Goal: Task Accomplishment & Management: Manage account settings

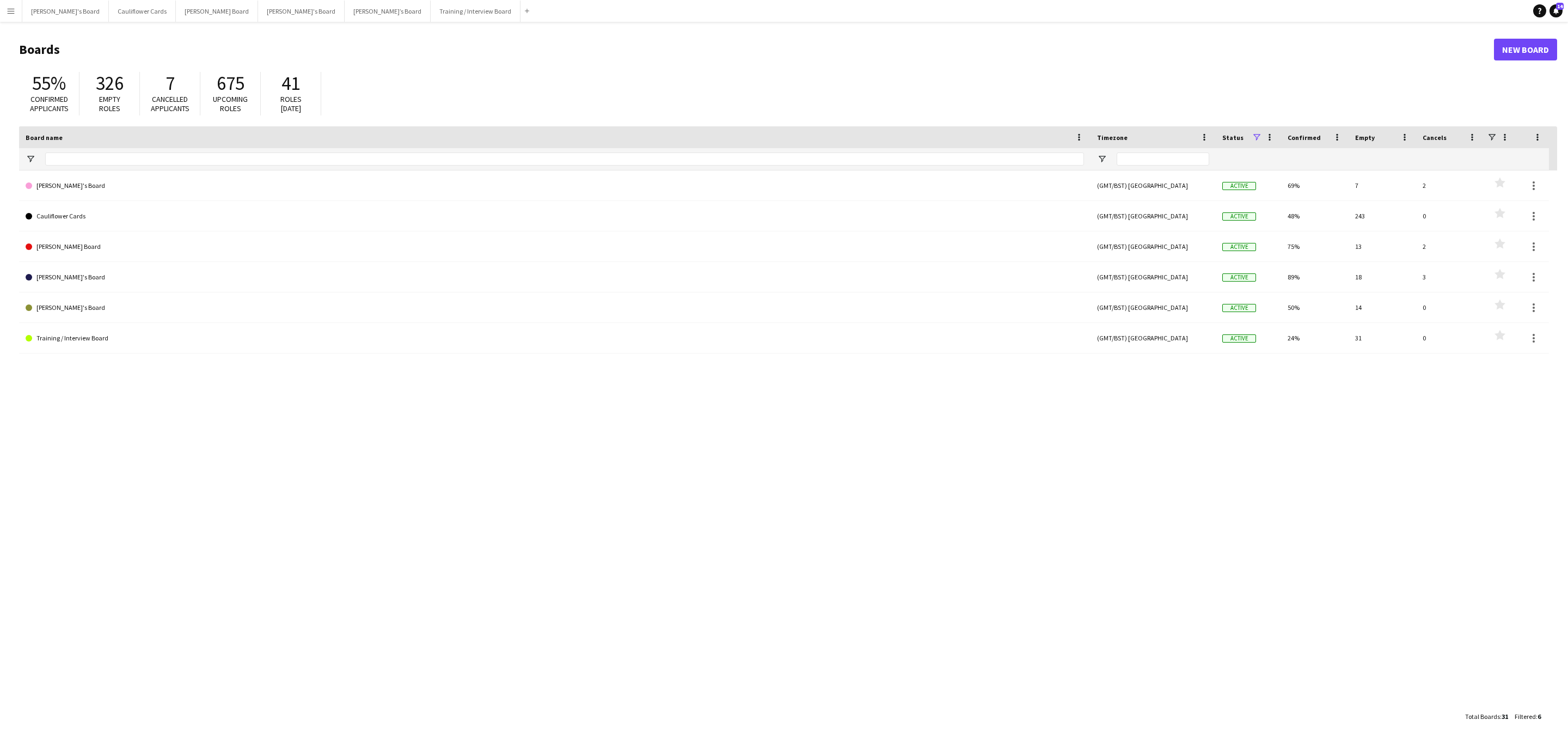
click at [0, 7] on button "Menu" at bounding box center [11, 11] width 22 height 22
click at [134, 61] on link "My Workforce" at bounding box center [164, 59] width 109 height 22
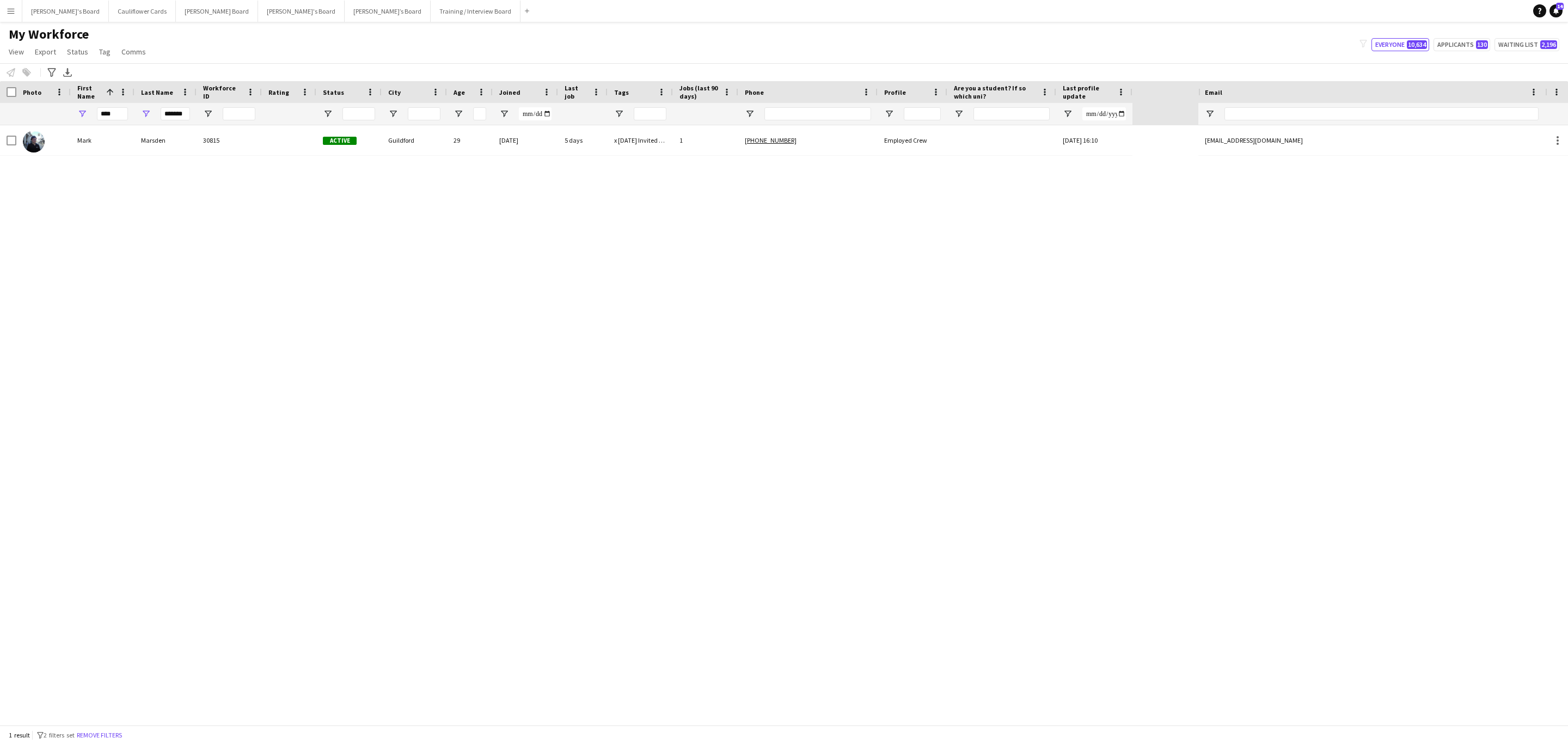
click at [117, 450] on div "1 result filter-1 2 filters set Remove filters" at bounding box center [784, 734] width 1568 height 18
click at [114, 450] on button "Remove filters" at bounding box center [99, 735] width 49 height 12
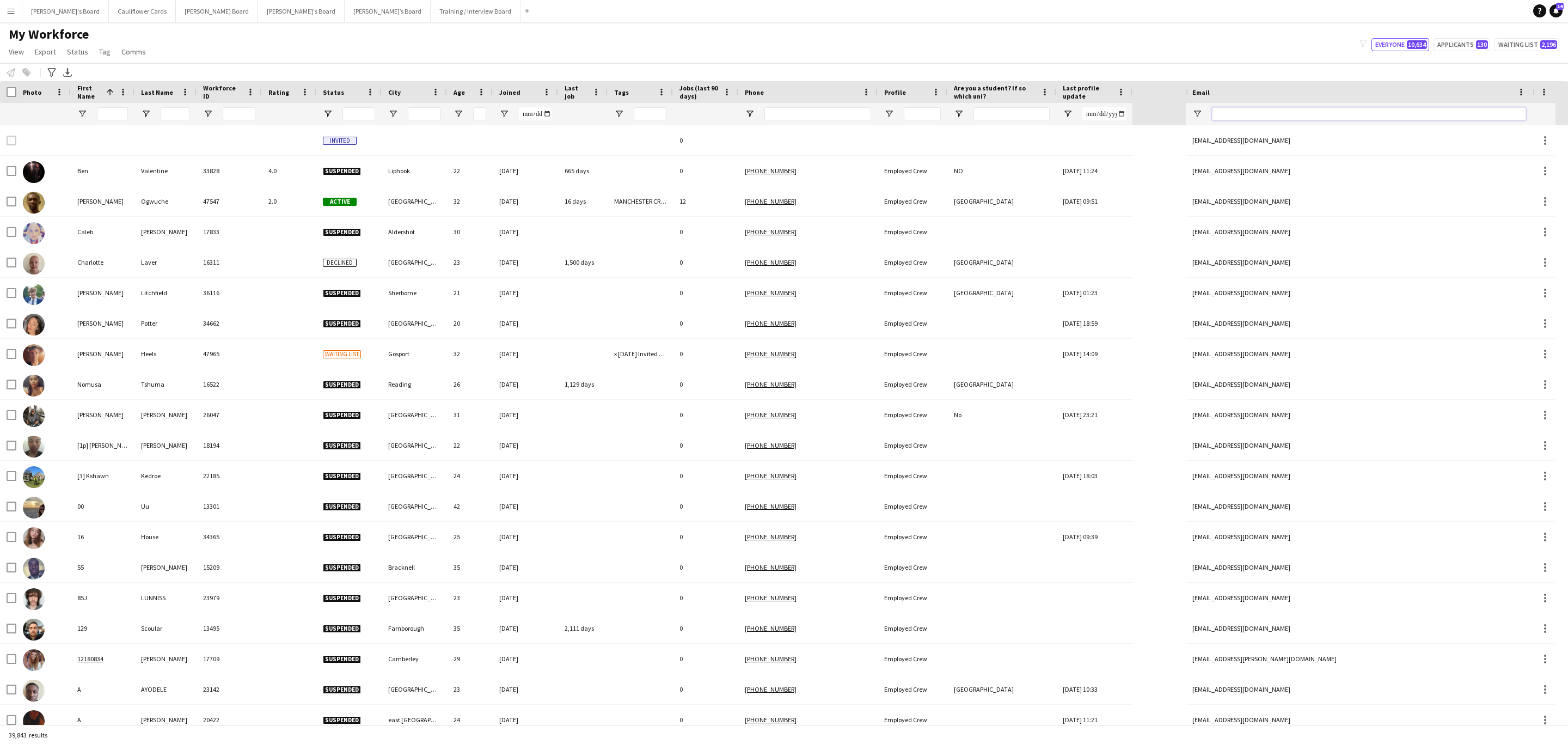
click at [1045, 114] on input "Email Filter Input" at bounding box center [1369, 113] width 314 height 13
paste input "**********"
type input "**********"
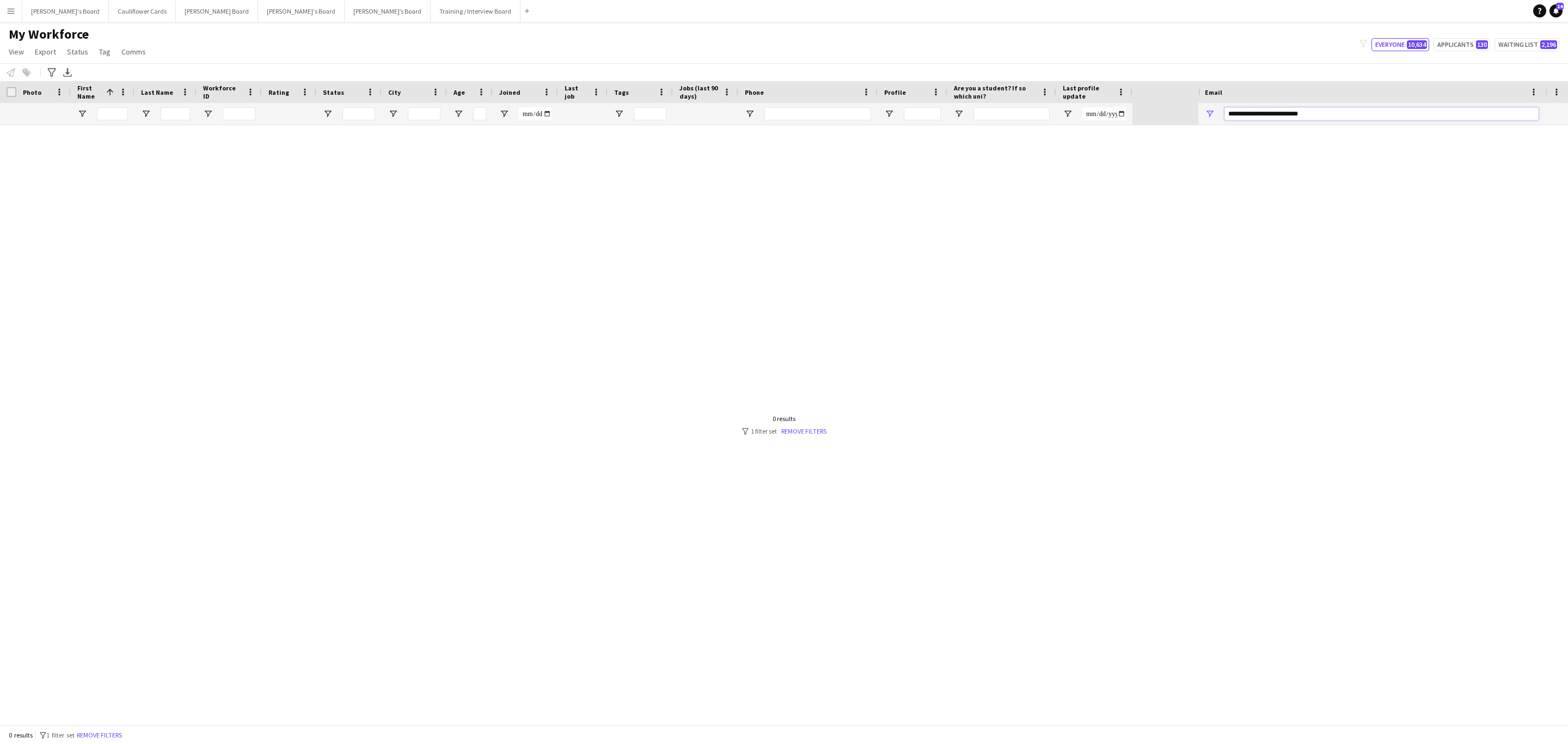
click at [1045, 113] on input "**********" at bounding box center [1382, 113] width 314 height 13
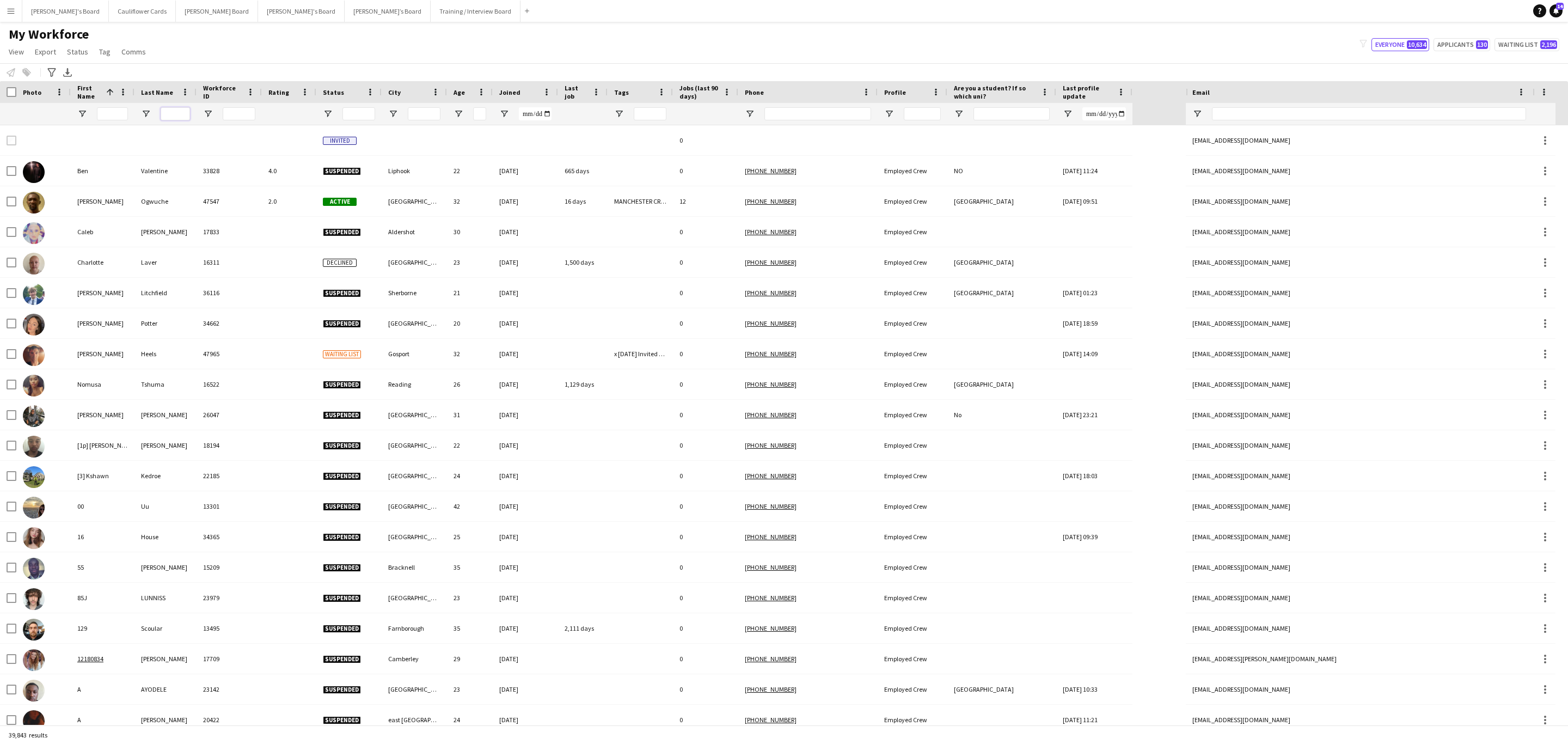
click at [177, 115] on input "Last Name Filter Input" at bounding box center [175, 113] width 29 height 13
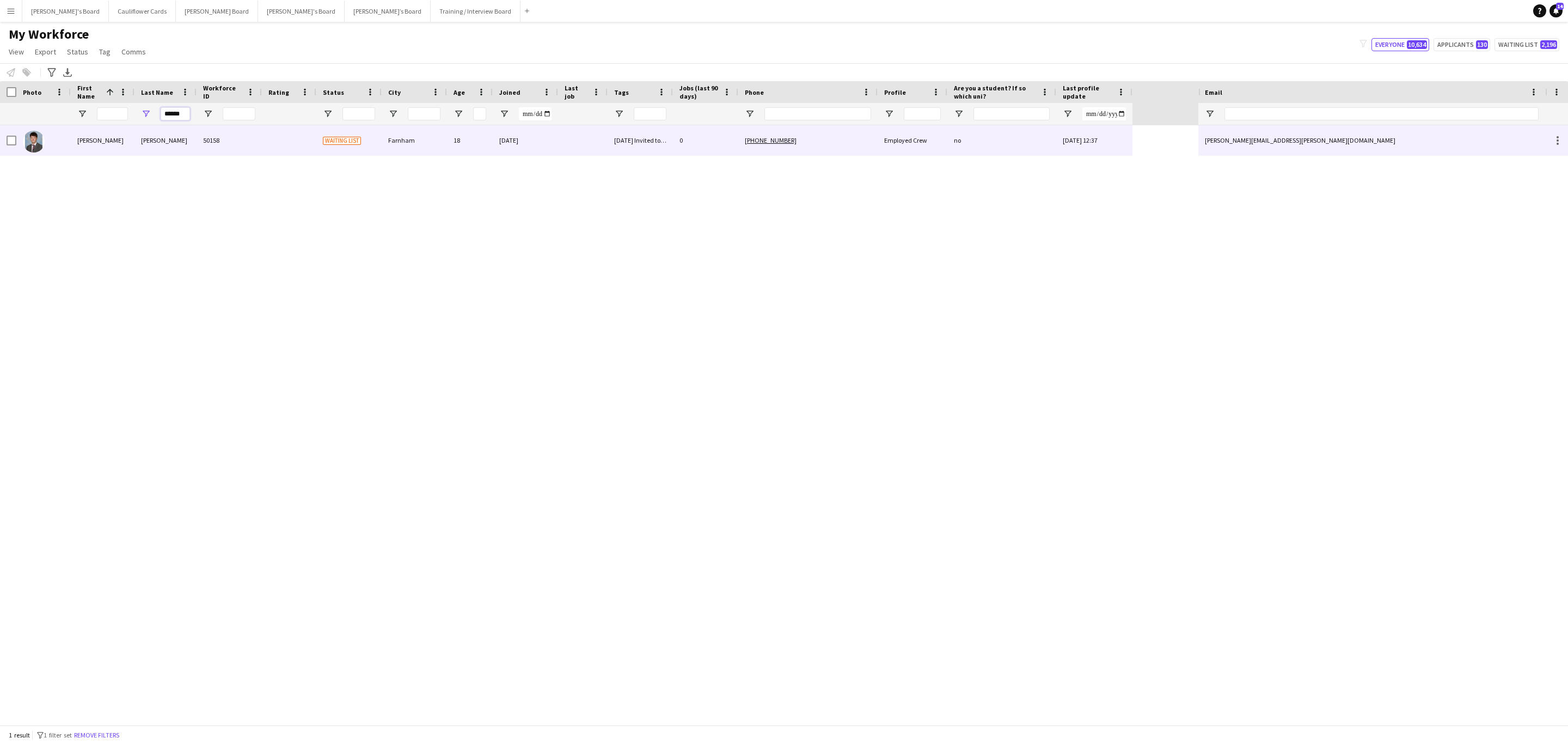
type input "******"
click at [175, 155] on div "haskew" at bounding box center [166, 140] width 62 height 30
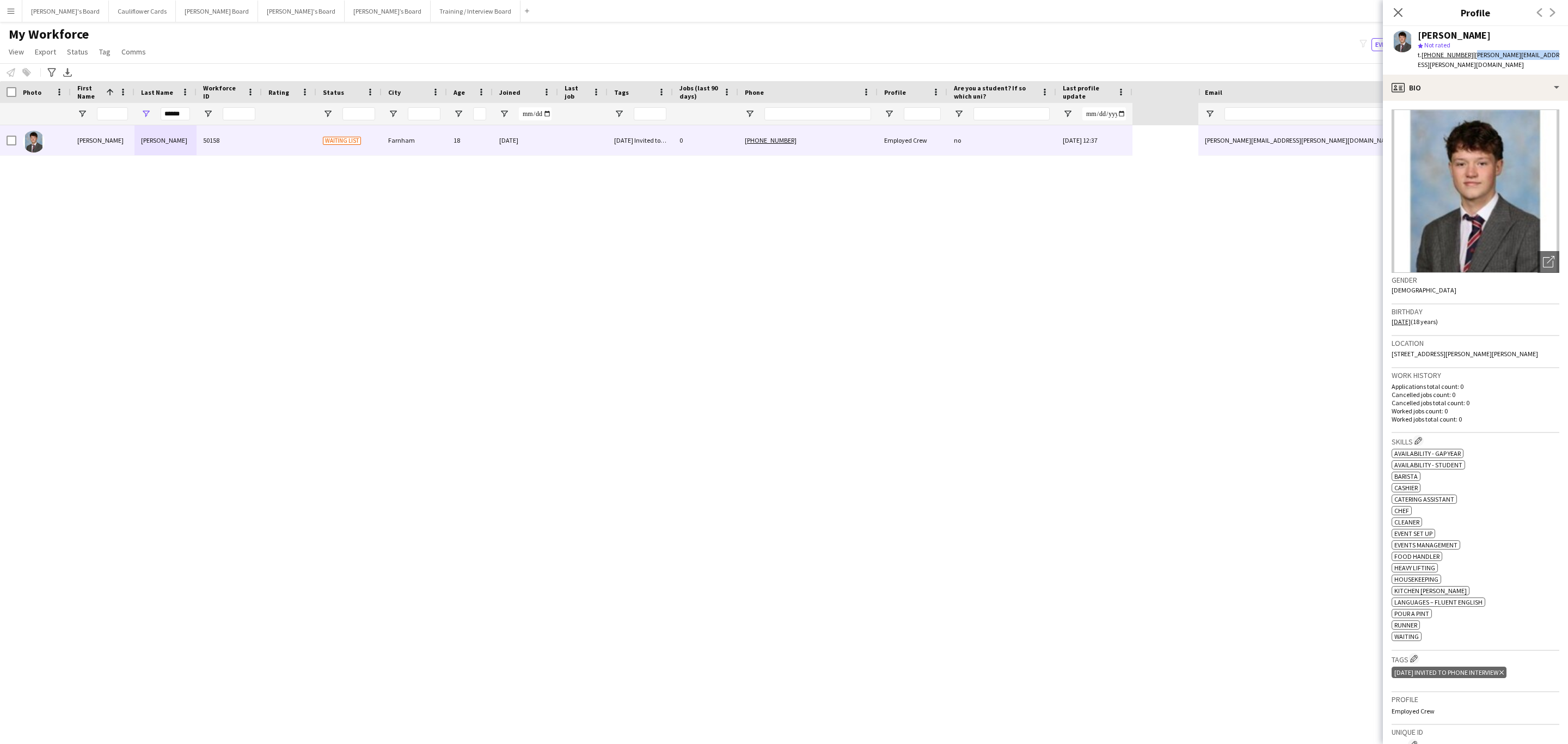
drag, startPoint x: 1544, startPoint y: 53, endPoint x: 1490, endPoint y: 29, distance: 59.1
click at [1045, 57] on div "arthur haskew star Not rated t. +447720250142 | arthur.haskew@gmail.com" at bounding box center [1475, 51] width 185 height 49
copy span "arthur.haskew@gmail.com"
click at [1045, 13] on icon at bounding box center [1398, 12] width 10 height 10
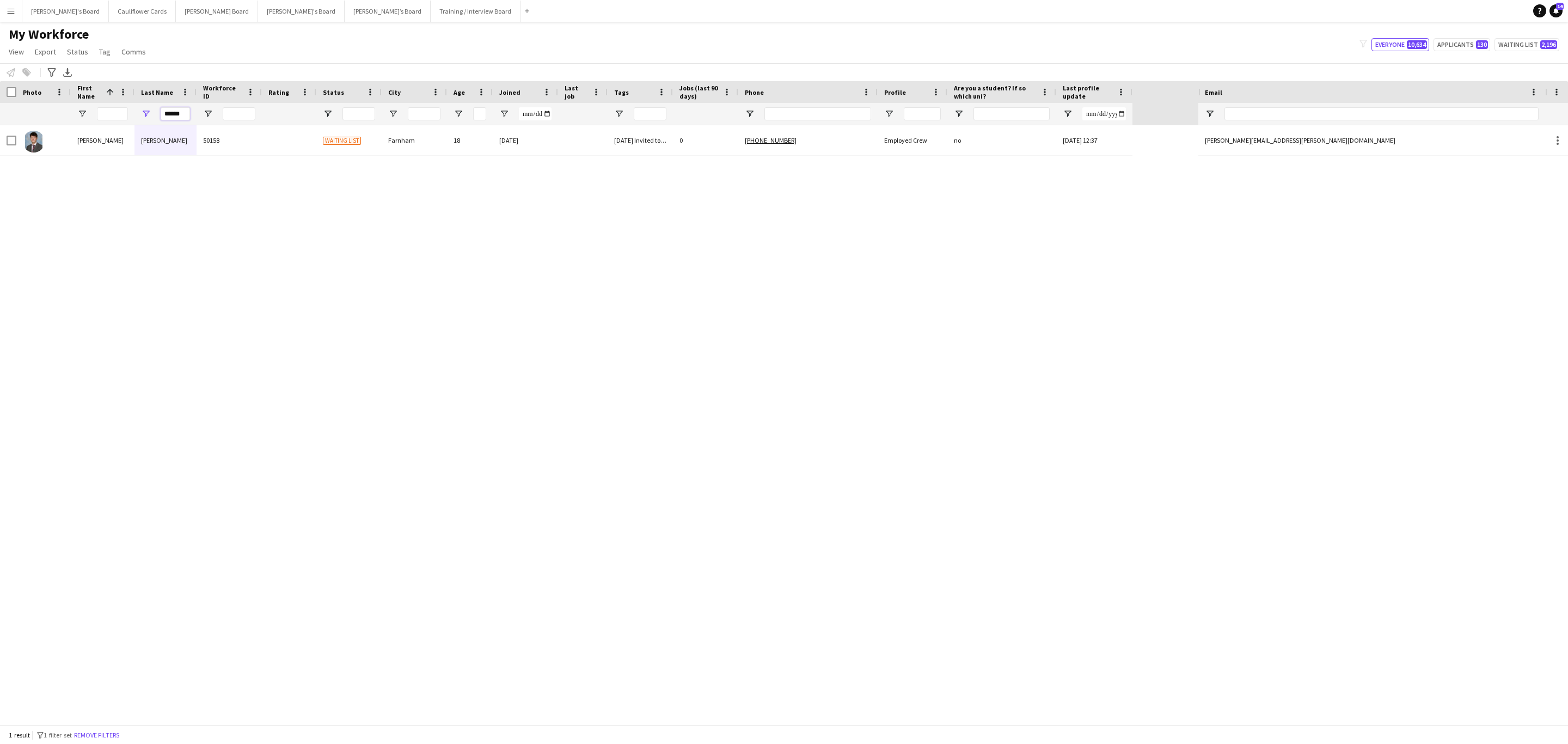
click at [181, 115] on input "******" at bounding box center [175, 113] width 29 height 13
click at [1045, 111] on input "Email Filter Input" at bounding box center [1382, 113] width 314 height 13
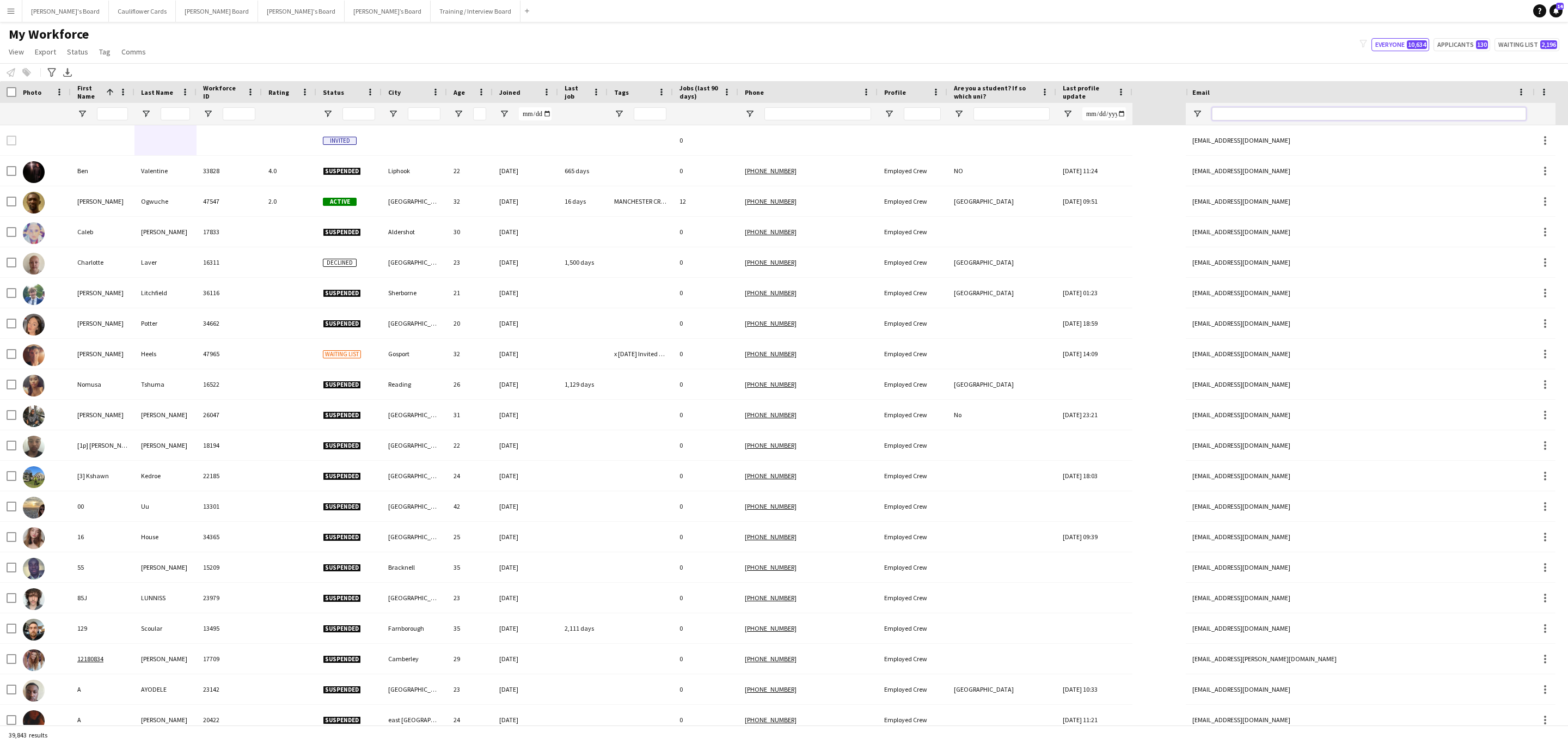
paste input "**********"
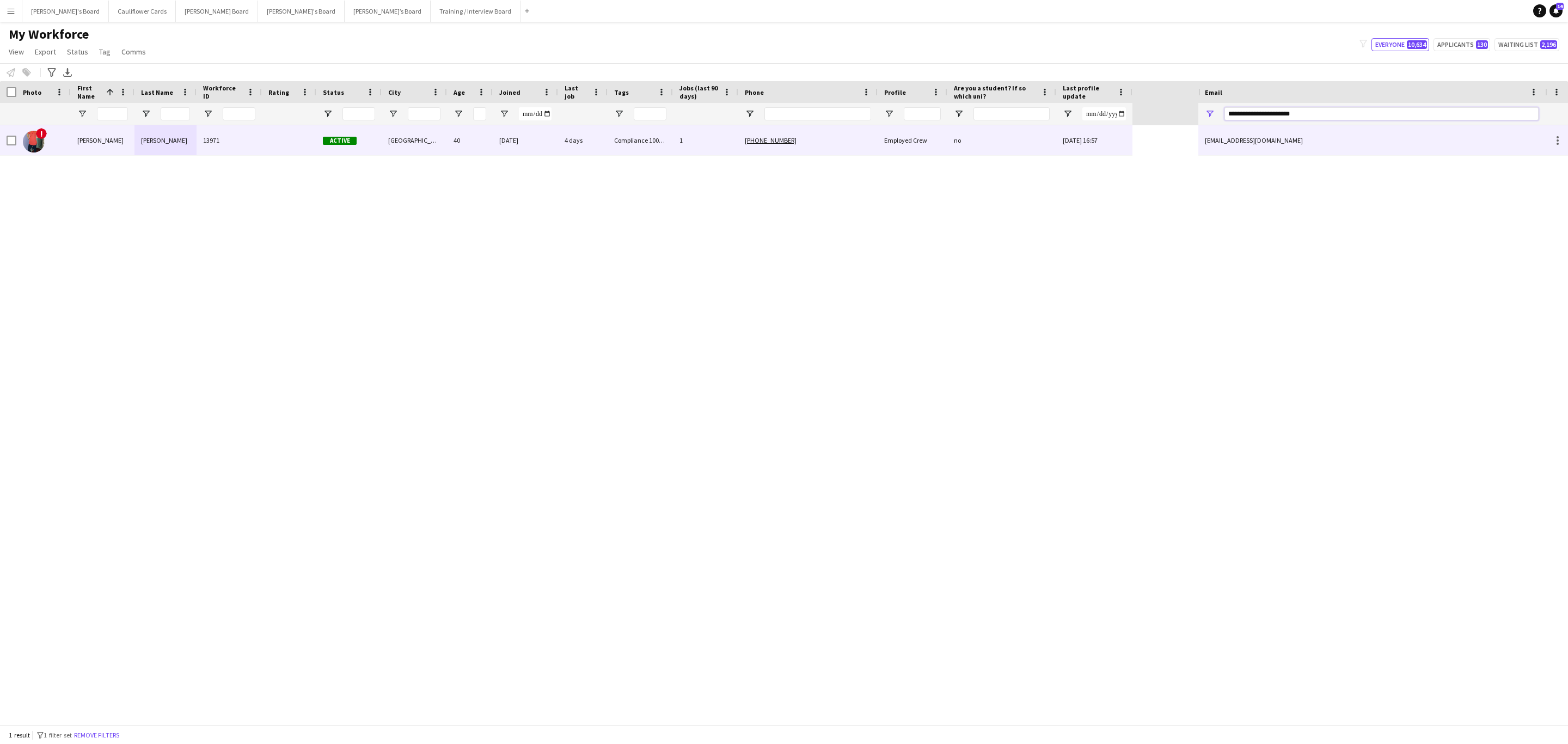
type input "**********"
click at [410, 136] on div "[GEOGRAPHIC_DATA]" at bounding box center [414, 140] width 65 height 30
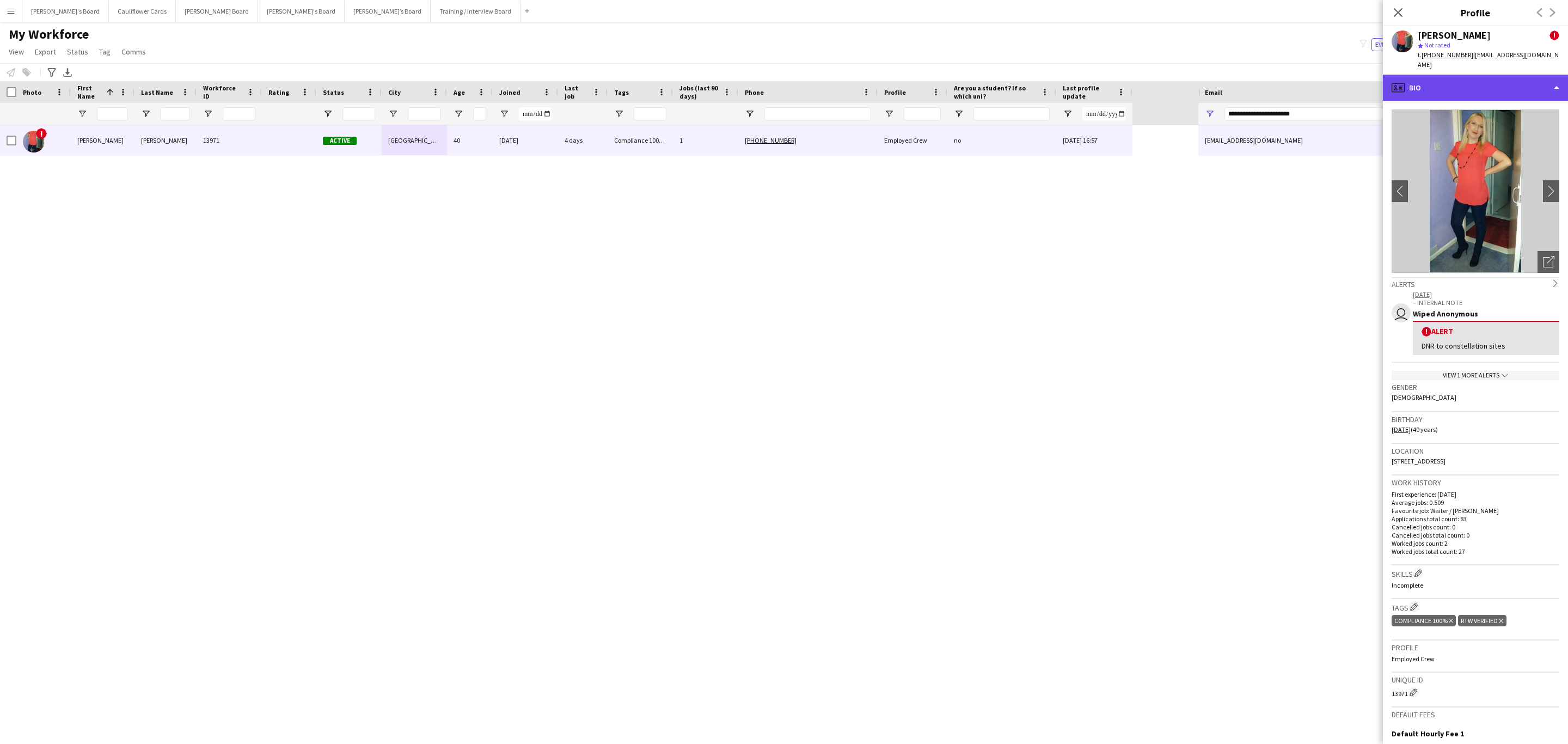
click at [1045, 83] on div "profile Bio" at bounding box center [1475, 88] width 185 height 26
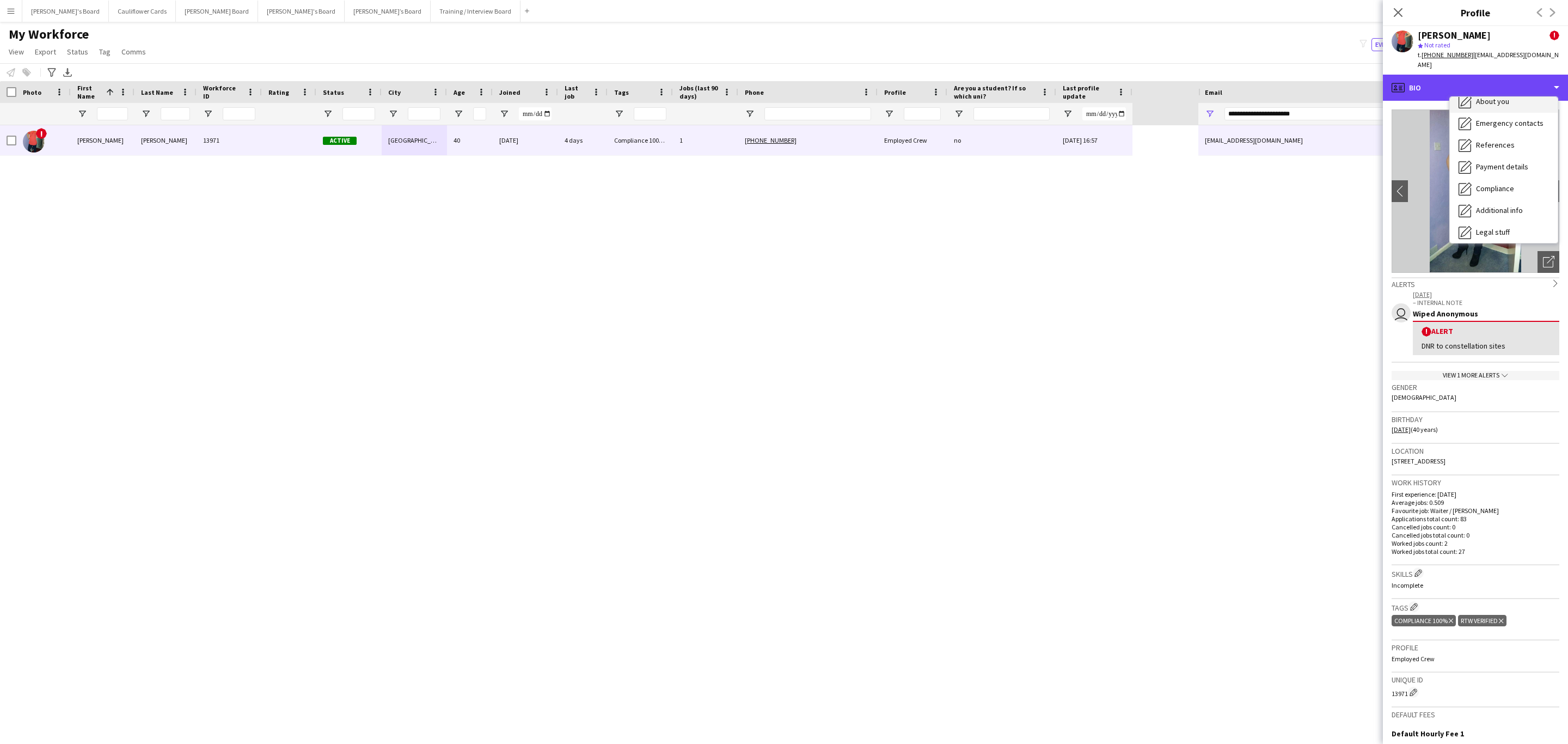
scroll to position [146, 0]
click at [1045, 217] on div "Calendar Calendar" at bounding box center [1503, 228] width 108 height 22
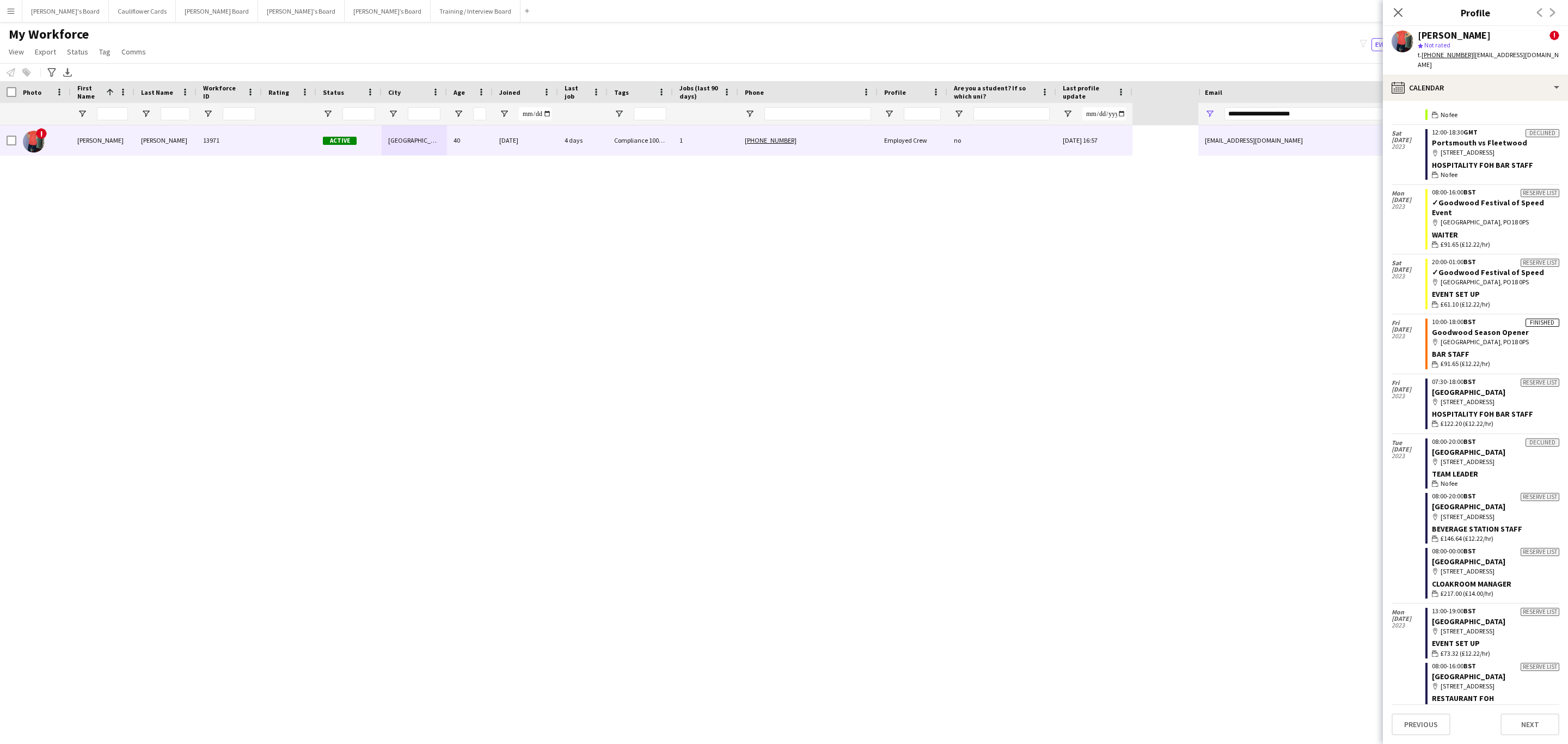
scroll to position [0, 0]
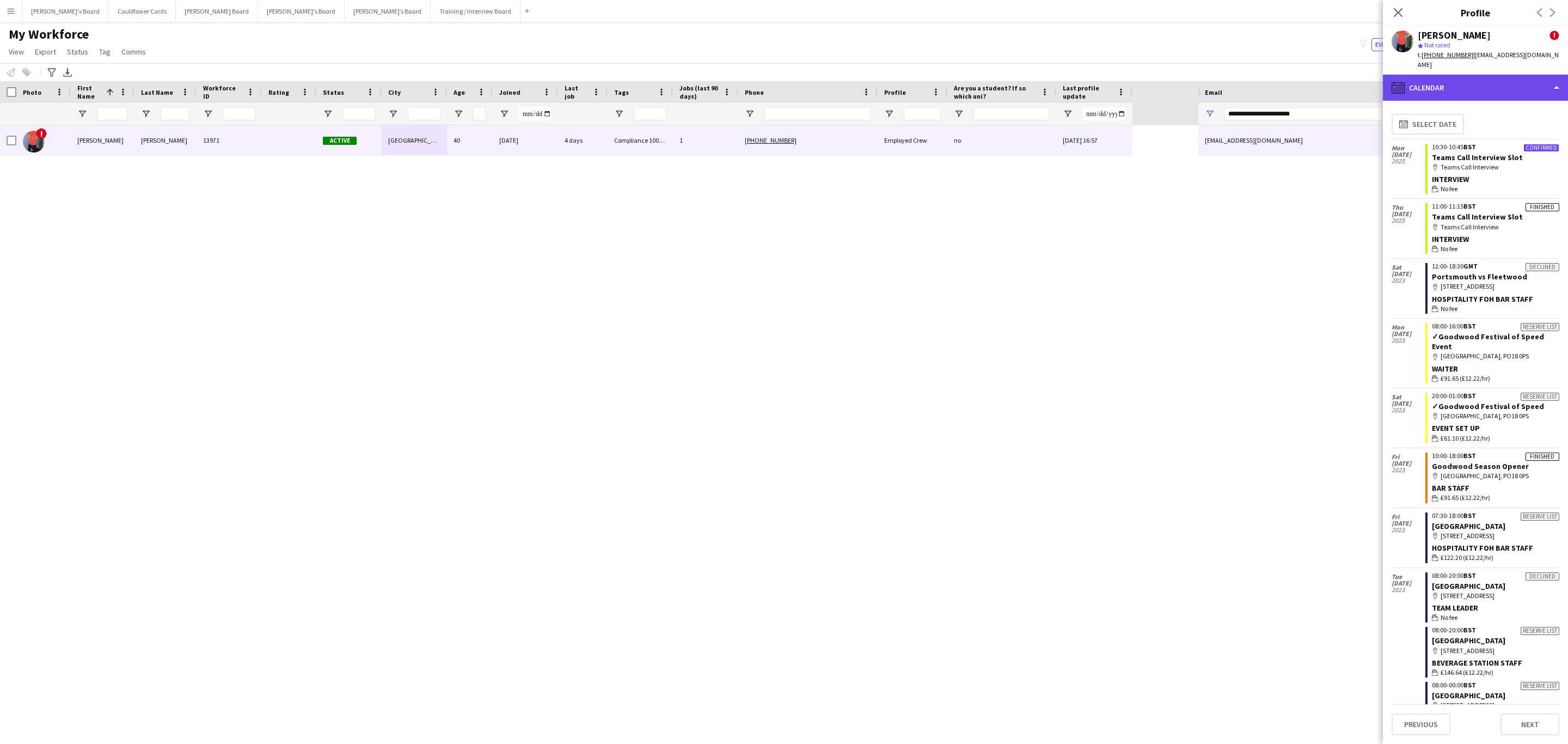
click at [1045, 75] on div "calendar-full Calendar" at bounding box center [1475, 88] width 185 height 26
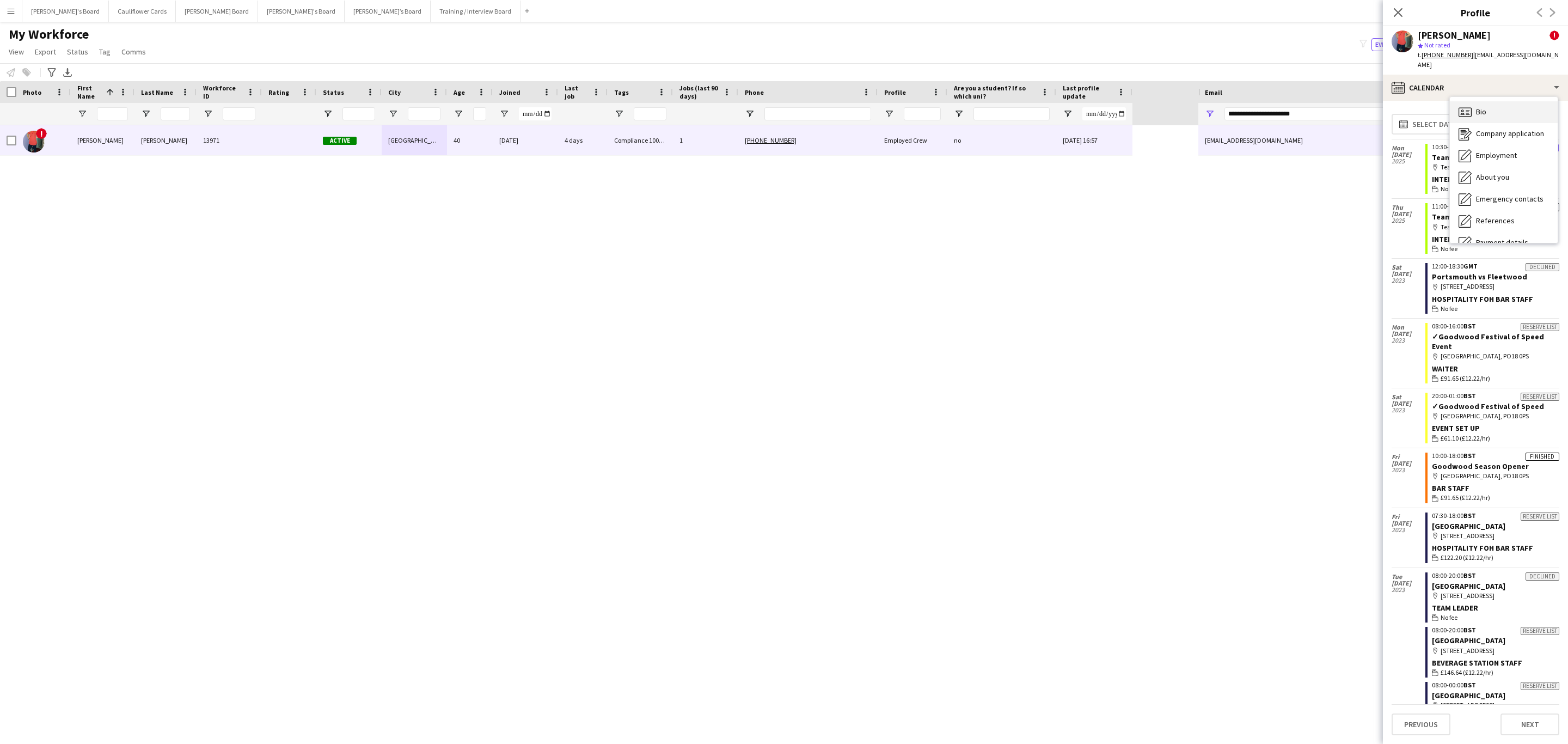
click at [1045, 108] on div "Bio Bio" at bounding box center [1503, 112] width 108 height 22
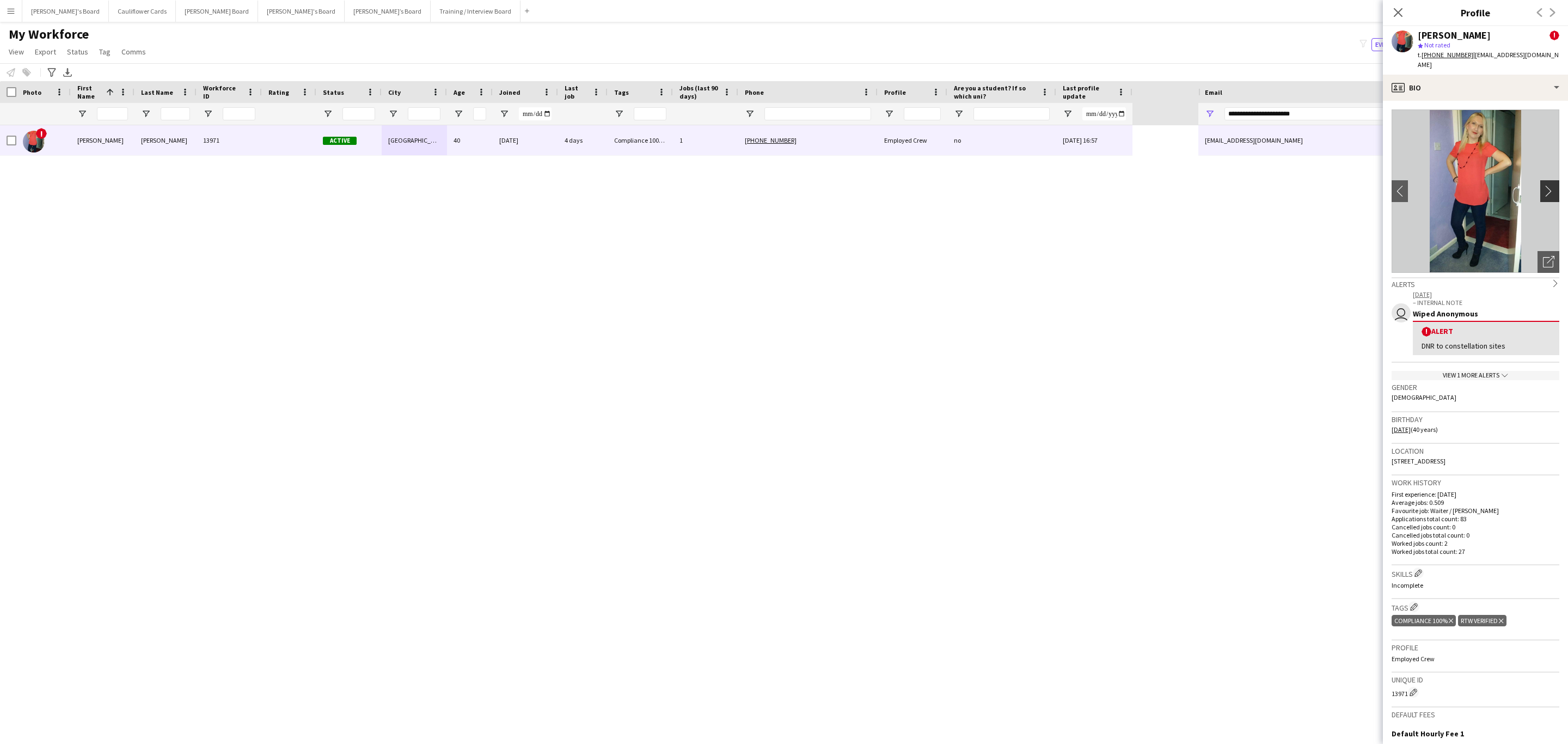
click at [1045, 185] on app-icon "chevron-right" at bounding box center [1552, 191] width 17 height 12
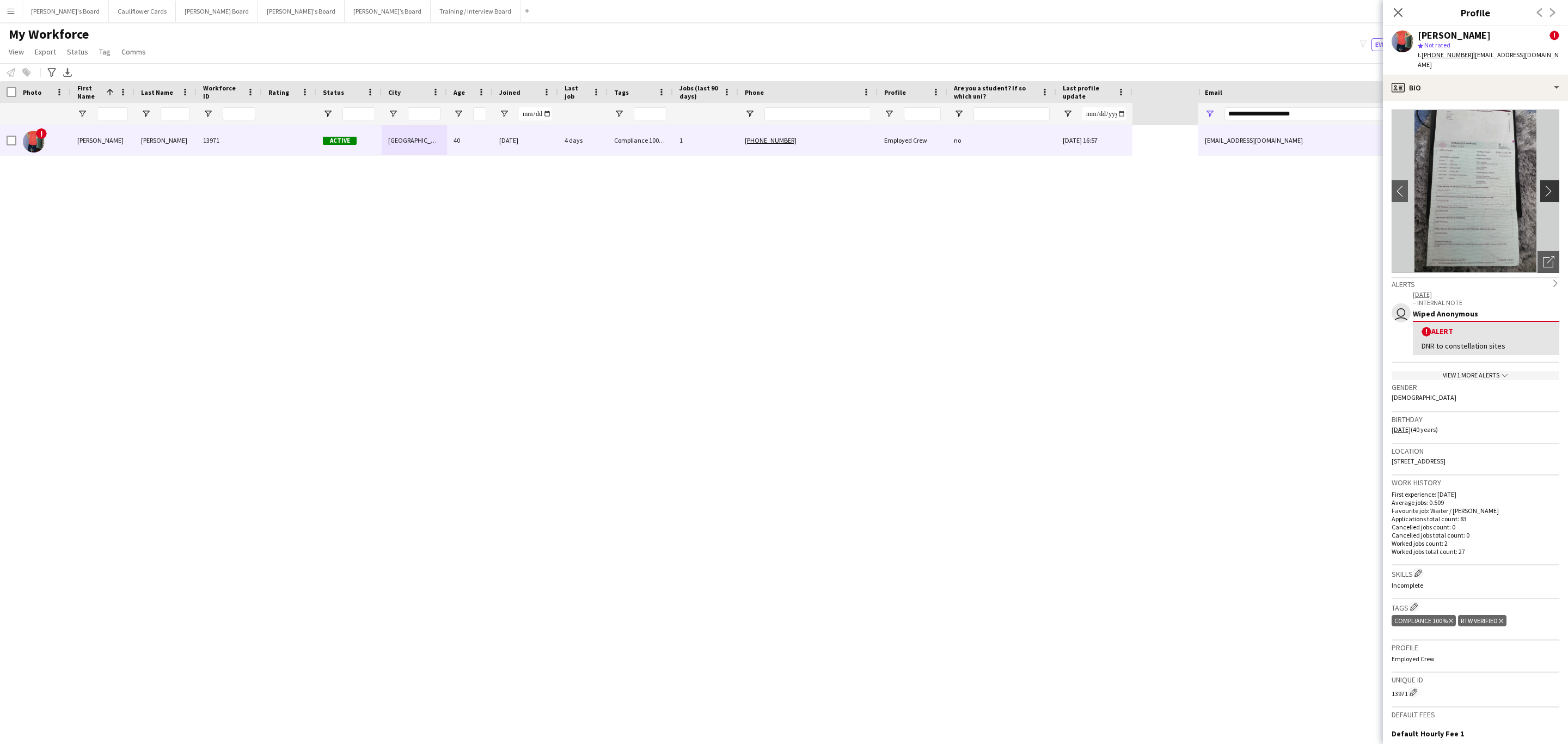
click at [1045, 185] on app-icon "chevron-right" at bounding box center [1552, 191] width 17 height 12
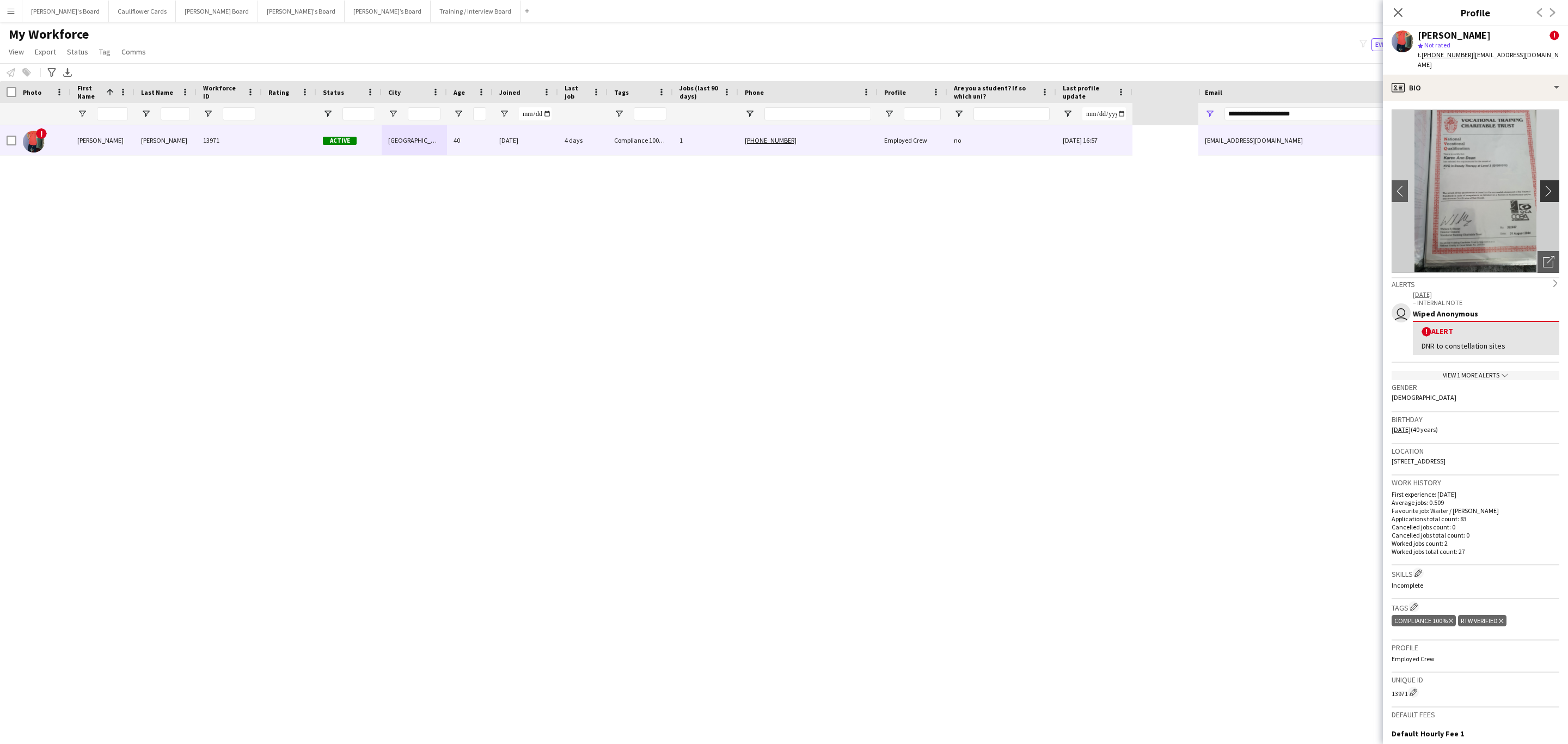
click at [1045, 185] on app-icon "chevron-right" at bounding box center [1552, 191] width 17 height 12
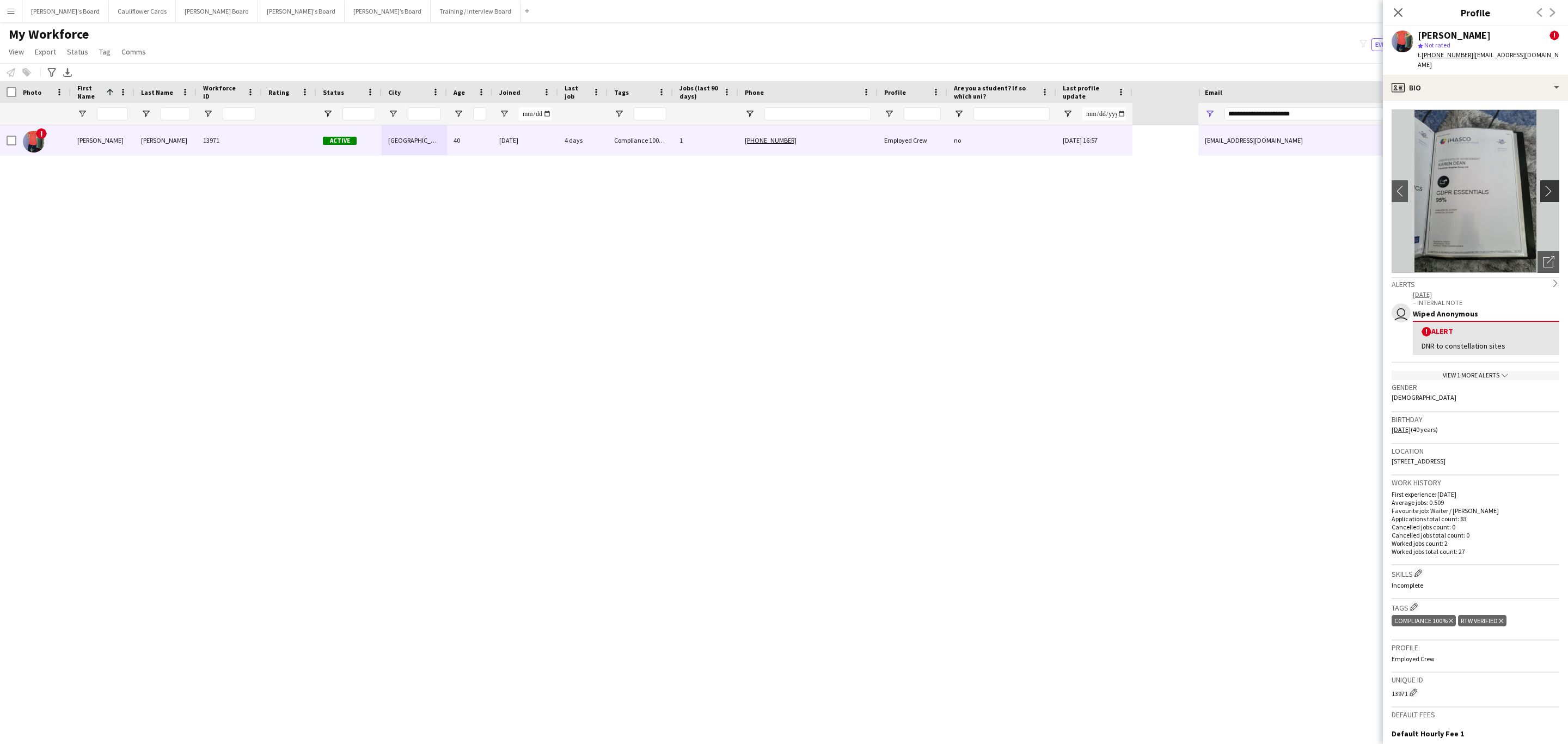
click at [1045, 185] on app-icon "chevron-right" at bounding box center [1552, 191] width 17 height 12
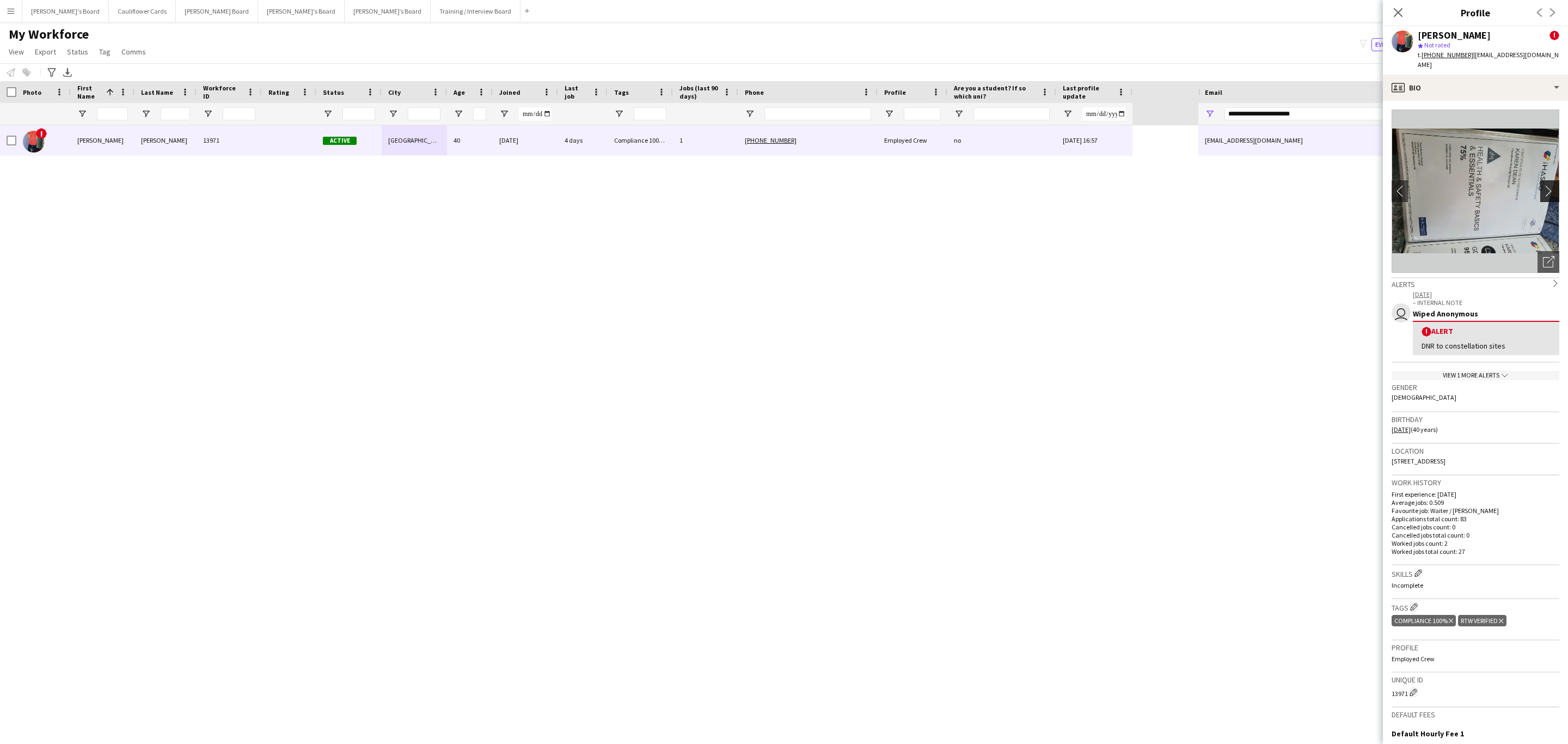
click at [1045, 185] on app-icon "chevron-right" at bounding box center [1552, 191] width 17 height 12
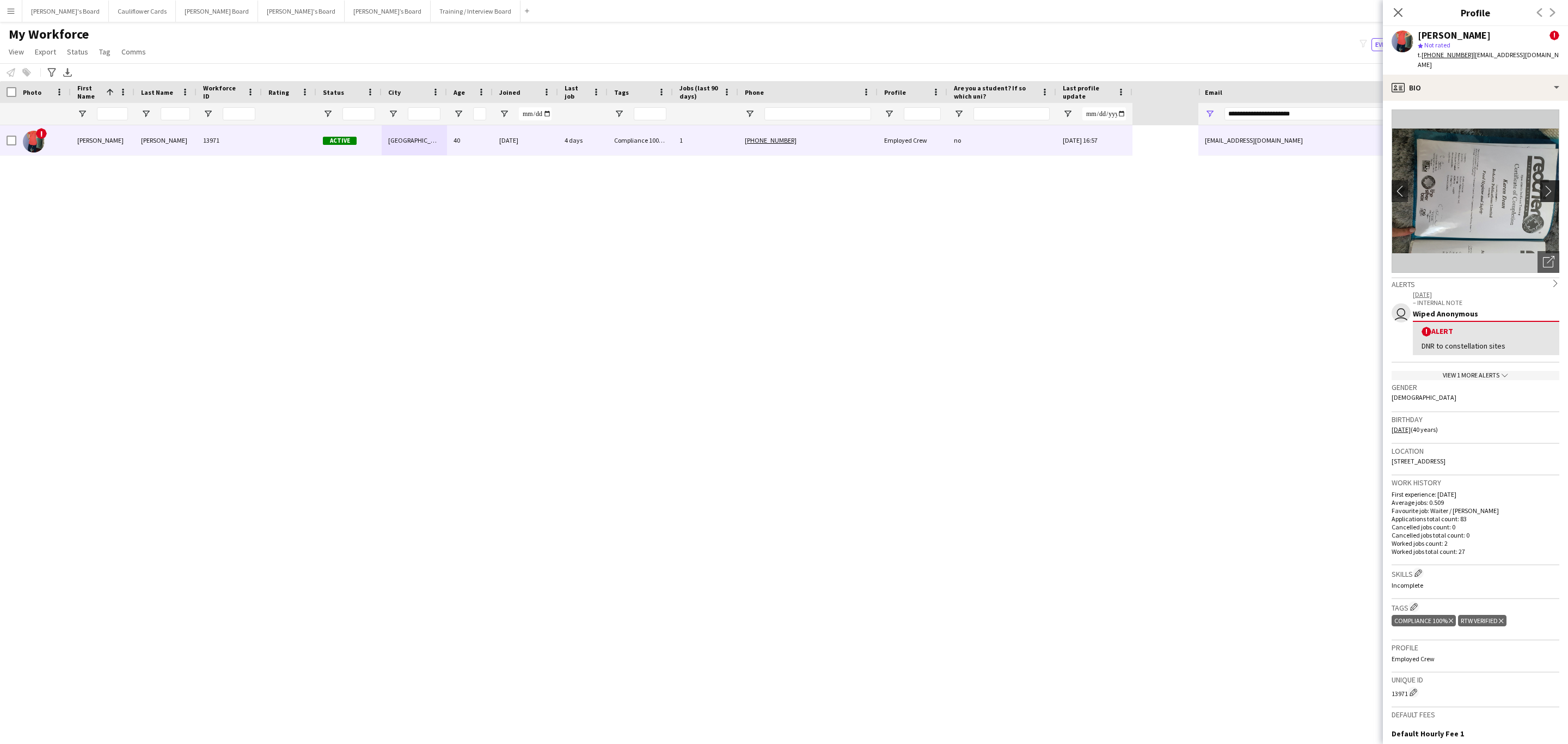
click at [1045, 185] on app-icon "chevron-right" at bounding box center [1552, 191] width 17 height 12
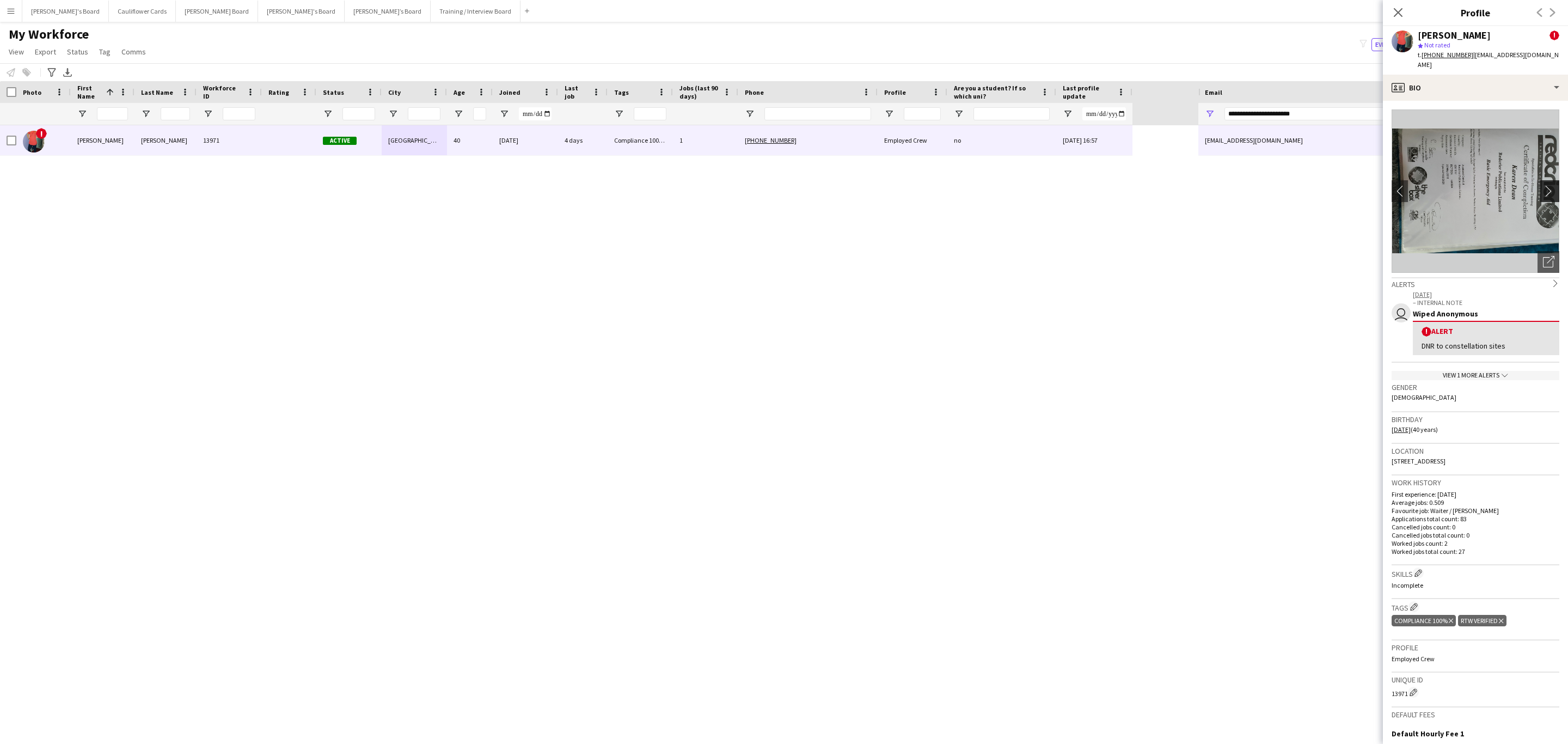
click at [1045, 185] on app-icon "chevron-right" at bounding box center [1552, 191] width 17 height 12
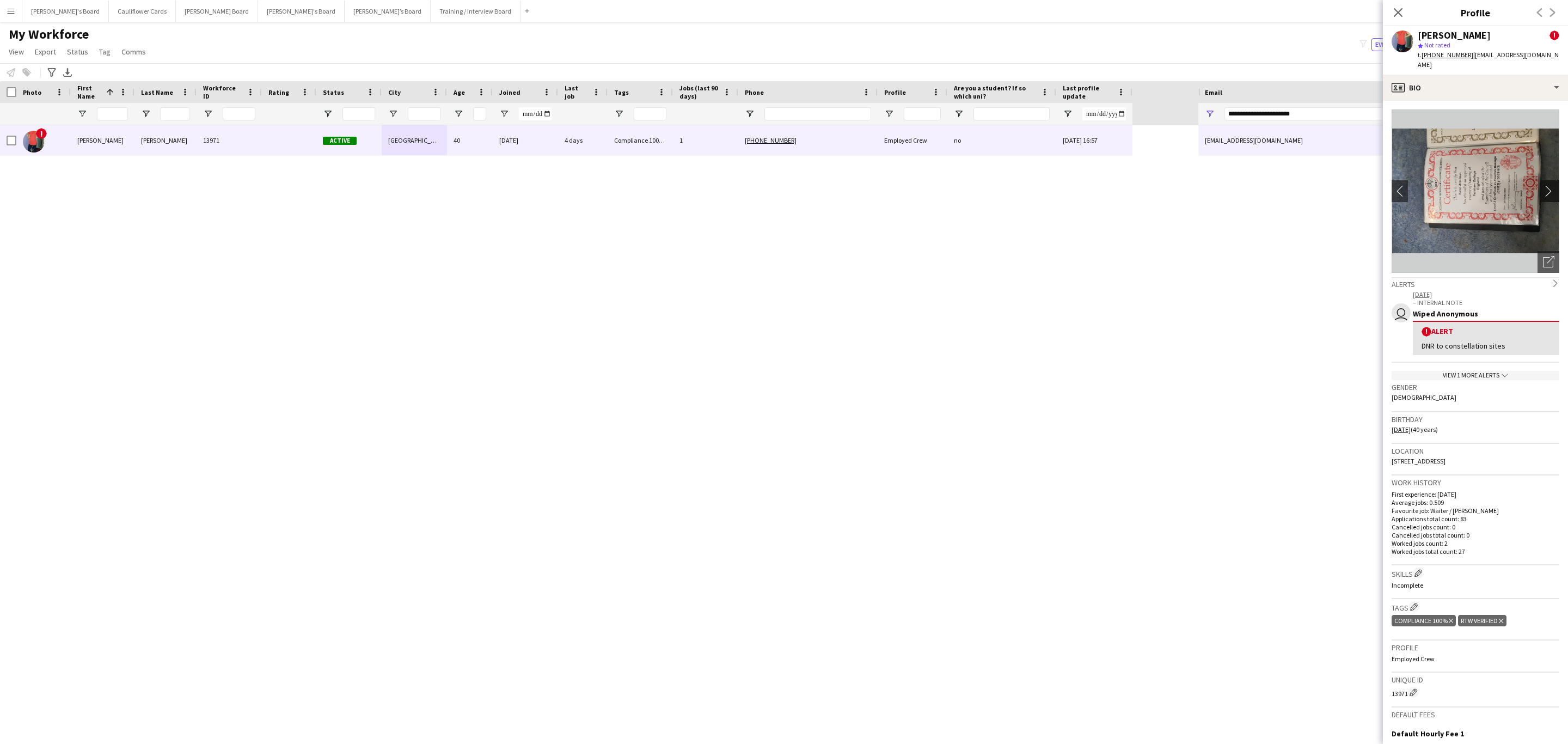
click at [1045, 185] on app-icon "chevron-right" at bounding box center [1552, 191] width 17 height 12
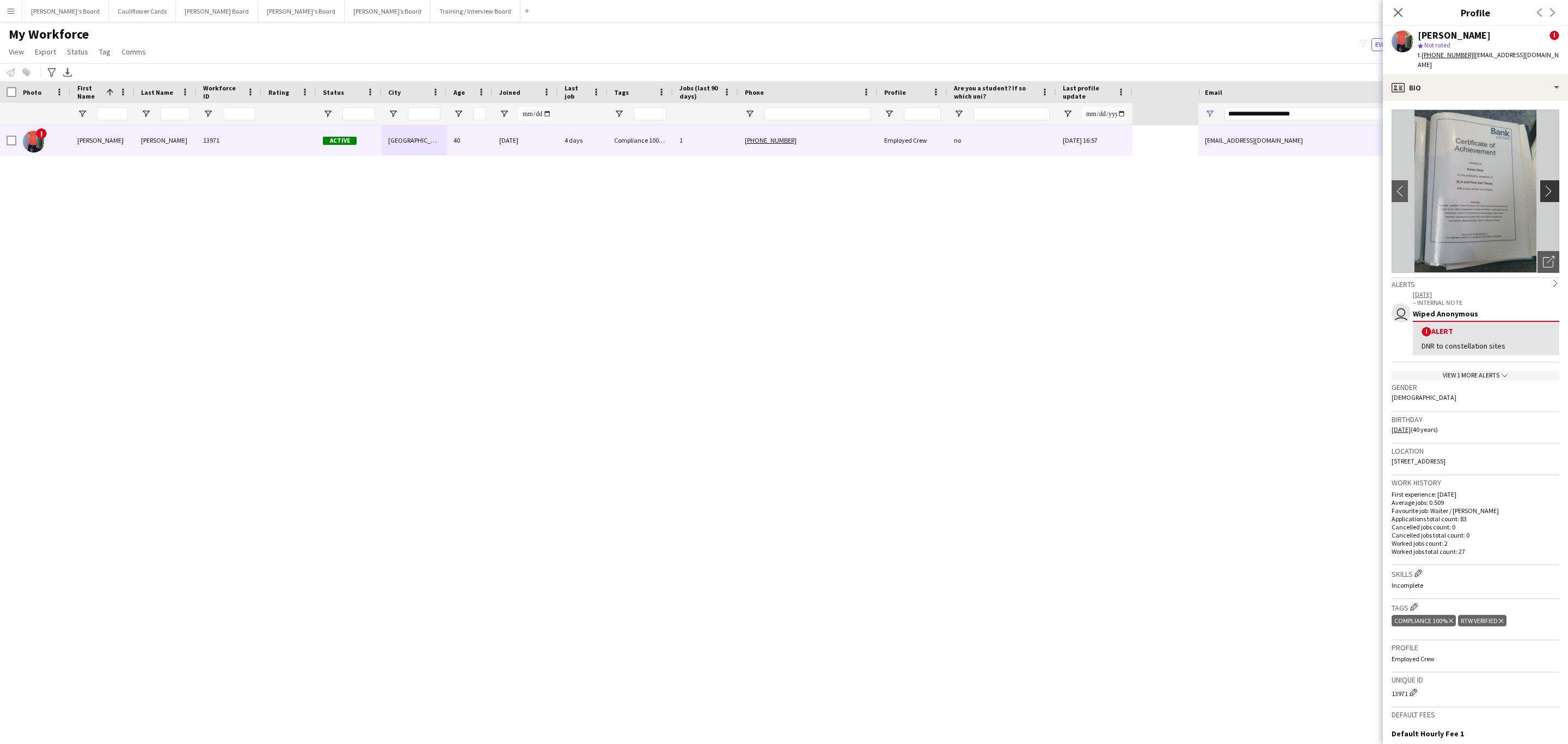
click at [1045, 185] on app-icon "chevron-right" at bounding box center [1552, 191] width 17 height 12
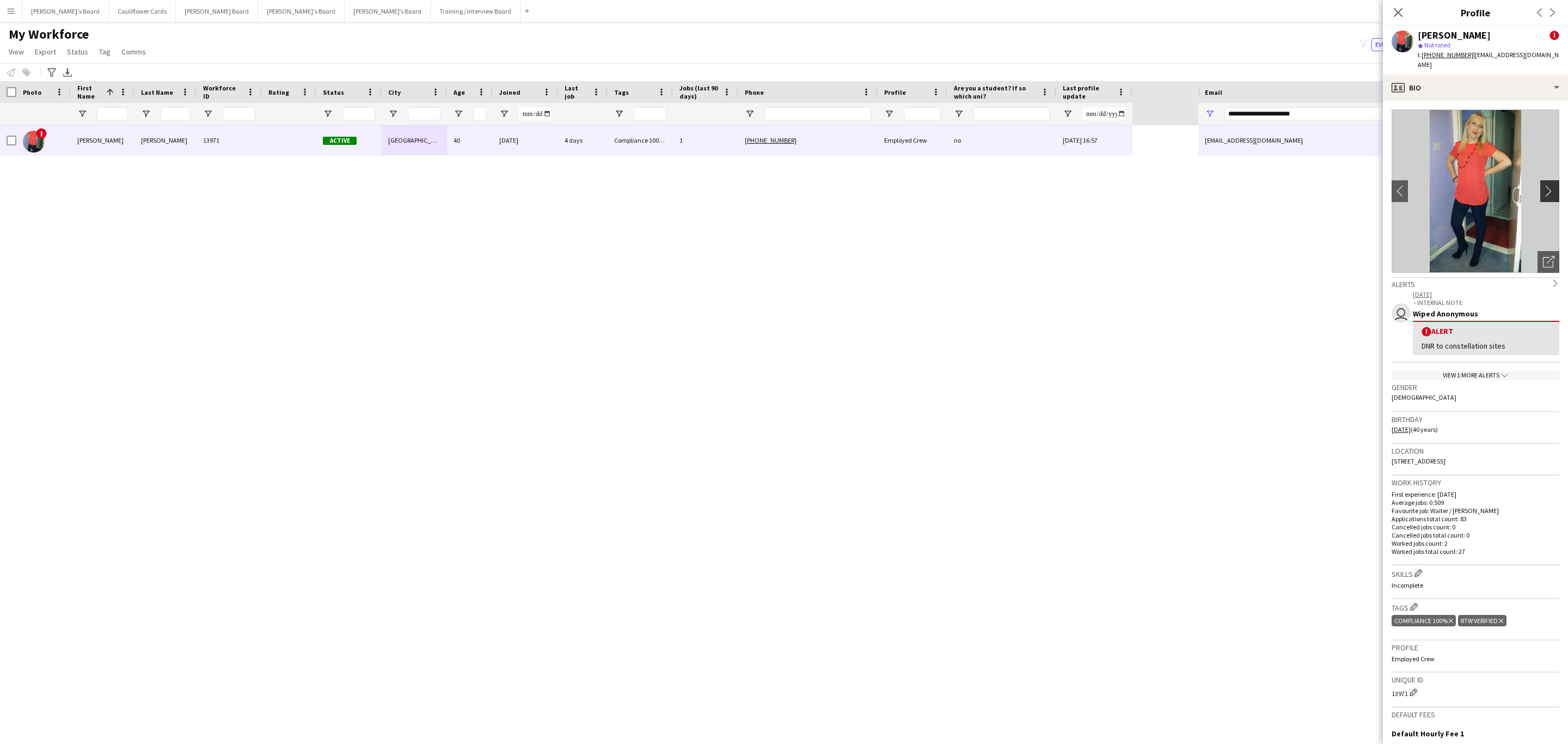
click at [1045, 185] on app-icon "chevron-right" at bounding box center [1552, 191] width 17 height 12
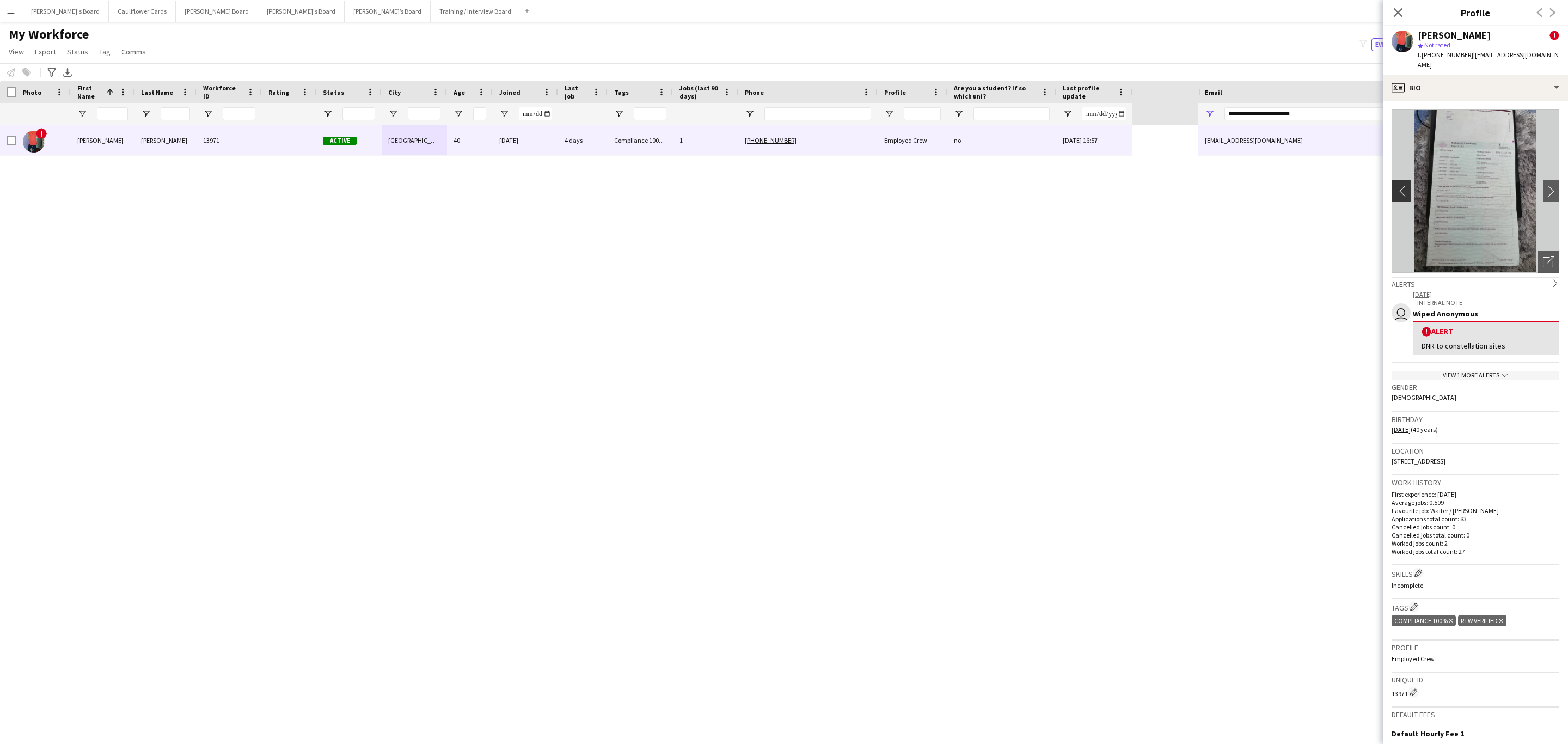
click at [1045, 185] on app-icon "chevron-left" at bounding box center [1400, 191] width 17 height 12
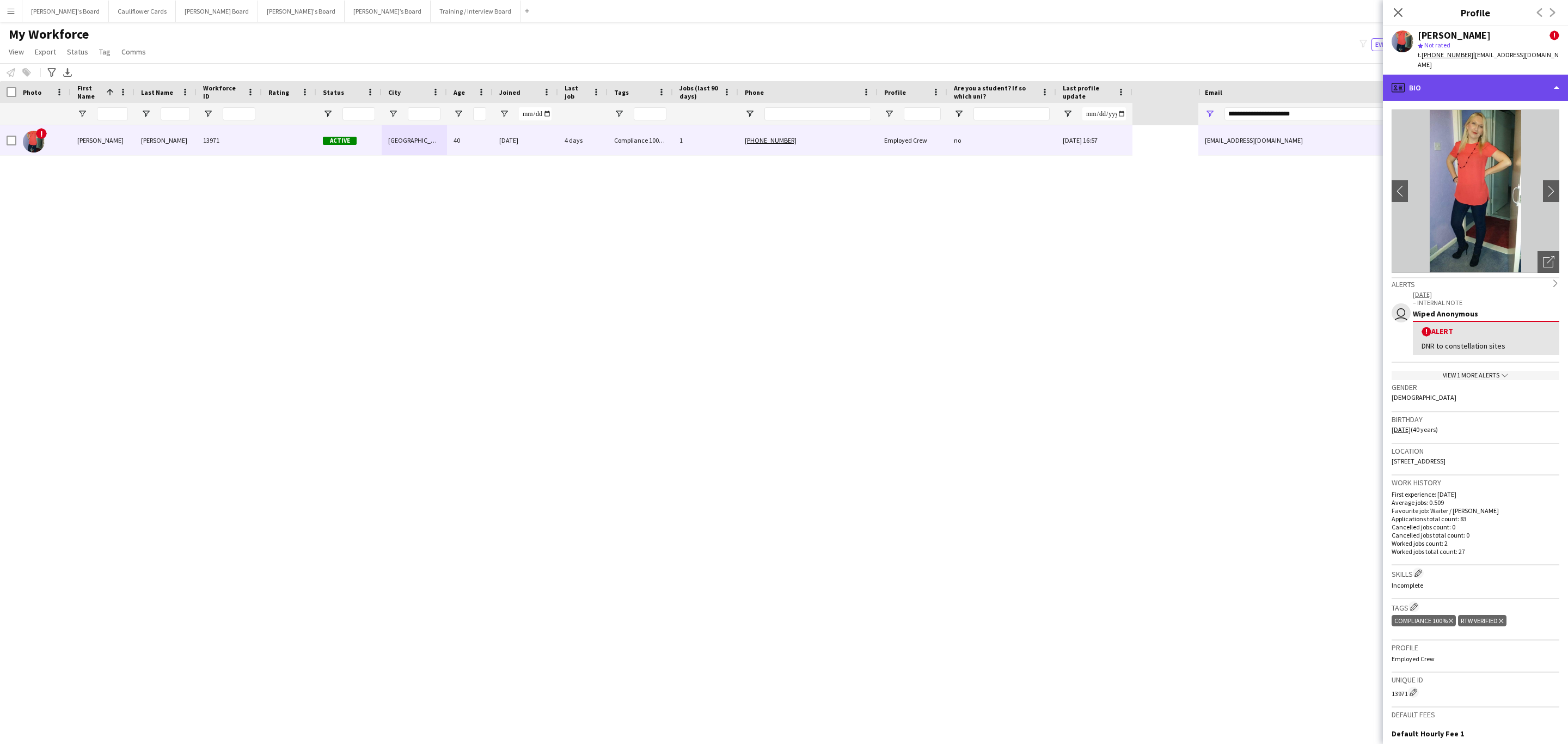
drag, startPoint x: 1510, startPoint y: 77, endPoint x: 1511, endPoint y: 113, distance: 36.0
click at [1045, 77] on div "profile Bio" at bounding box center [1475, 88] width 185 height 26
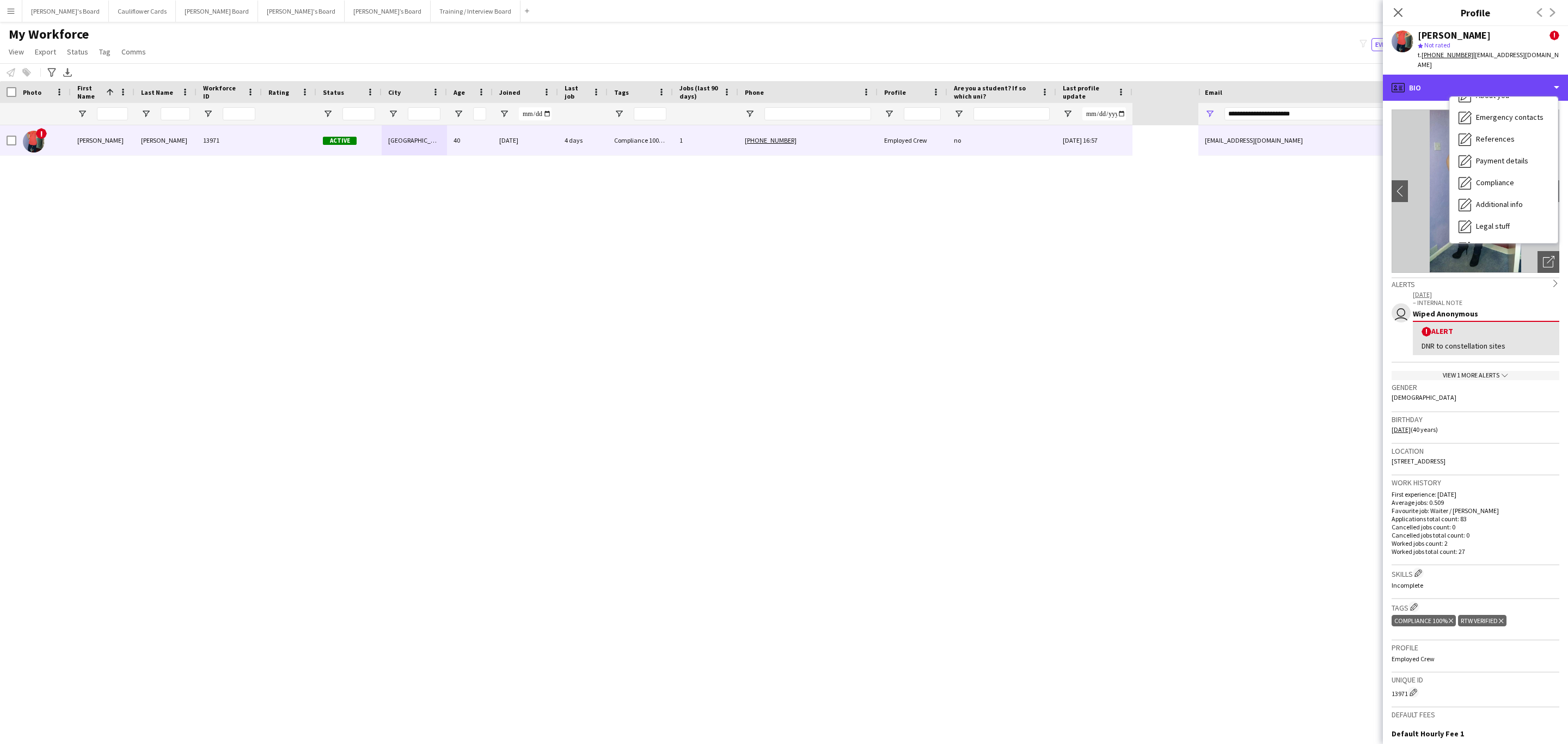
scroll to position [146, 0]
click at [1045, 136] on span "Additional info" at bounding box center [1499, 141] width 47 height 10
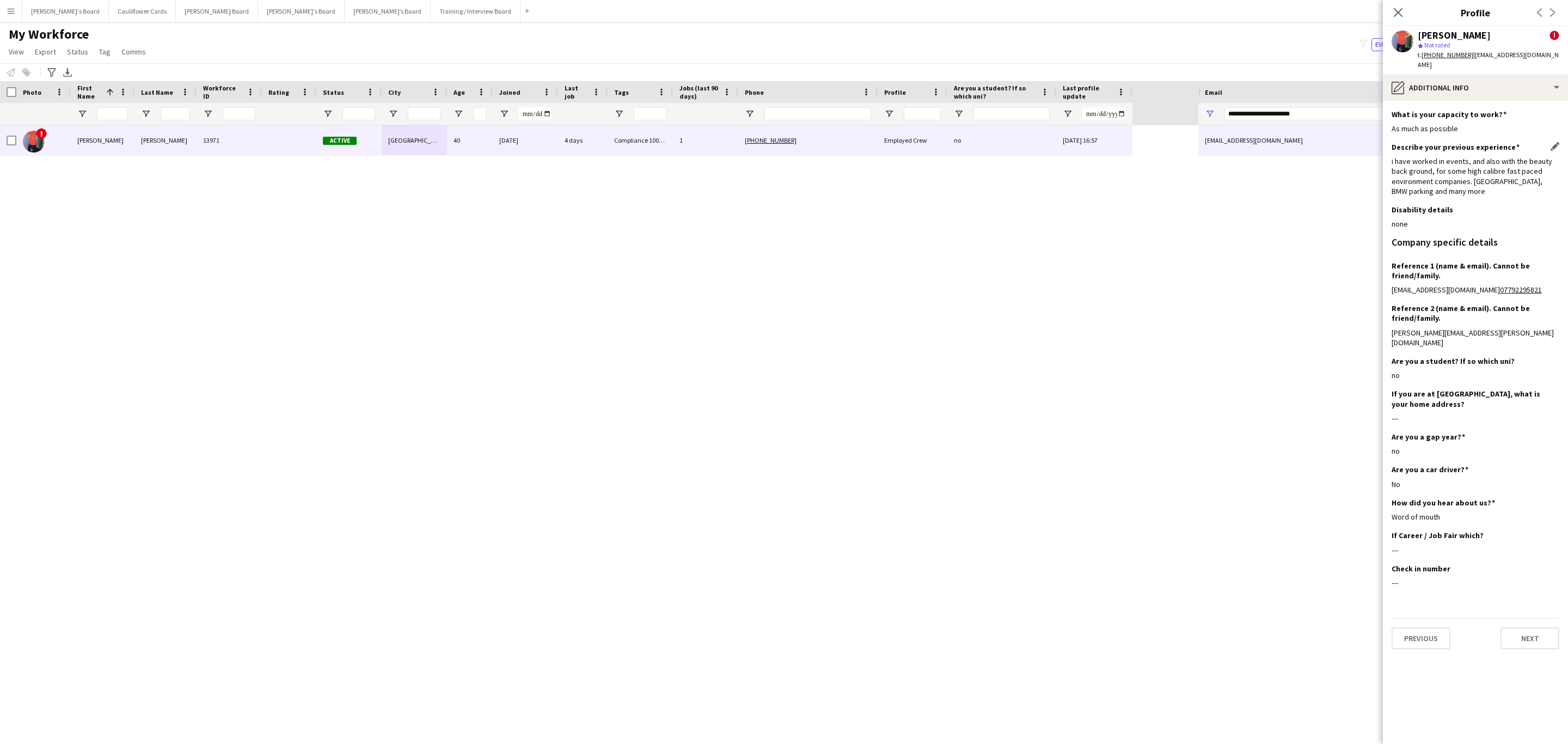
click at [1045, 156] on div "i have worked in events, and also with the beauty back ground, for some high ca…" at bounding box center [1475, 176] width 167 height 40
click at [1045, 185] on div "i have worked in events, and also with the beauty back ground, for some high ca…" at bounding box center [1475, 176] width 167 height 40
click at [1045, 10] on app-icon "Close pop-in" at bounding box center [1398, 13] width 16 height 16
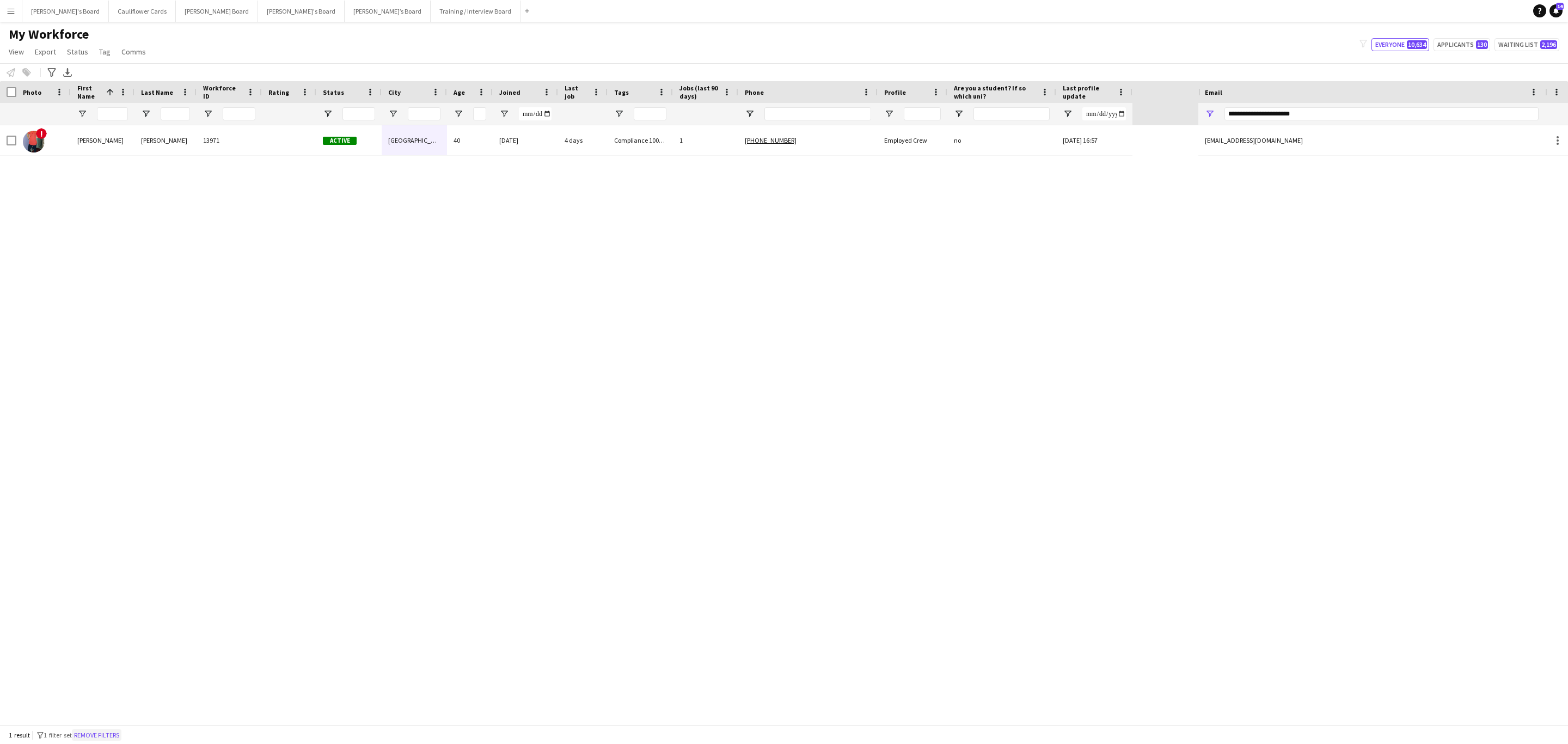
click at [90, 450] on button "Remove filters" at bounding box center [96, 735] width 49 height 12
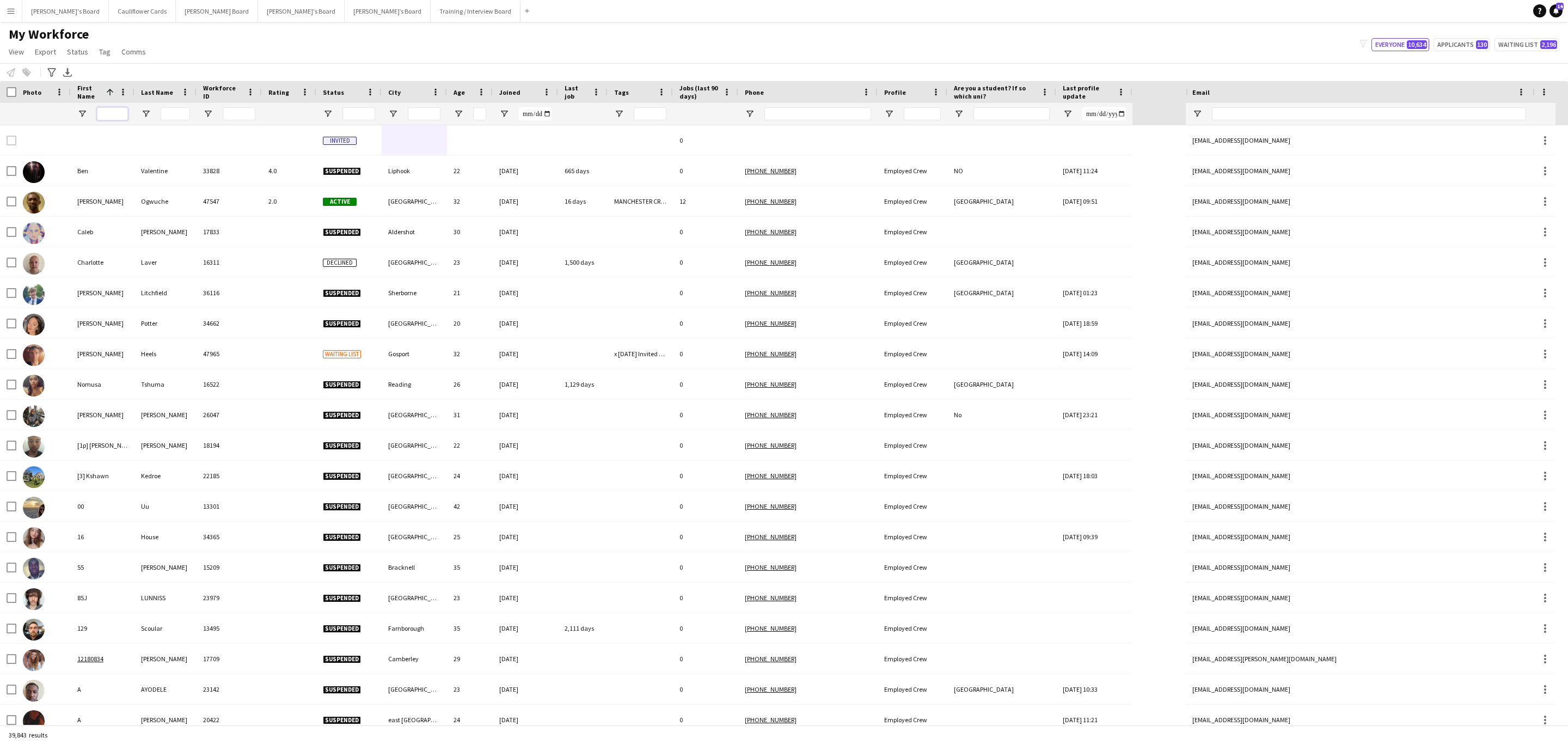
drag, startPoint x: 116, startPoint y: 111, endPoint x: 108, endPoint y: 113, distance: 8.2
click at [115, 111] on input "First Name Filter Input" at bounding box center [112, 113] width 31 height 13
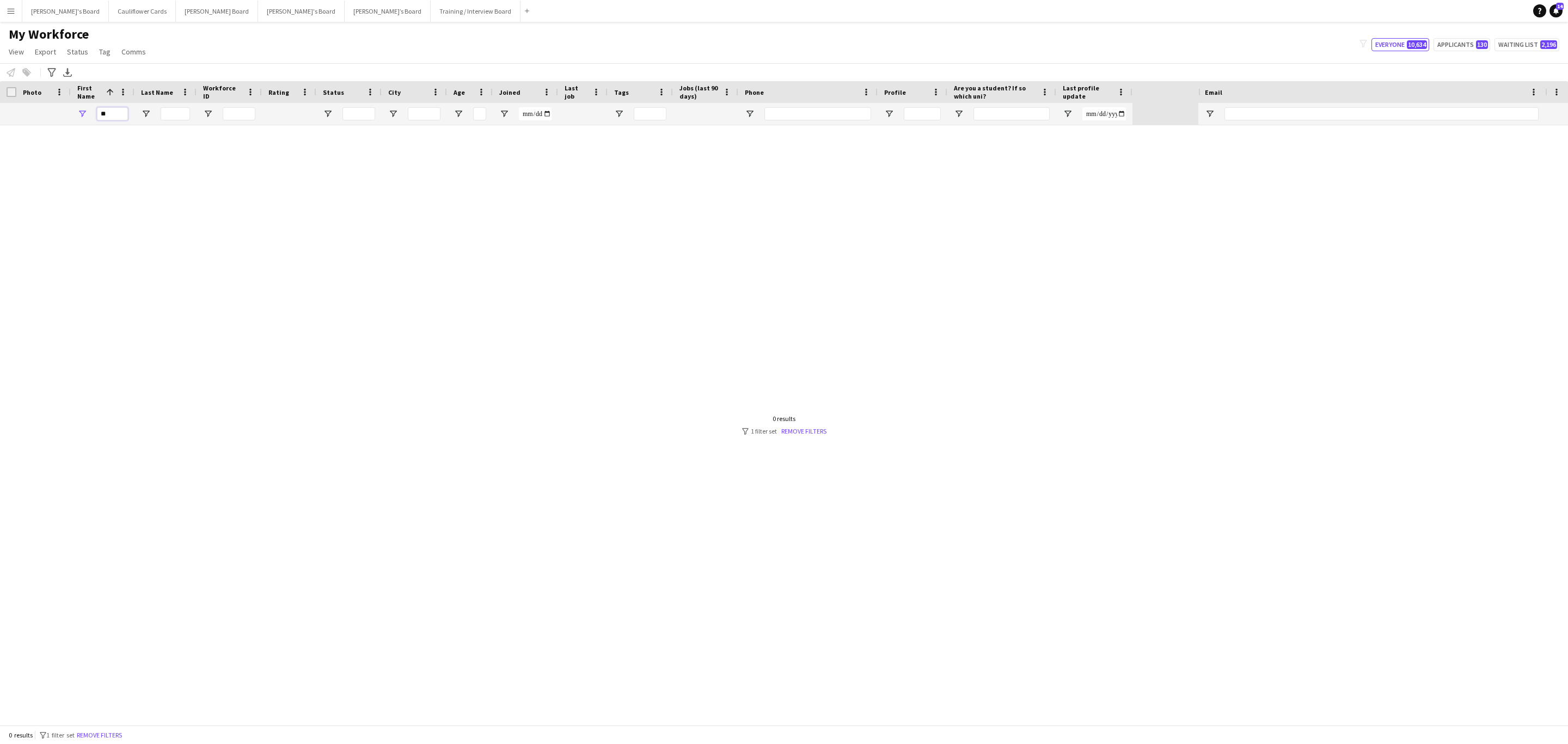
type input "*"
click at [108, 111] on input "*****" at bounding box center [112, 113] width 31 height 13
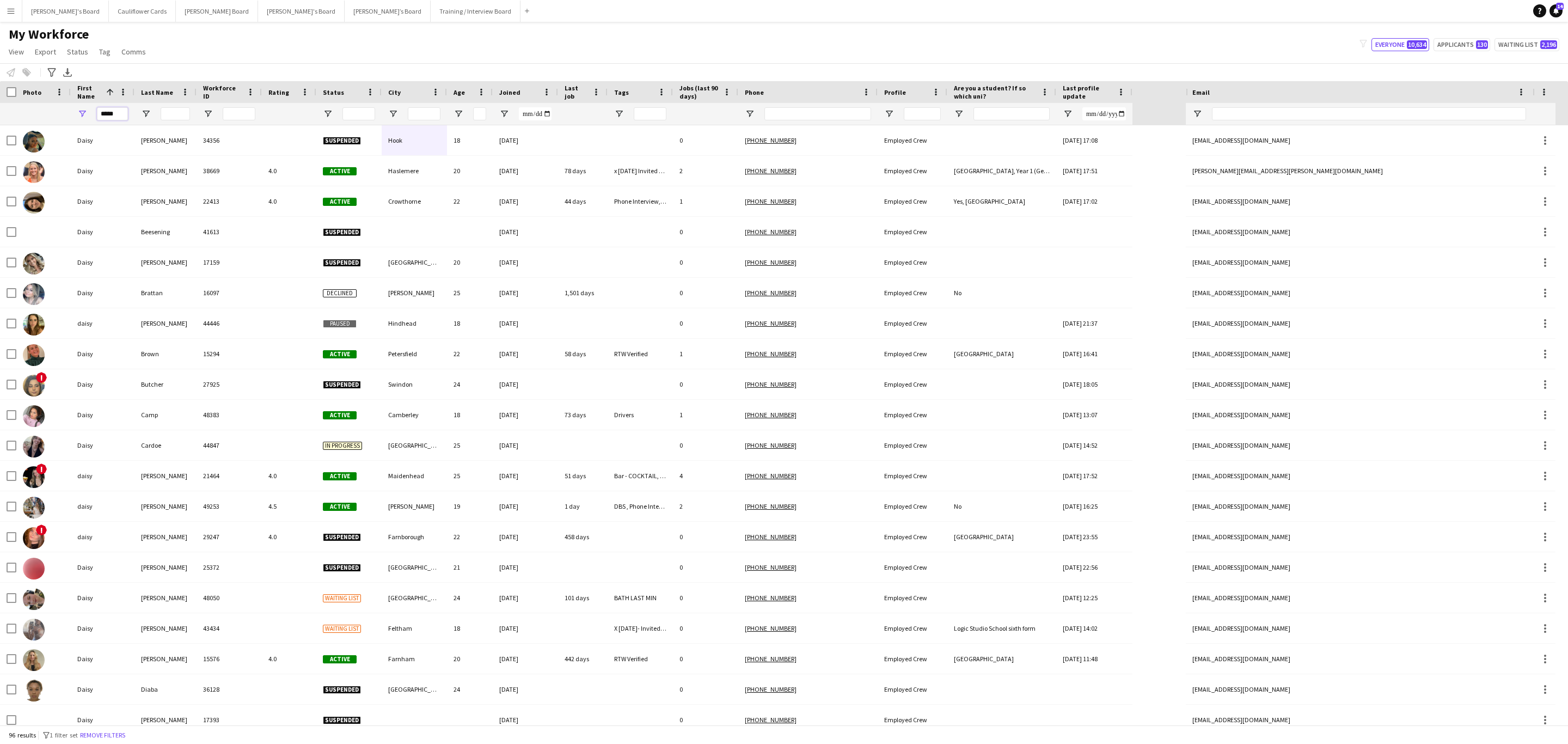
type input "*****"
click at [170, 111] on input "Last Name Filter Input" at bounding box center [175, 113] width 29 height 13
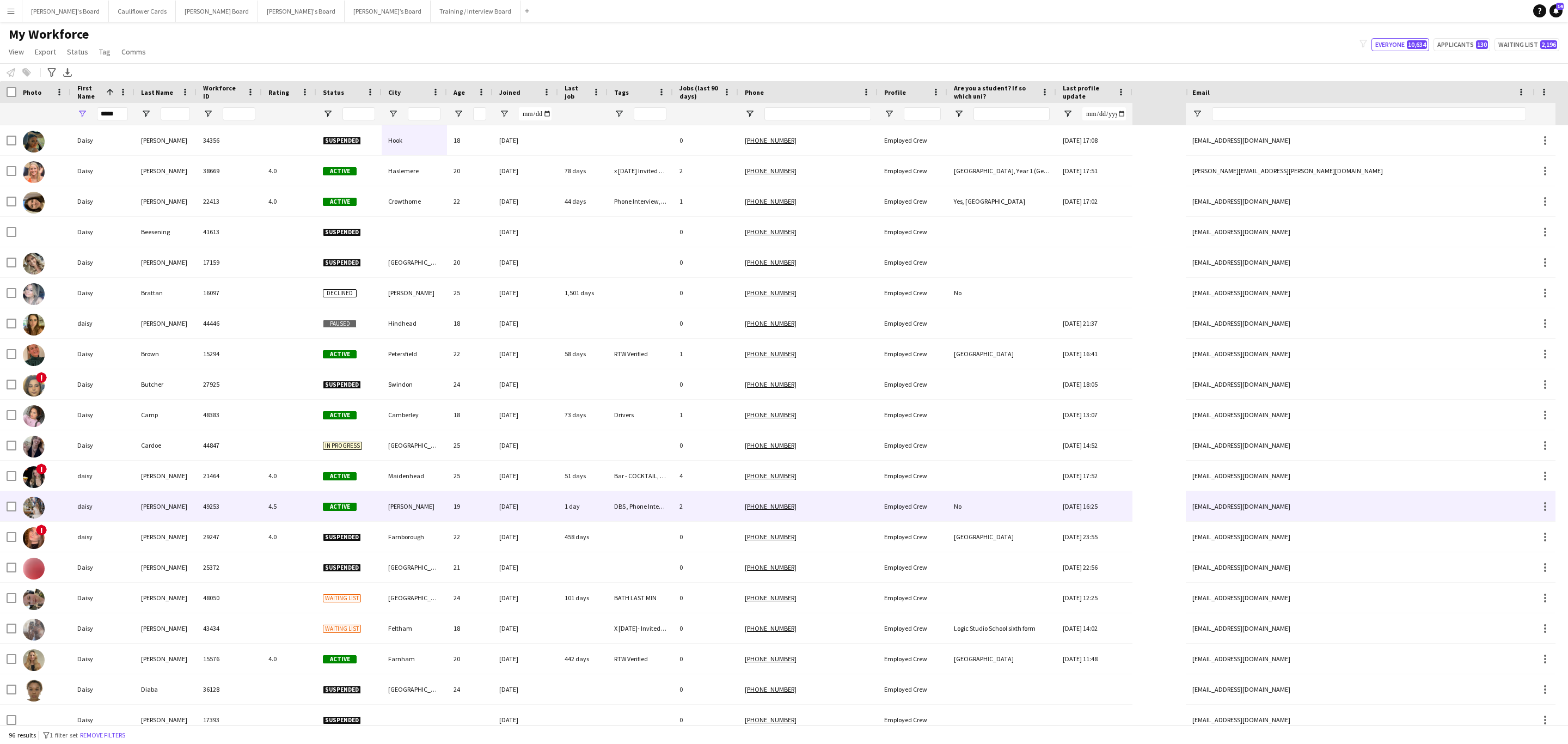
click at [237, 450] on div "49253" at bounding box center [229, 506] width 65 height 30
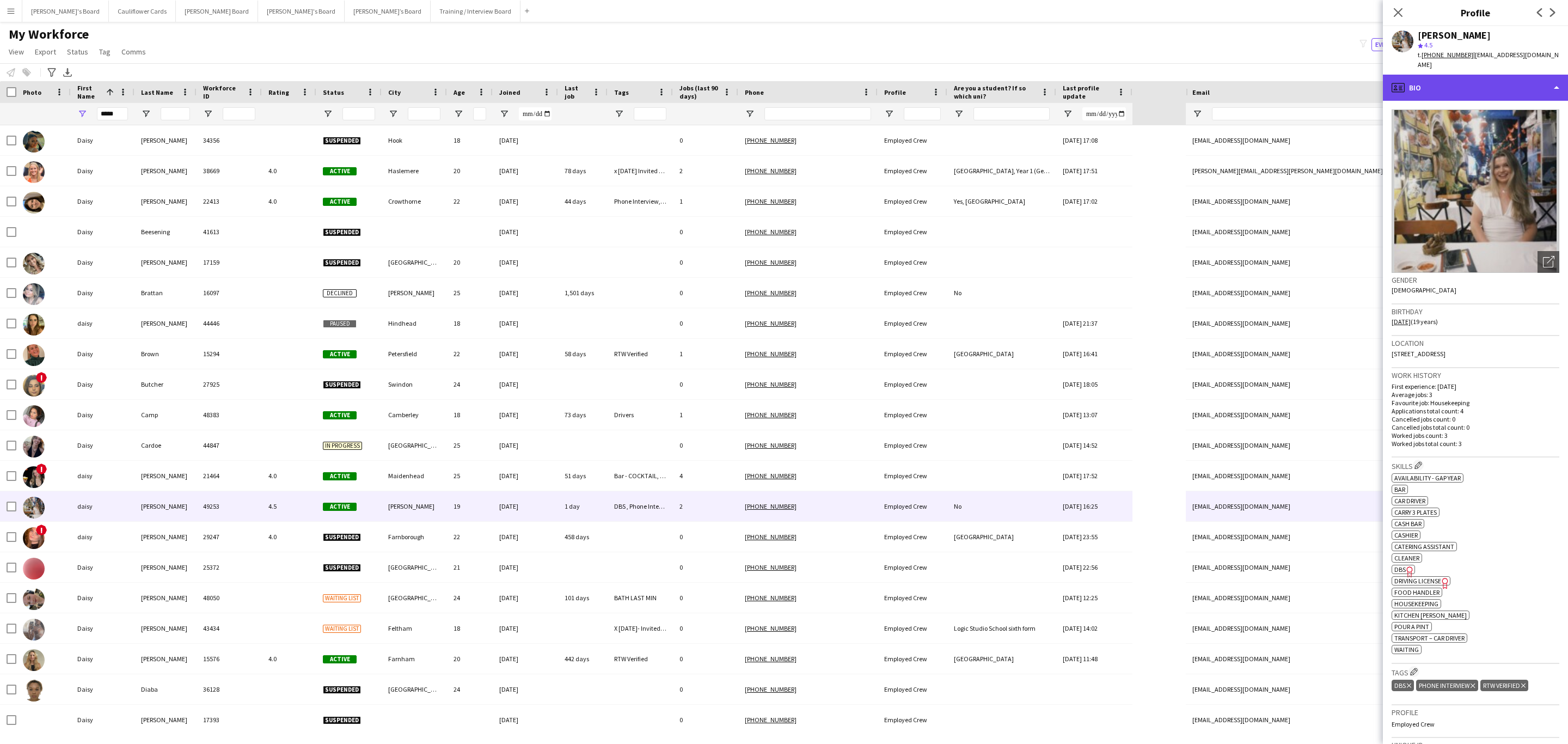
click at [1045, 75] on div "profile Bio" at bounding box center [1475, 88] width 185 height 26
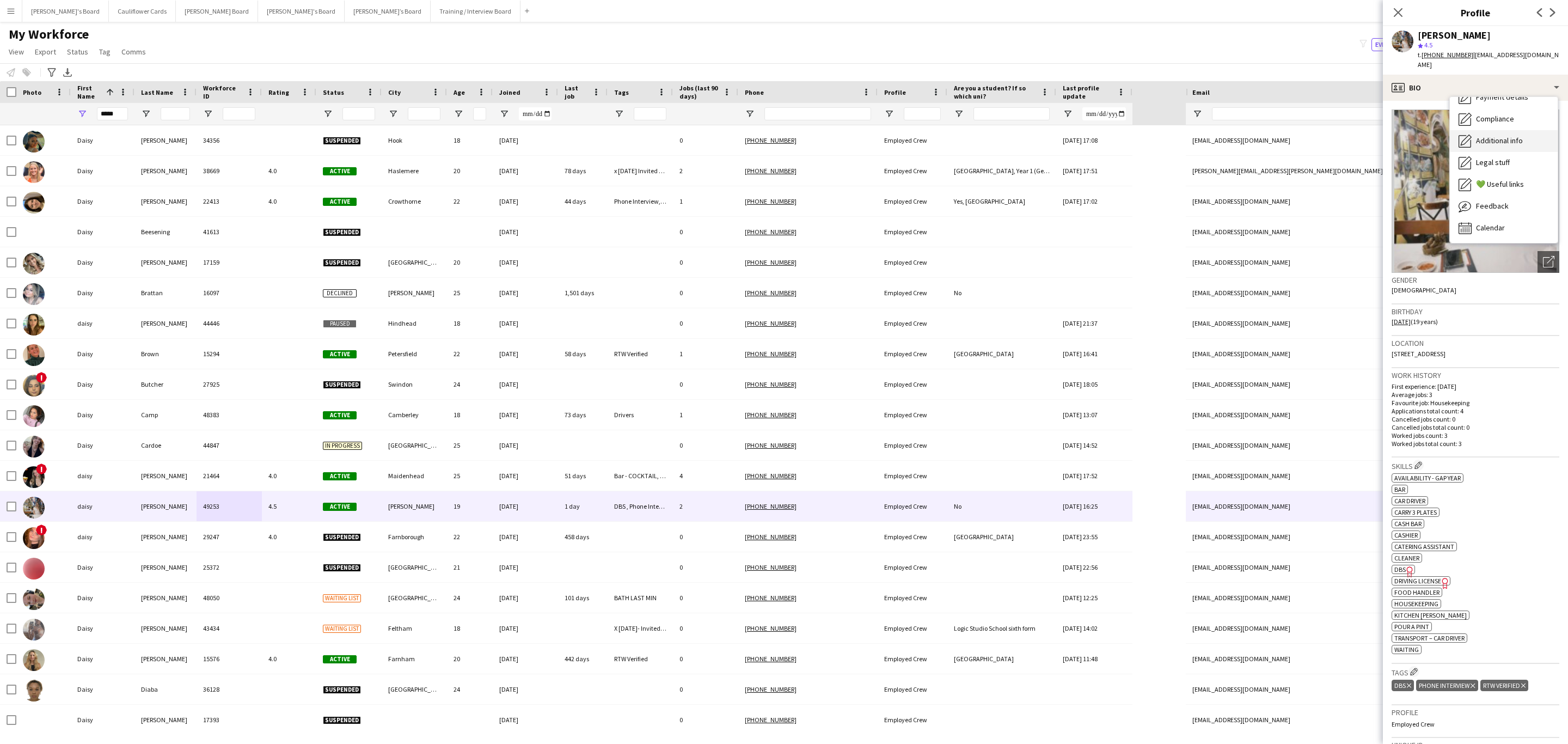
click at [1045, 136] on span "Additional info" at bounding box center [1499, 141] width 47 height 10
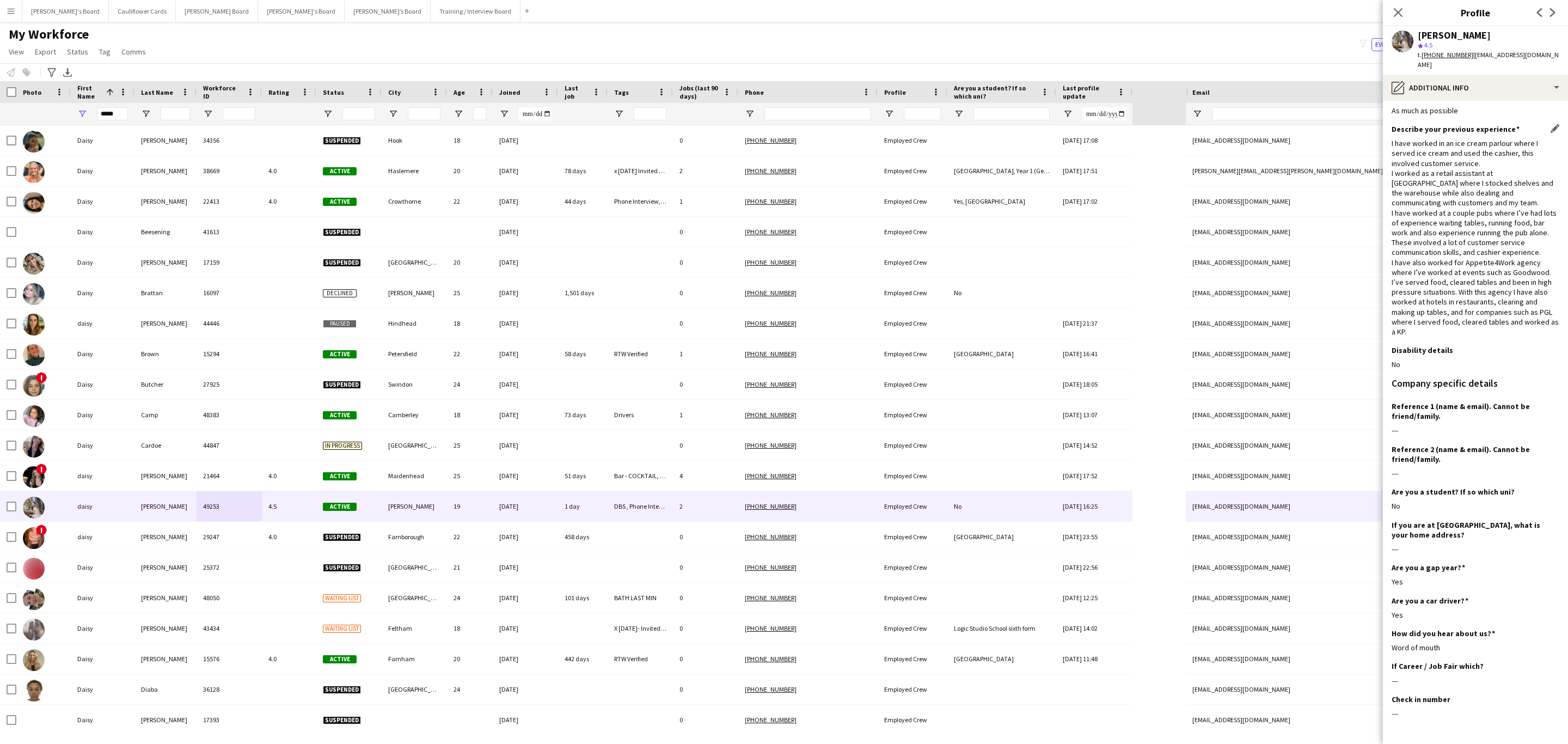
scroll to position [0, 0]
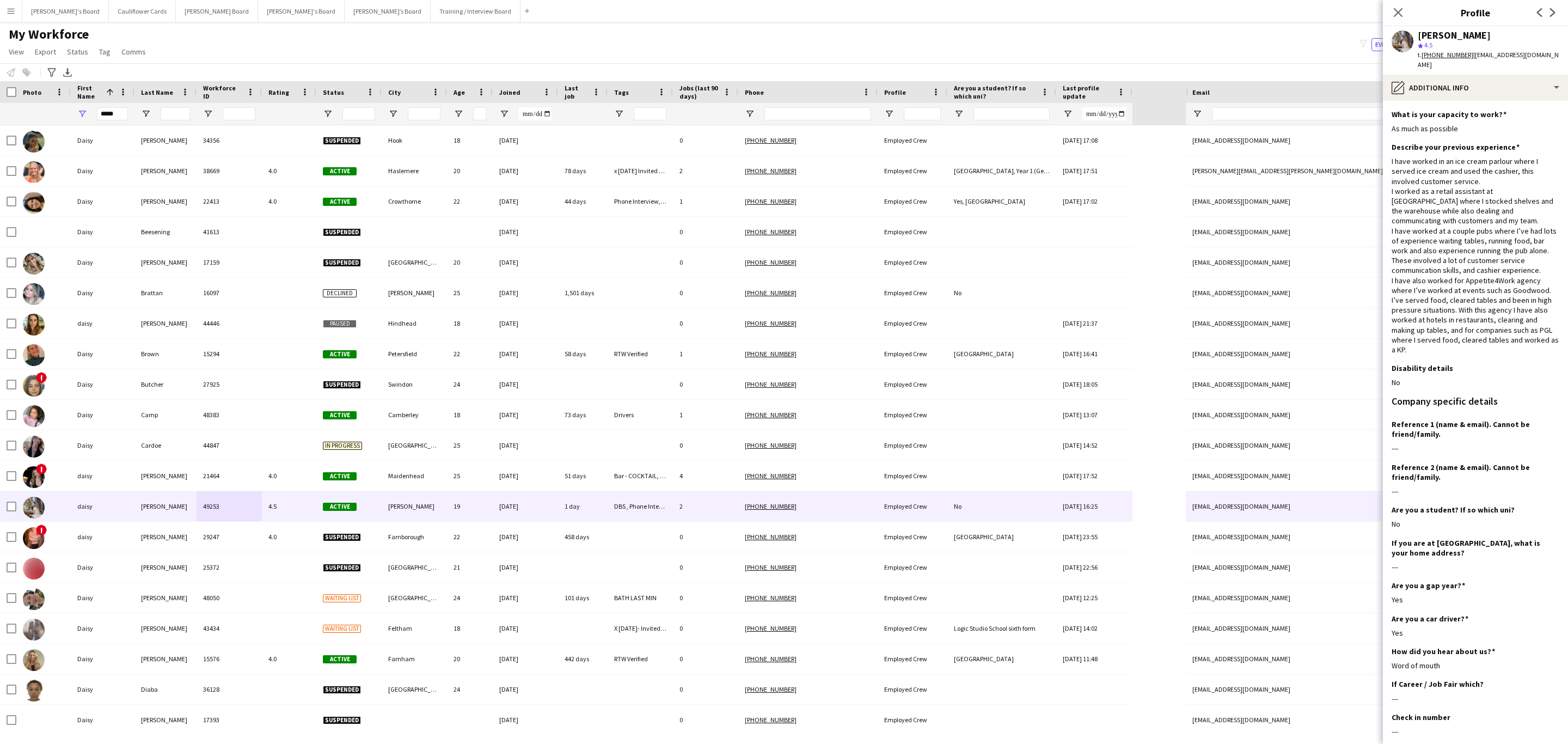
drag, startPoint x: 1395, startPoint y: 7, endPoint x: 749, endPoint y: 306, distance: 711.8
click at [1045, 8] on icon "Close pop-in" at bounding box center [1398, 12] width 9 height 9
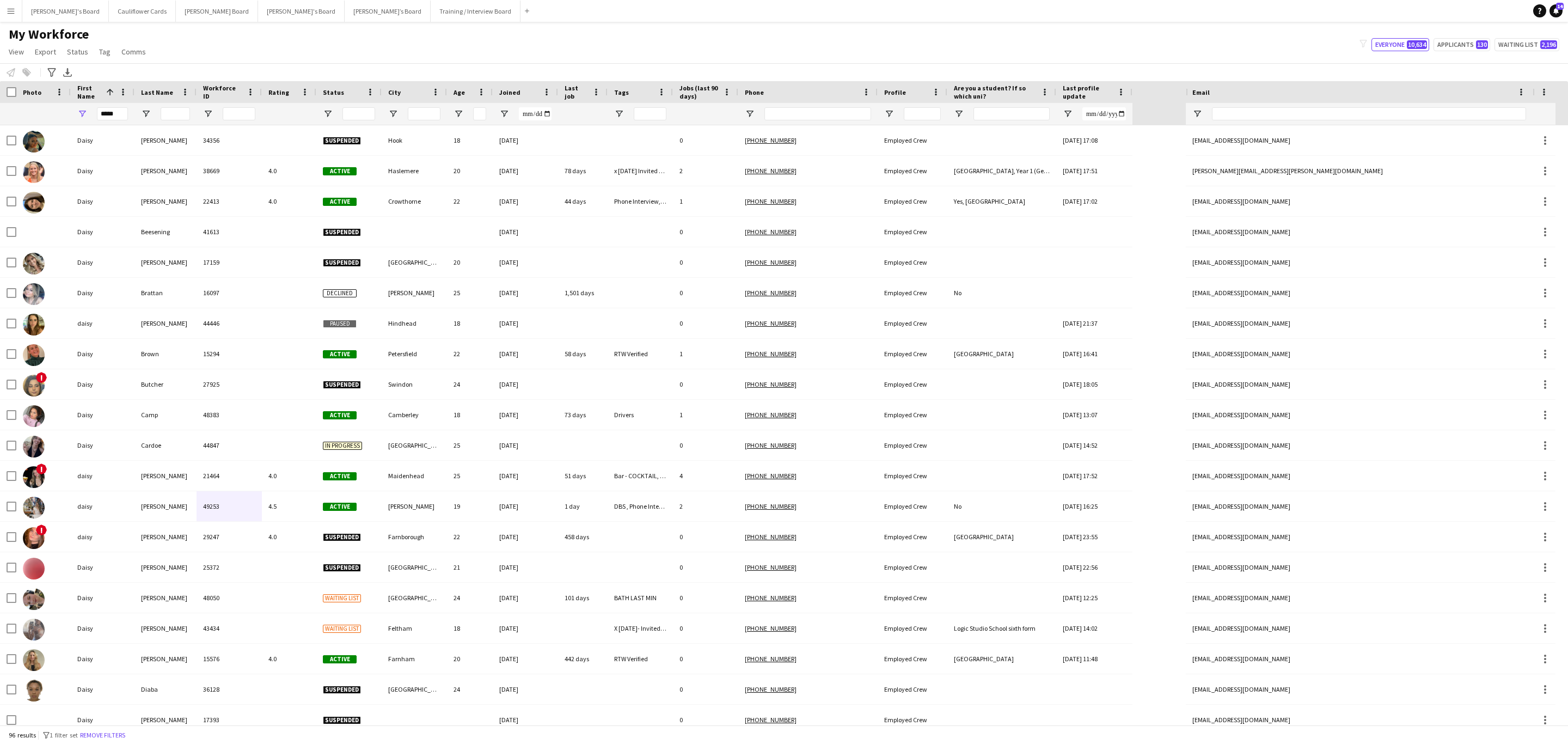
click at [113, 450] on button "Remove filters" at bounding box center [102, 735] width 49 height 12
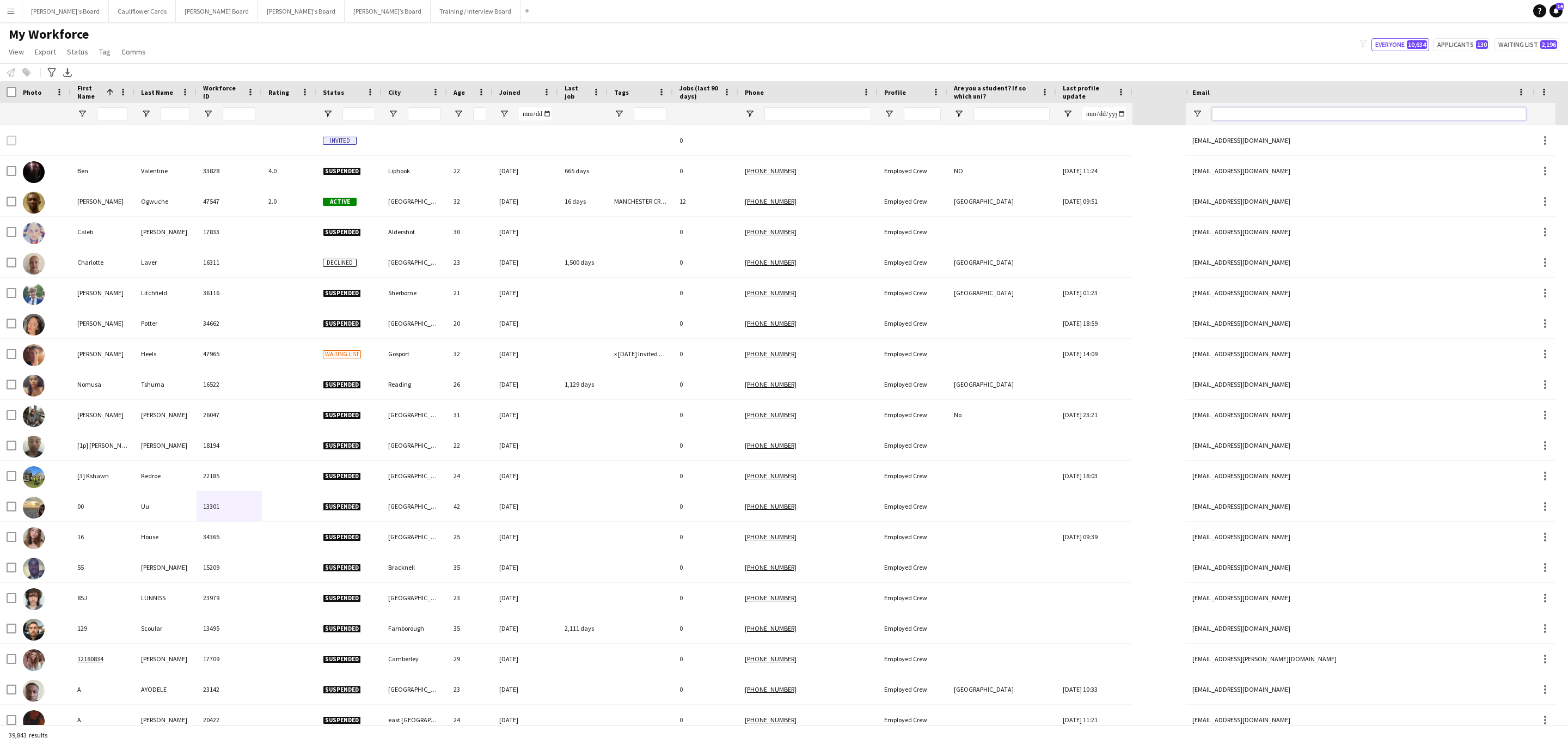
drag, startPoint x: 1426, startPoint y: 113, endPoint x: 1421, endPoint y: 118, distance: 7.1
click at [1045, 115] on input "Email Filter Input" at bounding box center [1369, 113] width 314 height 13
paste input "**********"
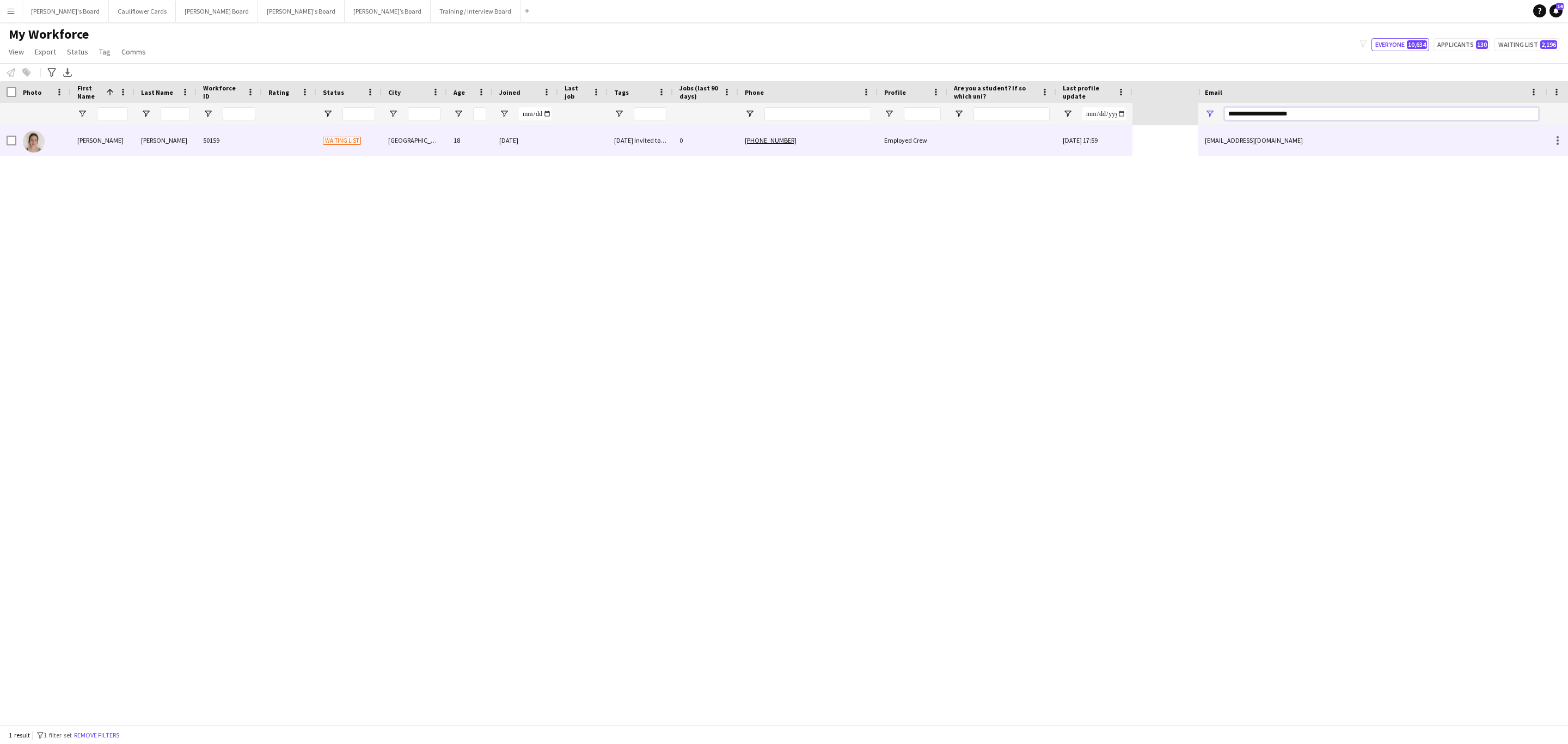
type input "**********"
click at [825, 151] on div "+447895722469" at bounding box center [808, 140] width 139 height 30
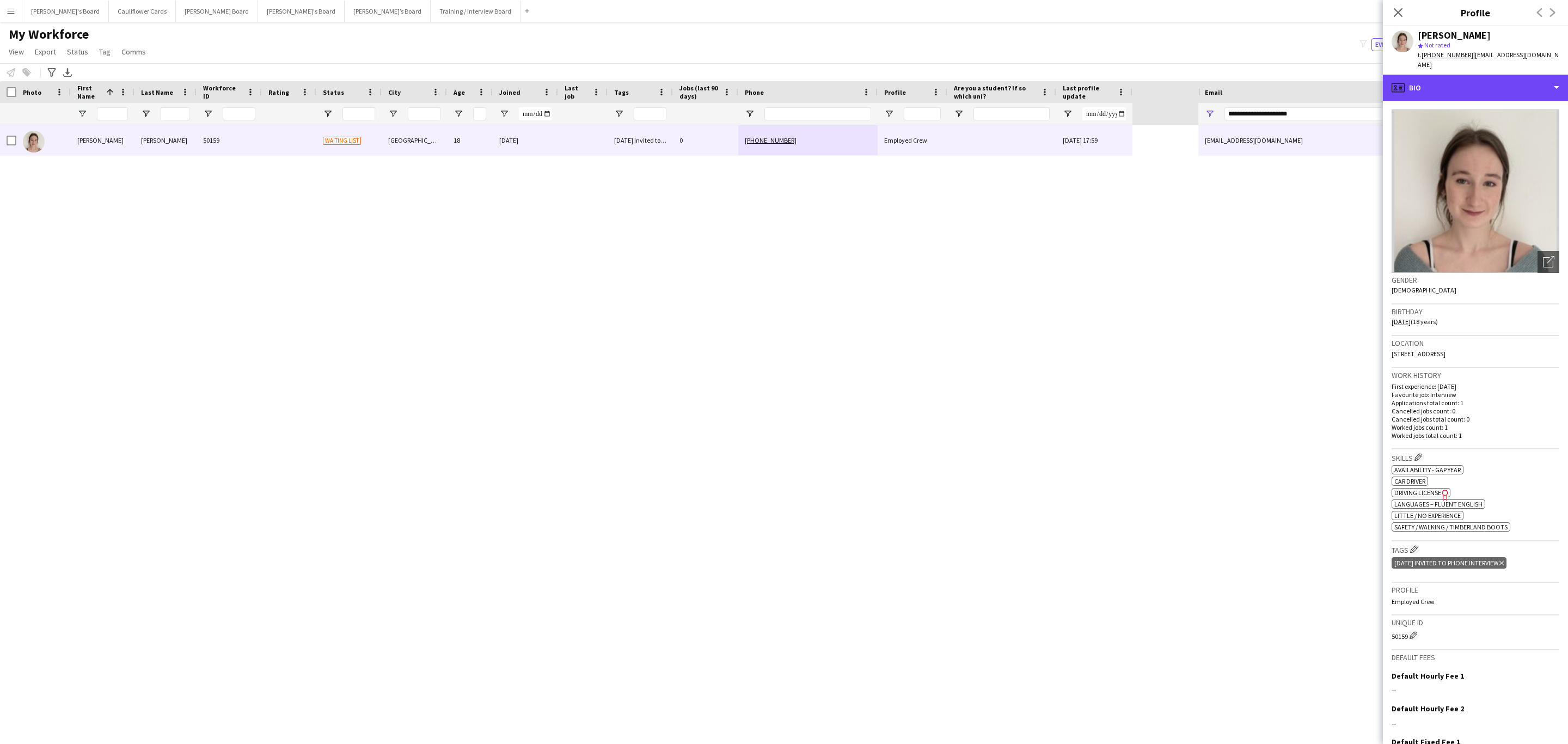
drag, startPoint x: 1514, startPoint y: 80, endPoint x: 1514, endPoint y: 118, distance: 38.0
click at [1045, 80] on div "profile Bio" at bounding box center [1475, 88] width 185 height 26
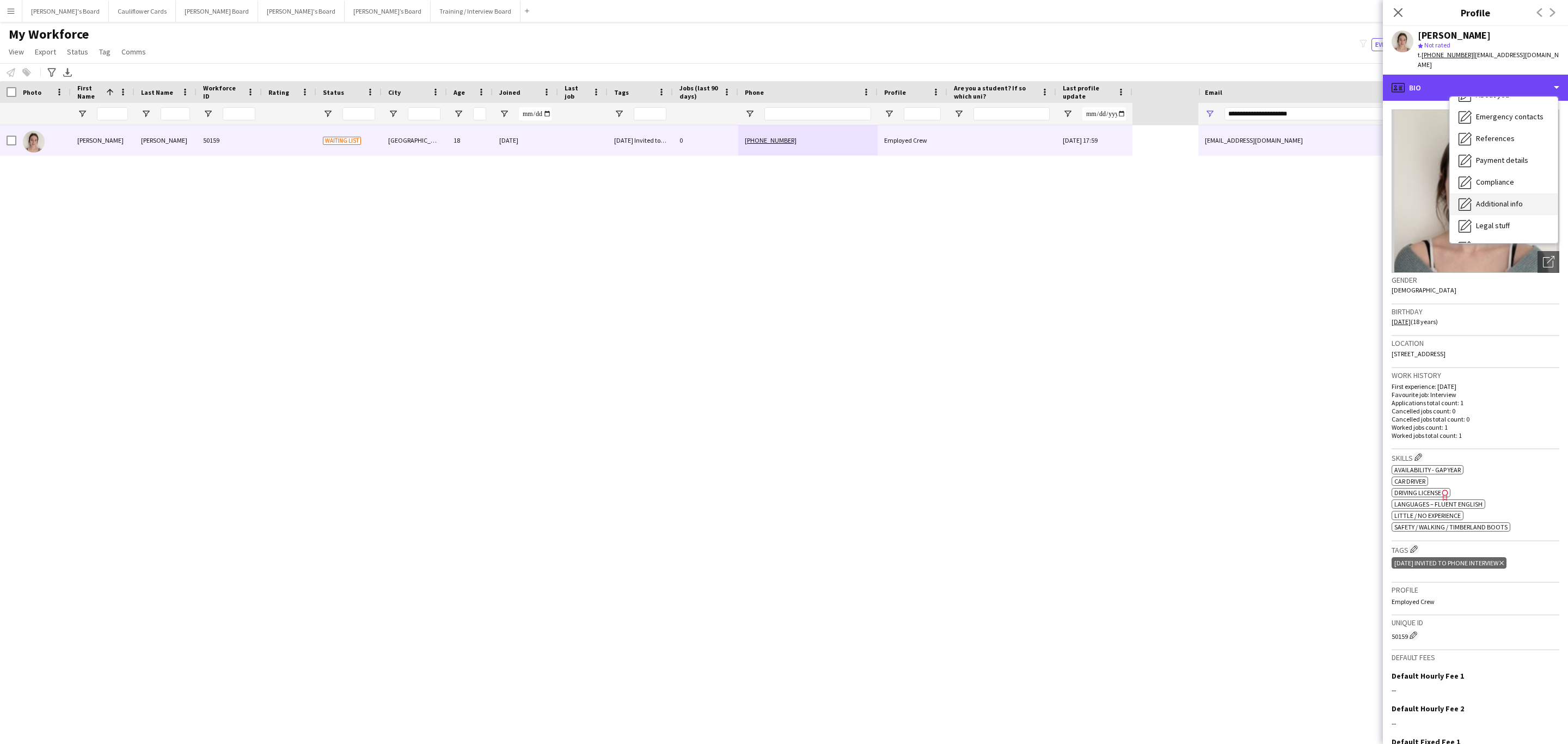
scroll to position [146, 0]
click at [1045, 136] on span "Additional info" at bounding box center [1499, 141] width 47 height 10
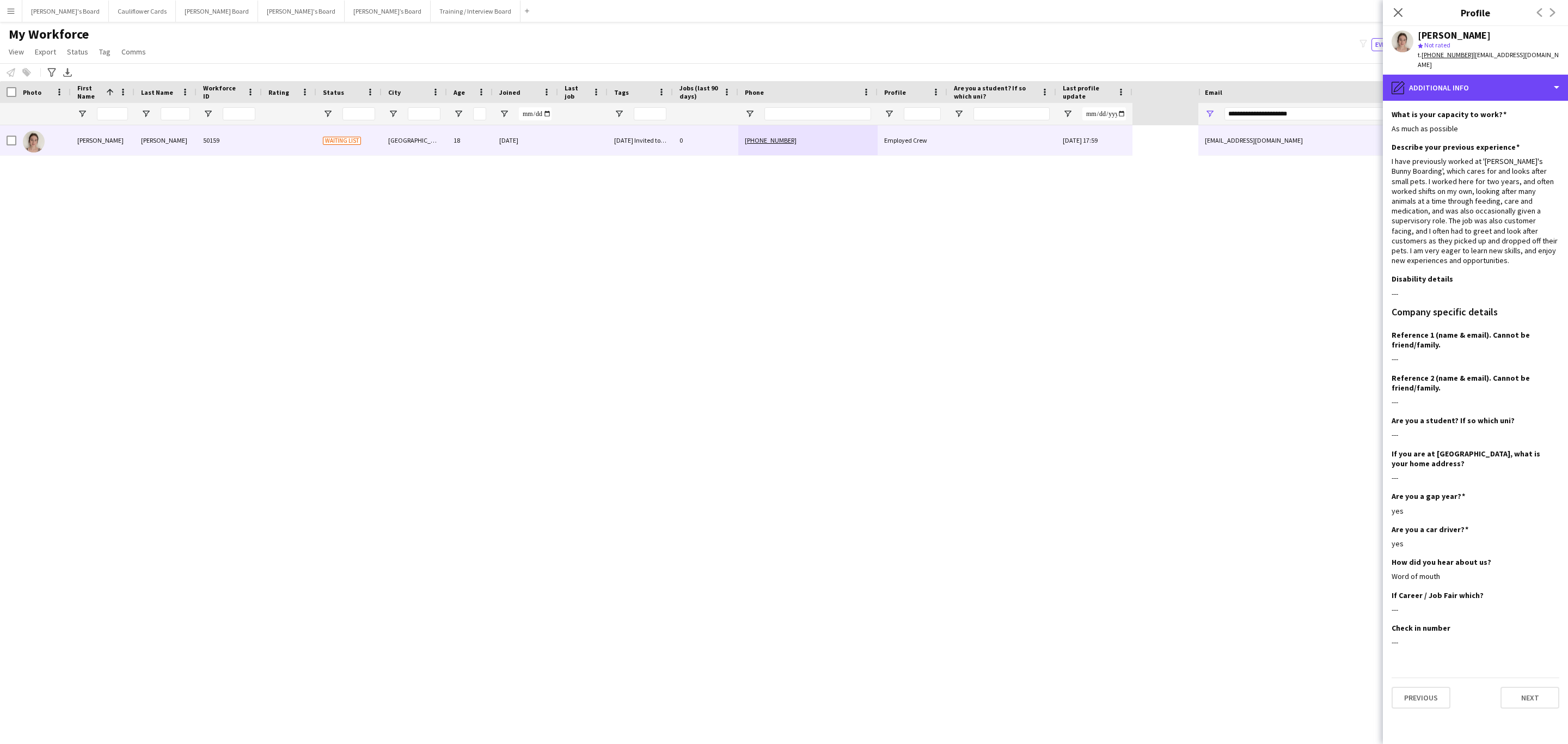
drag, startPoint x: 1503, startPoint y: 80, endPoint x: 1503, endPoint y: 87, distance: 7.0
click at [1045, 80] on div "pencil4 Additional info" at bounding box center [1475, 88] width 185 height 26
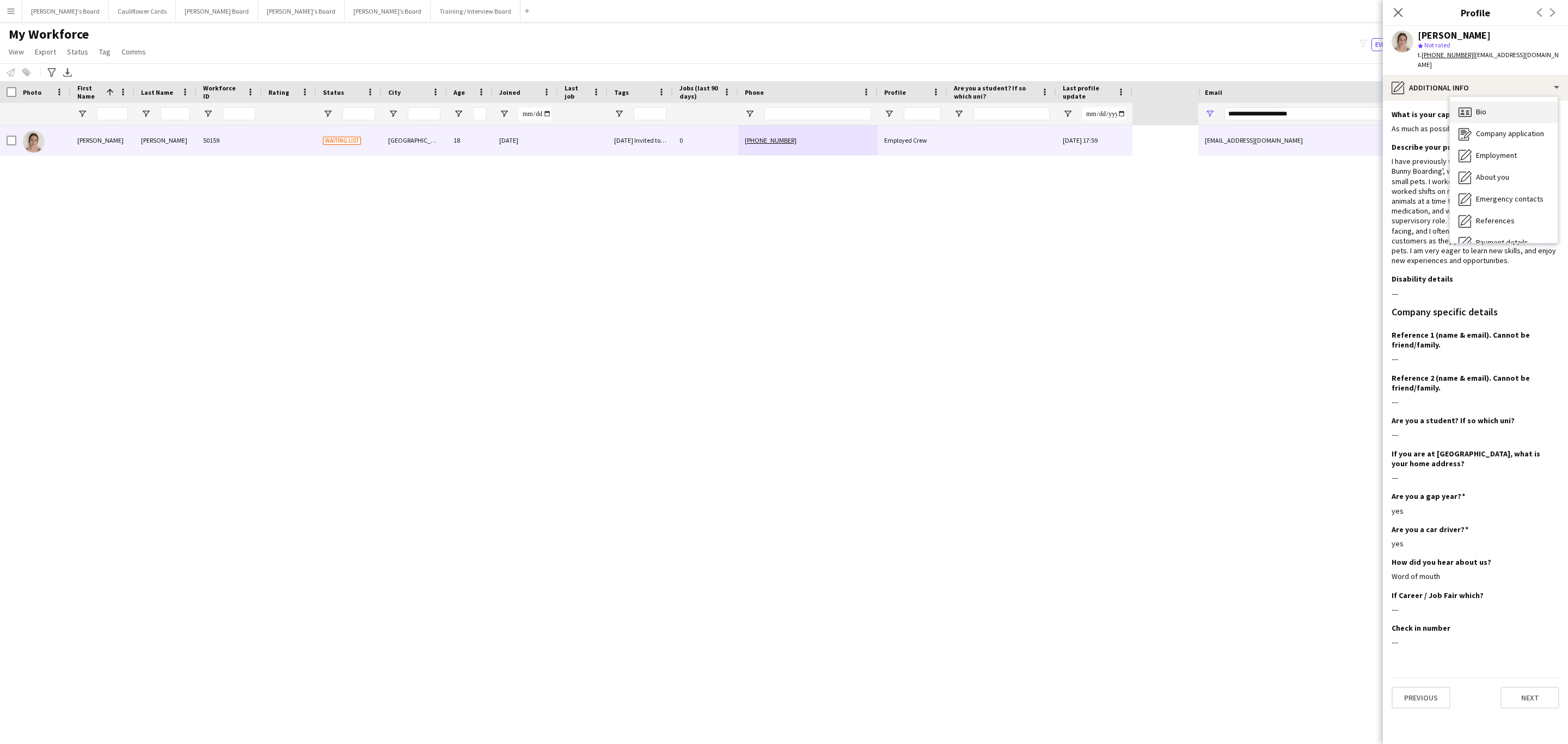
click at [1045, 108] on div "Bio Bio" at bounding box center [1503, 112] width 108 height 22
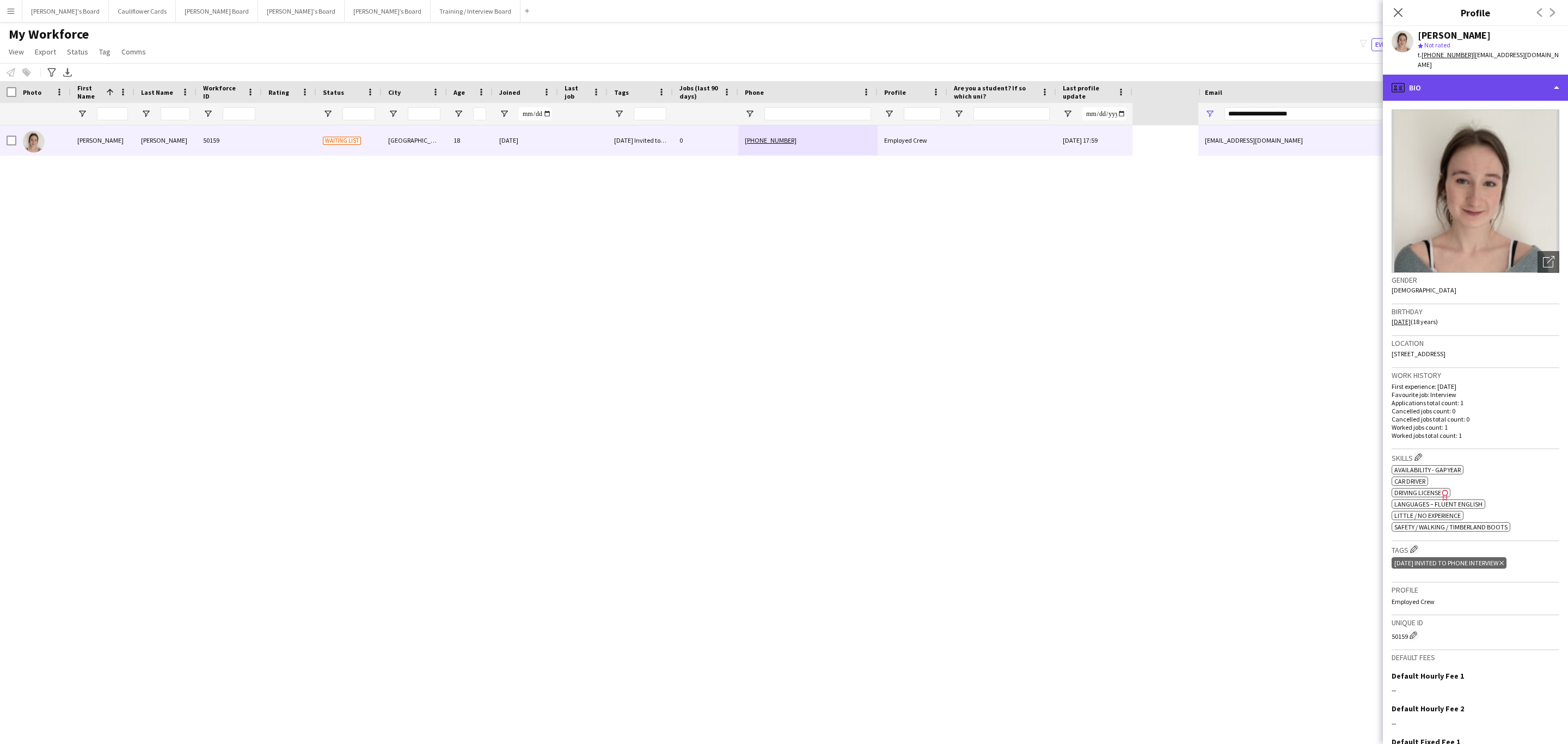
click at [1045, 82] on div "profile Bio" at bounding box center [1475, 88] width 185 height 26
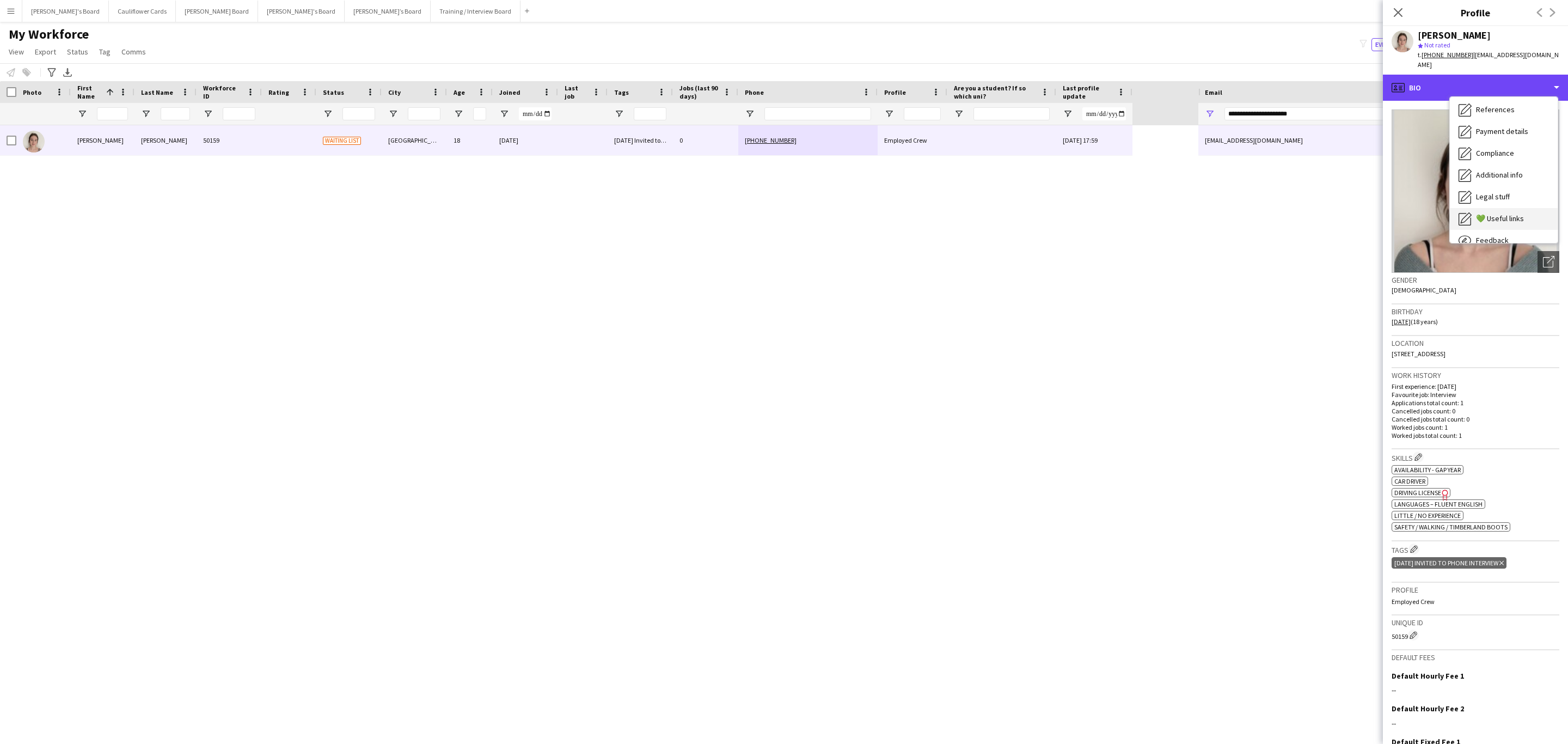
scroll to position [146, 0]
click at [1045, 136] on div "Additional info Additional info" at bounding box center [1503, 141] width 108 height 22
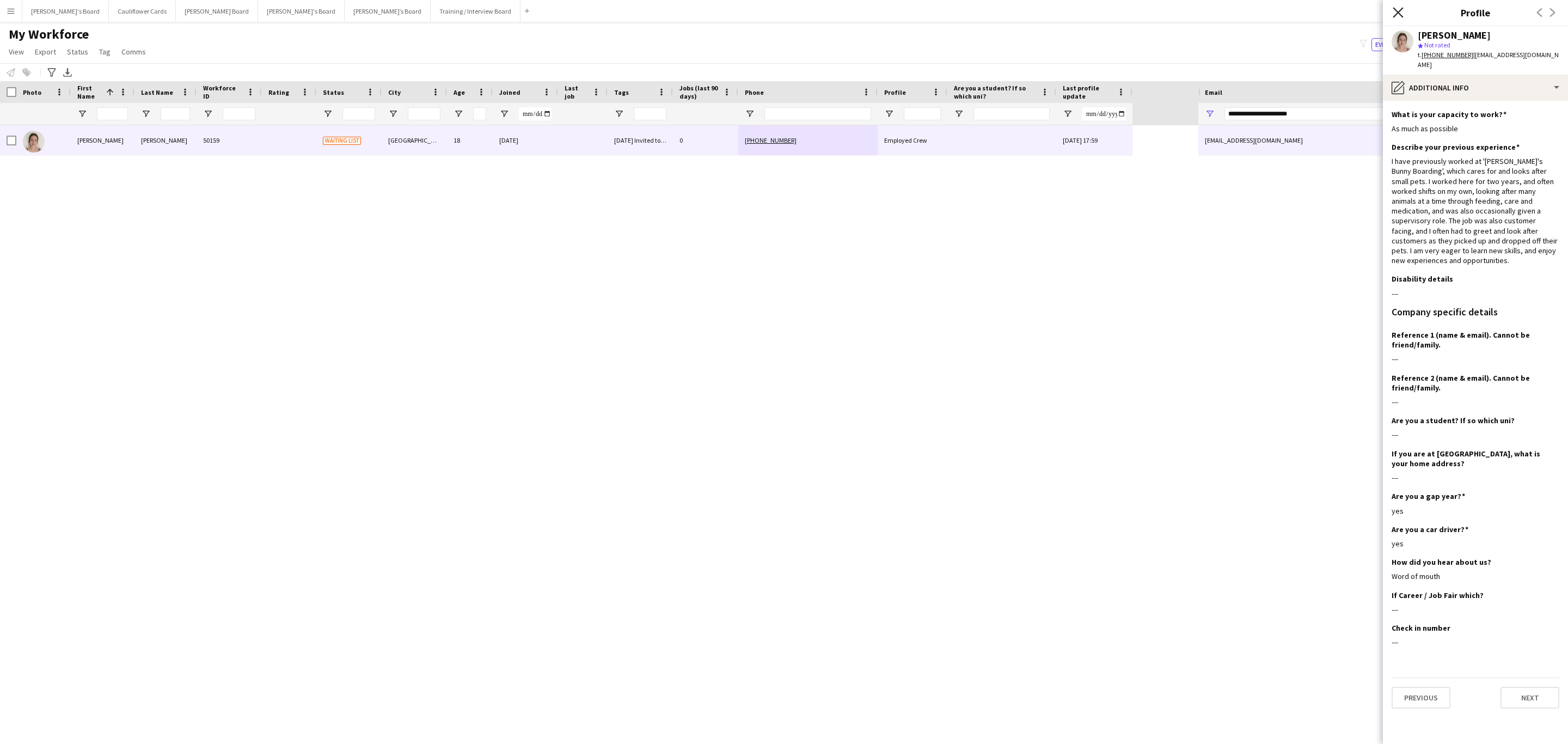
click at [1045, 12] on icon "Close pop-in" at bounding box center [1398, 12] width 10 height 10
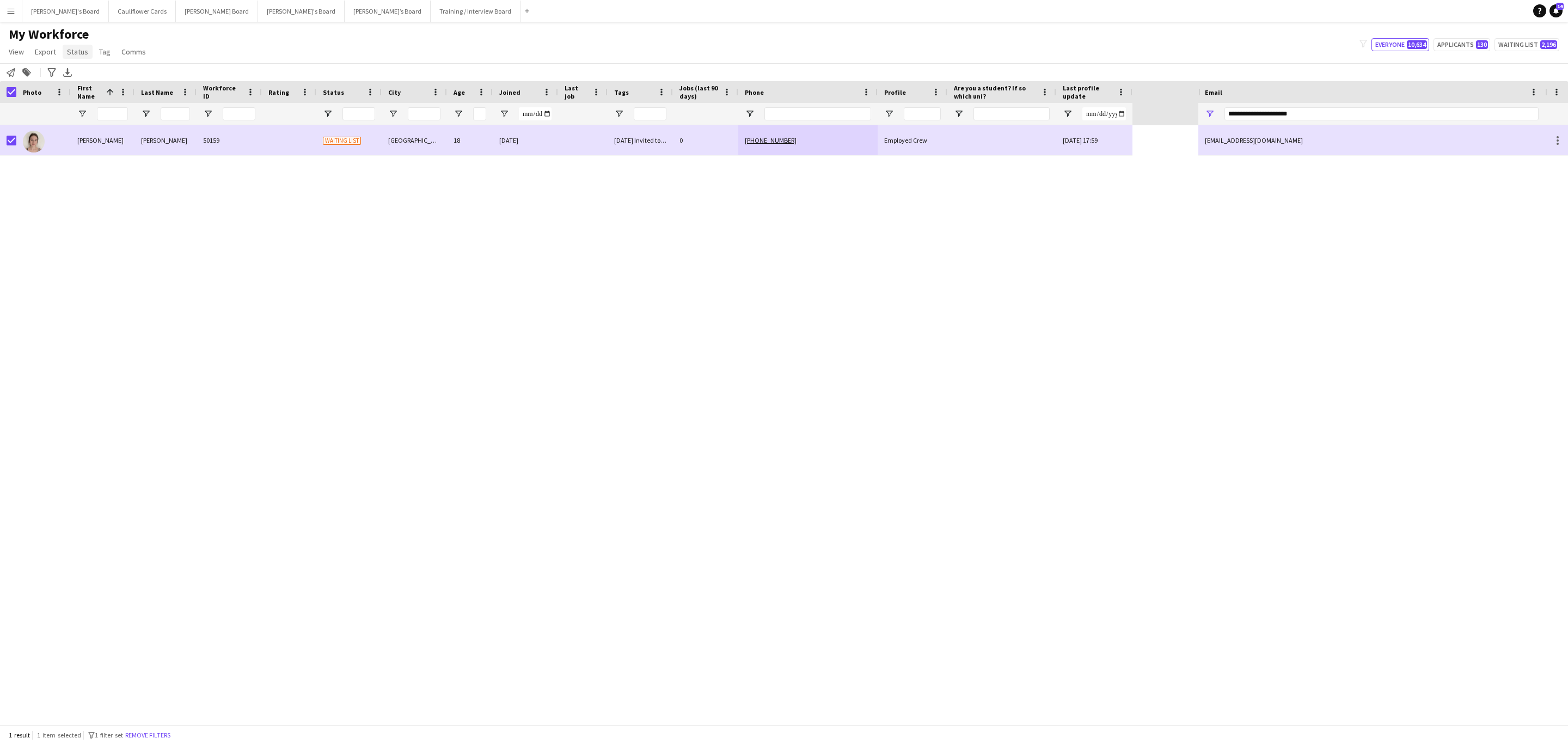
click at [79, 53] on span "Status" at bounding box center [77, 52] width 21 height 10
click at [84, 65] on link "Edit" at bounding box center [100, 75] width 76 height 23
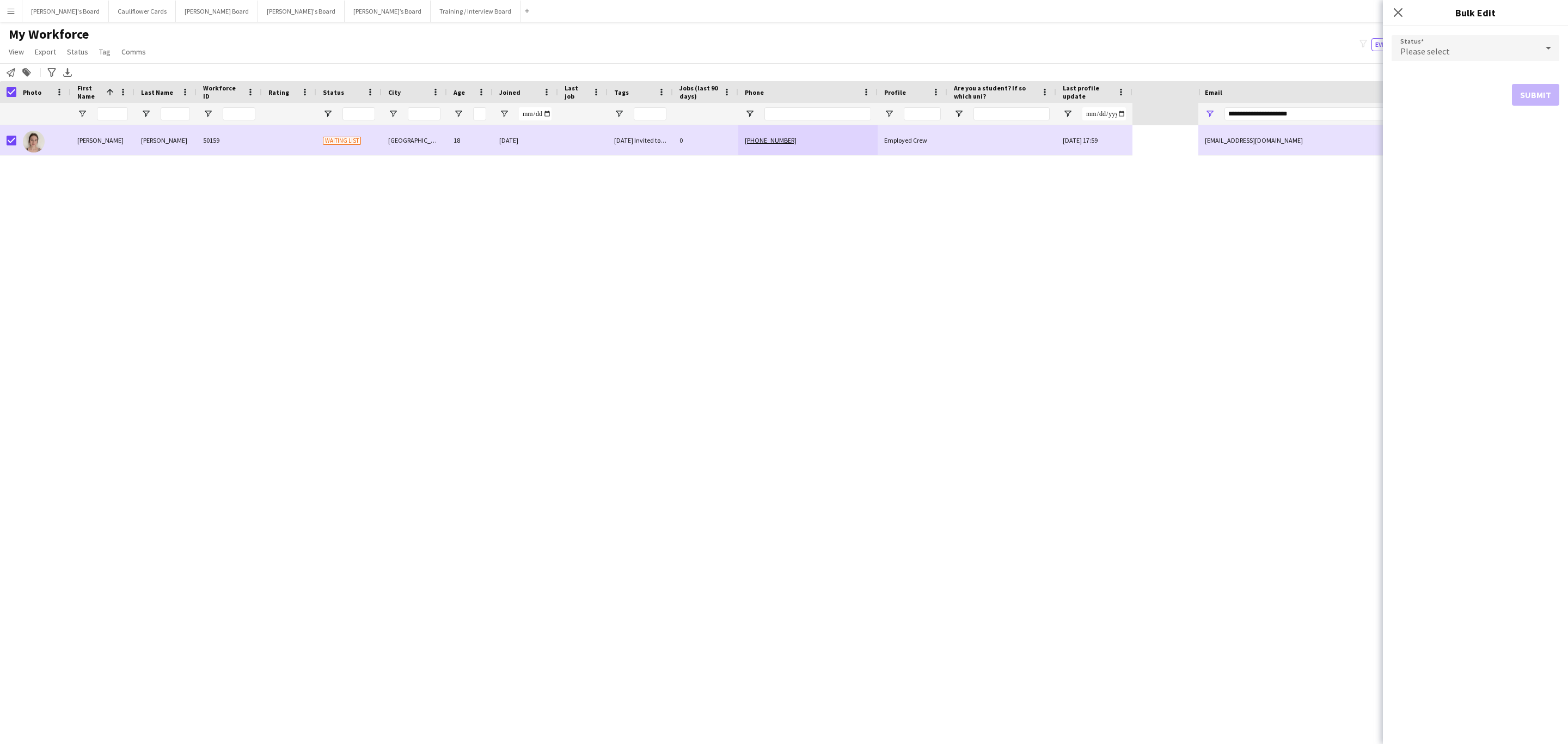
click at [1045, 47] on div "Please select" at bounding box center [1465, 47] width 146 height 26
drag, startPoint x: 1446, startPoint y: 70, endPoint x: 1478, endPoint y: 91, distance: 38.3
click at [1045, 72] on mat-option "Active" at bounding box center [1475, 79] width 167 height 27
click at [1045, 123] on button "Submit" at bounding box center [1536, 132] width 47 height 22
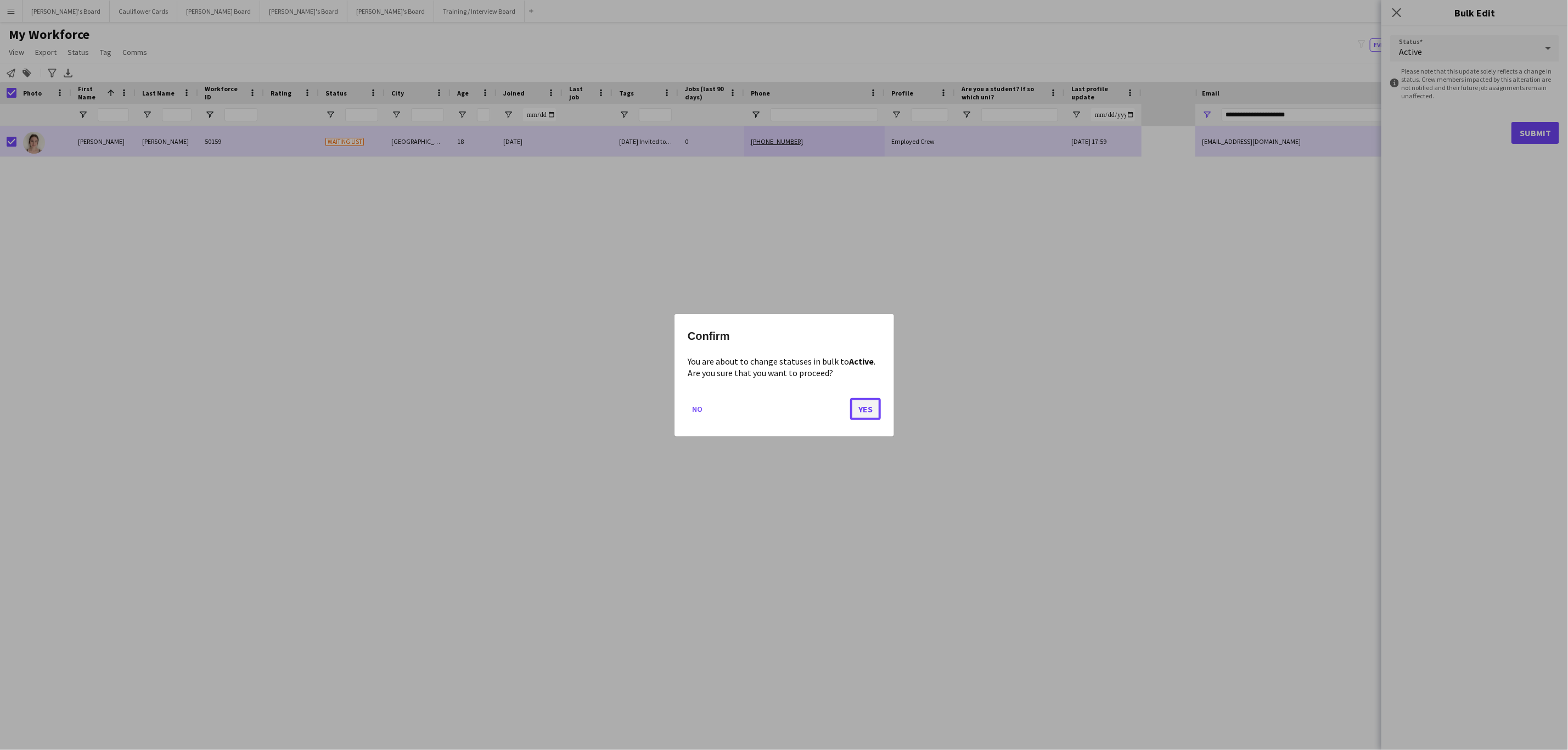
click at [876, 415] on button "Yes" at bounding box center [865, 409] width 31 height 22
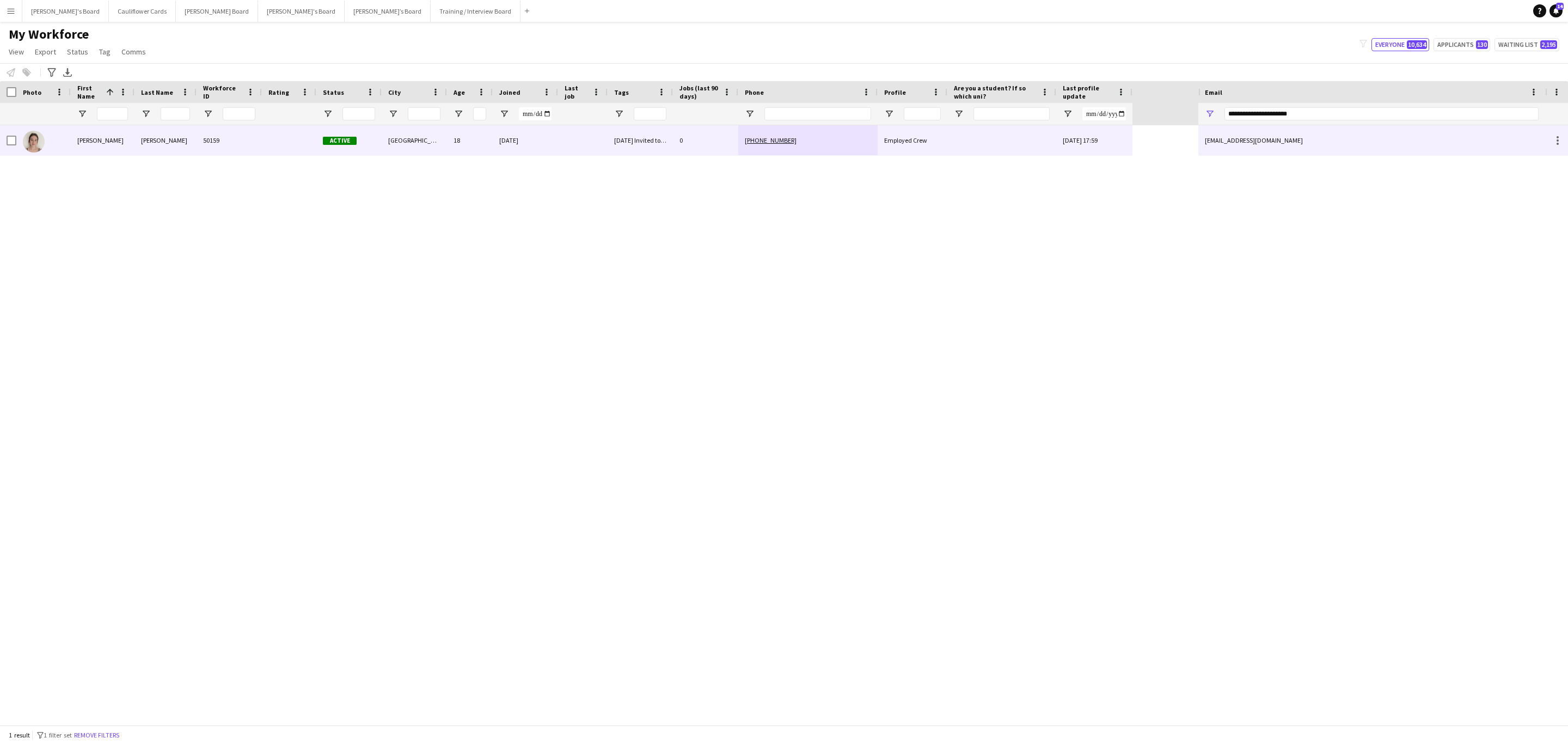
click at [244, 137] on div "50159" at bounding box center [229, 140] width 65 height 30
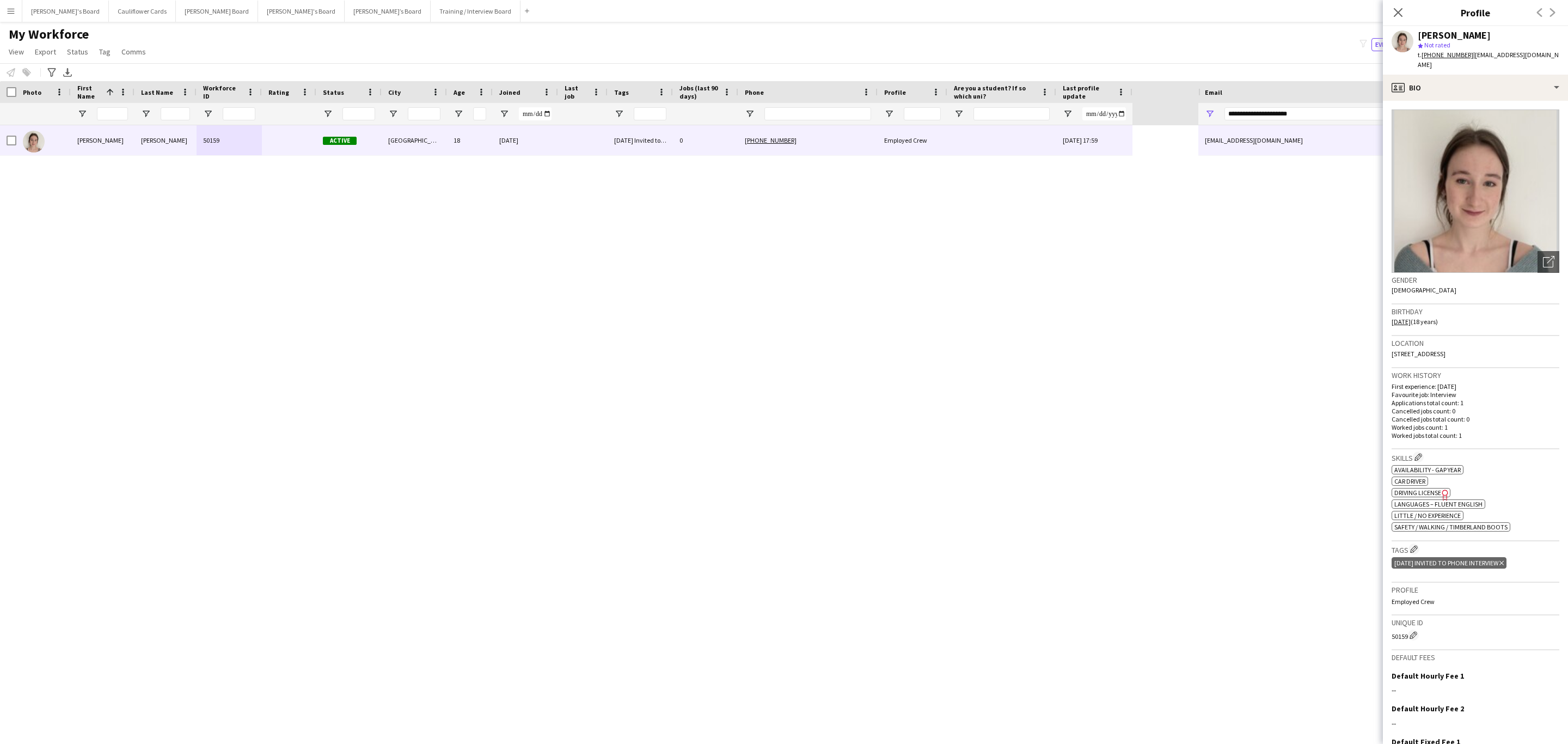
click at [1045, 450] on icon "Delete tag" at bounding box center [1501, 563] width 4 height 7
click at [1045, 450] on app-icon "Edit crew company tags" at bounding box center [1414, 549] width 8 height 8
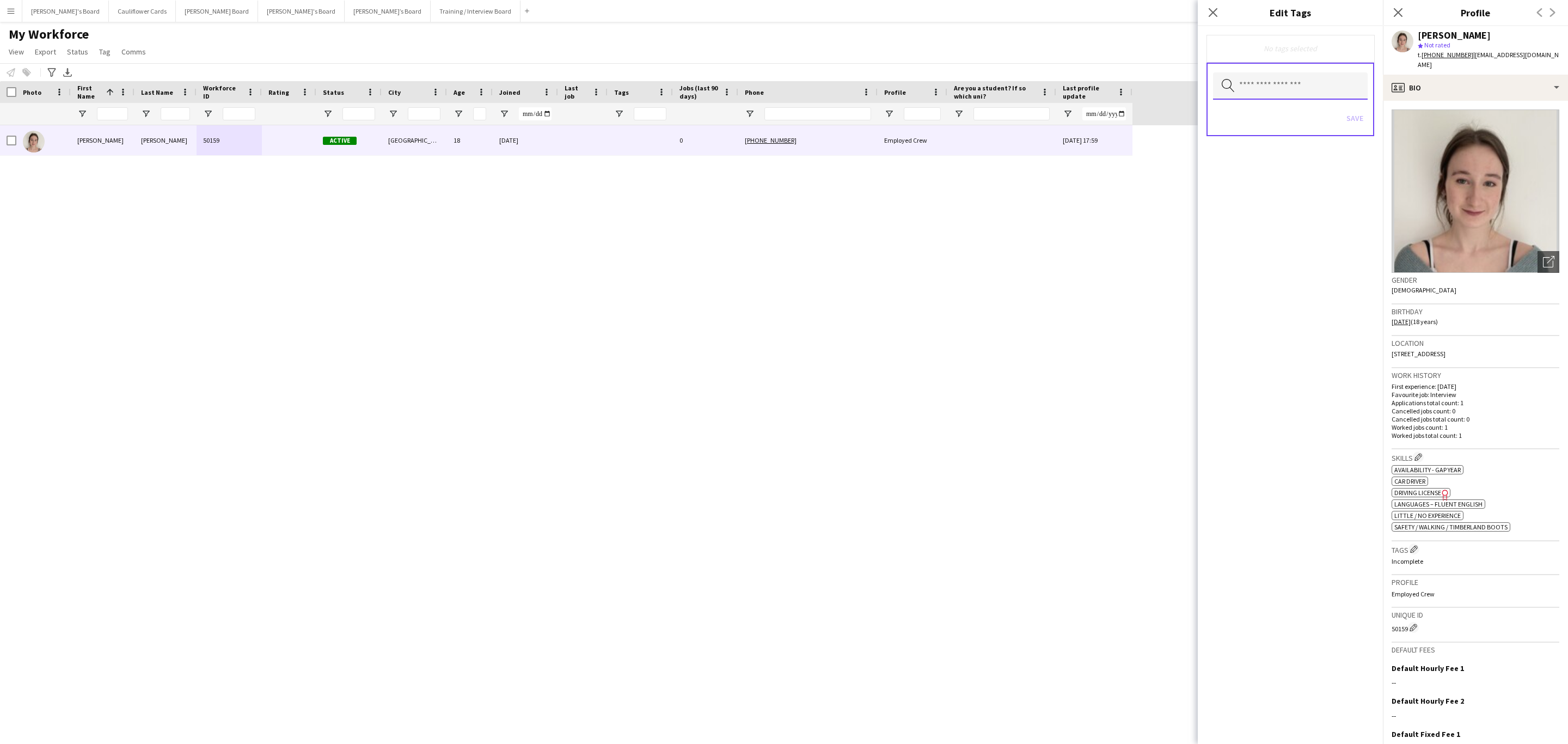
click at [1045, 82] on input "text" at bounding box center [1290, 86] width 155 height 27
type input "***"
click at [1045, 168] on span "Drivers" at bounding box center [1290, 168] width 138 height 10
click at [1045, 379] on div "Drivers Remove Search by tag name Save" at bounding box center [1290, 385] width 185 height 718
click at [1045, 121] on button "Save" at bounding box center [1355, 119] width 26 height 18
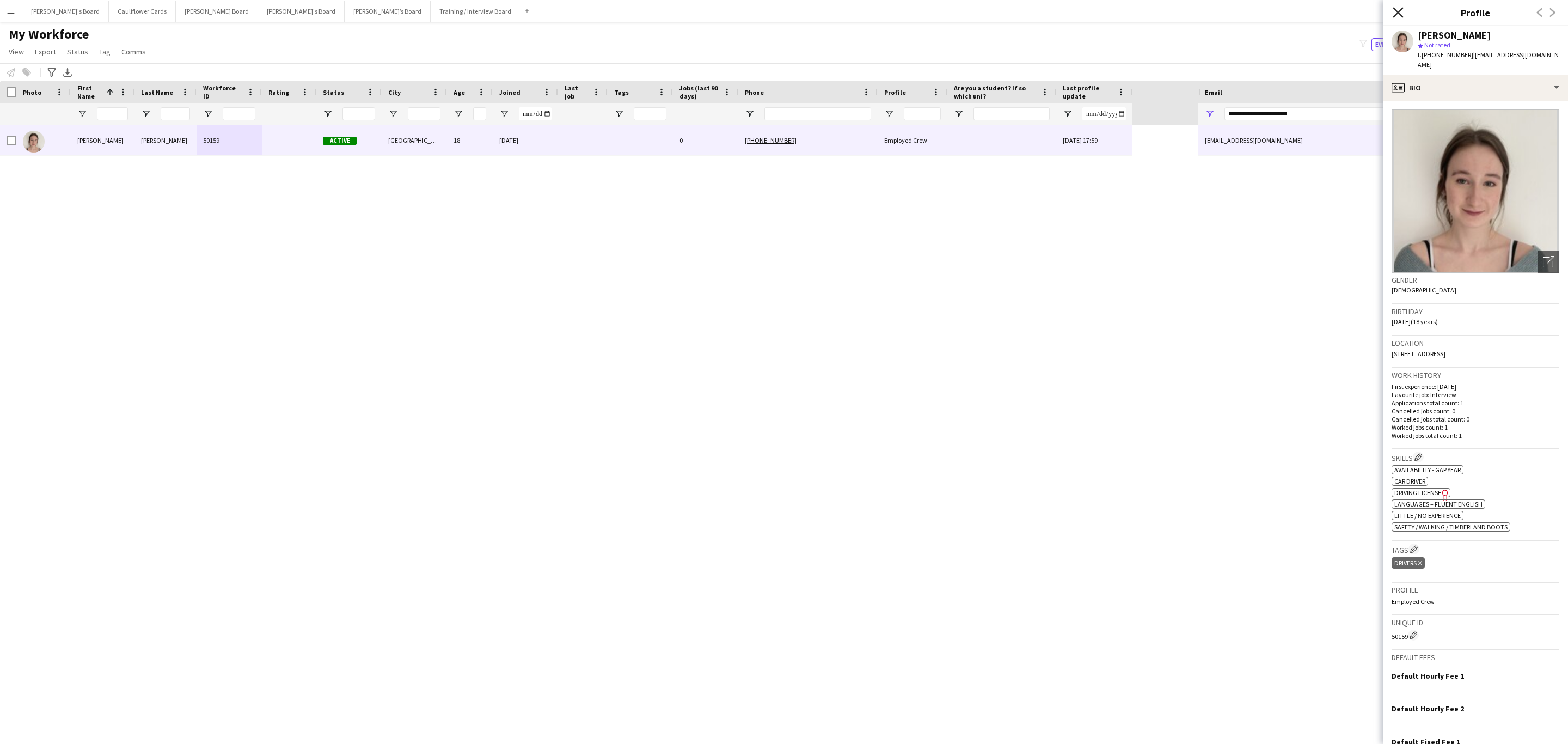
click at [1045, 16] on icon "Close pop-in" at bounding box center [1398, 12] width 10 height 10
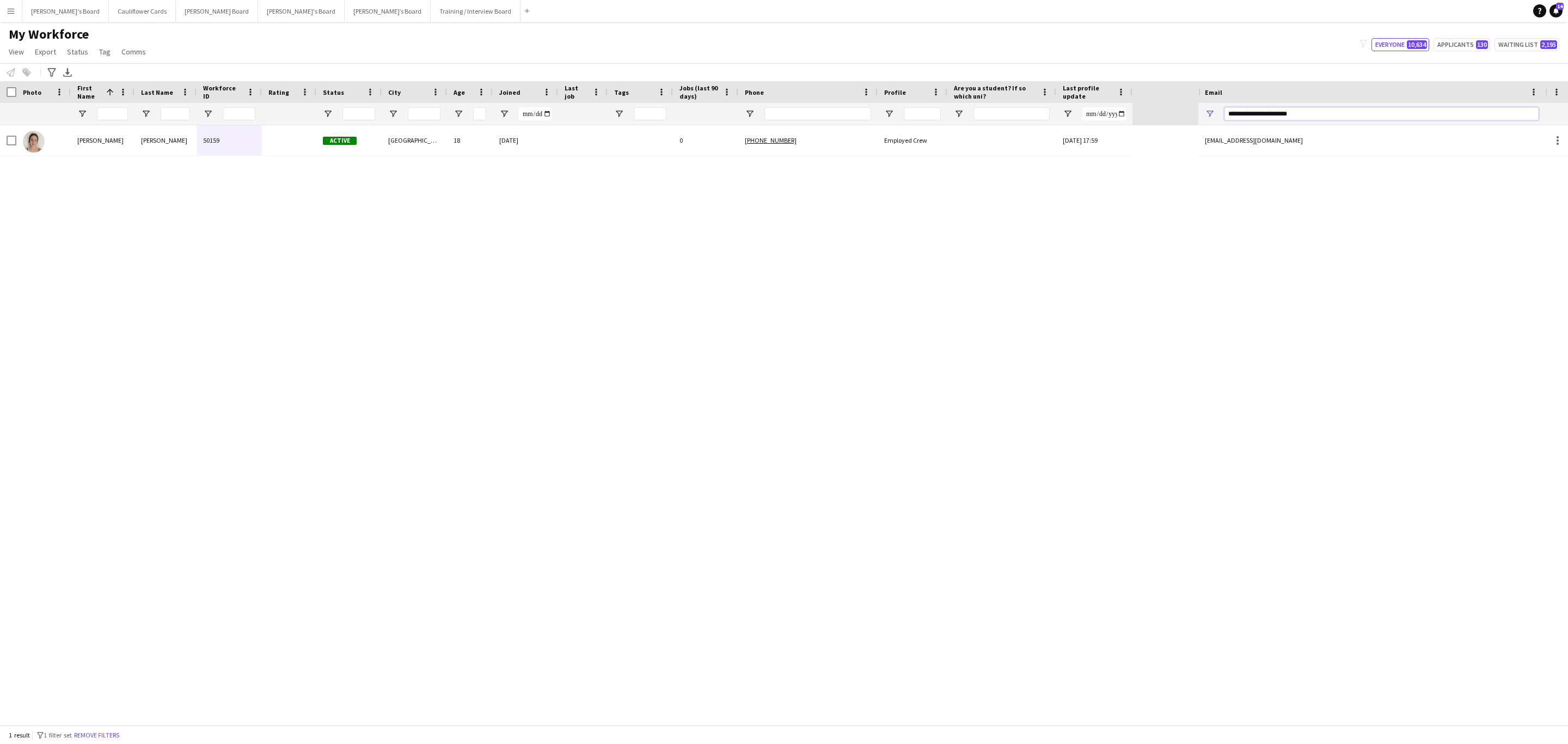
click at [1045, 113] on input "**********" at bounding box center [1382, 113] width 314 height 13
click at [1045, 114] on input "**********" at bounding box center [1382, 113] width 314 height 13
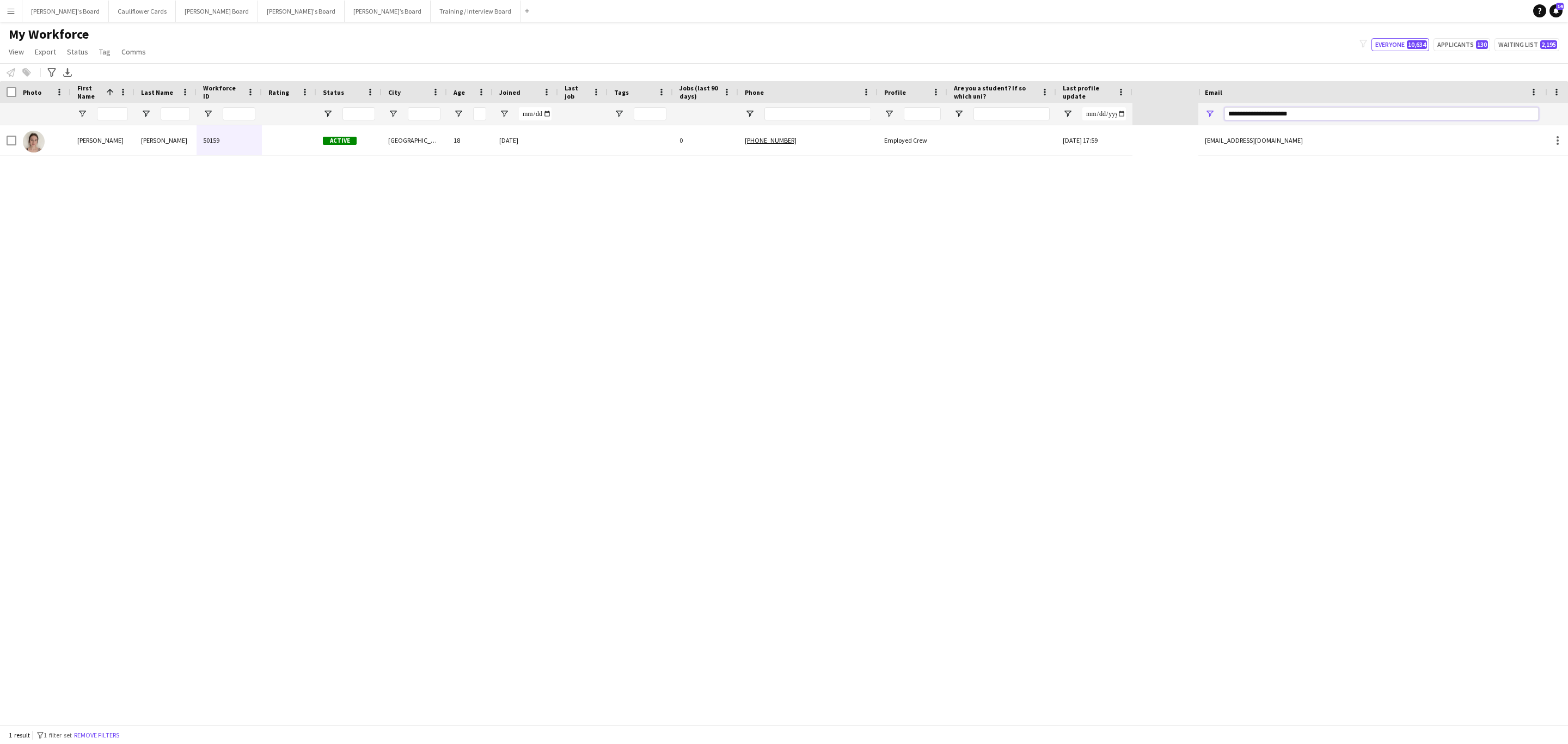
paste input "***"
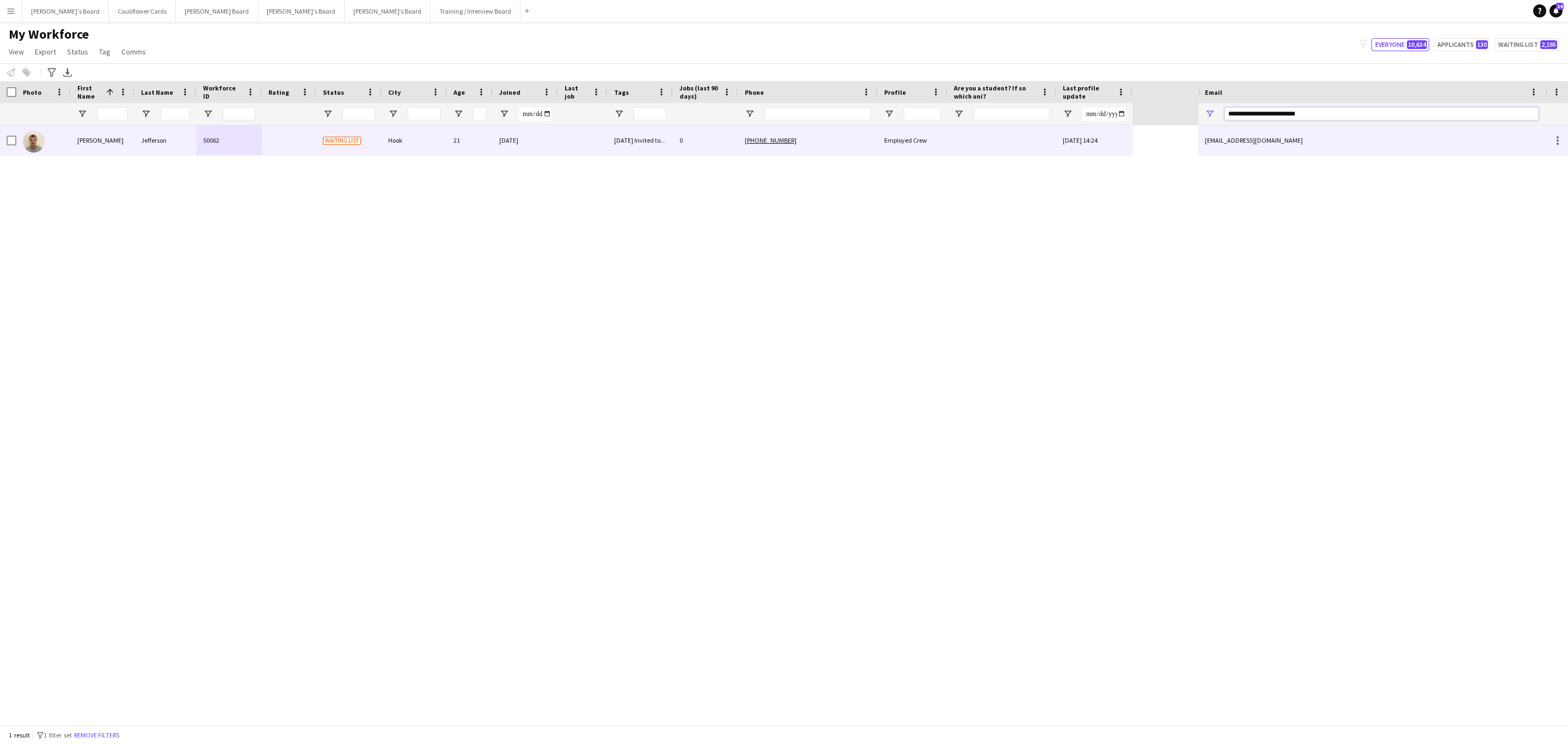
type input "**********"
click at [545, 149] on div "08-09-2025" at bounding box center [525, 140] width 65 height 30
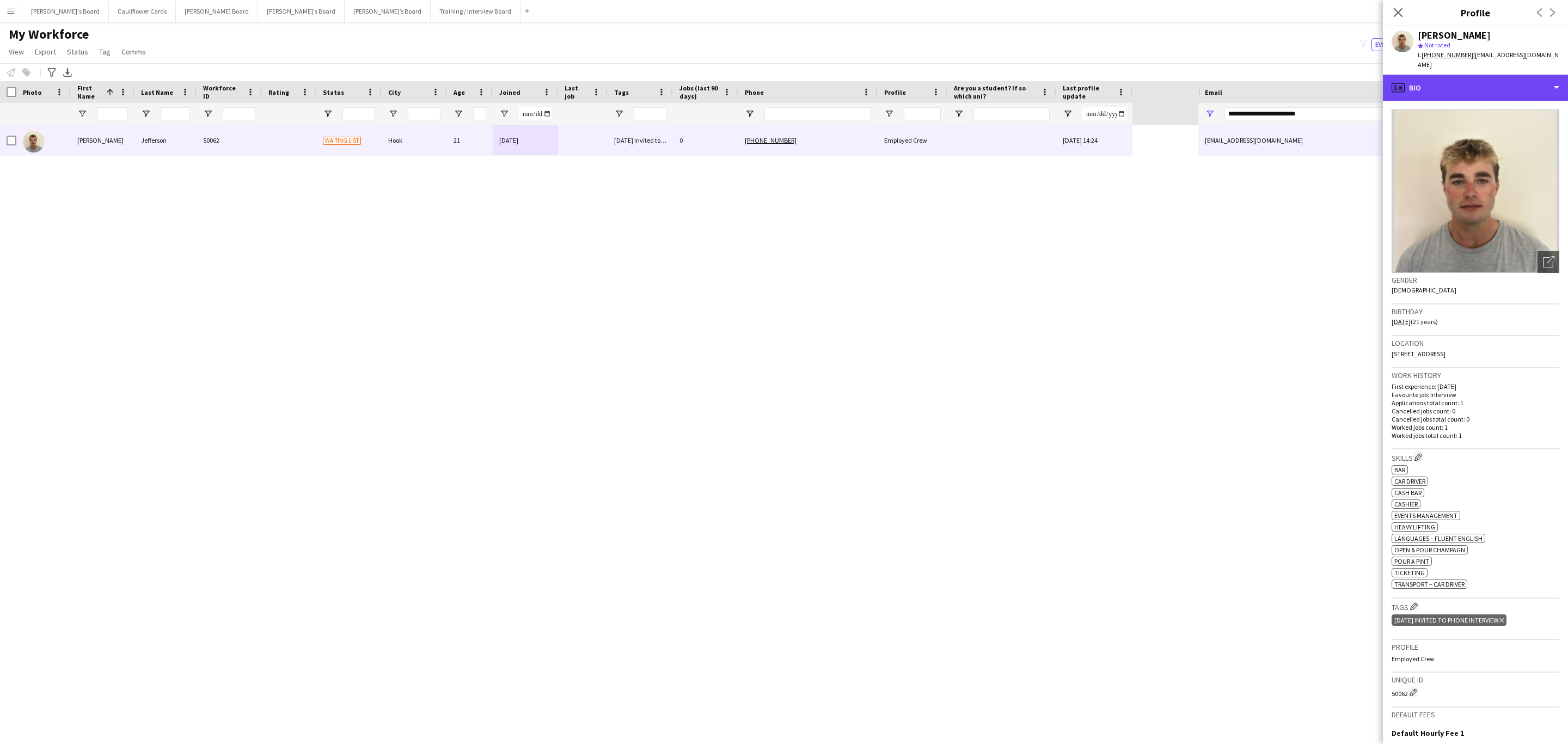
drag, startPoint x: 1499, startPoint y: 84, endPoint x: 1493, endPoint y: 97, distance: 14.3
click at [1045, 84] on div "profile Bio" at bounding box center [1475, 88] width 185 height 26
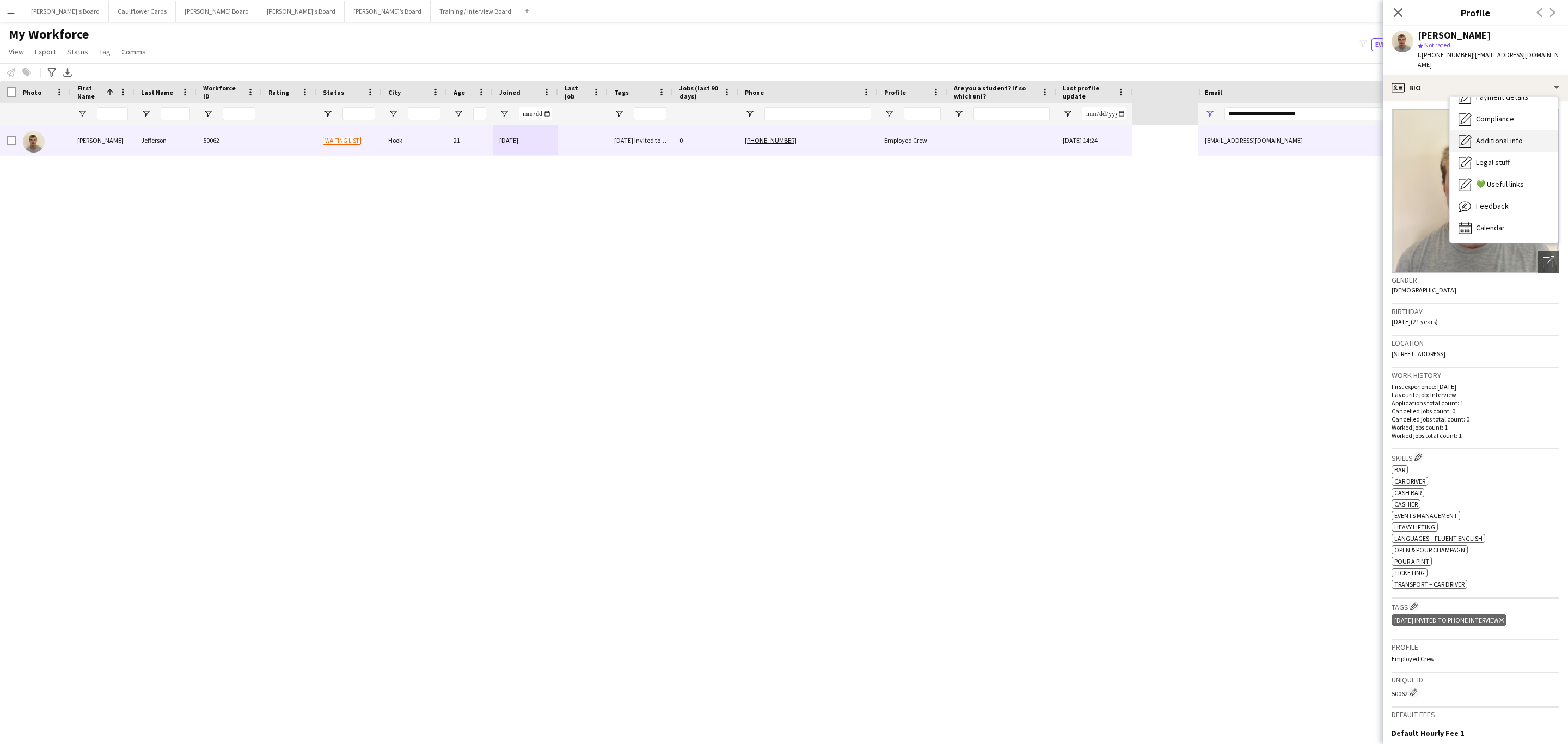
click at [1045, 136] on span "Additional info" at bounding box center [1499, 141] width 47 height 10
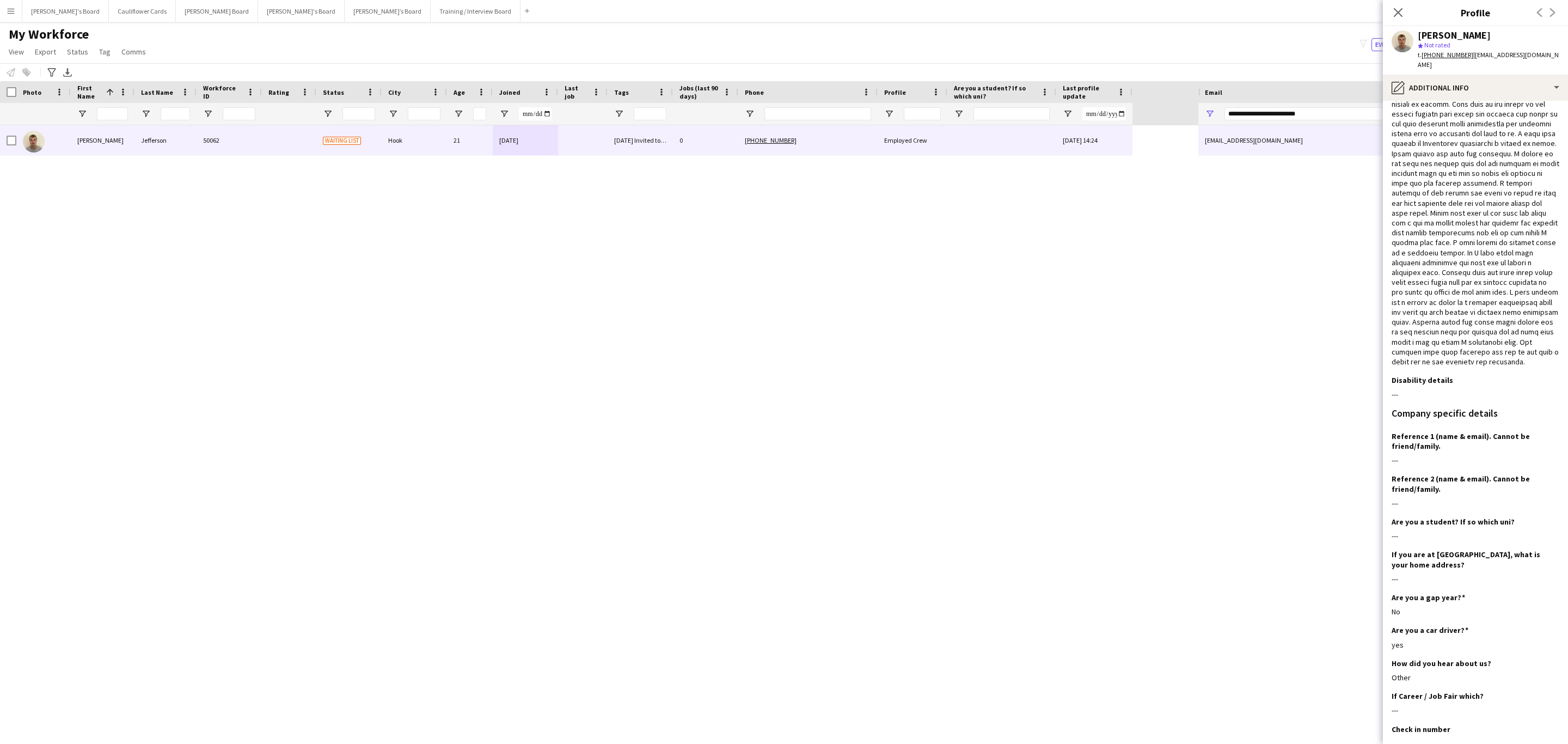
scroll to position [0, 0]
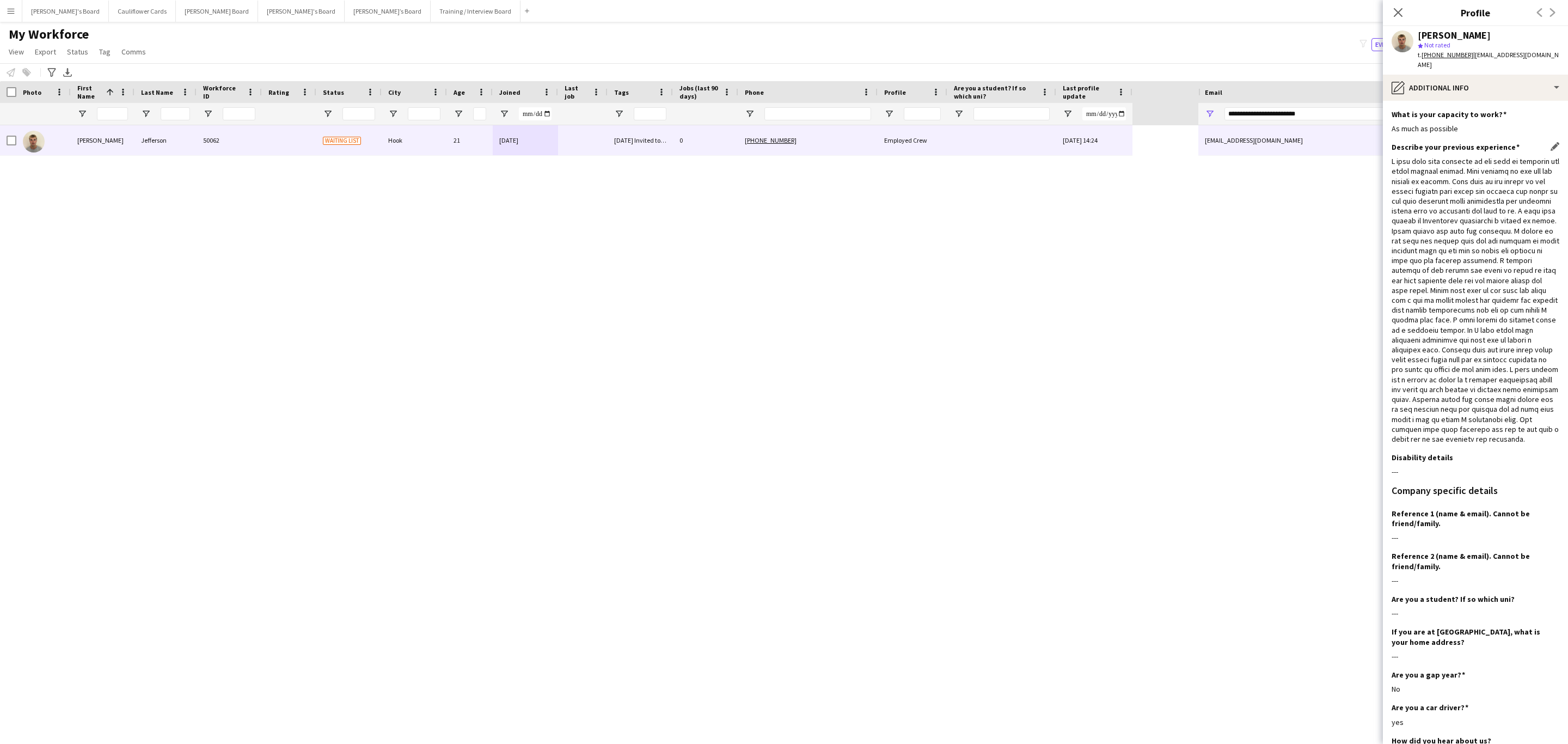
click at [1045, 202] on div at bounding box center [1475, 300] width 167 height 287
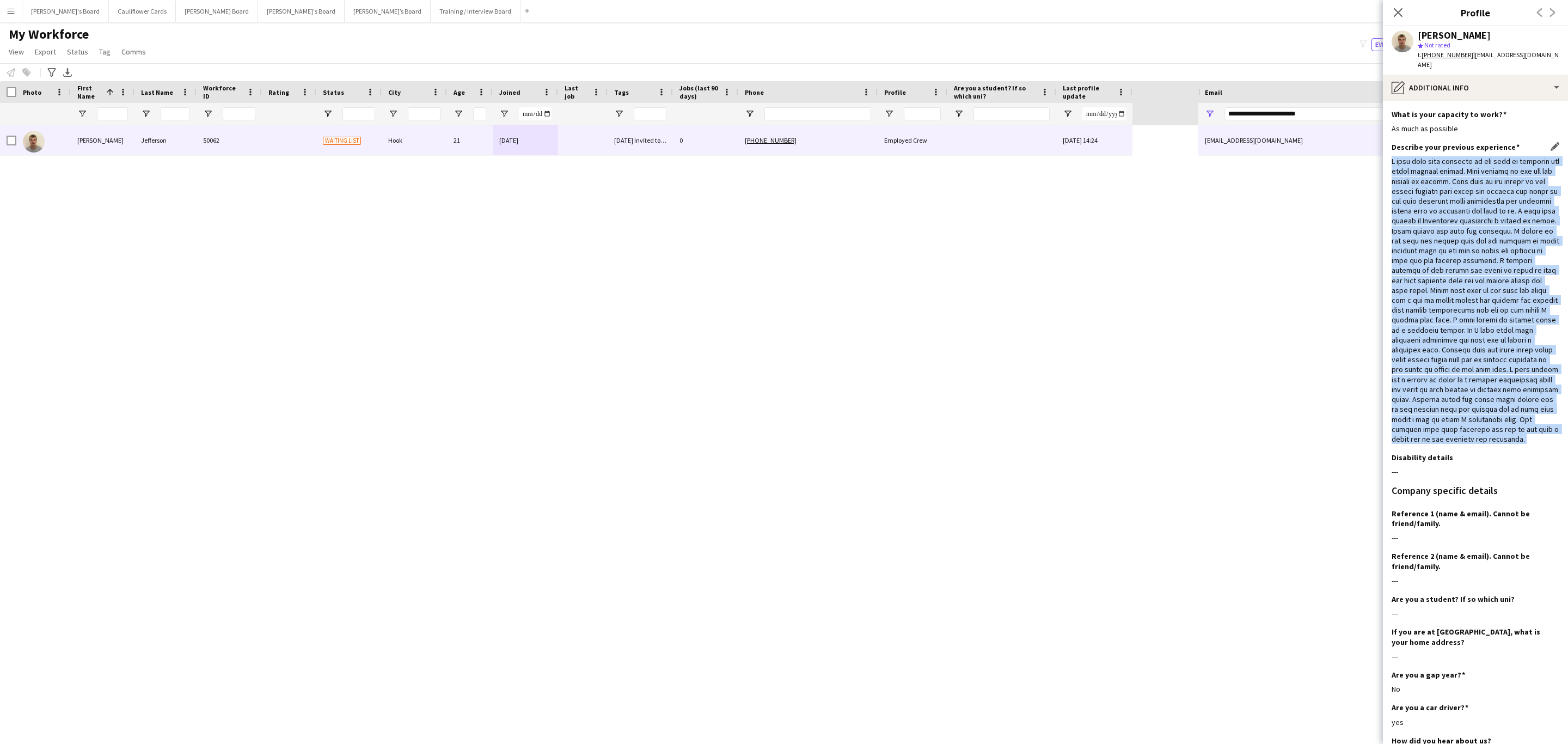
click at [1045, 202] on div at bounding box center [1475, 300] width 167 height 287
click at [1045, 443] on div at bounding box center [1475, 300] width 167 height 287
drag, startPoint x: 1456, startPoint y: 457, endPoint x: 1433, endPoint y: 448, distance: 24.7
click at [1045, 450] on div "Describe your previous experience Edit this field" at bounding box center [1475, 297] width 167 height 311
click at [1045, 444] on div at bounding box center [1475, 300] width 167 height 287
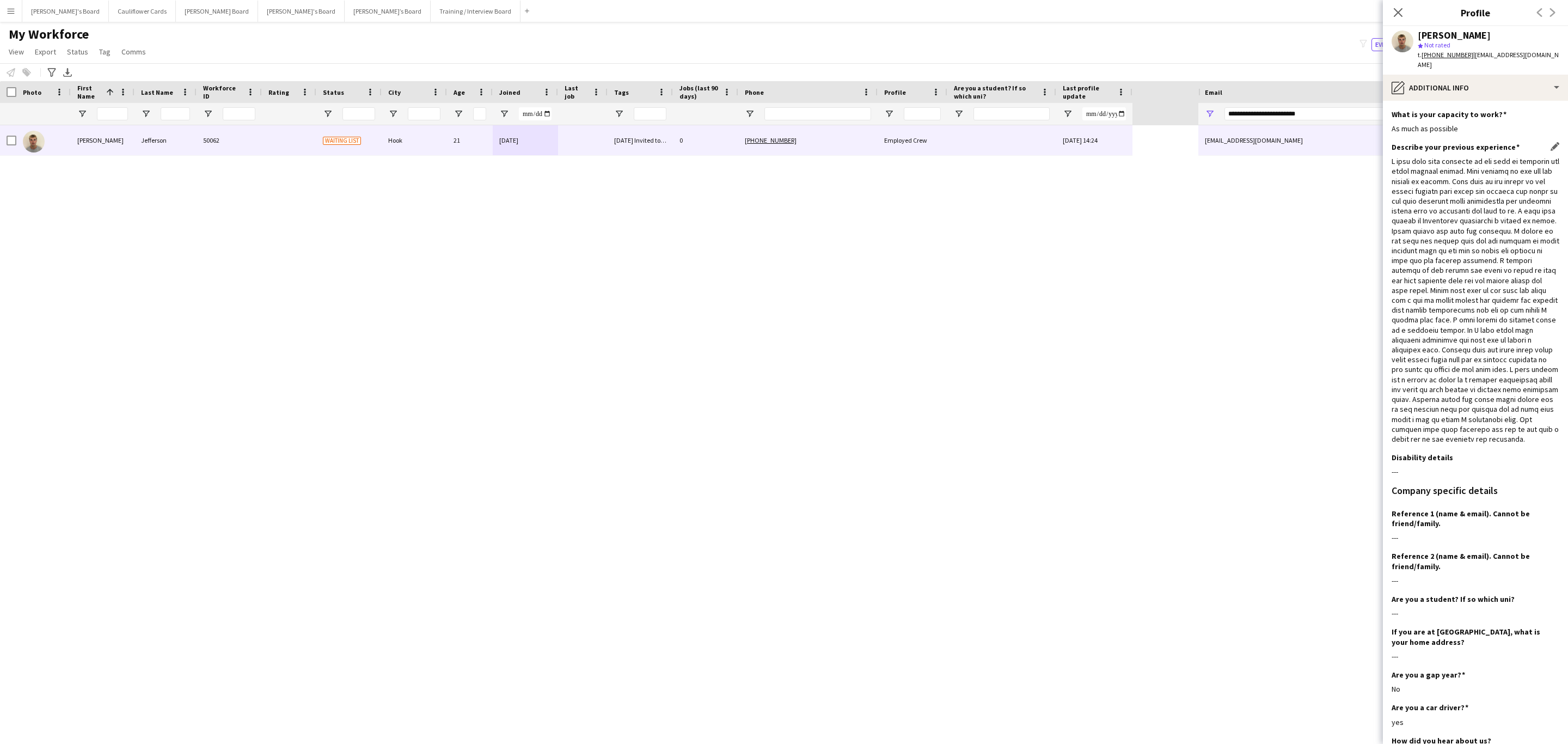
click at [1045, 233] on div at bounding box center [1475, 300] width 167 height 287
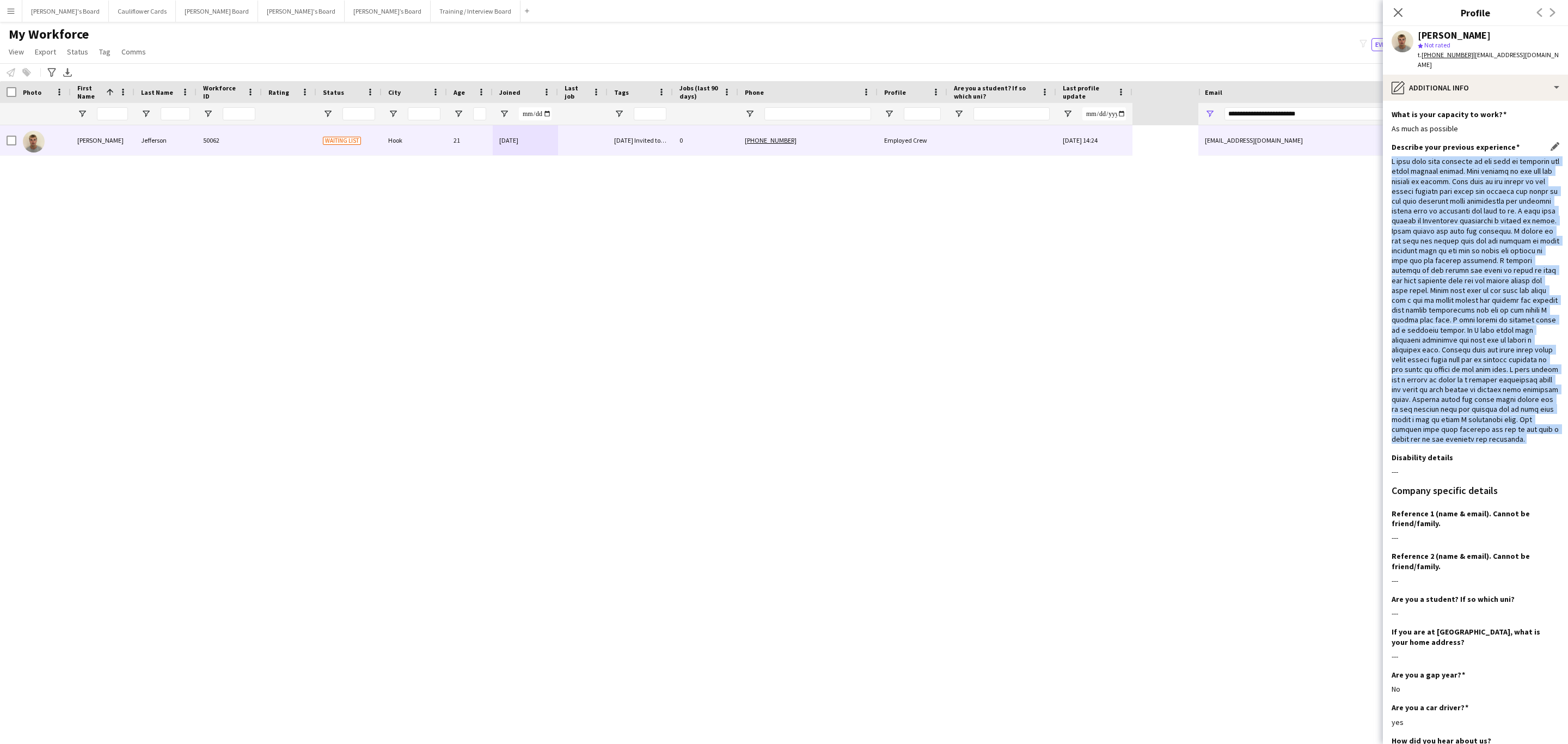
click at [1045, 233] on div at bounding box center [1475, 300] width 167 height 287
click at [1045, 444] on div at bounding box center [1475, 300] width 167 height 287
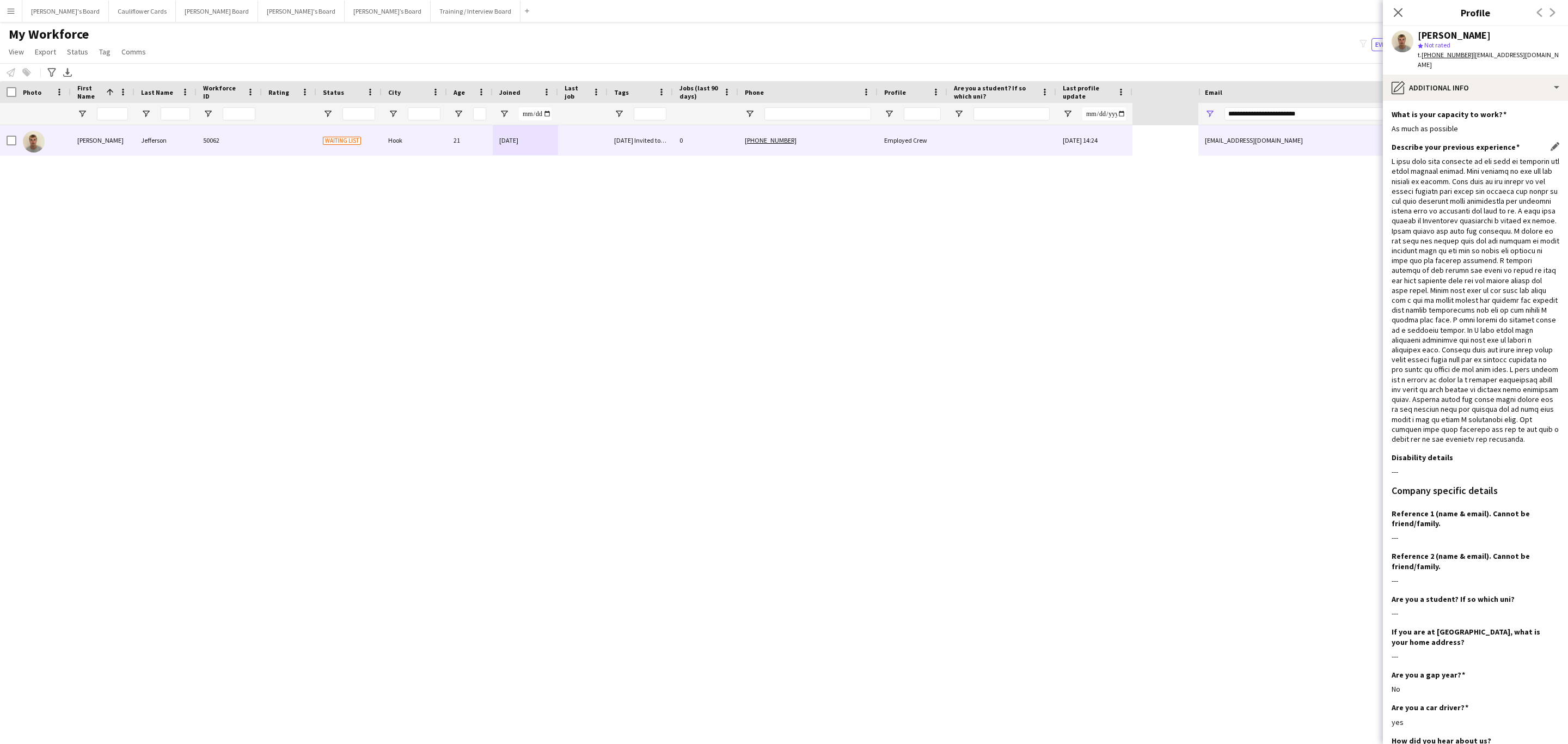
click at [1045, 409] on div at bounding box center [1475, 300] width 167 height 287
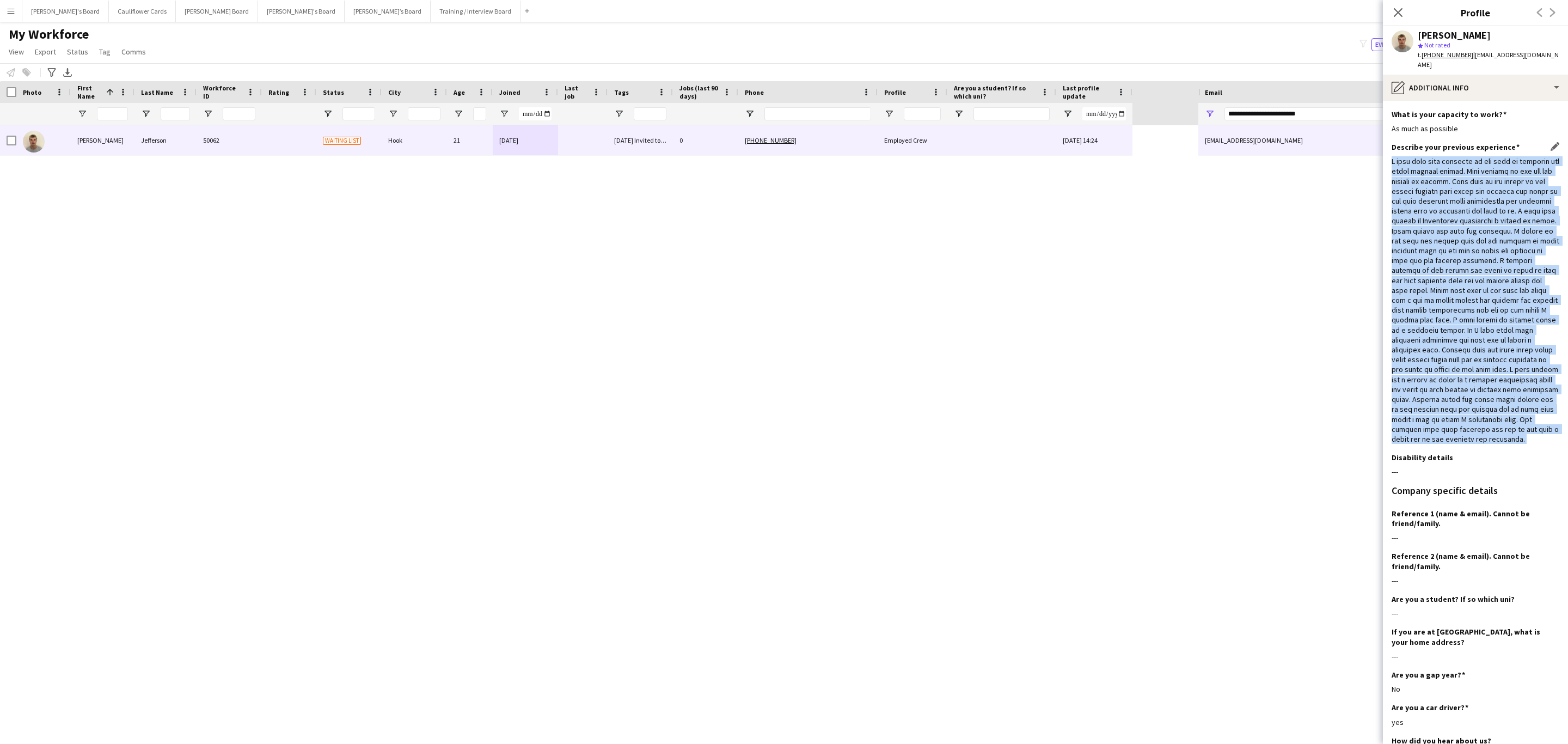
click at [1045, 409] on div at bounding box center [1475, 300] width 167 height 287
click at [1045, 438] on div at bounding box center [1475, 300] width 167 height 287
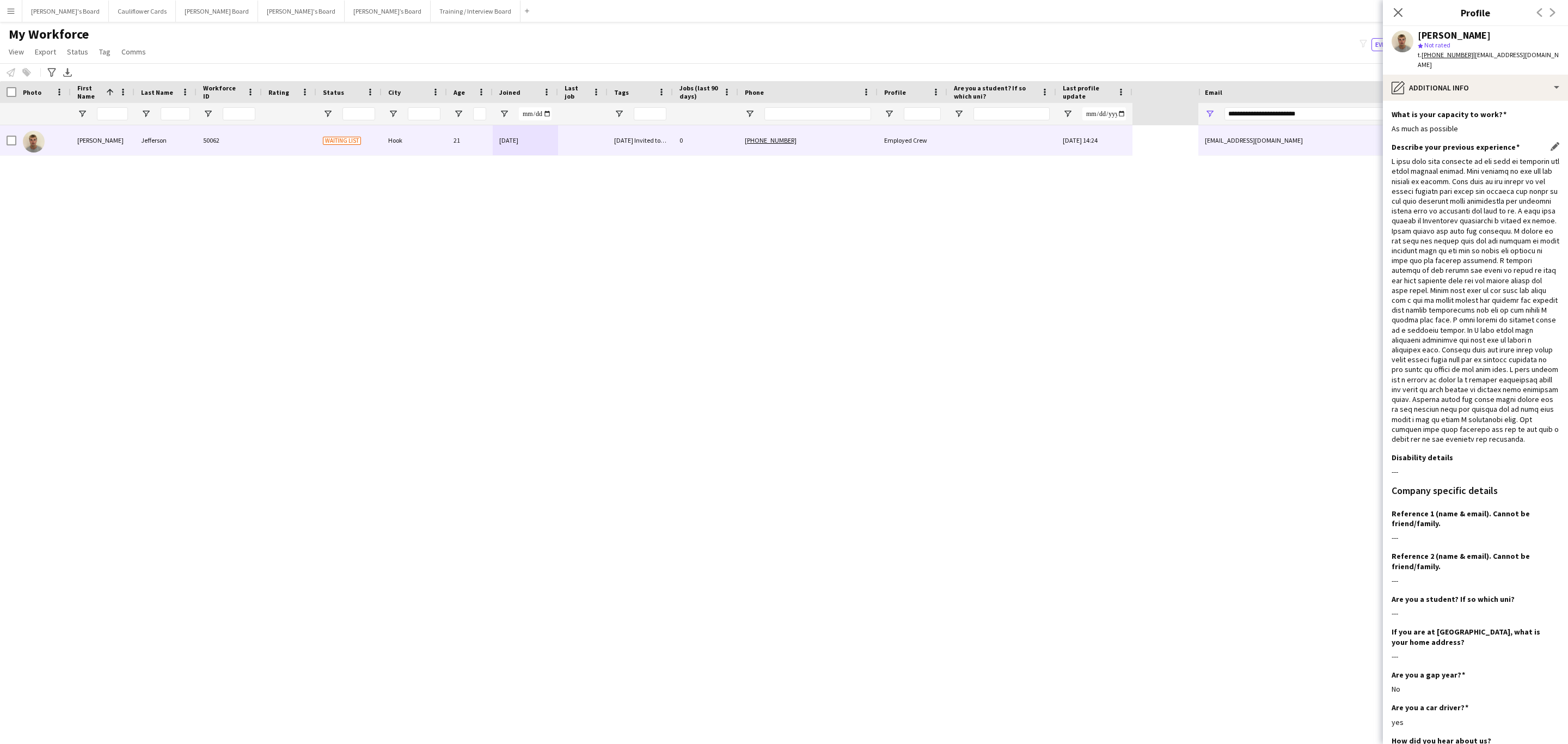
click at [1045, 188] on div at bounding box center [1475, 300] width 167 height 287
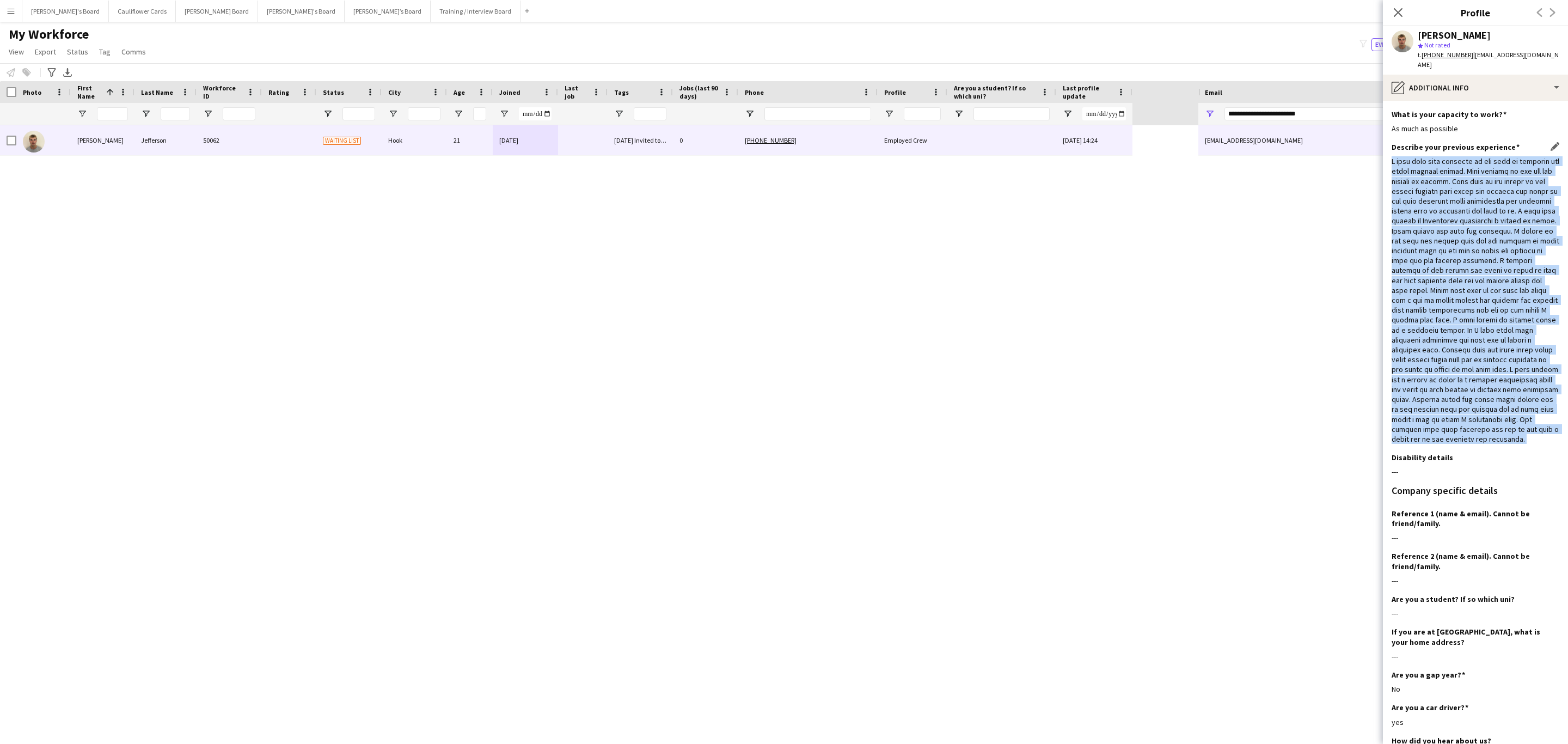
click at [1045, 188] on div at bounding box center [1475, 300] width 167 height 287
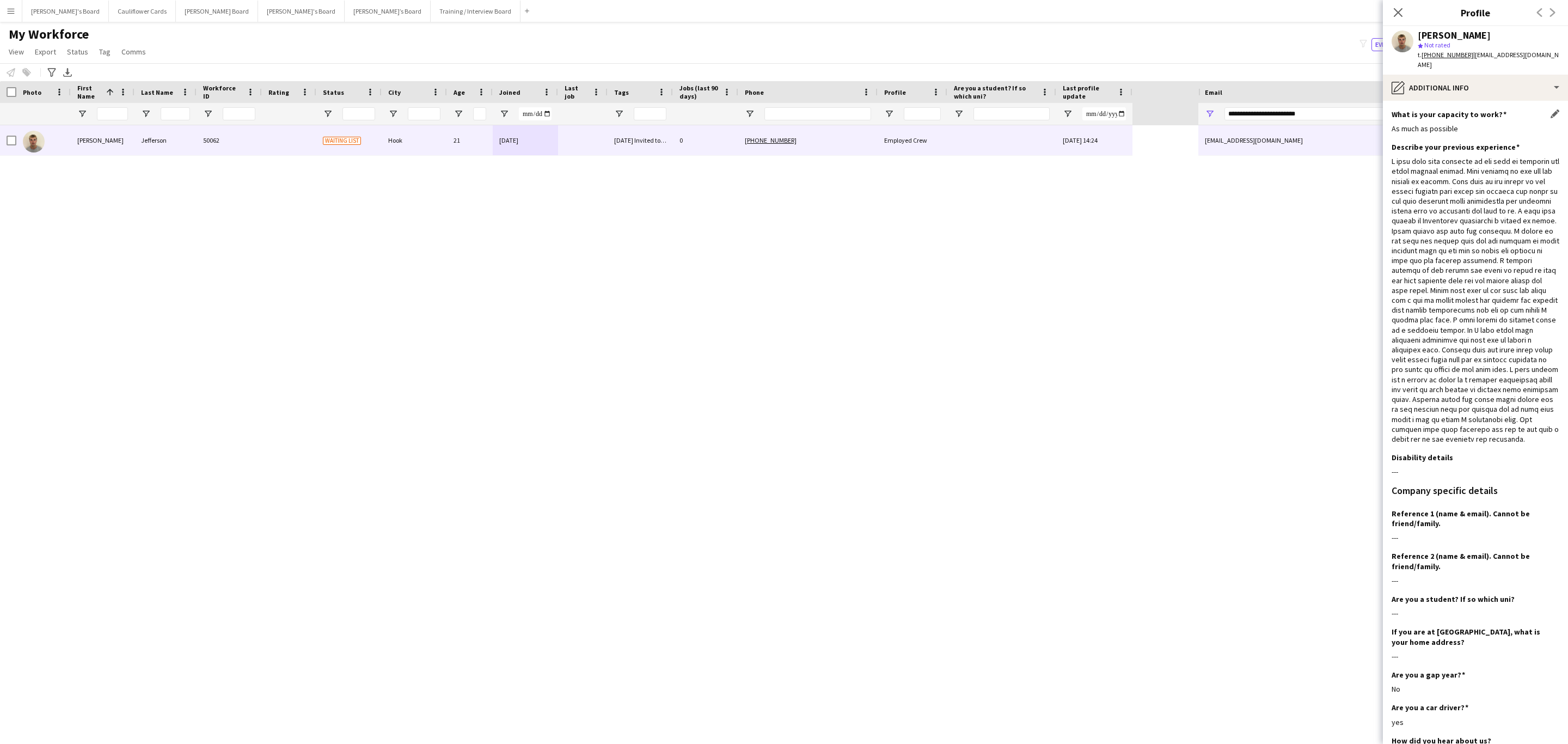
click at [1045, 129] on div "What is your capacity to work? Edit this field As much as possible" at bounding box center [1475, 126] width 167 height 33
click at [1045, 88] on div "pencil4 Additional info" at bounding box center [1475, 88] width 185 height 26
click at [1045, 101] on div "Bio Bio" at bounding box center [1503, 112] width 108 height 22
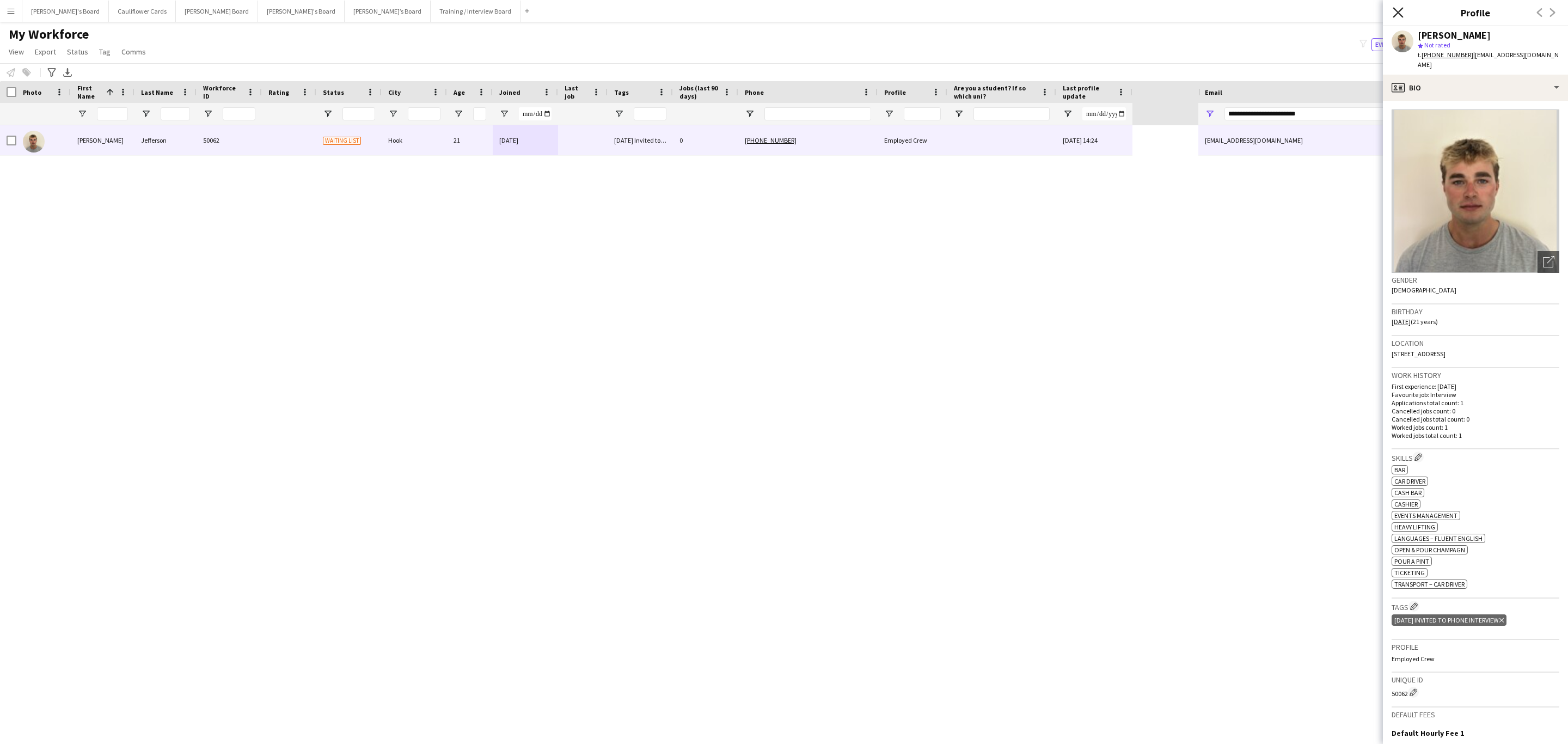
click at [1045, 13] on icon at bounding box center [1398, 12] width 10 height 10
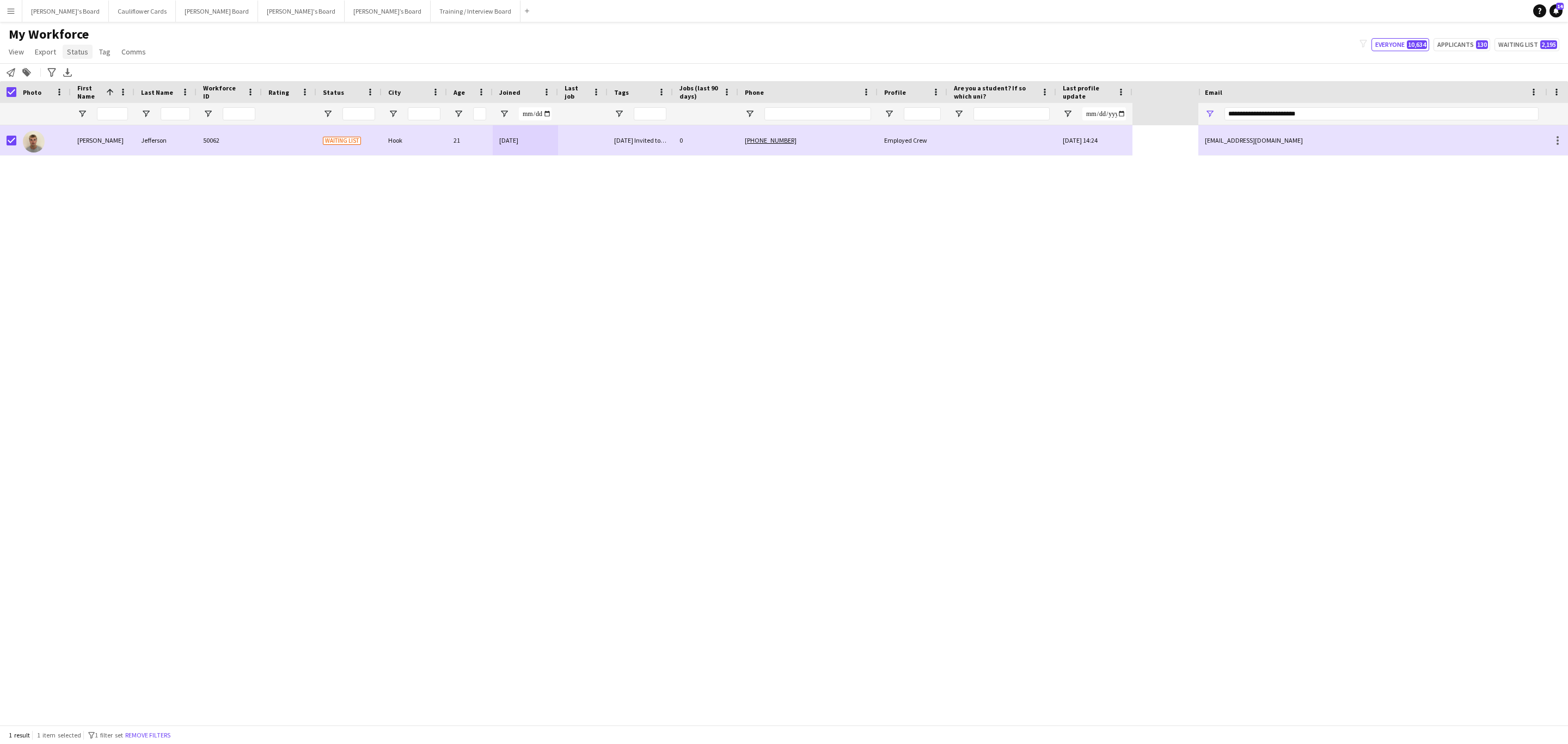
click at [86, 54] on link "Status" at bounding box center [77, 51] width 30 height 14
click at [101, 69] on link "Edit" at bounding box center [100, 75] width 76 height 23
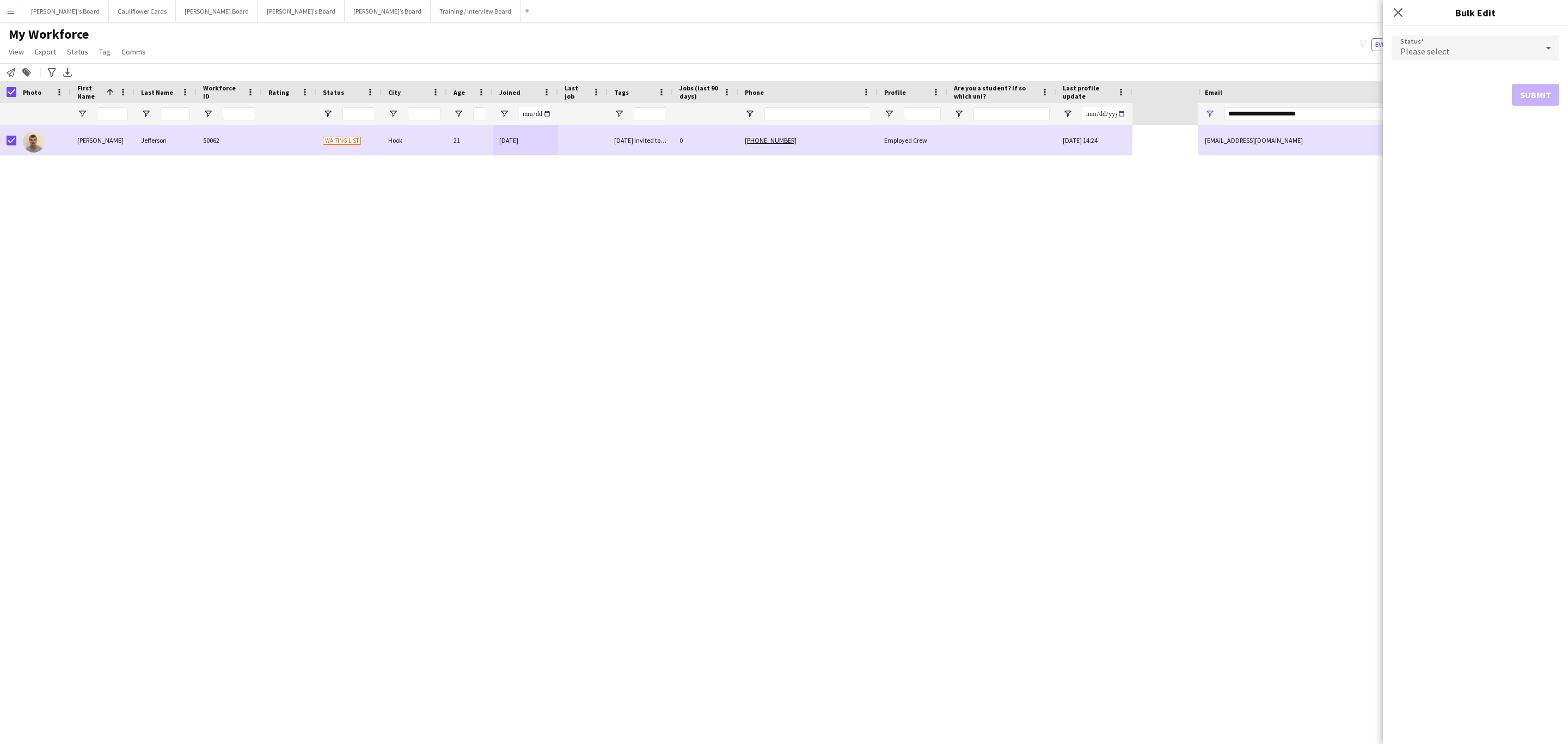
click at [1045, 49] on div "Please select" at bounding box center [1465, 47] width 146 height 26
click at [1045, 75] on span "Active" at bounding box center [1475, 79] width 150 height 10
click at [1045, 127] on button "Submit" at bounding box center [1536, 132] width 47 height 22
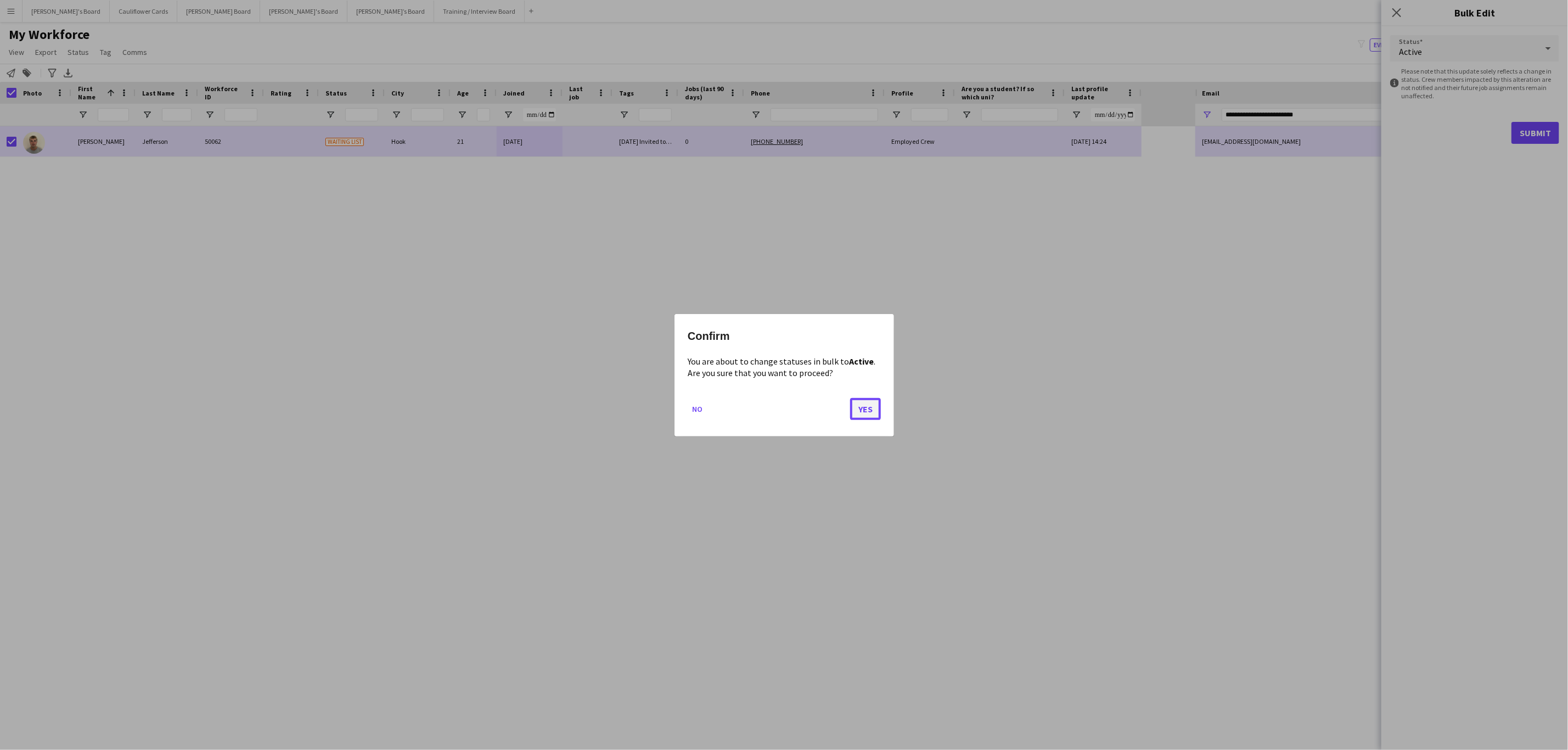
click at [876, 407] on button "Yes" at bounding box center [865, 409] width 31 height 22
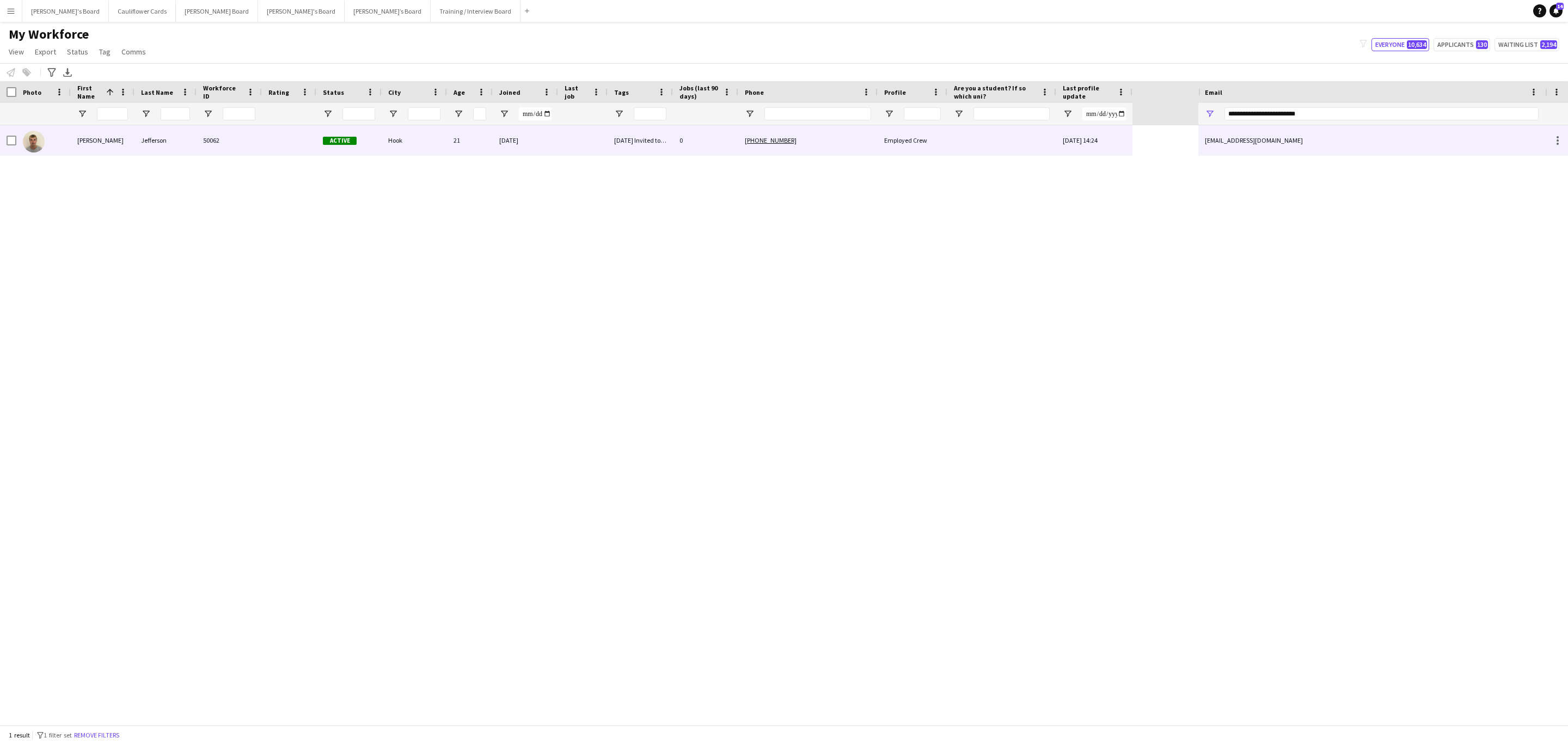
click at [155, 141] on div "Jefferson" at bounding box center [166, 140] width 62 height 30
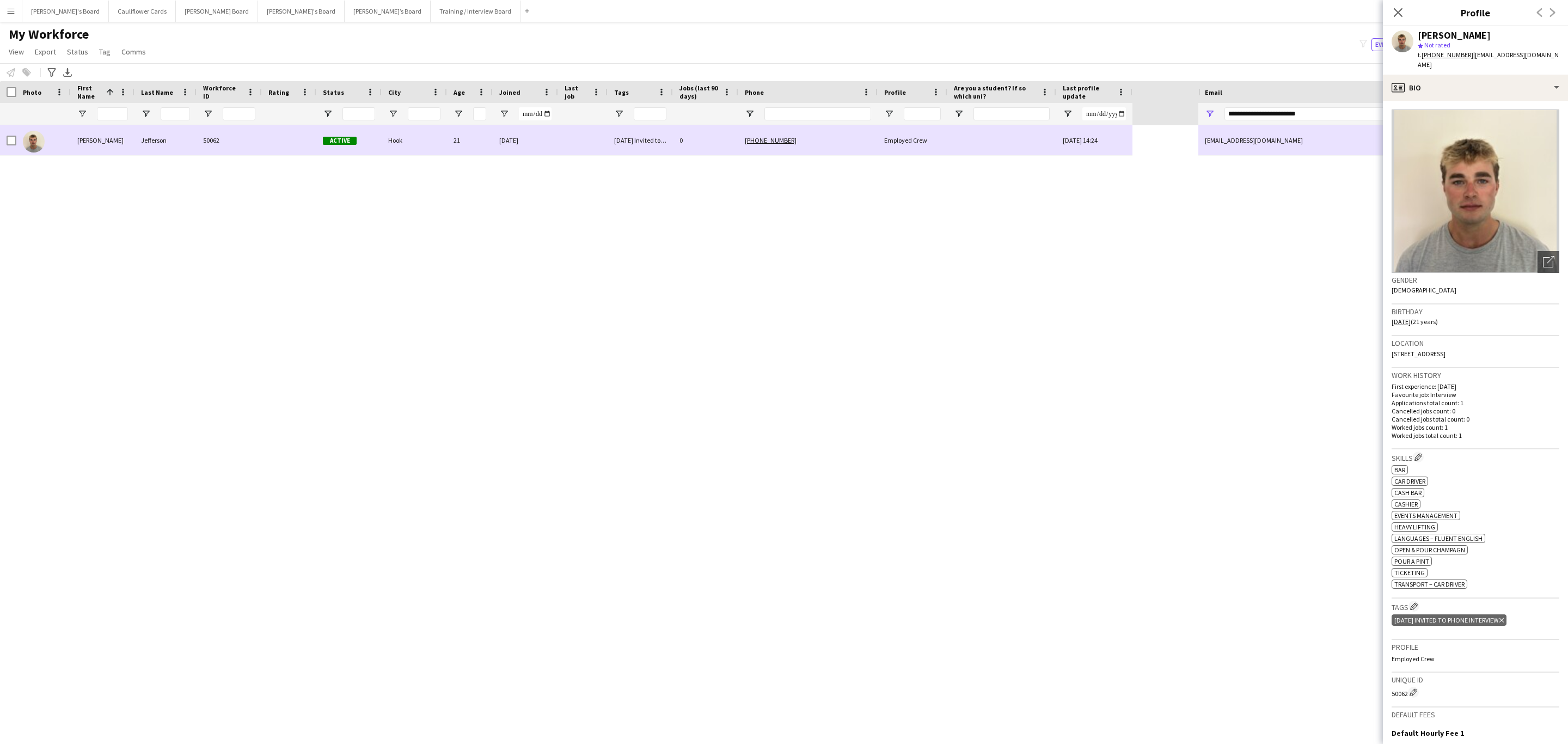
click at [562, 146] on div at bounding box center [583, 140] width 49 height 30
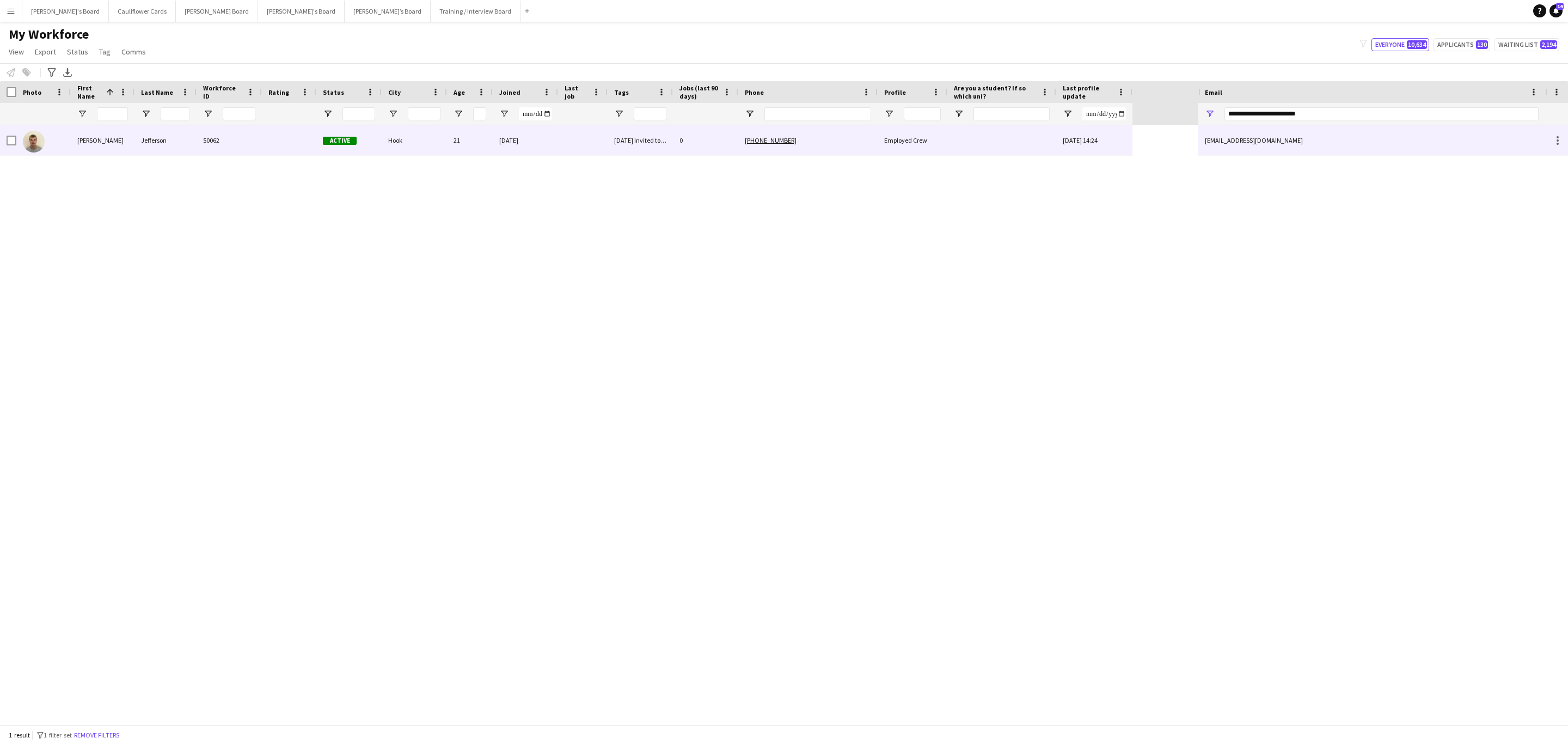
click at [936, 136] on div "Employed Crew" at bounding box center [912, 140] width 69 height 30
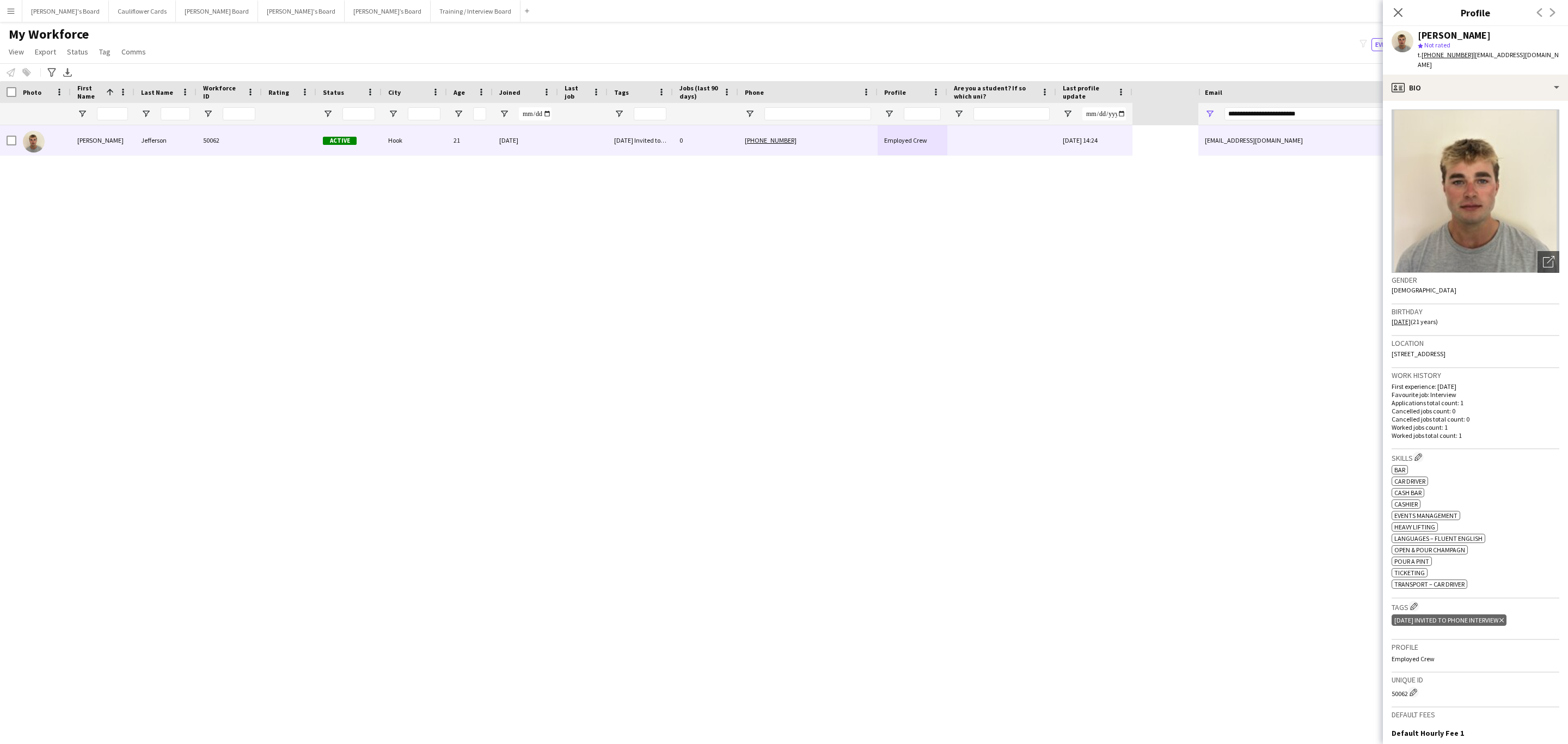
drag, startPoint x: 1397, startPoint y: 13, endPoint x: 1549, endPoint y: 211, distance: 249.6
click at [1045, 13] on icon at bounding box center [1398, 12] width 9 height 9
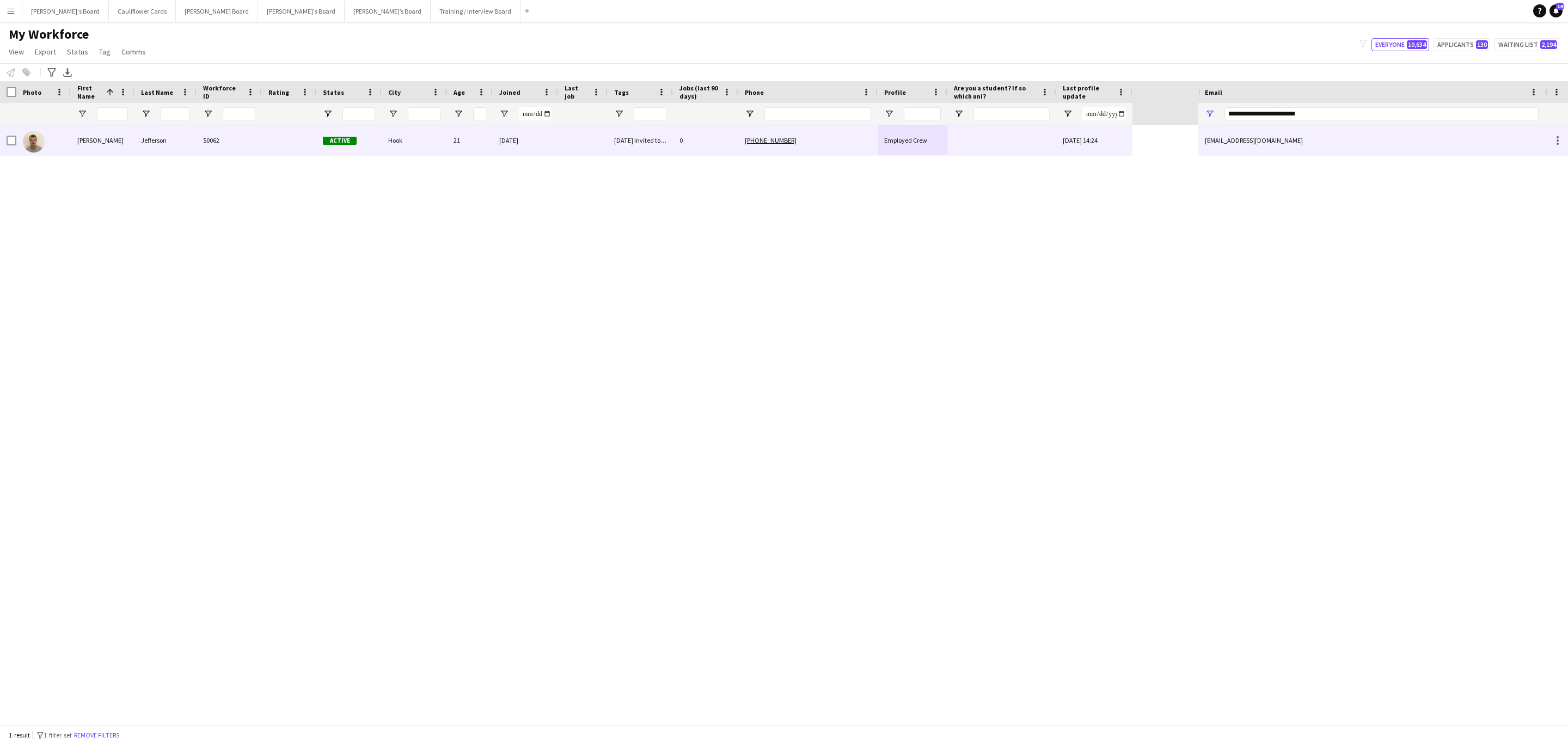
click at [679, 151] on div "0" at bounding box center [705, 140] width 65 height 30
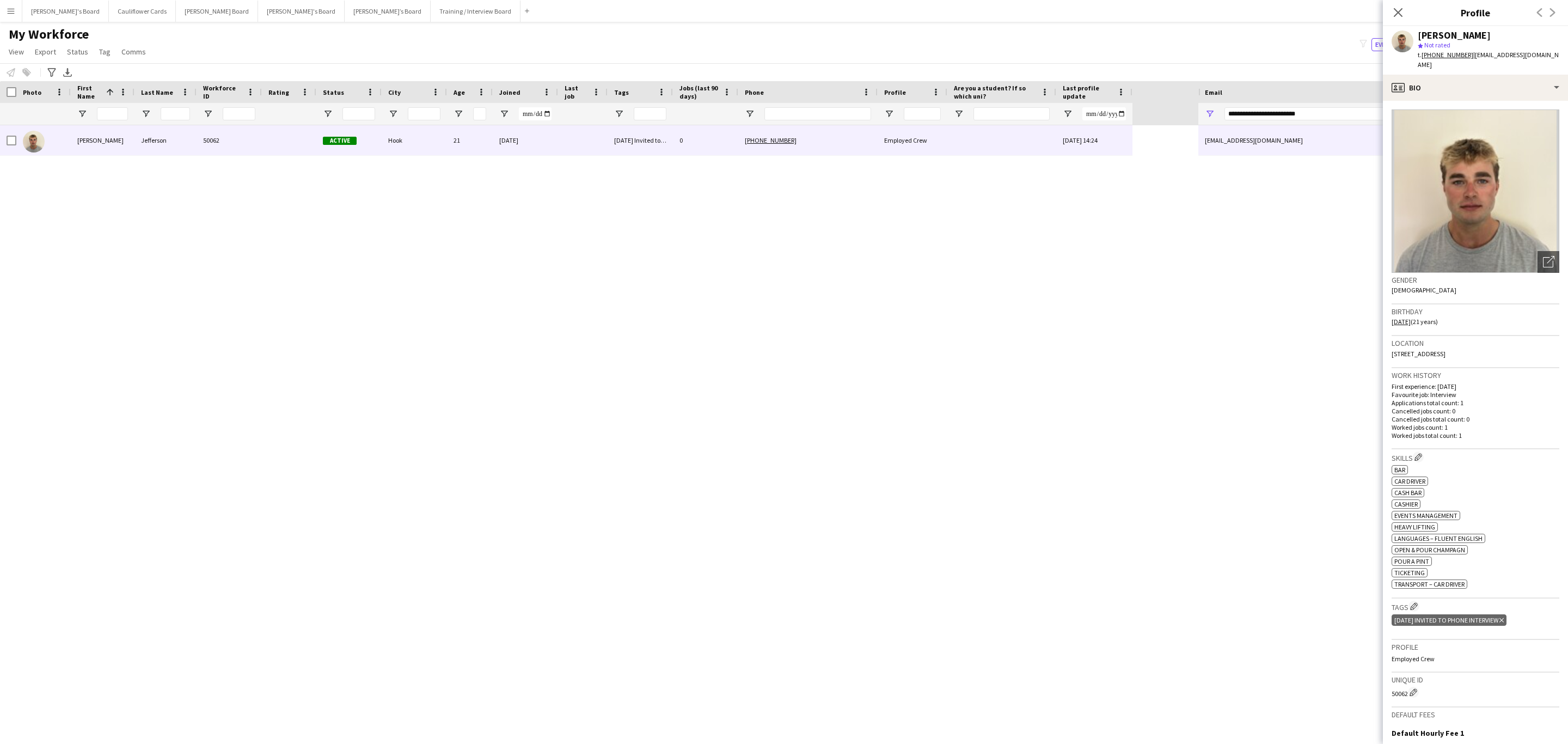
click at [1045, 450] on icon "Delete tag" at bounding box center [1501, 620] width 4 height 7
click at [1045, 450] on app-icon "Edit crew company tags" at bounding box center [1414, 606] width 8 height 8
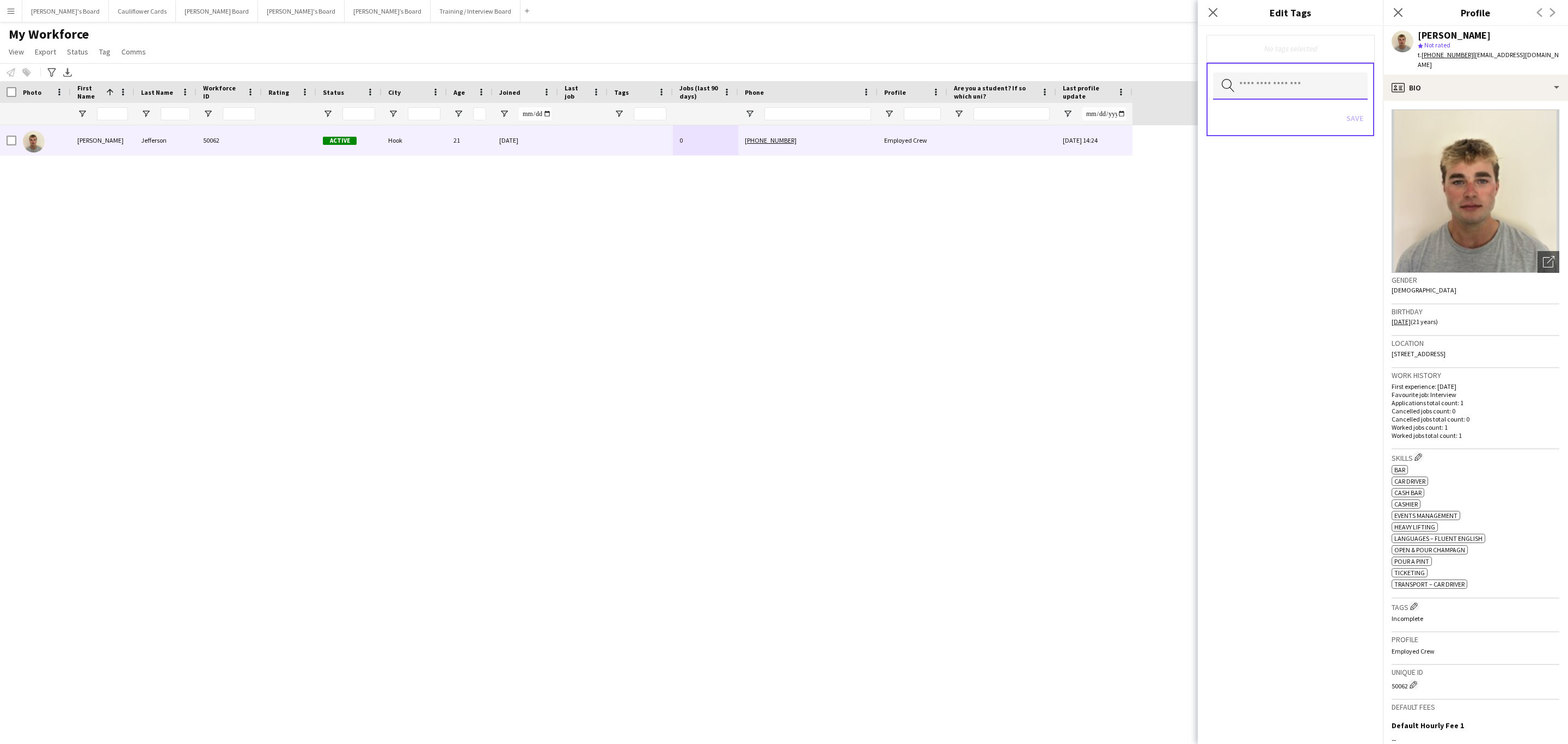
click at [1045, 93] on input "text" at bounding box center [1290, 86] width 155 height 27
type input "******"
click at [1045, 163] on span "Drivers" at bounding box center [1290, 168] width 138 height 10
click at [1045, 413] on div "Drivers Remove Search by tag name Save" at bounding box center [1290, 385] width 185 height 718
click at [1045, 123] on button "Save" at bounding box center [1355, 119] width 26 height 18
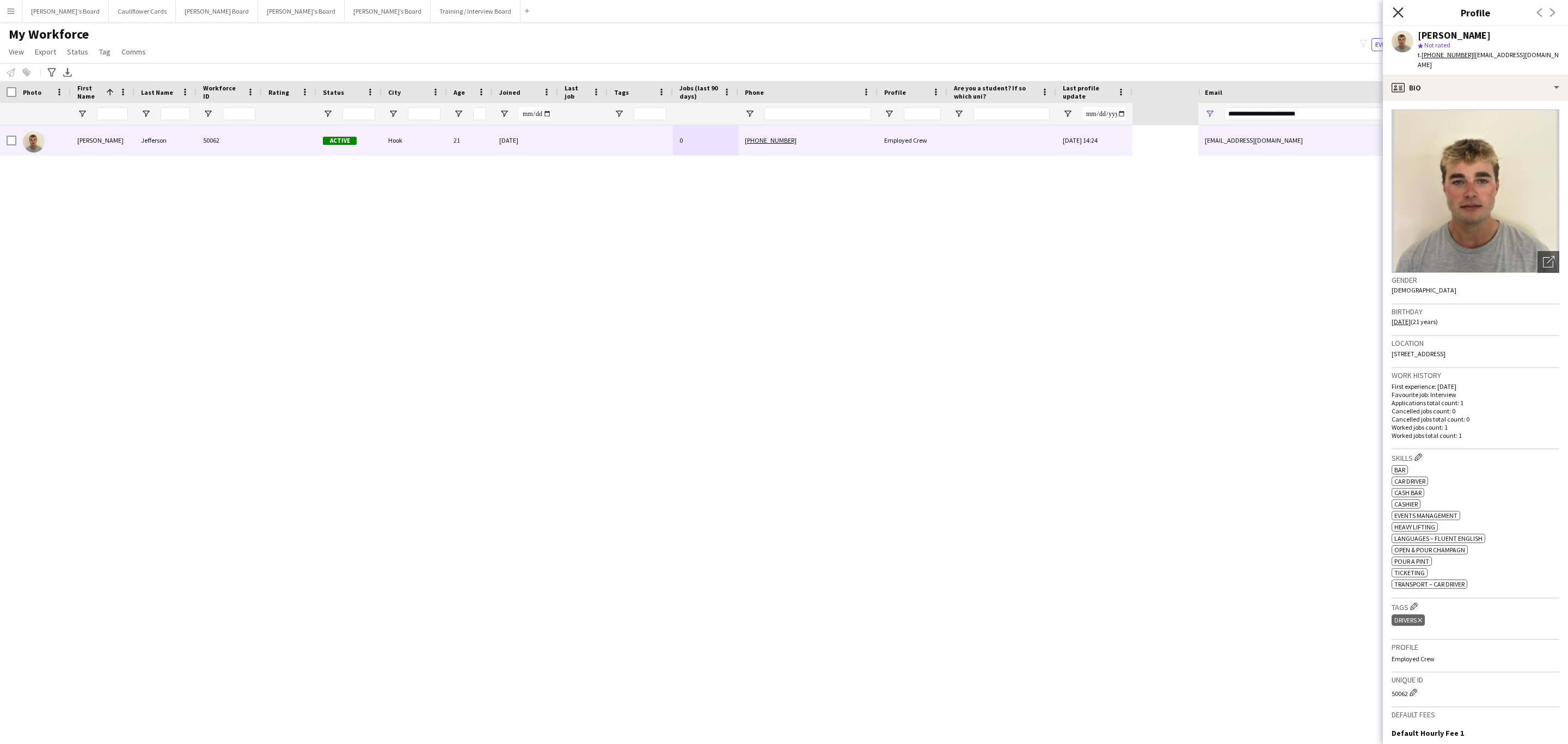
click at [1045, 13] on icon "Close pop-in" at bounding box center [1398, 12] width 10 height 10
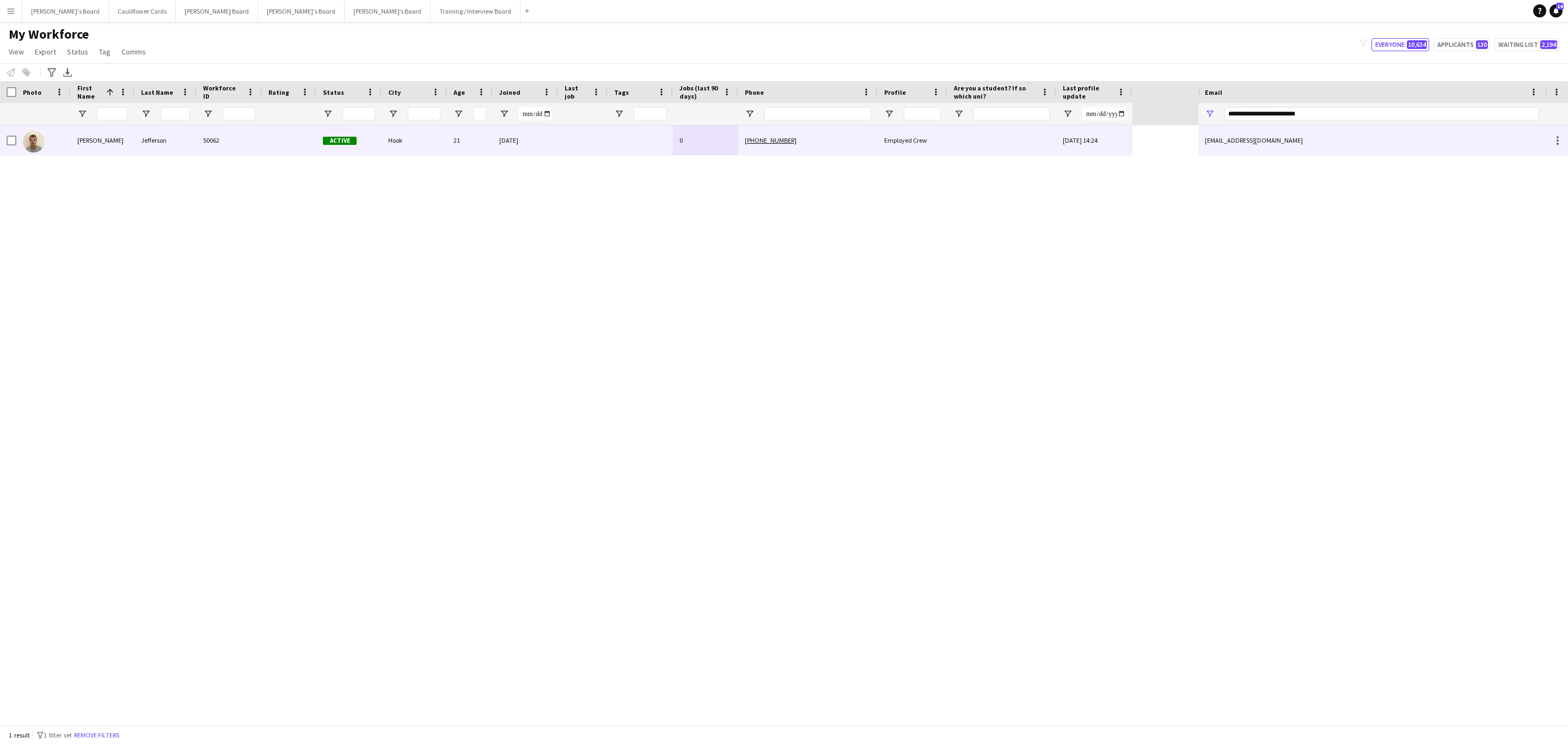
click at [569, 146] on div at bounding box center [583, 140] width 49 height 30
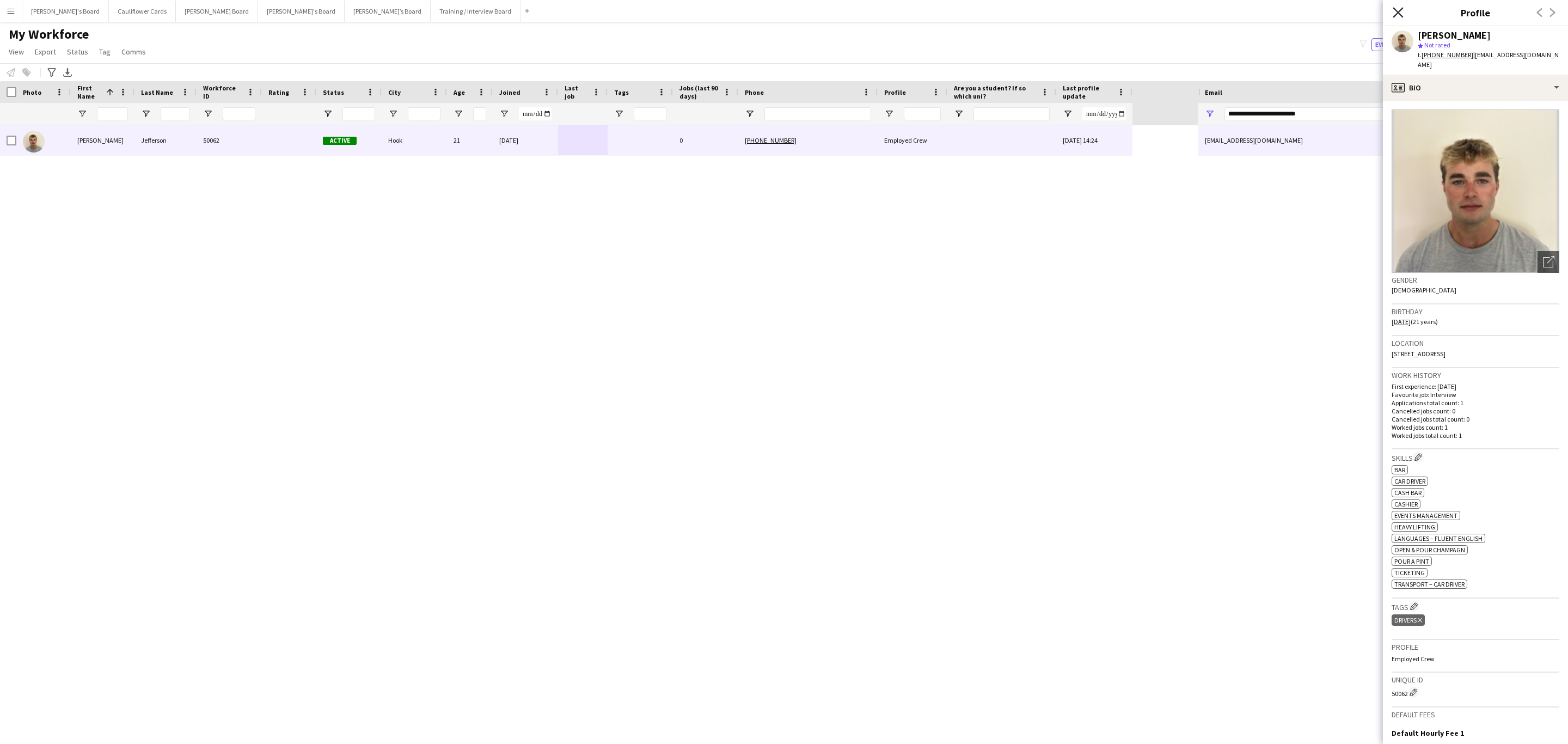
click at [1045, 13] on icon at bounding box center [1398, 12] width 10 height 10
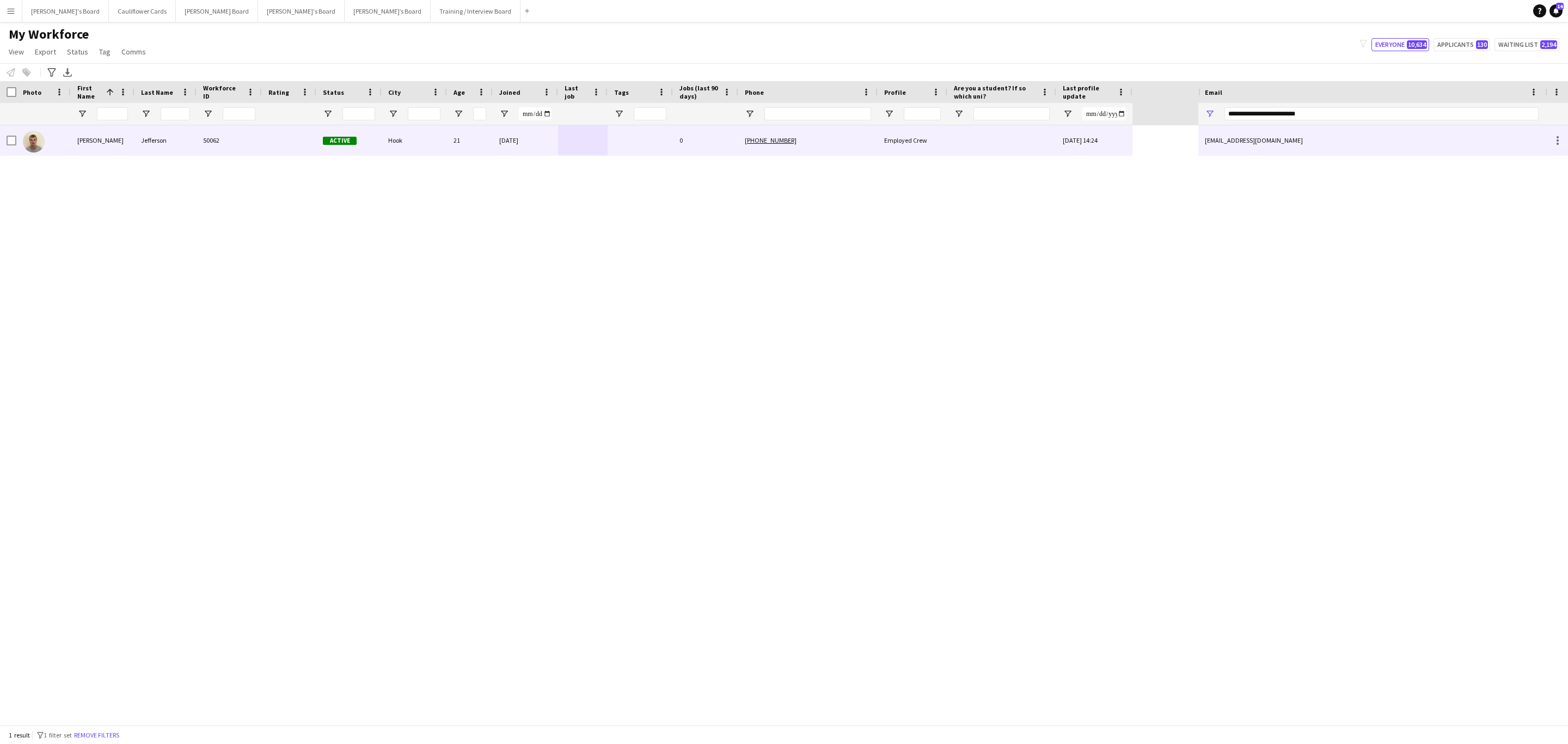
click at [822, 149] on div "+447858695209" at bounding box center [808, 140] width 139 height 30
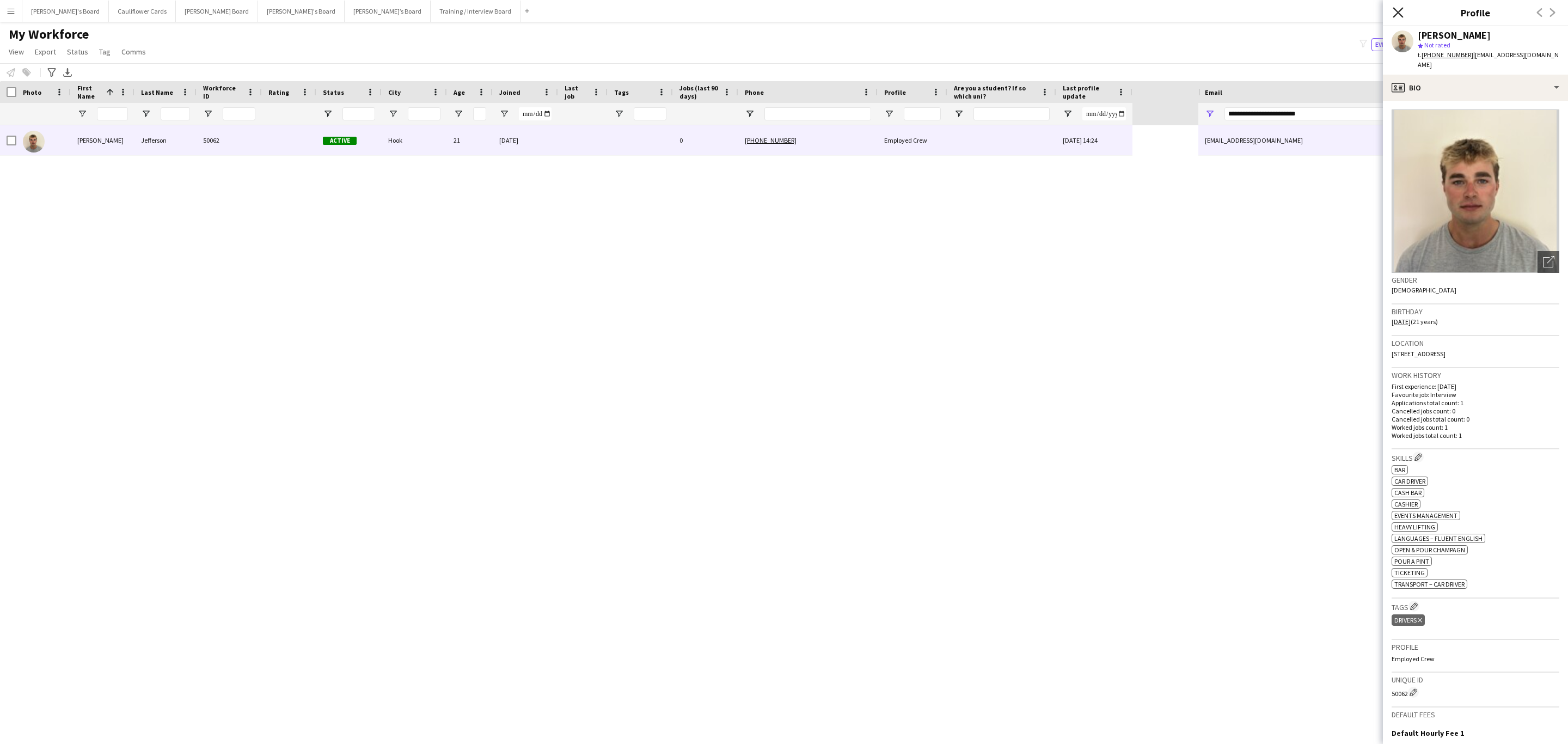
click at [1045, 16] on icon at bounding box center [1398, 12] width 10 height 10
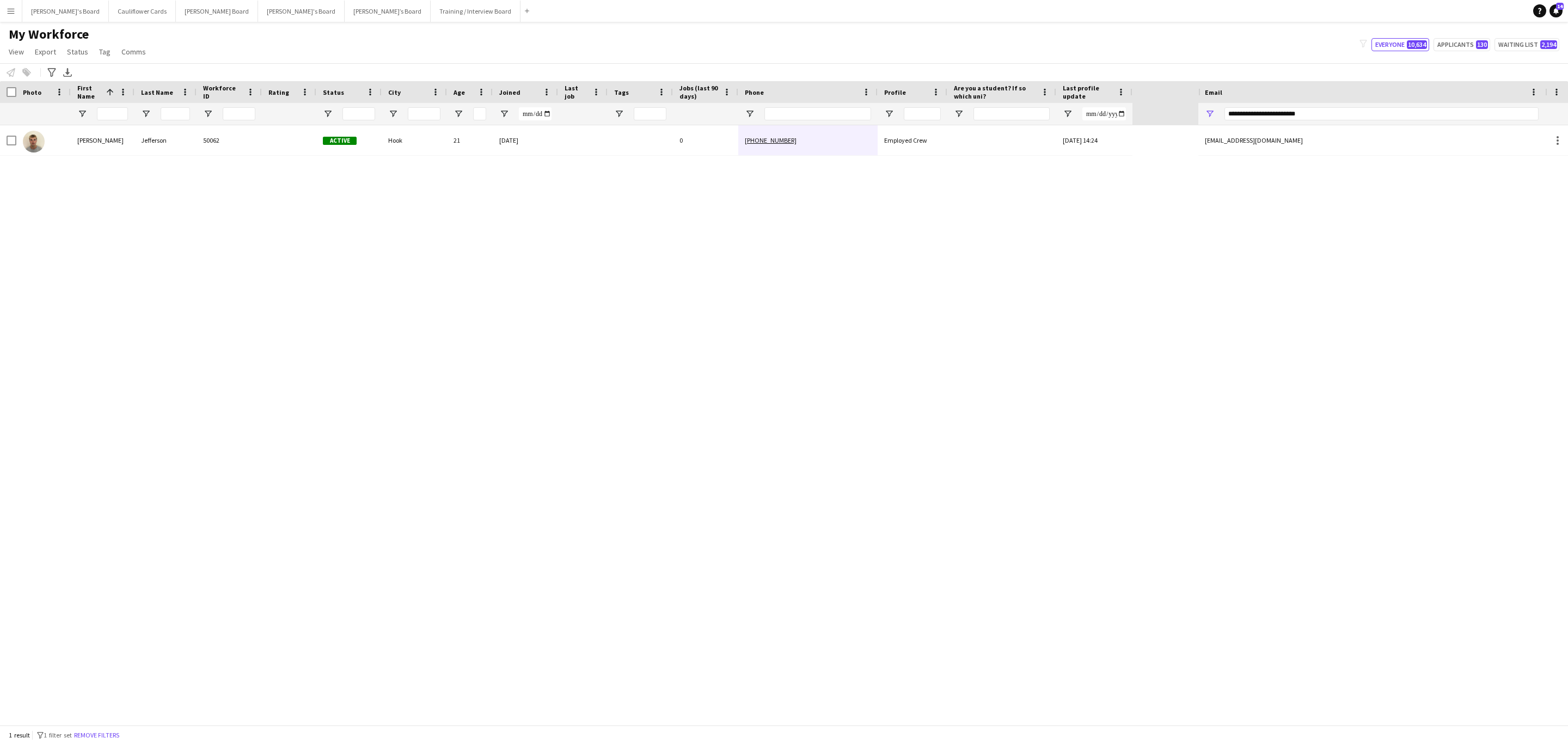
drag, startPoint x: 101, startPoint y: 739, endPoint x: 203, endPoint y: 123, distance: 624.4
click at [101, 450] on button "Remove filters" at bounding box center [96, 735] width 49 height 12
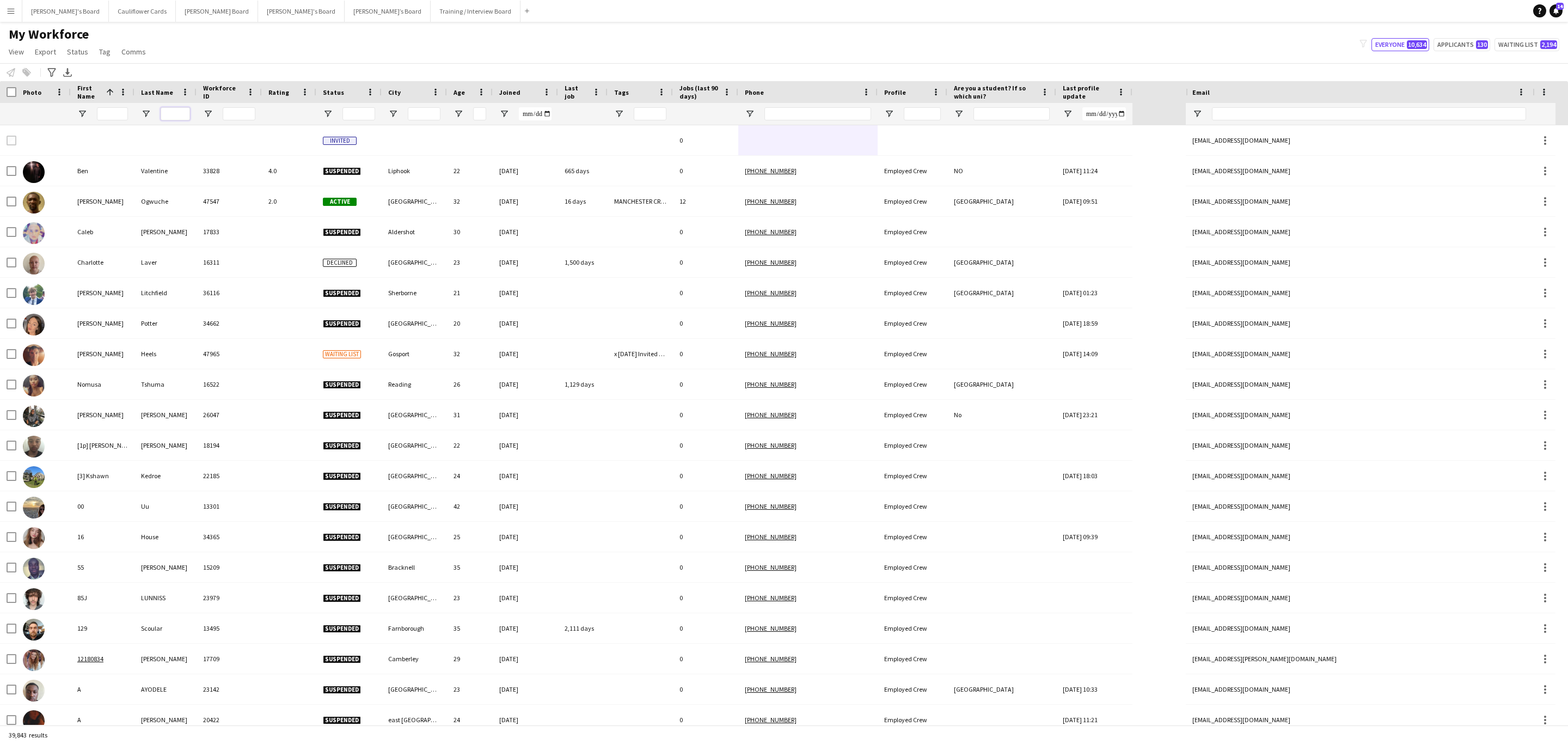
click at [182, 114] on input "Last Name Filter Input" at bounding box center [175, 113] width 29 height 13
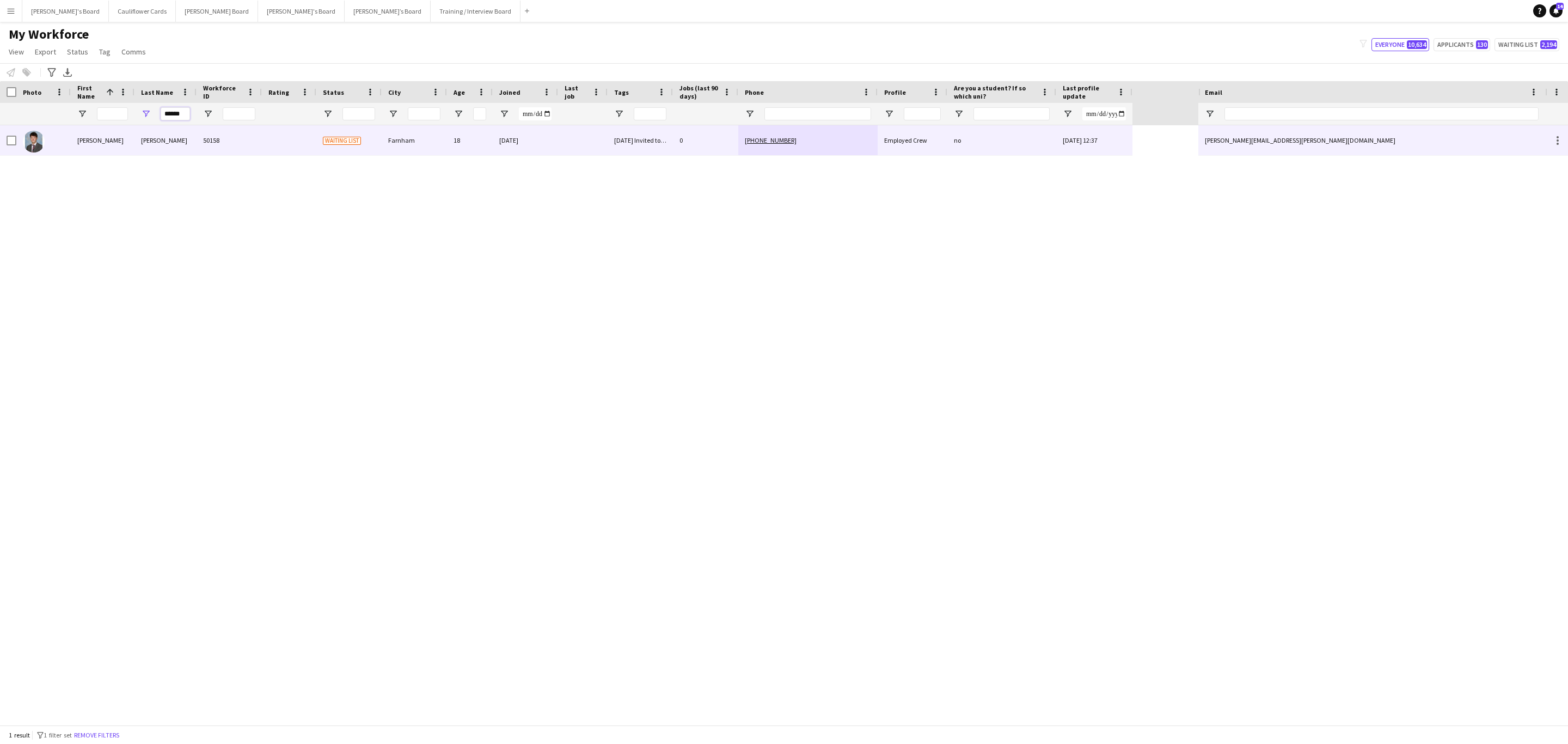
type input "******"
click at [232, 147] on div "50158" at bounding box center [229, 140] width 65 height 30
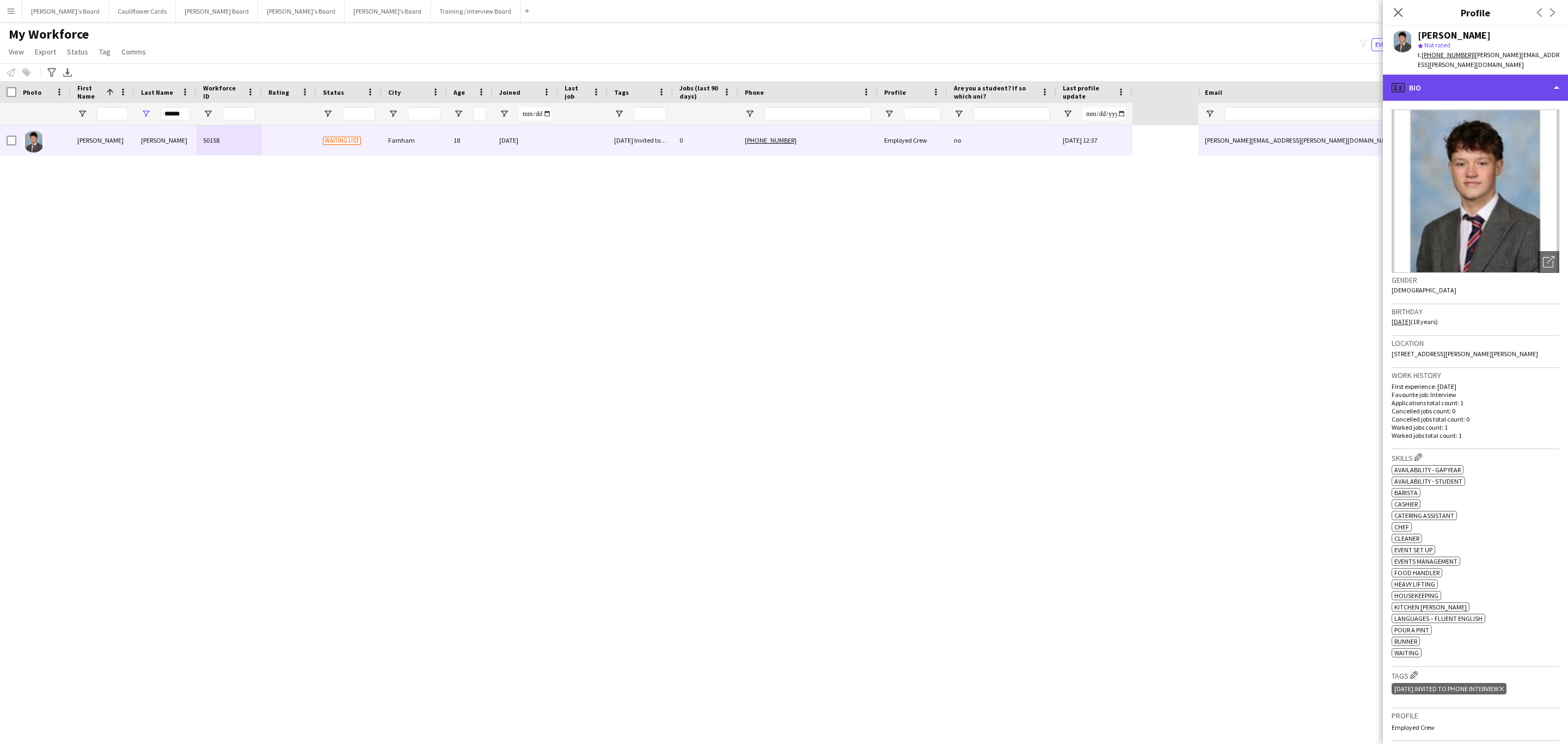
click at [1045, 77] on div "profile Bio" at bounding box center [1475, 88] width 185 height 26
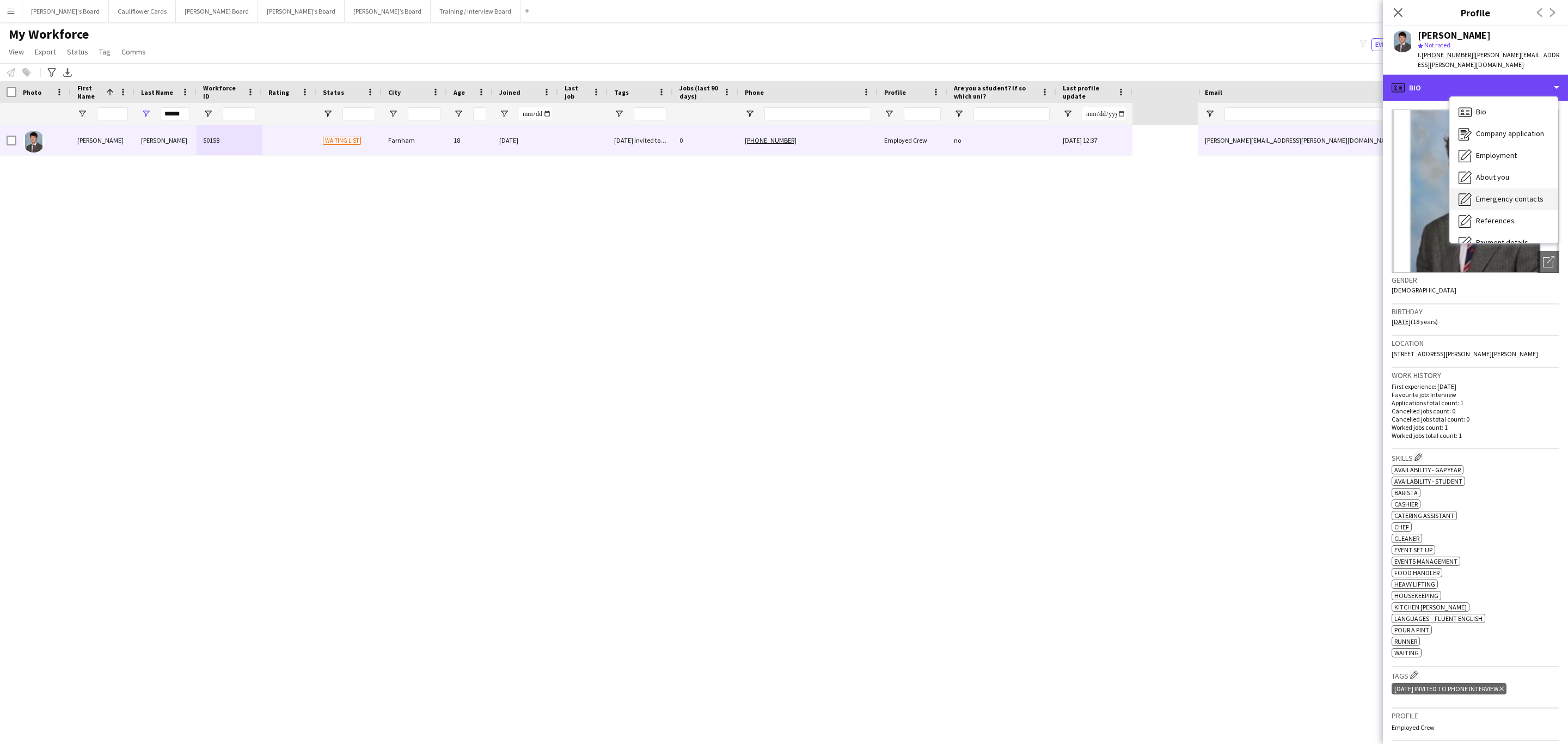
scroll to position [146, 0]
drag, startPoint x: 1535, startPoint y: 332, endPoint x: 1486, endPoint y: 337, distance: 49.3
click at [1045, 338] on h3 "Location" at bounding box center [1475, 343] width 167 height 10
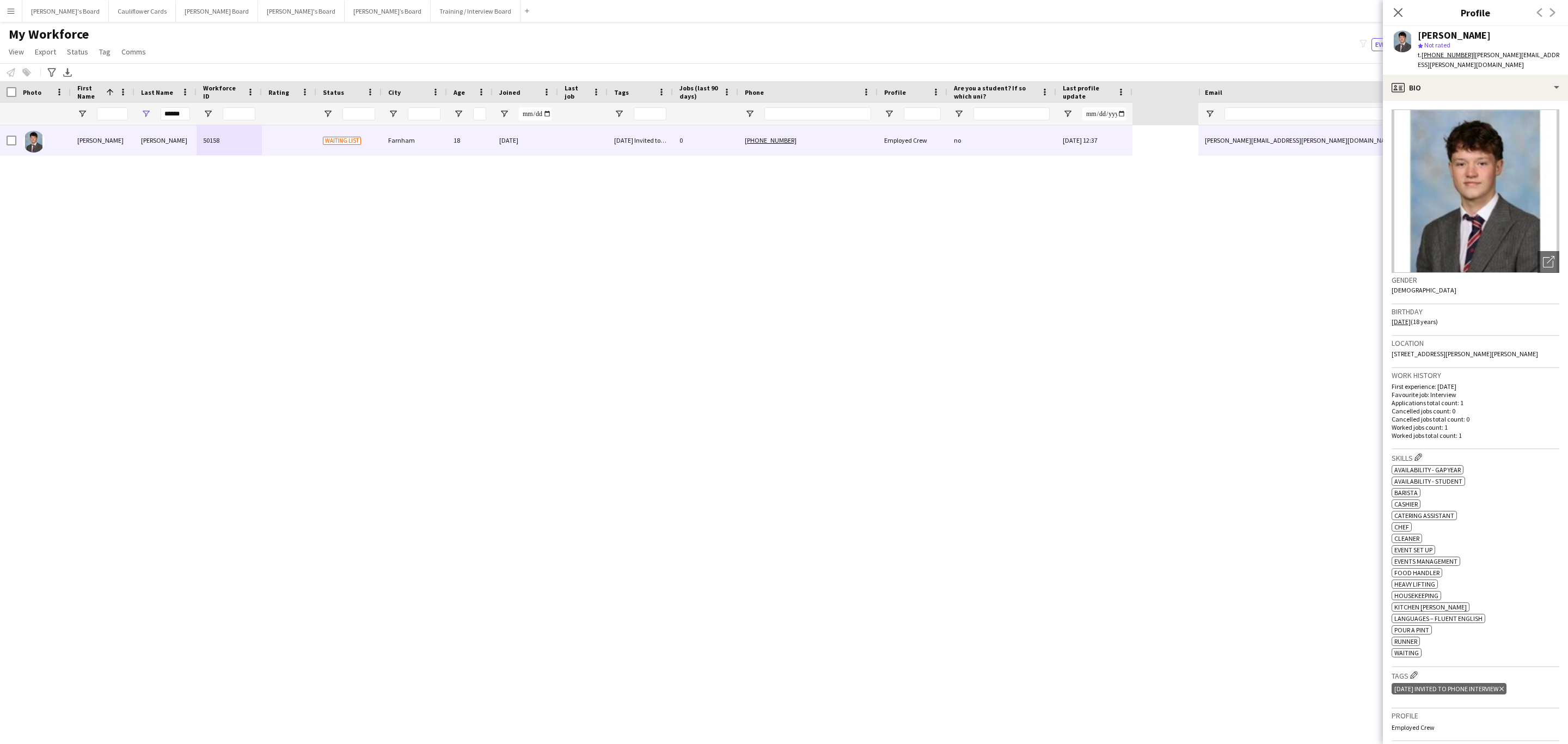
click at [1045, 349] on span "26 Greenhill Way, Farnham, GU9 8SZ" at bounding box center [1465, 353] width 147 height 8
copy span "26 Greenhill Way, Farnham, GU9 8SZ"
drag, startPoint x: 1395, startPoint y: 10, endPoint x: 378, endPoint y: 311, distance: 1060.6
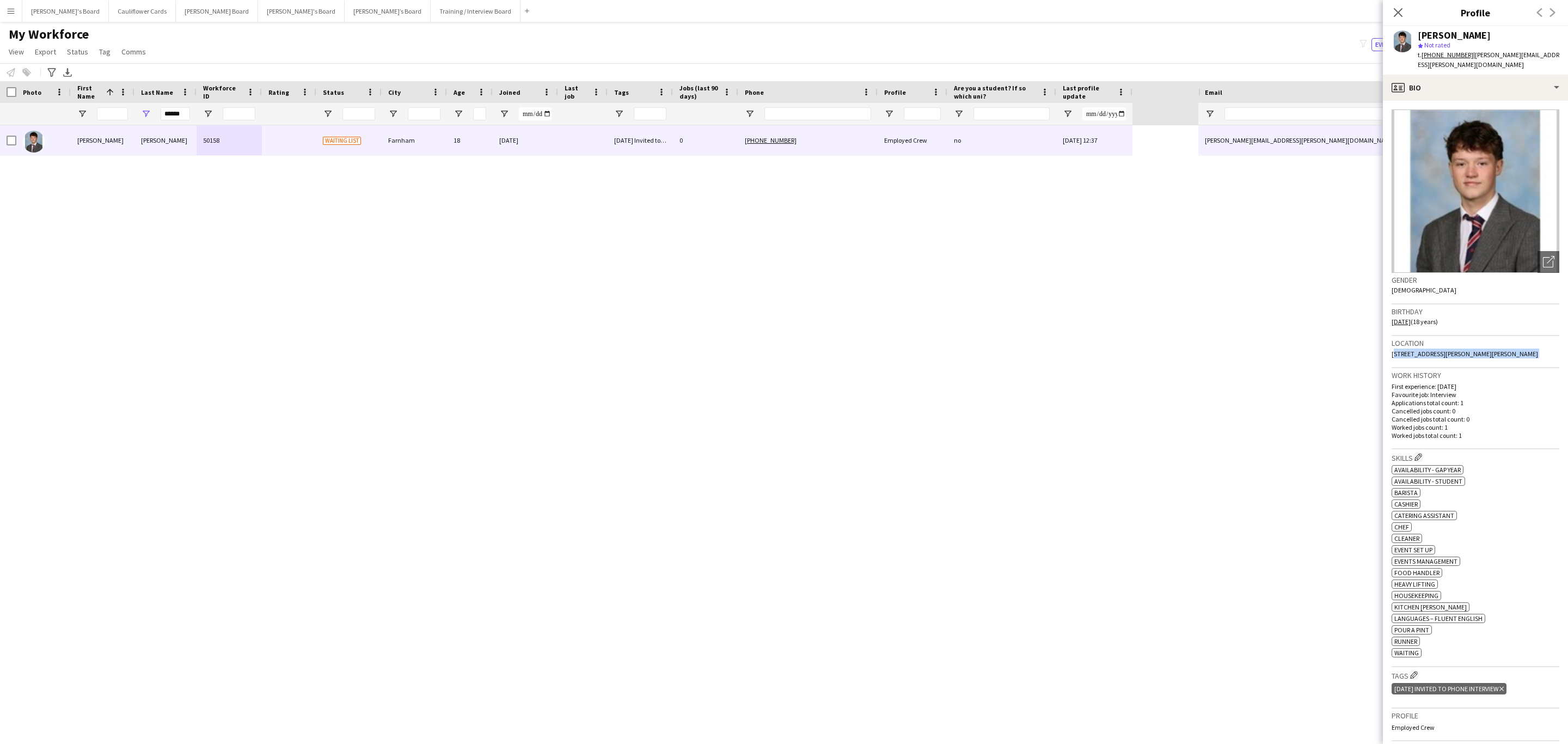
click at [1045, 12] on icon at bounding box center [1398, 12] width 9 height 9
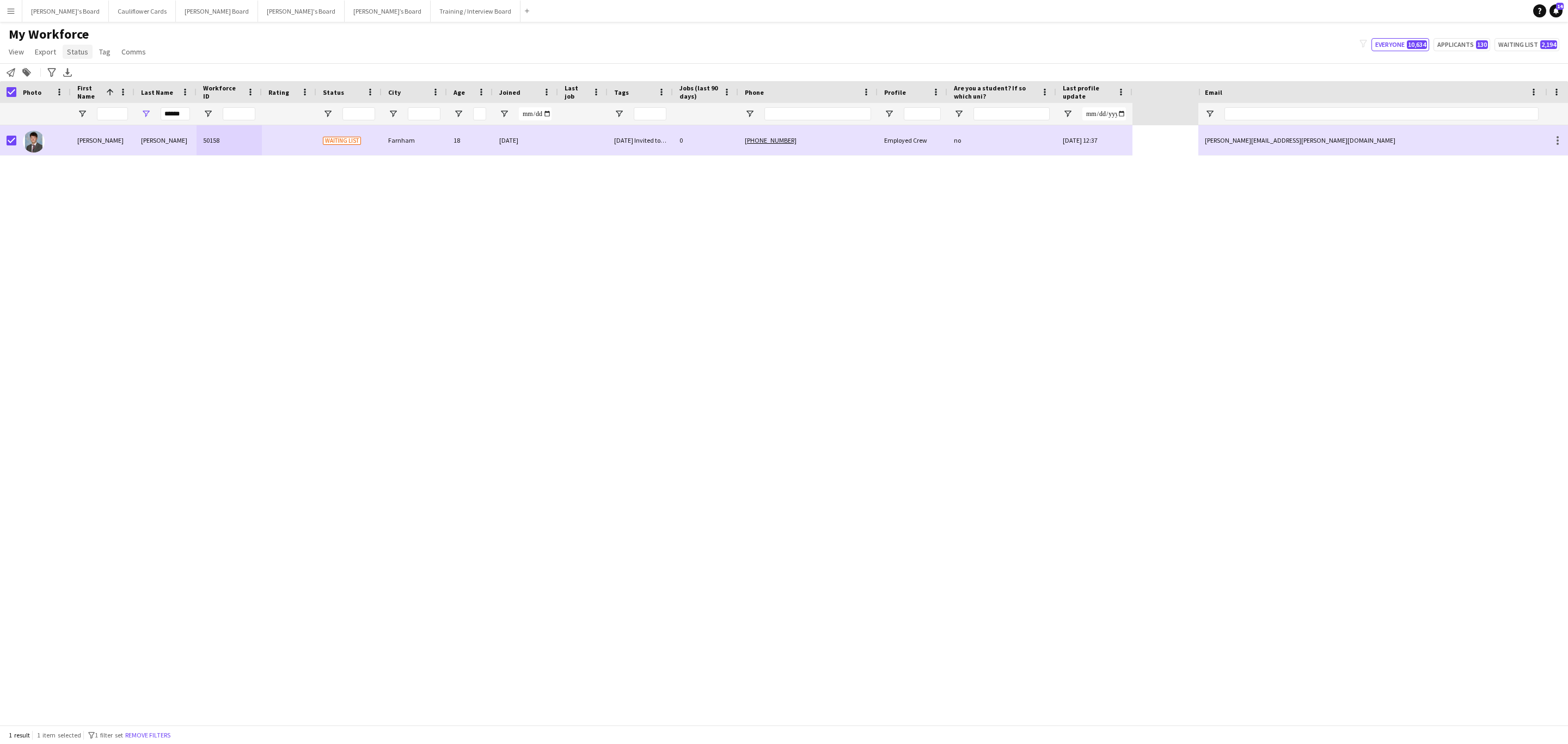
click at [74, 54] on span "Status" at bounding box center [77, 52] width 21 height 10
drag, startPoint x: 83, startPoint y: 75, endPoint x: 129, endPoint y: 75, distance: 46.0
click at [84, 75] on link "Edit" at bounding box center [100, 75] width 76 height 23
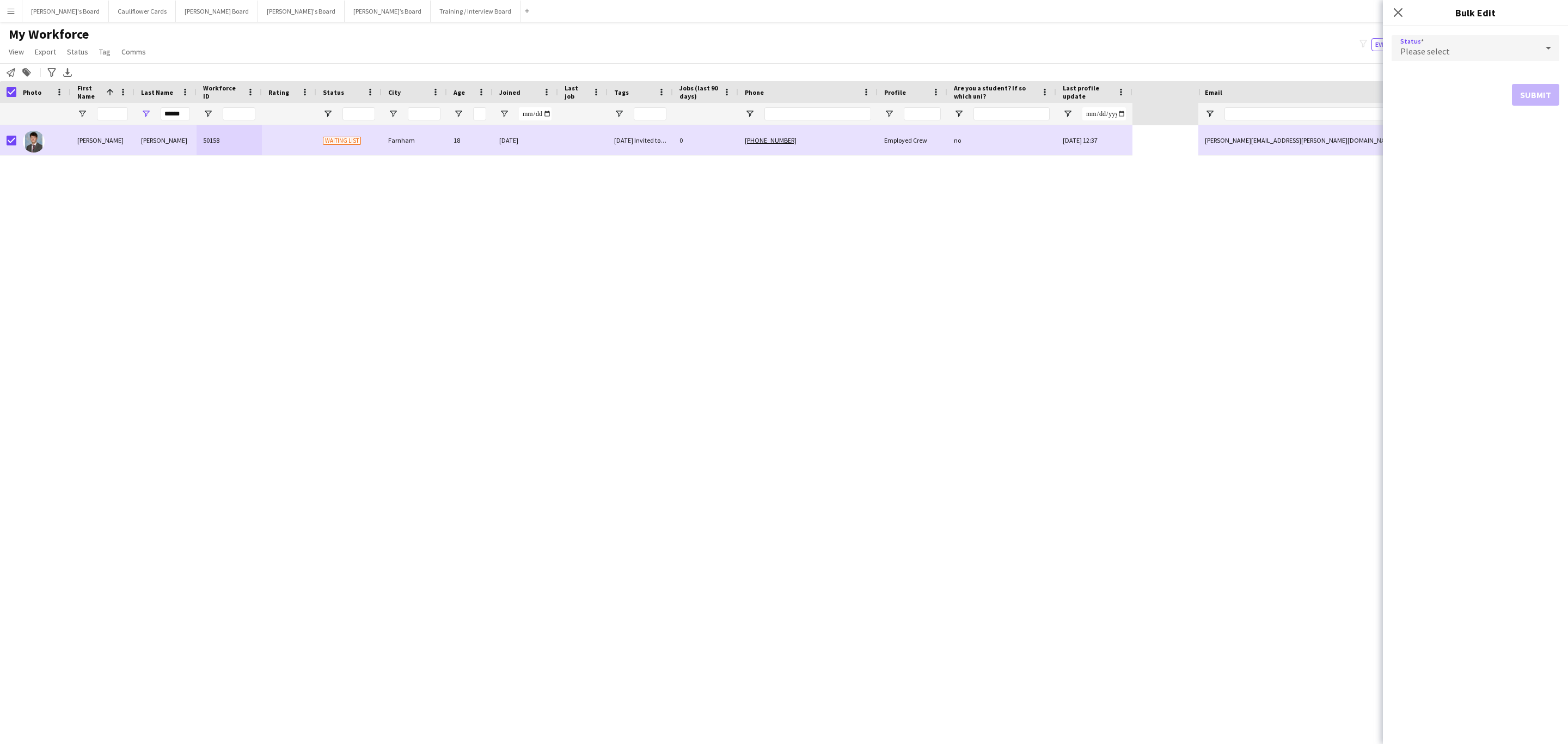
click at [1045, 54] on div "Please select" at bounding box center [1465, 47] width 146 height 26
click at [1045, 80] on span "Active" at bounding box center [1475, 79] width 150 height 10
click at [1045, 129] on button "Submit" at bounding box center [1536, 132] width 47 height 22
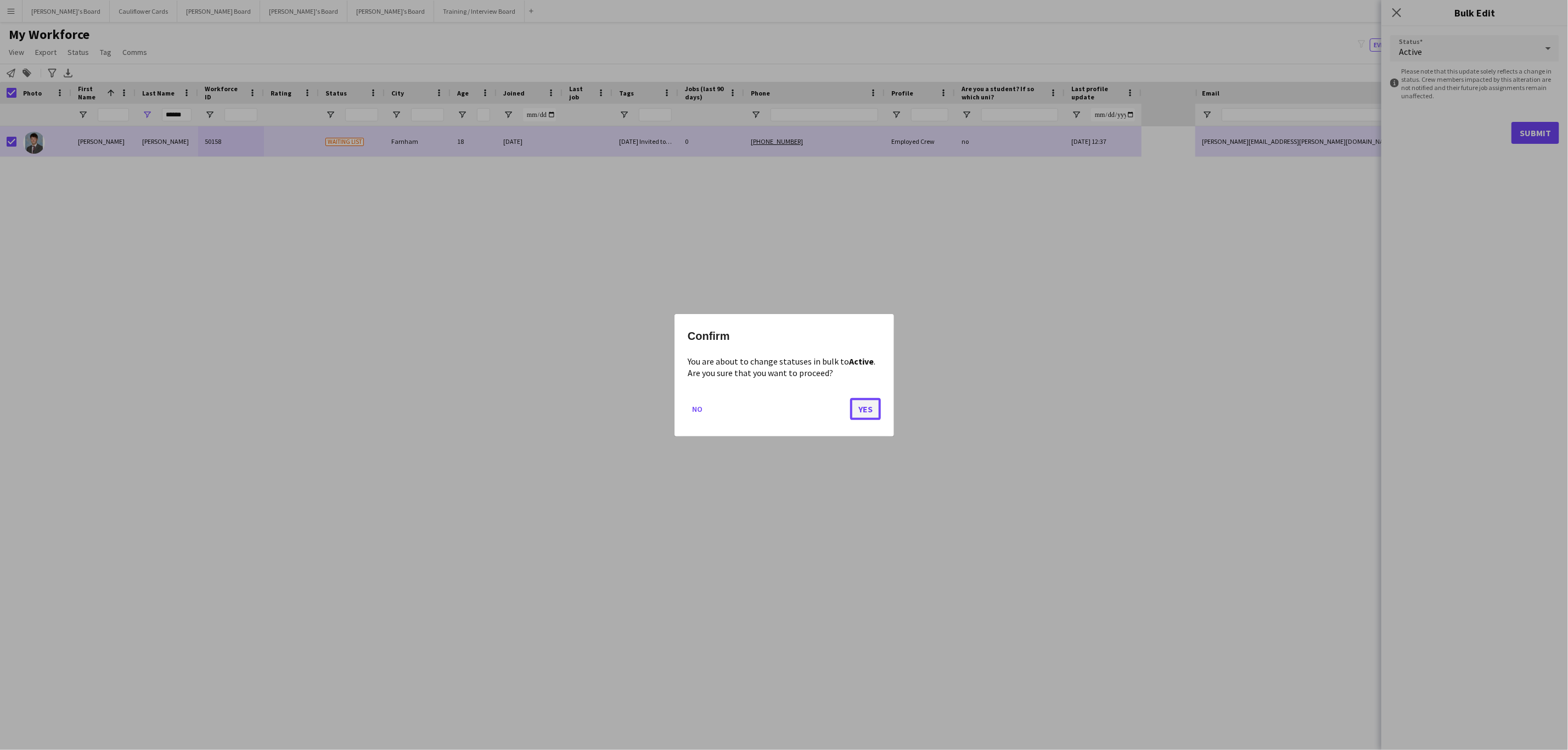
click at [870, 405] on button "Yes" at bounding box center [865, 409] width 31 height 22
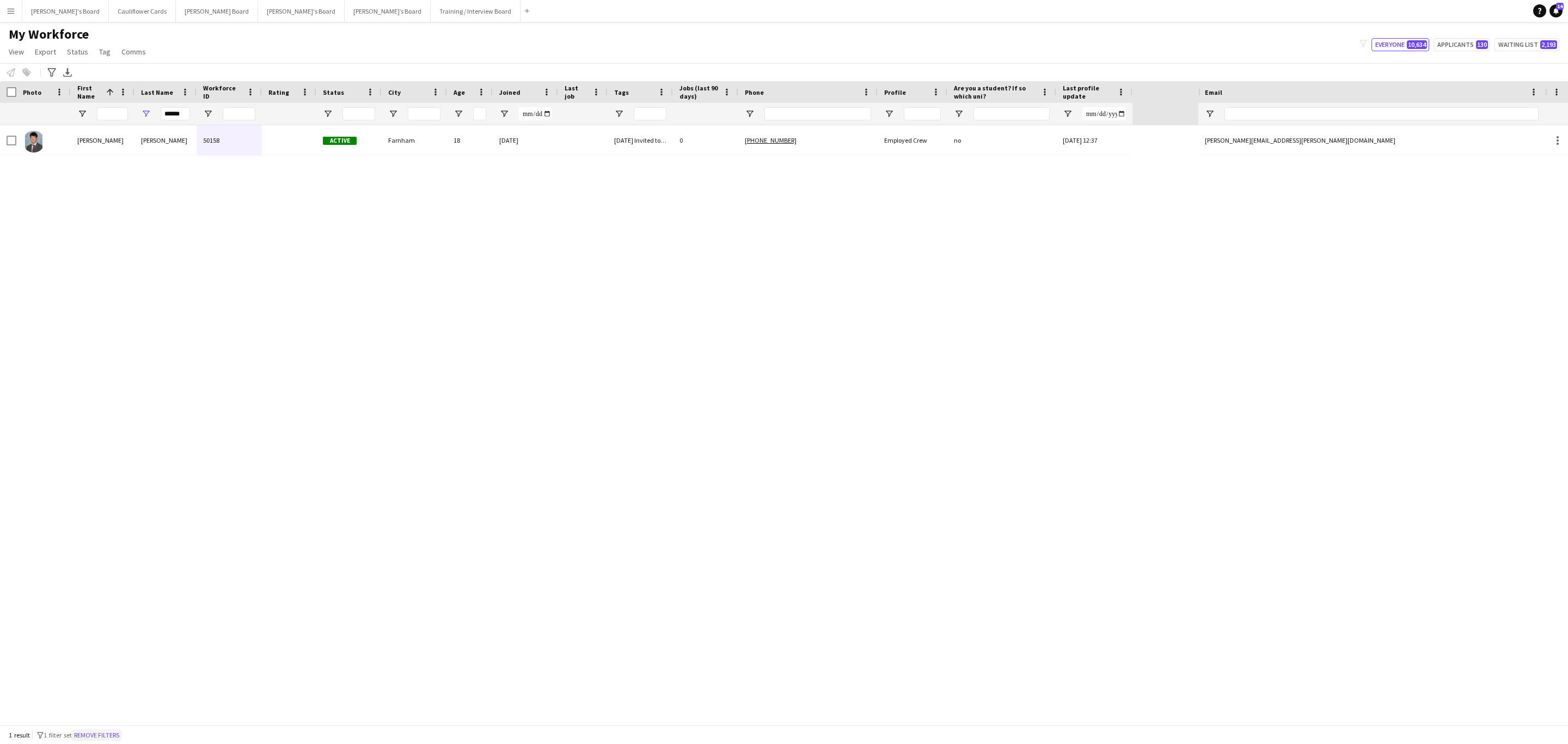
click at [121, 450] on button "Remove filters" at bounding box center [96, 735] width 49 height 12
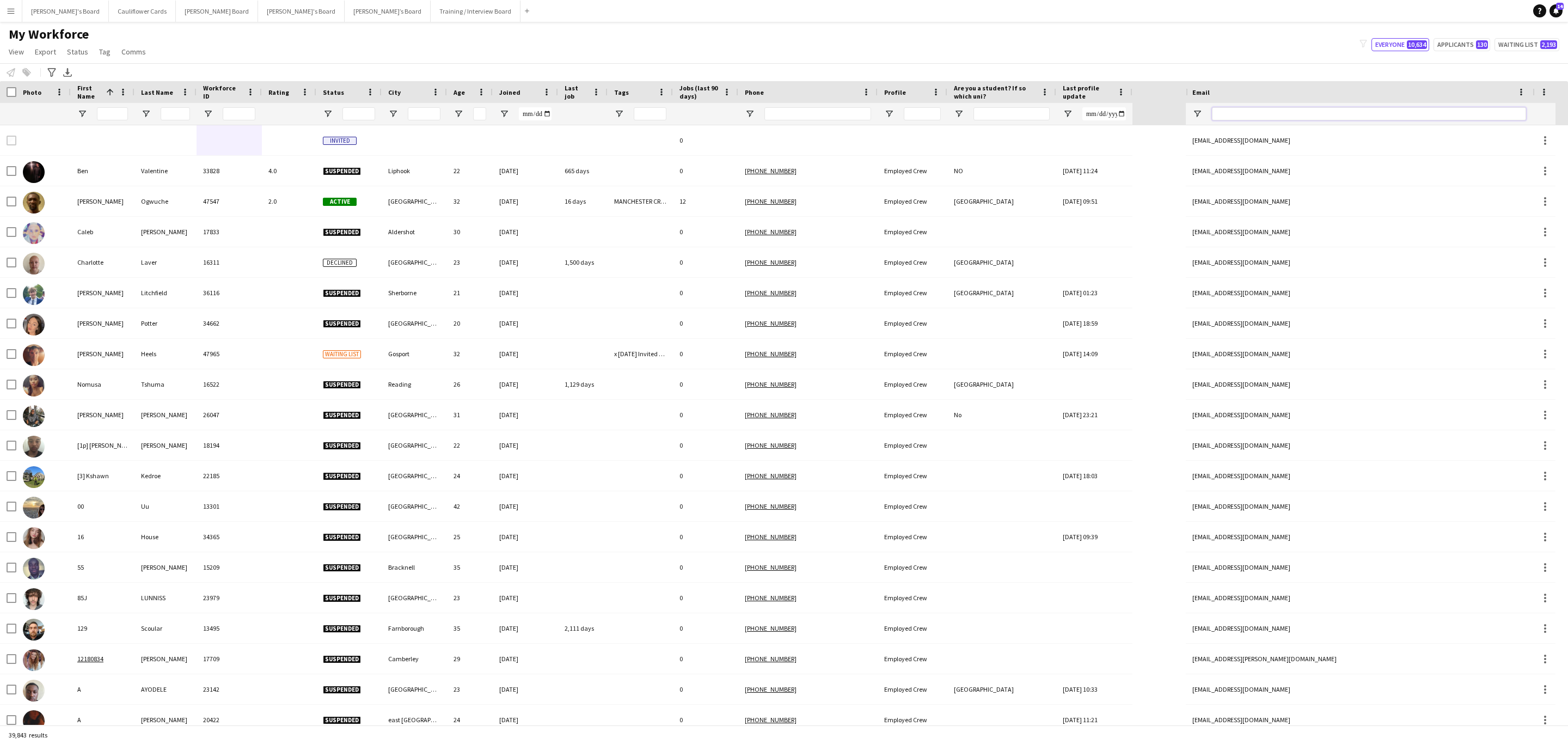
click at [1045, 115] on input "Email Filter Input" at bounding box center [1369, 113] width 314 height 13
paste input "**********"
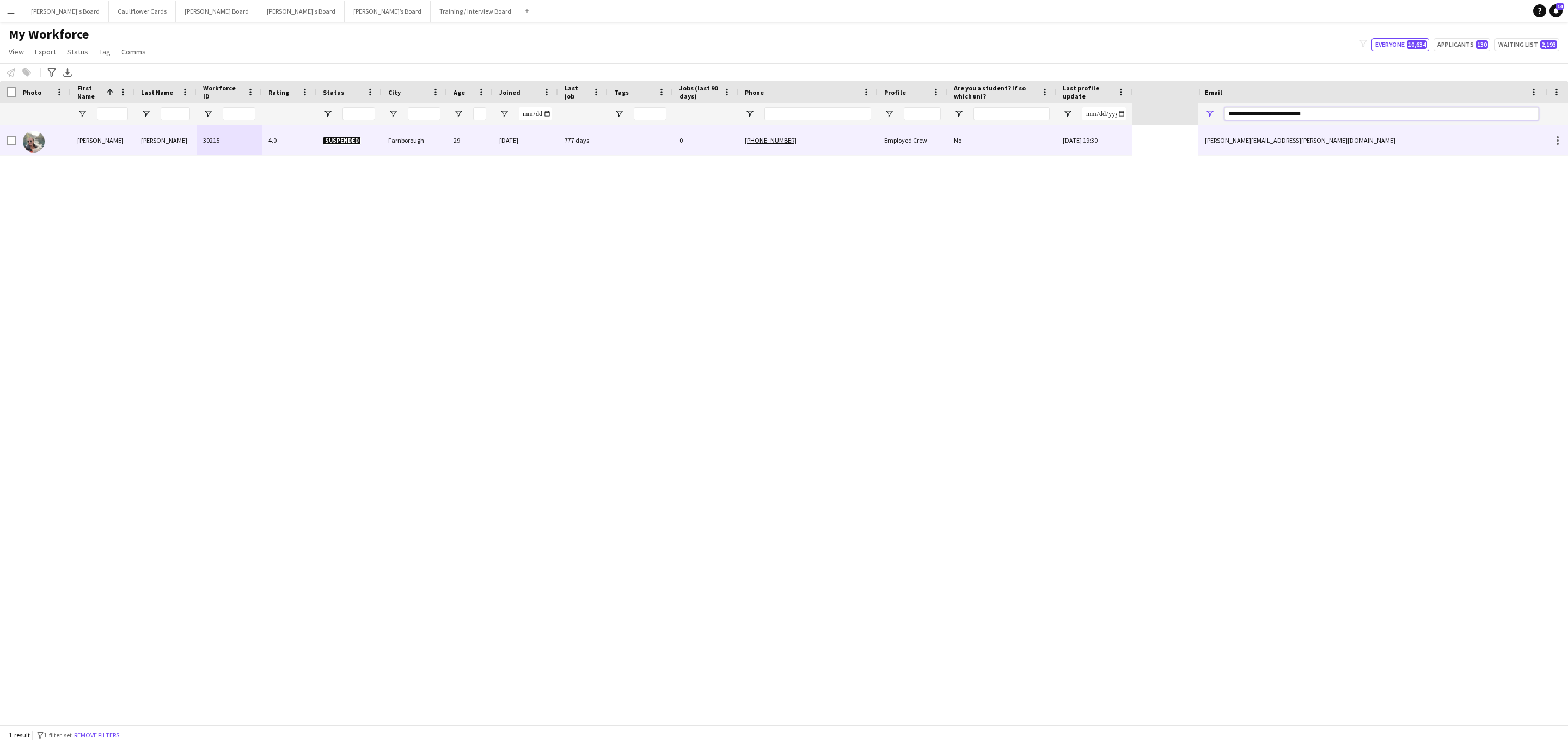
type input "**********"
click at [487, 152] on div "29" at bounding box center [469, 140] width 46 height 30
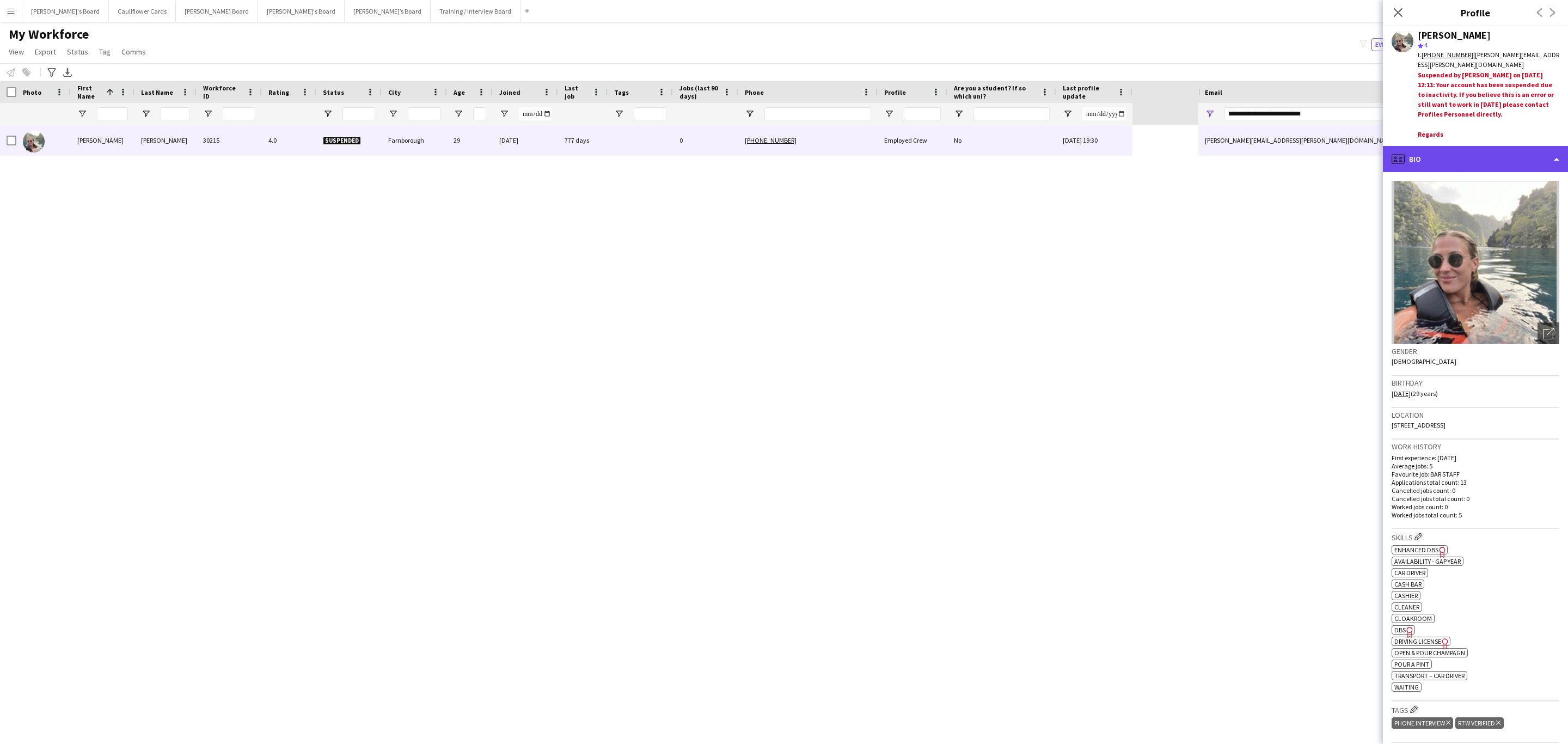
click at [1045, 152] on div "profile Bio" at bounding box center [1475, 159] width 185 height 26
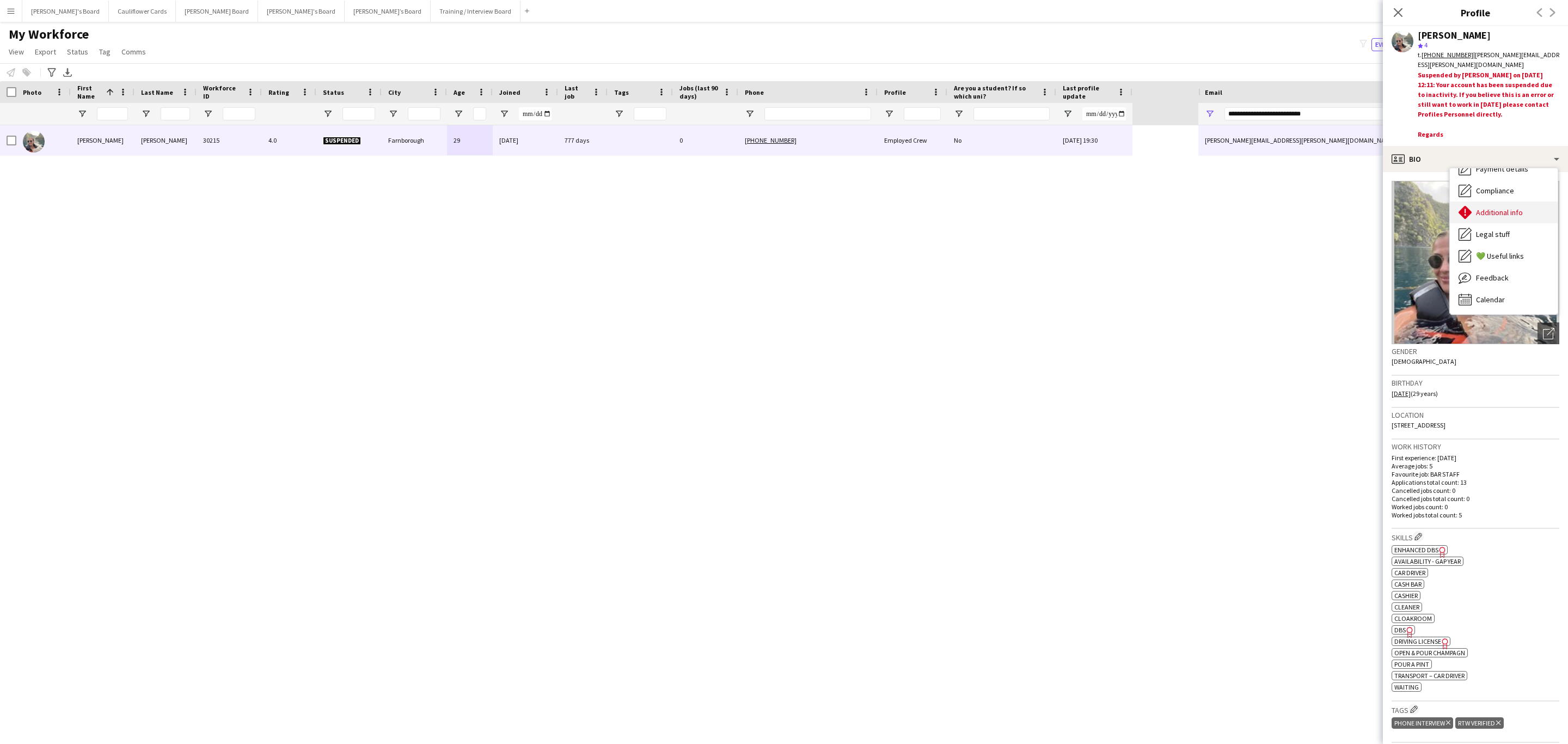
click at [1045, 203] on div "Additional info Additional info" at bounding box center [1503, 212] width 108 height 22
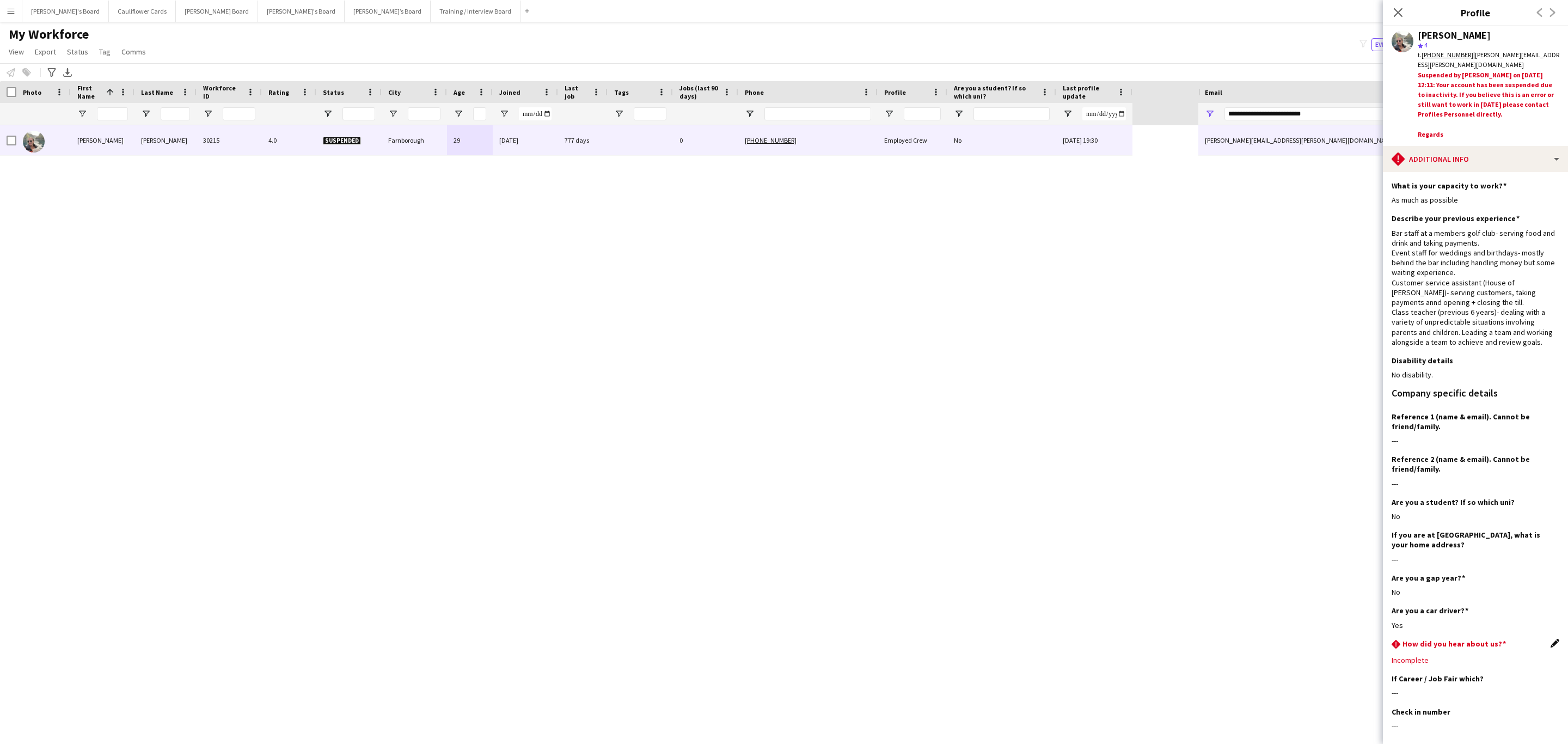
click at [1045, 450] on app-icon "Edit this field" at bounding box center [1555, 643] width 9 height 9
click at [1045, 450] on div at bounding box center [1465, 668] width 146 height 26
click at [1045, 450] on mat-option "Social Media" at bounding box center [1469, 621] width 156 height 27
click at [1045, 450] on button "Save" at bounding box center [1404, 695] width 26 height 18
click at [1045, 160] on div "pencil4 Additional info" at bounding box center [1475, 159] width 185 height 26
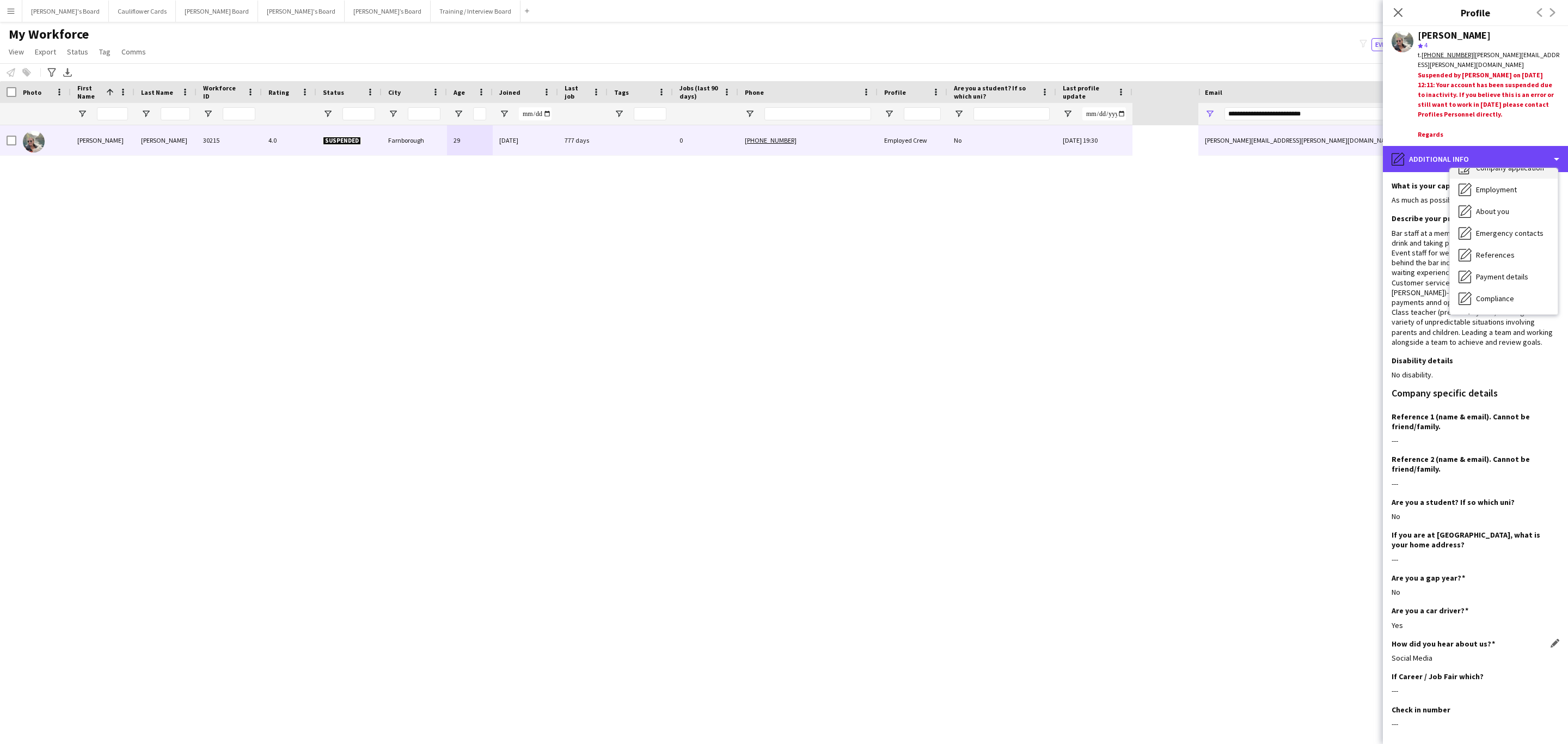
scroll to position [0, 0]
drag, startPoint x: 1396, startPoint y: 13, endPoint x: 889, endPoint y: 332, distance: 599.0
click at [1045, 13] on icon at bounding box center [1398, 12] width 9 height 9
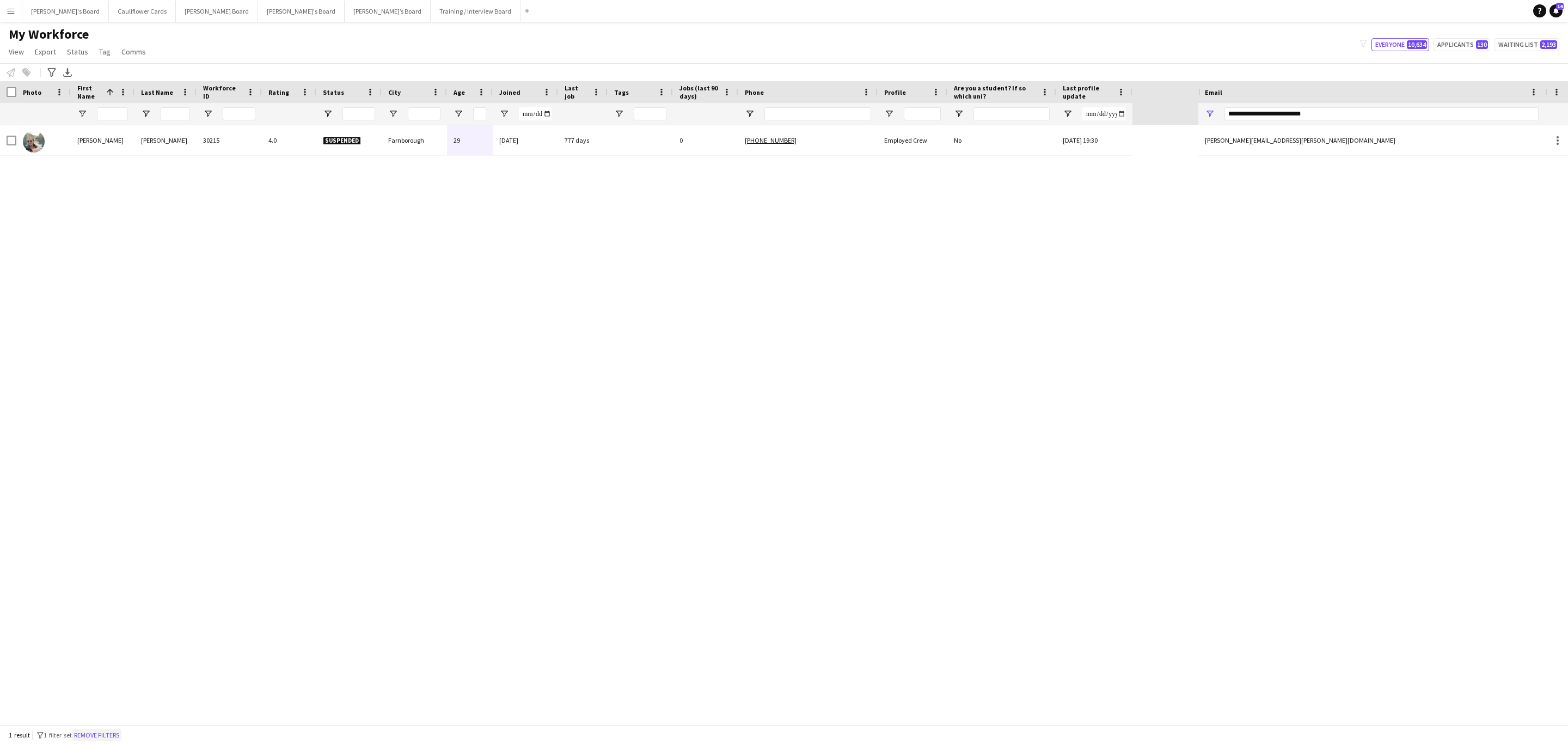
click at [111, 450] on button "Remove filters" at bounding box center [96, 735] width 49 height 12
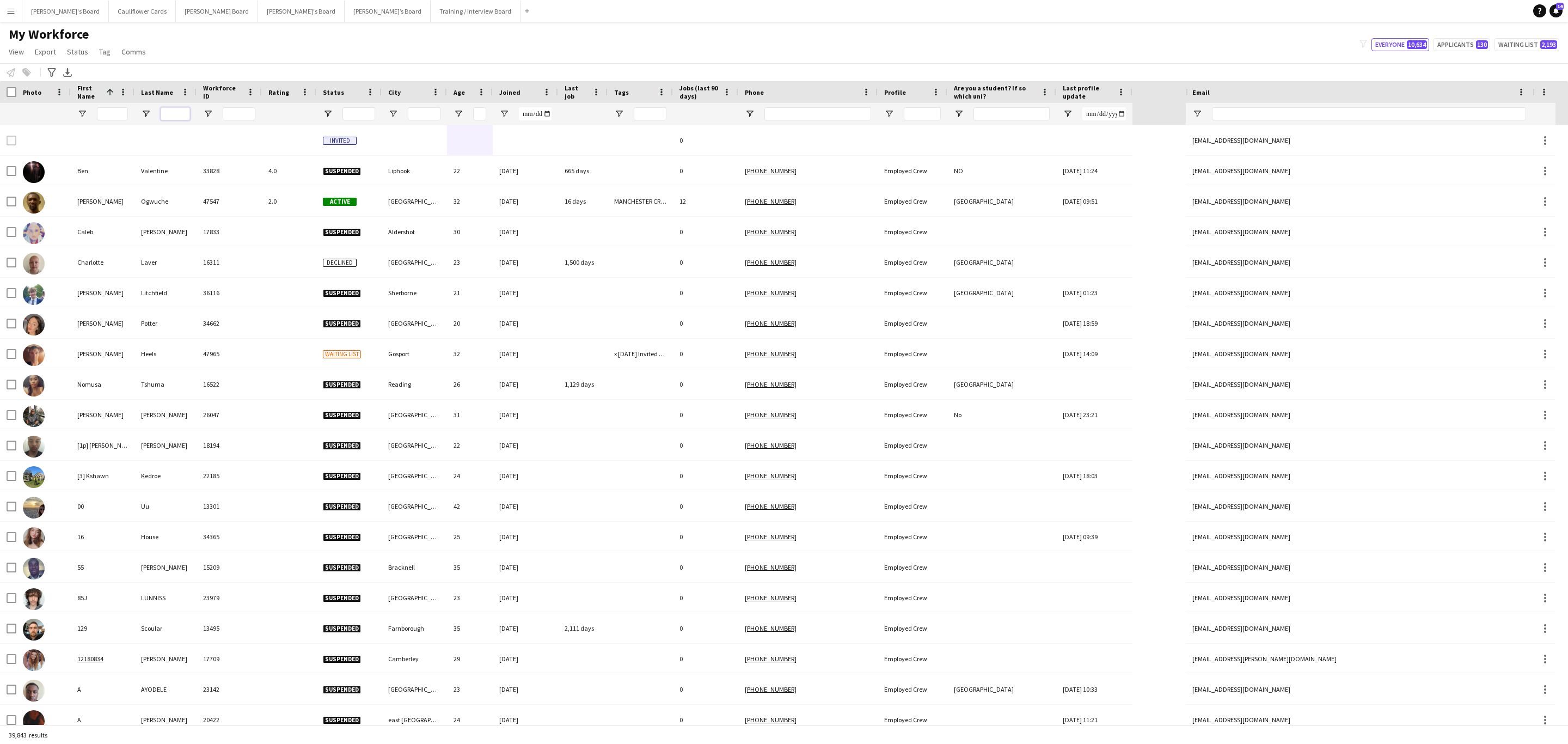
click at [183, 118] on input "Last Name Filter Input" at bounding box center [175, 113] width 29 height 13
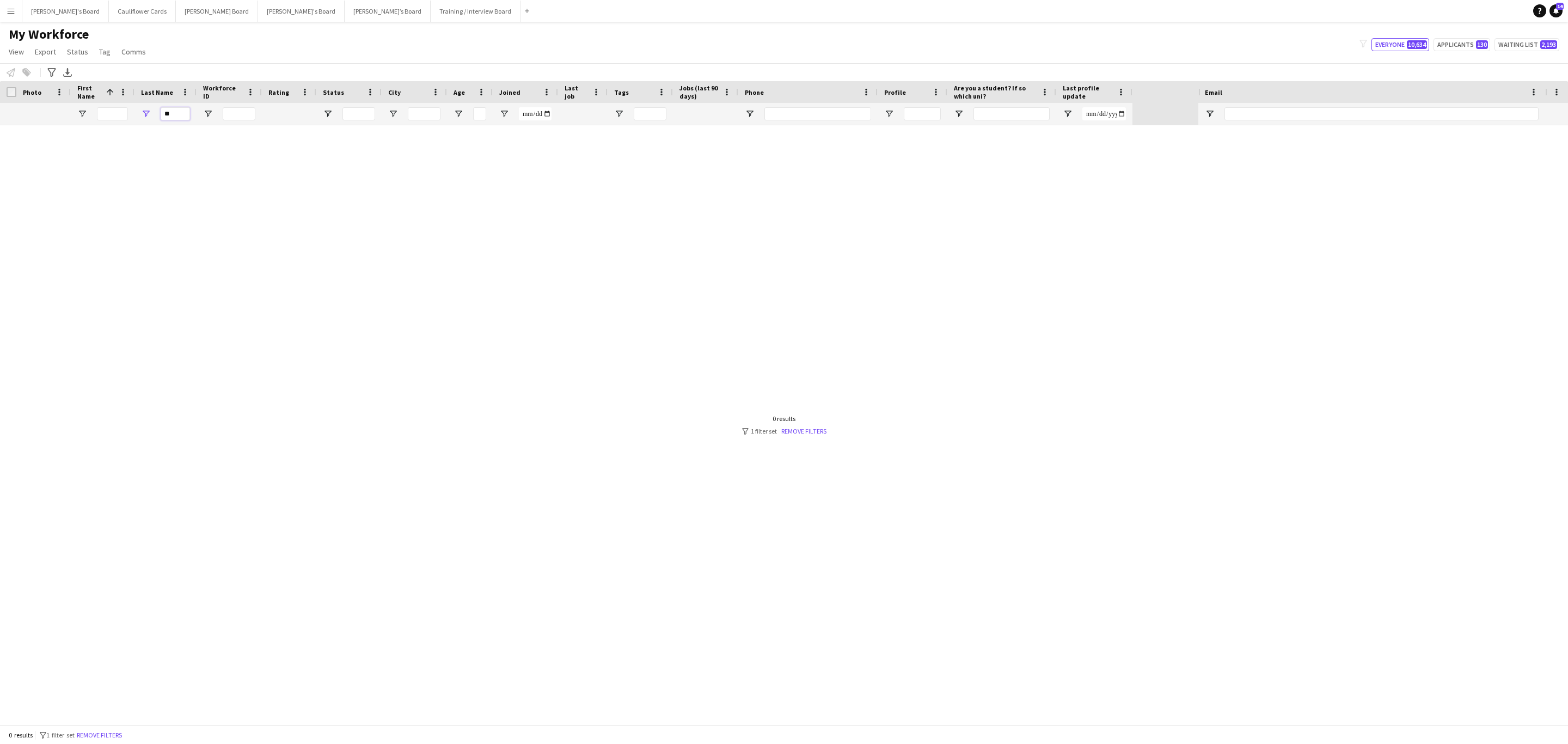
type input "*"
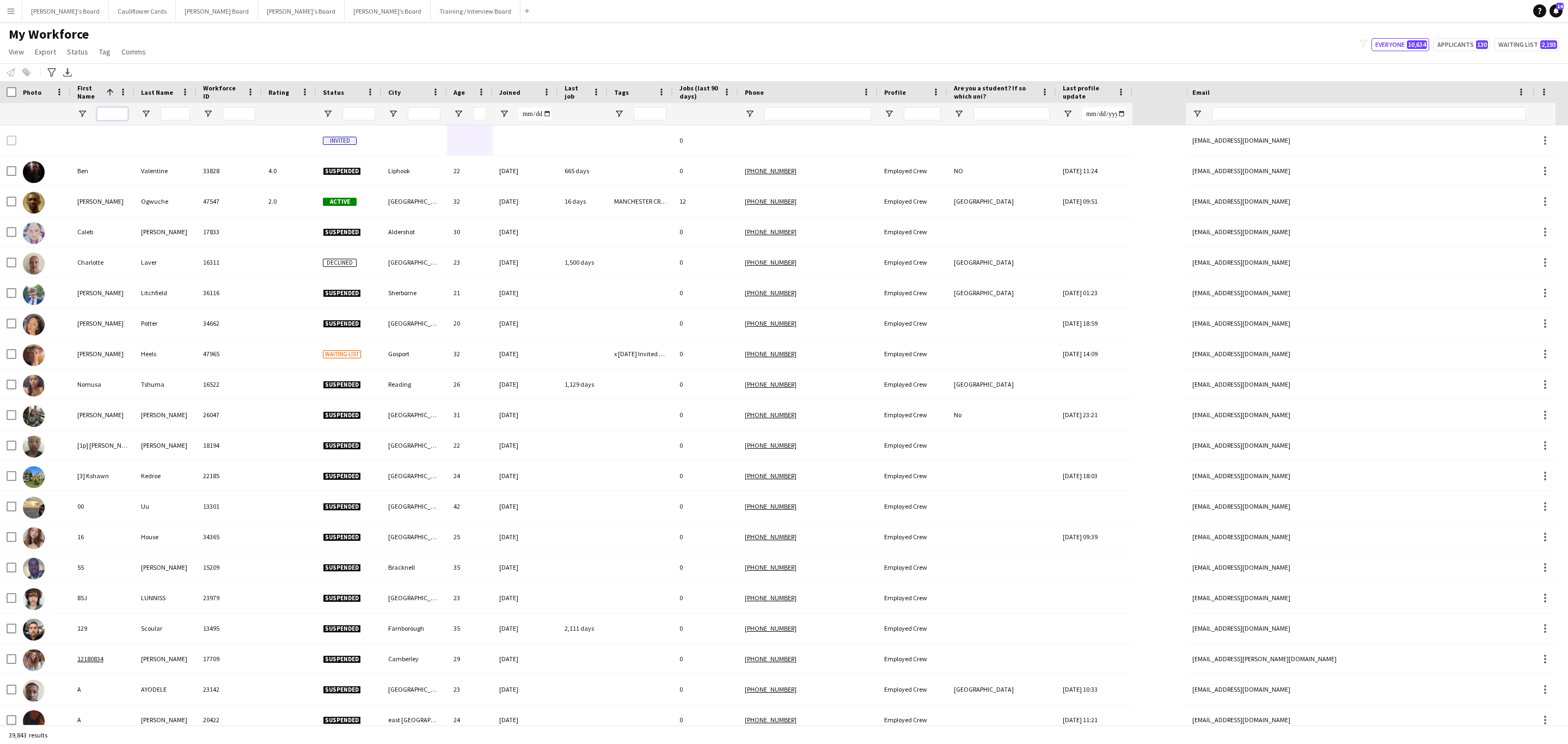
click at [108, 118] on input "First Name Filter Input" at bounding box center [112, 113] width 31 height 13
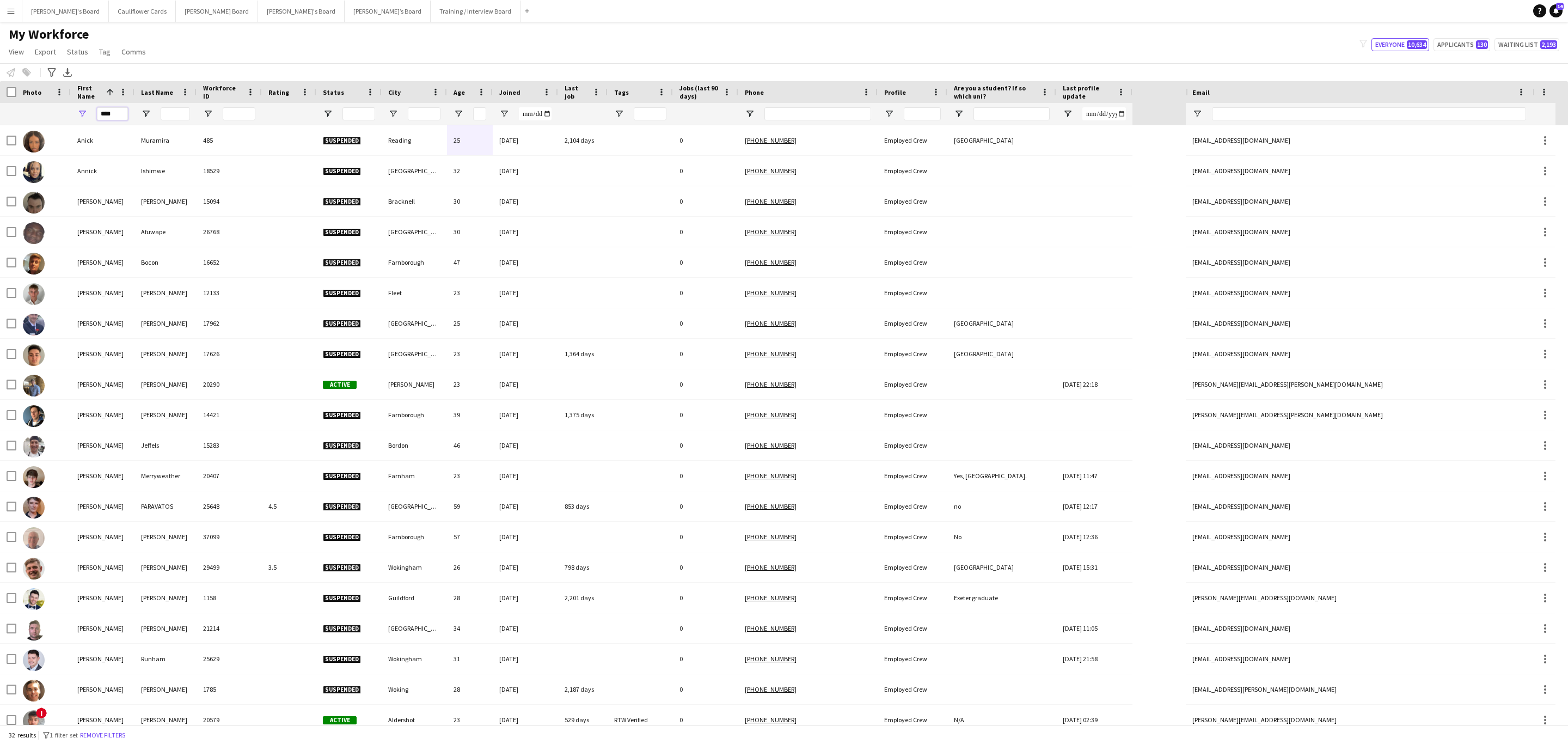
type input "****"
click at [172, 115] on input "Last Name Filter Input" at bounding box center [175, 113] width 29 height 13
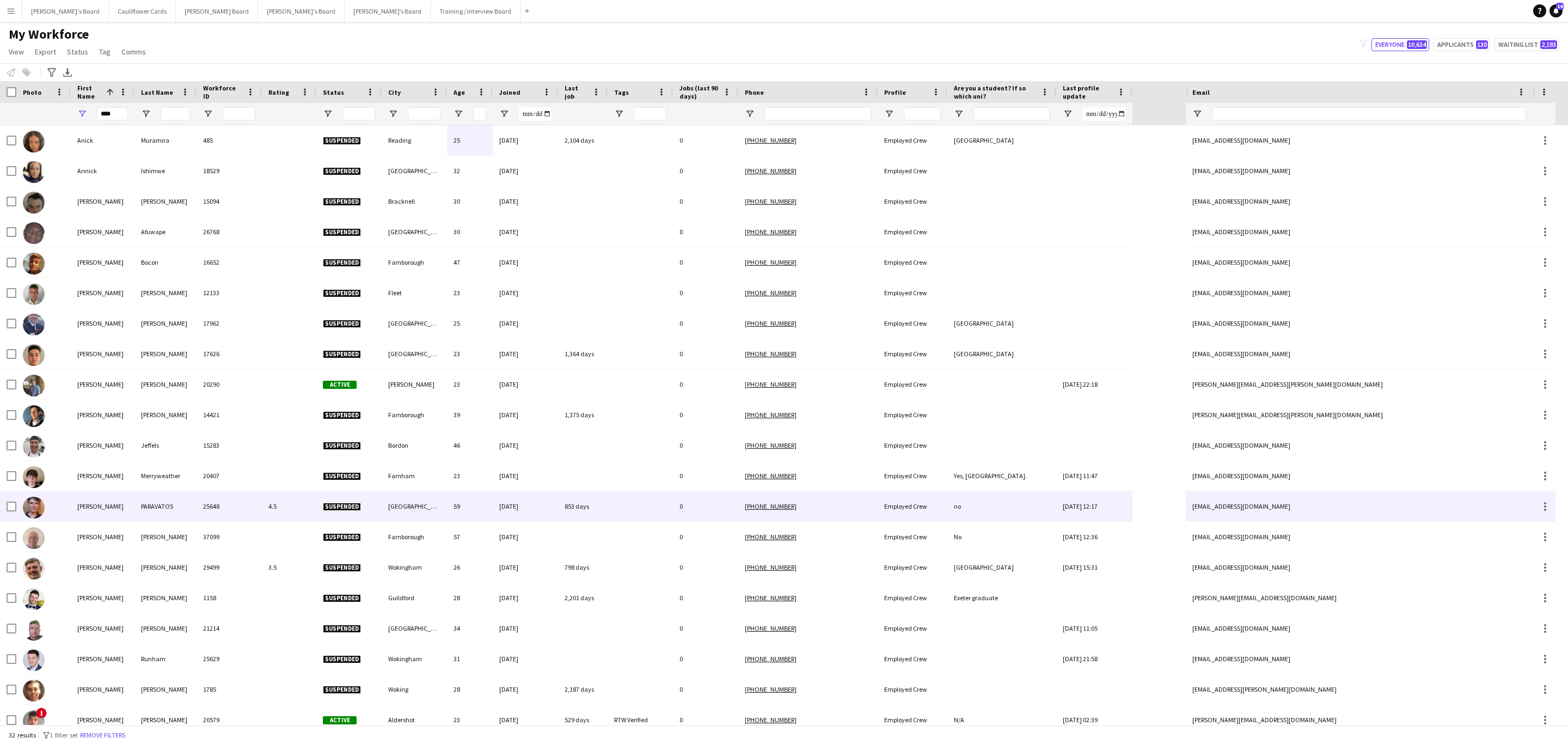
drag, startPoint x: 163, startPoint y: 502, endPoint x: 154, endPoint y: 500, distance: 9.2
click at [163, 450] on div "PARAVATOS" at bounding box center [166, 506] width 62 height 30
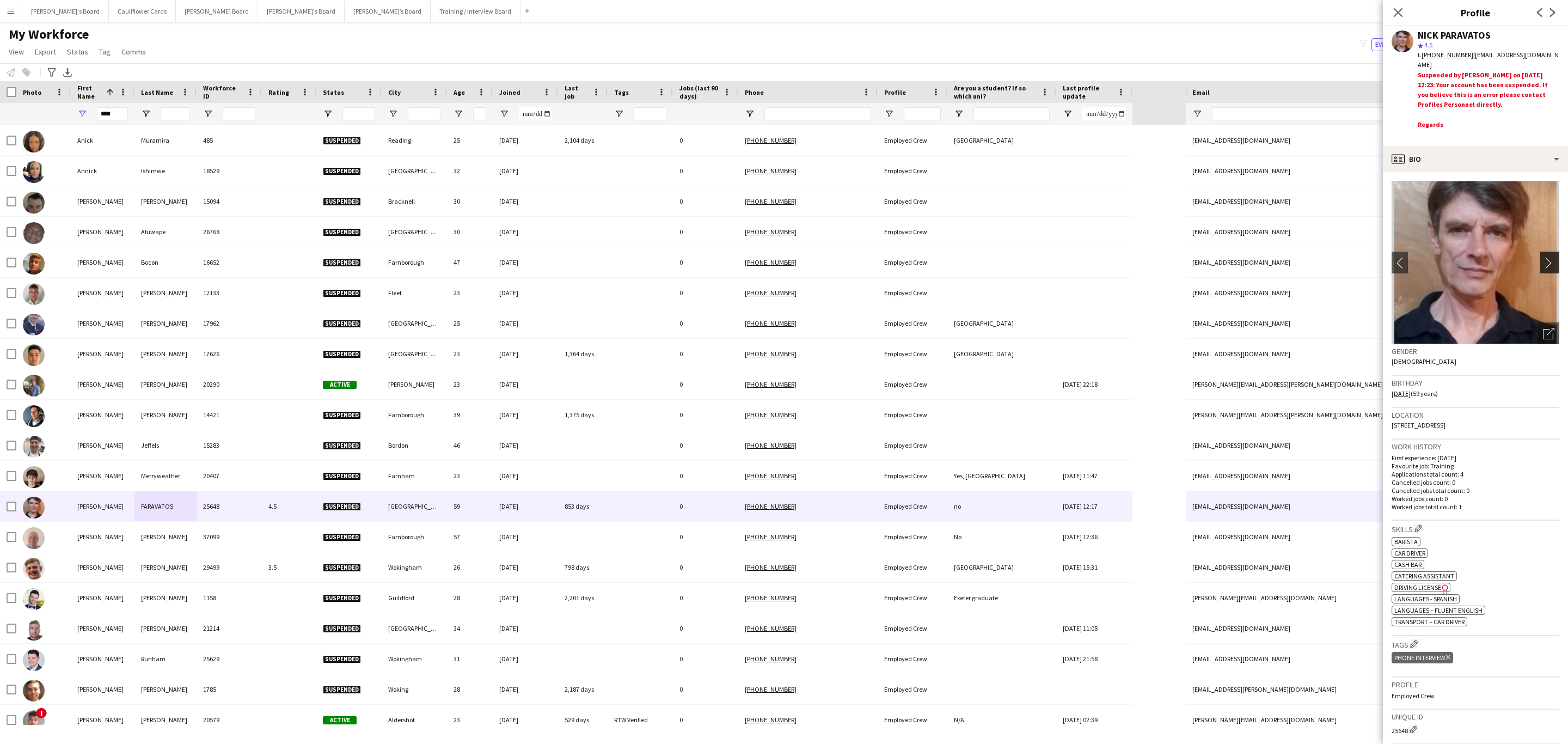
click at [1045, 257] on app-icon "chevron-right" at bounding box center [1552, 262] width 17 height 12
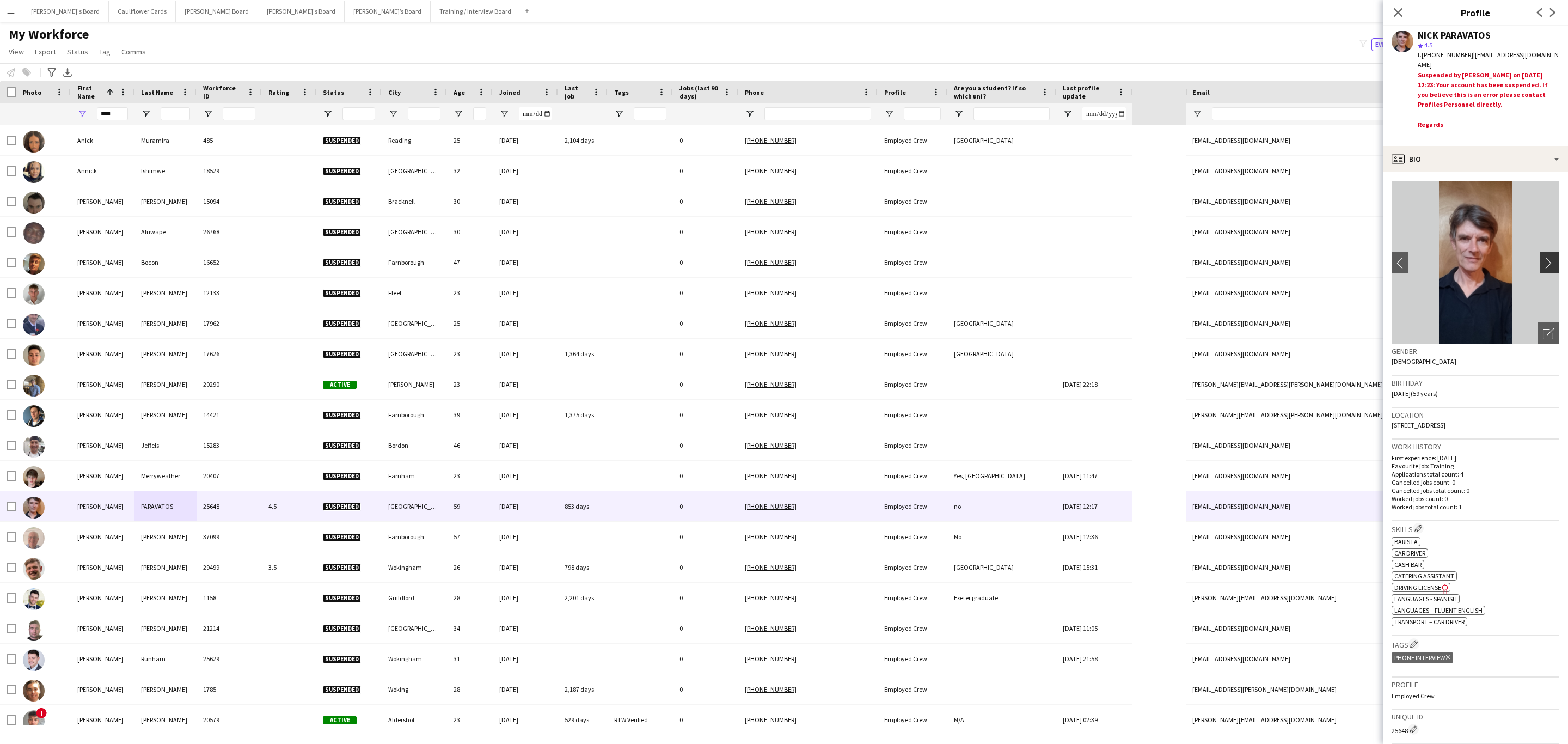
click at [1045, 252] on button "chevron-right" at bounding box center [1551, 262] width 22 height 22
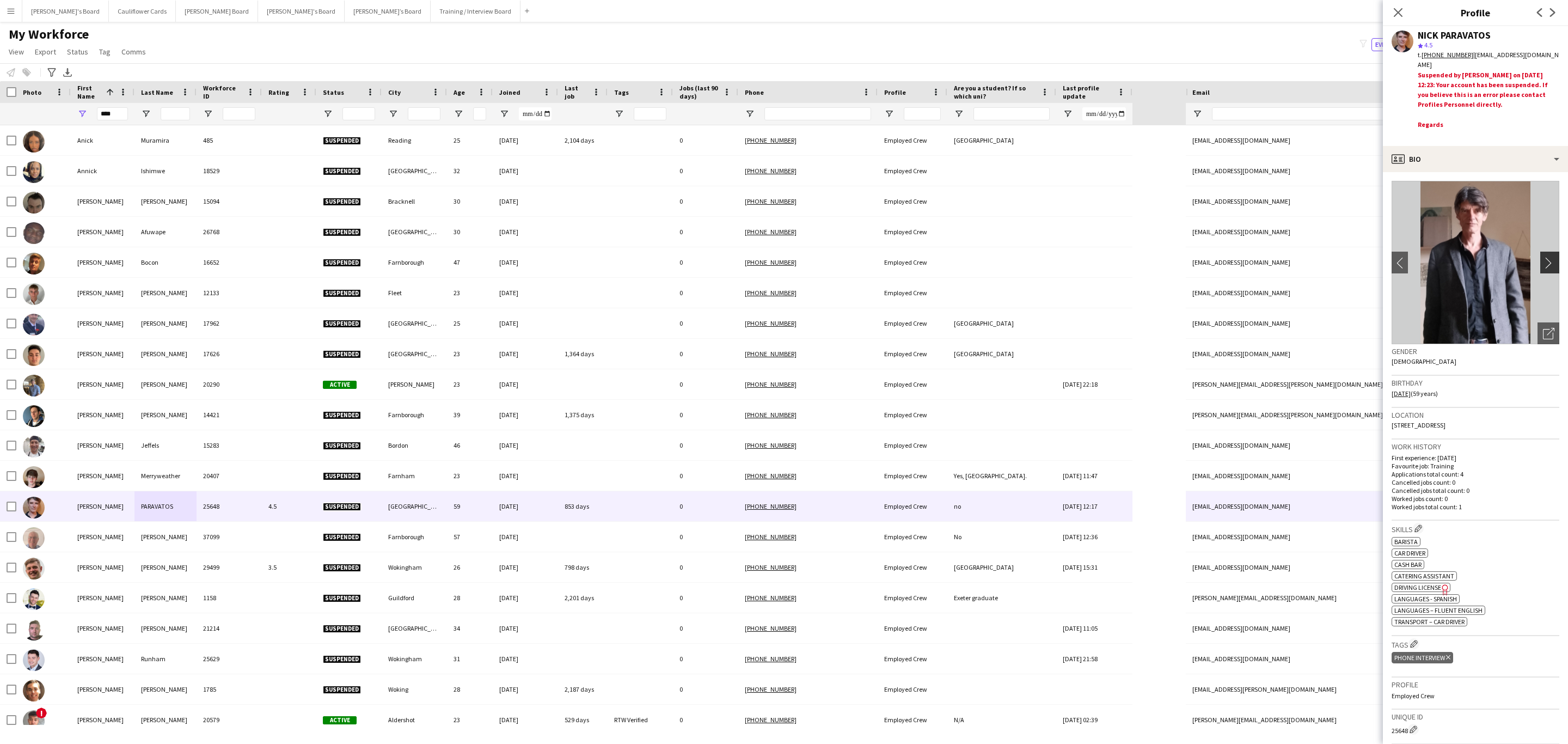
click at [1045, 258] on app-icon "chevron-right" at bounding box center [1552, 262] width 17 height 12
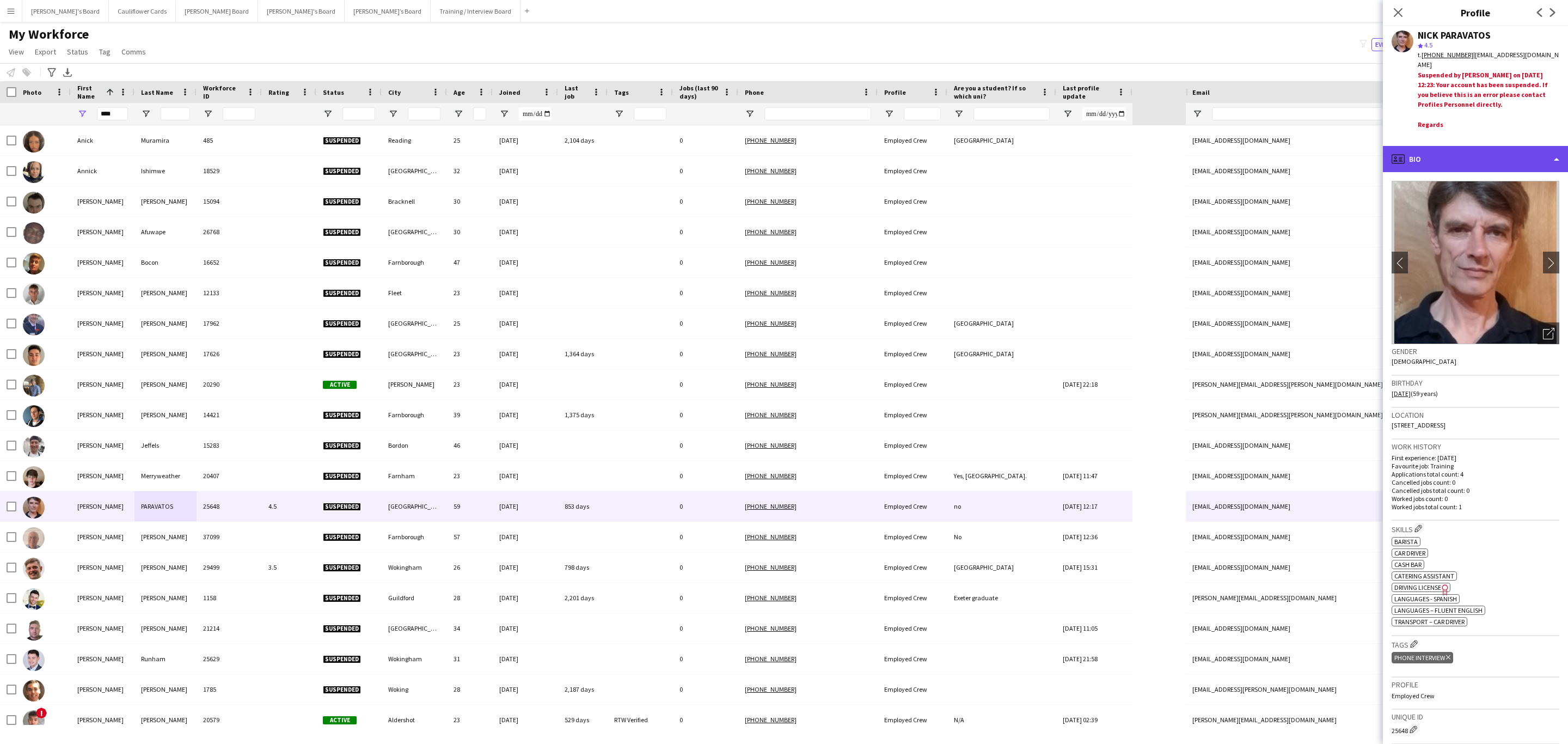
click at [1045, 159] on div "profile Bio" at bounding box center [1475, 159] width 185 height 26
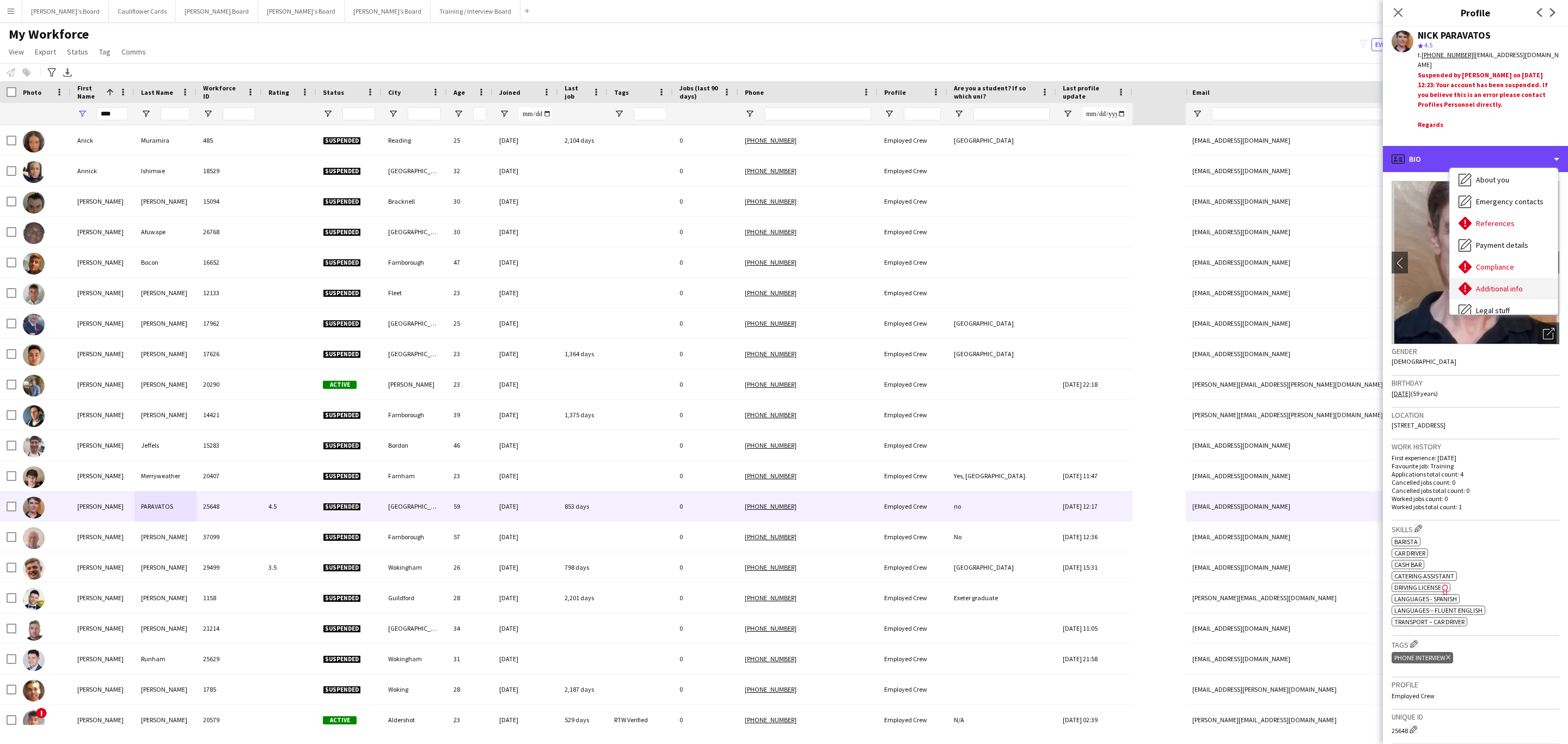
scroll to position [146, 0]
click at [1045, 213] on span "Additional info" at bounding box center [1499, 212] width 47 height 10
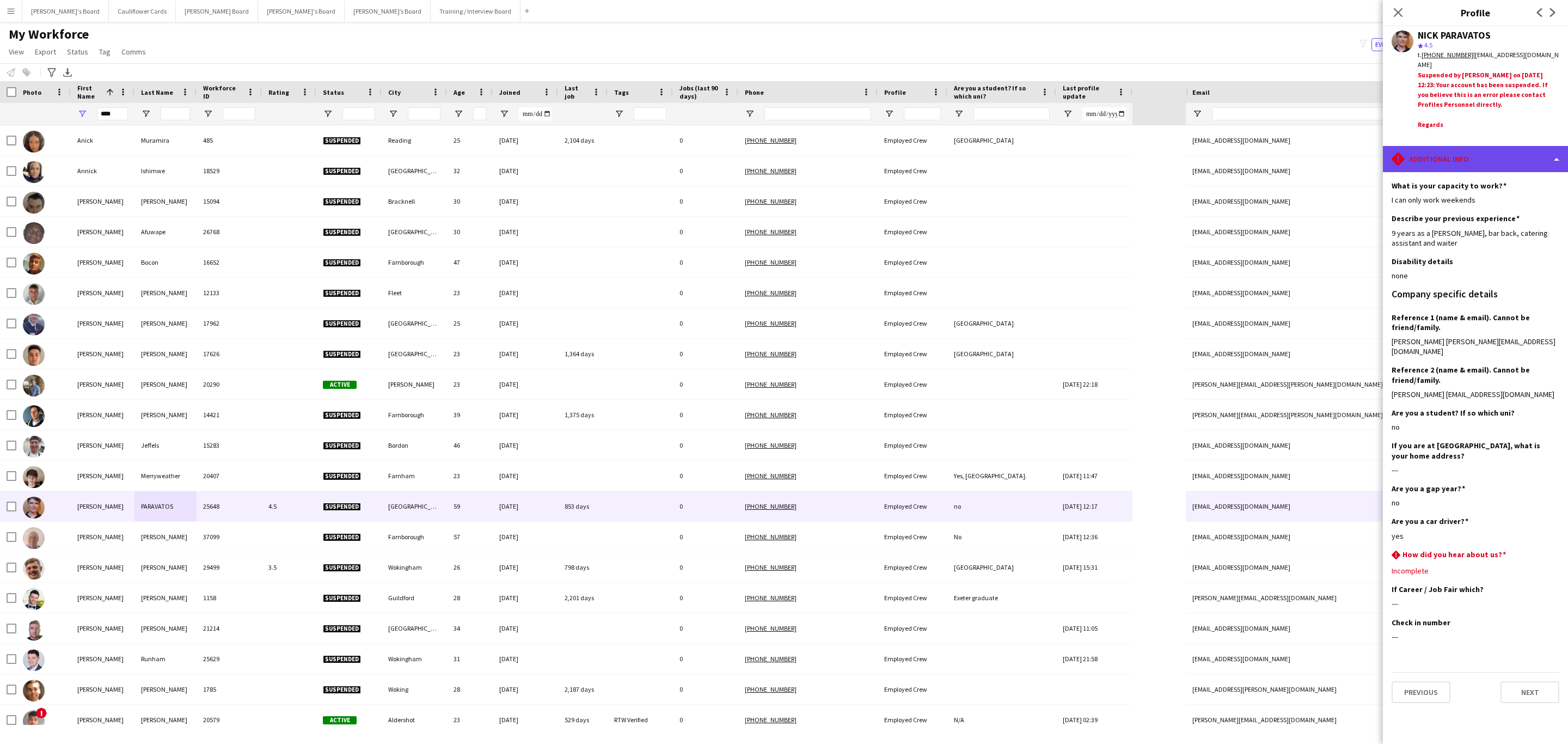
click at [1045, 157] on div "rhombus-alert Additional info" at bounding box center [1475, 159] width 185 height 26
click at [1045, 194] on div "Compliance Compliance" at bounding box center [1503, 191] width 108 height 22
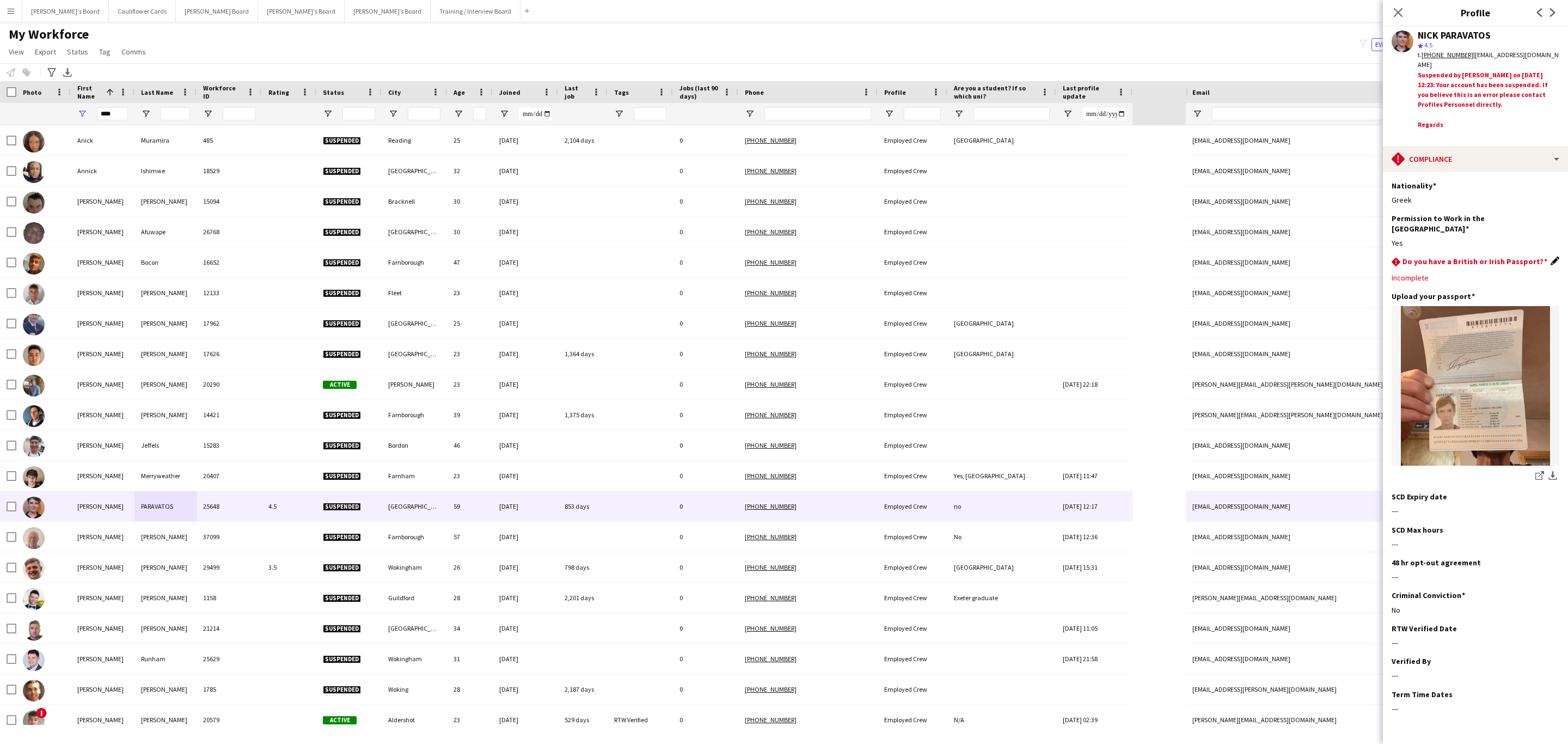
click at [1045, 256] on app-icon "Edit this field" at bounding box center [1555, 261] width 9 height 9
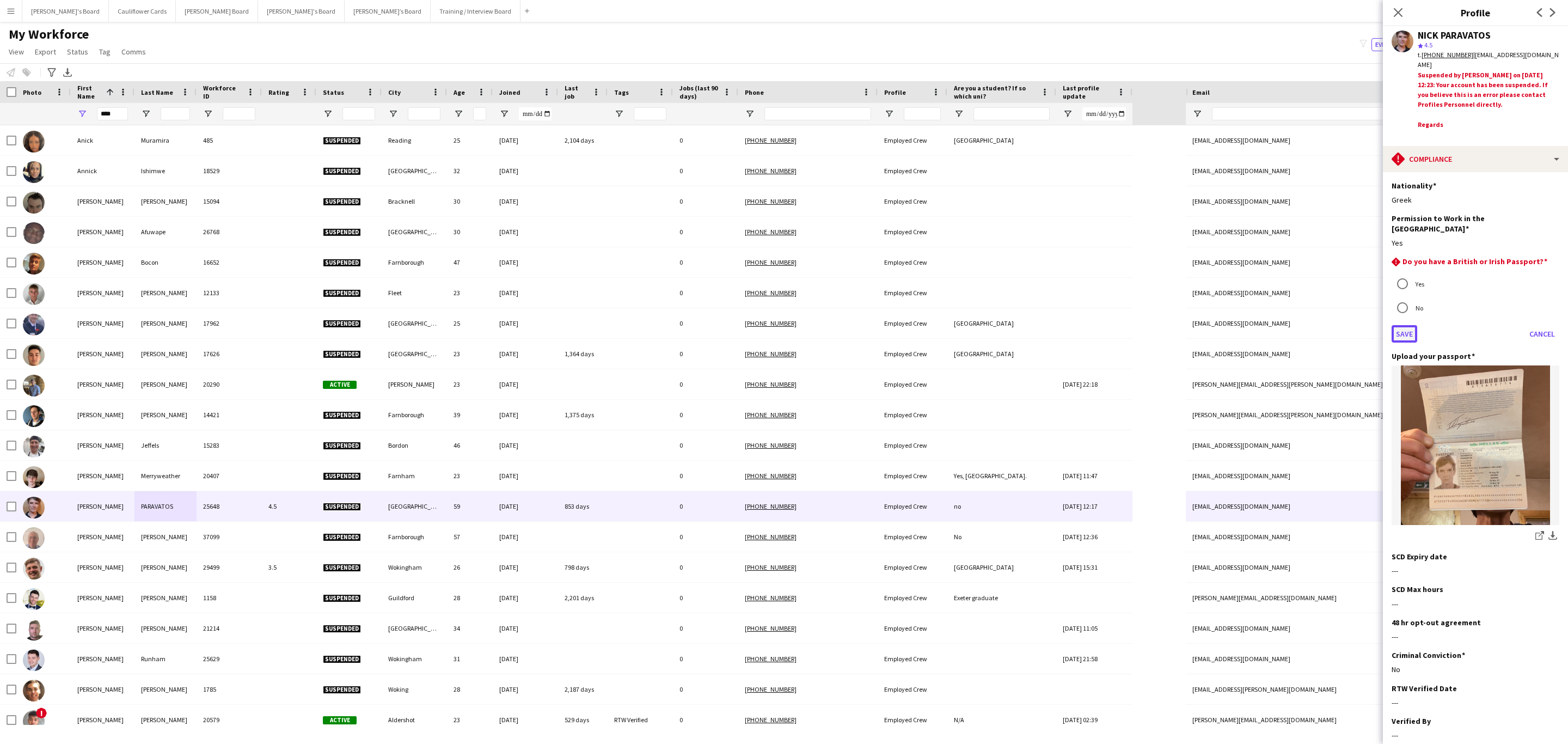
click at [1045, 325] on button "Save" at bounding box center [1404, 334] width 26 height 18
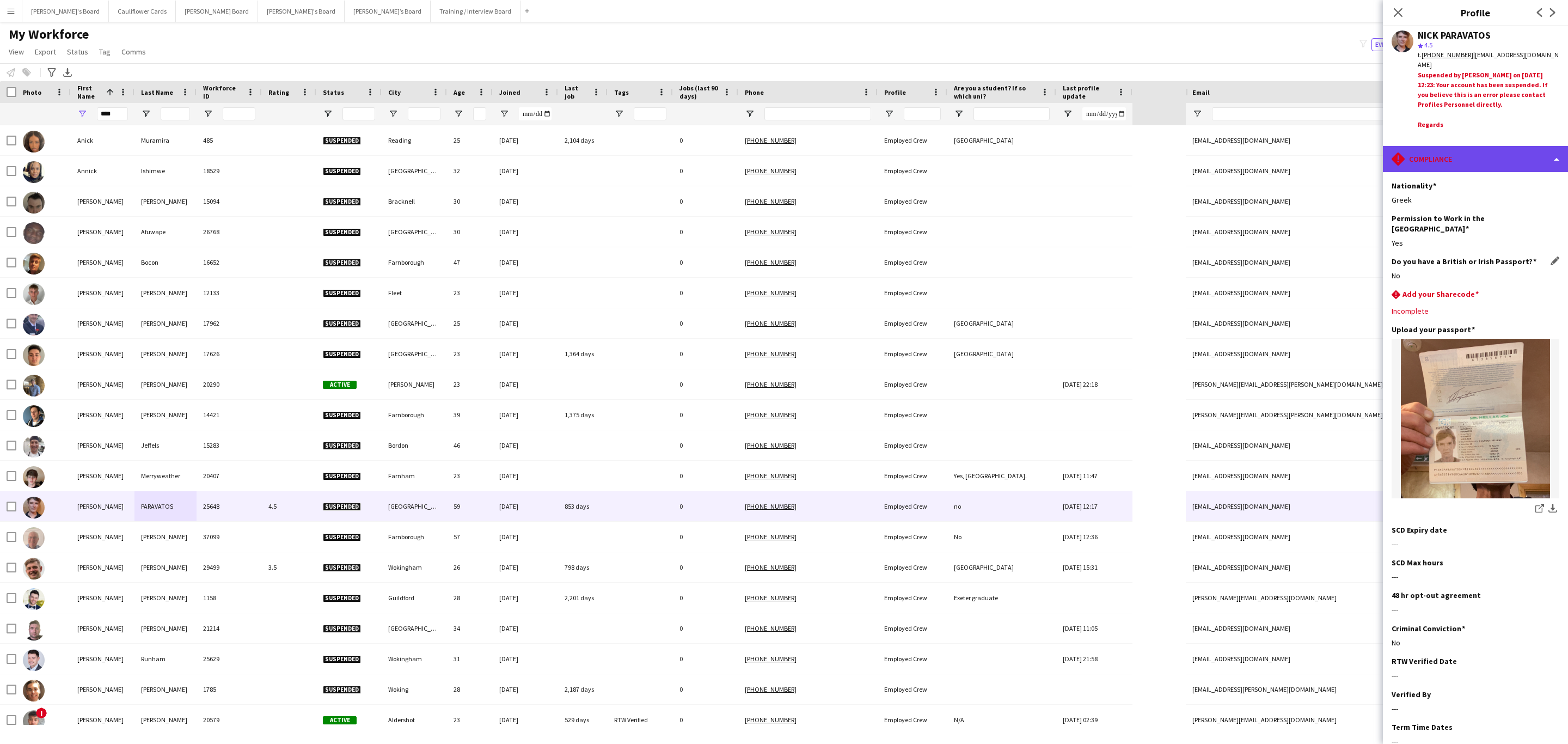
click at [1045, 147] on div "rhombus-alert Compliance" at bounding box center [1475, 159] width 185 height 26
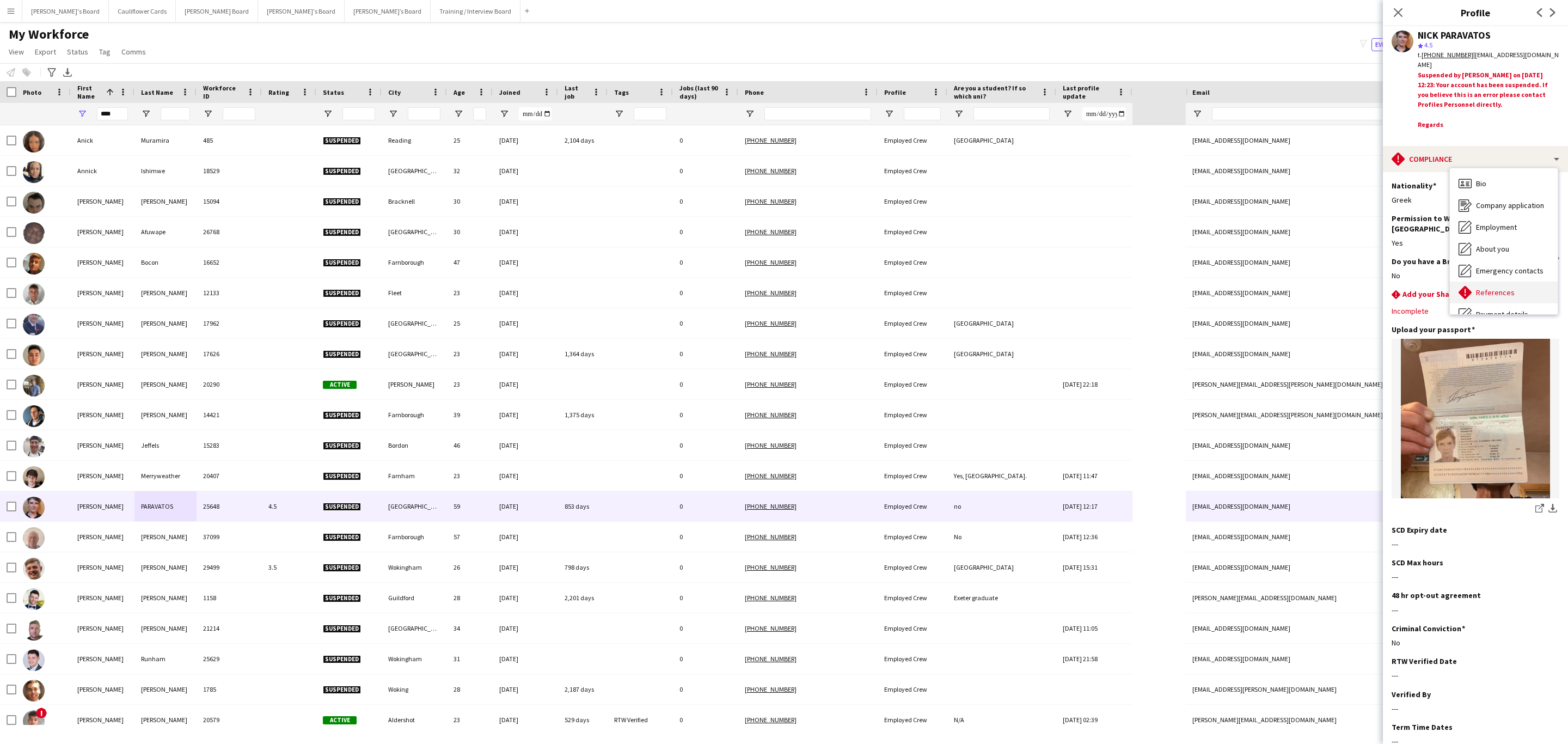
click at [1045, 287] on span "References" at bounding box center [1496, 292] width 39 height 10
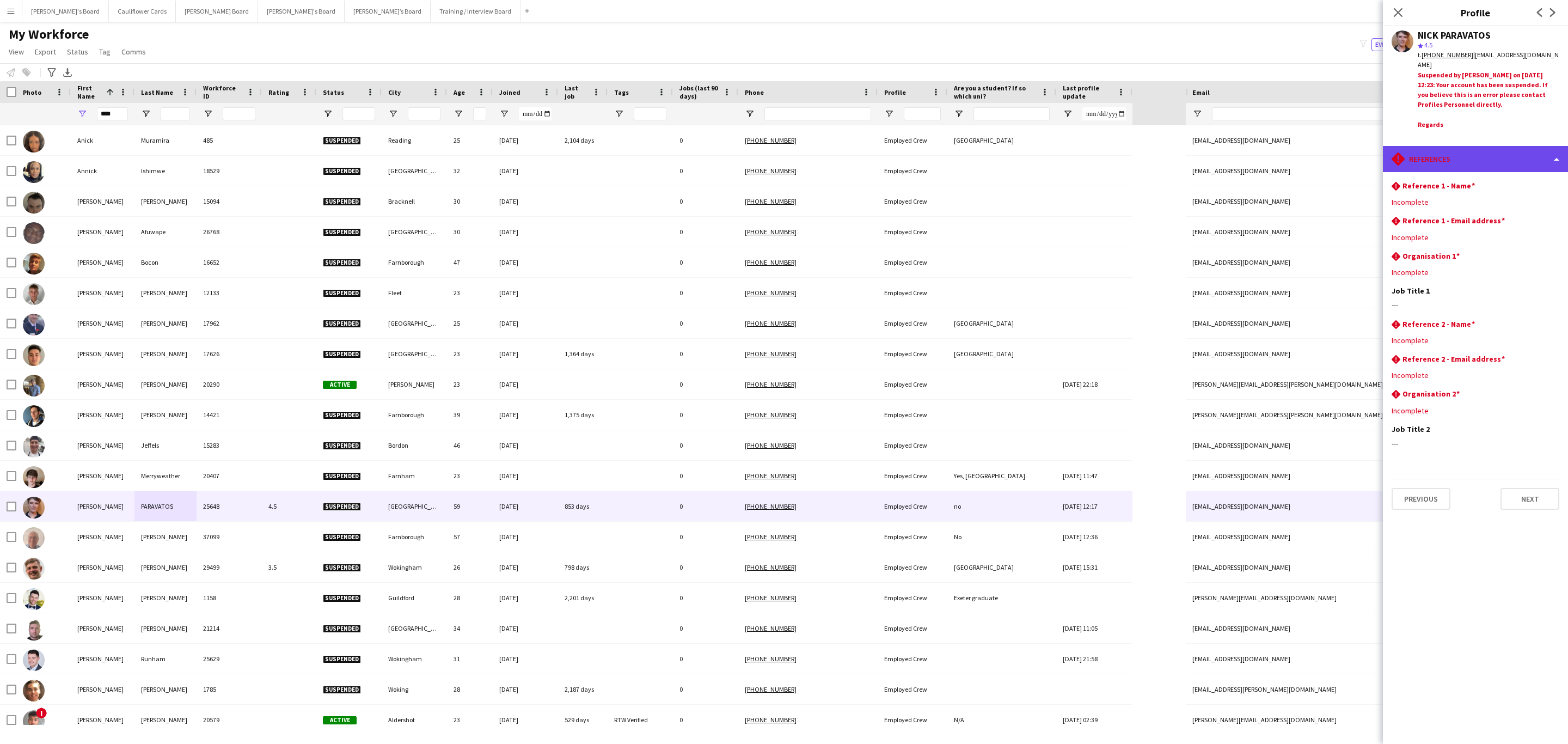
click at [1045, 154] on div "rhombus-alert References" at bounding box center [1475, 159] width 185 height 26
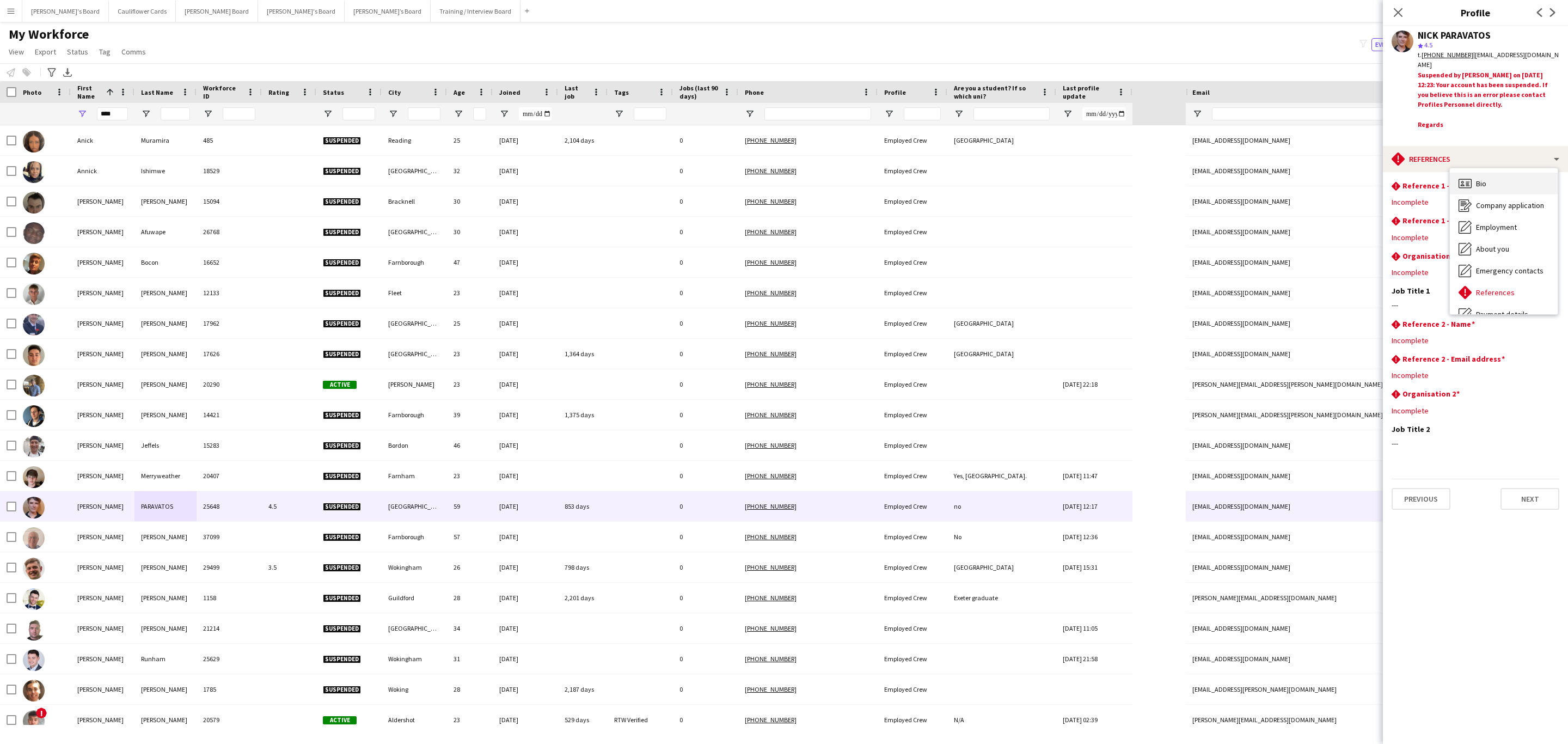
click at [1045, 191] on div "Bio Bio Company application Company application Employment Employment About you…" at bounding box center [1503, 241] width 108 height 146
click at [1045, 178] on div "Bio Bio" at bounding box center [1503, 184] width 108 height 22
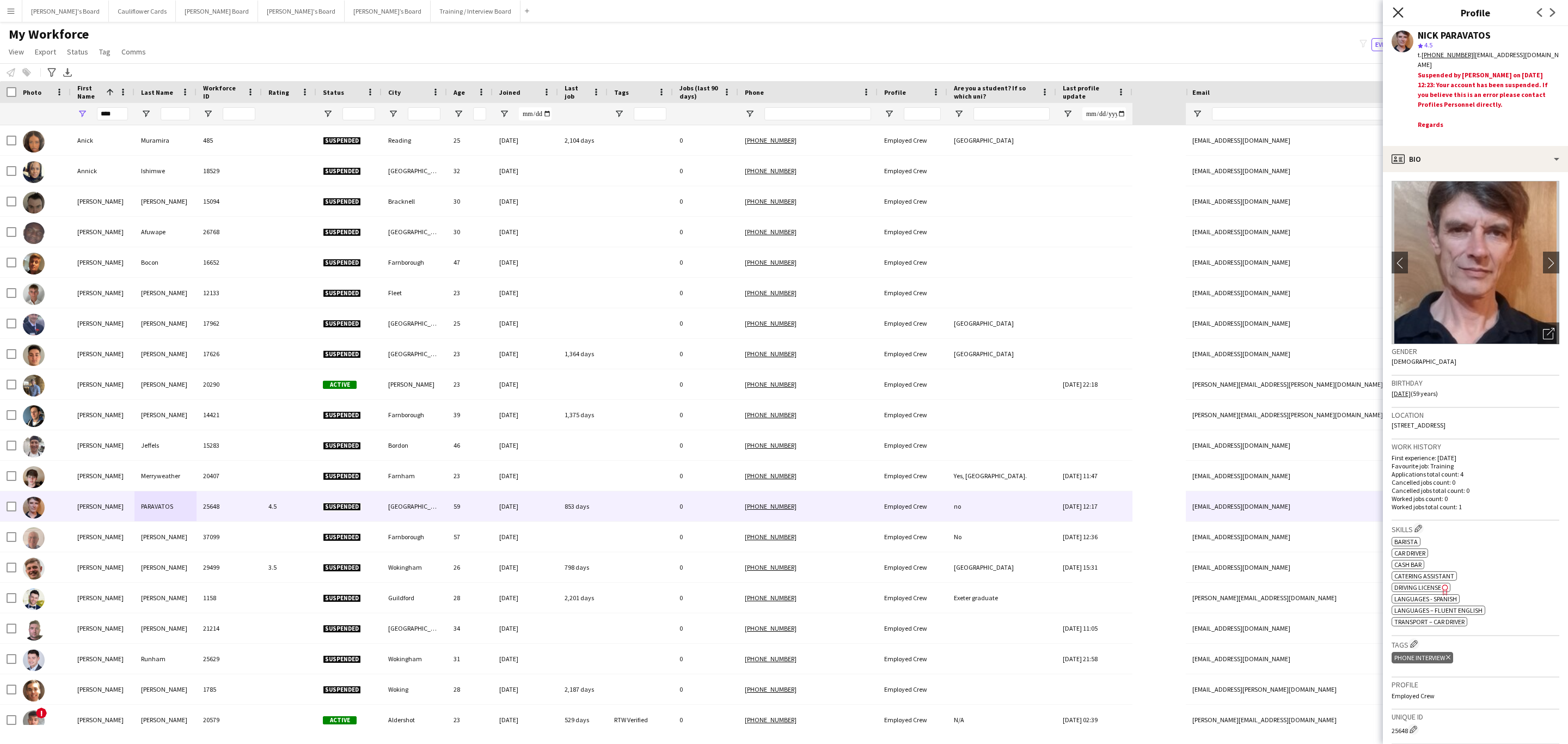
click at [1045, 16] on icon at bounding box center [1398, 12] width 10 height 10
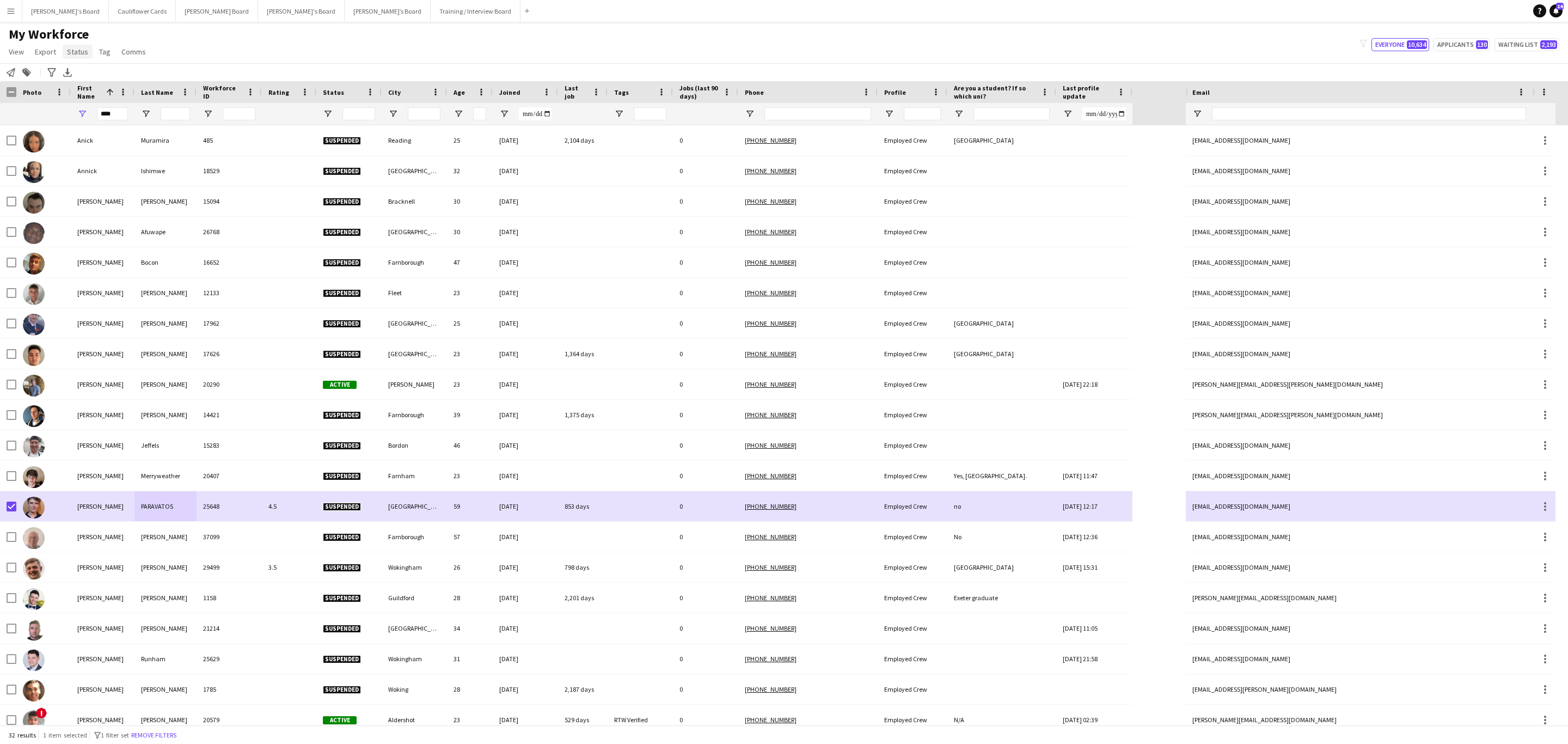
click at [85, 58] on link "Status" at bounding box center [77, 51] width 30 height 14
click at [93, 75] on link "Edit" at bounding box center [100, 75] width 76 height 23
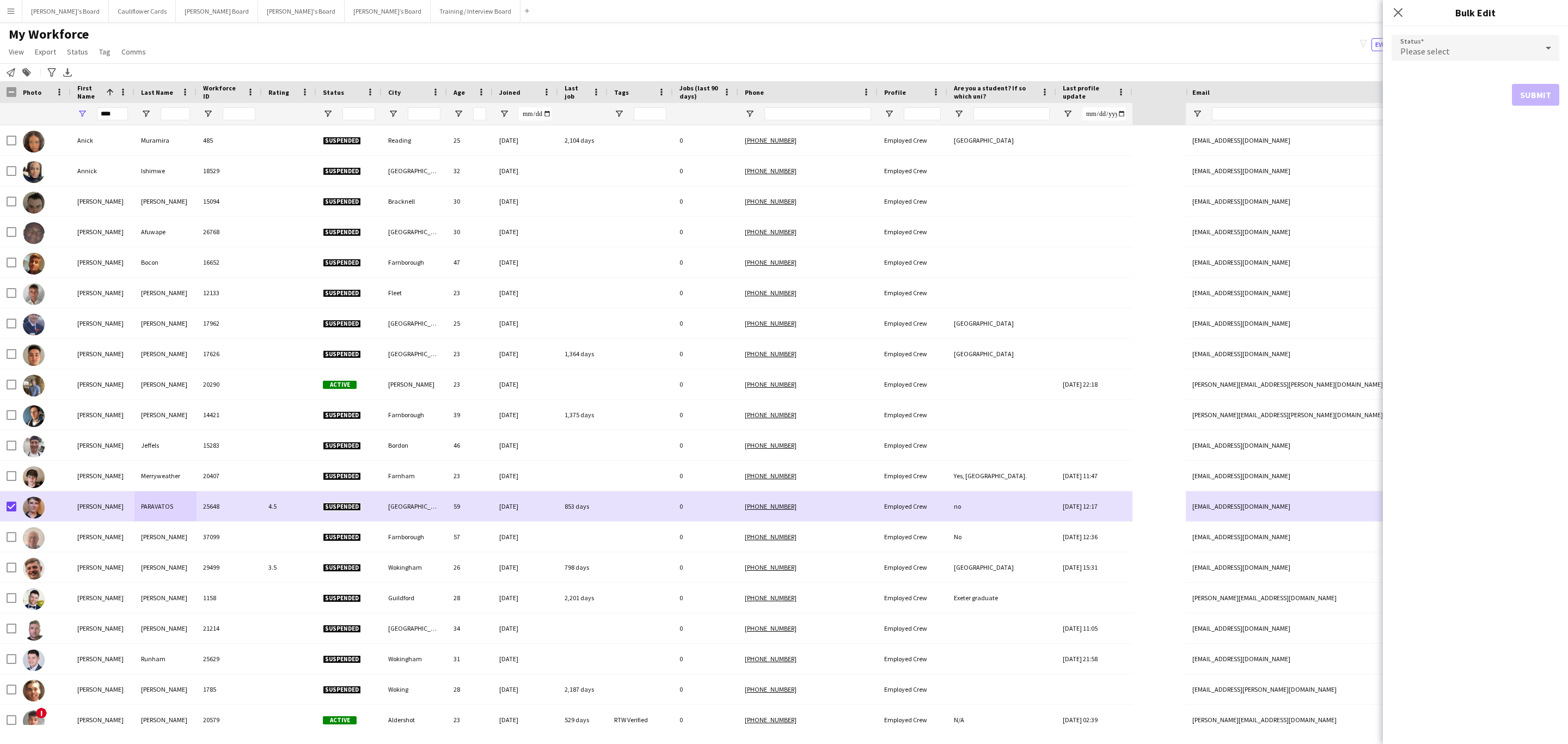
click at [1045, 63] on form "Status Please select Submit" at bounding box center [1475, 70] width 167 height 88
click at [1045, 59] on div "Please select" at bounding box center [1465, 47] width 146 height 26
click at [1045, 82] on mat-option "In progress" at bounding box center [1475, 76] width 167 height 27
click at [1045, 139] on button "Submit" at bounding box center [1536, 132] width 47 height 22
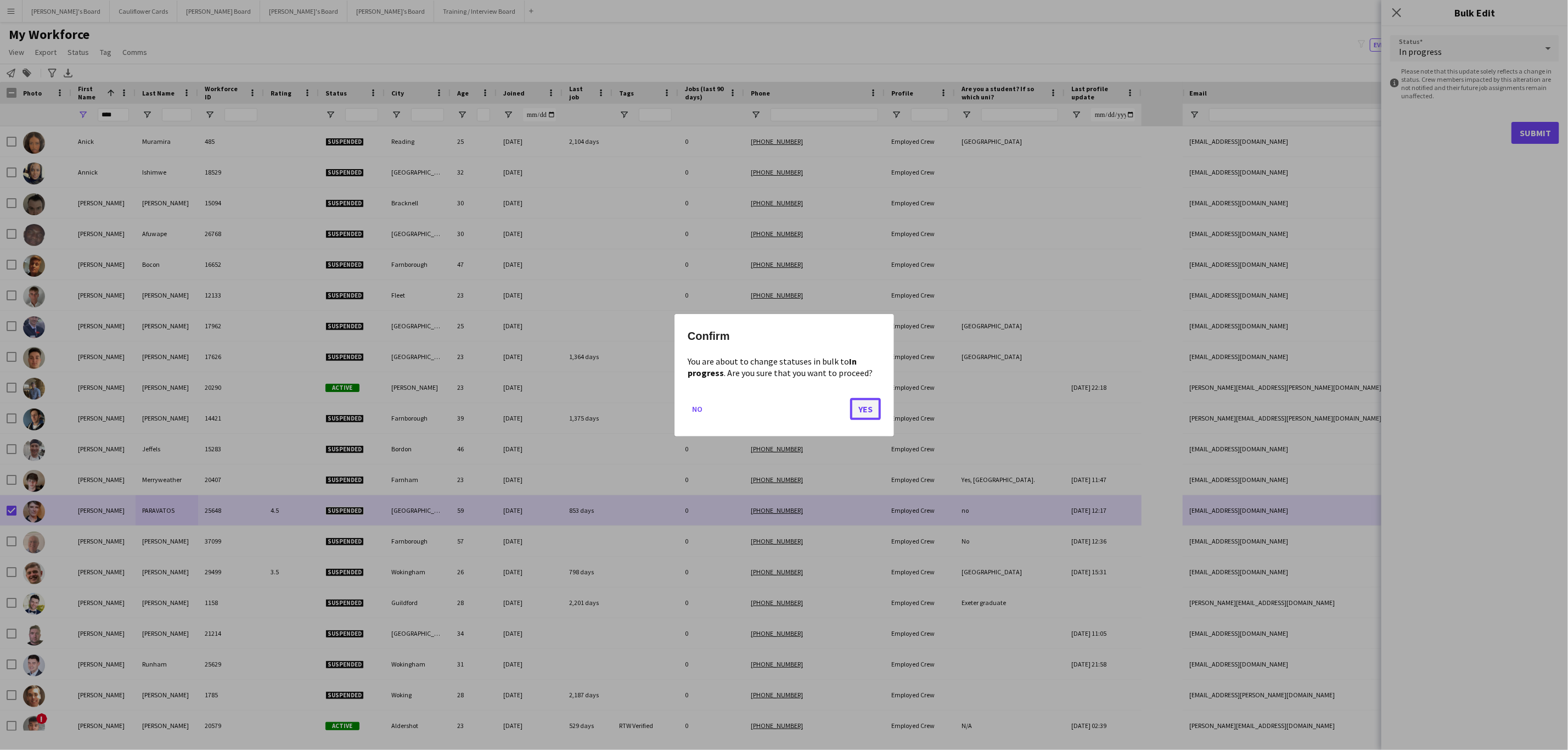
click at [861, 403] on button "Yes" at bounding box center [865, 409] width 31 height 22
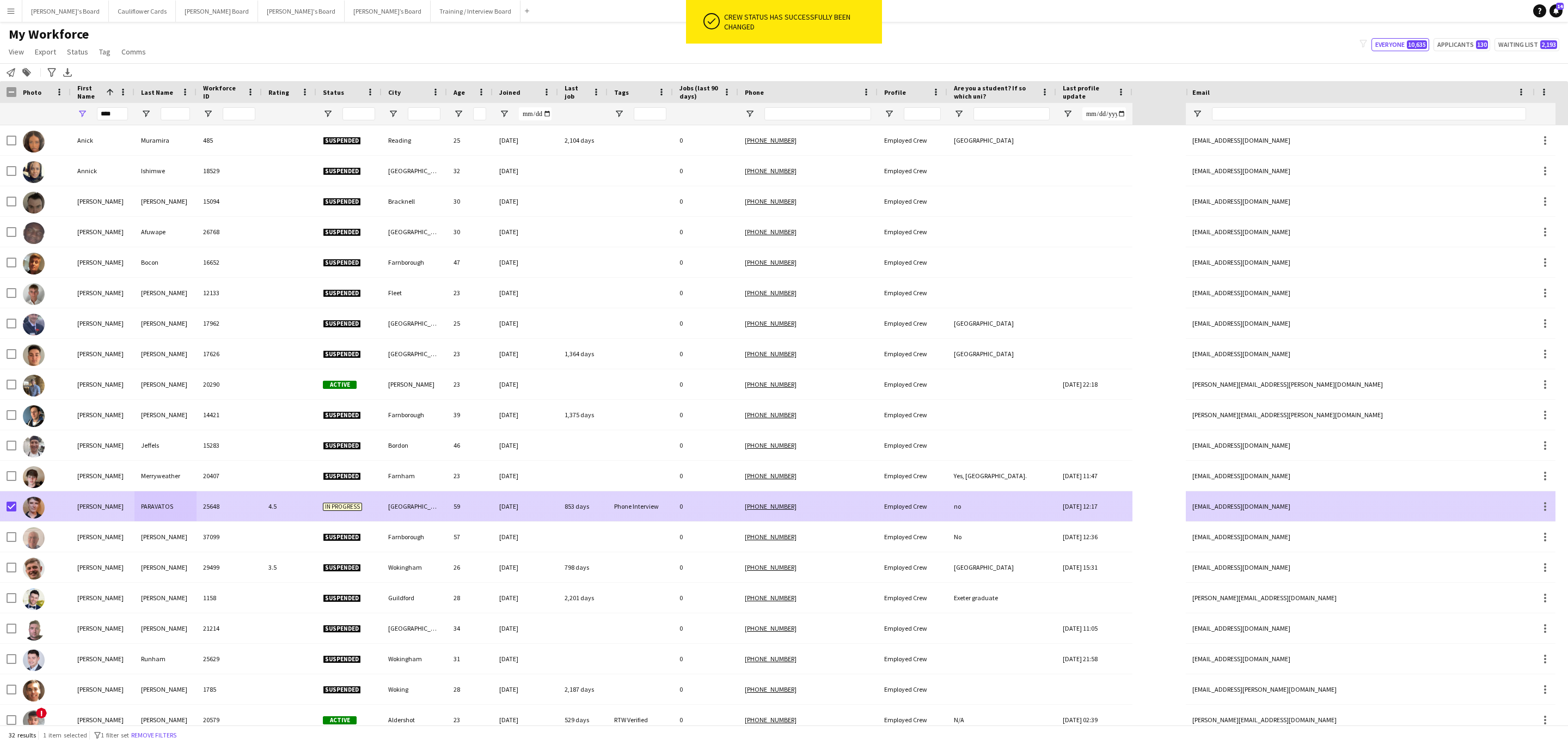
drag, startPoint x: 283, startPoint y: 502, endPoint x: 363, endPoint y: 430, distance: 107.6
click at [283, 450] on div "4.5" at bounding box center [289, 506] width 54 height 30
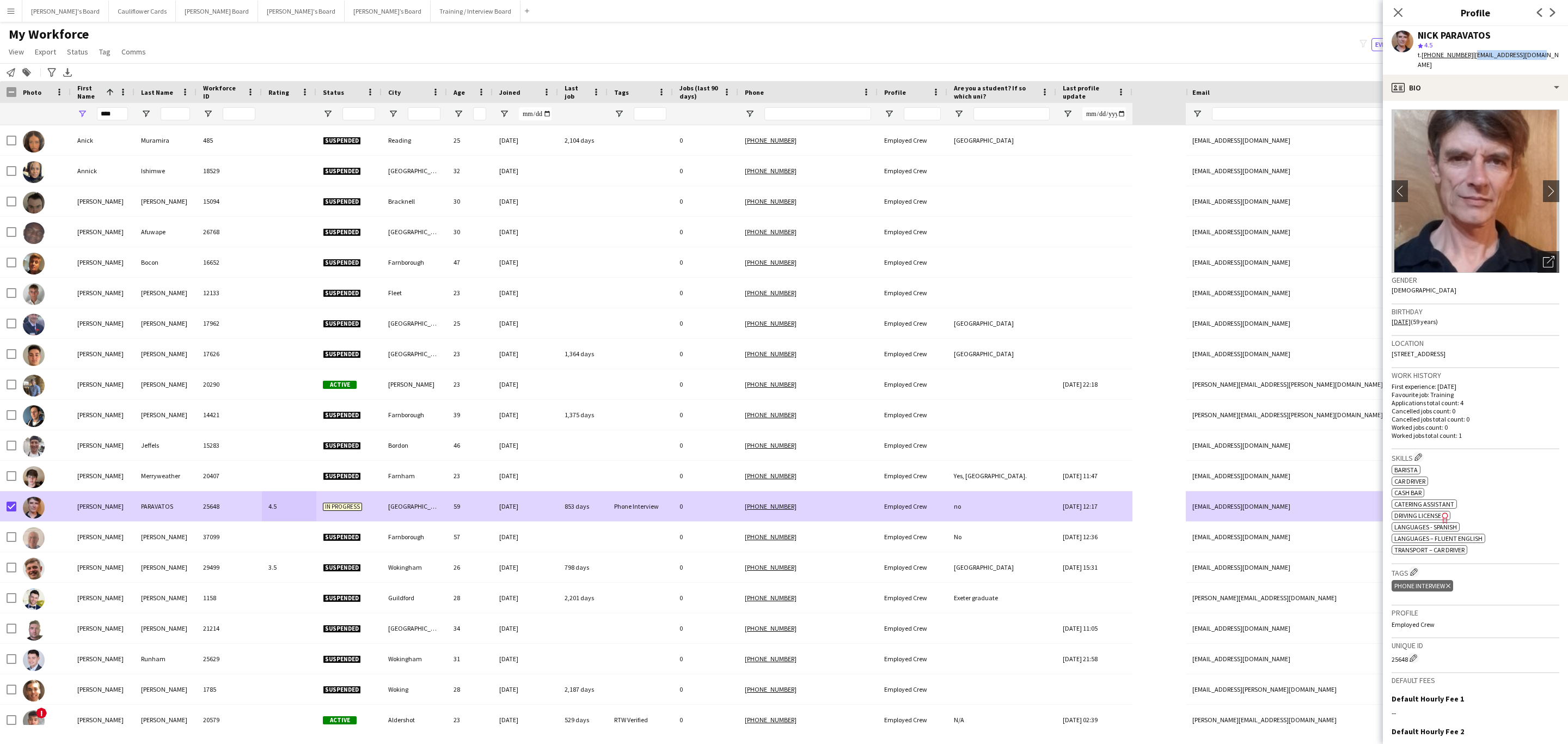
drag, startPoint x: 1549, startPoint y: 54, endPoint x: 1469, endPoint y: 62, distance: 80.4
click at [1045, 62] on app-profile-header "NICK PARAVATOS star 4.5 t. +447765087094 | nikonkei@yahoo.co.uk" at bounding box center [1475, 51] width 185 height 49
copy span "nikonkei@yahoo.co.uk"
drag, startPoint x: 1493, startPoint y: 80, endPoint x: 1485, endPoint y: 96, distance: 17.9
click at [1045, 80] on div "profile Bio" at bounding box center [1475, 88] width 185 height 26
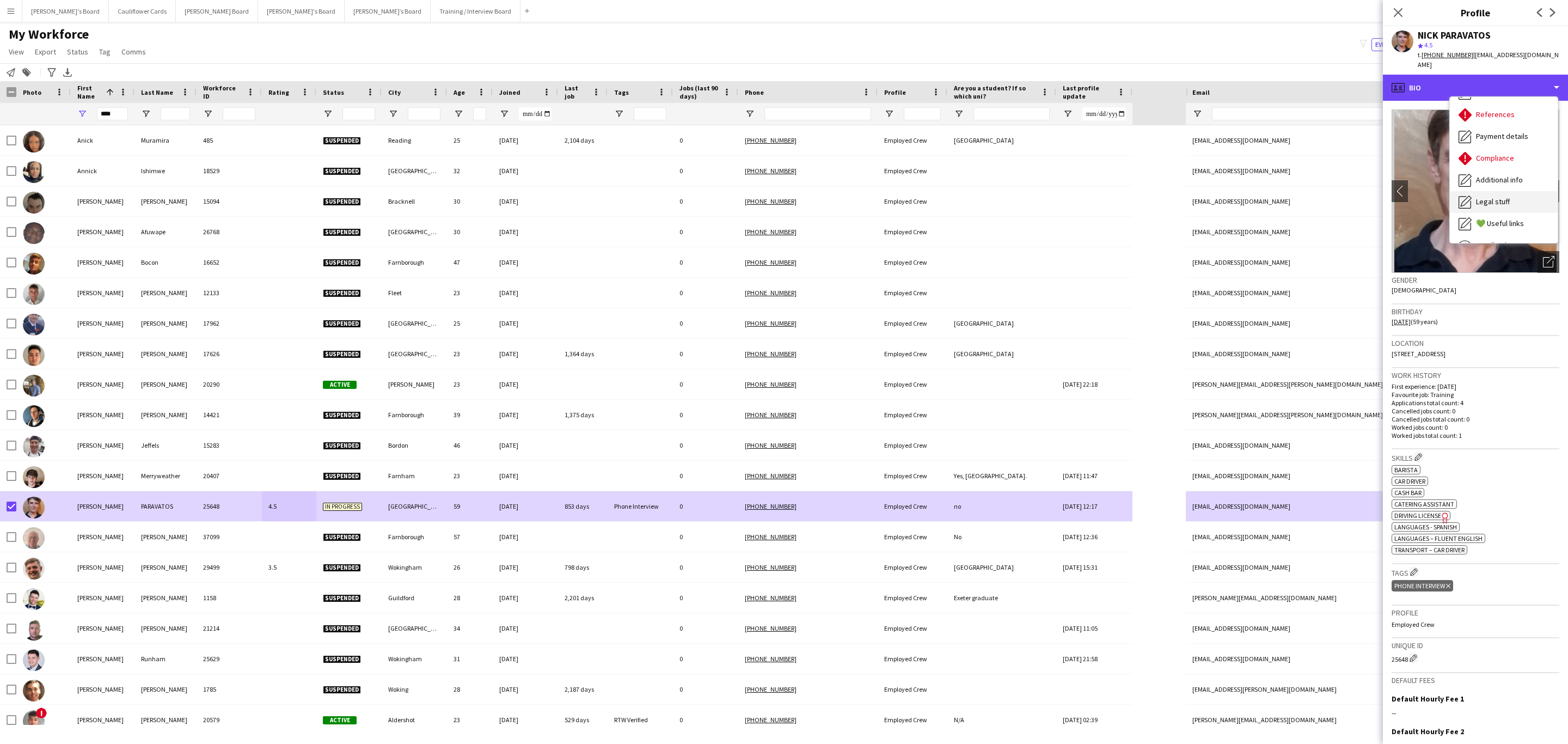
scroll to position [146, 0]
click at [1045, 201] on span "Feedback" at bounding box center [1493, 206] width 33 height 10
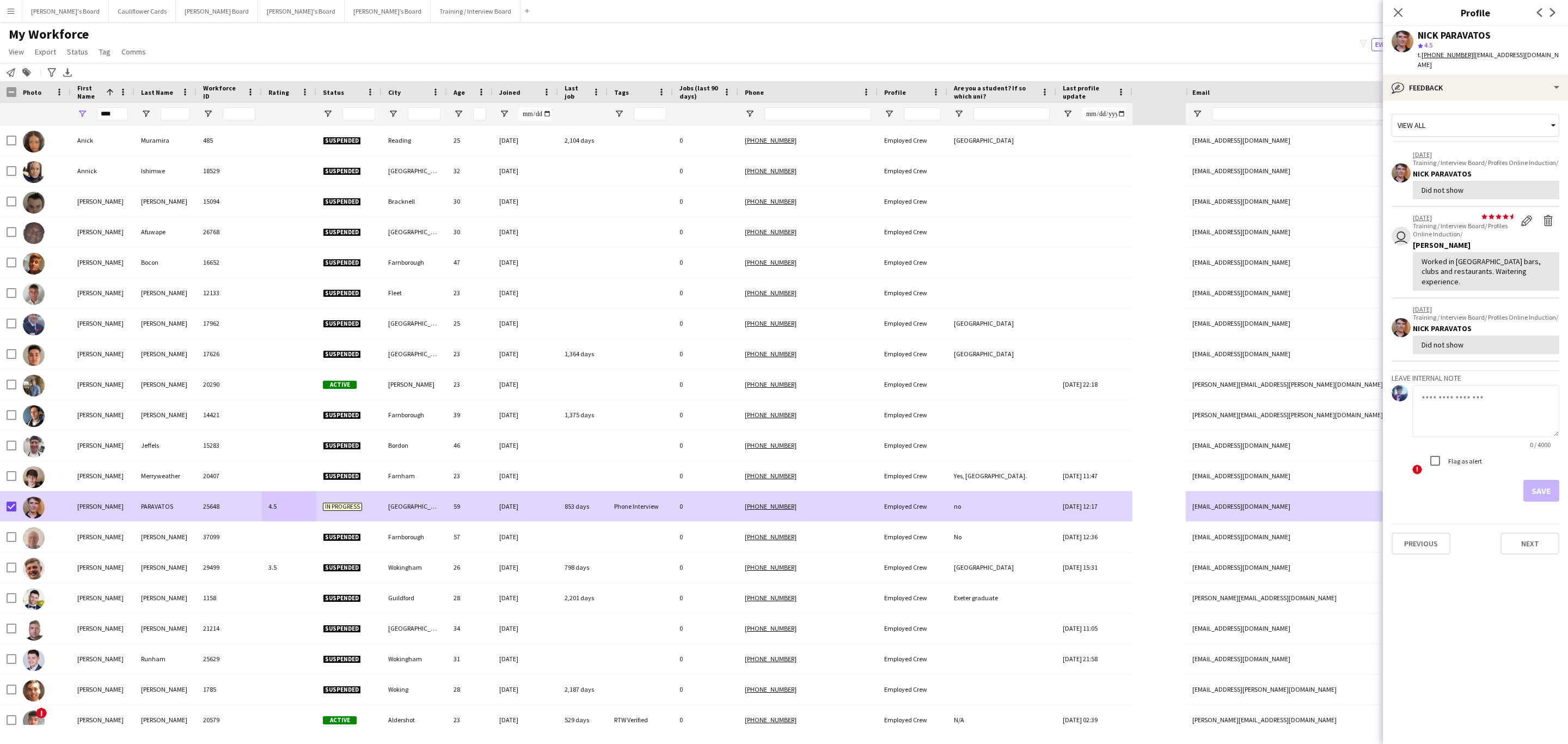
drag, startPoint x: 1397, startPoint y: 13, endPoint x: 916, endPoint y: 362, distance: 594.3
click at [1045, 13] on icon "Close pop-in" at bounding box center [1398, 12] width 9 height 9
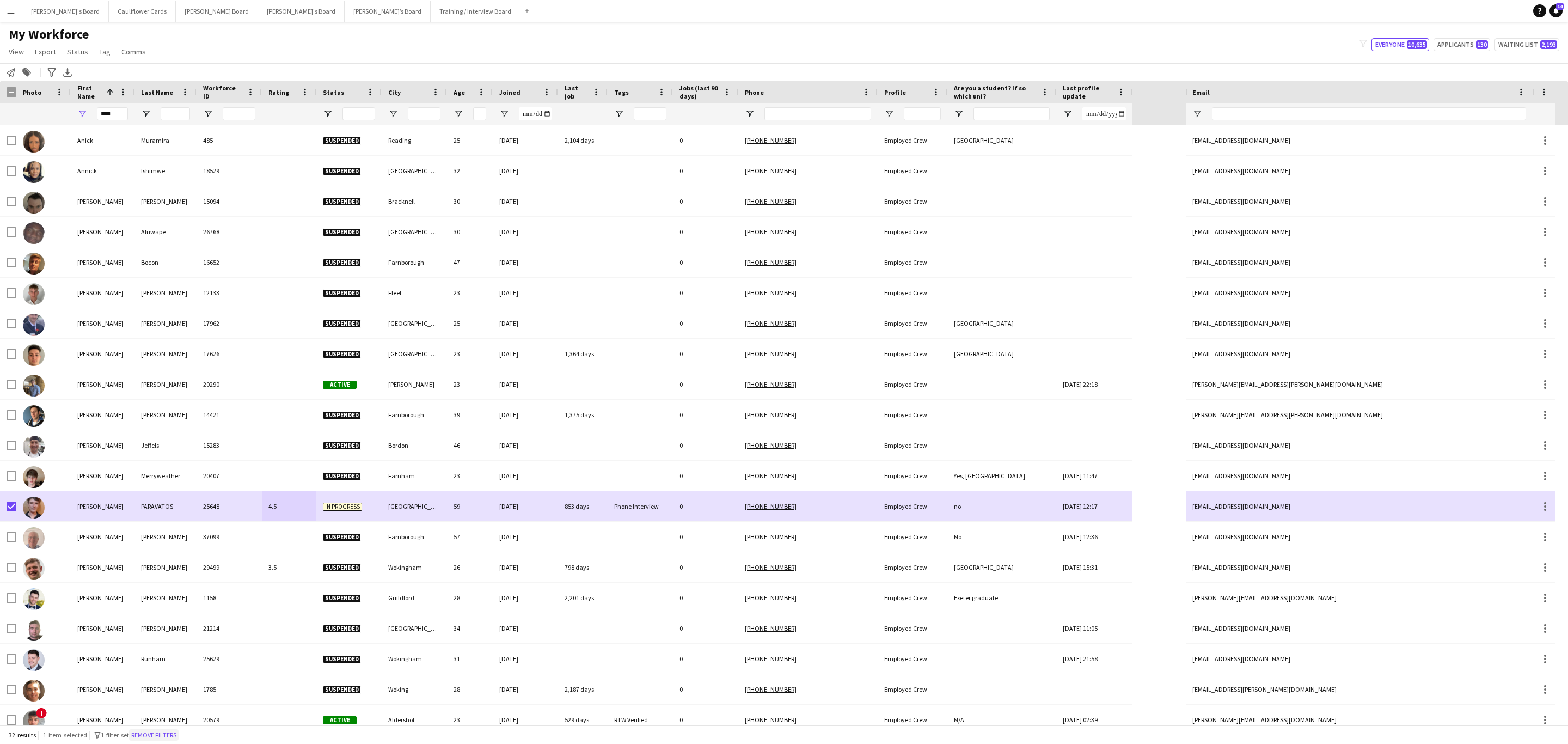
click at [166, 450] on button "Remove filters" at bounding box center [153, 735] width 49 height 12
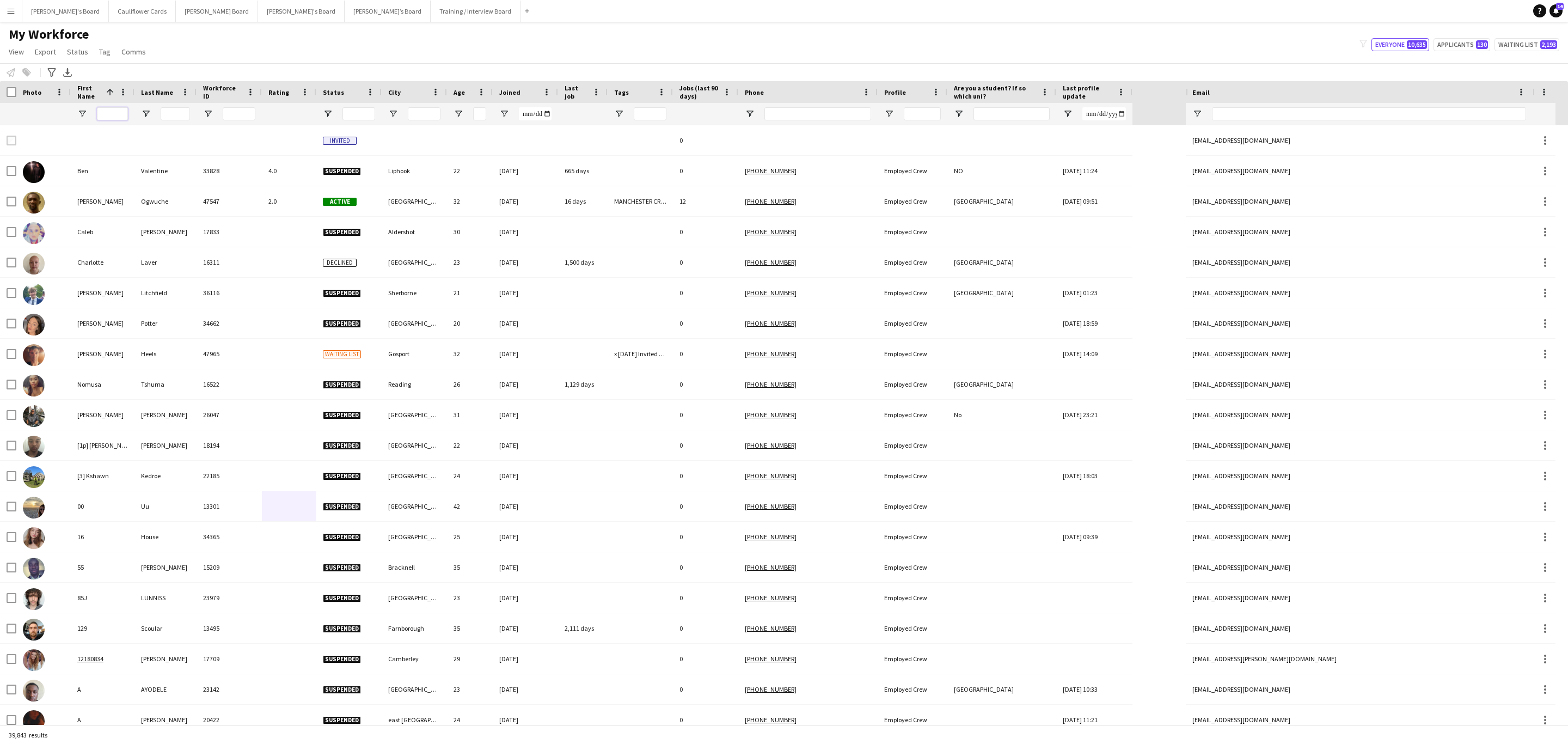
click at [111, 113] on input "First Name Filter Input" at bounding box center [112, 113] width 31 height 13
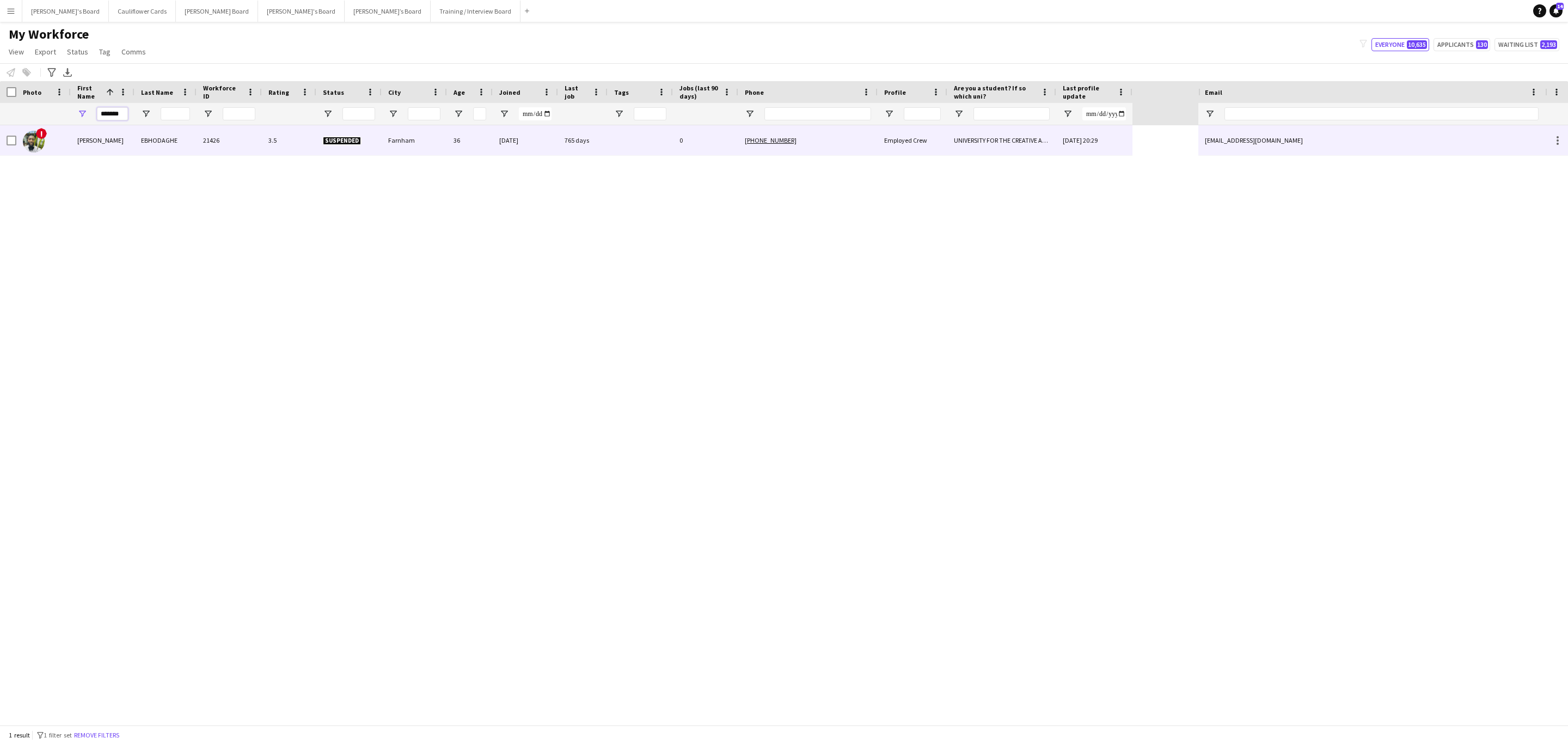
type input "*******"
click at [617, 146] on div at bounding box center [640, 140] width 65 height 30
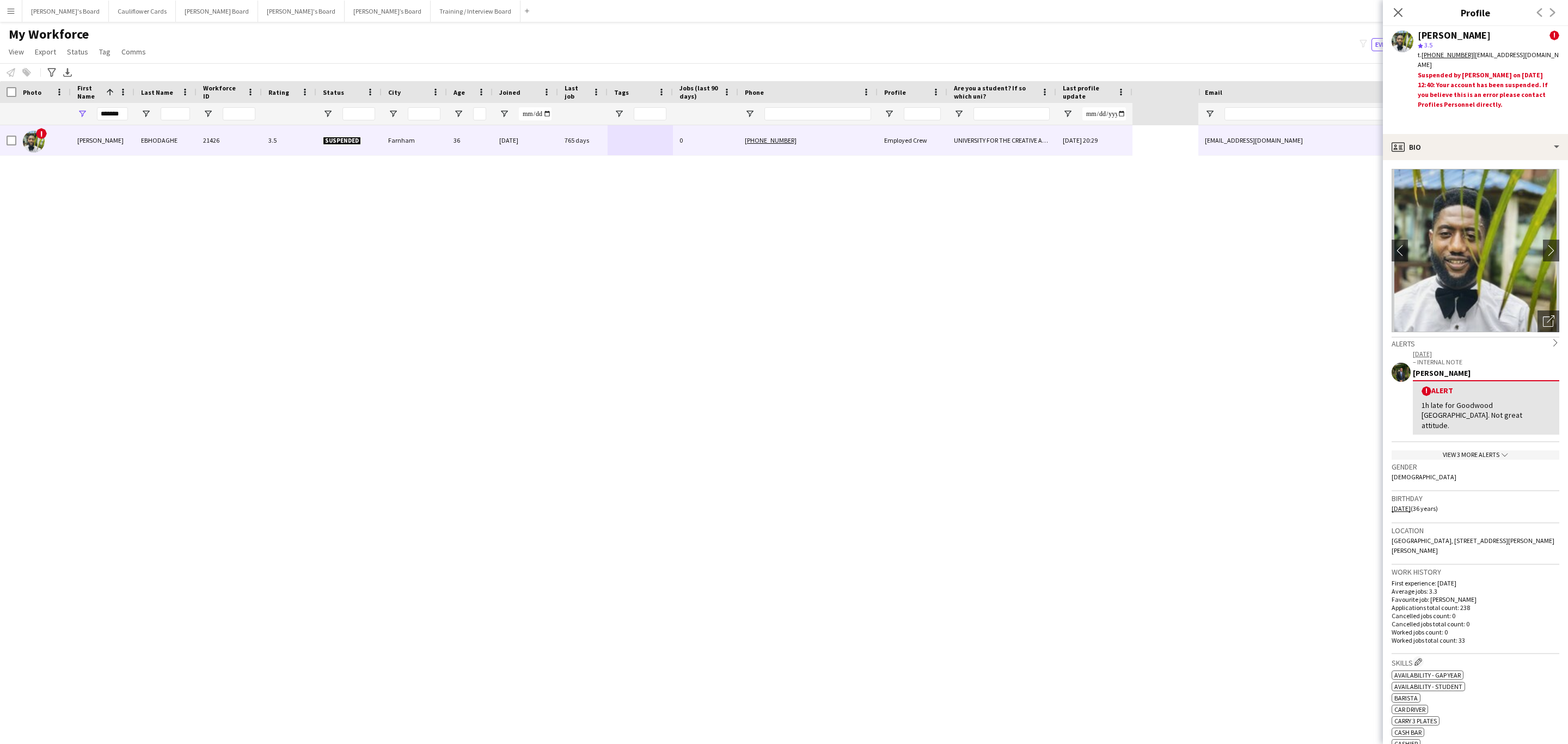
drag, startPoint x: 1401, startPoint y: 15, endPoint x: 1093, endPoint y: 461, distance: 542.0
click at [1045, 15] on icon at bounding box center [1398, 12] width 9 height 9
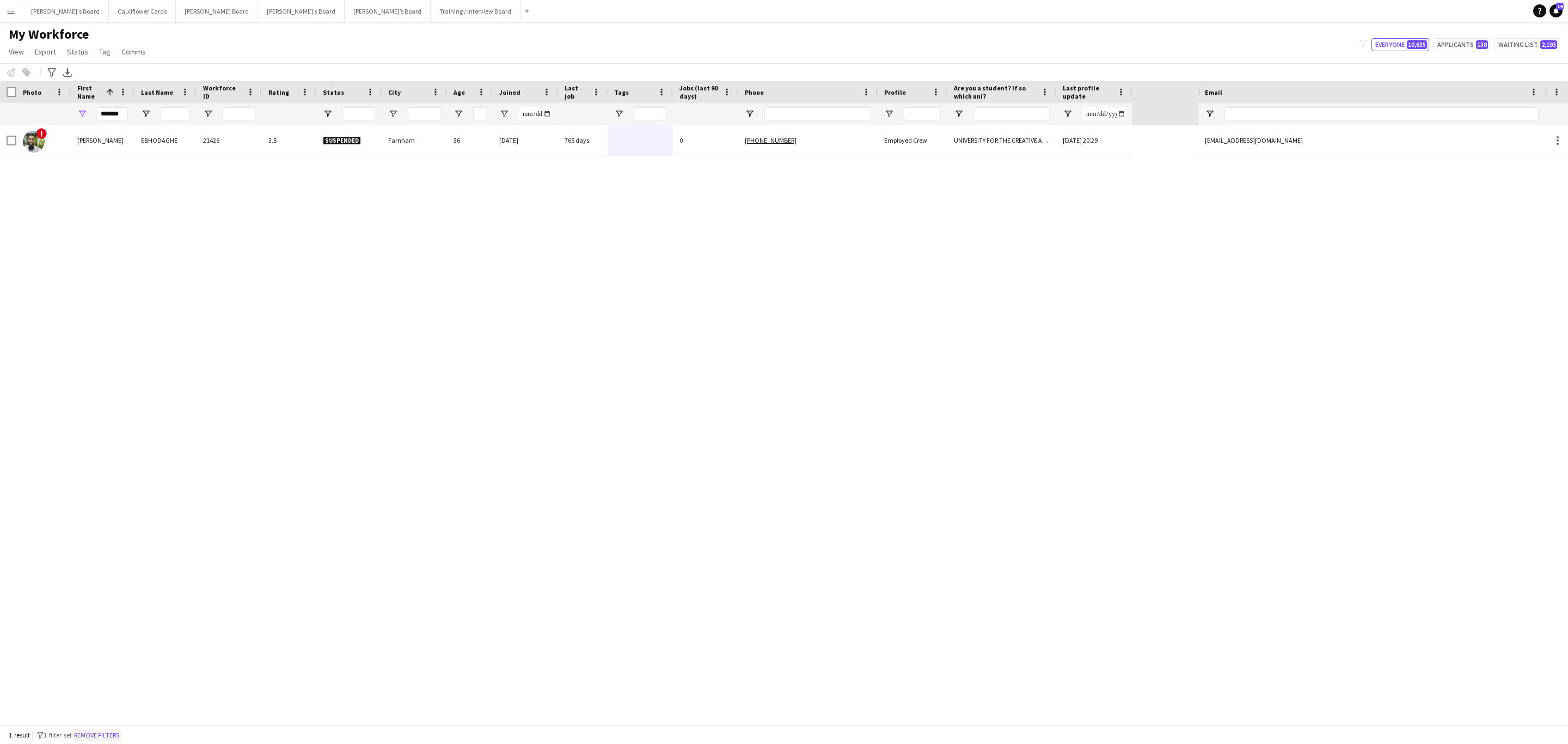
click at [105, 450] on button "Remove filters" at bounding box center [96, 735] width 49 height 12
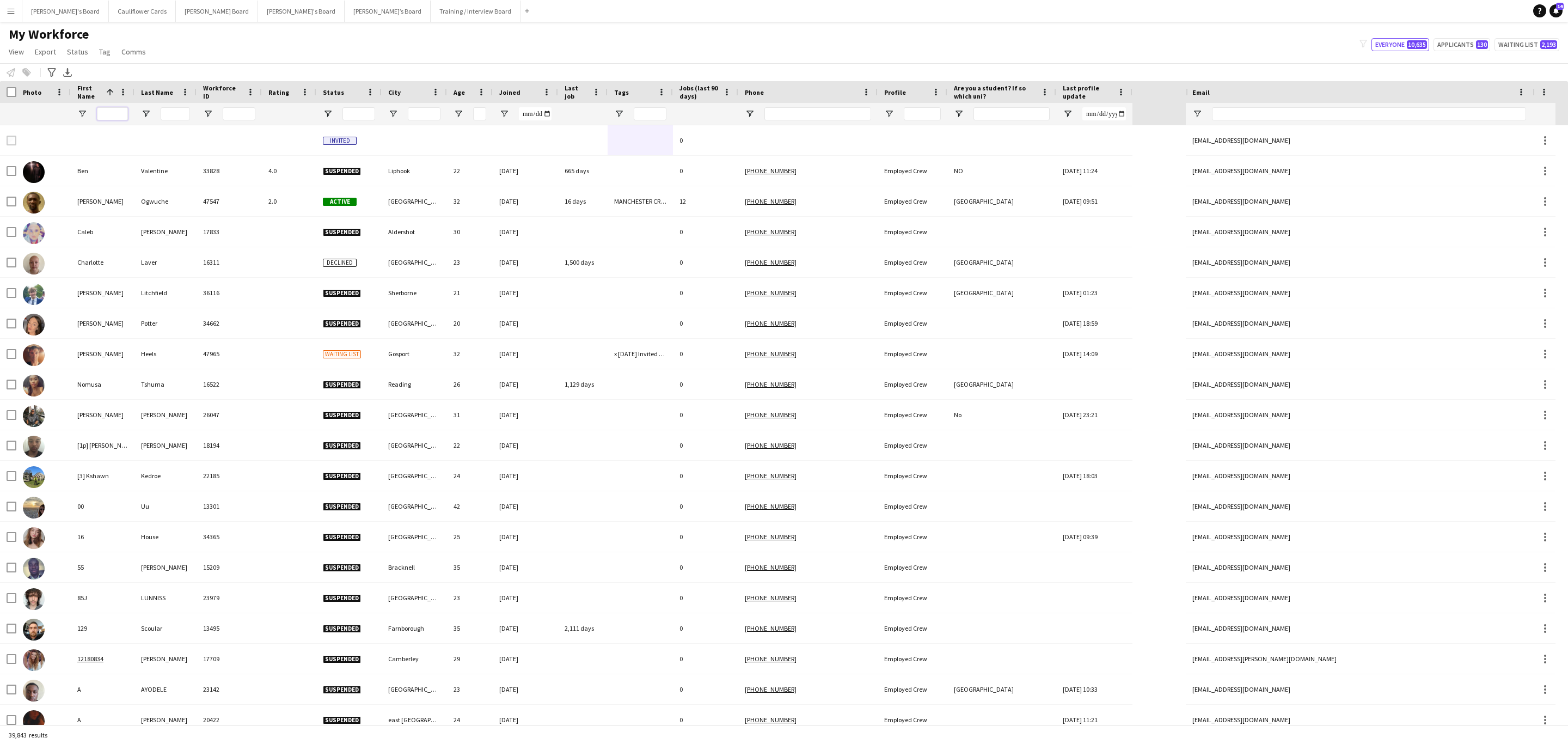
click at [115, 115] on input "First Name Filter Input" at bounding box center [112, 113] width 31 height 13
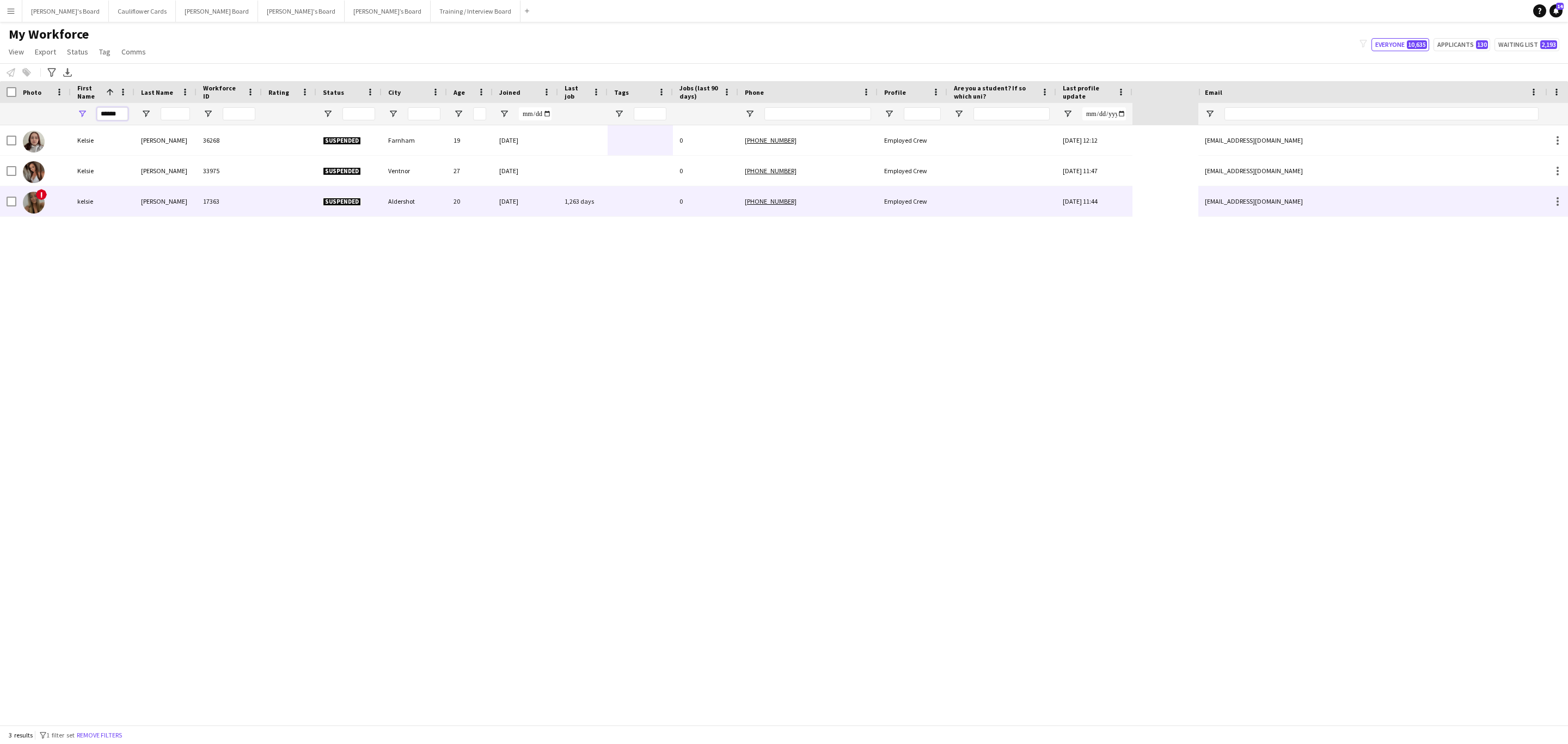
type input "******"
click at [166, 200] on div "o’neill" at bounding box center [166, 201] width 62 height 30
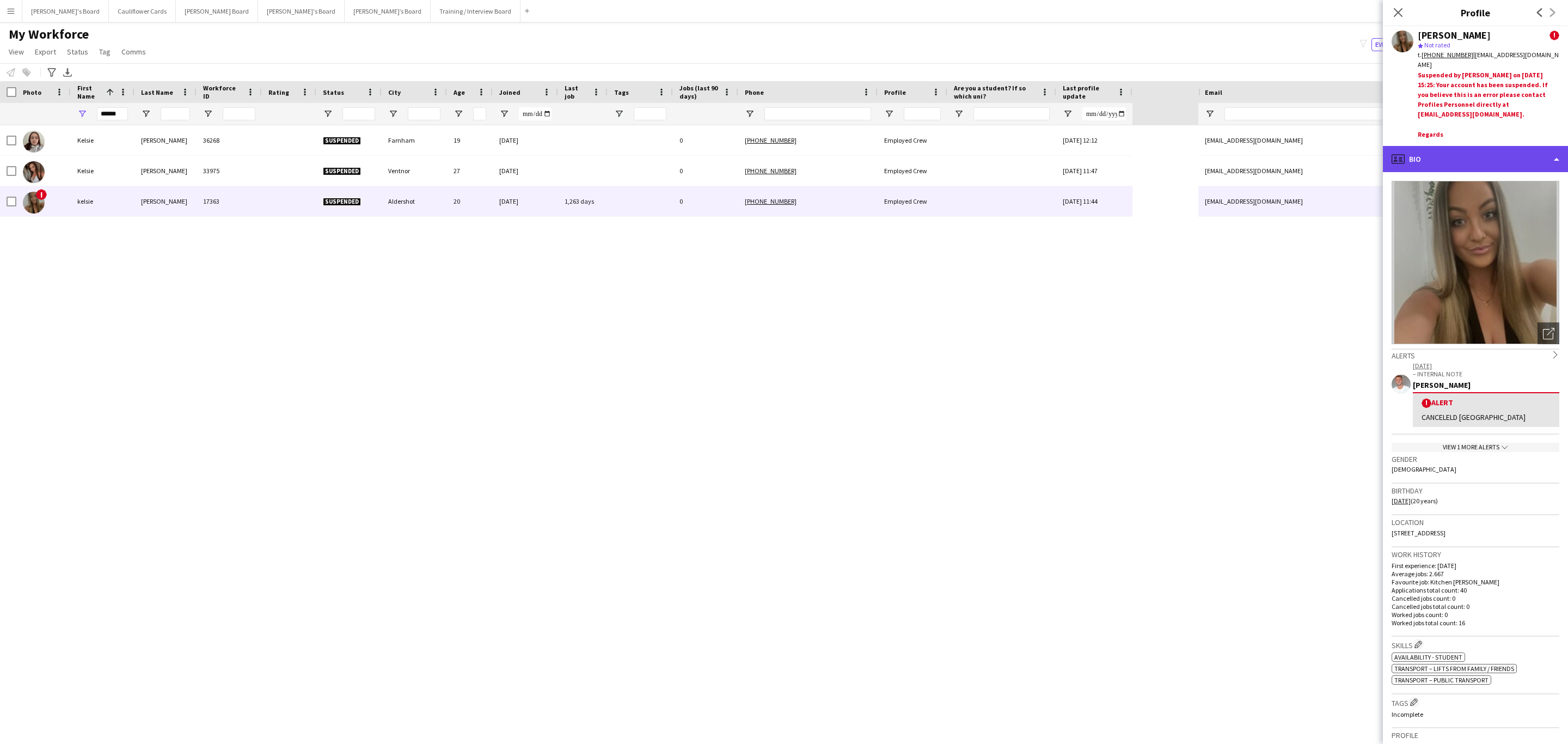
click at [1045, 160] on div "profile Bio" at bounding box center [1475, 159] width 185 height 26
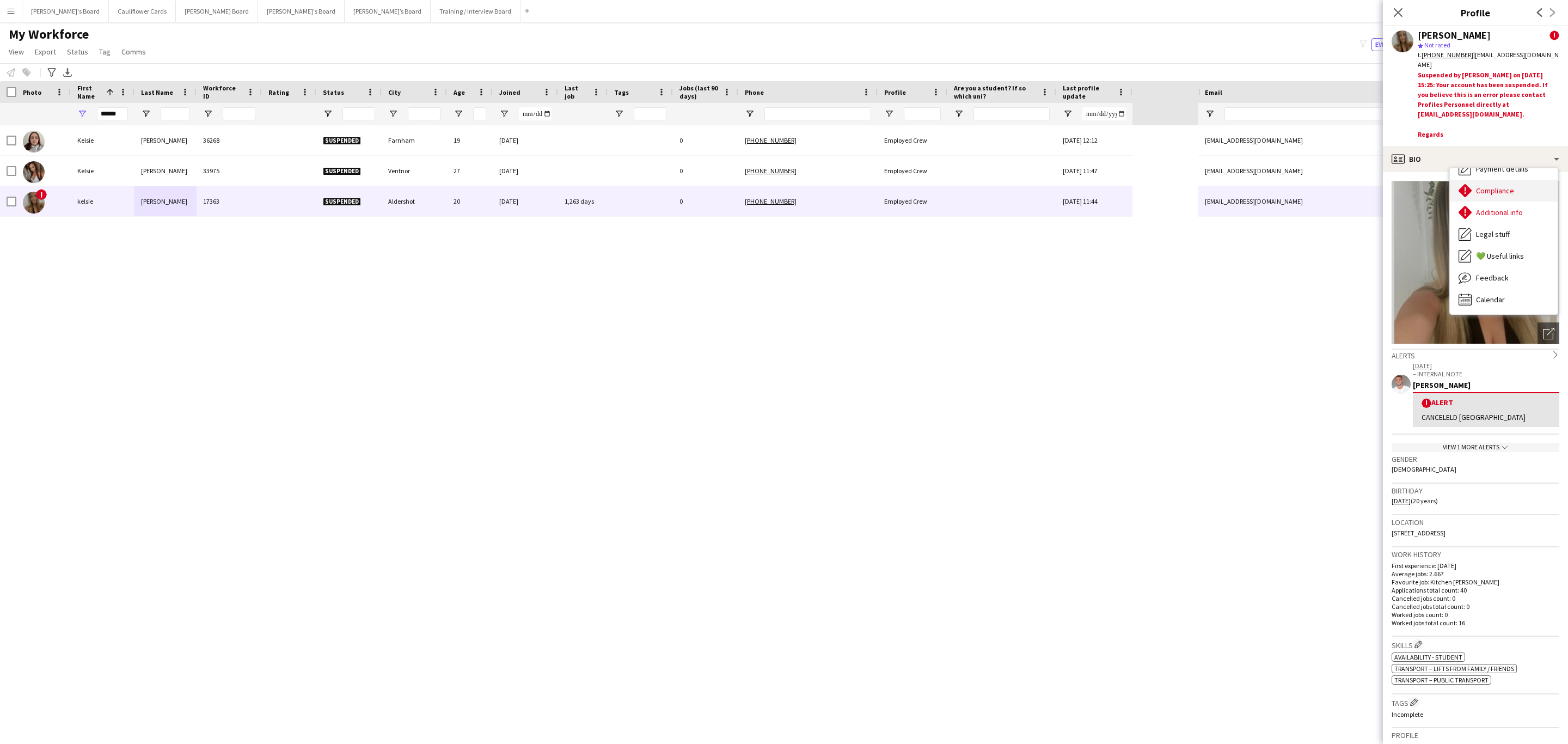
click at [1045, 199] on div "Compliance Compliance" at bounding box center [1503, 191] width 108 height 22
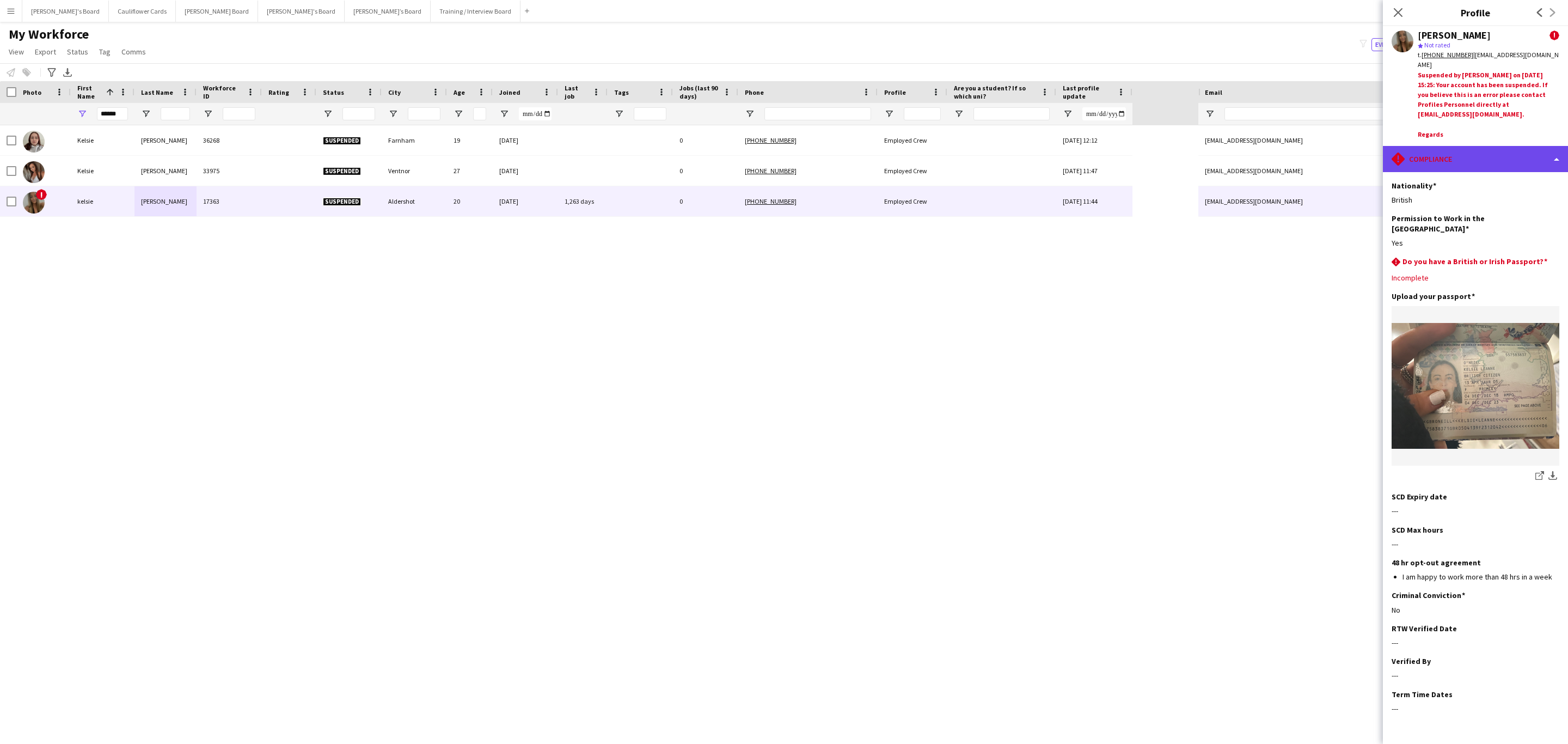
click at [1045, 157] on div "rhombus-alert Compliance" at bounding box center [1475, 159] width 185 height 26
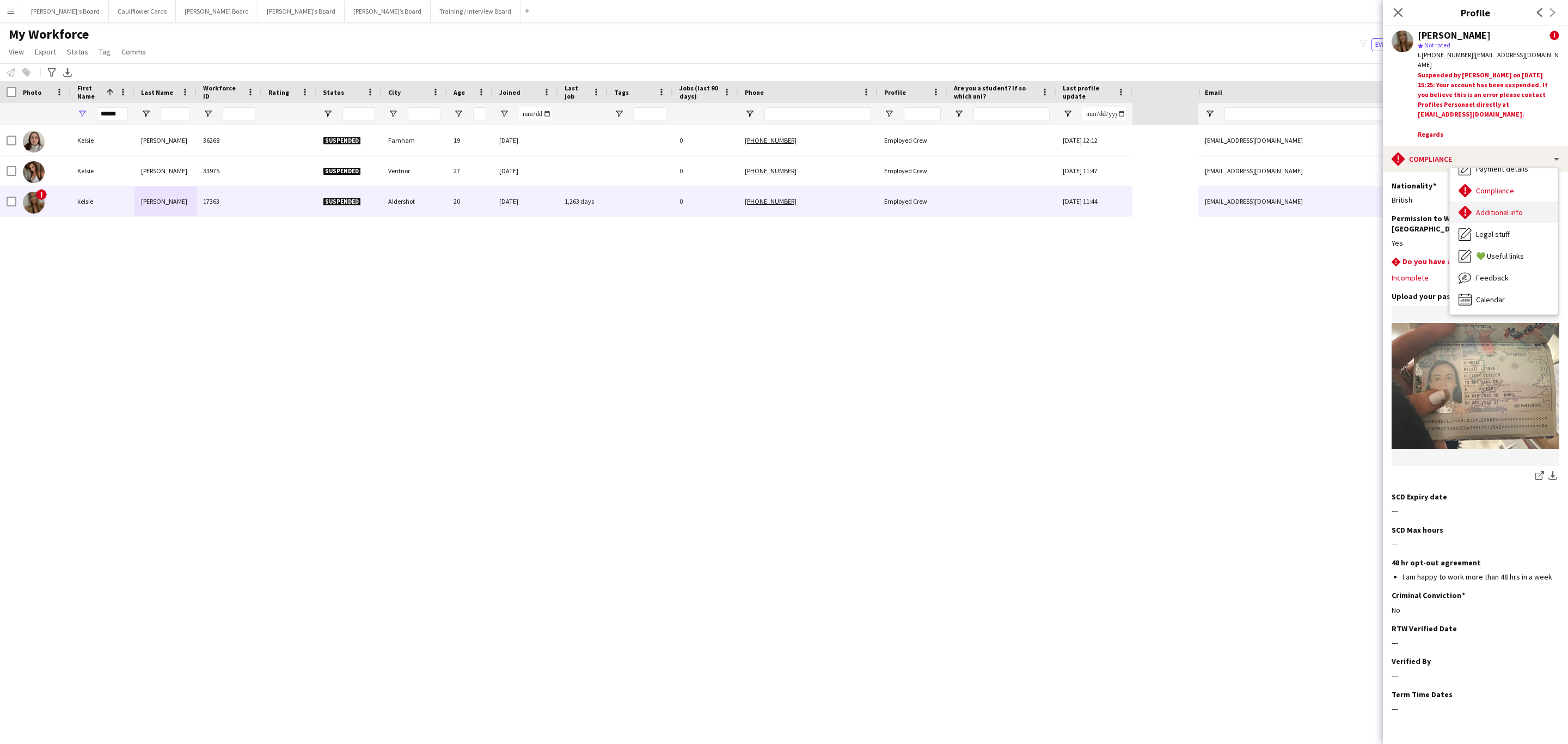
click at [1045, 216] on span "Additional info" at bounding box center [1499, 212] width 47 height 10
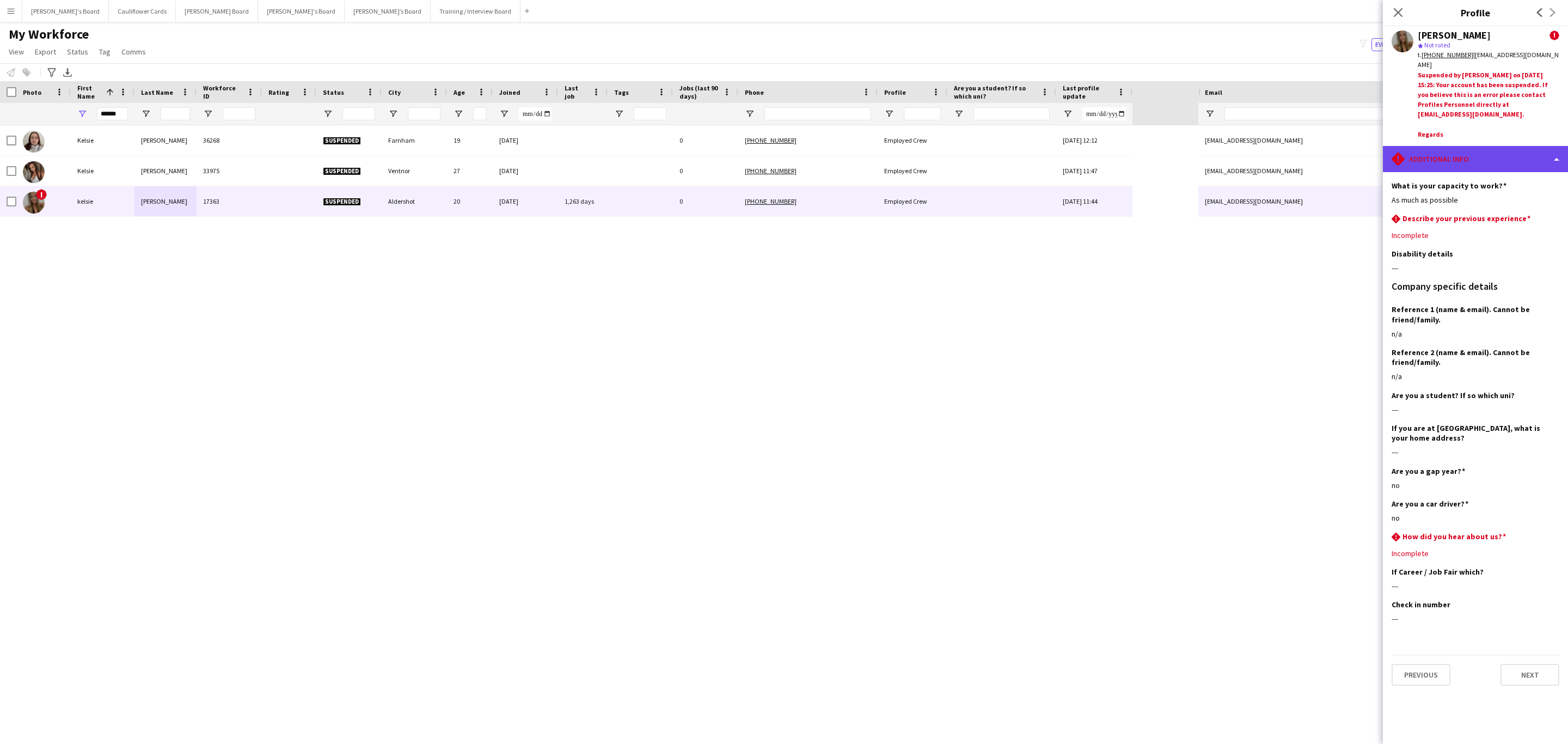
click at [1045, 163] on div "rhombus-alert Additional info" at bounding box center [1475, 159] width 185 height 26
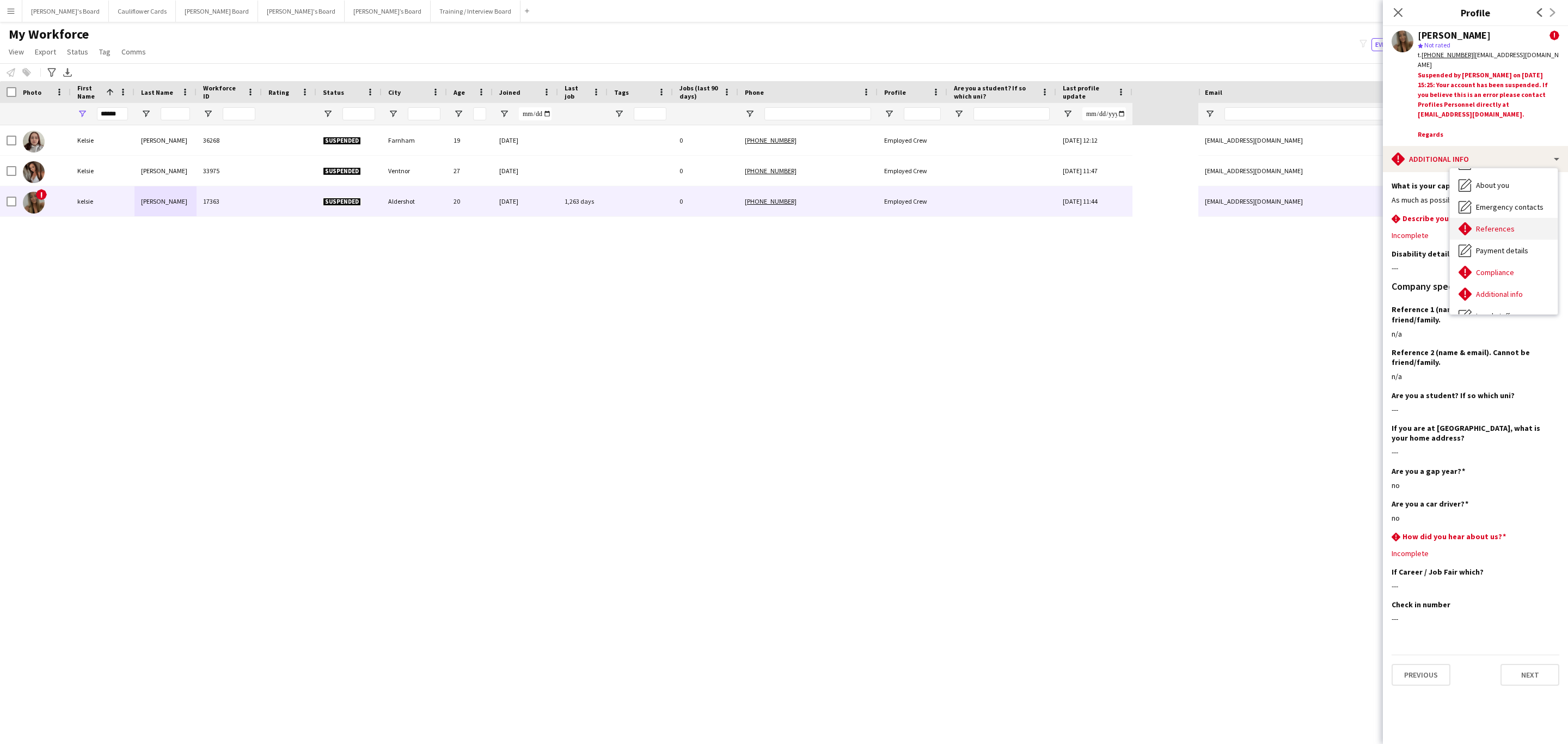
click at [1045, 220] on div "References References" at bounding box center [1503, 229] width 108 height 22
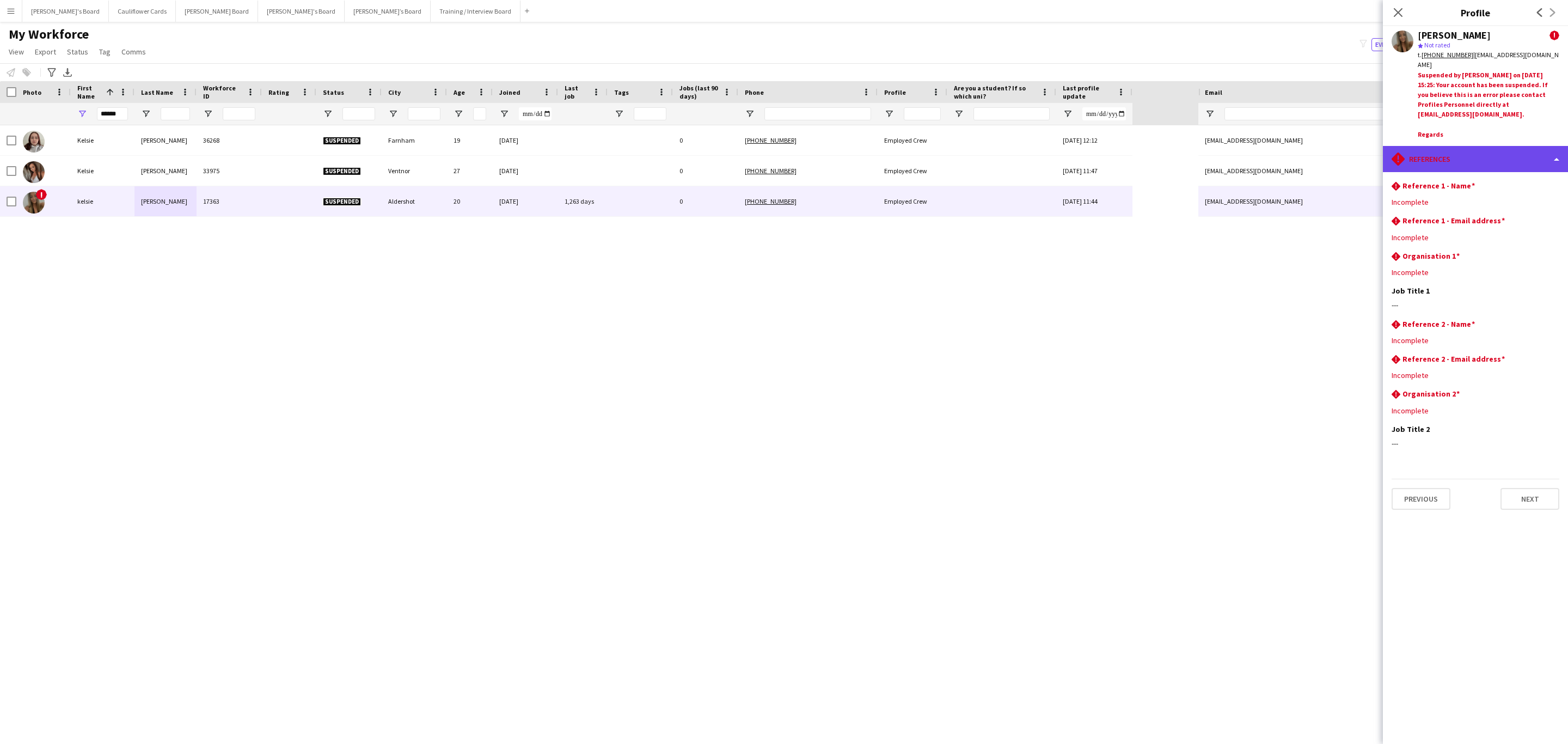
click at [1045, 152] on div "rhombus-alert References" at bounding box center [1475, 159] width 185 height 26
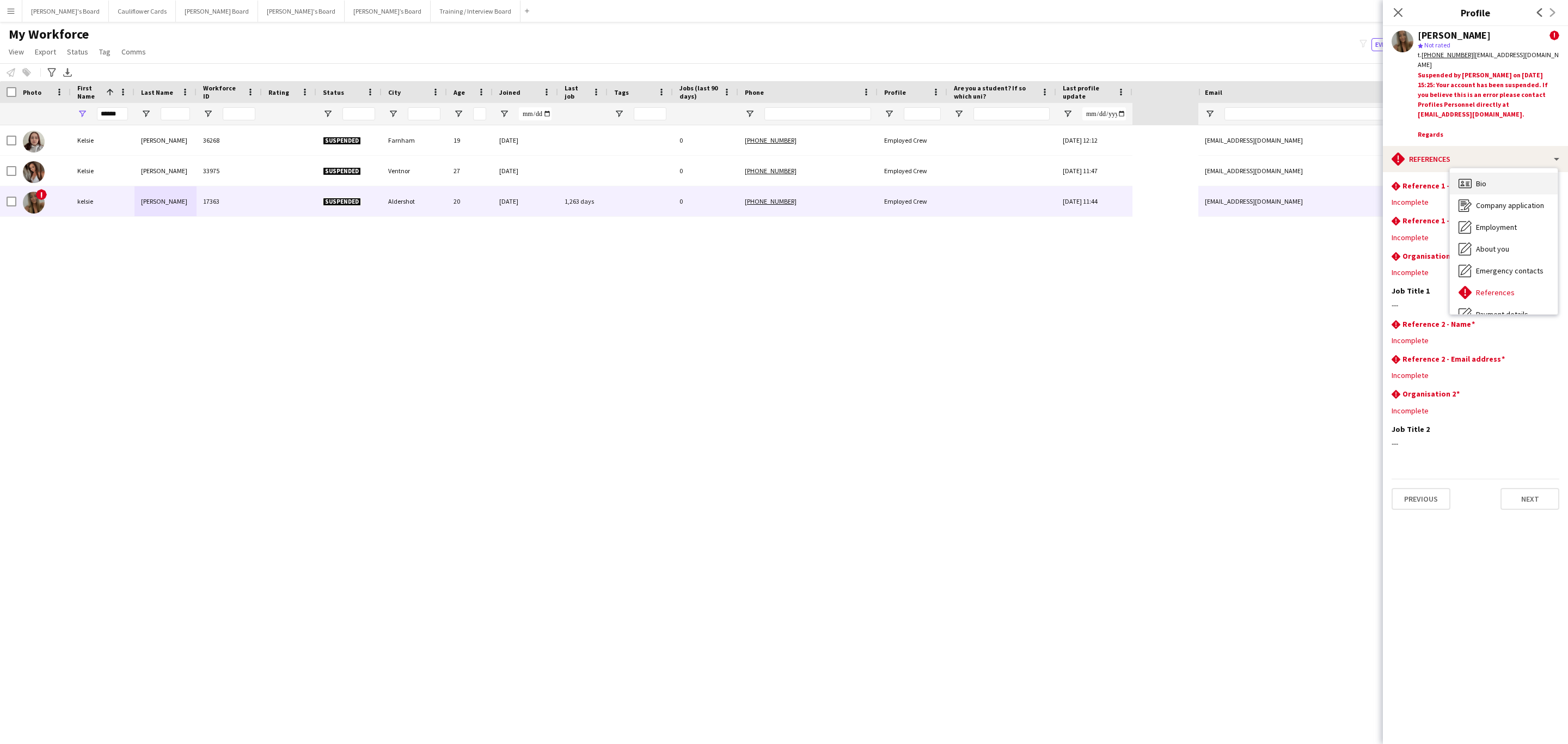
click at [1045, 192] on div "Bio Bio" at bounding box center [1503, 184] width 108 height 22
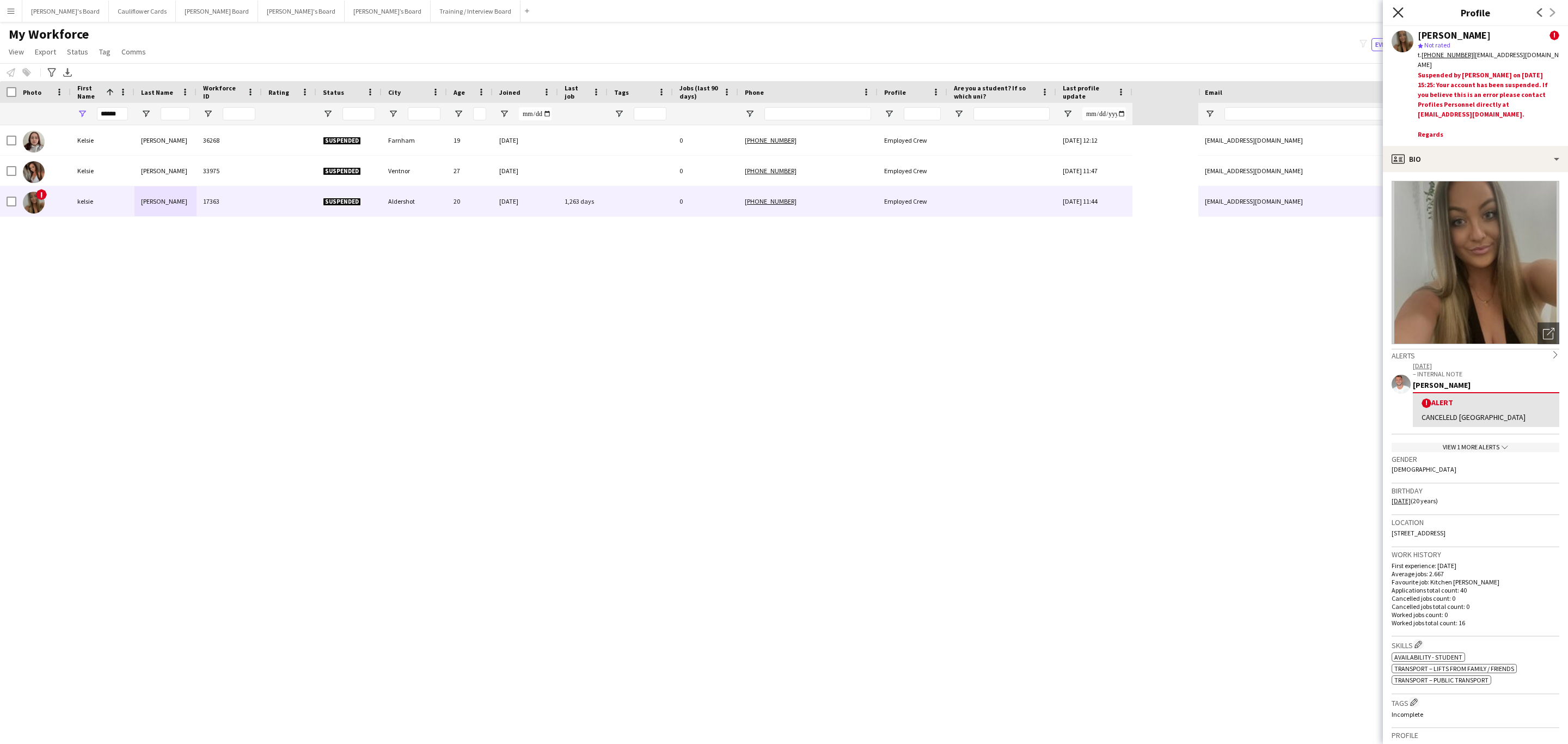
click at [1045, 17] on icon at bounding box center [1398, 12] width 10 height 10
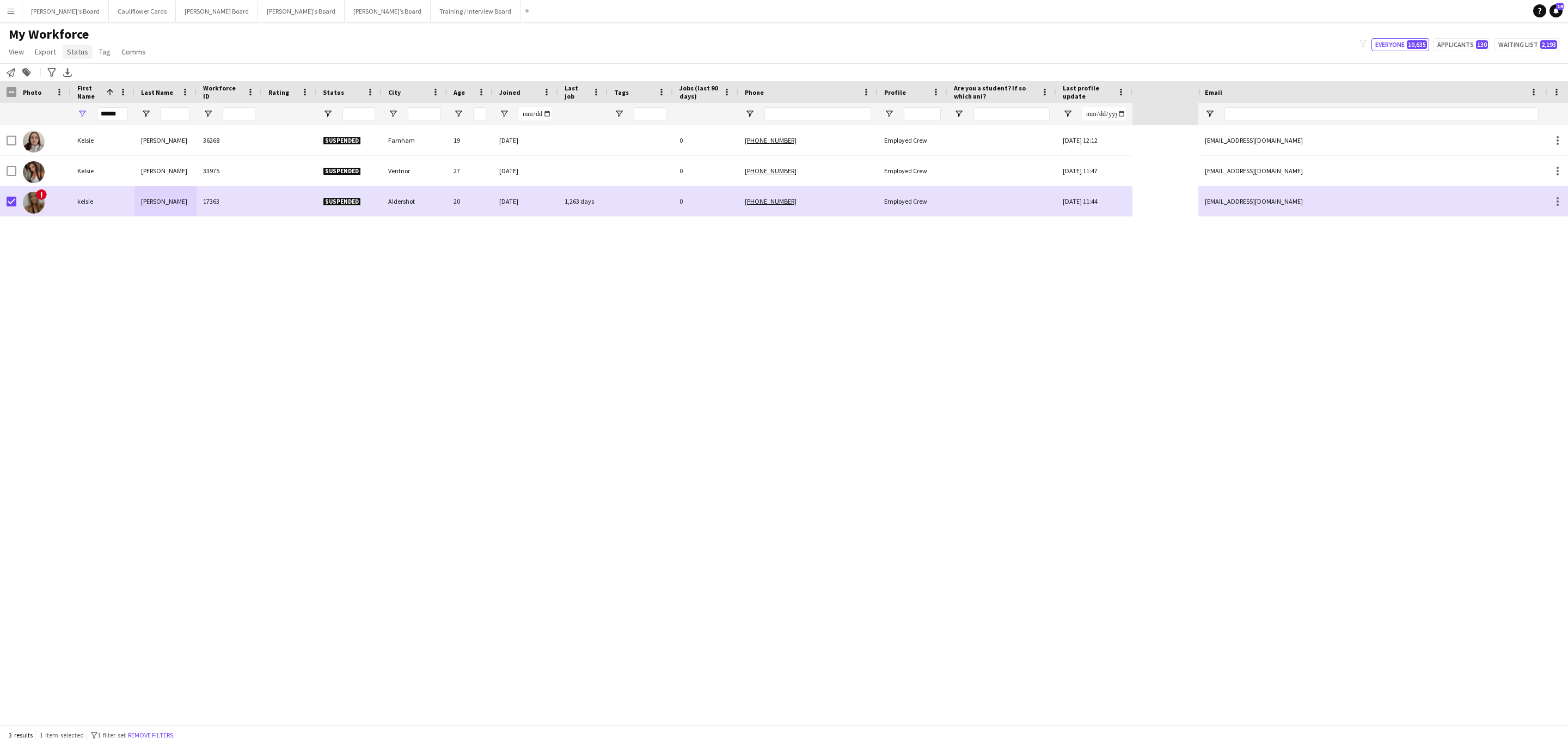
click at [85, 51] on span "Status" at bounding box center [77, 52] width 21 height 10
click at [95, 72] on link "Edit" at bounding box center [100, 75] width 76 height 23
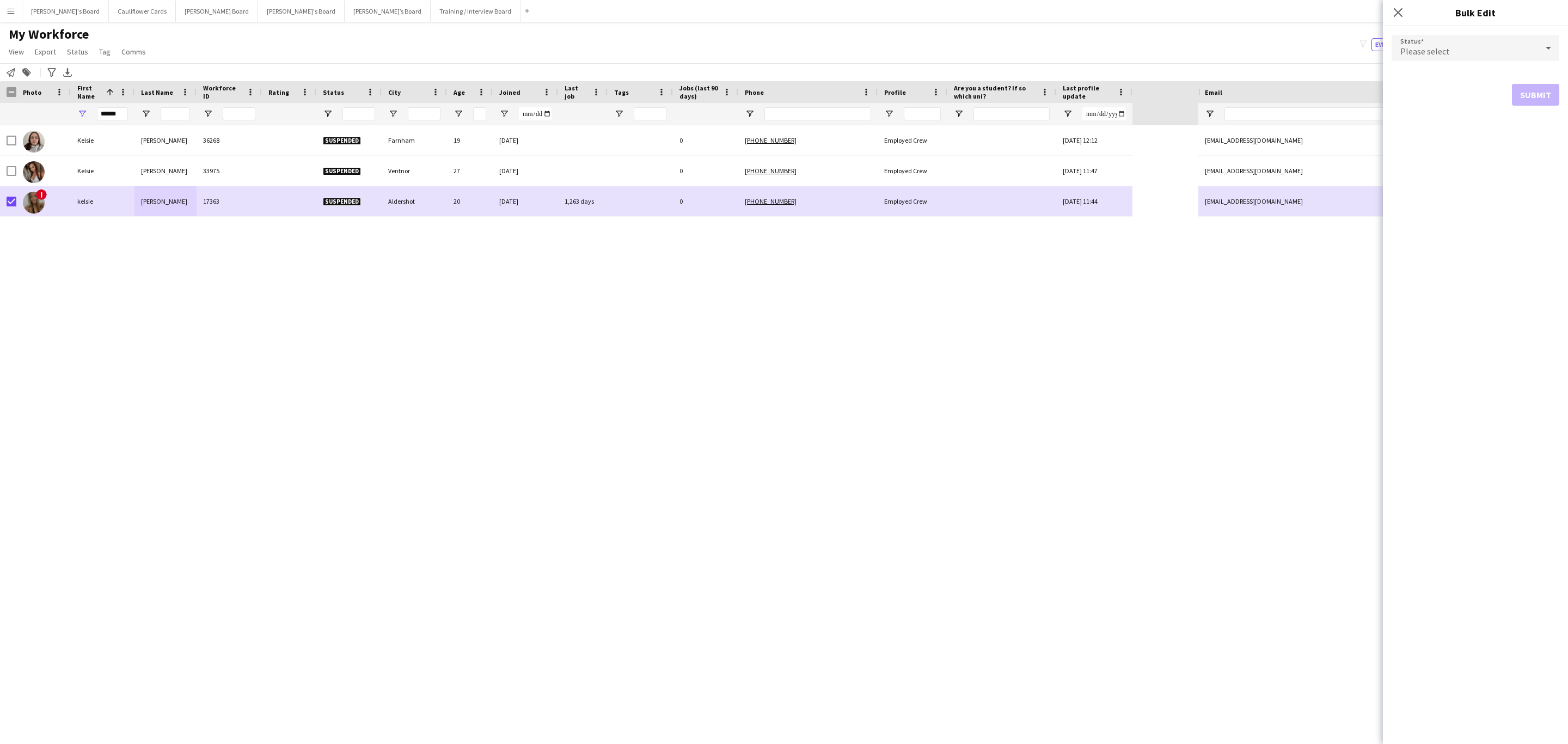
drag, startPoint x: 1437, startPoint y: 51, endPoint x: 1443, endPoint y: 55, distance: 7.2
click at [1045, 51] on span "Please select" at bounding box center [1425, 51] width 49 height 11
click at [1045, 79] on span "In progress" at bounding box center [1475, 75] width 150 height 10
click at [1045, 130] on button "Submit" at bounding box center [1536, 132] width 47 height 22
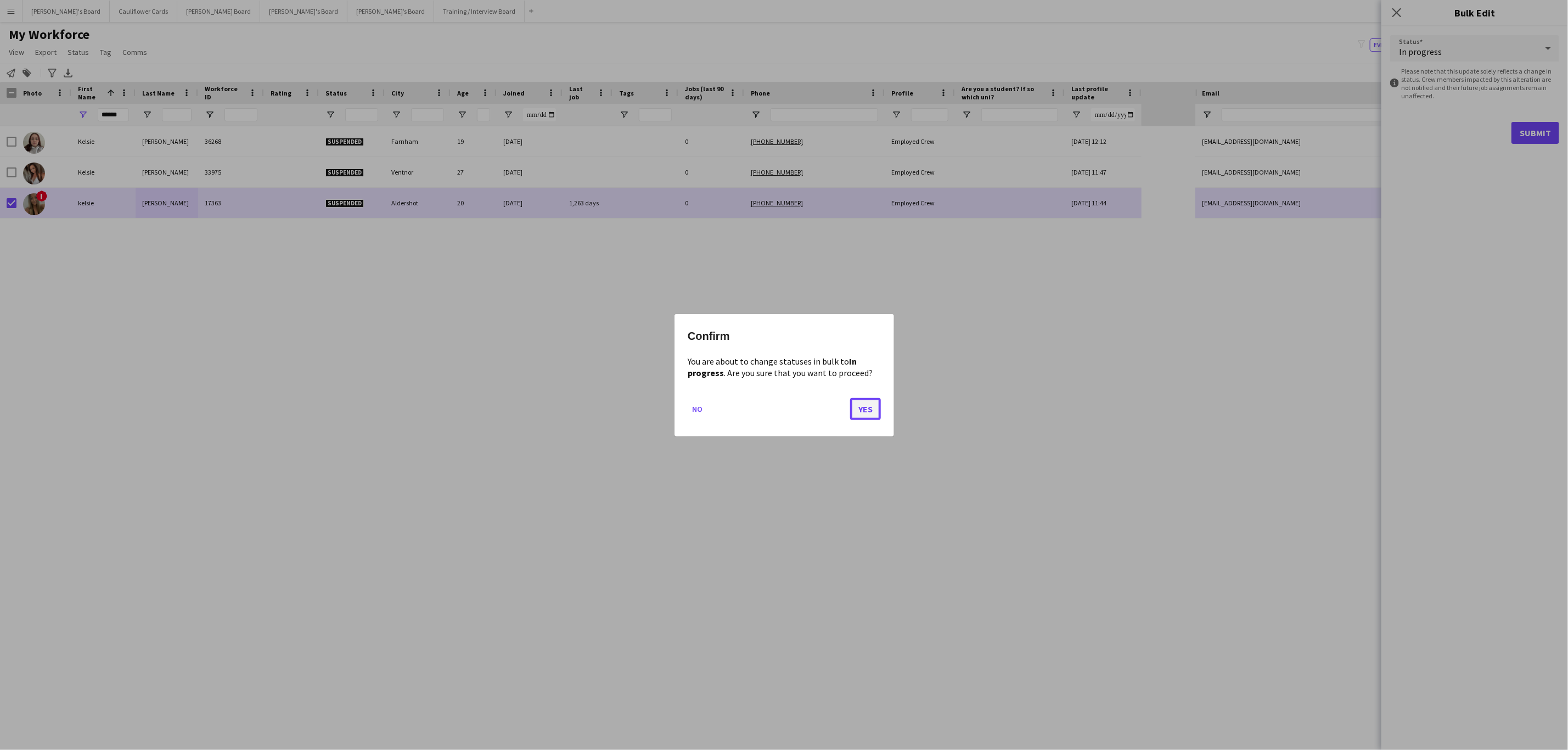
click at [866, 408] on button "Yes" at bounding box center [865, 409] width 31 height 22
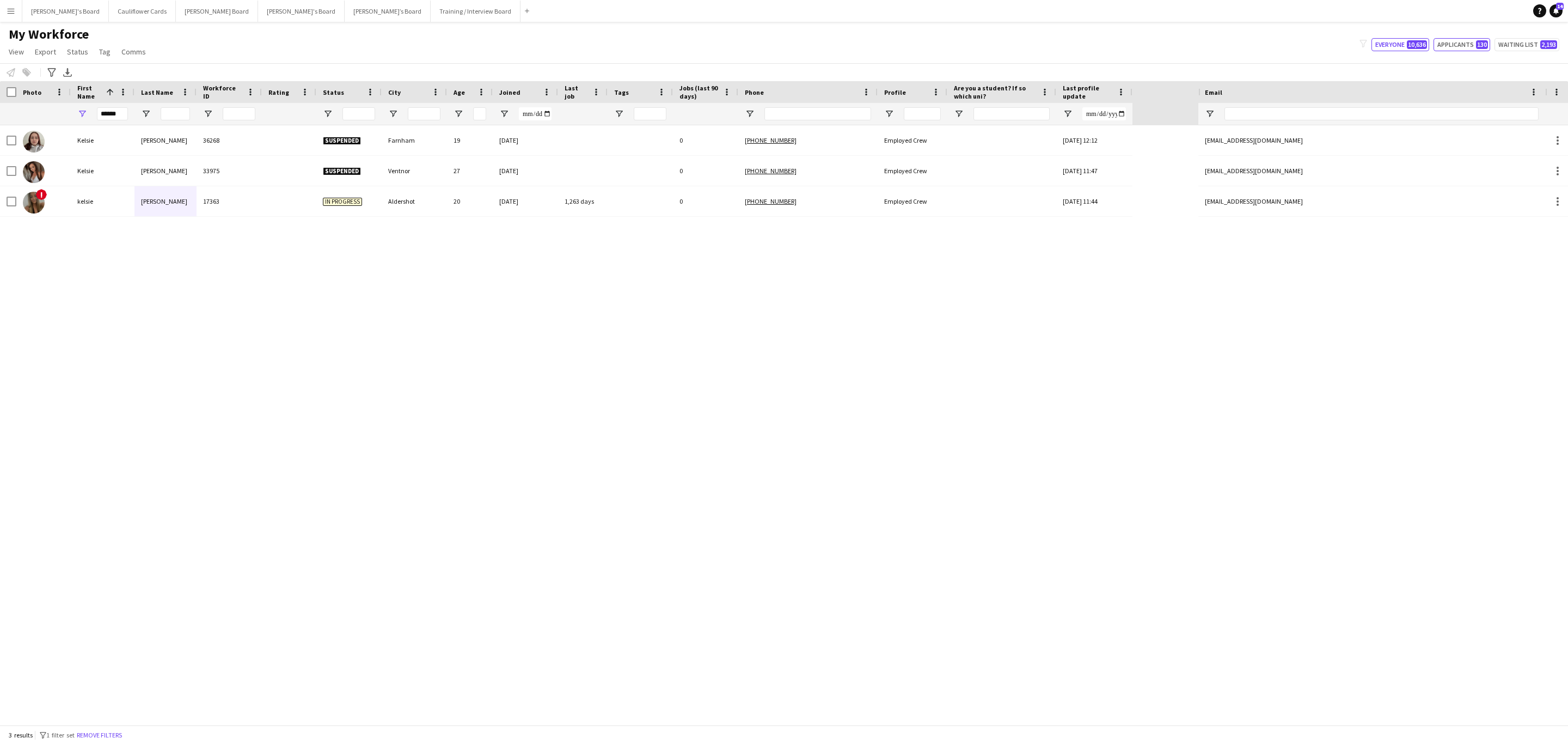
drag, startPoint x: 1446, startPoint y: 44, endPoint x: 1411, endPoint y: 62, distance: 39.4
click at [1045, 44] on button "Applicants 130" at bounding box center [1461, 44] width 57 height 13
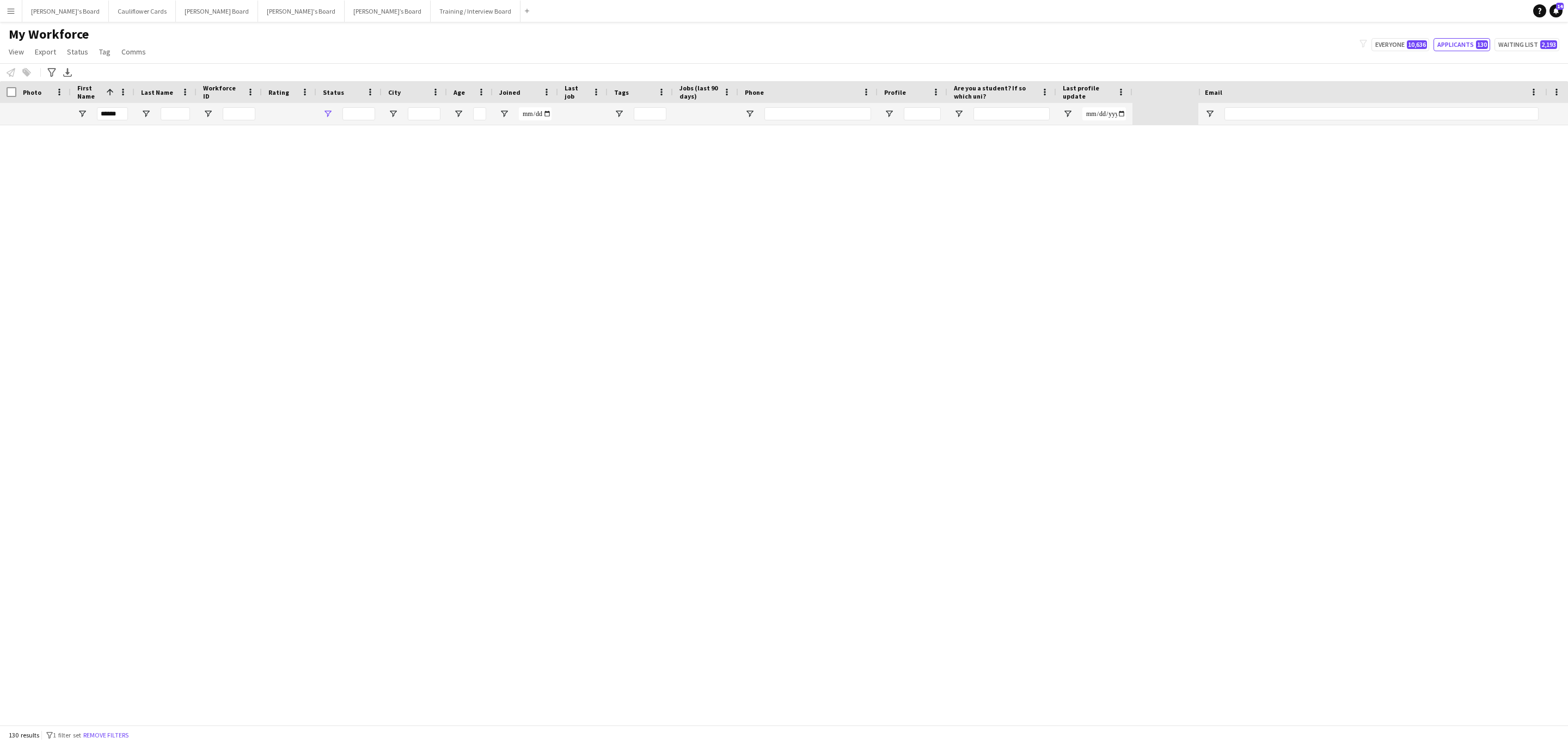
type input "**********"
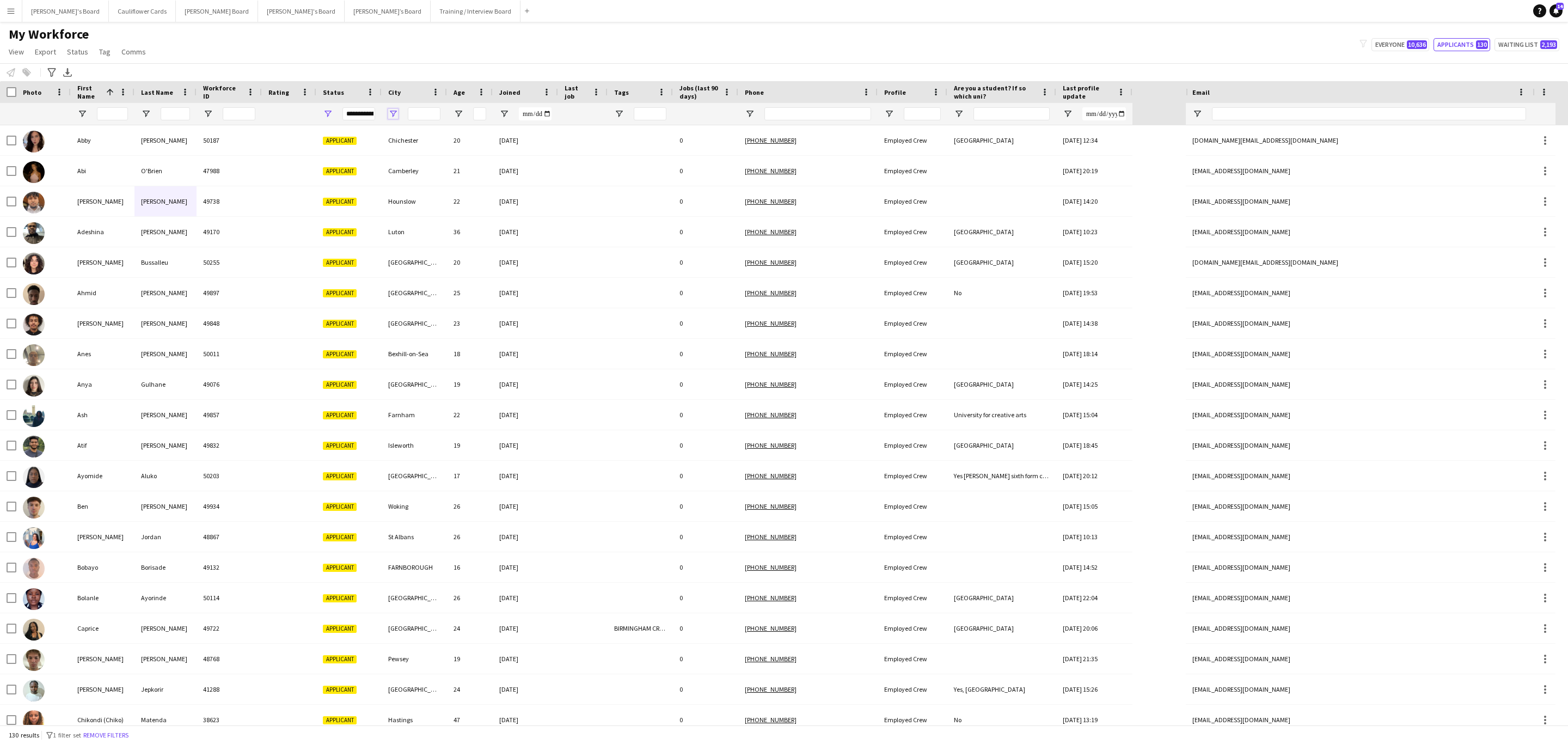
click at [394, 114] on span "Open Filter Menu" at bounding box center [393, 114] width 10 height 10
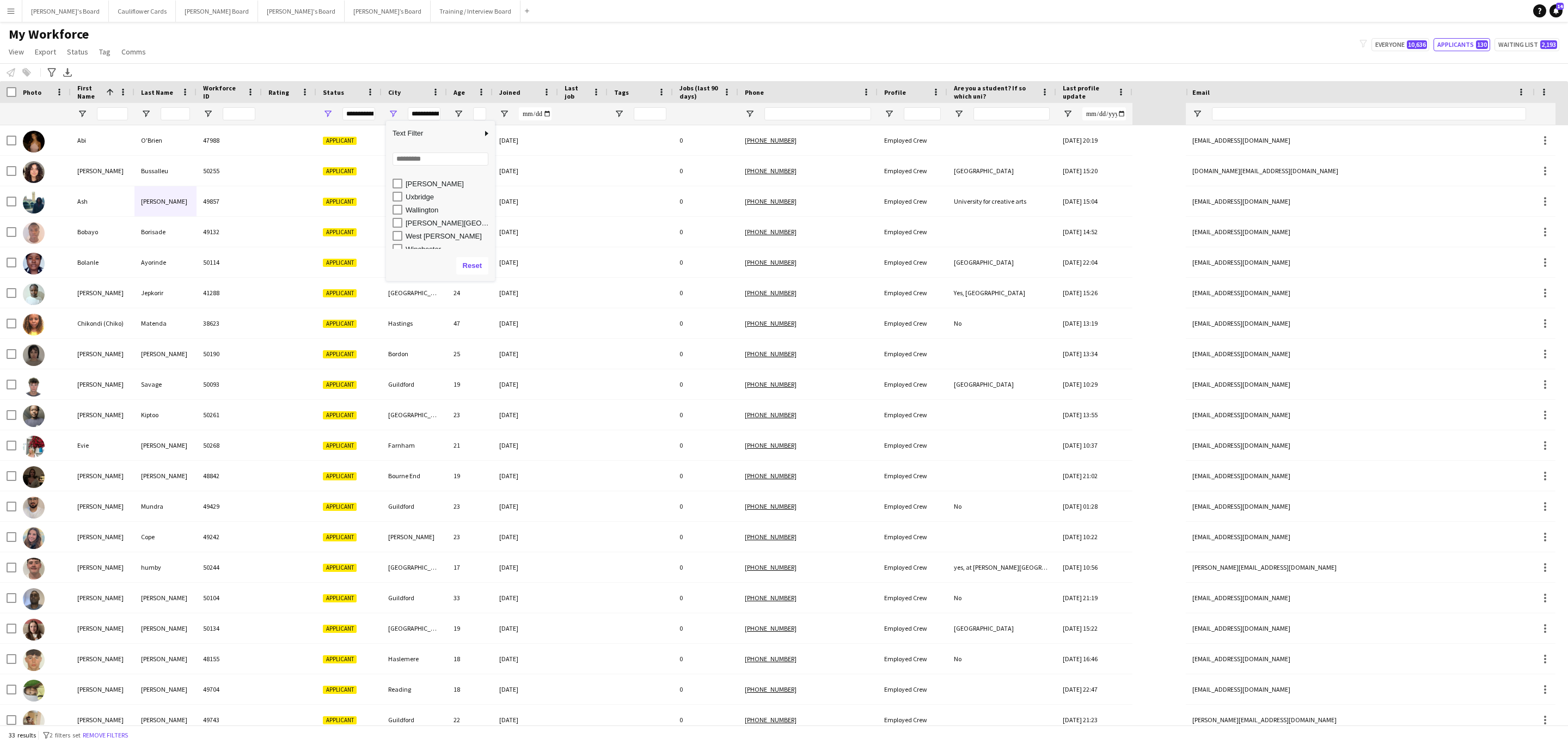
scroll to position [918, 0]
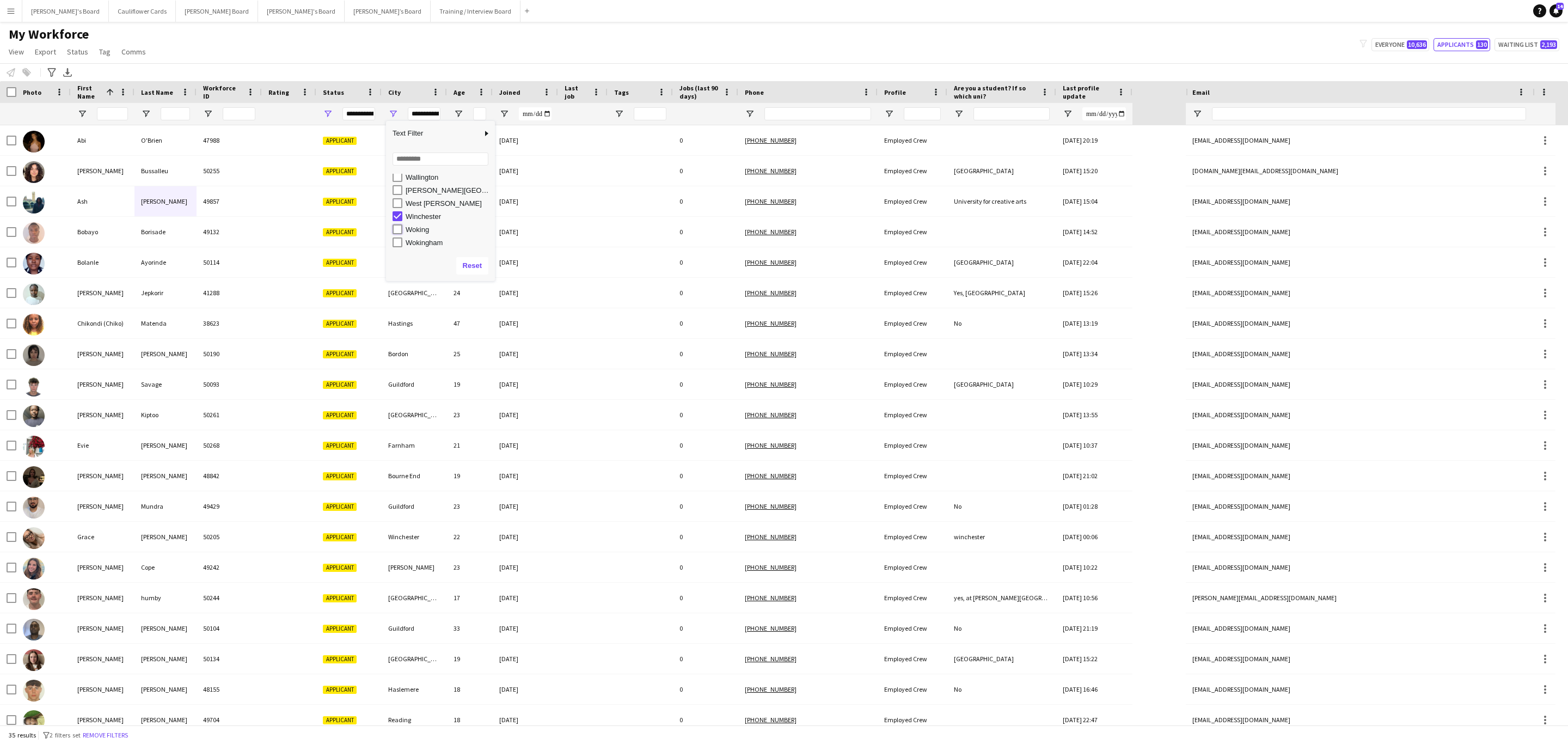
type input "**********"
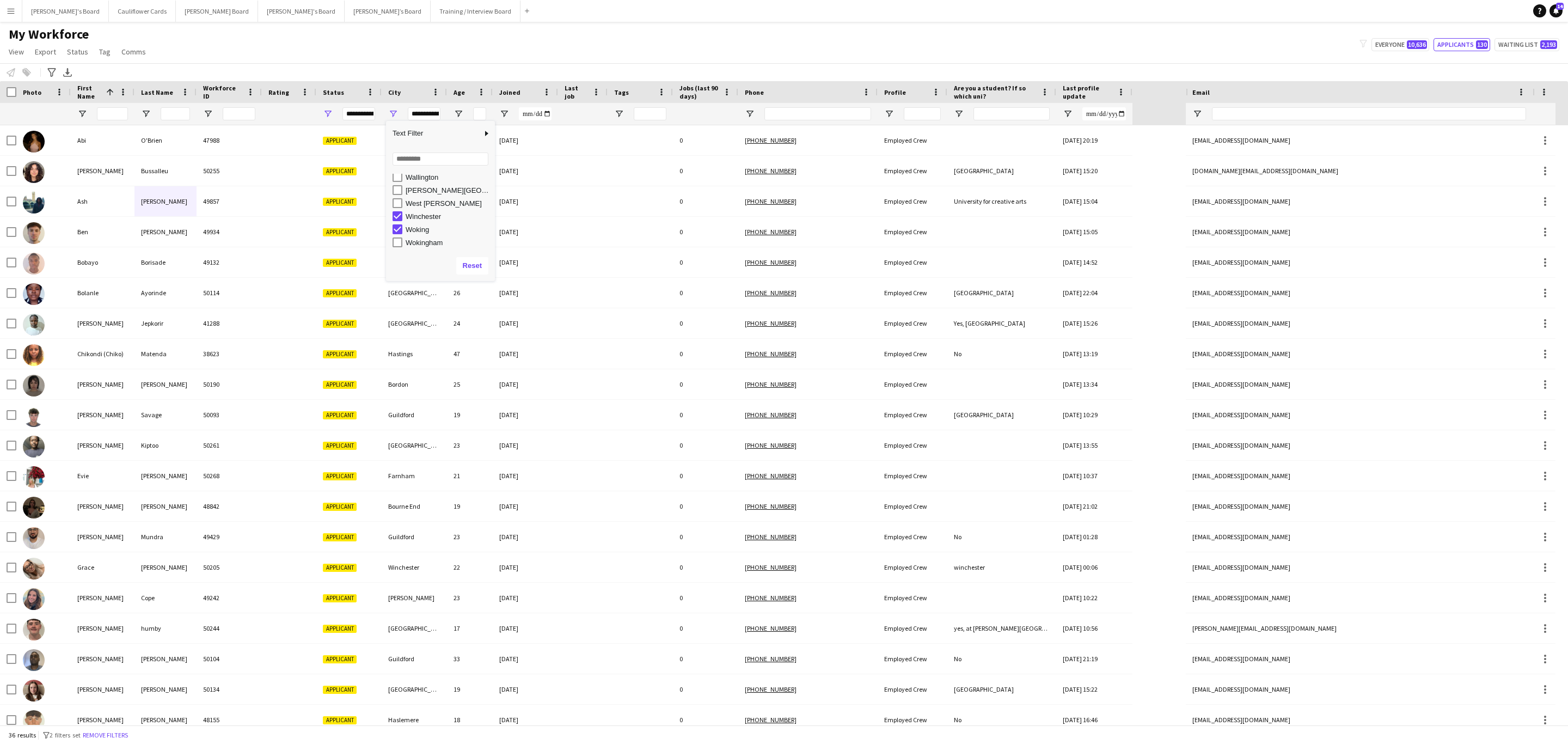
scroll to position [932, 0]
click at [544, 38] on div "My Workforce View Views Default view Compliance RTW Checks MANCHESTER Search UN…" at bounding box center [784, 44] width 1568 height 37
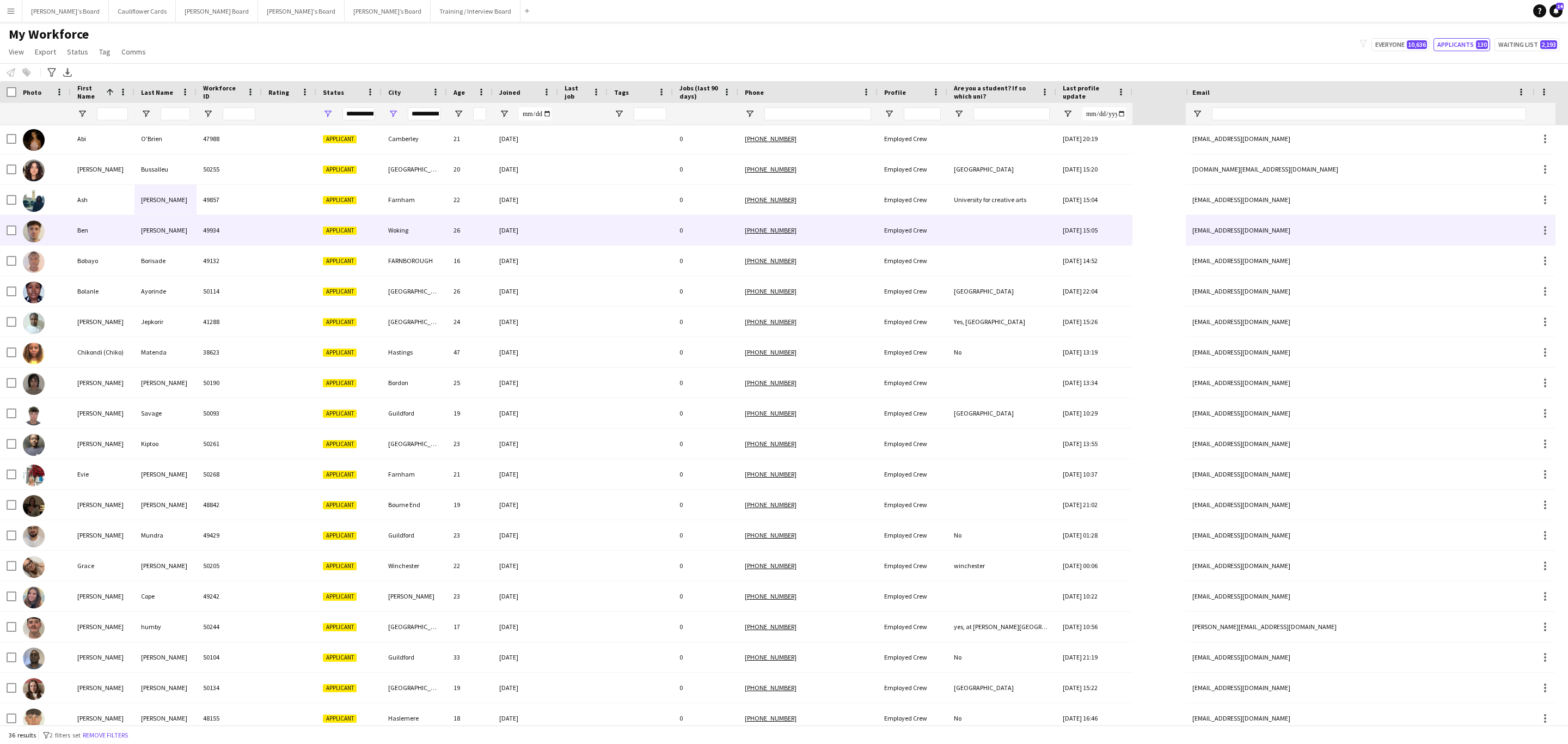
scroll to position [0, 0]
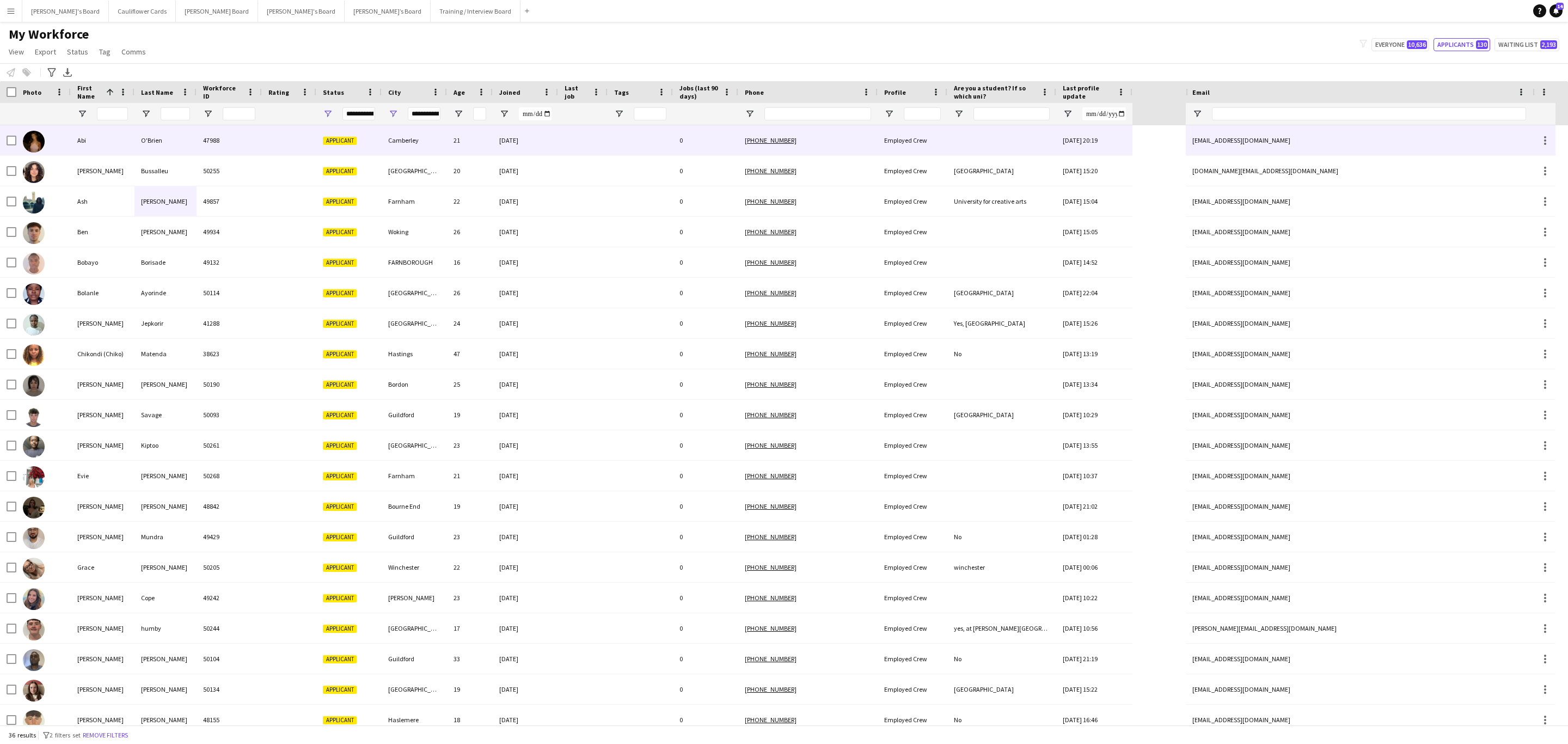
click at [451, 142] on div "21" at bounding box center [469, 140] width 46 height 30
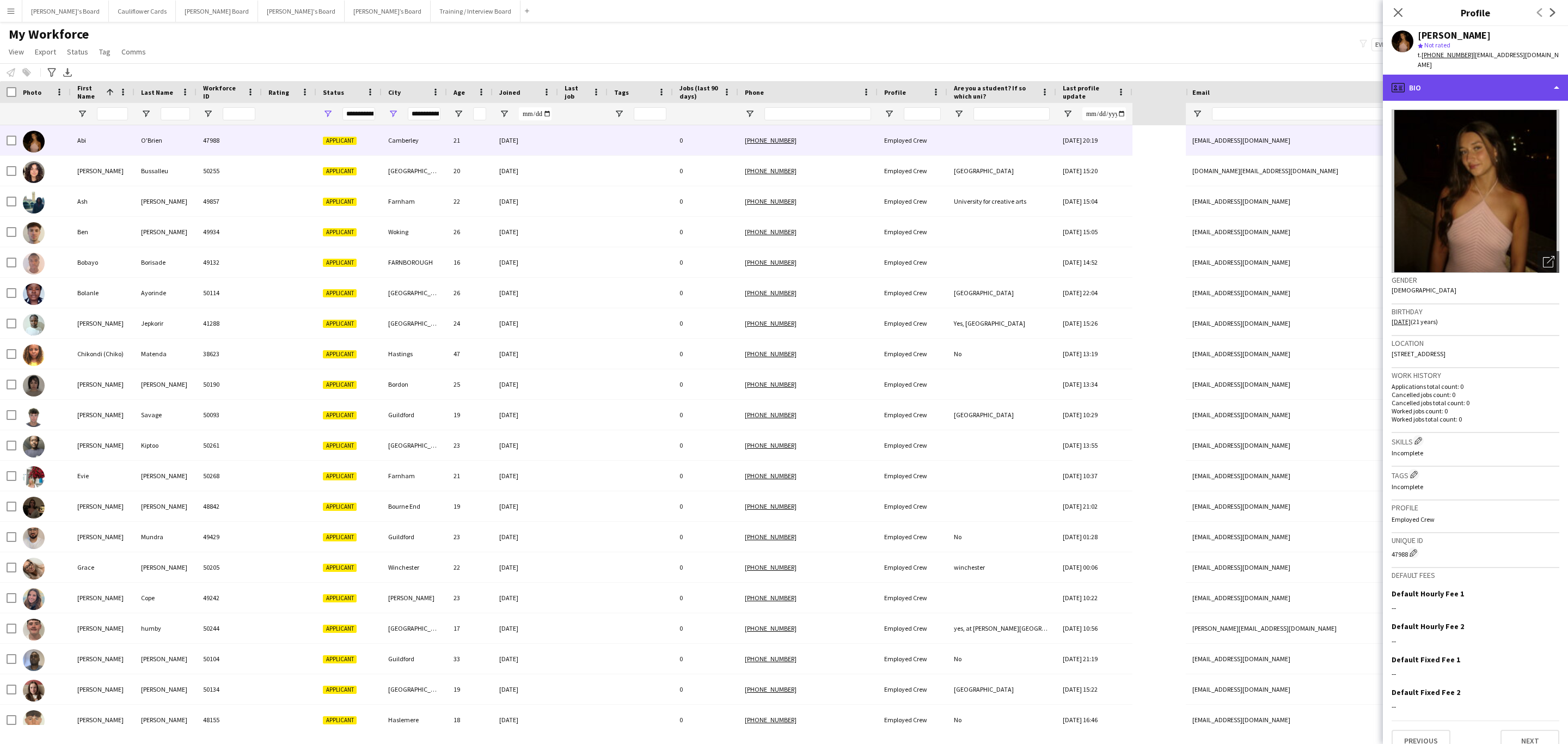
click at [1045, 84] on div "profile Bio" at bounding box center [1475, 88] width 185 height 26
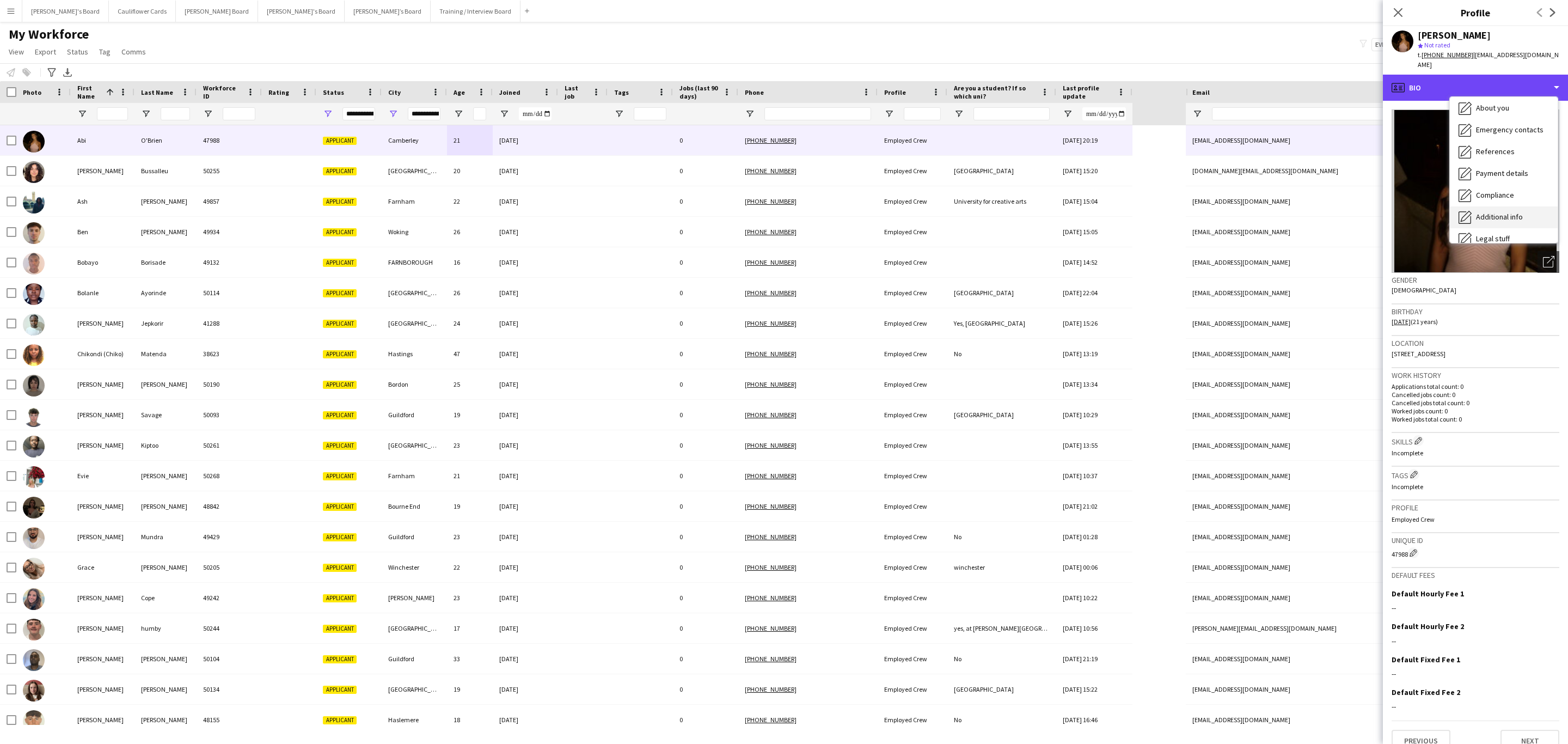
scroll to position [146, 0]
click at [1045, 130] on div "Additional info Additional info" at bounding box center [1503, 141] width 108 height 22
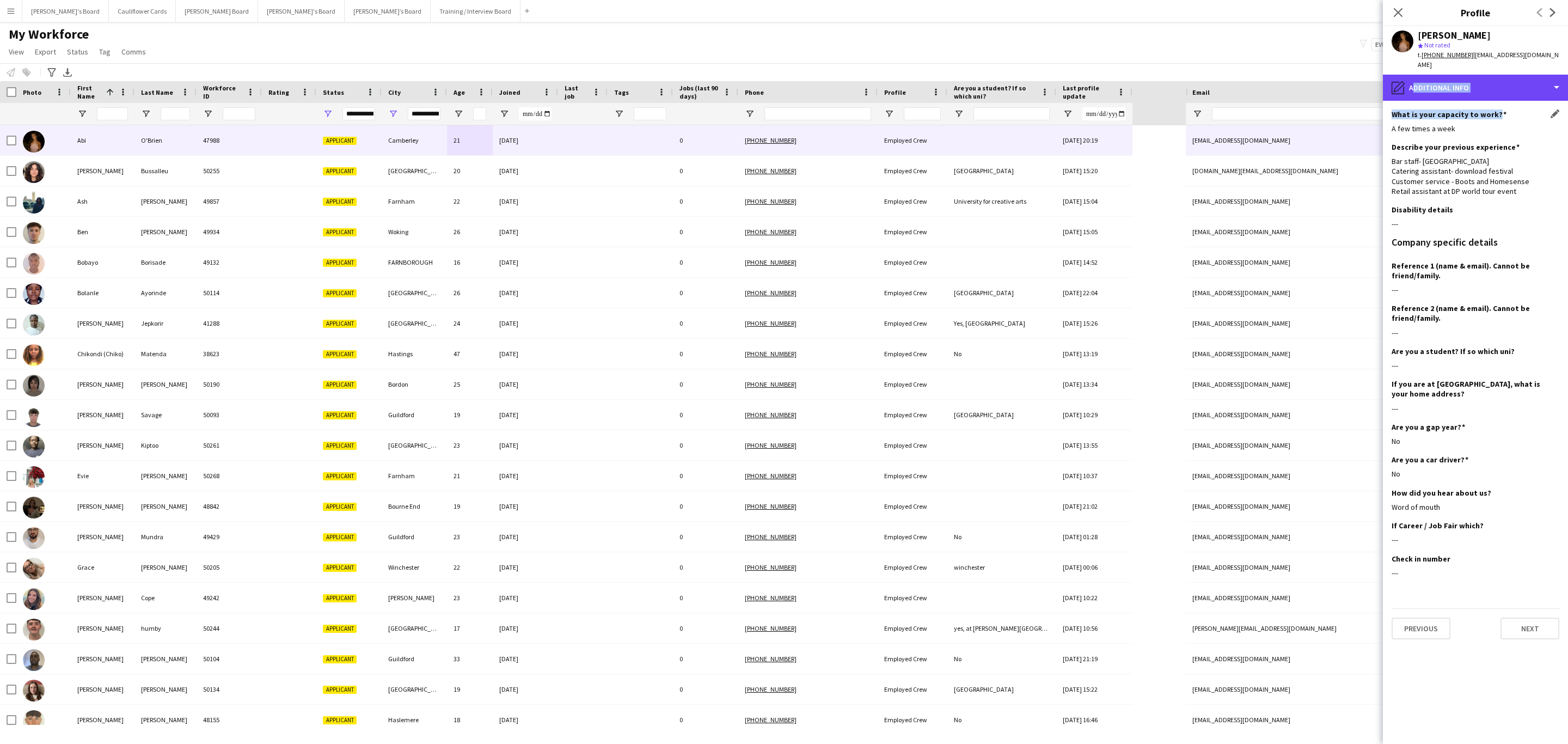
click at [1045, 94] on div "pencil4 Additional info Bio Bio Company application Company application Employm…" at bounding box center [1475, 409] width 185 height 669
click at [1045, 100] on app-section-data-types "What is your capacity to work? Edit this field A few times a week Describe your…" at bounding box center [1475, 422] width 185 height 643
click at [1045, 80] on div "pencil4 Additional info" at bounding box center [1475, 88] width 185 height 26
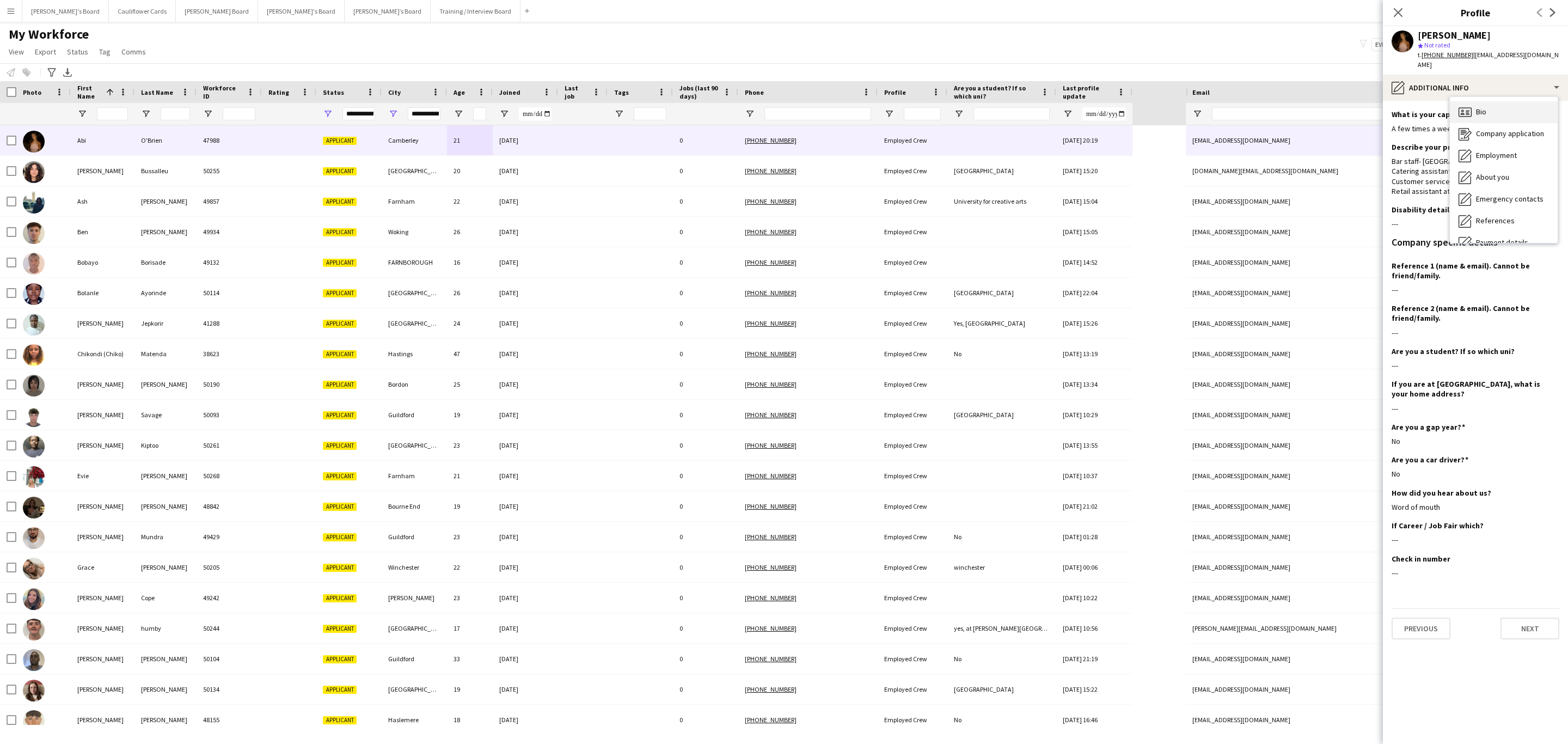
click at [1045, 101] on div "Bio Bio" at bounding box center [1503, 112] width 108 height 22
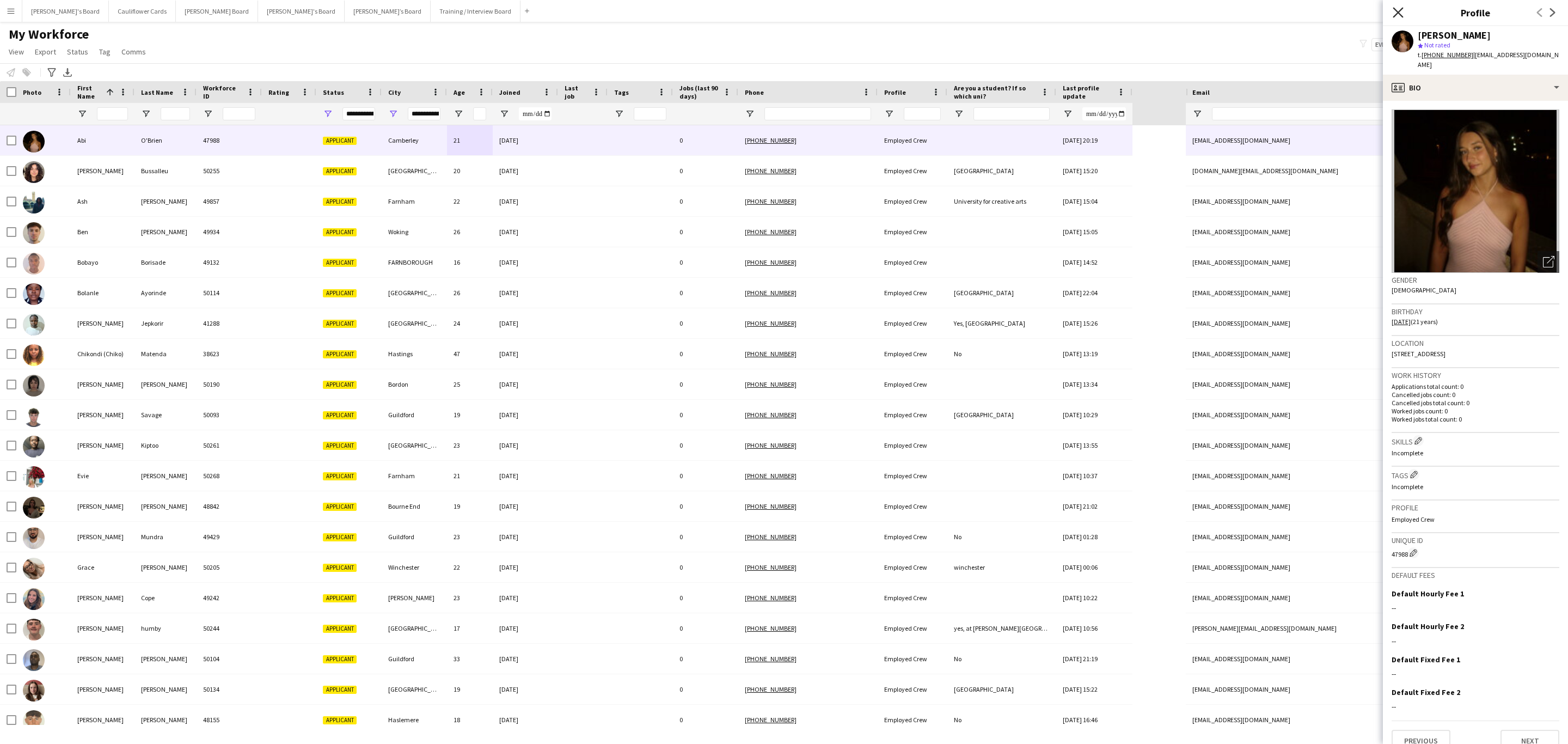
click at [1045, 15] on icon at bounding box center [1398, 12] width 10 height 10
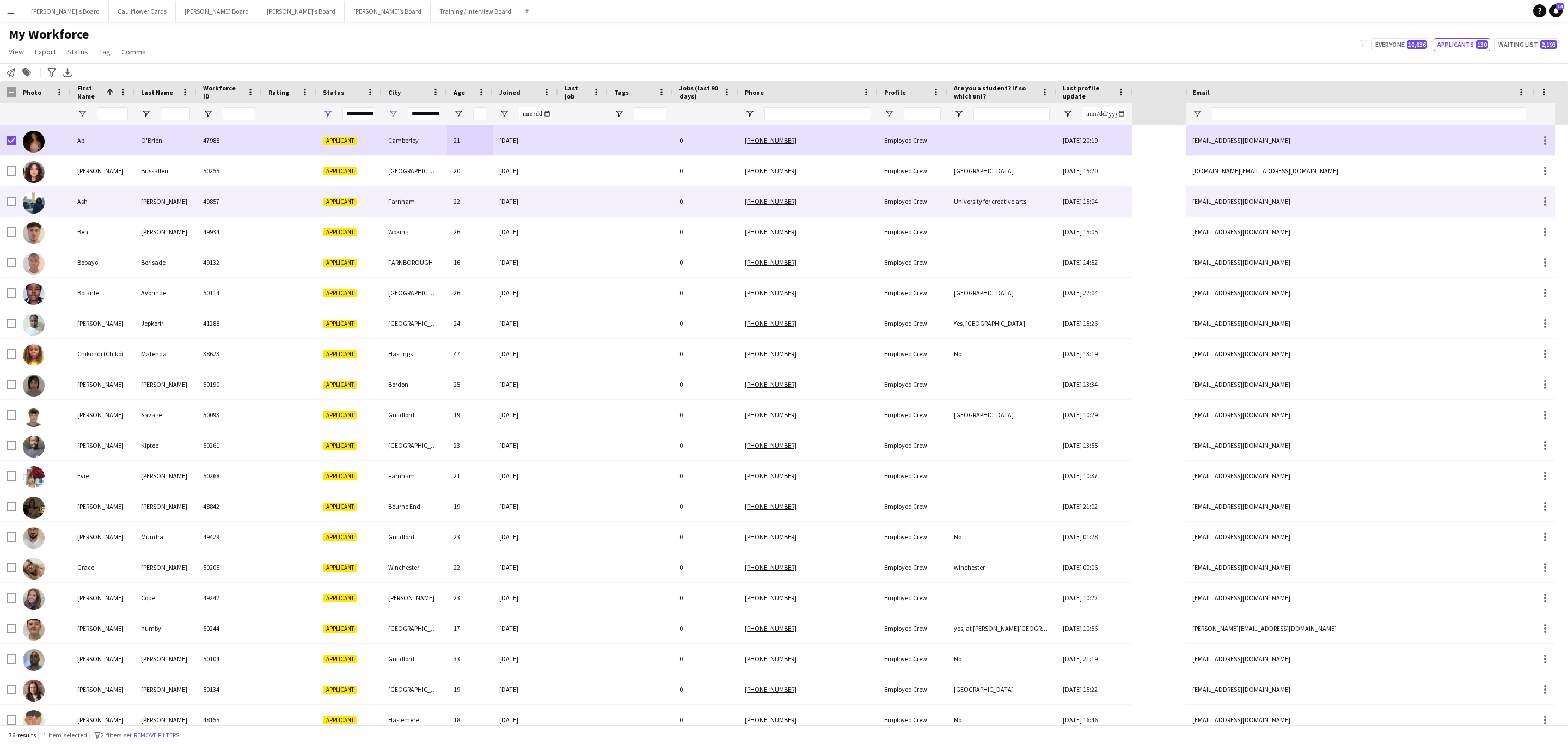
click at [139, 187] on div "Rahman" at bounding box center [166, 201] width 62 height 30
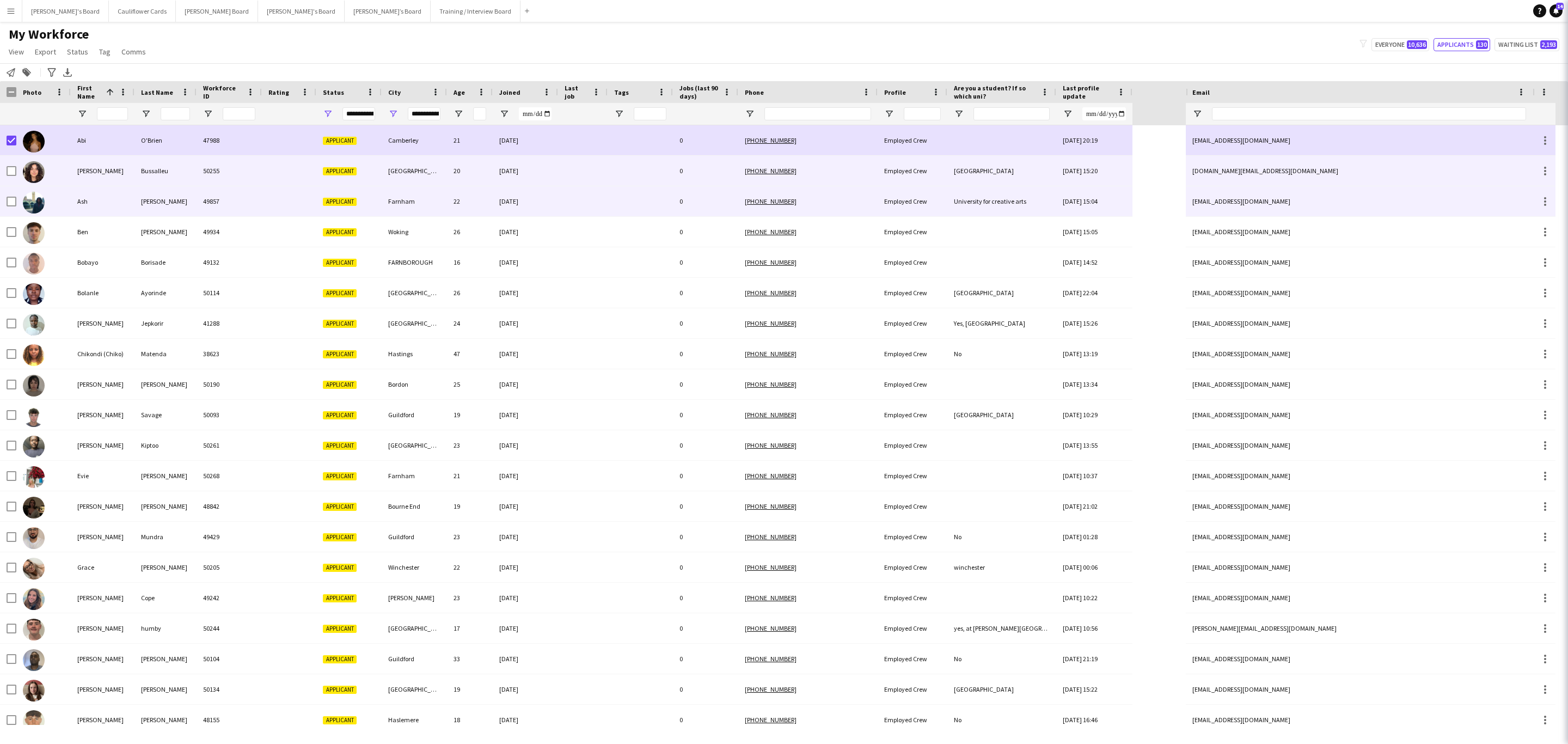
click at [155, 173] on div "Bussalleu" at bounding box center [166, 170] width 62 height 30
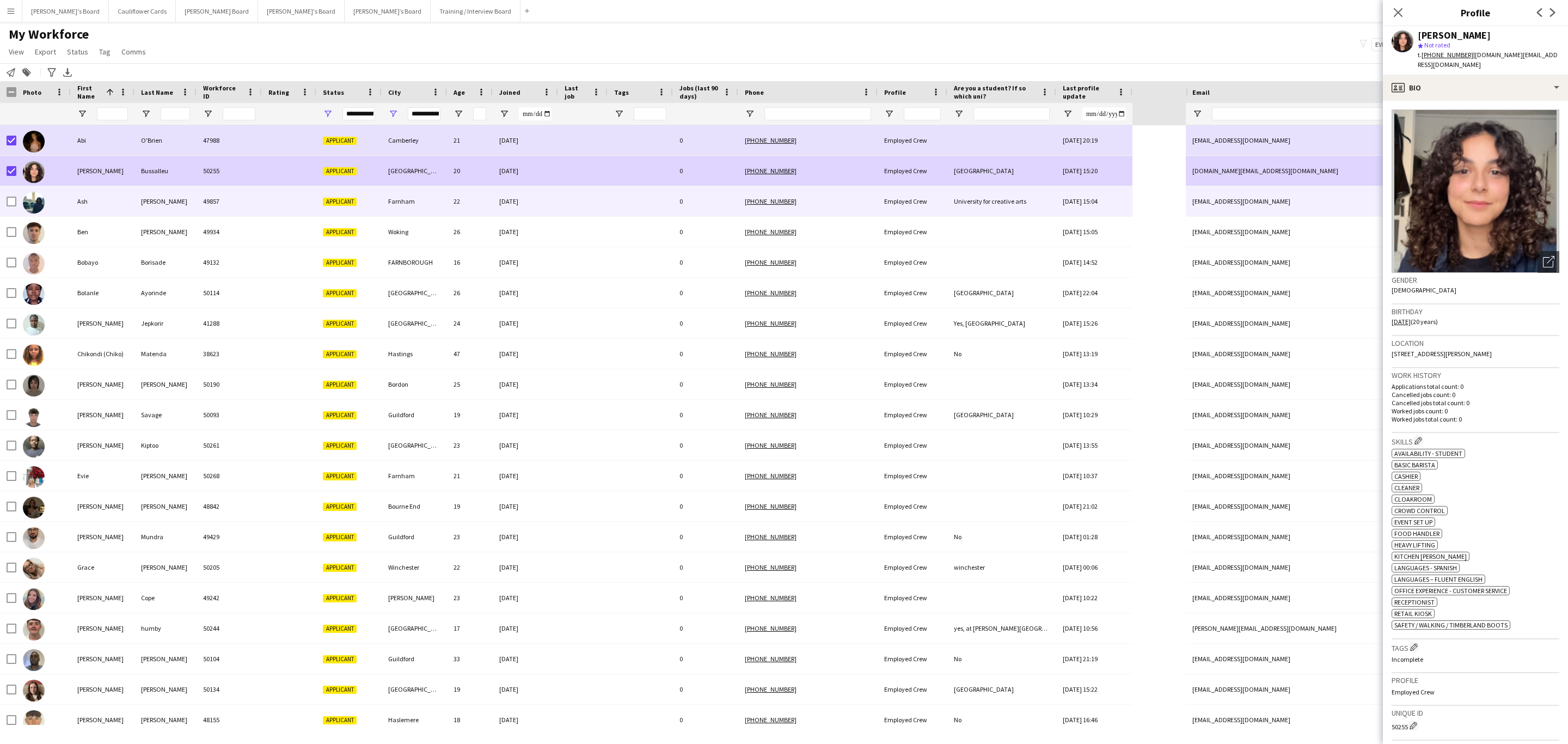
click at [139, 198] on div "Rahman" at bounding box center [166, 201] width 62 height 30
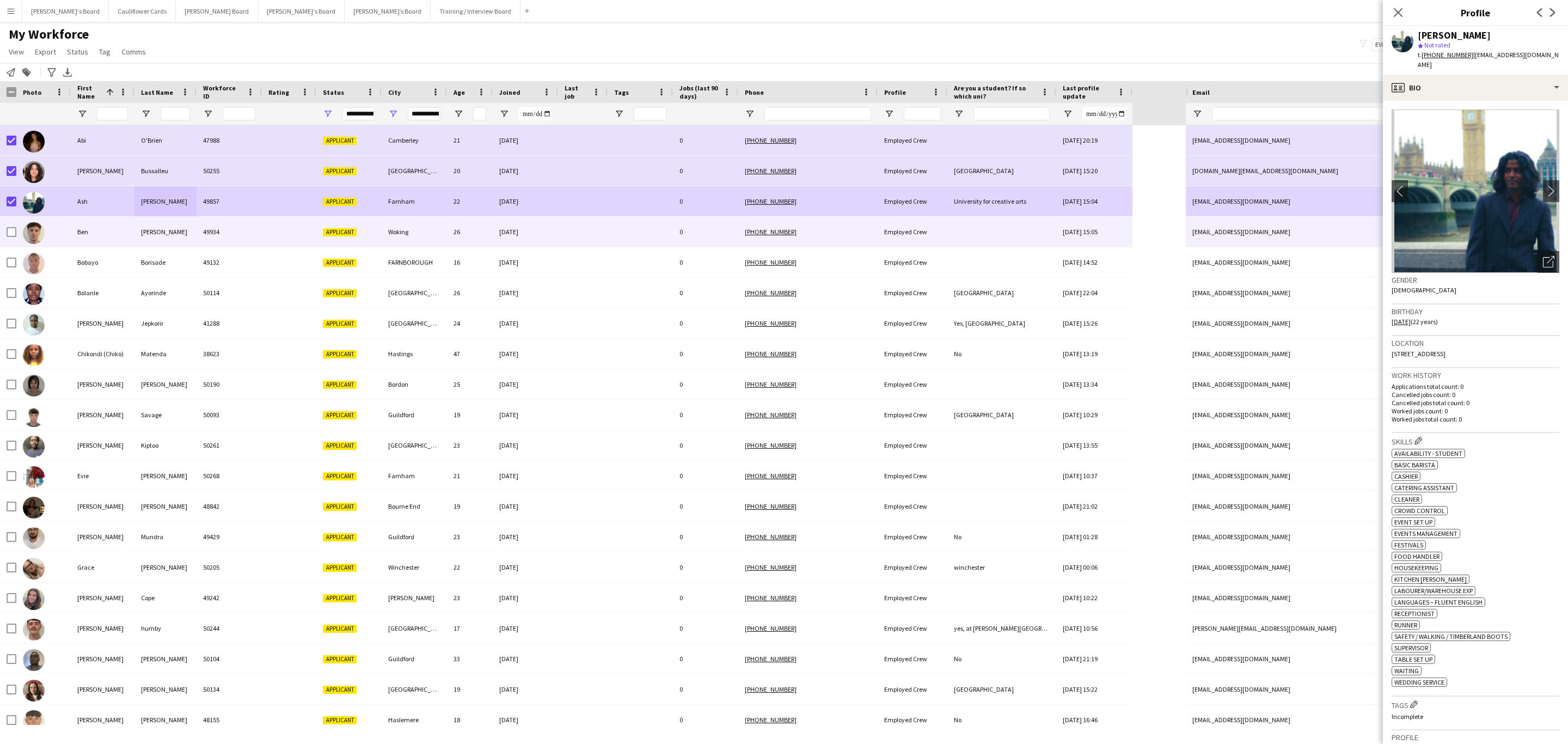
click at [92, 225] on div "Ben" at bounding box center [102, 231] width 64 height 30
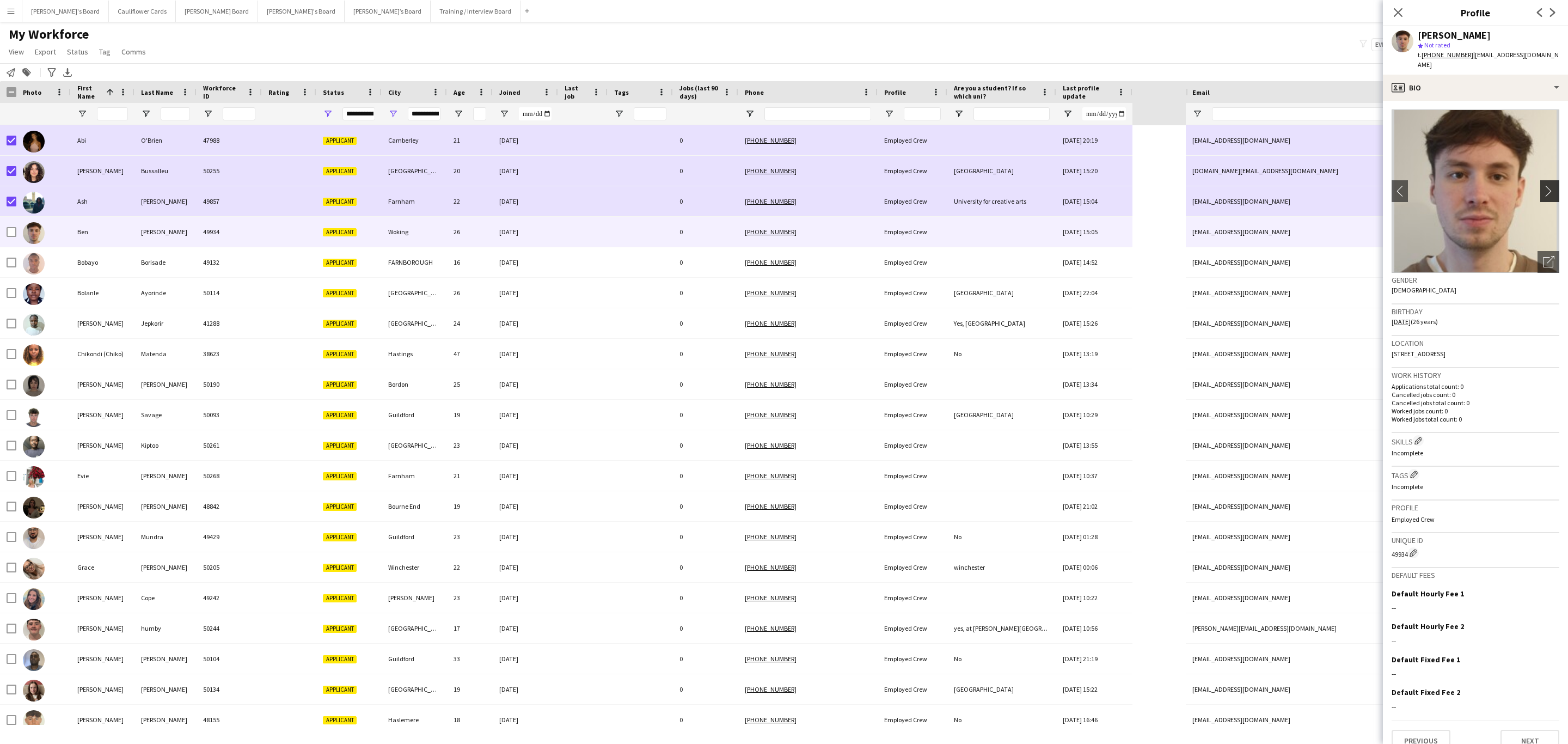
click at [1045, 185] on app-icon "chevron-right" at bounding box center [1552, 191] width 17 height 12
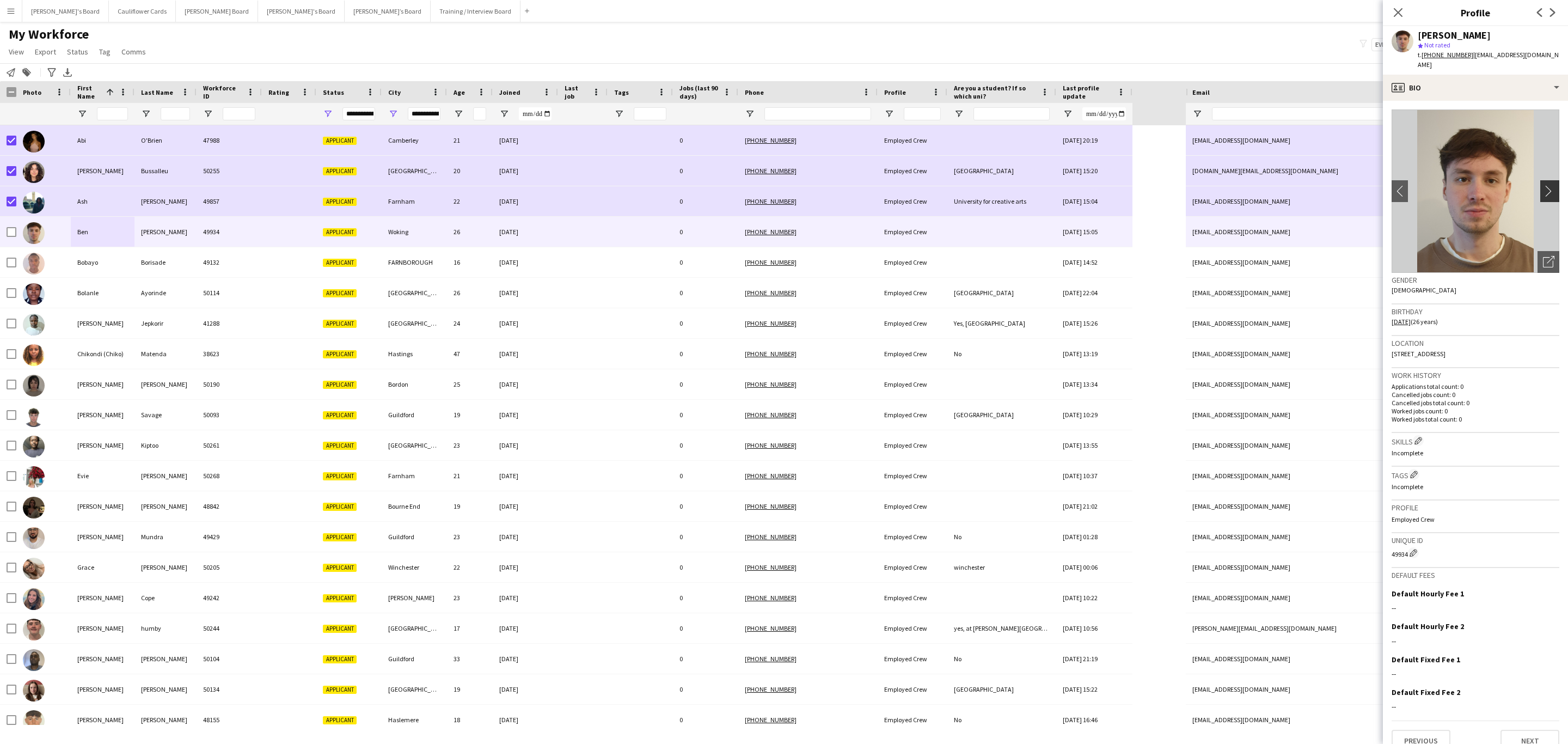
click at [1045, 180] on button "chevron-right" at bounding box center [1551, 191] width 22 height 22
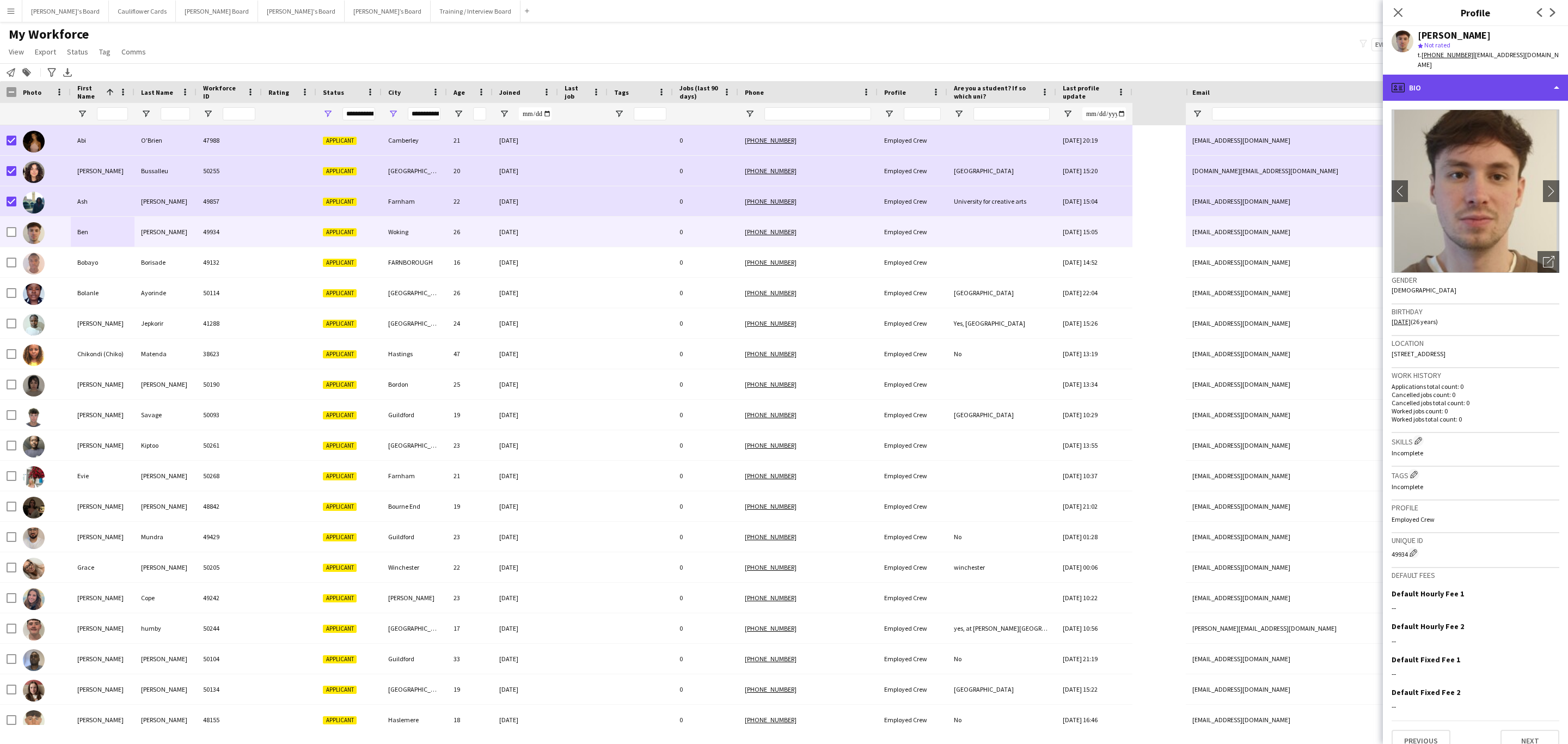
click at [1045, 80] on div "profile Bio" at bounding box center [1475, 88] width 185 height 26
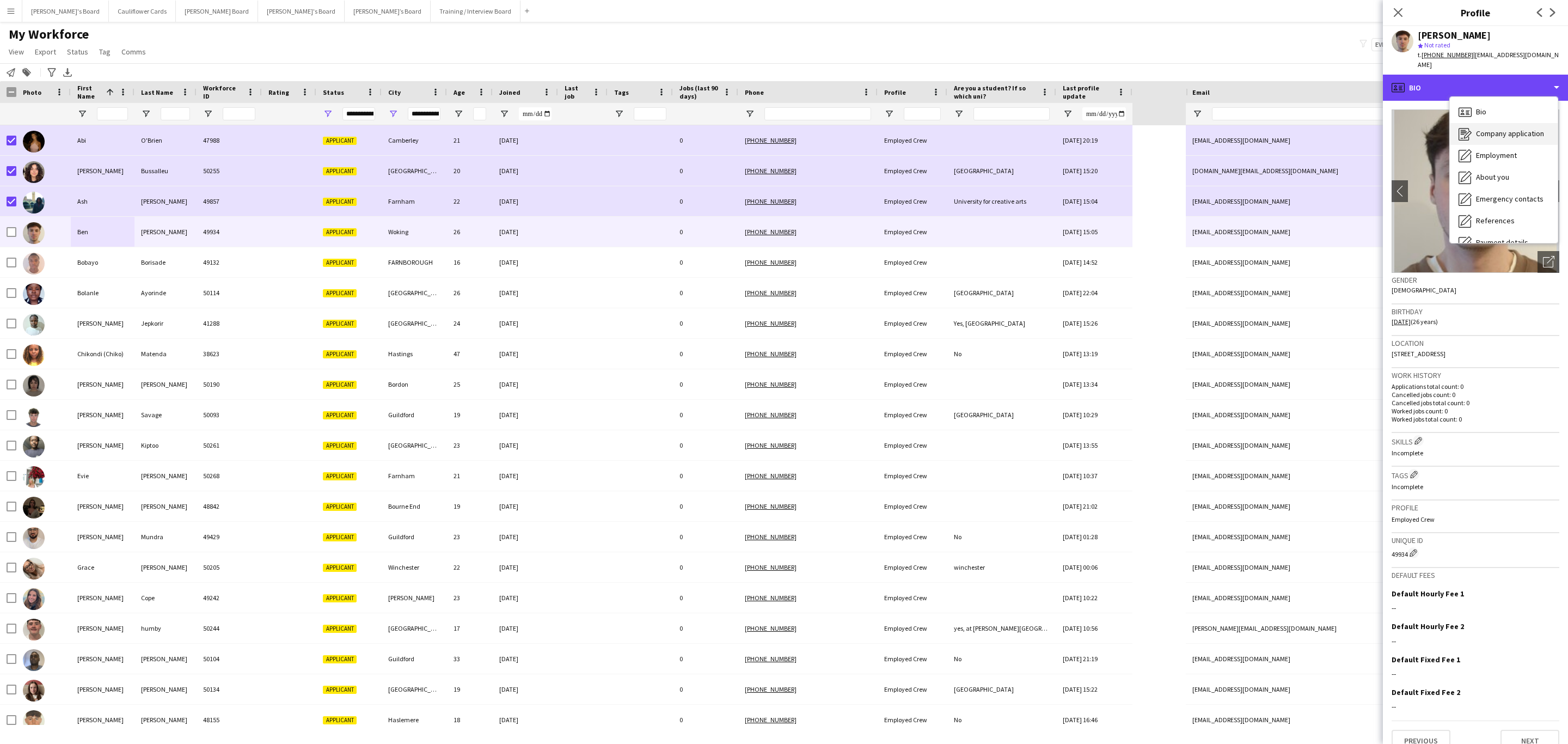
scroll to position [146, 0]
click at [1045, 136] on span "Additional info" at bounding box center [1499, 141] width 47 height 10
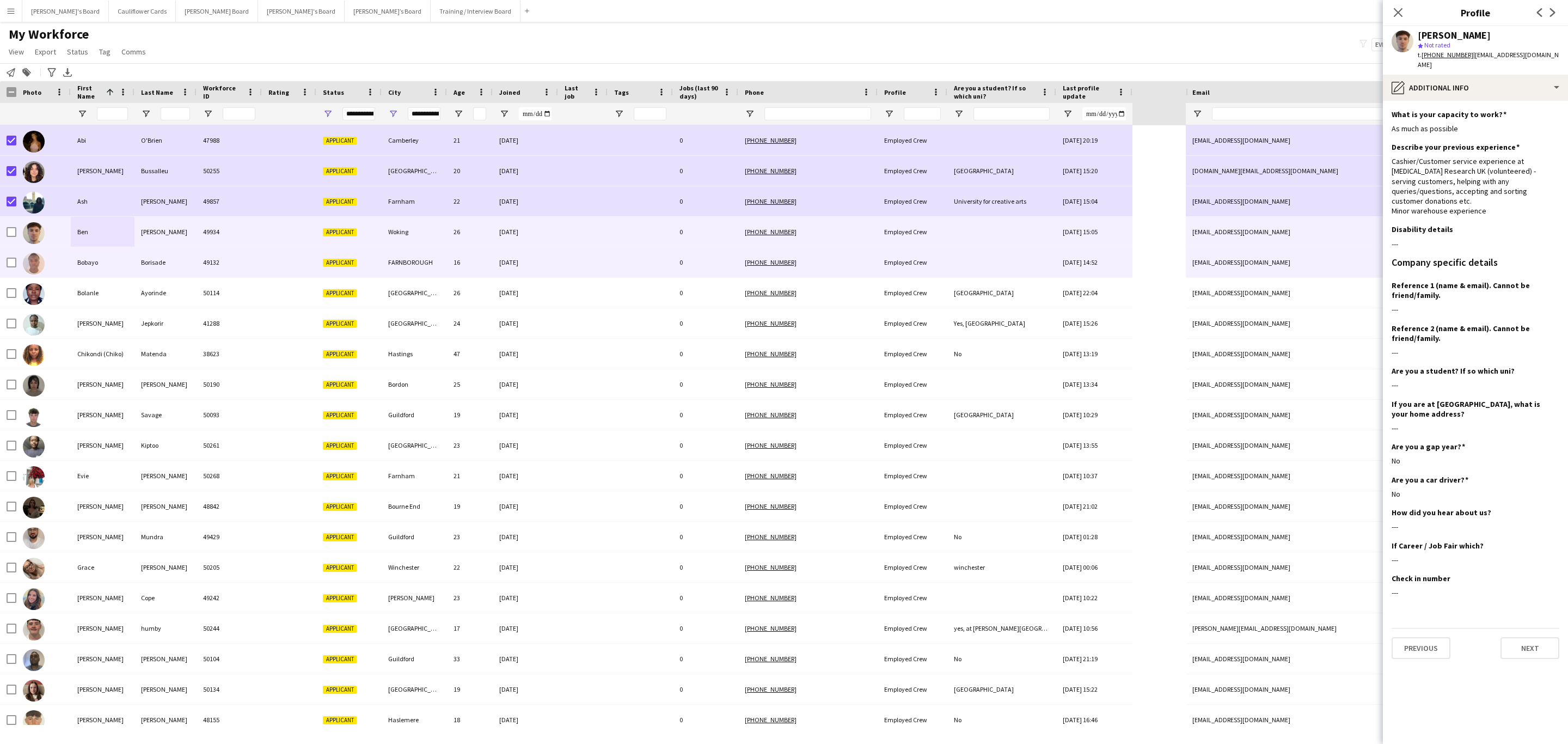
click at [441, 271] on div "FARNBOROUGH" at bounding box center [414, 262] width 65 height 30
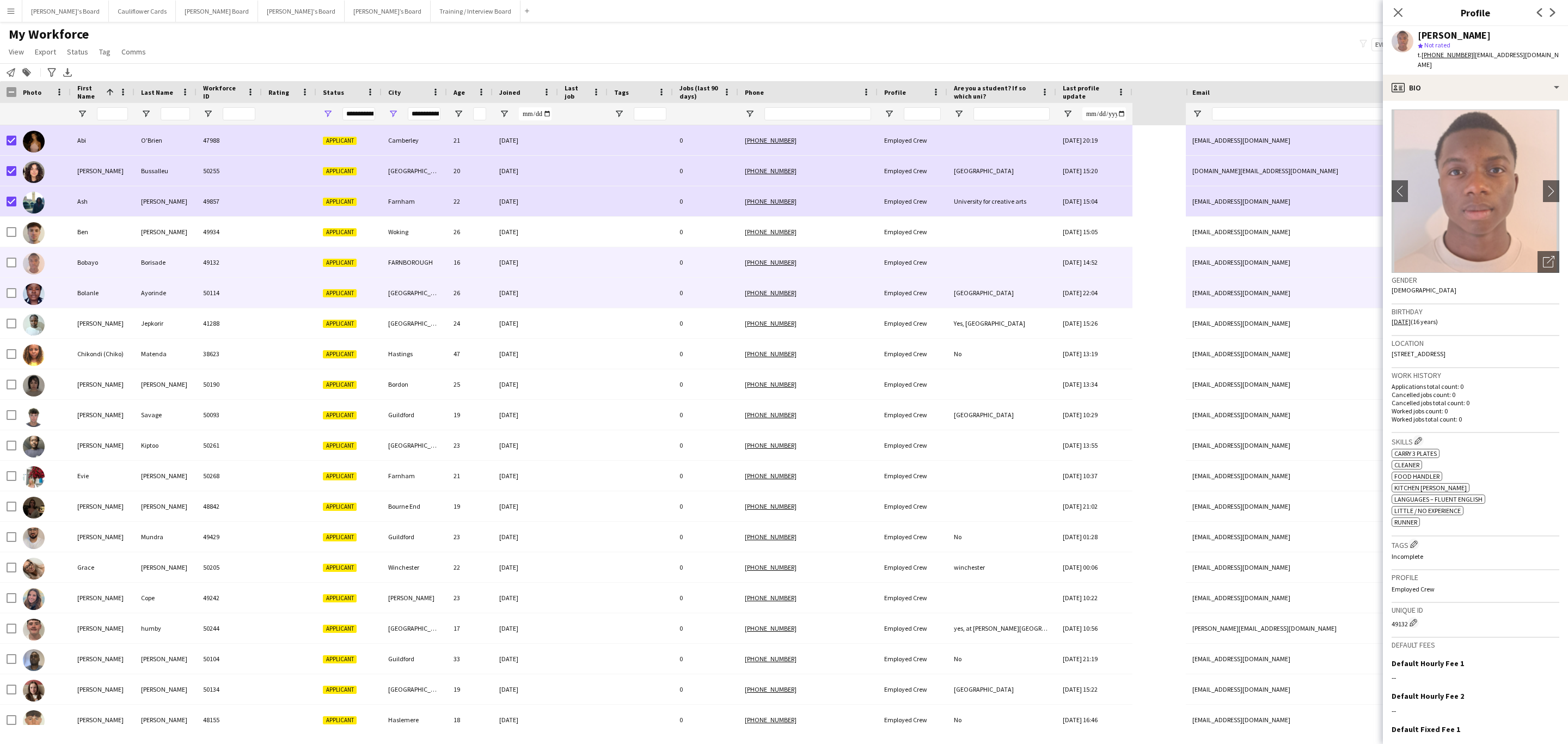
click at [432, 297] on div "[GEOGRAPHIC_DATA]" at bounding box center [414, 292] width 65 height 30
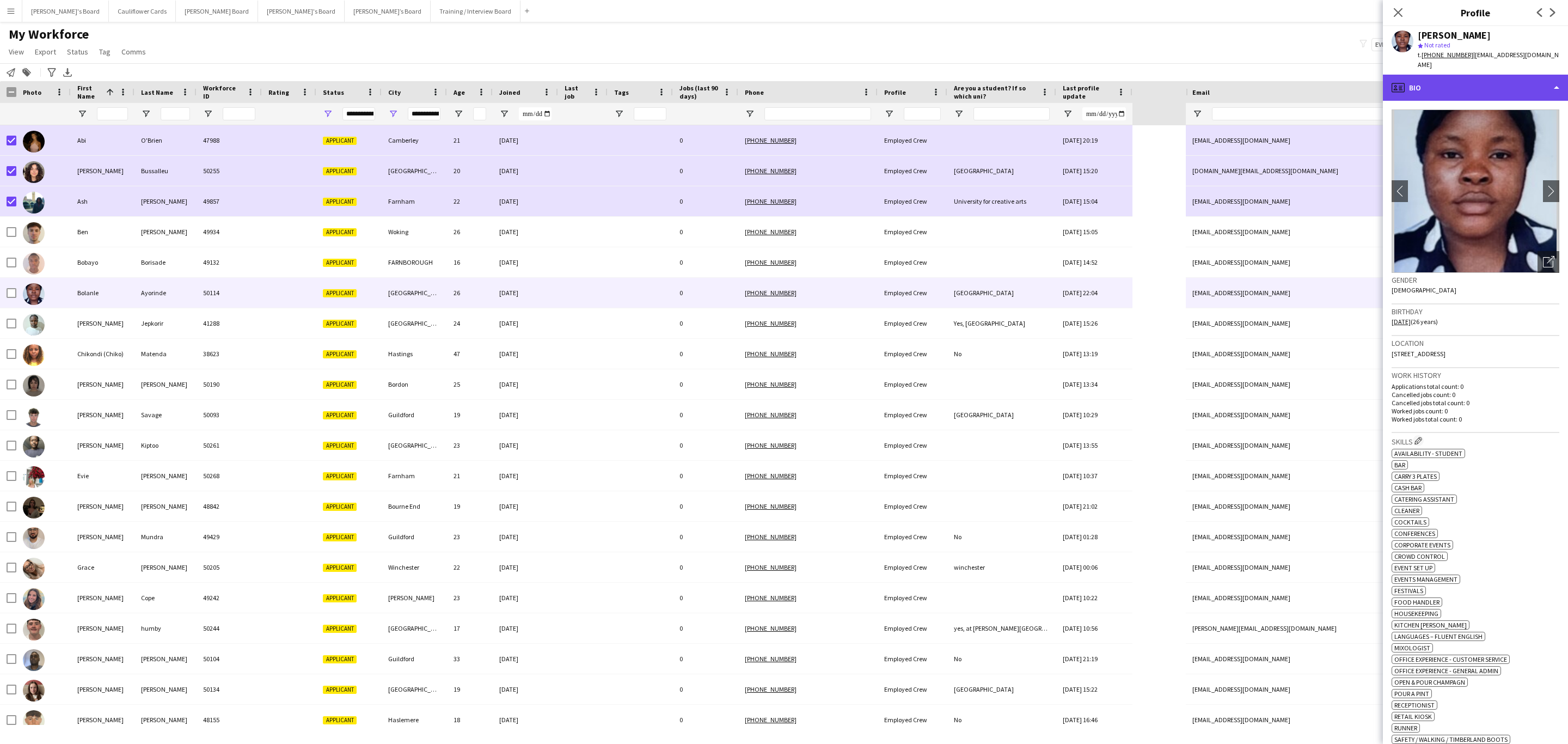
click at [1045, 80] on div "profile Bio" at bounding box center [1475, 88] width 185 height 26
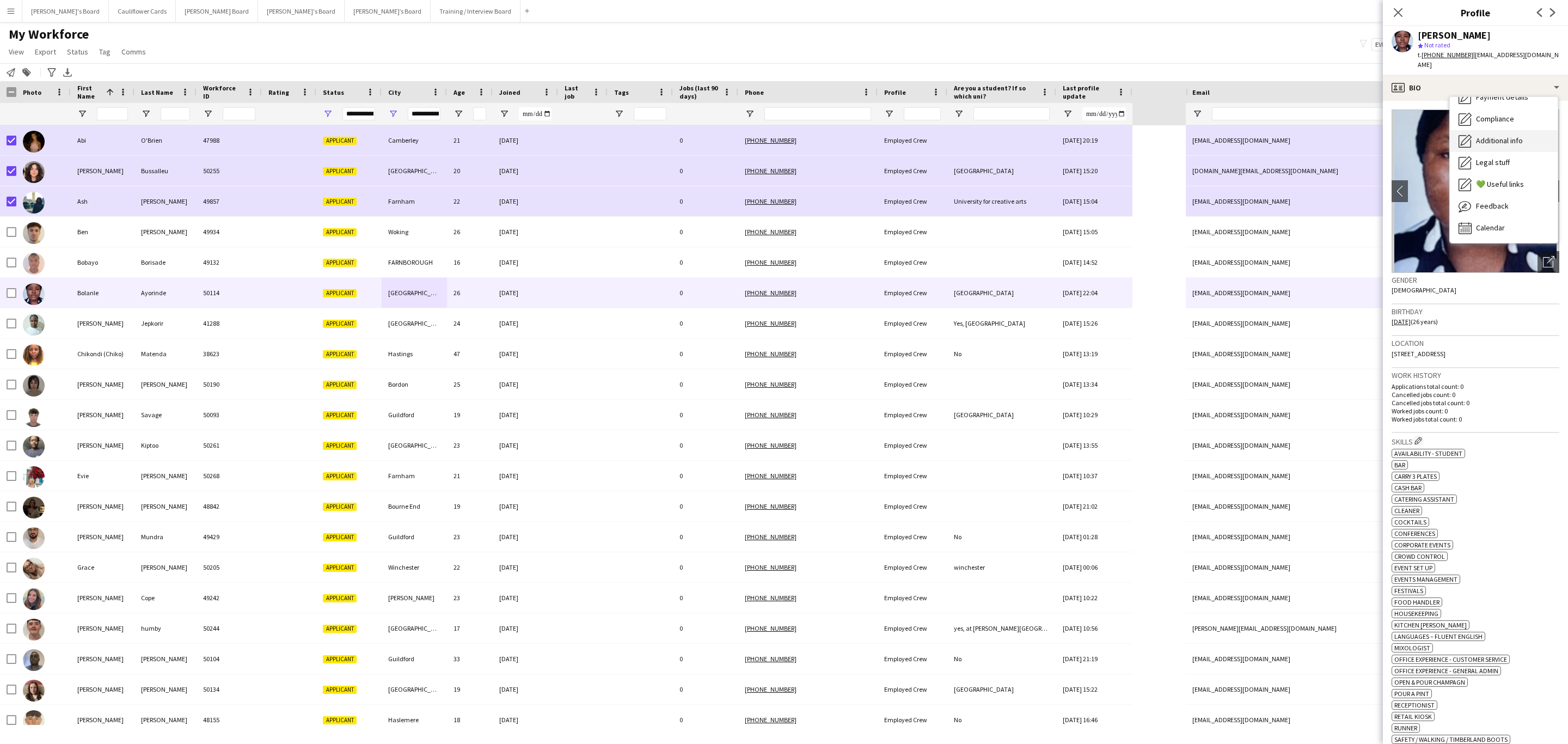
click at [1045, 130] on div "Additional info Additional info" at bounding box center [1503, 141] width 108 height 22
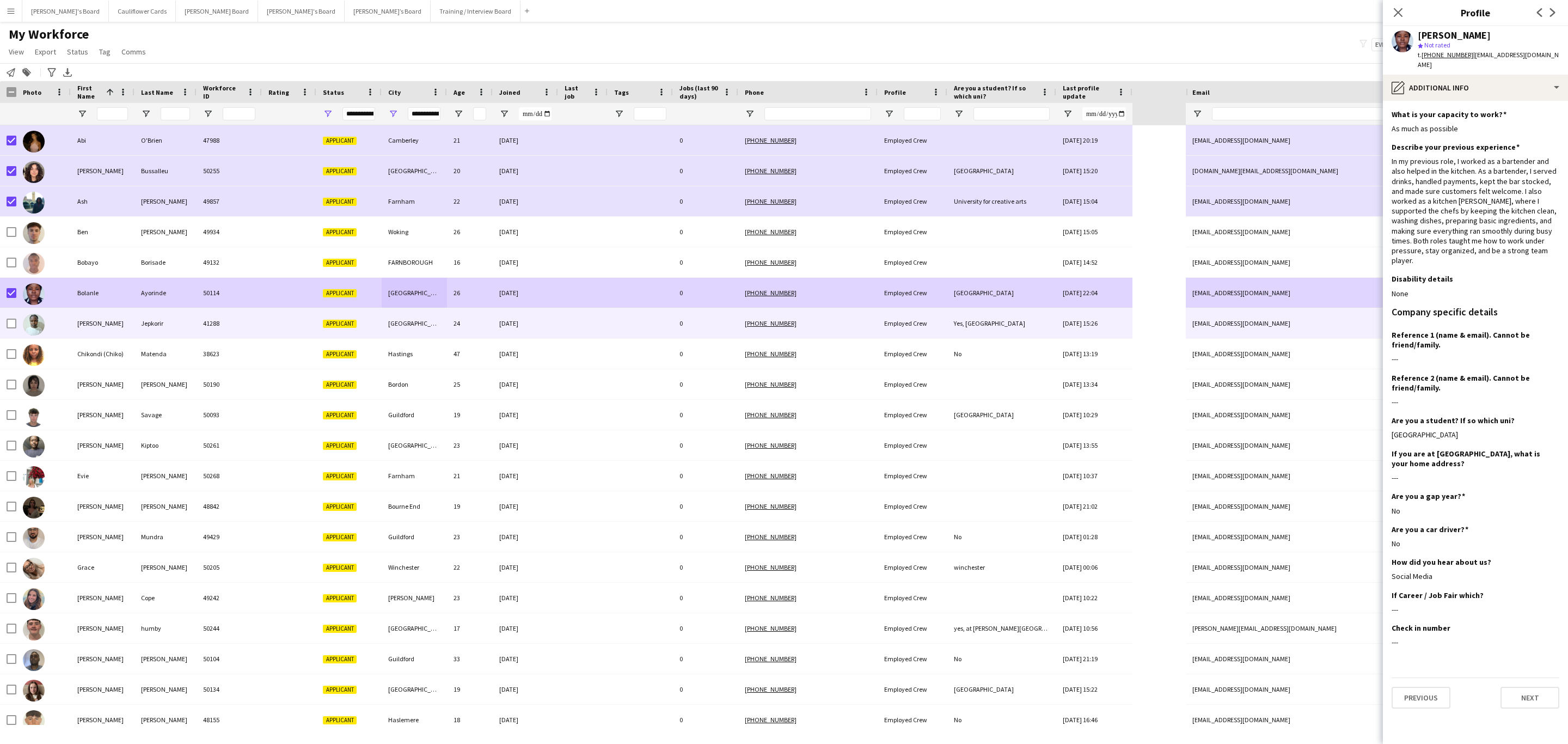
click at [183, 323] on div "Jepkorir" at bounding box center [166, 323] width 62 height 30
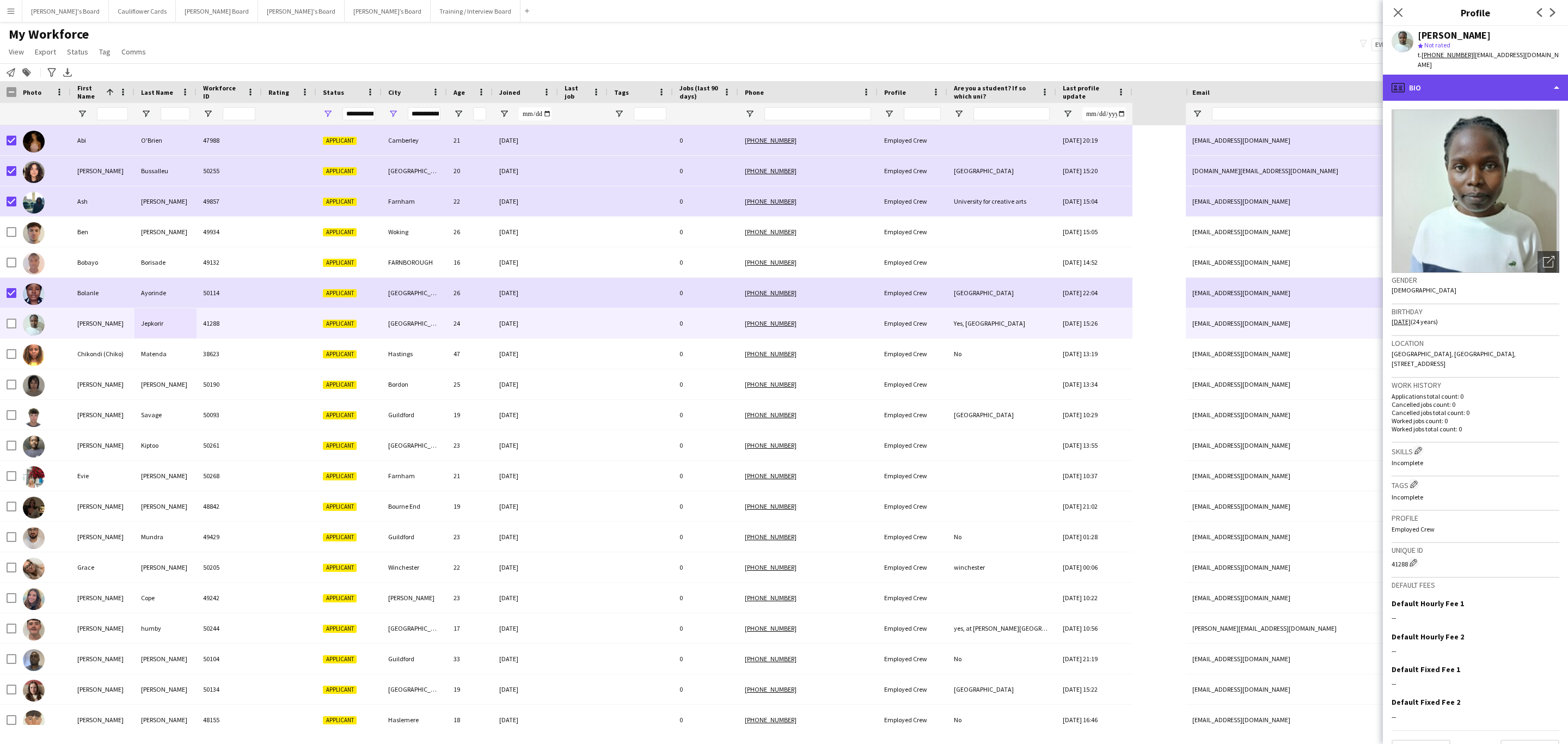
click at [1045, 88] on div "profile Bio" at bounding box center [1475, 88] width 185 height 26
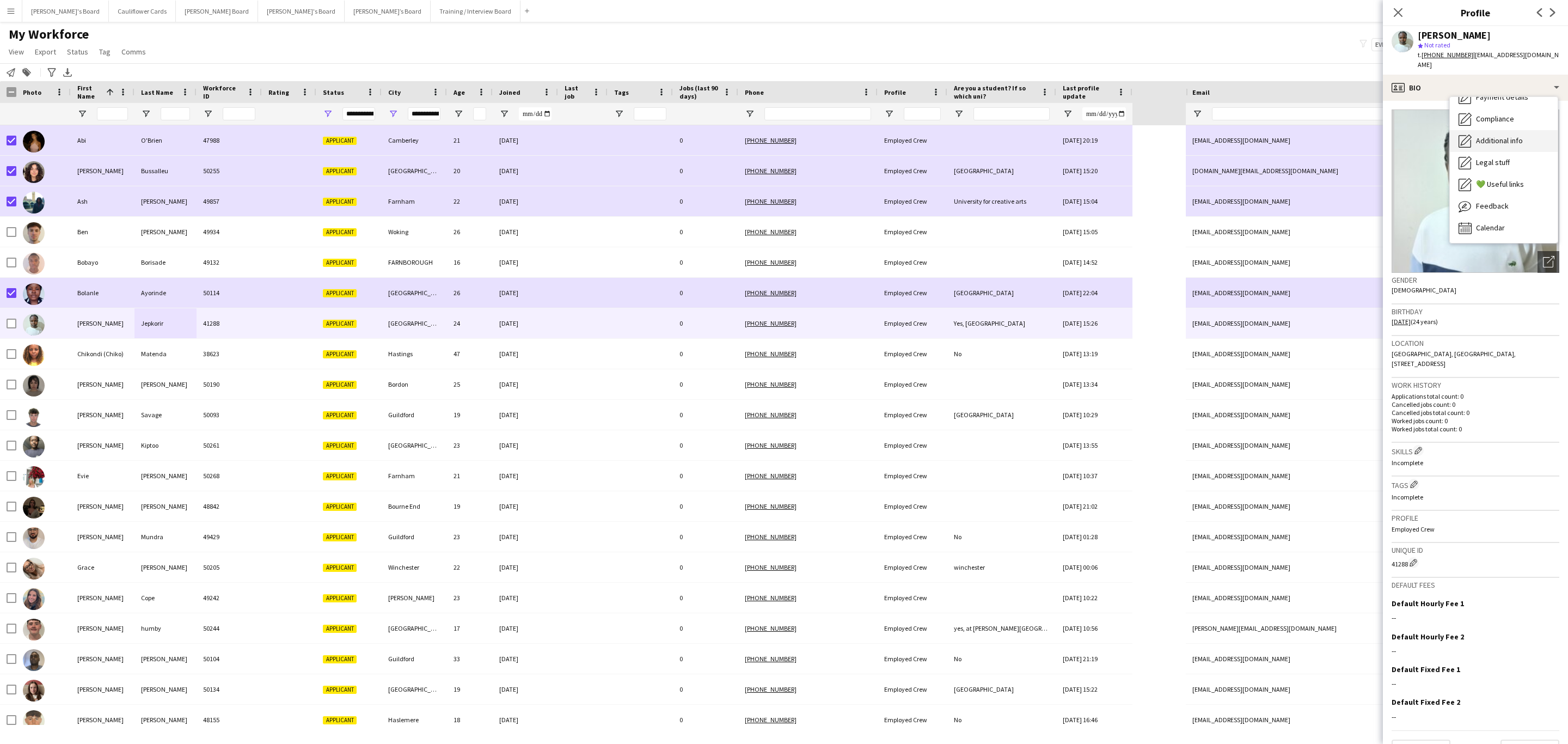
click at [1045, 130] on div "Additional info Additional info" at bounding box center [1503, 141] width 108 height 22
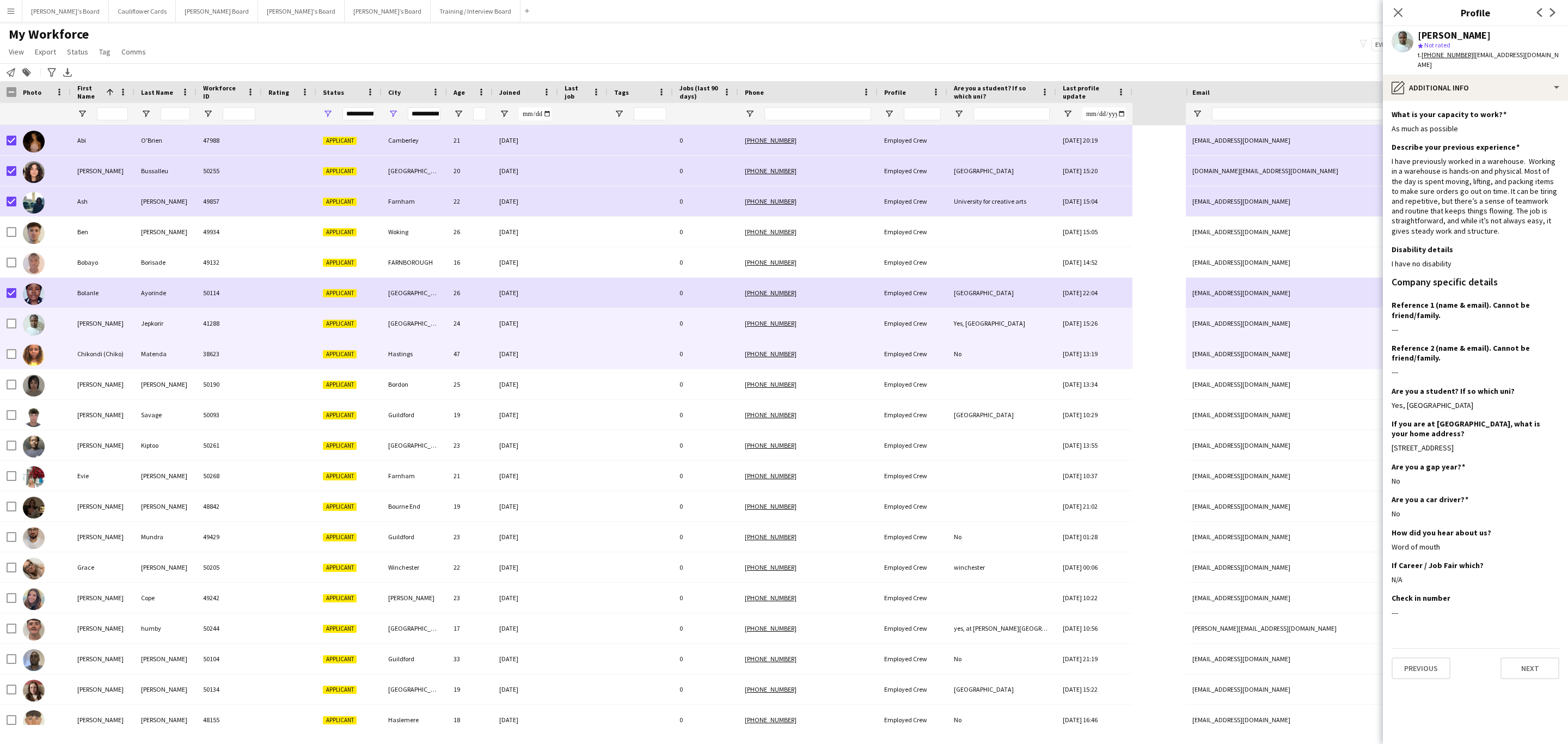
click at [188, 353] on div "Matenda" at bounding box center [166, 353] width 62 height 30
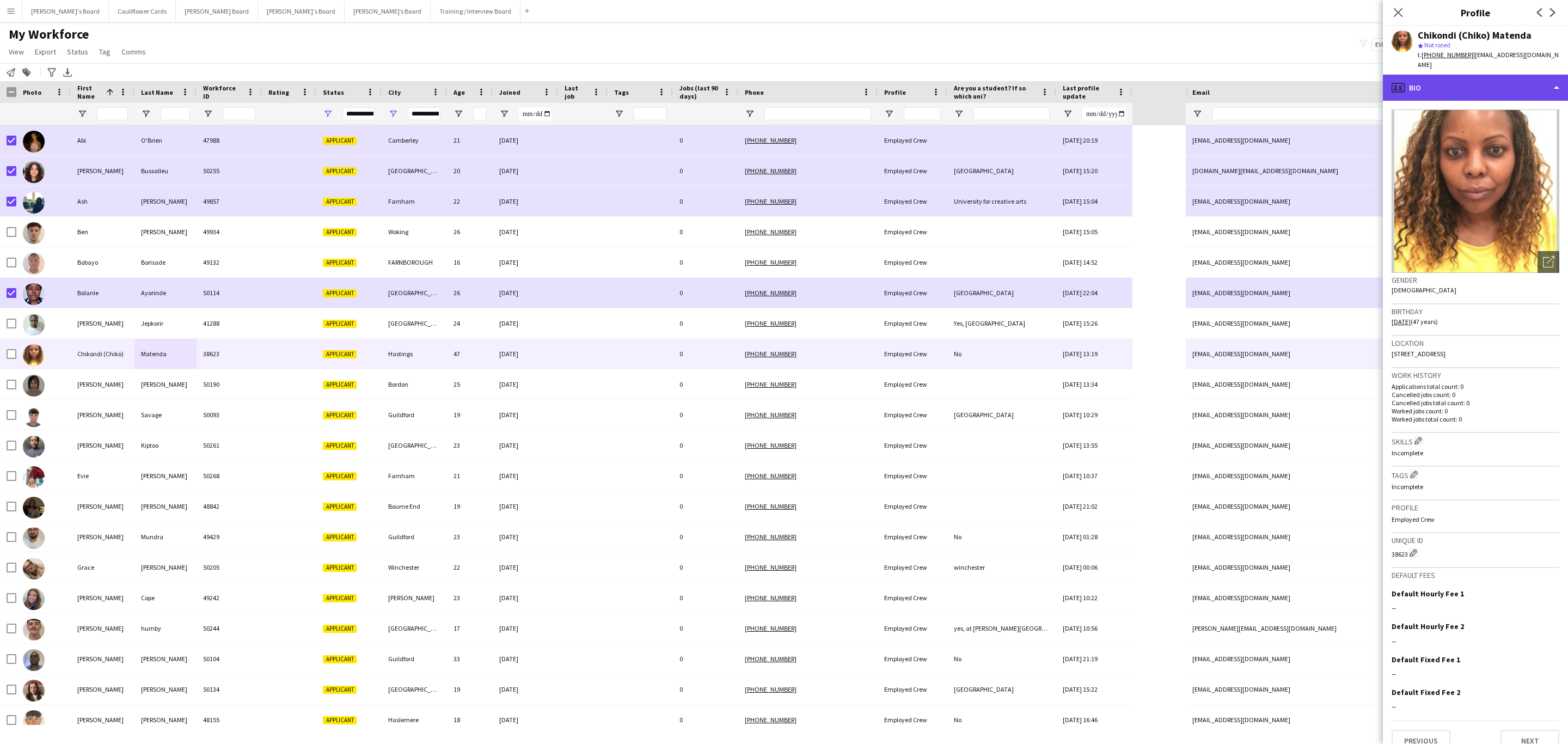
click at [1045, 82] on div "profile Bio" at bounding box center [1475, 88] width 185 height 26
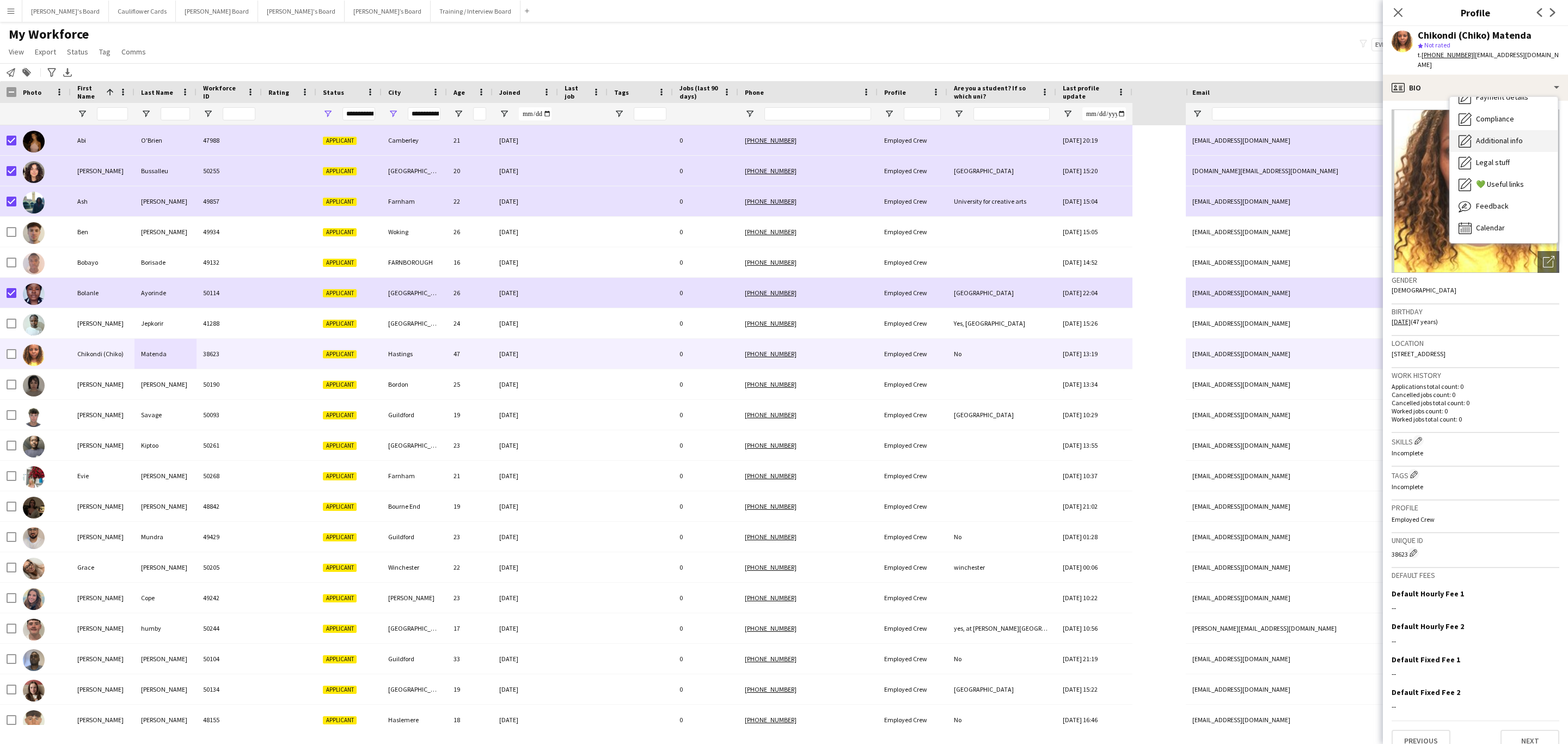
click at [1045, 136] on span "Additional info" at bounding box center [1499, 141] width 47 height 10
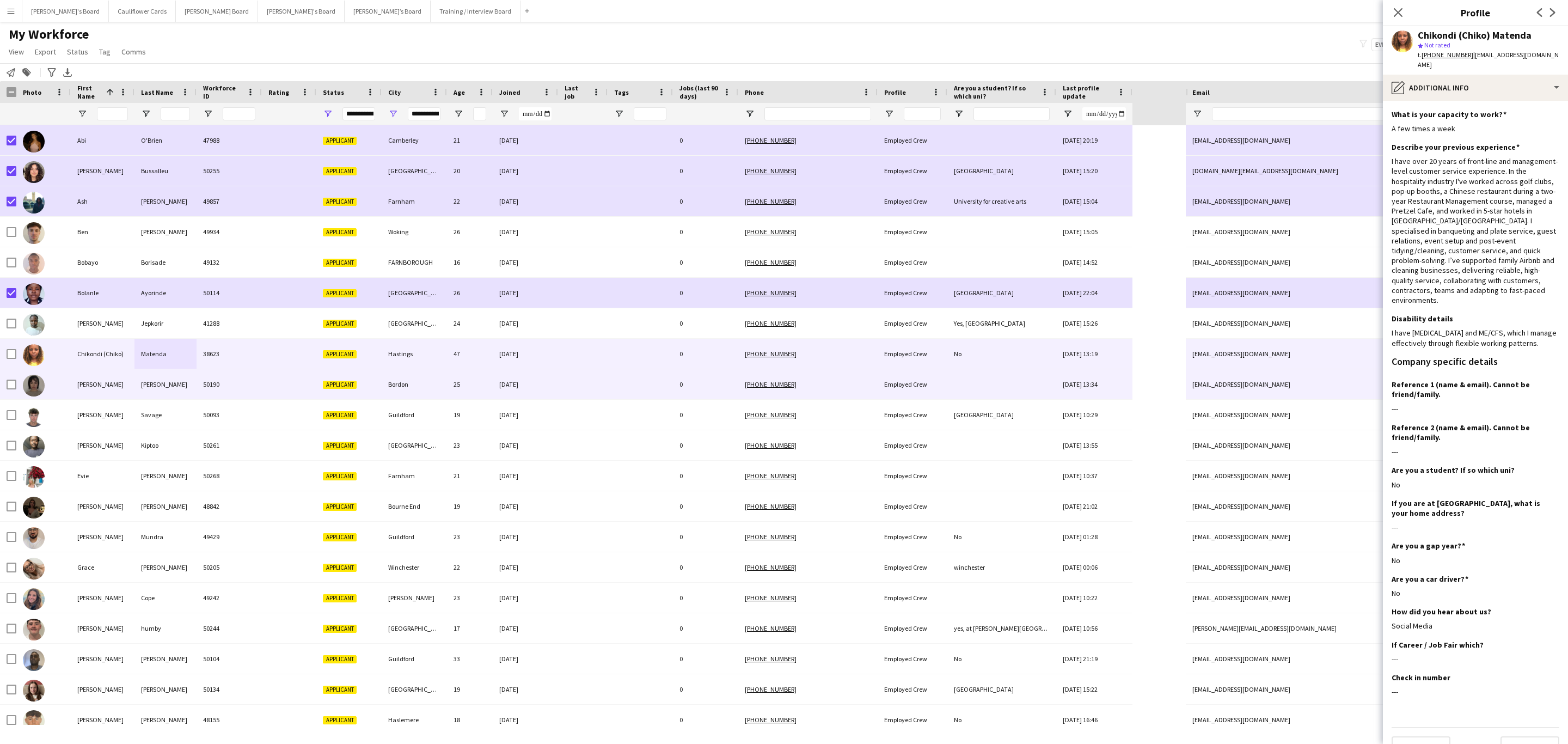
drag, startPoint x: 341, startPoint y: 382, endPoint x: 374, endPoint y: 379, distance: 33.1
click at [341, 383] on span "Applicant" at bounding box center [339, 384] width 33 height 8
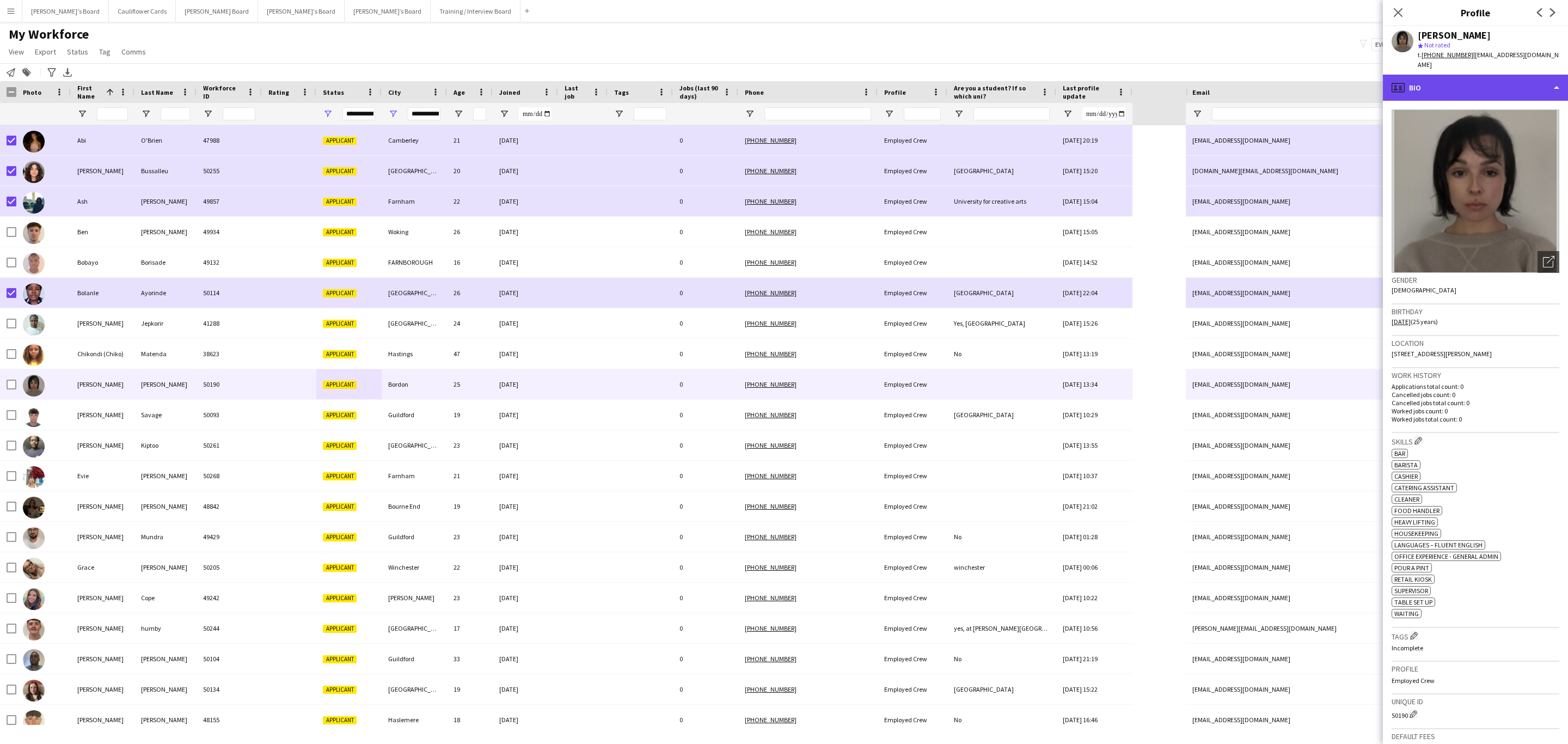
click at [1045, 82] on div "profile Bio" at bounding box center [1475, 88] width 185 height 26
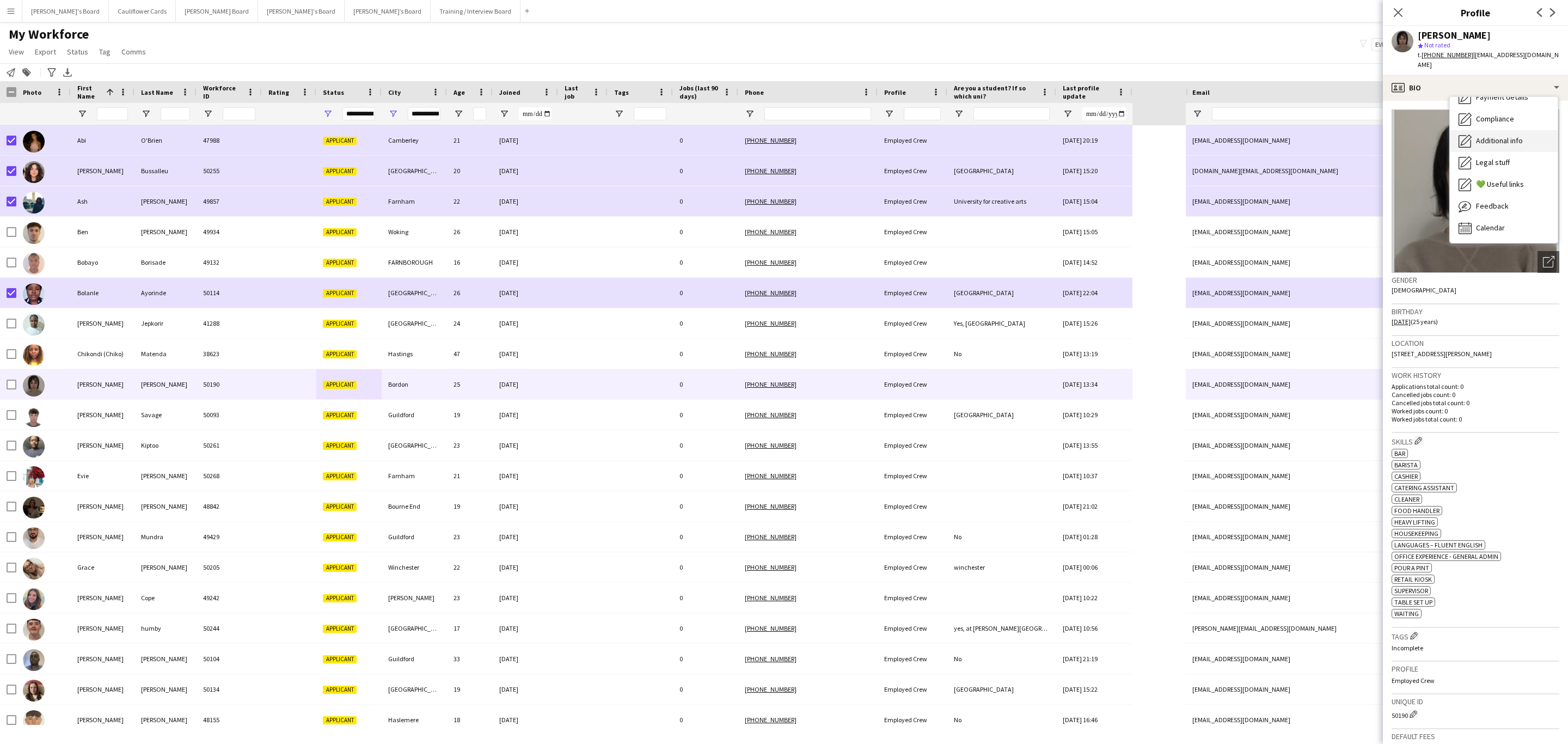
click at [1045, 136] on span "Additional info" at bounding box center [1499, 141] width 47 height 10
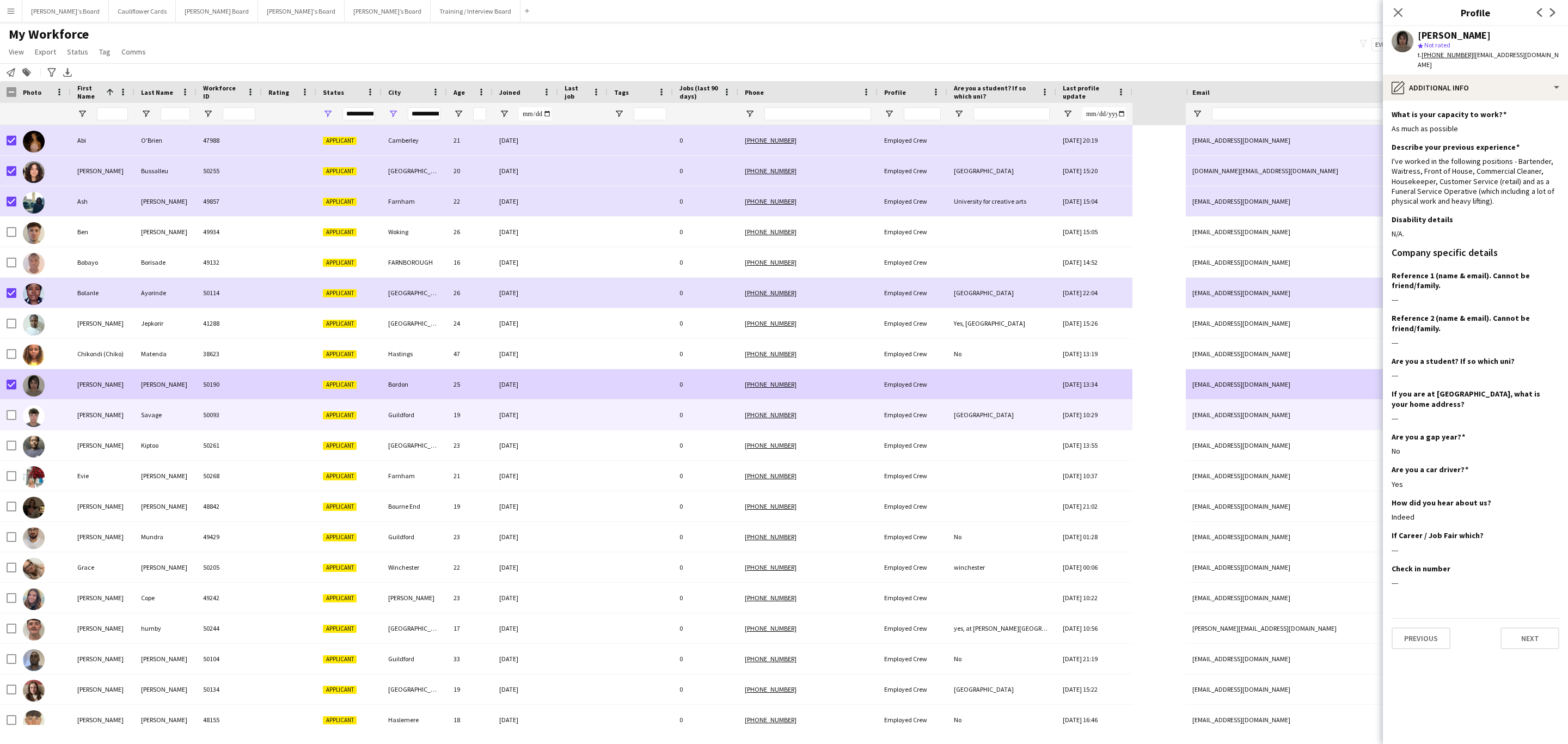
click at [136, 414] on div "Savage" at bounding box center [166, 415] width 62 height 30
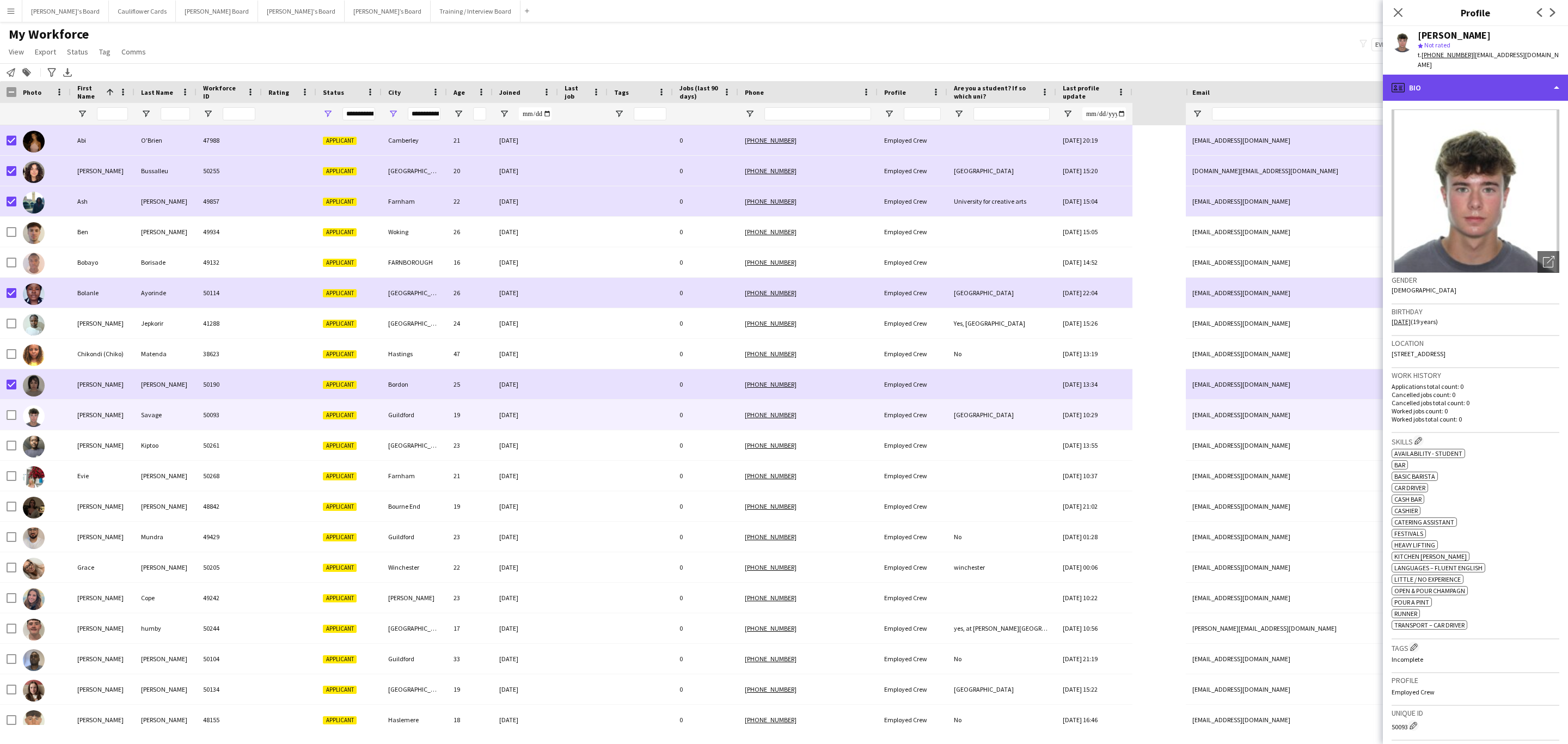
click at [1045, 75] on div "profile Bio" at bounding box center [1475, 88] width 185 height 26
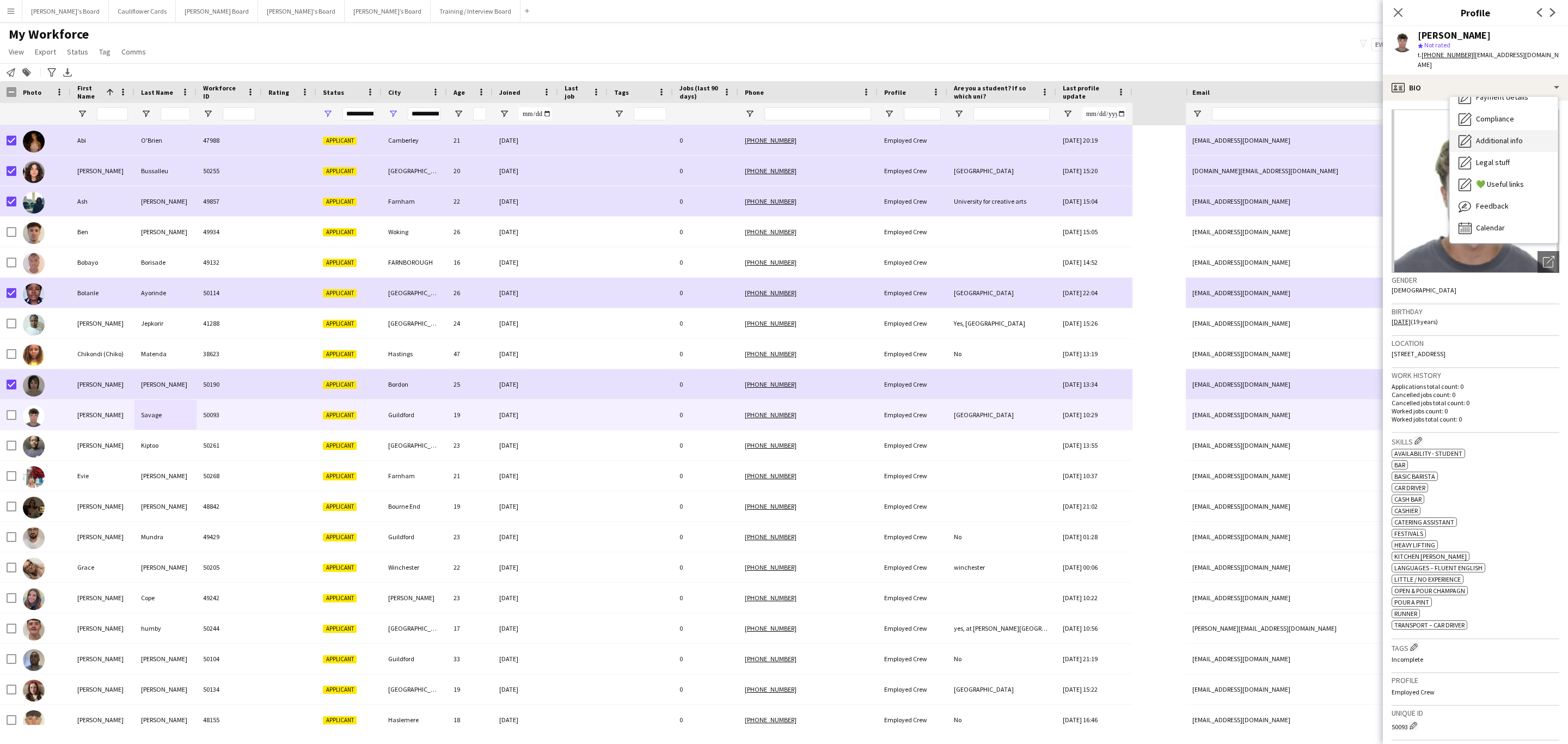
click at [1045, 136] on span "Additional info" at bounding box center [1499, 141] width 47 height 10
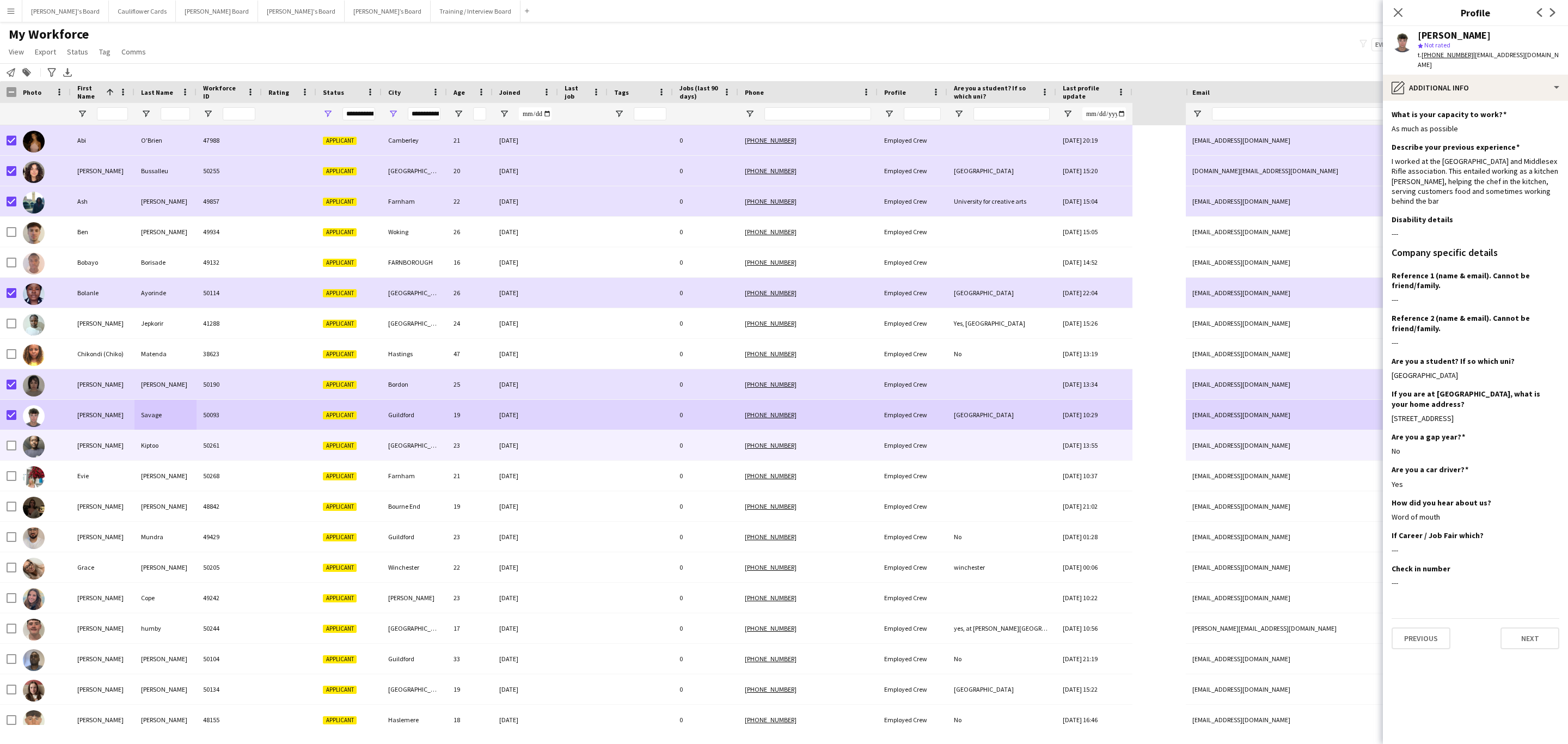
click at [157, 444] on div "Kiptoo" at bounding box center [166, 445] width 62 height 30
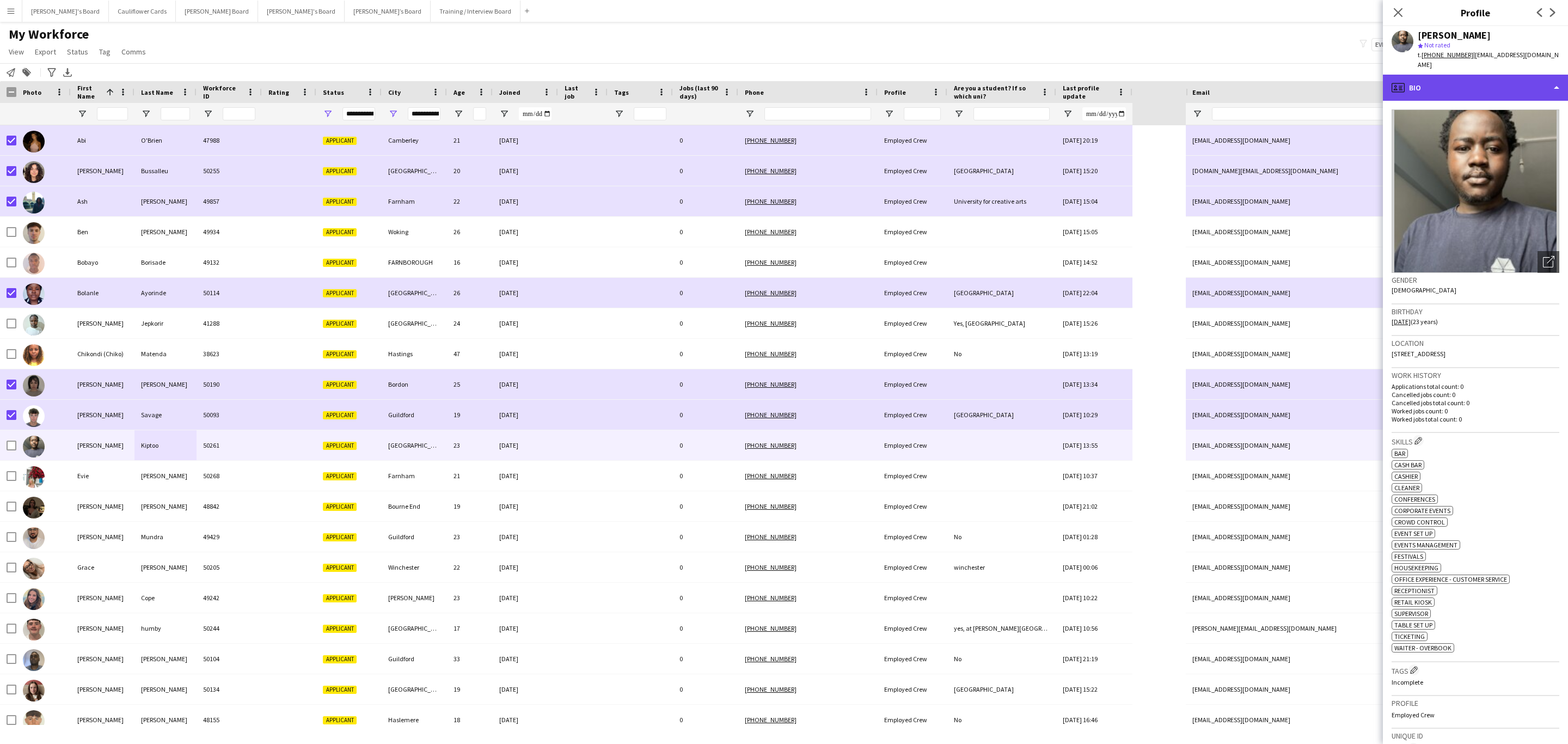
click at [1045, 75] on div "profile Bio" at bounding box center [1475, 88] width 185 height 26
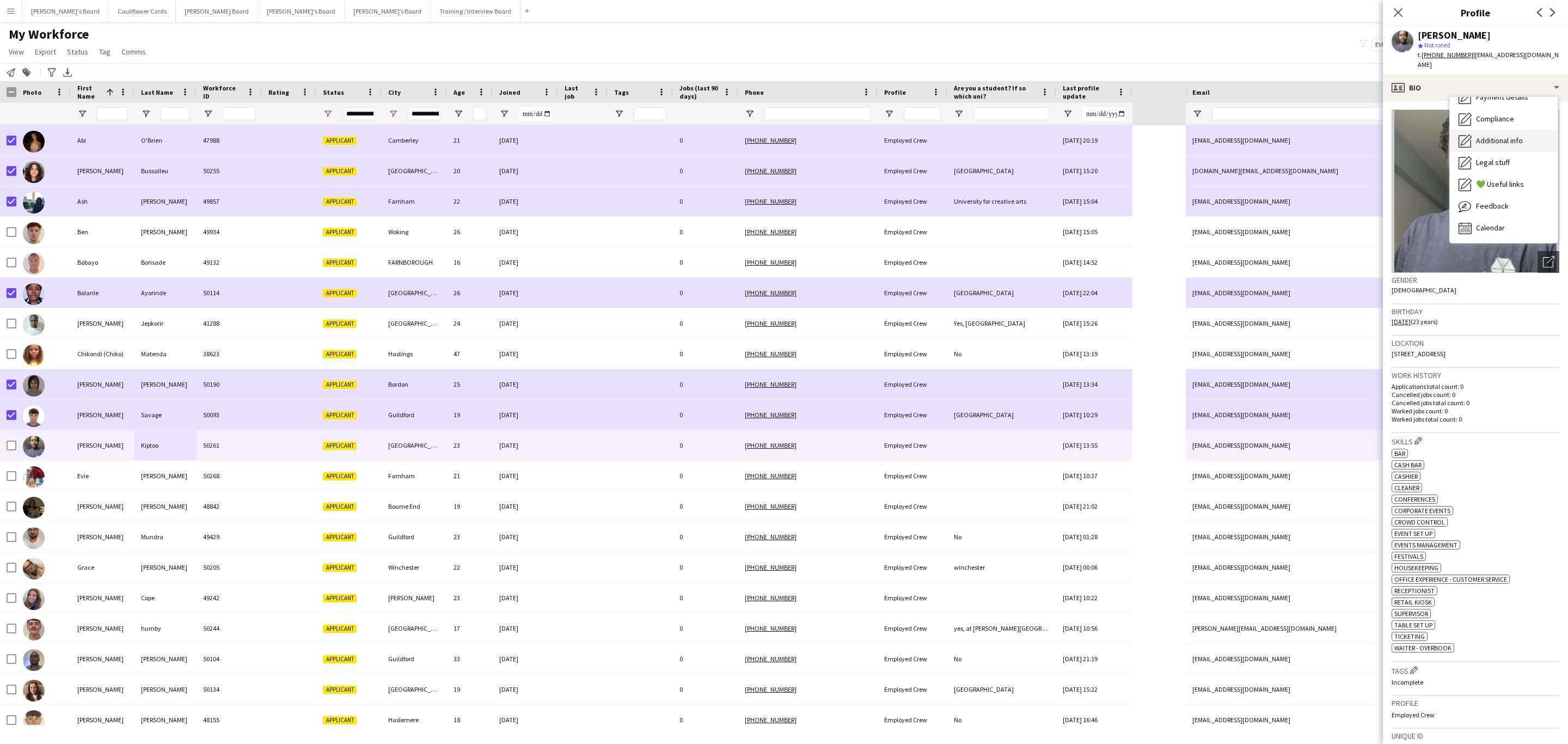
click at [1045, 136] on span "Additional info" at bounding box center [1499, 141] width 47 height 10
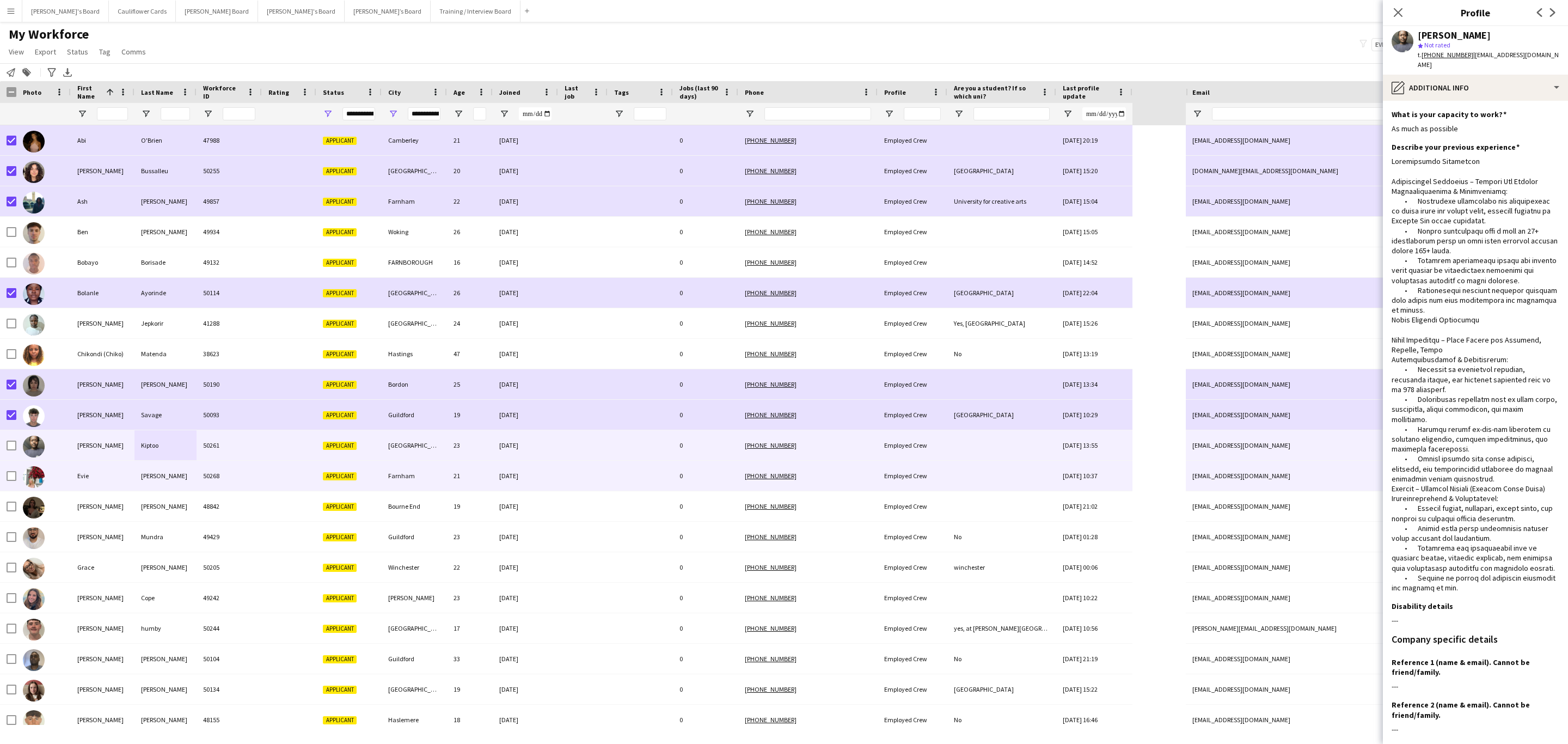
click at [170, 450] on div "Forrester" at bounding box center [166, 476] width 62 height 30
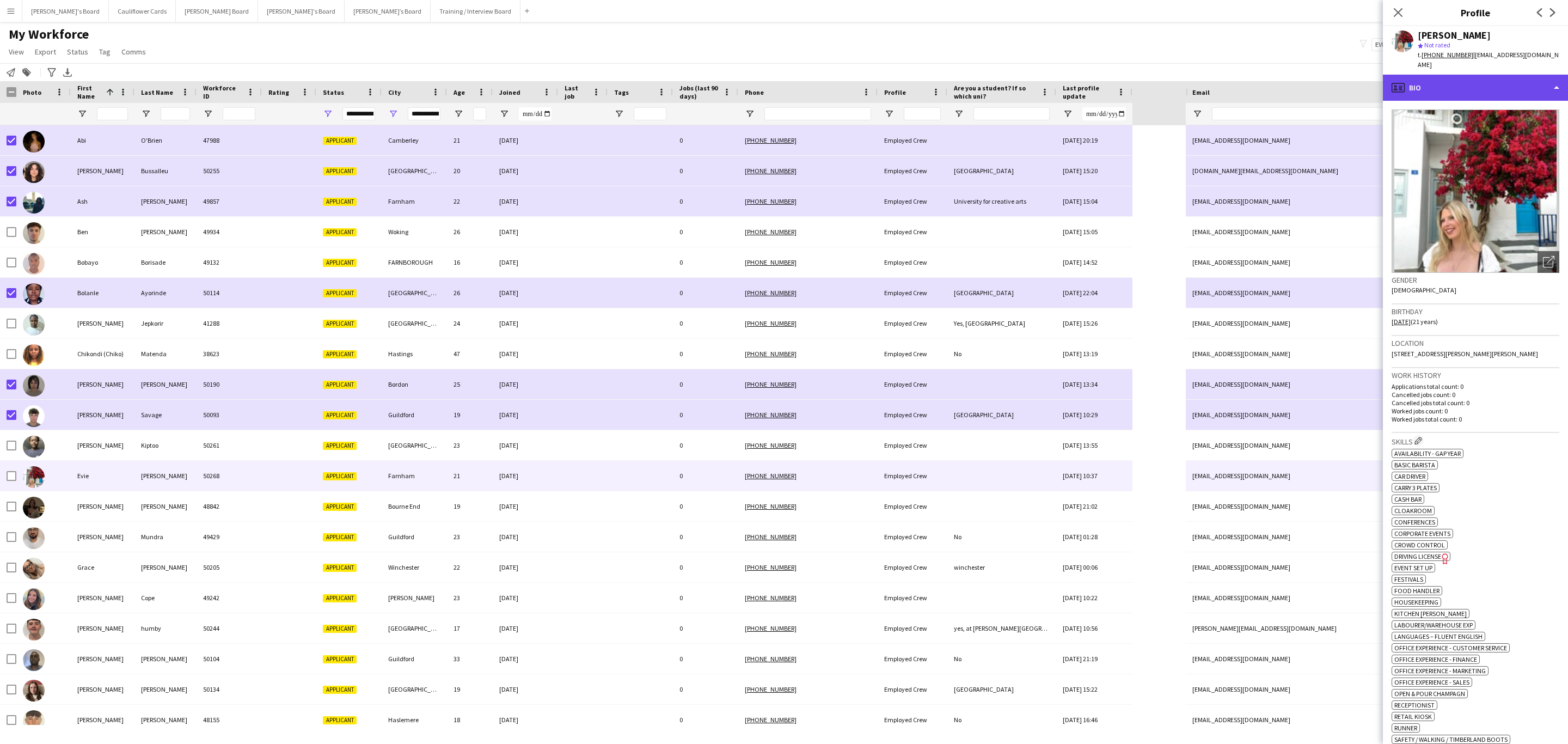
click at [1045, 75] on div "profile Bio" at bounding box center [1475, 88] width 185 height 26
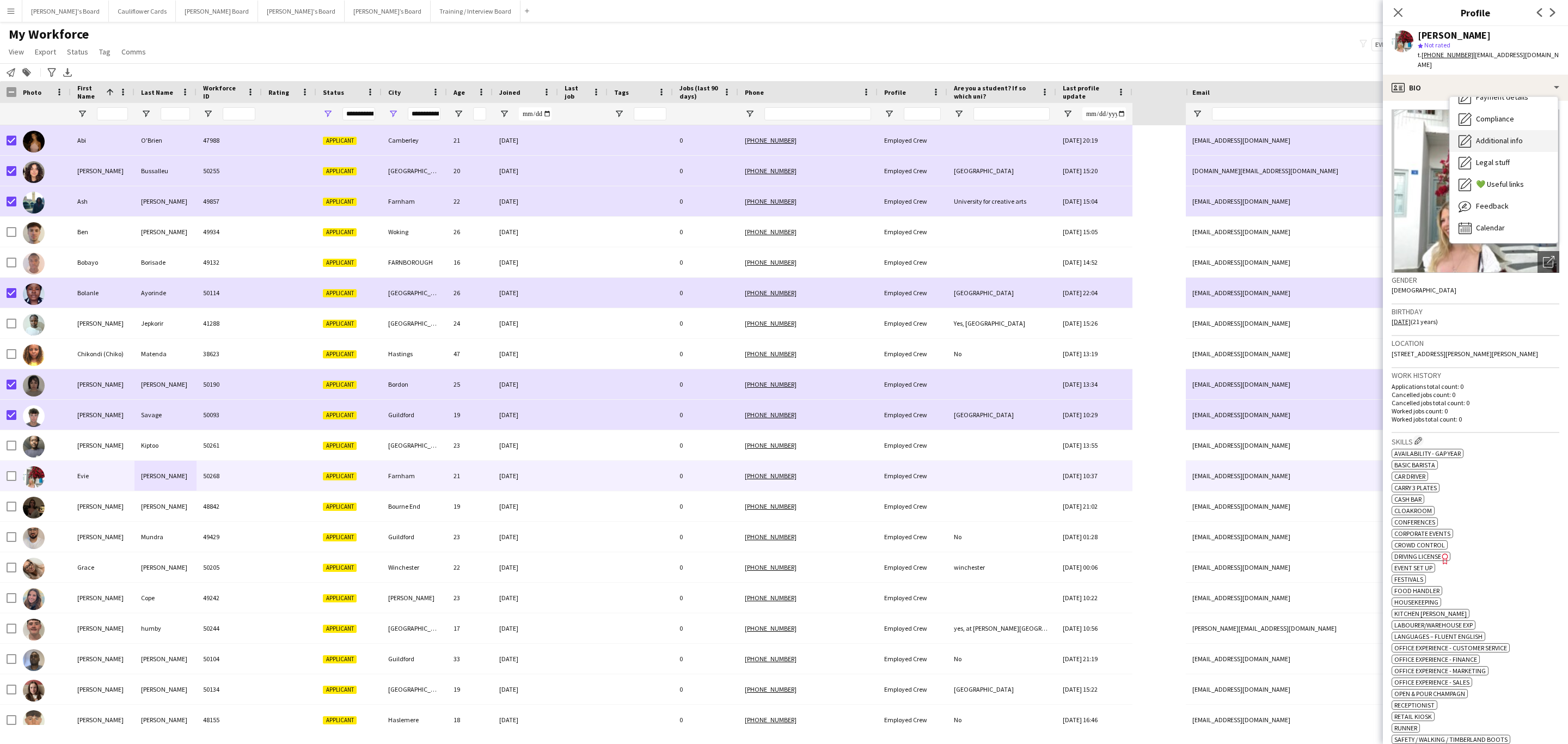
click at [1045, 130] on div "Additional info Additional info" at bounding box center [1503, 141] width 108 height 22
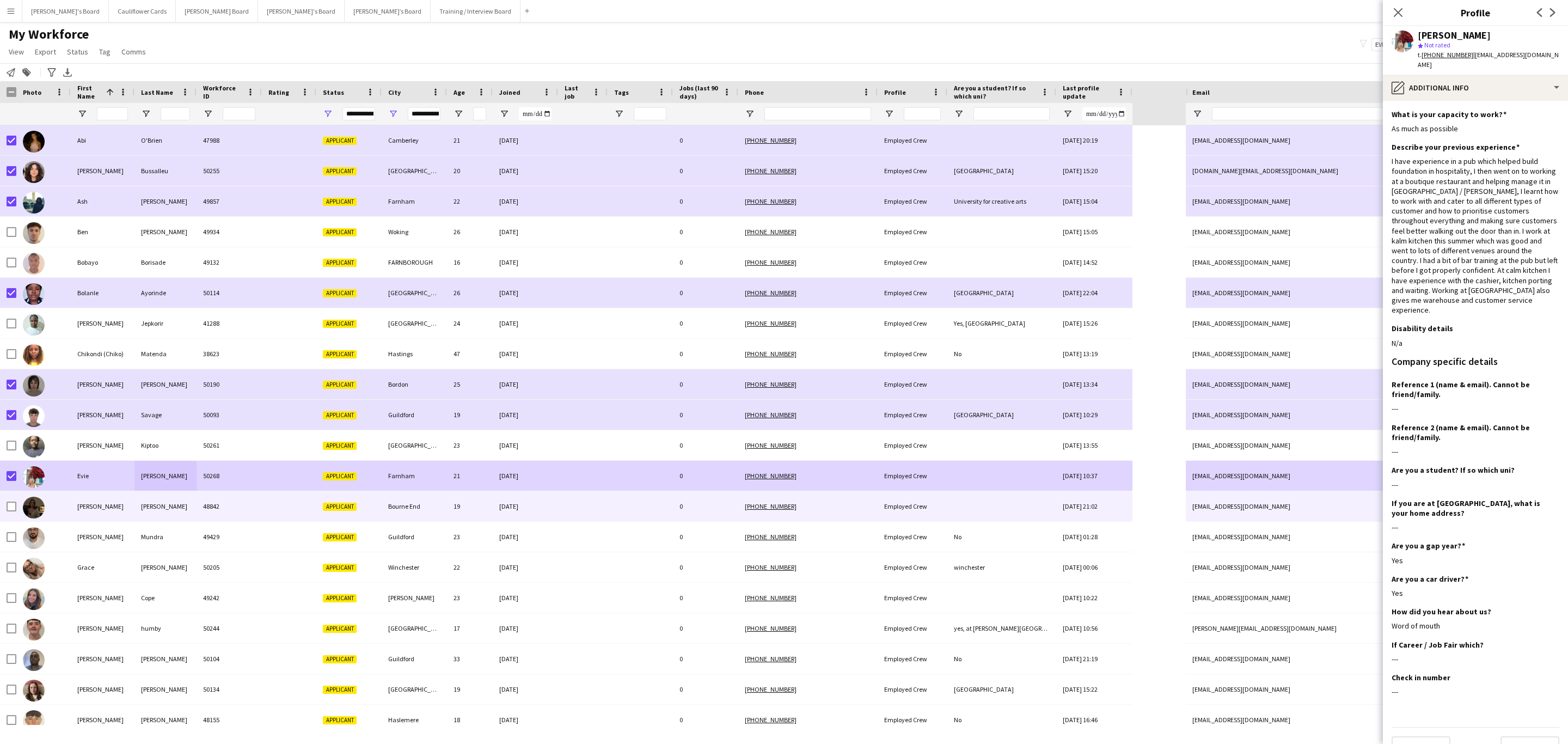
click at [135, 450] on div "Thornton-Wood" at bounding box center [166, 506] width 62 height 30
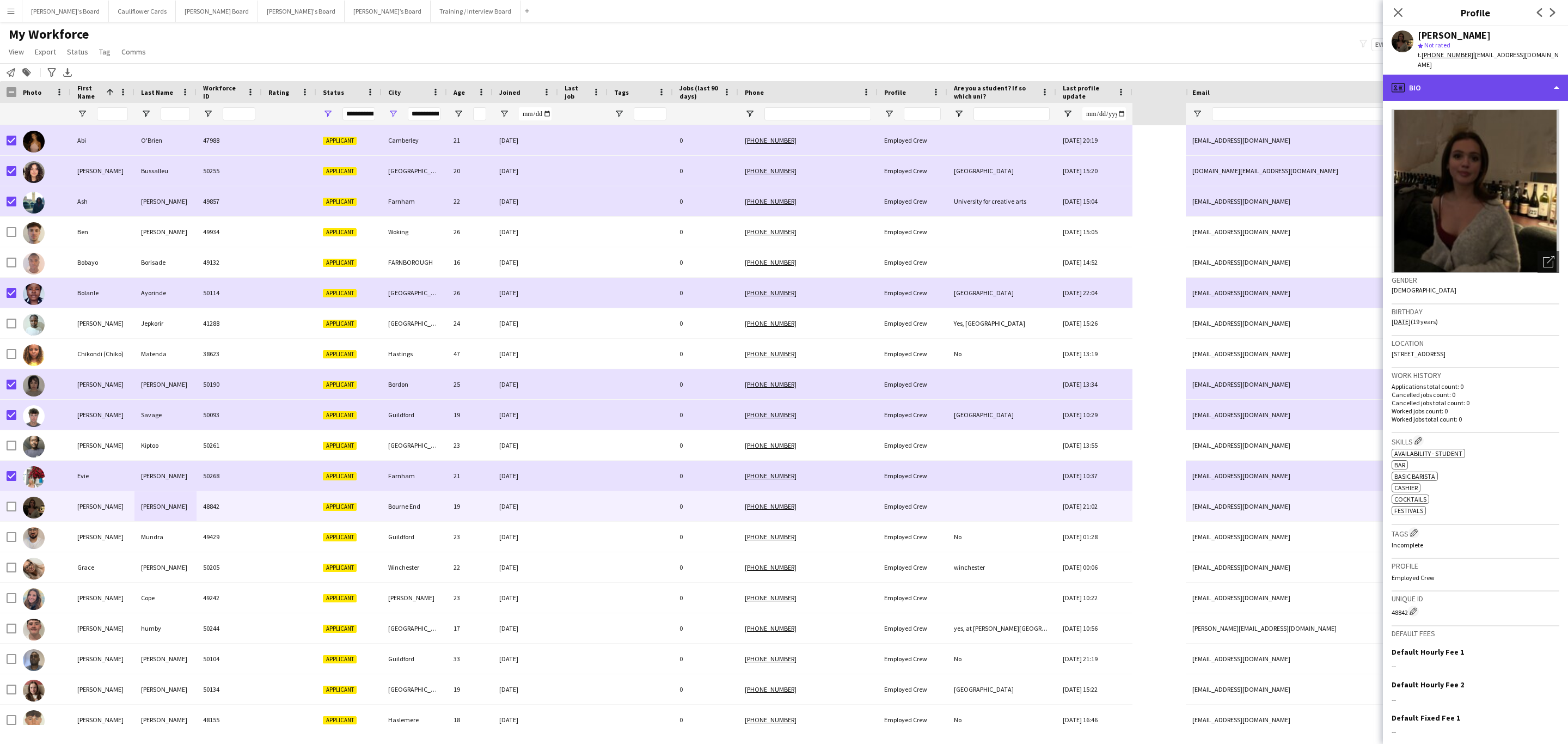
click at [1045, 85] on div "profile Bio" at bounding box center [1475, 88] width 185 height 26
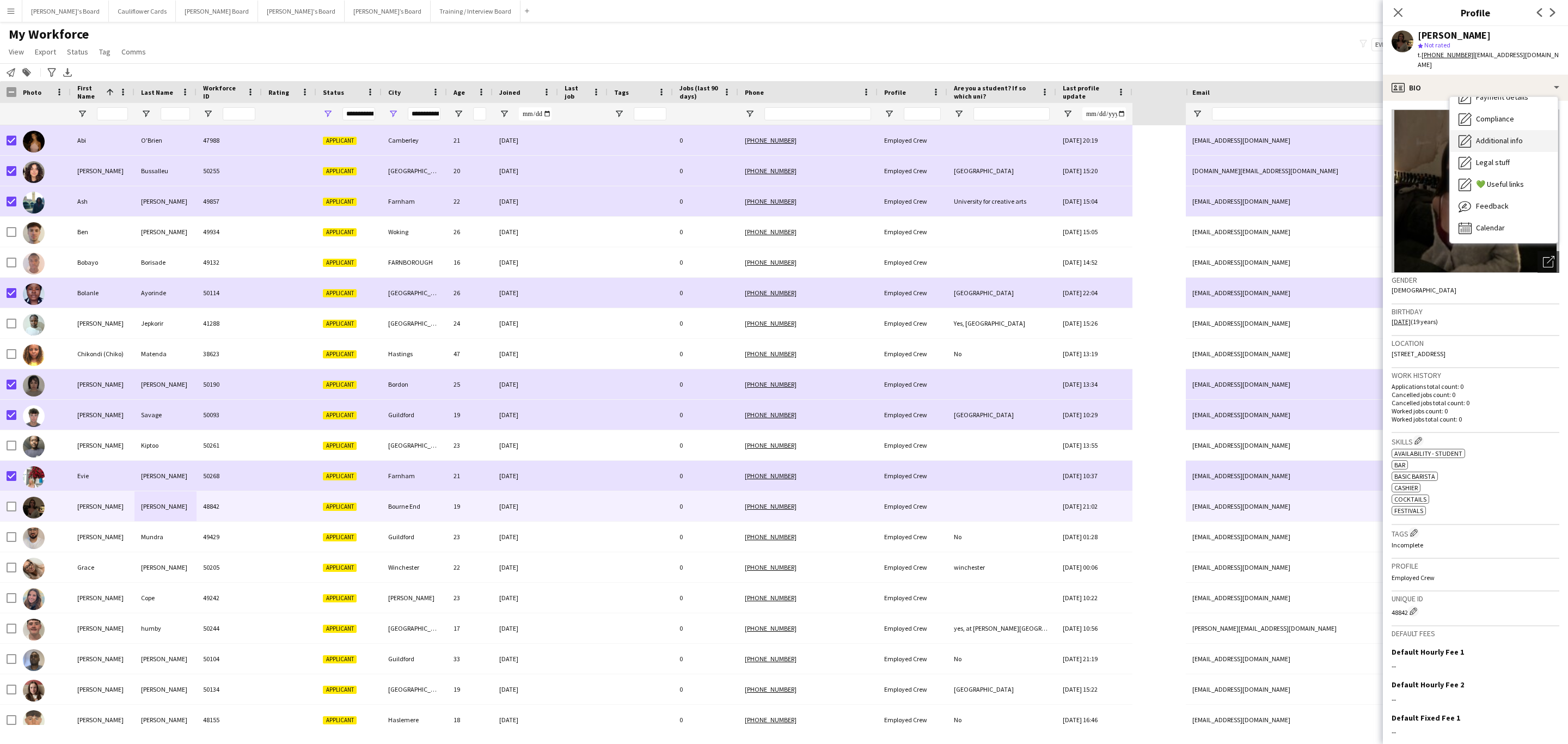
click at [1045, 136] on div "Additional info Additional info" at bounding box center [1503, 141] width 108 height 22
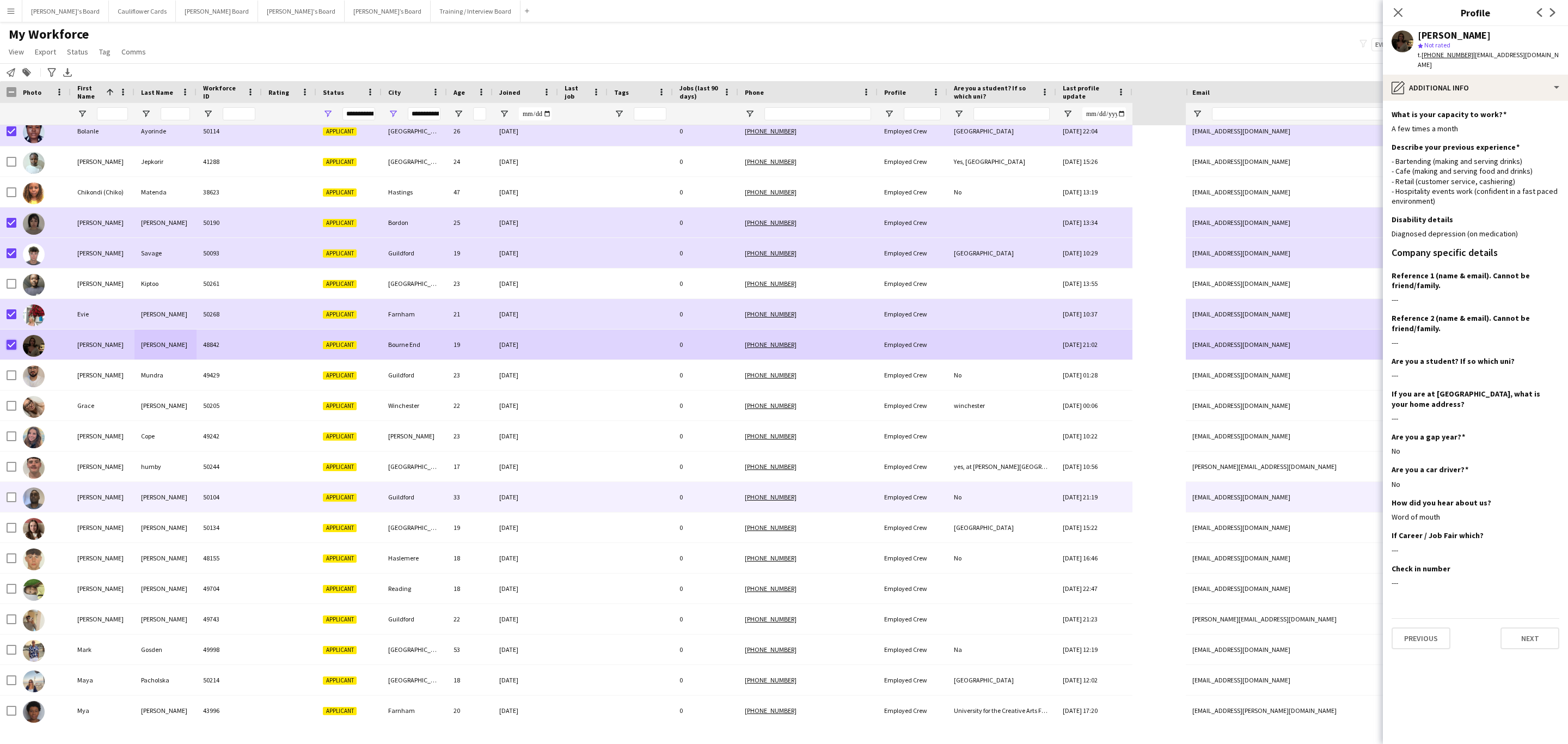
scroll to position [163, 0]
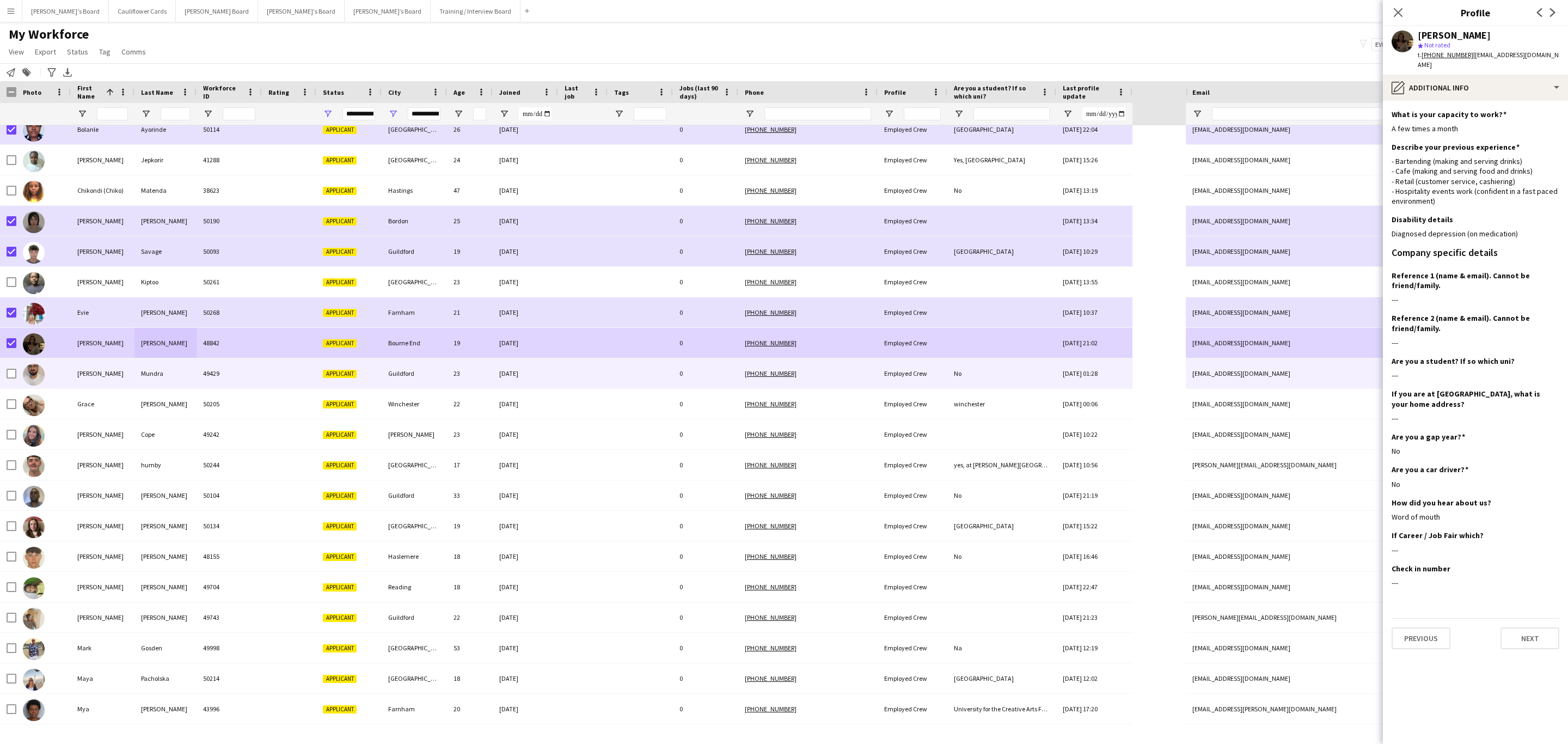
click at [426, 378] on div "Guildford" at bounding box center [414, 373] width 65 height 30
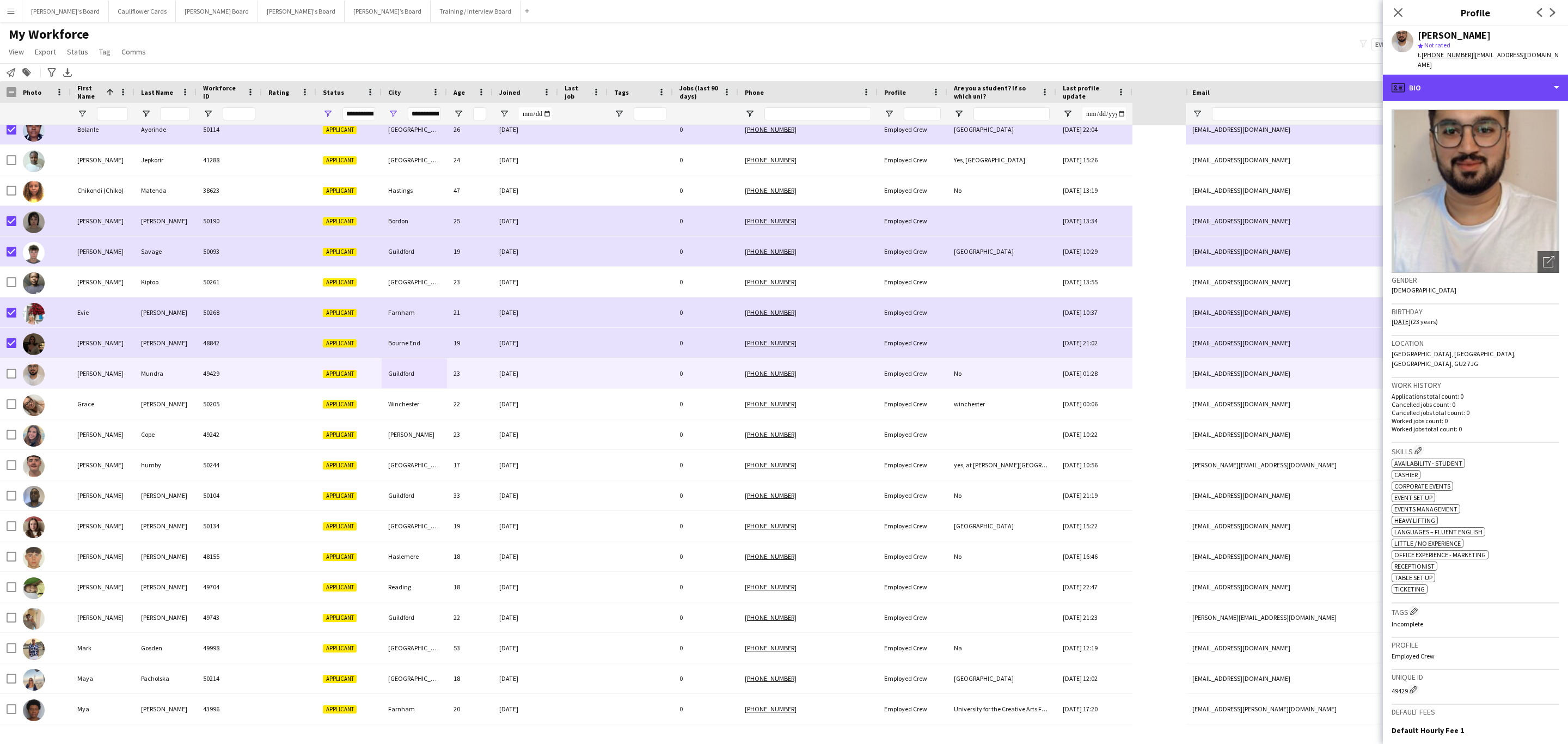
drag, startPoint x: 1473, startPoint y: 83, endPoint x: 1475, endPoint y: 110, distance: 27.1
click at [1045, 83] on div "profile Bio" at bounding box center [1475, 88] width 185 height 26
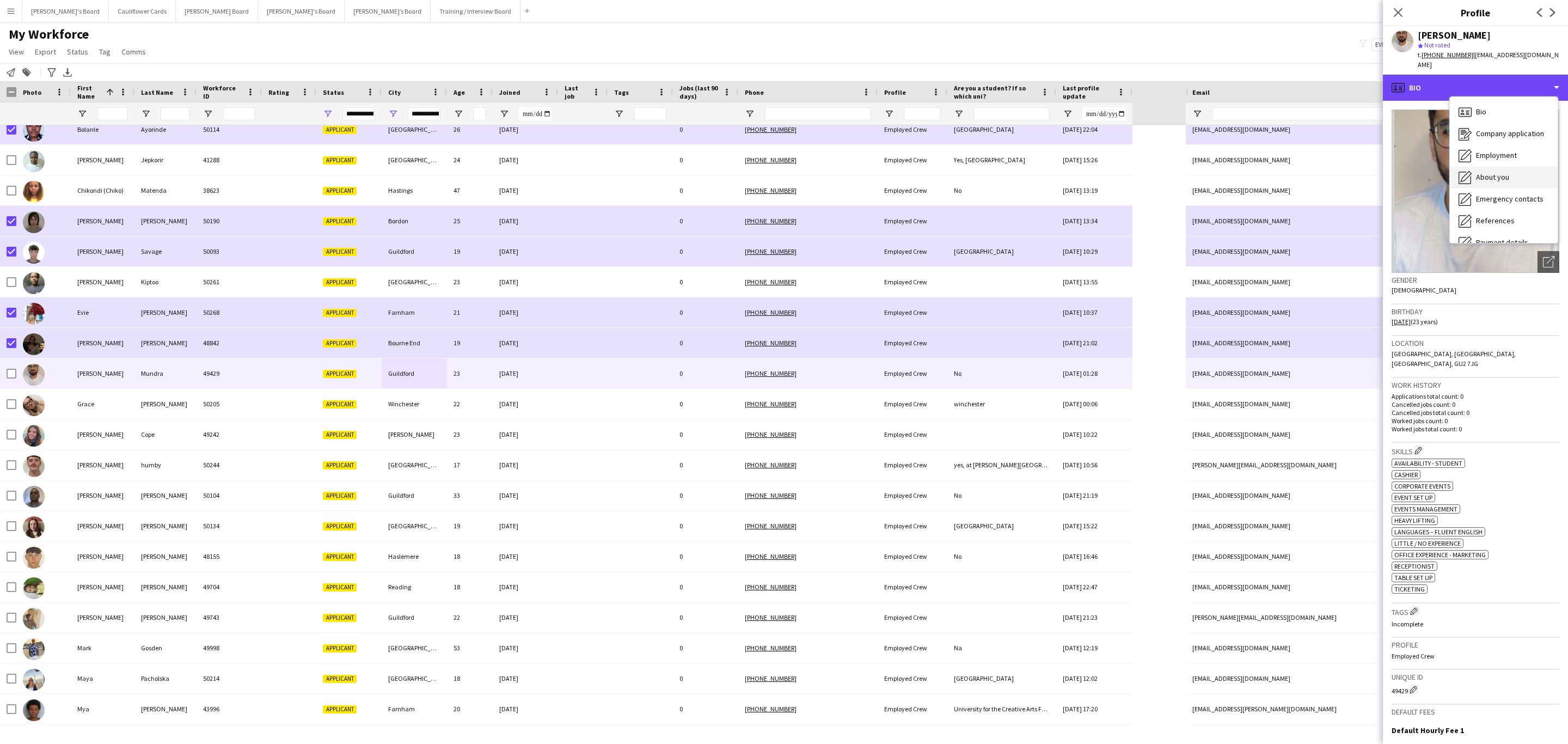
scroll to position [146, 0]
click at [1045, 130] on div "Additional info Additional info" at bounding box center [1503, 141] width 108 height 22
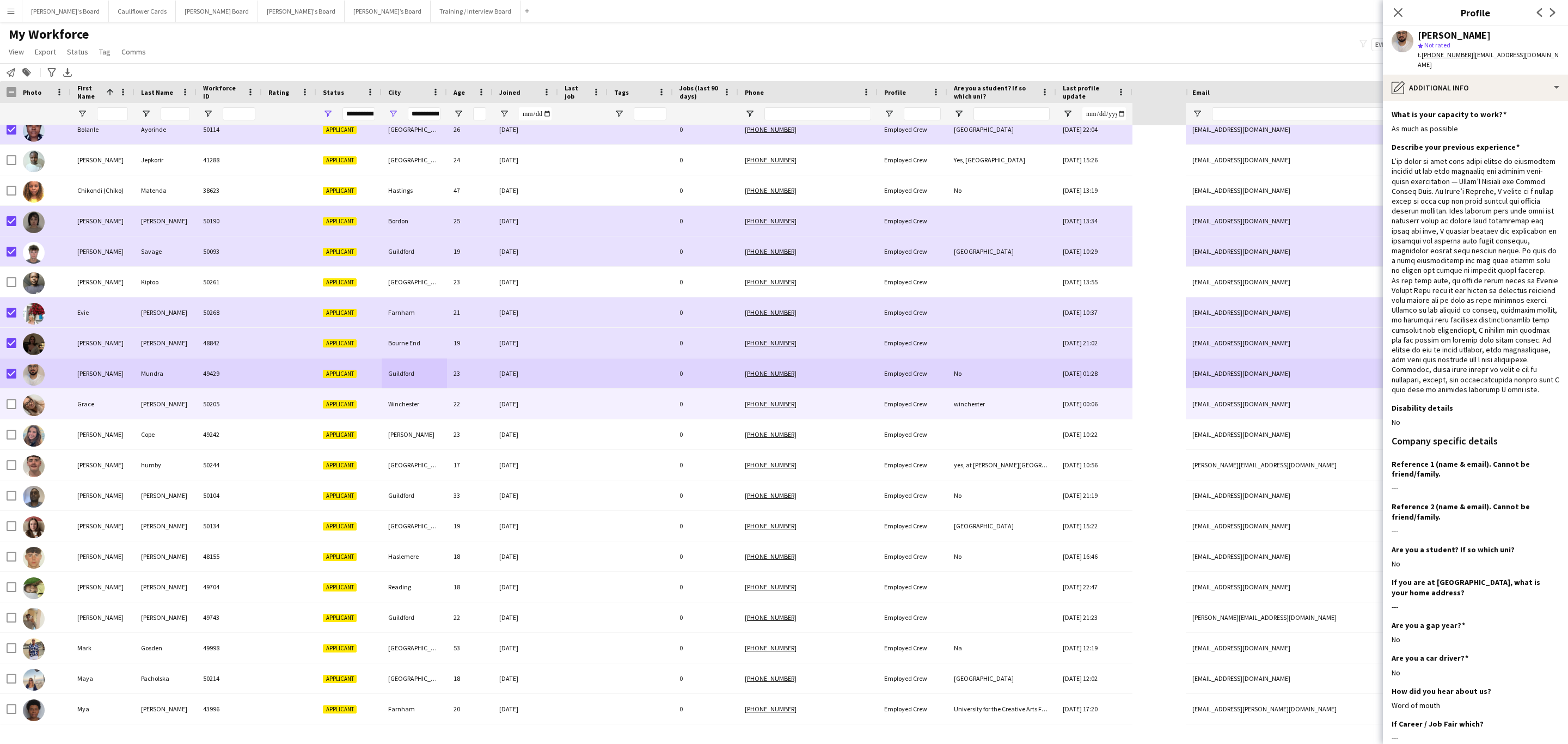
click at [211, 407] on div "50205" at bounding box center [229, 404] width 65 height 30
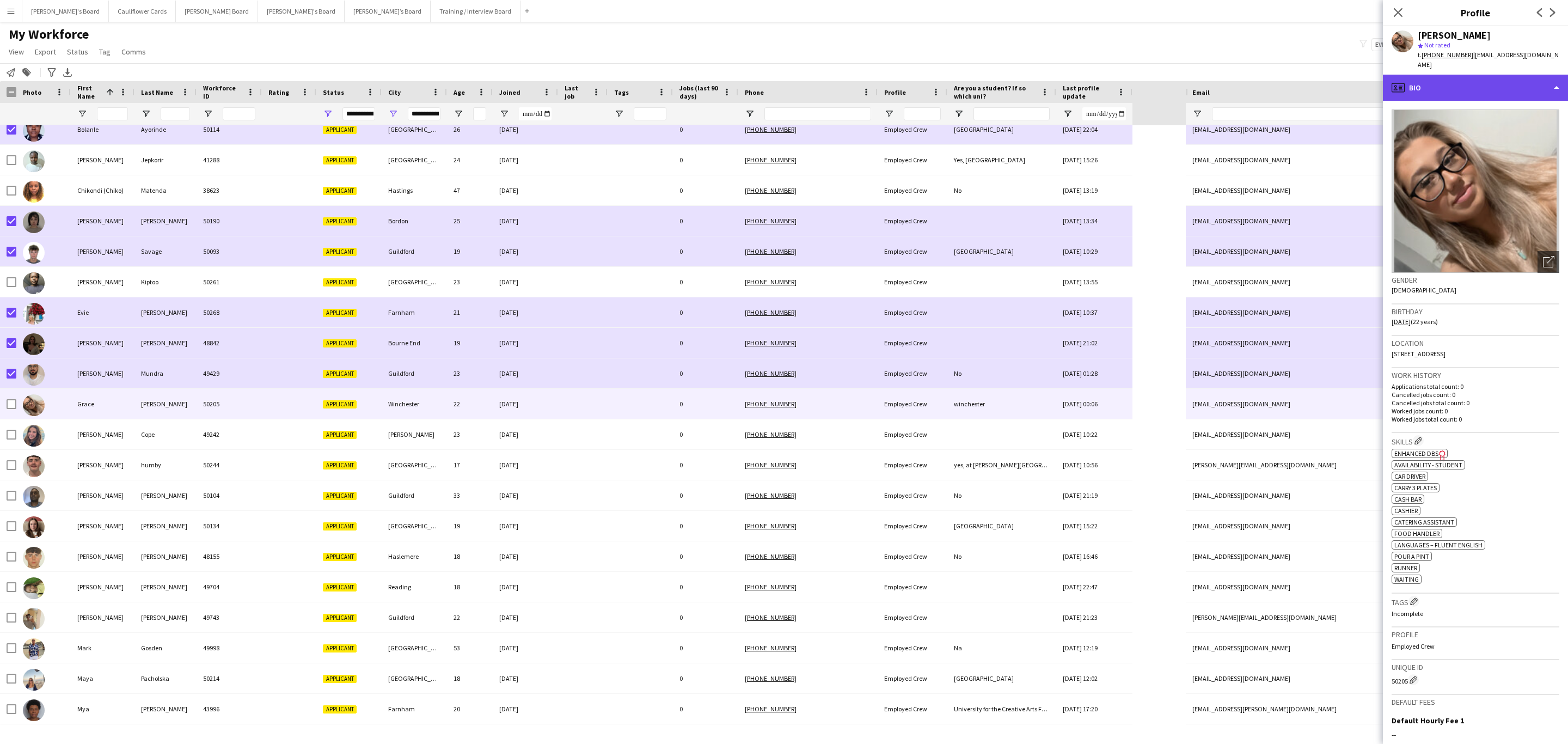
click at [1045, 75] on div "profile Bio" at bounding box center [1475, 88] width 185 height 26
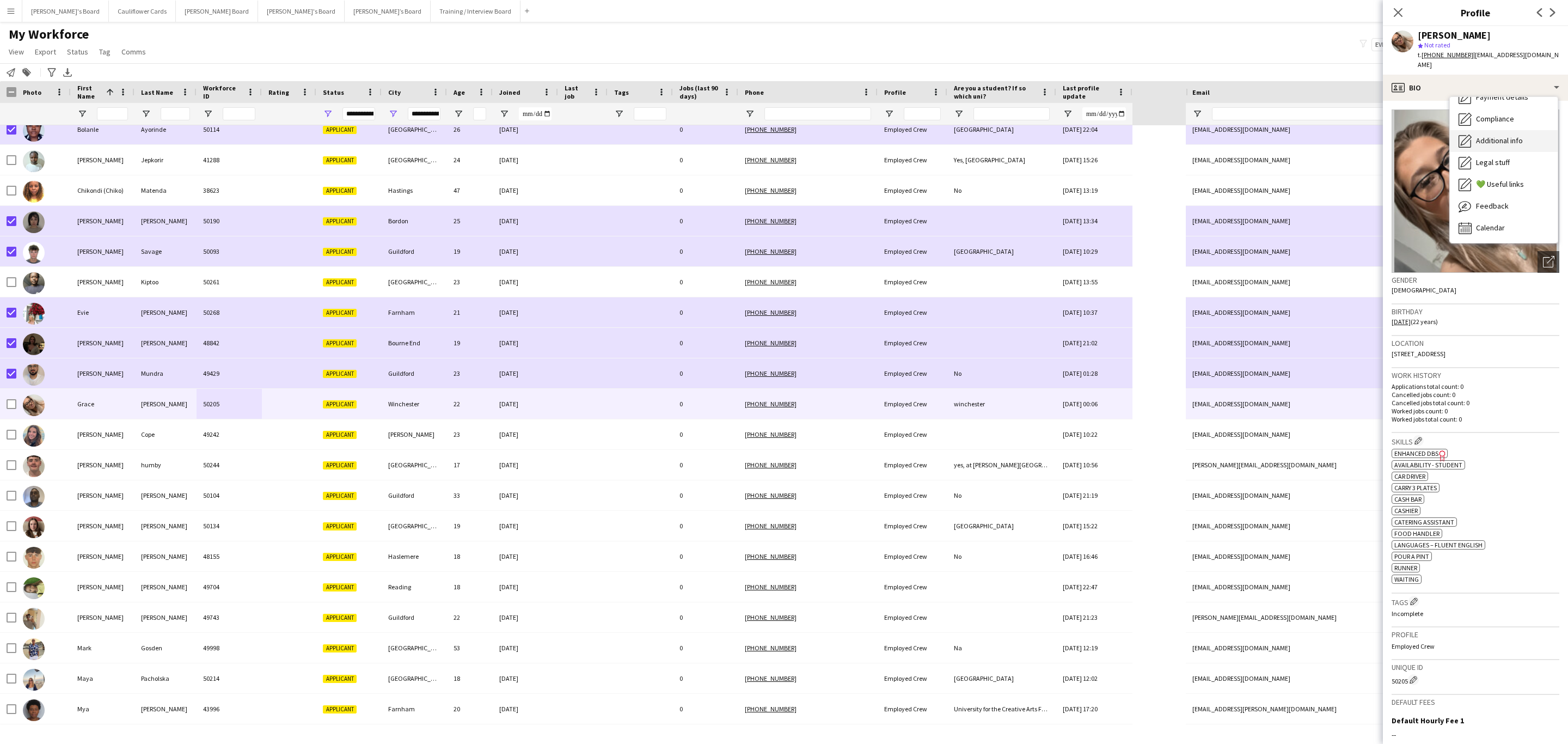
click at [1045, 130] on div "Additional info Additional info" at bounding box center [1503, 141] width 108 height 22
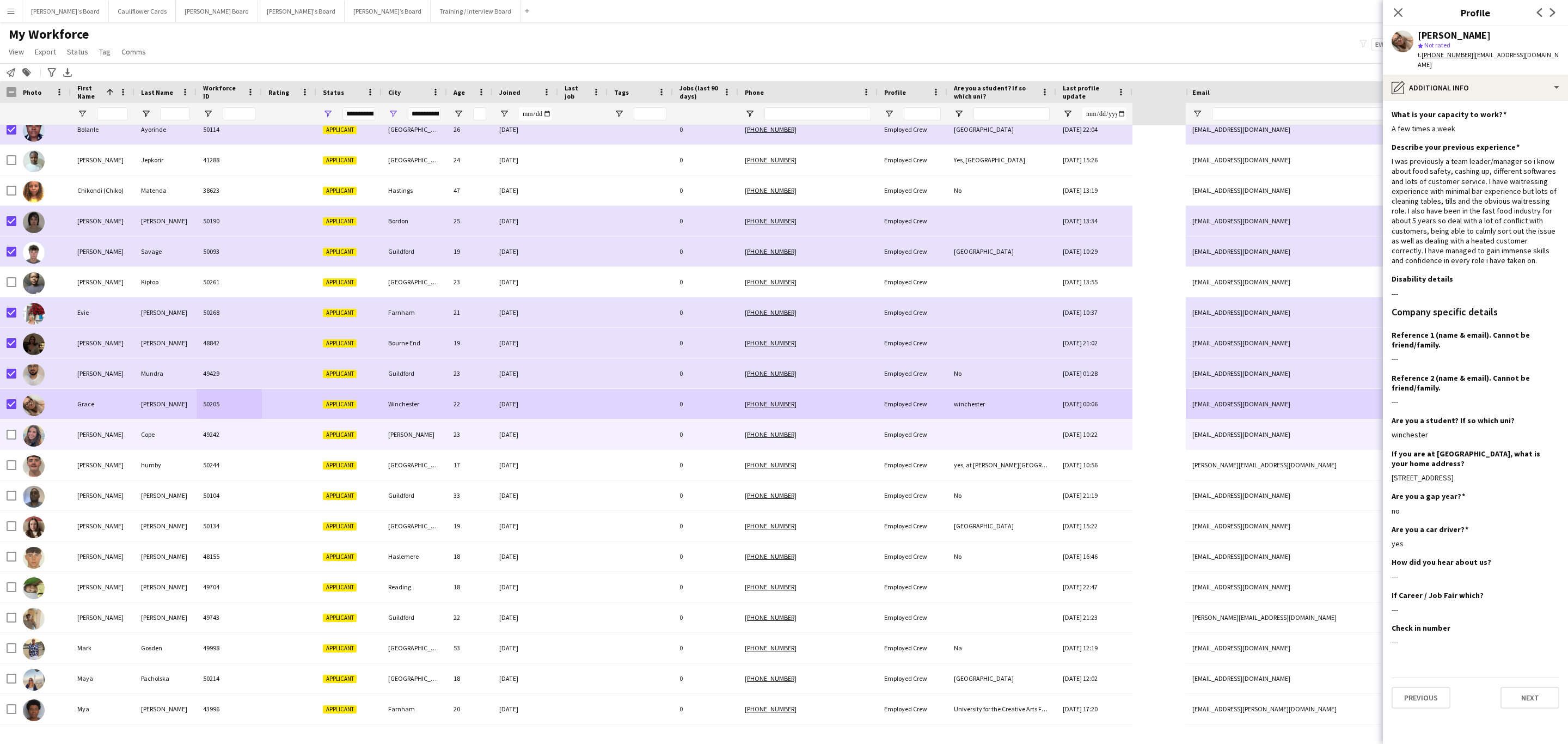
click at [139, 435] on div "Cope" at bounding box center [166, 434] width 62 height 30
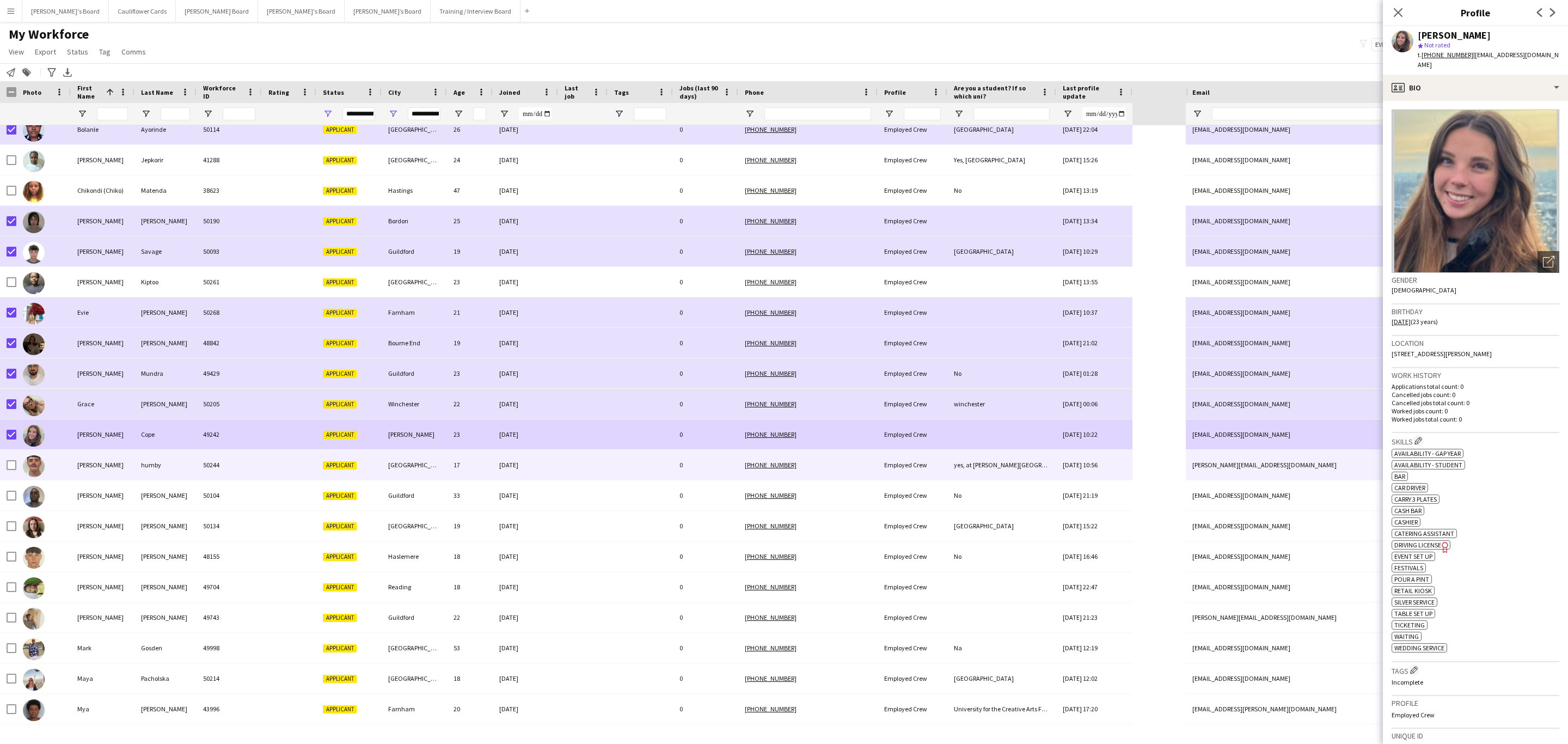
drag, startPoint x: 89, startPoint y: 466, endPoint x: 105, endPoint y: 458, distance: 17.9
click at [89, 450] on div "harry" at bounding box center [102, 465] width 64 height 30
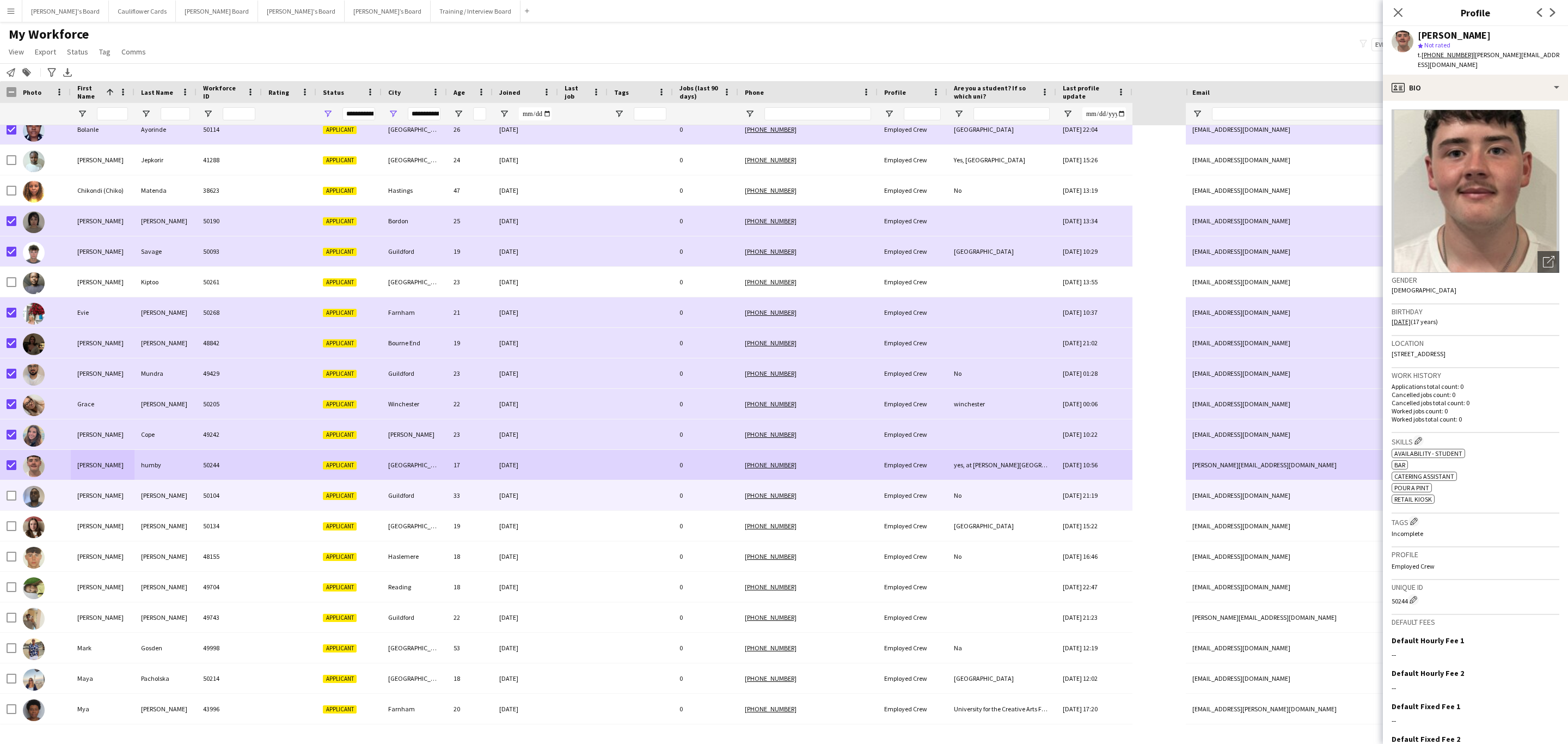
click at [149, 450] on div "Thirumaran" at bounding box center [166, 495] width 62 height 30
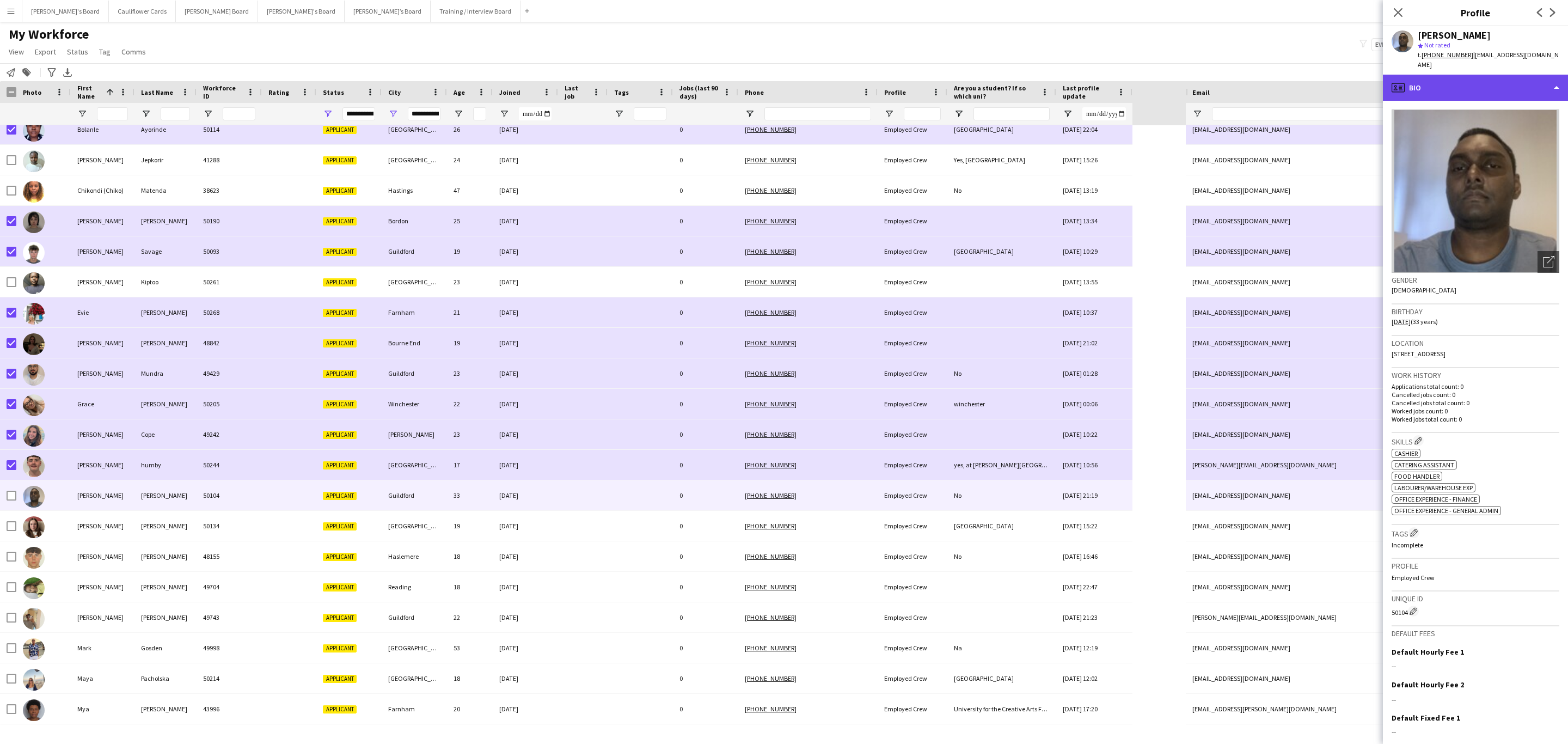
click at [1045, 83] on div "profile Bio" at bounding box center [1475, 88] width 185 height 26
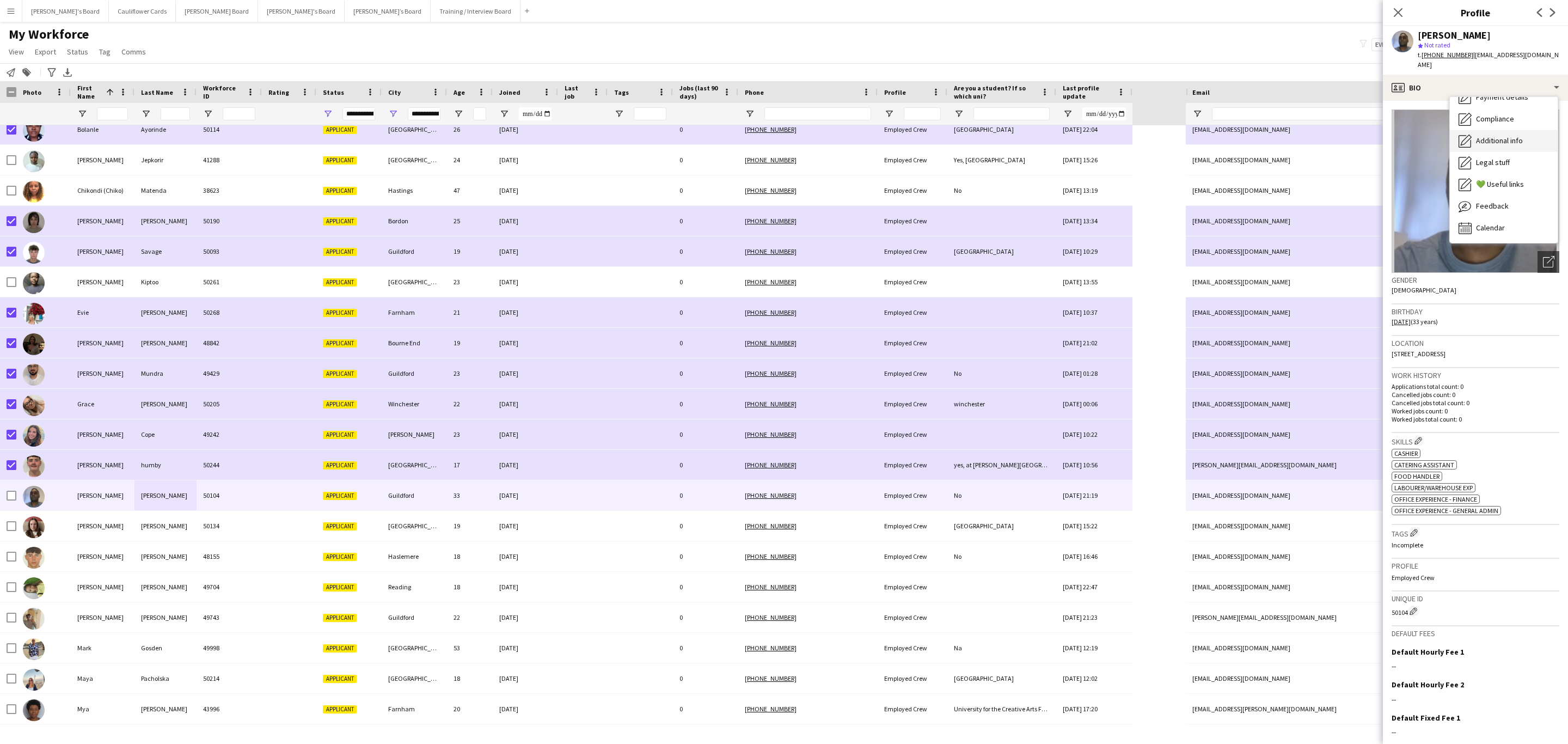
click at [1045, 136] on span "Additional info" at bounding box center [1499, 141] width 47 height 10
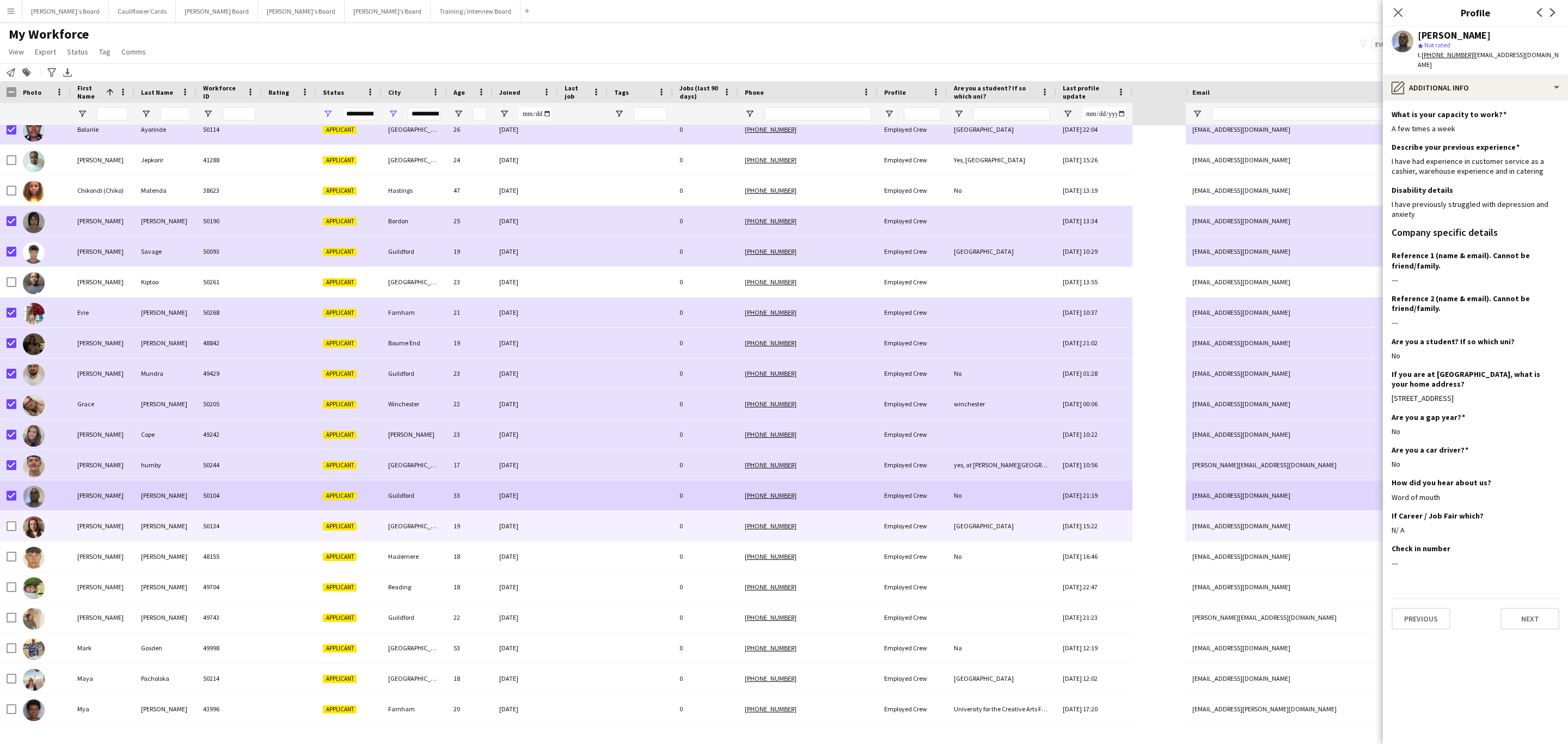
click at [92, 450] on div "holly" at bounding box center [102, 525] width 64 height 30
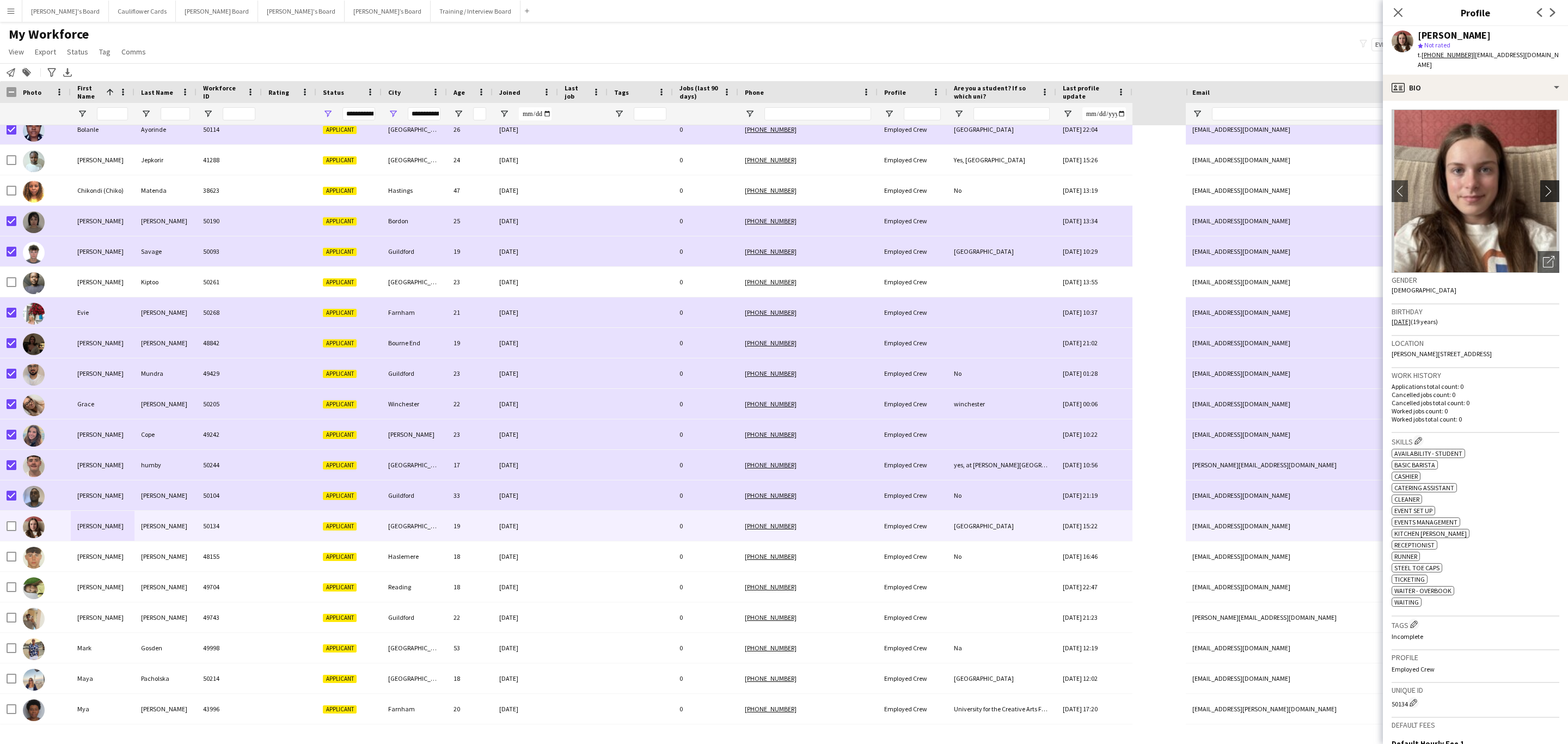
click at [1045, 185] on app-icon "chevron-right" at bounding box center [1552, 191] width 17 height 12
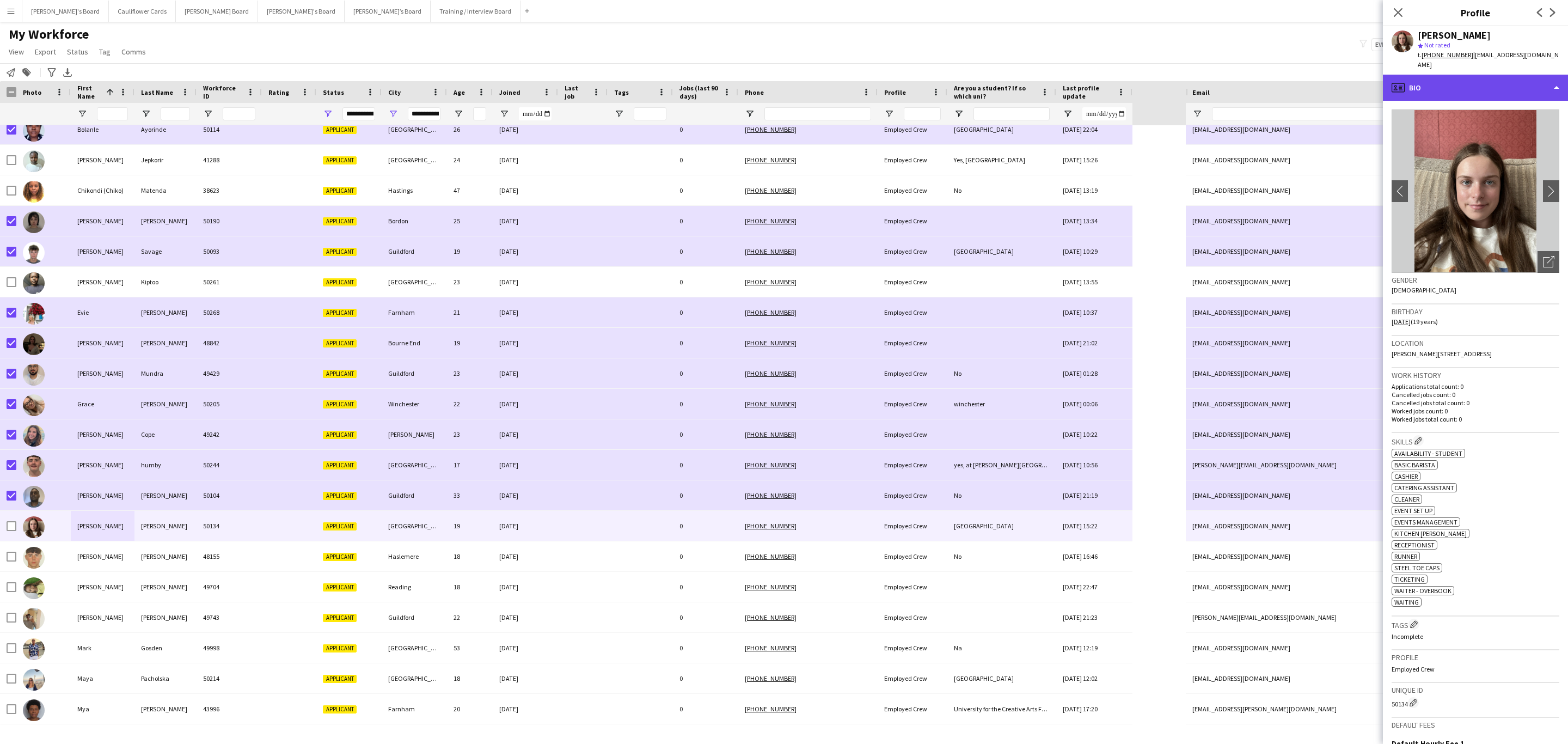
click at [1045, 86] on div "profile Bio" at bounding box center [1475, 88] width 185 height 26
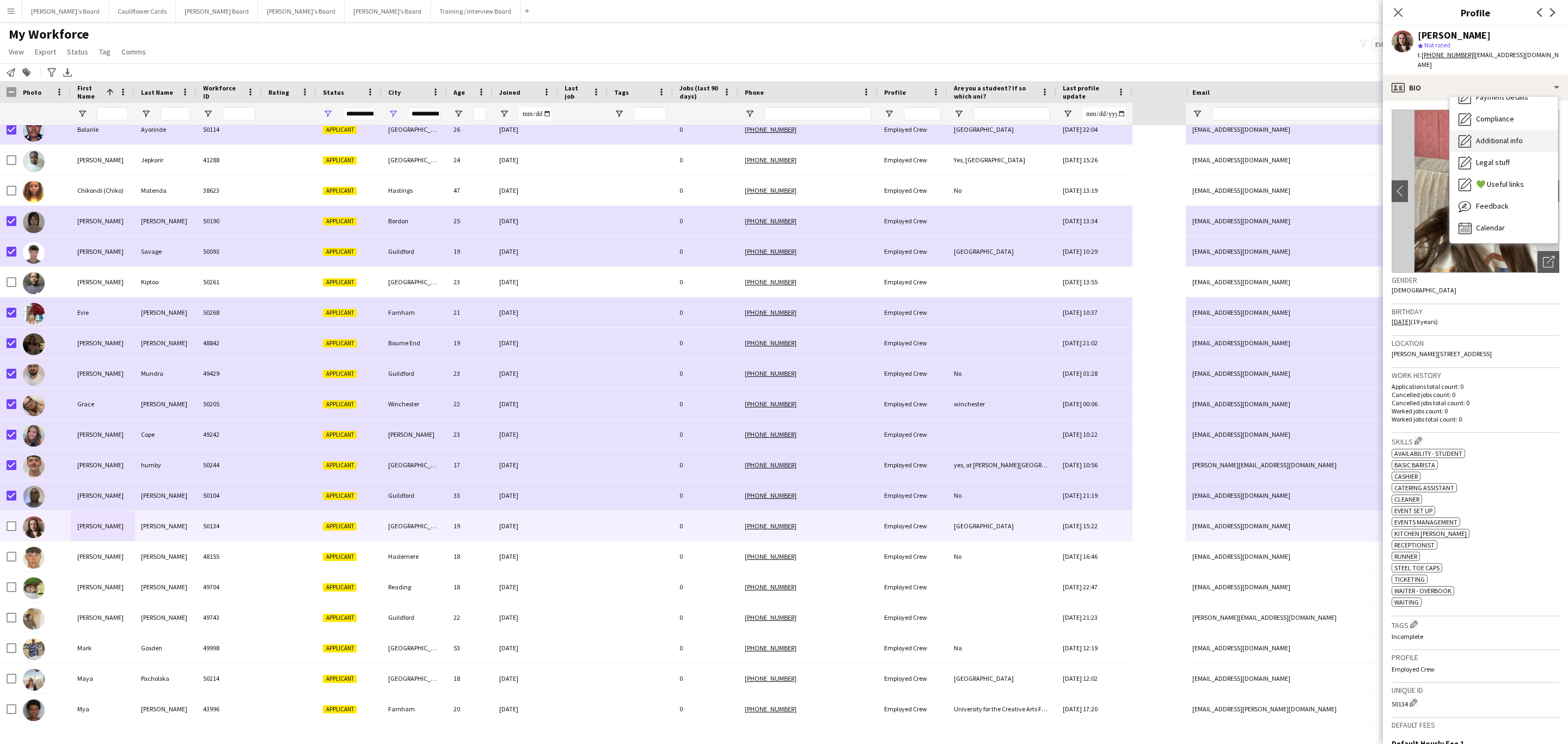
click at [1045, 136] on span "Additional info" at bounding box center [1499, 141] width 47 height 10
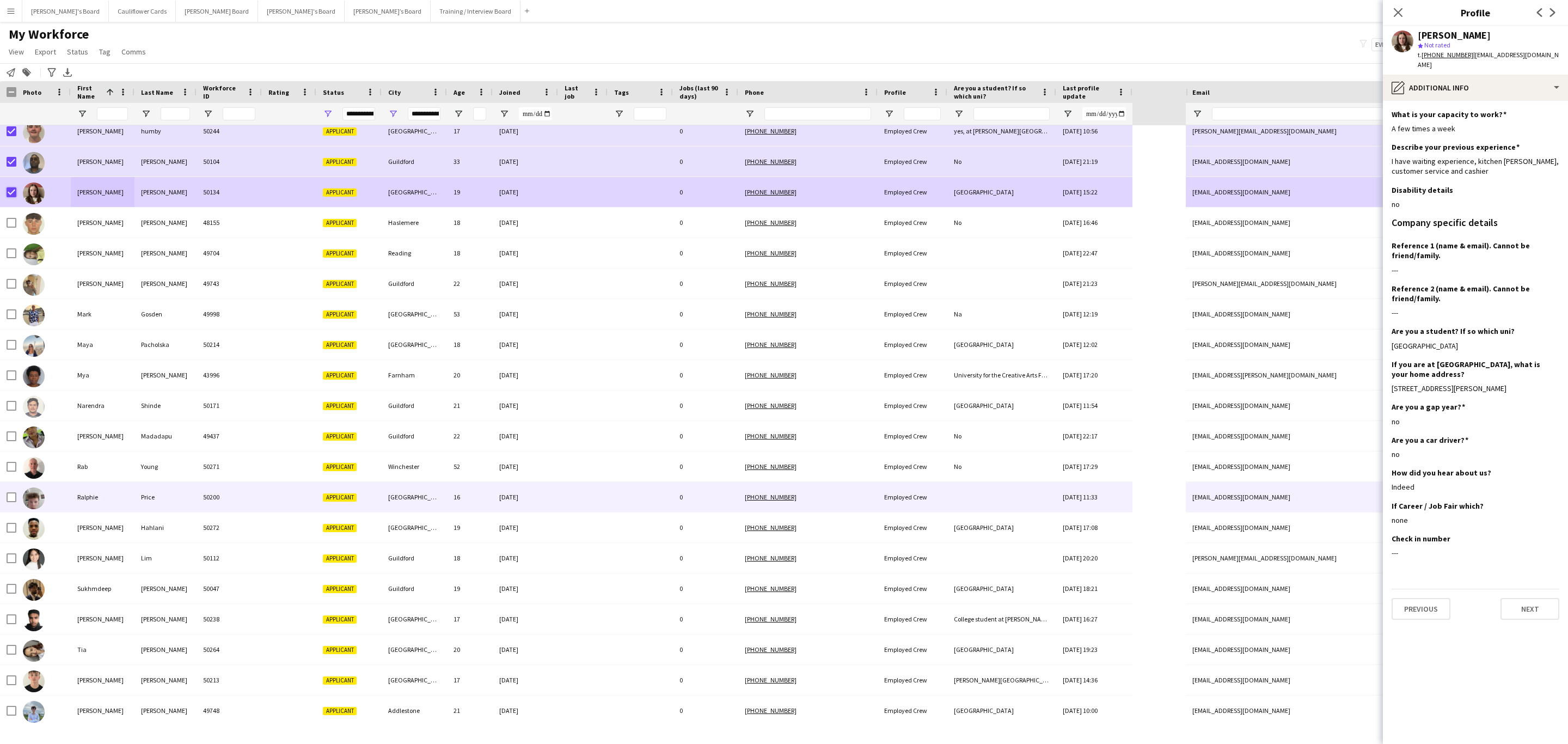
scroll to position [498, 0]
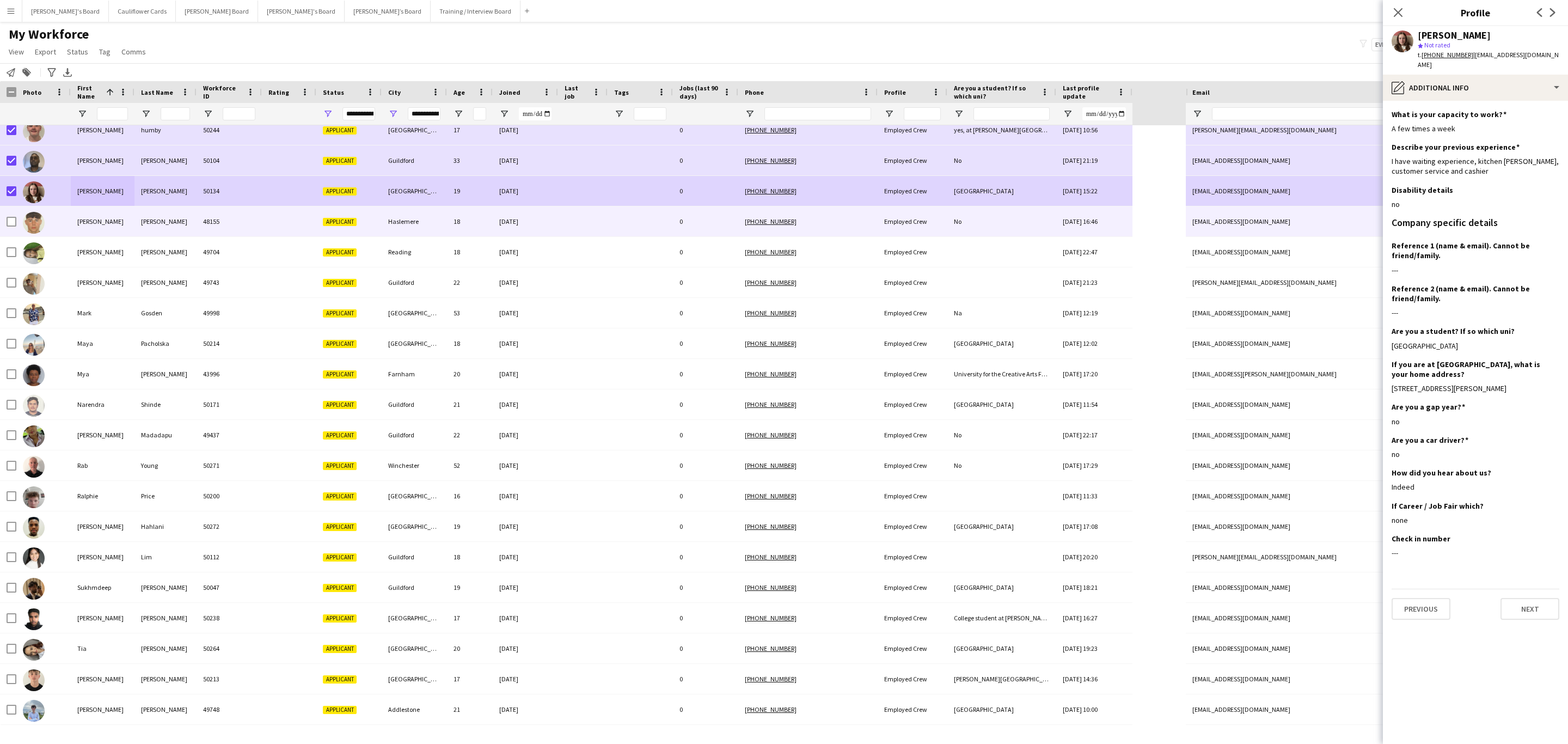
click at [254, 229] on div "48155" at bounding box center [229, 221] width 65 height 30
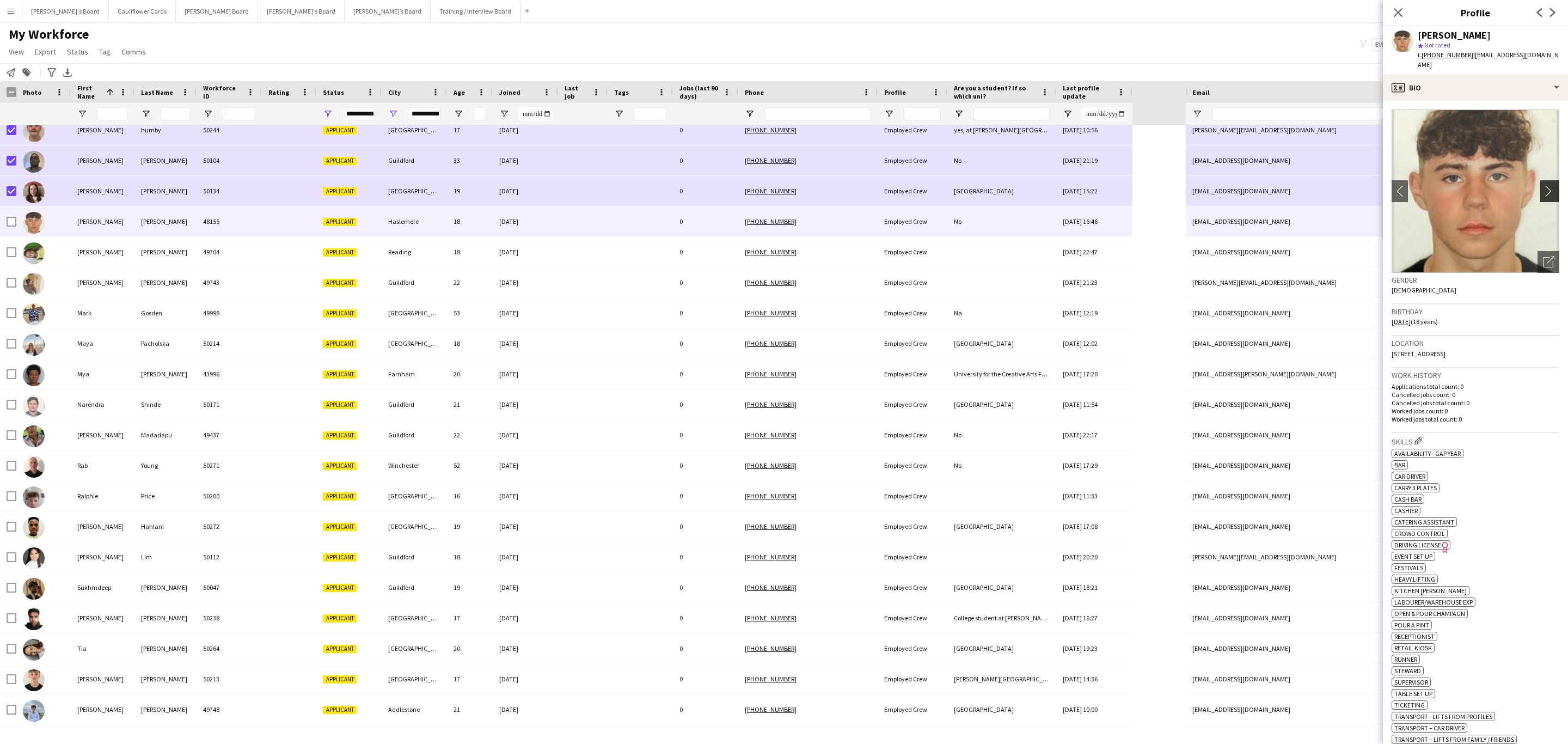
click at [1045, 185] on app-icon "chevron-right" at bounding box center [1552, 191] width 17 height 12
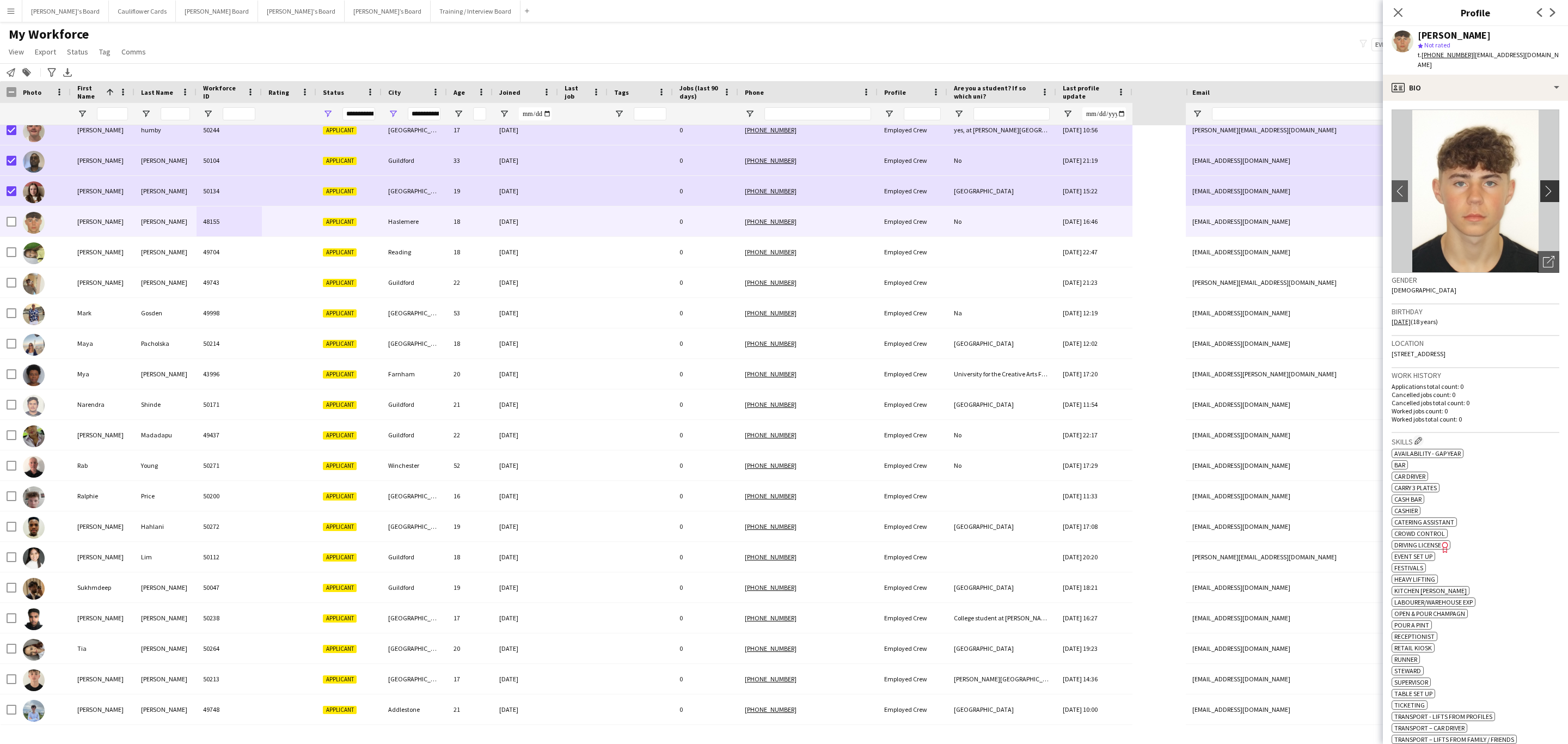
click at [1045, 185] on app-icon "chevron-right" at bounding box center [1552, 191] width 17 height 12
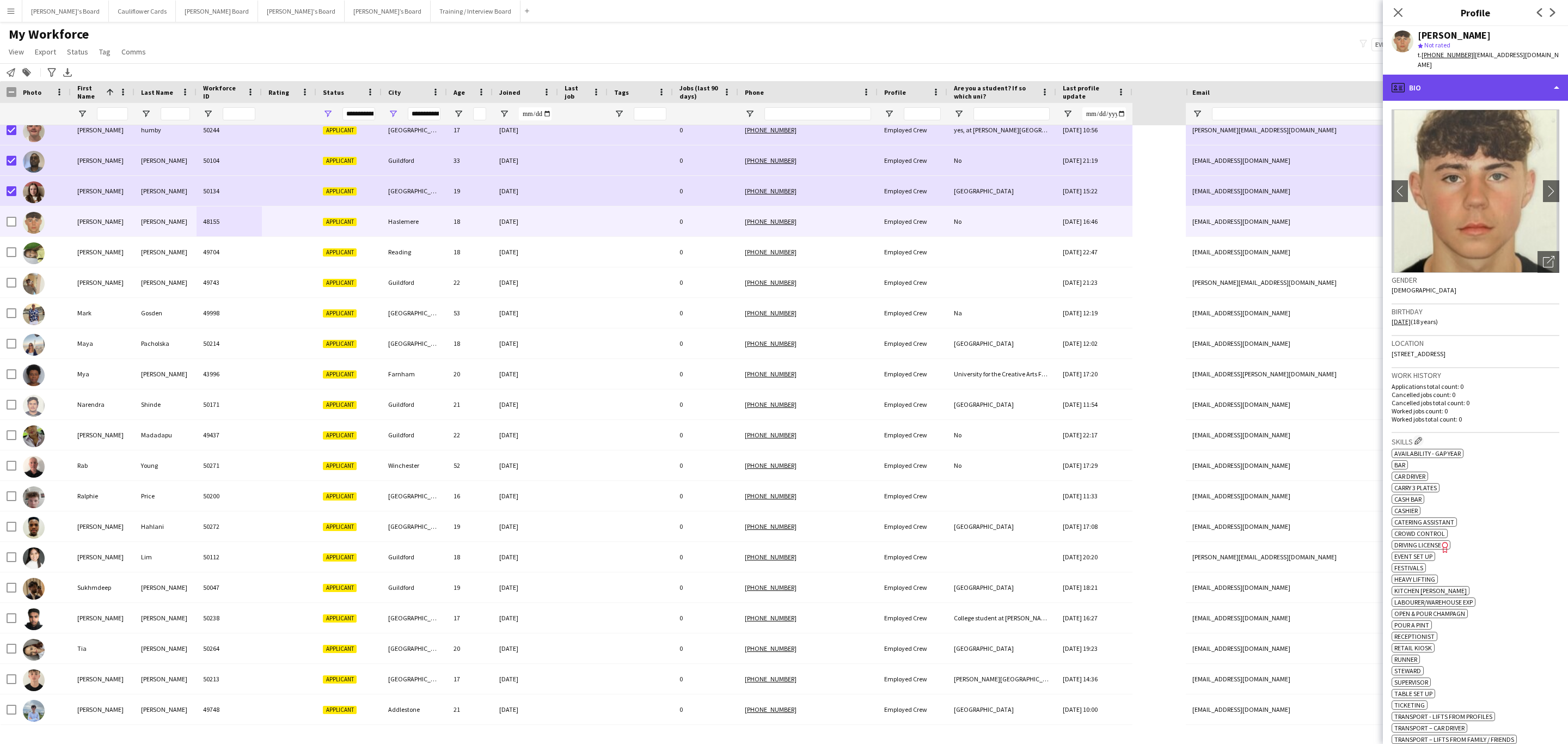
click at [1045, 80] on div "profile Bio" at bounding box center [1475, 88] width 185 height 26
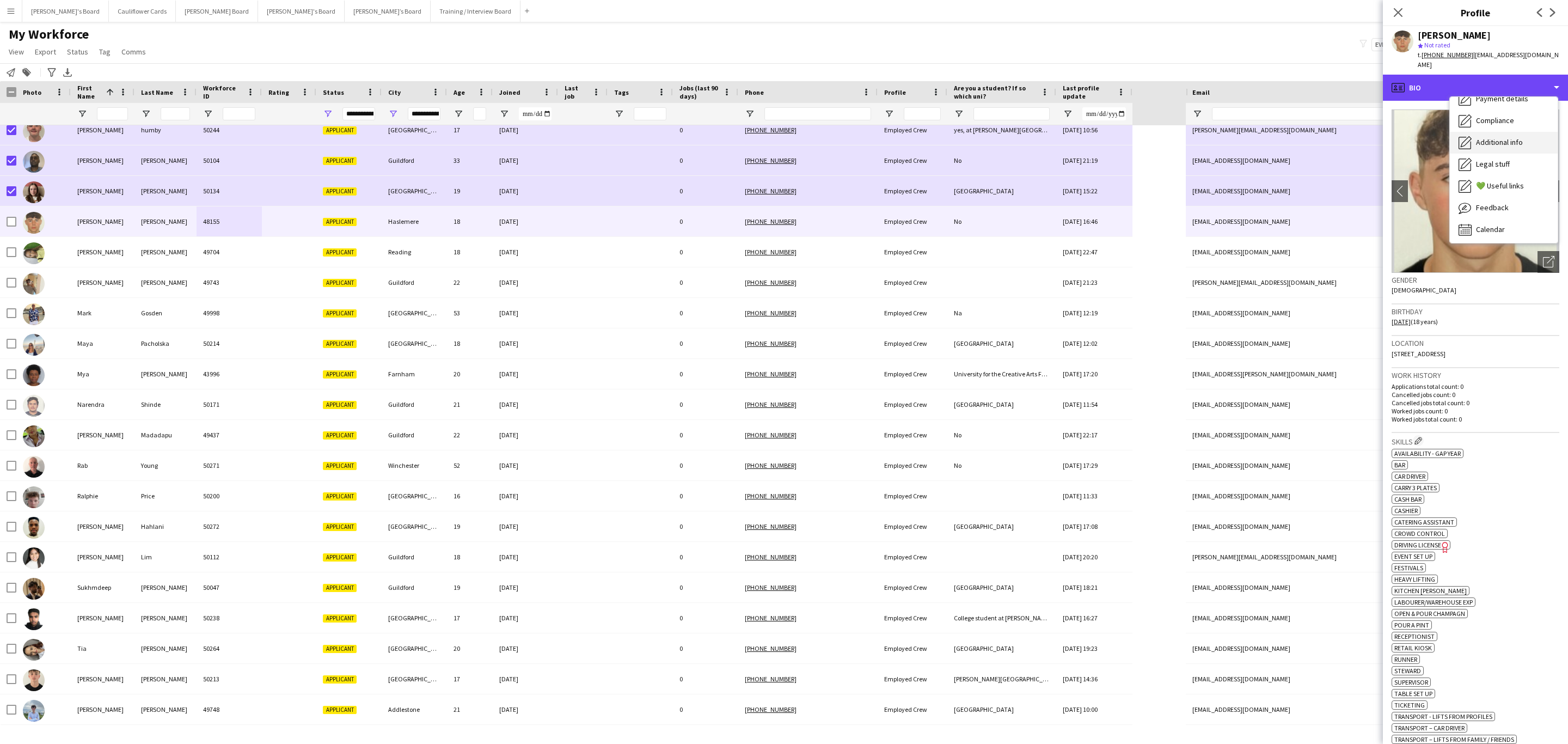
scroll to position [146, 0]
click at [1045, 136] on span "Additional info" at bounding box center [1499, 141] width 47 height 10
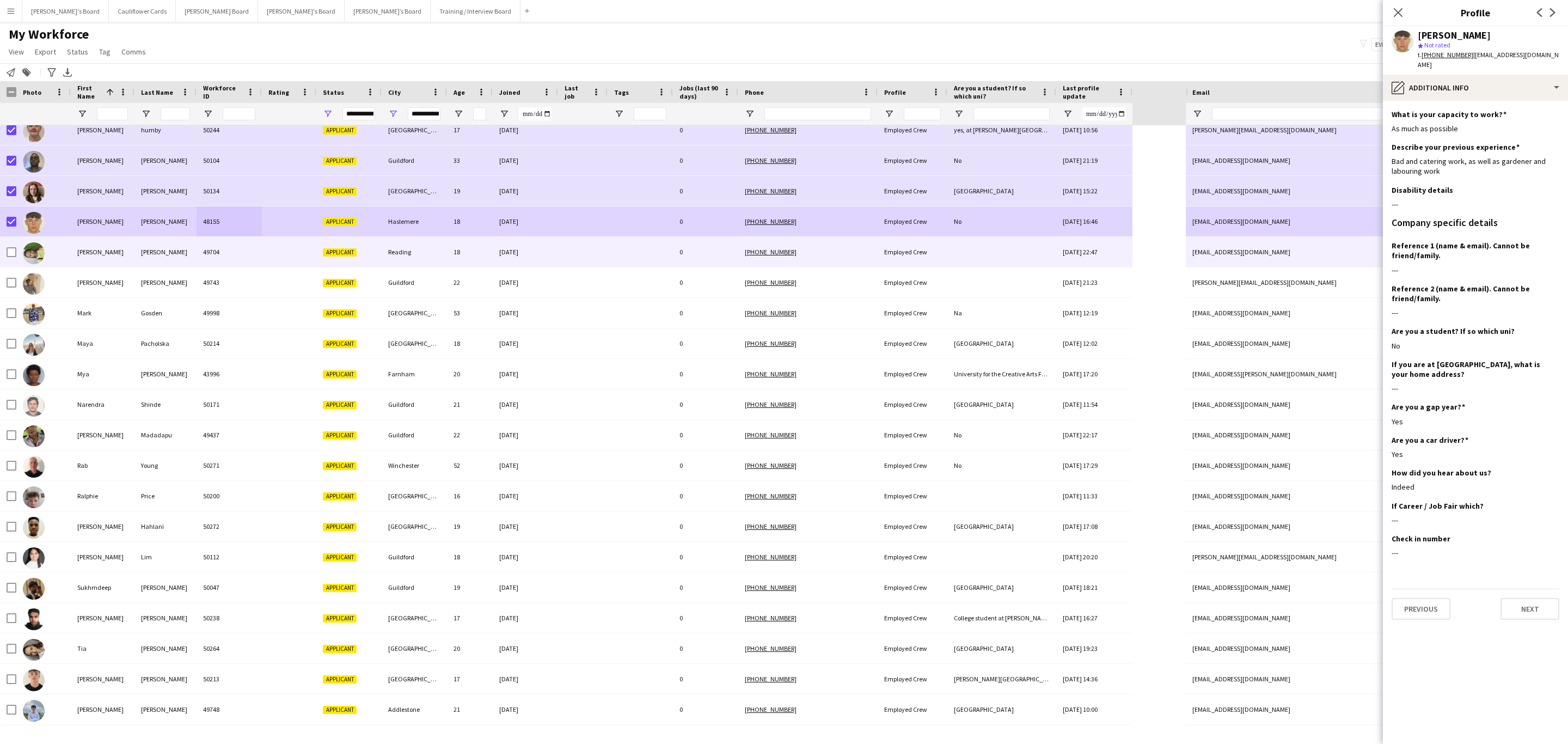
click at [107, 254] on div "Karen" at bounding box center [102, 251] width 64 height 30
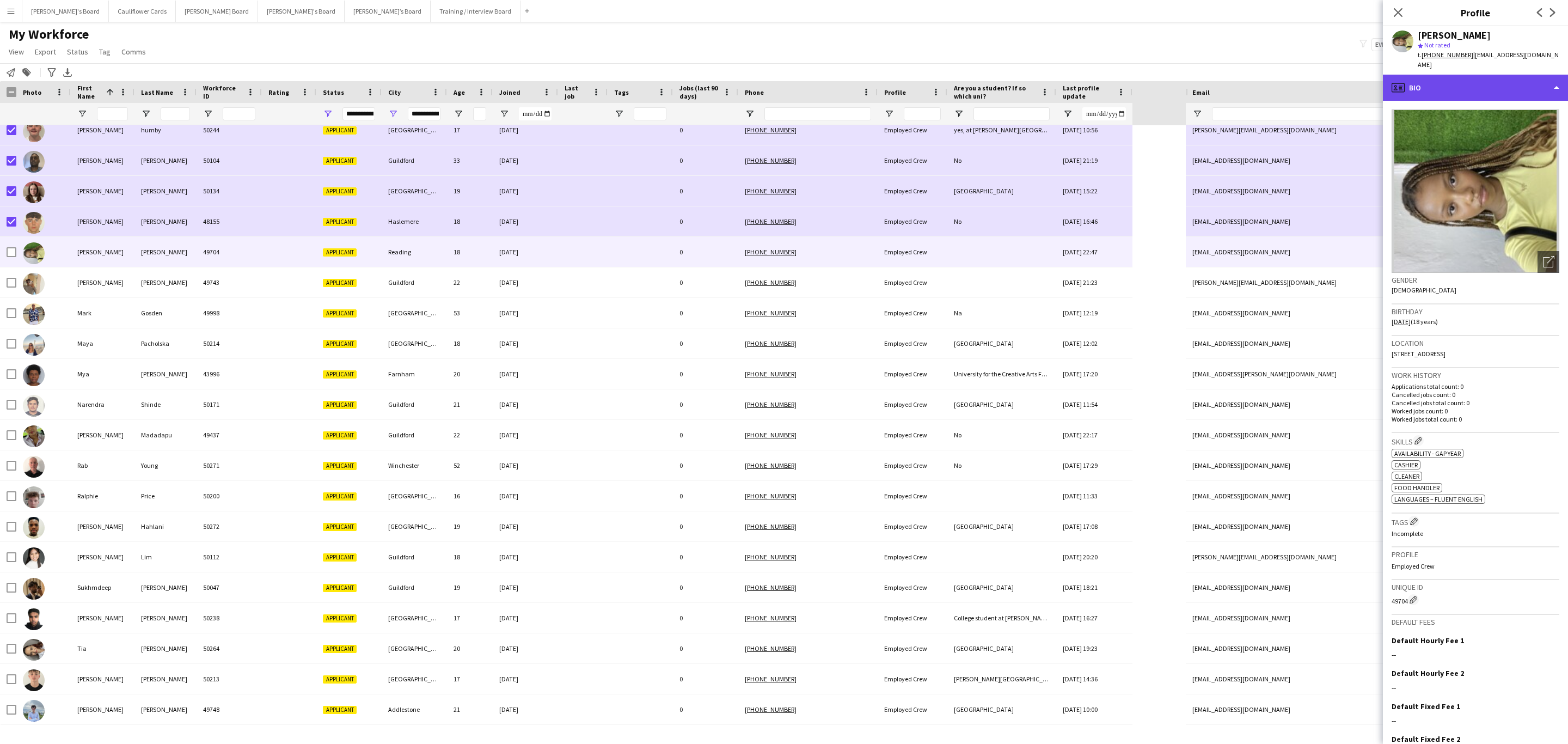
click at [1045, 82] on div "profile Bio" at bounding box center [1475, 88] width 185 height 26
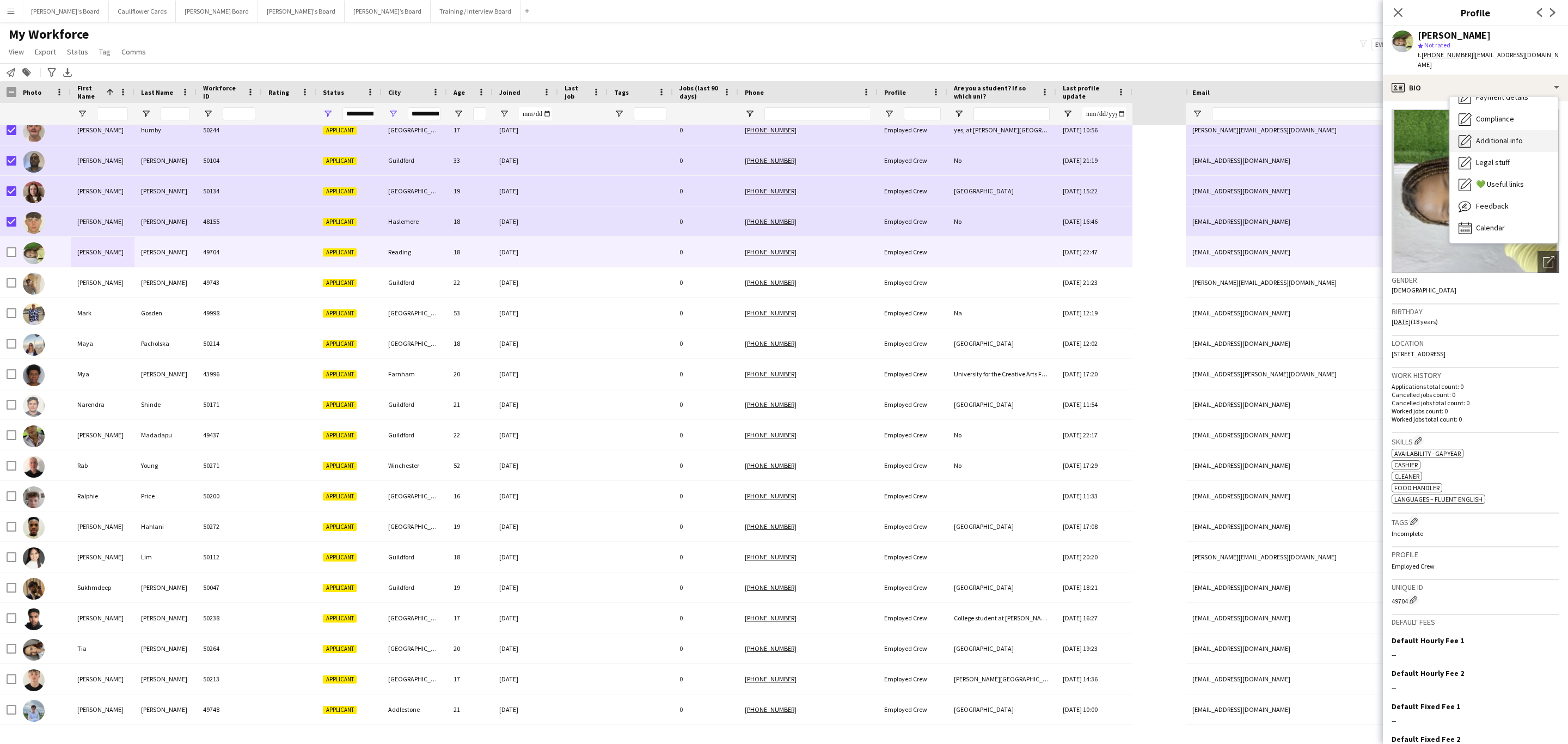
click at [1045, 137] on div "Additional info Additional info" at bounding box center [1503, 141] width 108 height 22
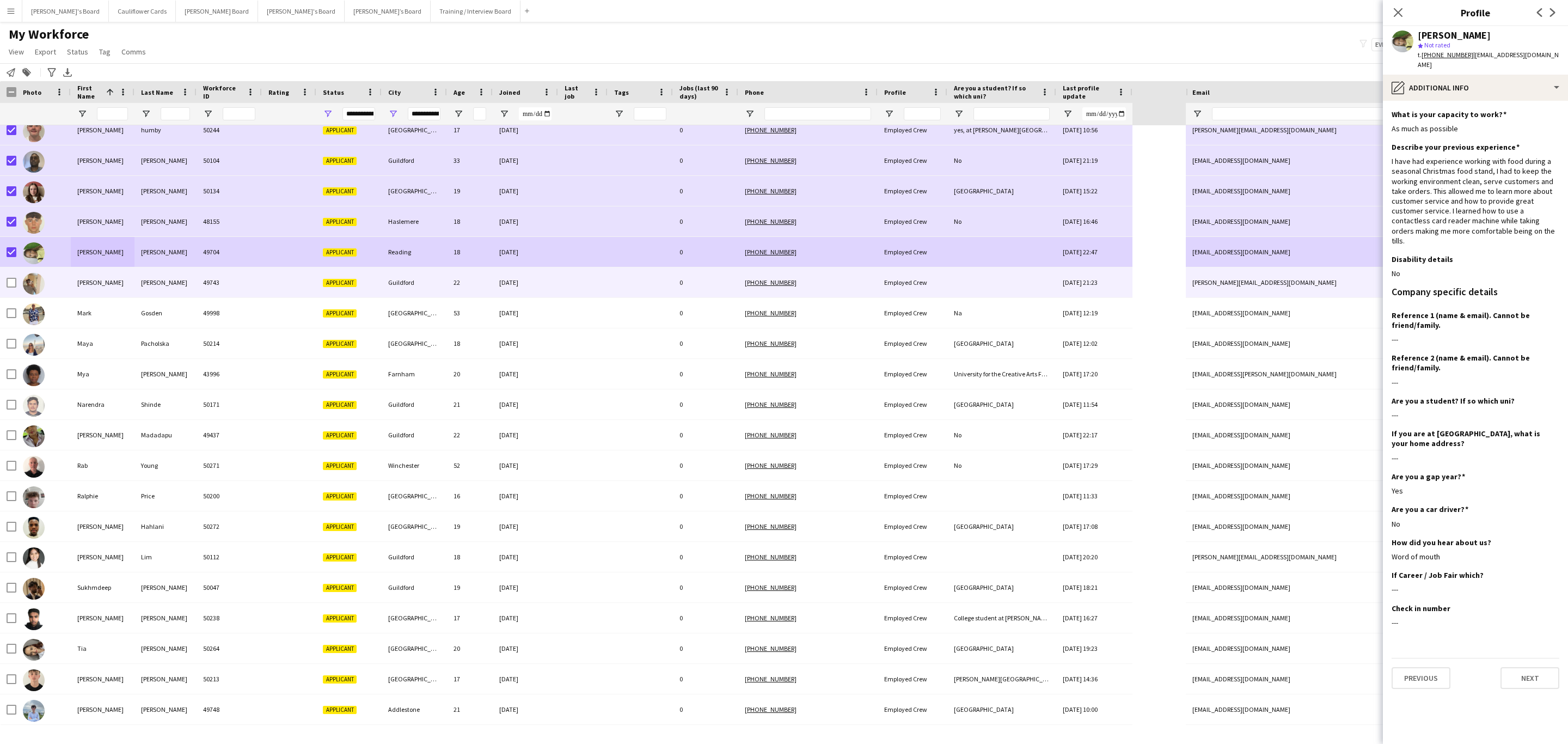
click at [252, 273] on div "49743" at bounding box center [229, 282] width 65 height 30
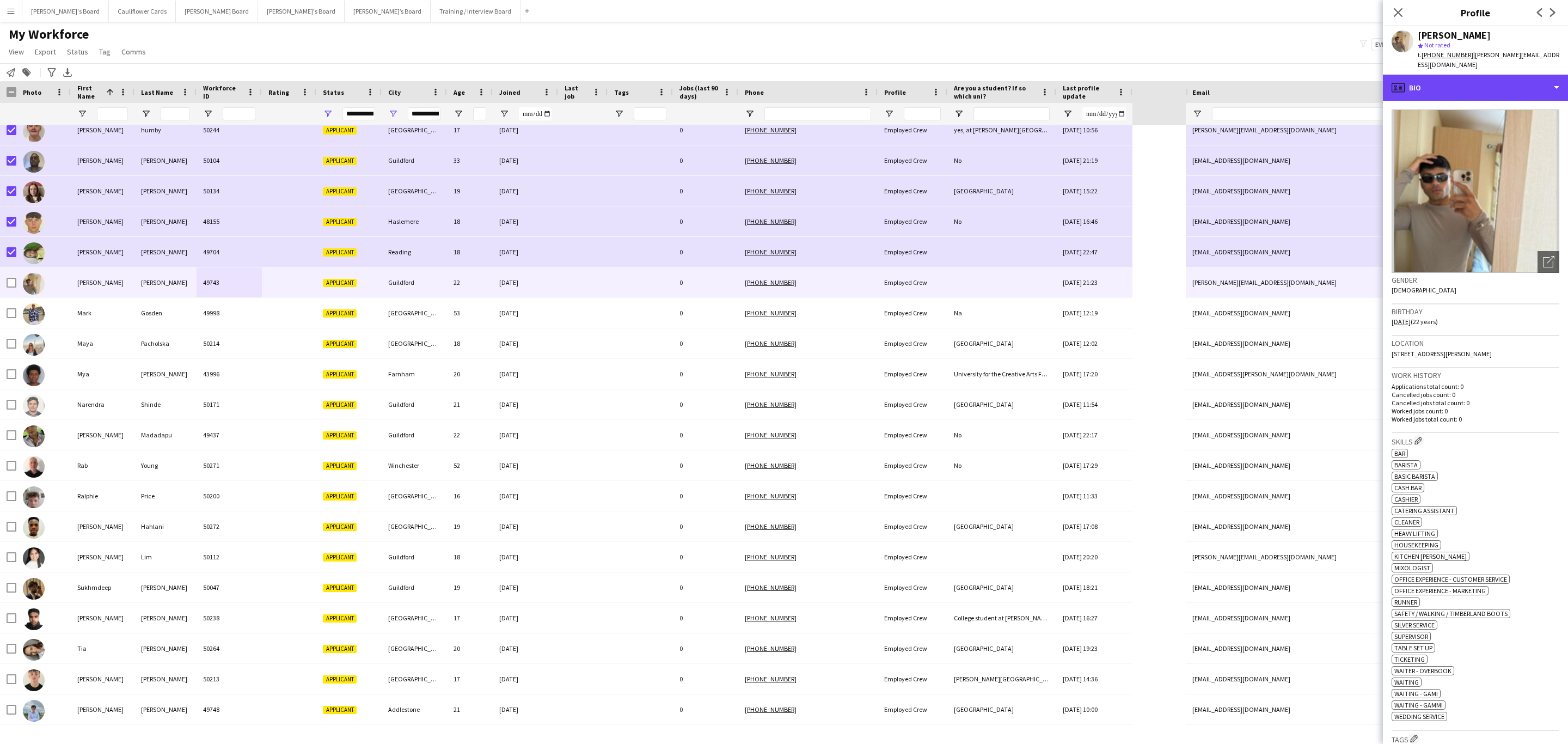
drag, startPoint x: 1519, startPoint y: 82, endPoint x: 1516, endPoint y: 104, distance: 22.2
click at [1045, 83] on div "profile Bio" at bounding box center [1475, 88] width 185 height 26
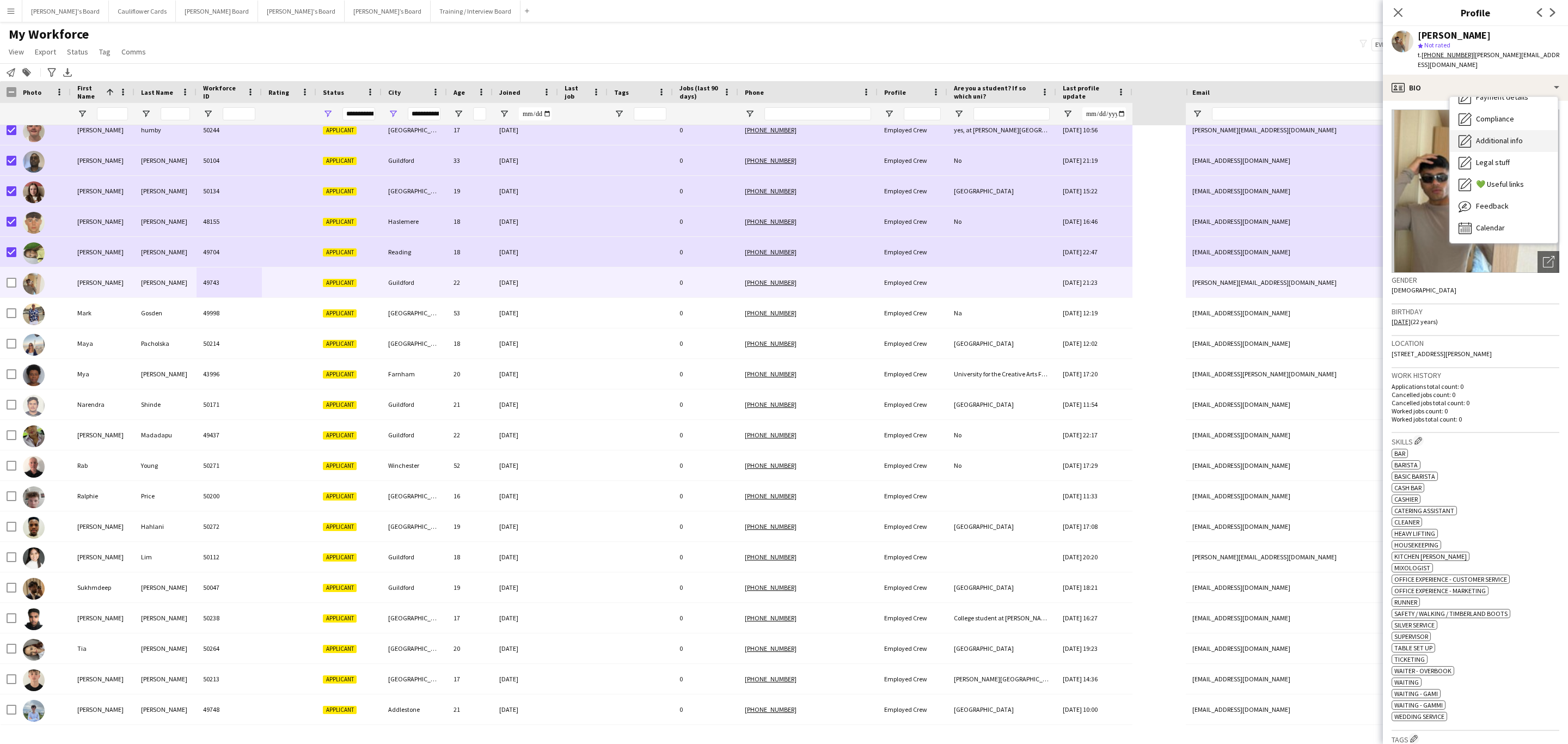
click at [1045, 136] on span "Additional info" at bounding box center [1499, 141] width 47 height 10
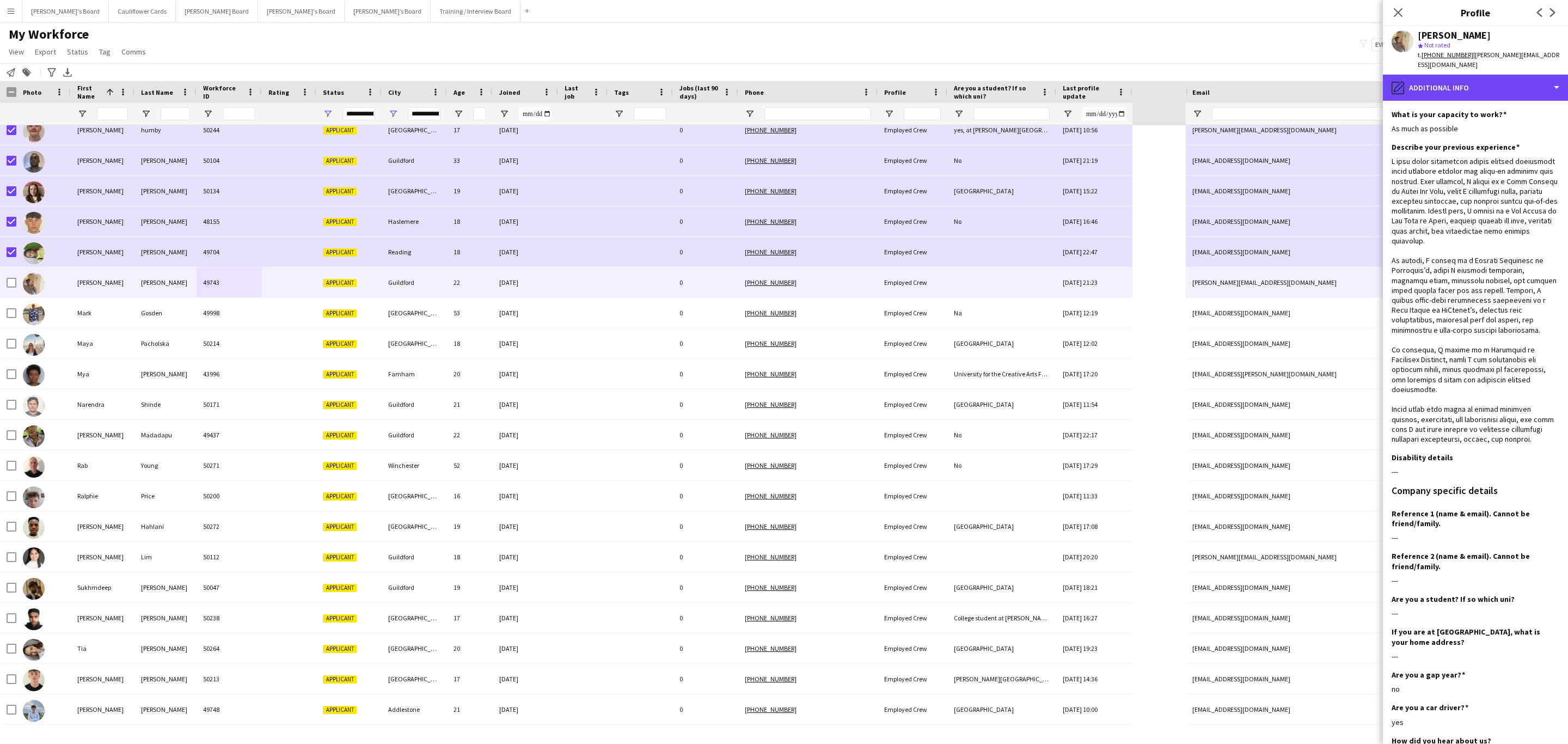
drag, startPoint x: 1487, startPoint y: 84, endPoint x: 1485, endPoint y: 92, distance: 8.2
click at [1045, 83] on div "pencil4 Additional info" at bounding box center [1475, 88] width 185 height 26
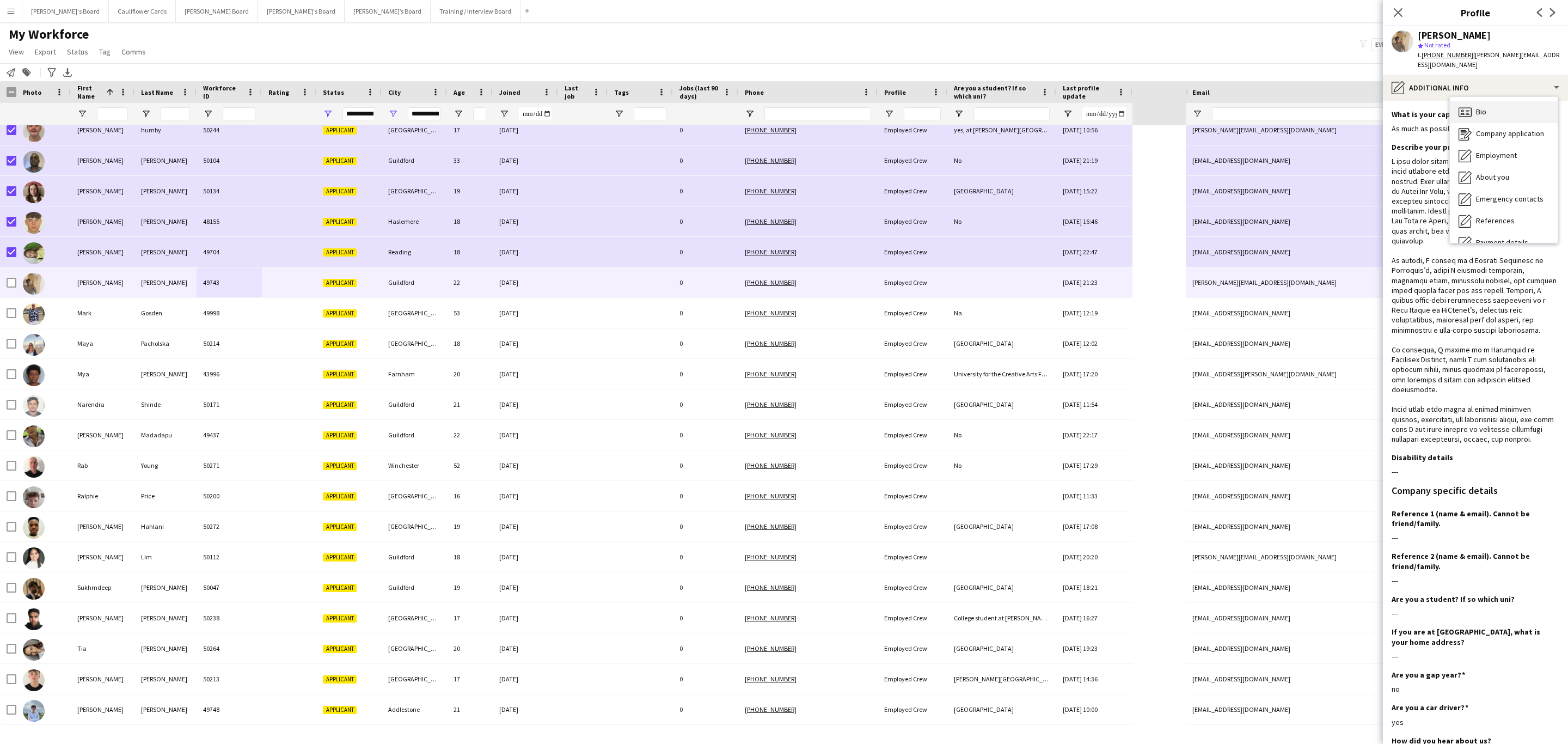
click at [1045, 107] on span "Bio" at bounding box center [1481, 111] width 10 height 10
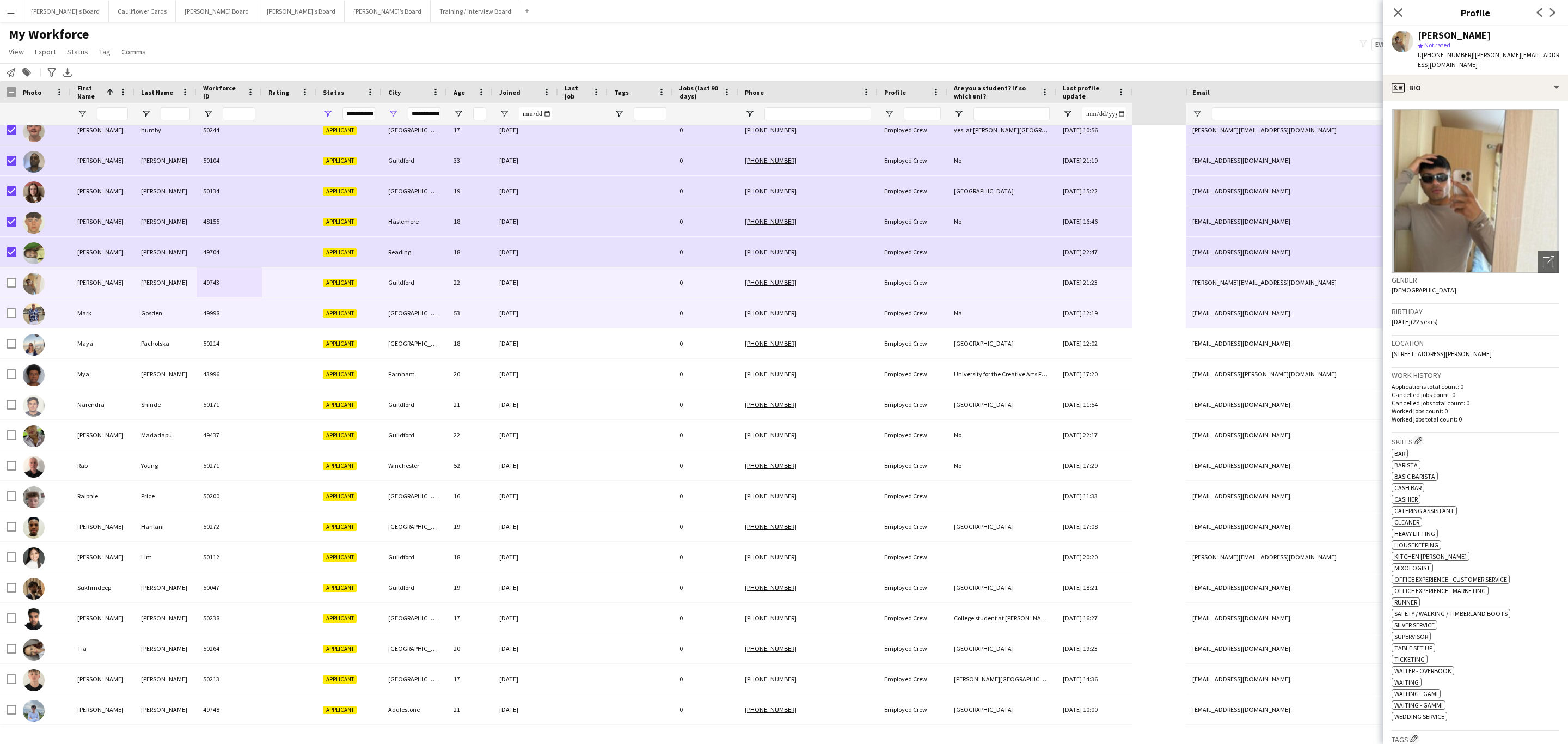
click at [234, 307] on div "49998" at bounding box center [229, 312] width 65 height 30
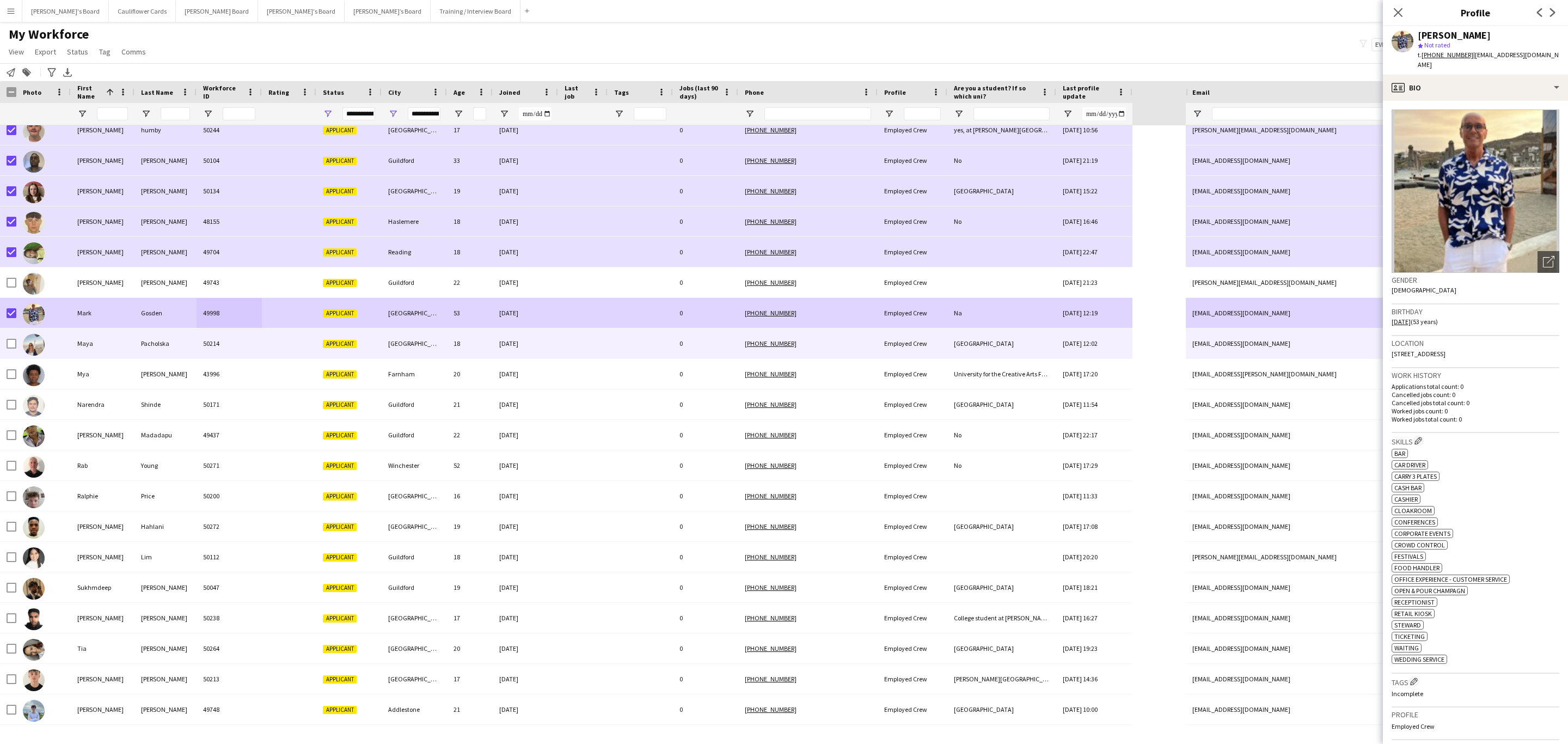
click at [187, 338] on div "Pacholska" at bounding box center [166, 343] width 62 height 30
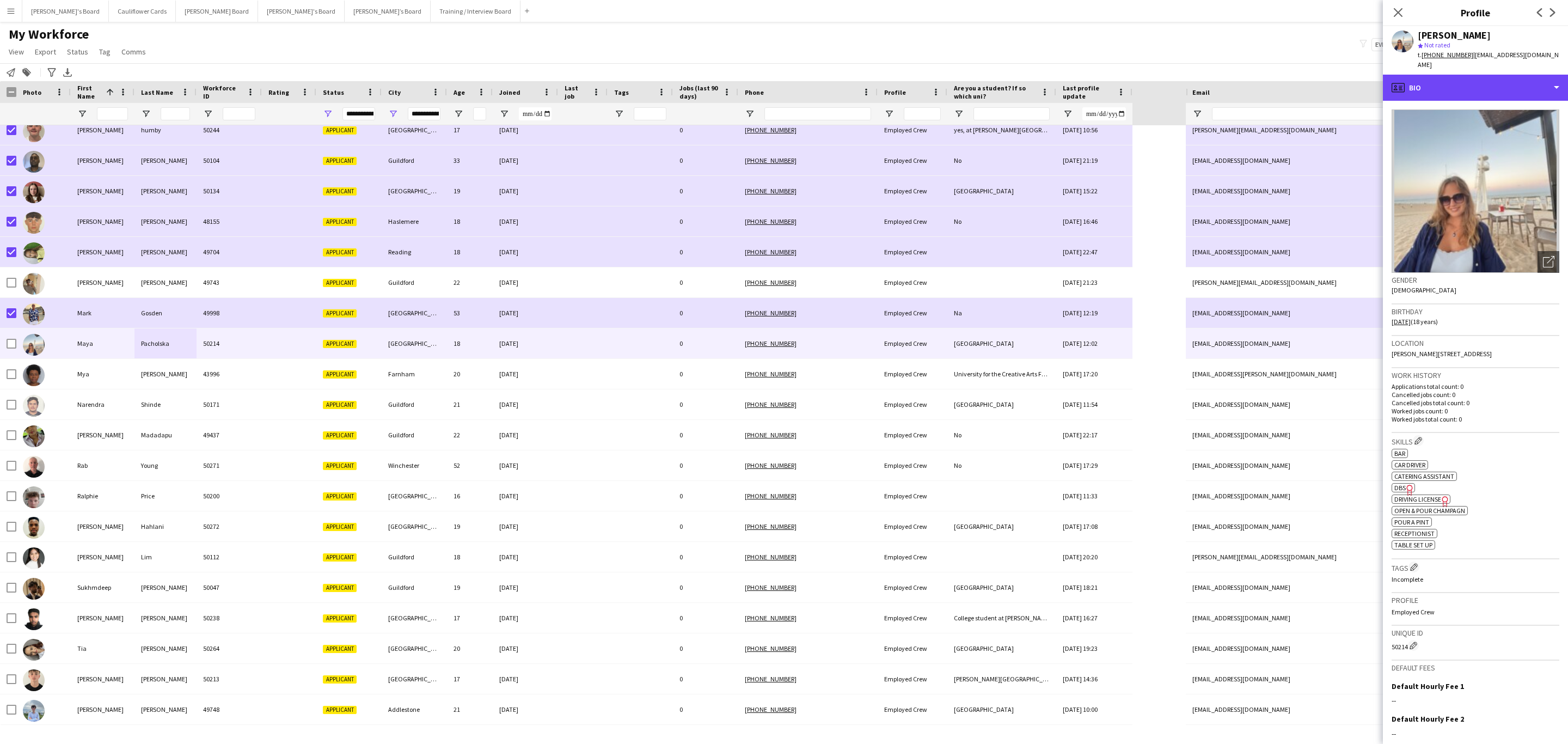
drag, startPoint x: 1544, startPoint y: 74, endPoint x: 1537, endPoint y: 101, distance: 27.9
click at [1045, 75] on div "profile Bio" at bounding box center [1475, 88] width 185 height 26
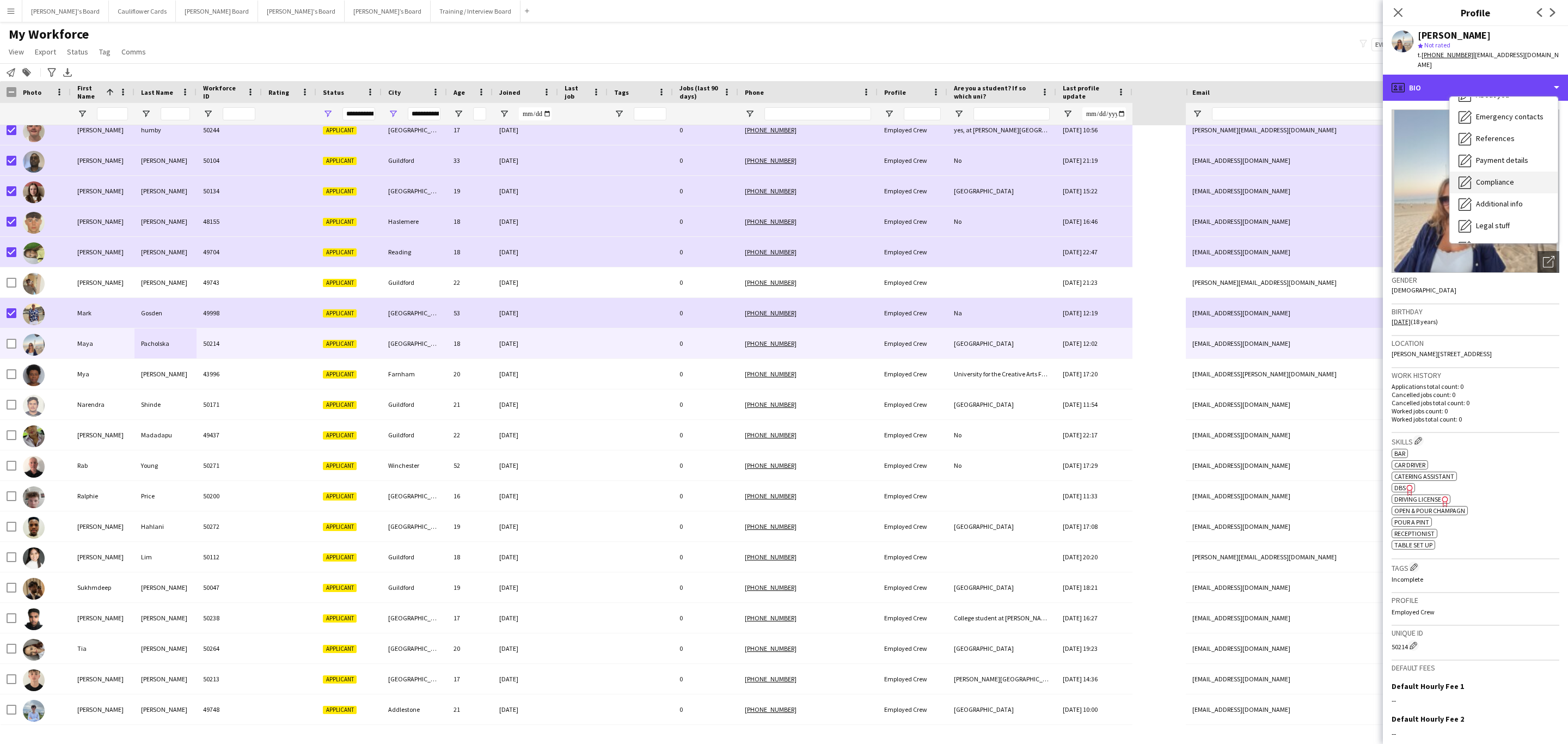
scroll to position [146, 0]
click at [1045, 136] on span "Additional info" at bounding box center [1499, 141] width 47 height 10
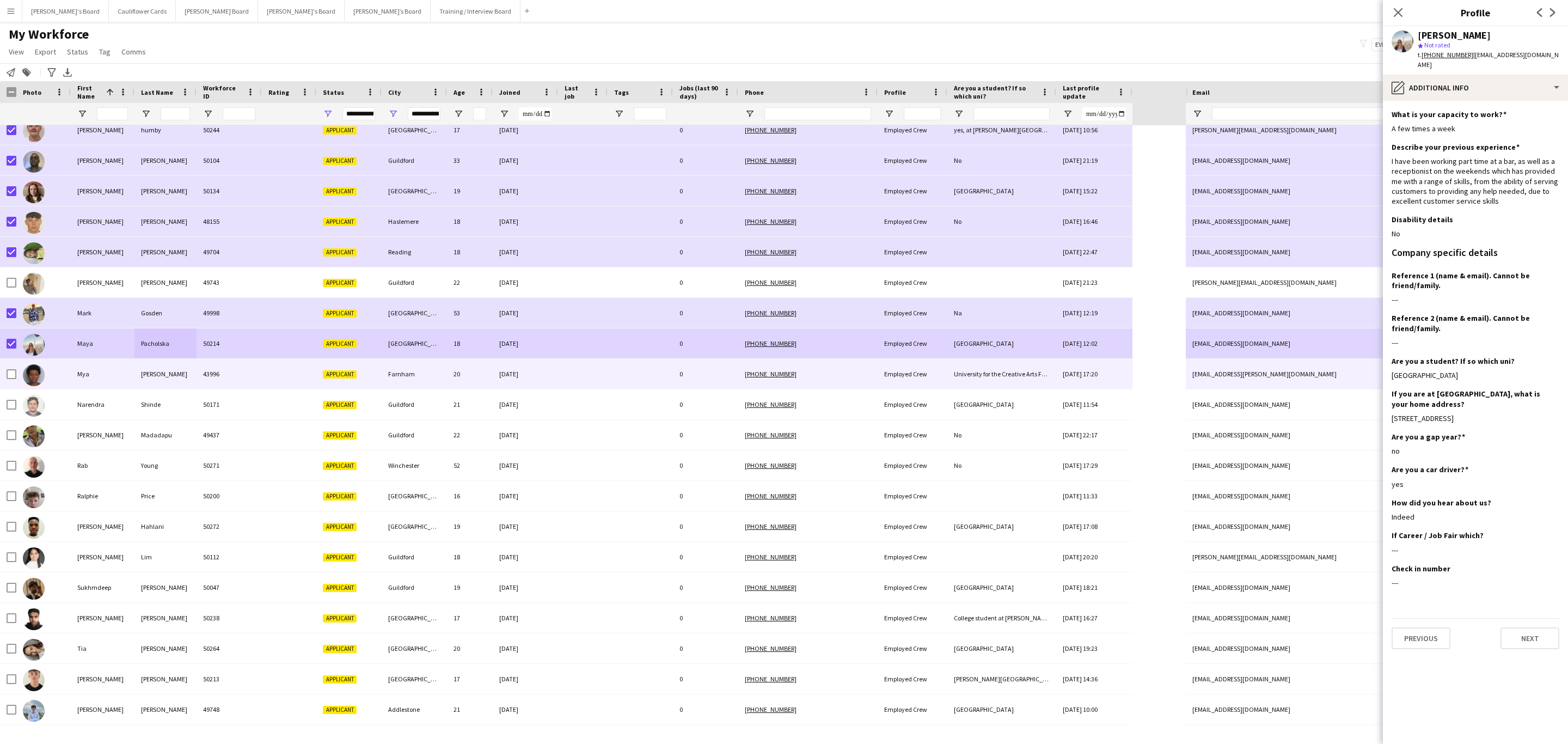
click at [303, 381] on div at bounding box center [289, 373] width 54 height 30
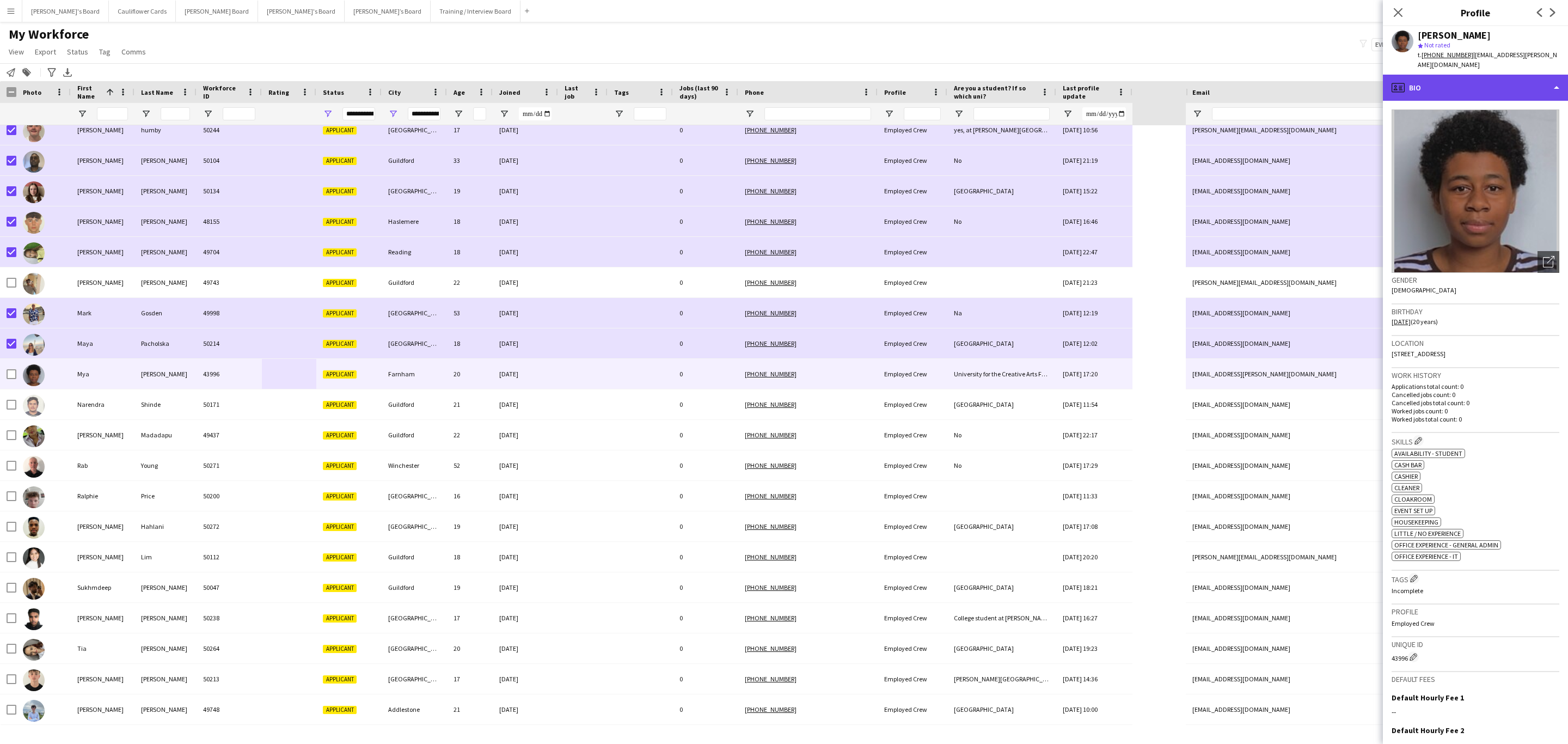
click at [1045, 77] on div "profile Bio" at bounding box center [1475, 88] width 185 height 26
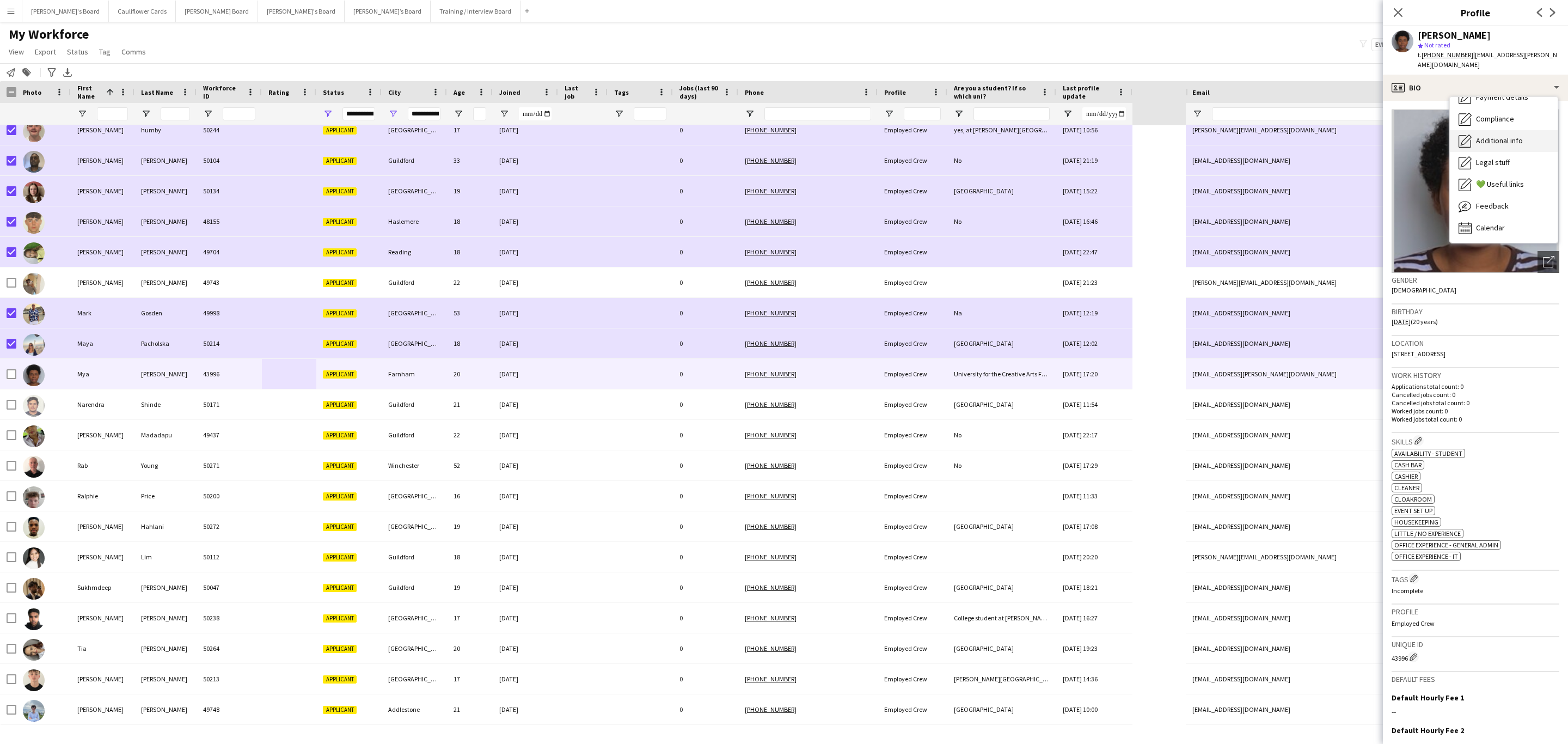
click at [1045, 136] on span "Additional info" at bounding box center [1499, 141] width 47 height 10
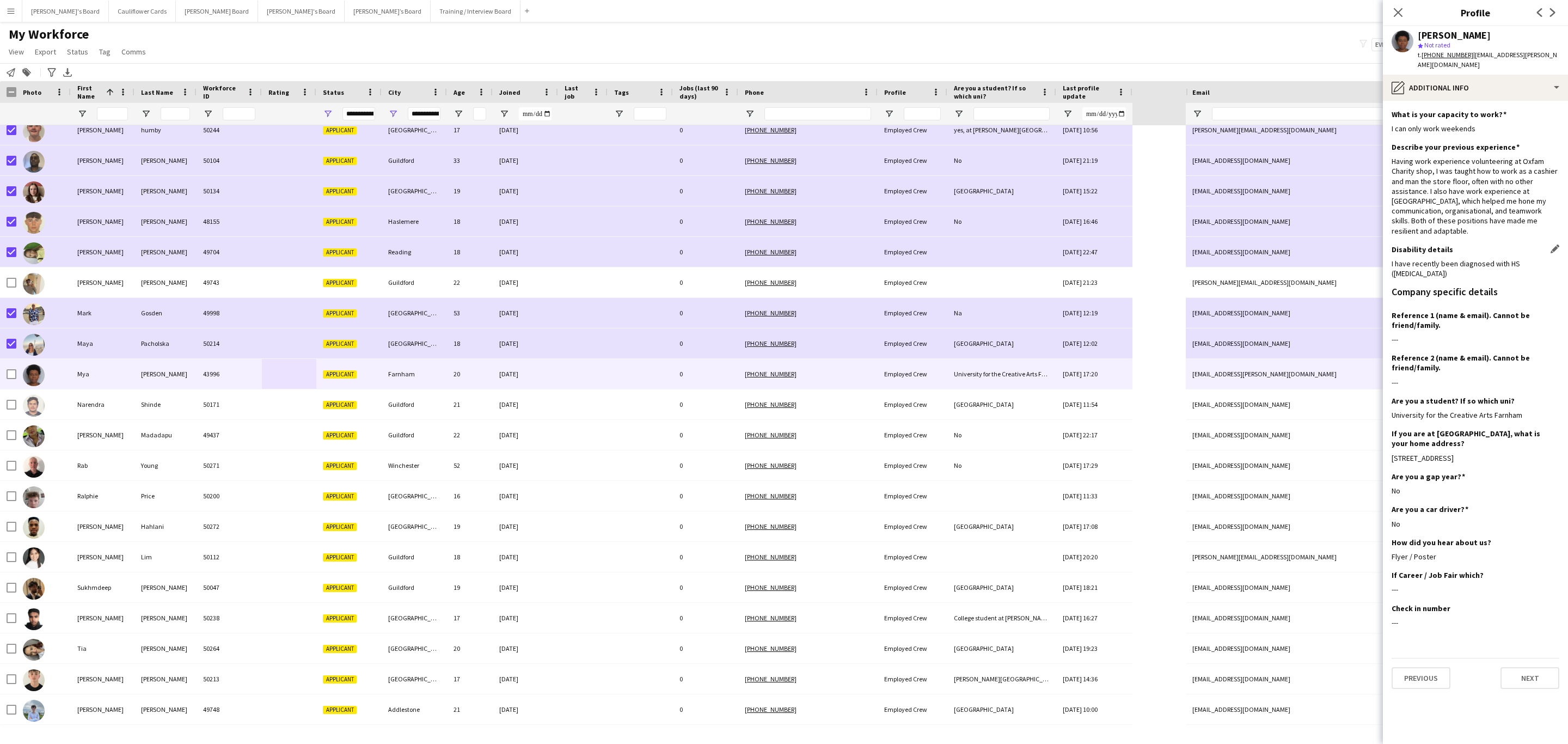
drag, startPoint x: 1432, startPoint y: 253, endPoint x: 1519, endPoint y: 244, distance: 87.5
click at [1045, 259] on div "I have recently been diagnosed with HS (Hidradenitis Suppurativa)" at bounding box center [1475, 268] width 167 height 19
copy div "Hidradenitis Suppurativa)"
click at [1045, 353] on h3 "Reference 2 (name & email). Cannot be friend/family." at bounding box center [1471, 363] width 159 height 19
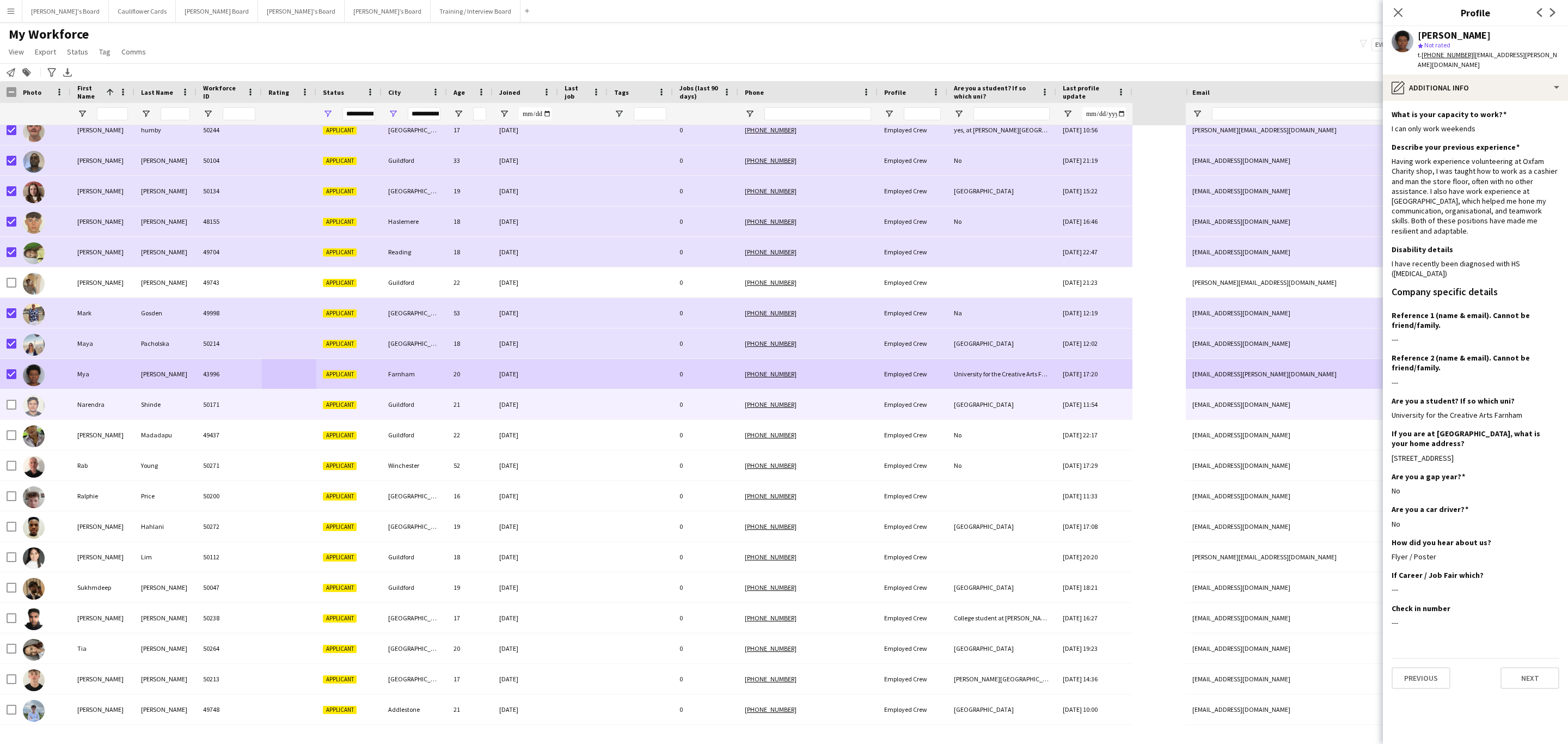
click at [149, 401] on div "Shinde" at bounding box center [166, 404] width 62 height 30
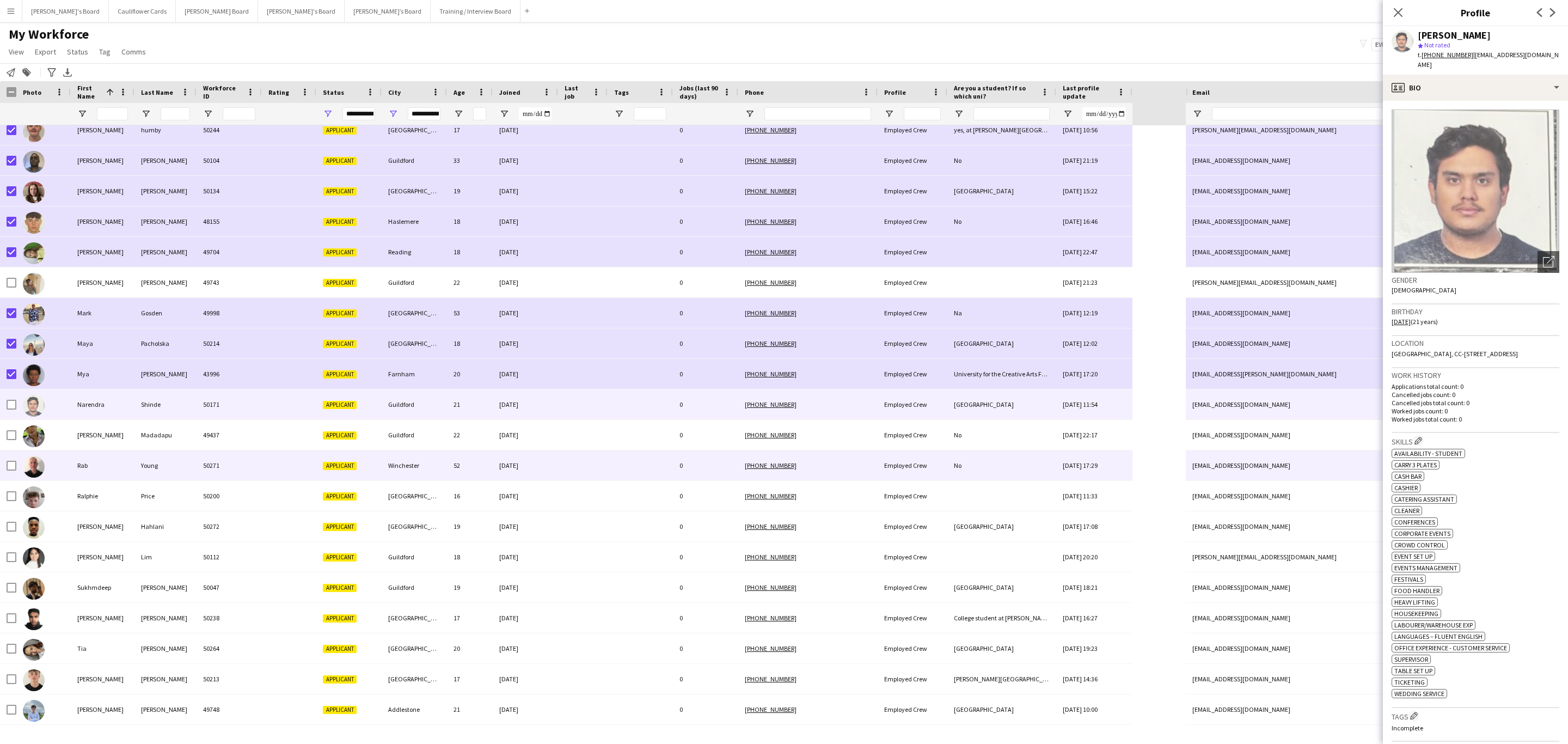
click at [153, 450] on div "Young" at bounding box center [166, 465] width 62 height 30
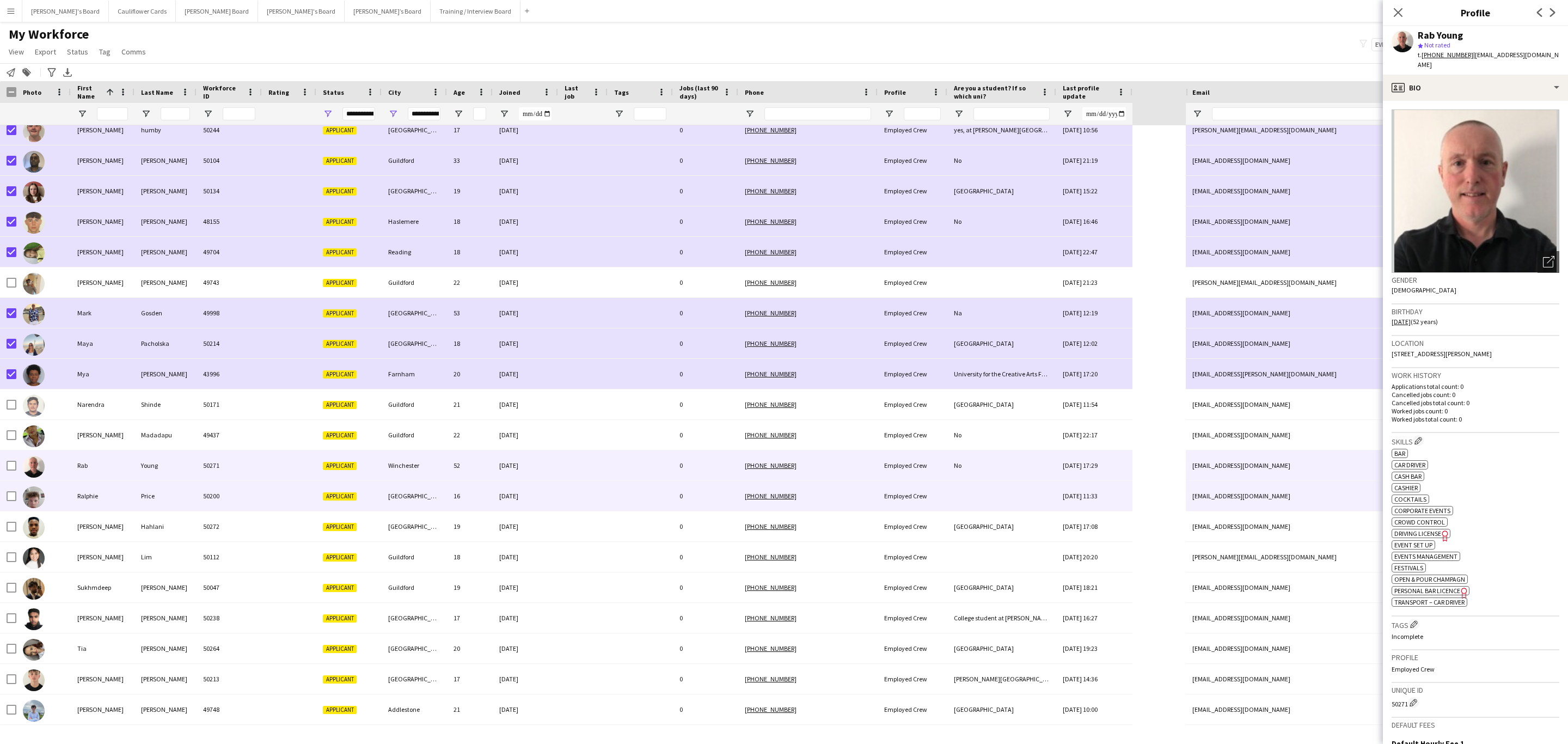
click at [472, 450] on div "16" at bounding box center [469, 496] width 46 height 30
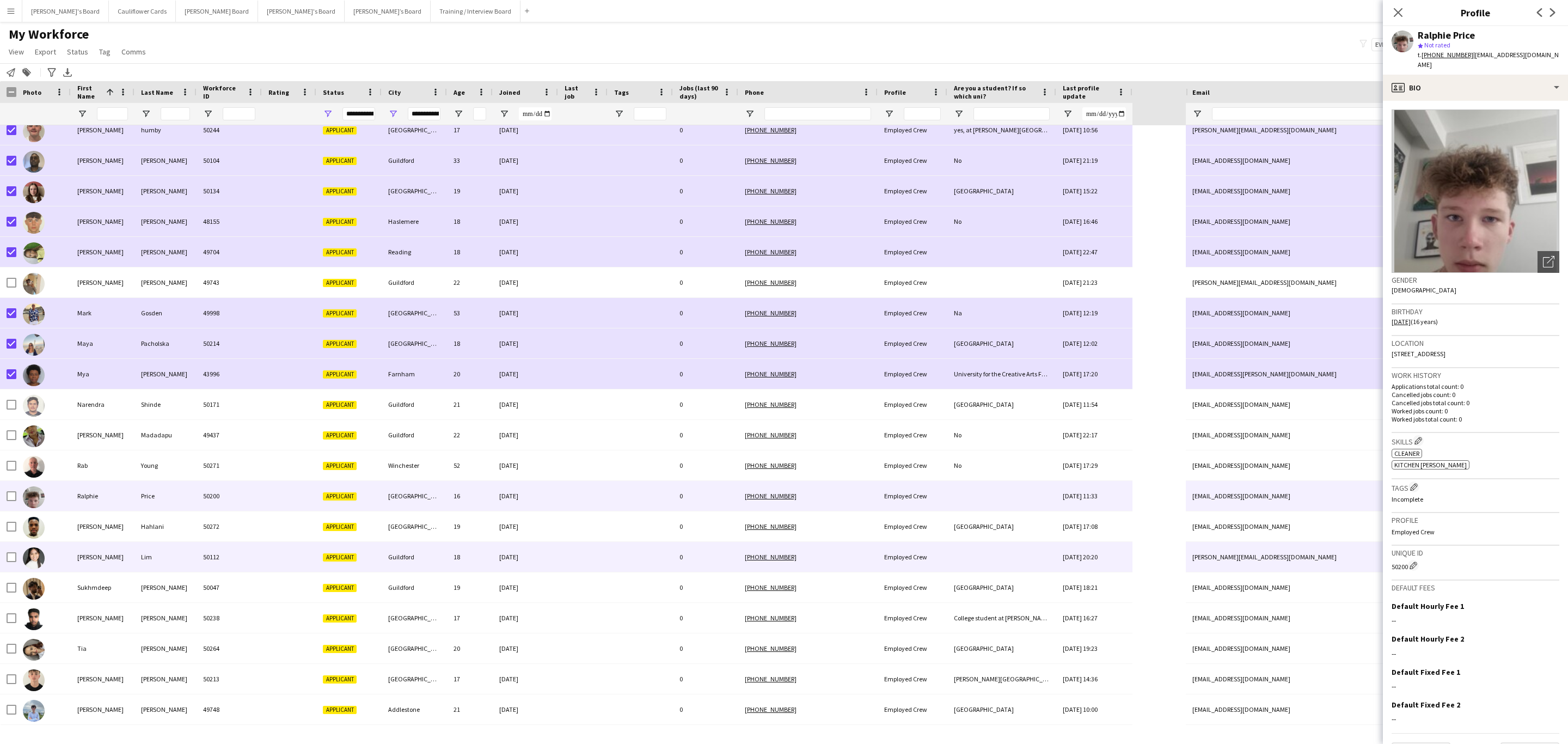
click at [100, 450] on div "Sadie" at bounding box center [102, 556] width 64 height 30
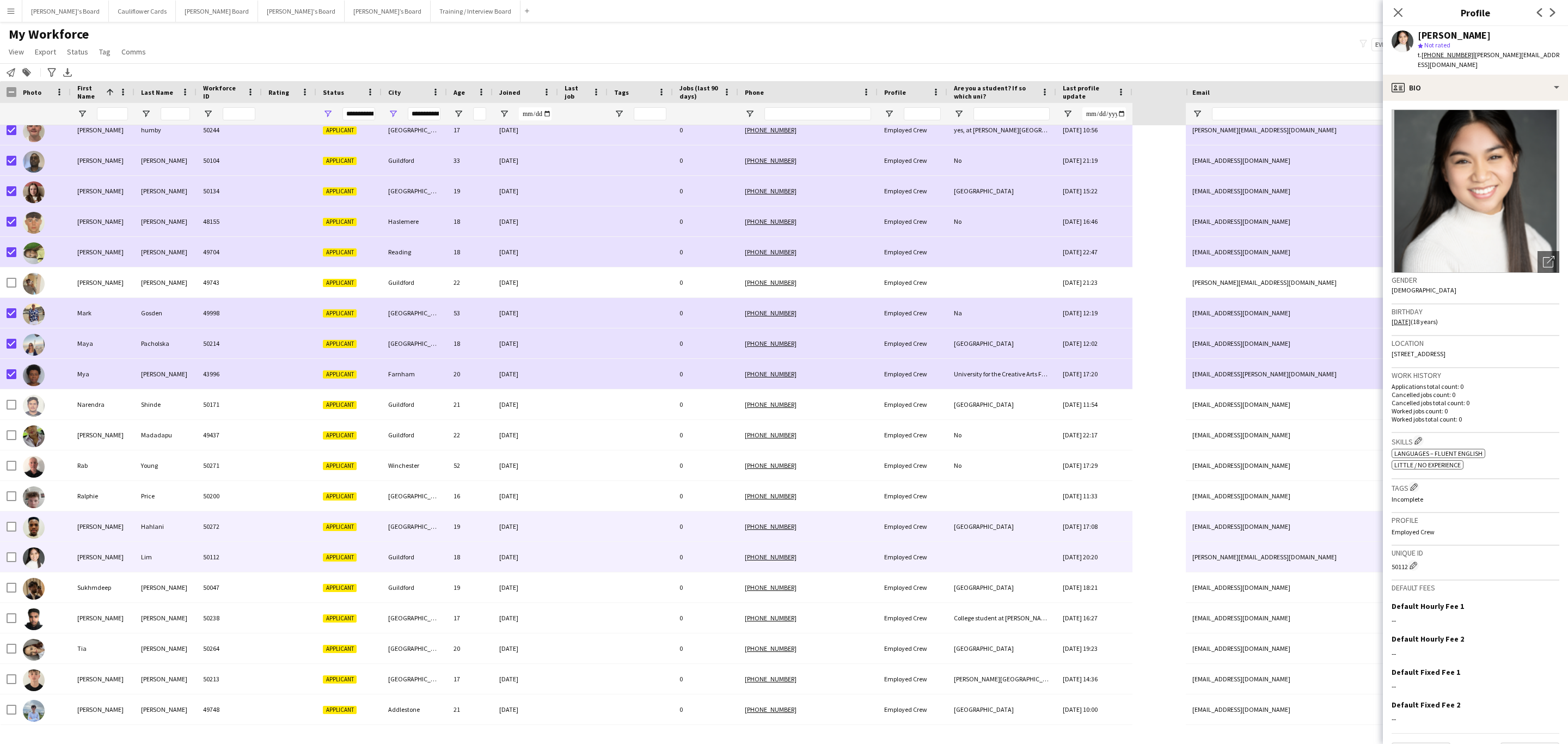
click at [126, 450] on div "Richard" at bounding box center [102, 526] width 64 height 30
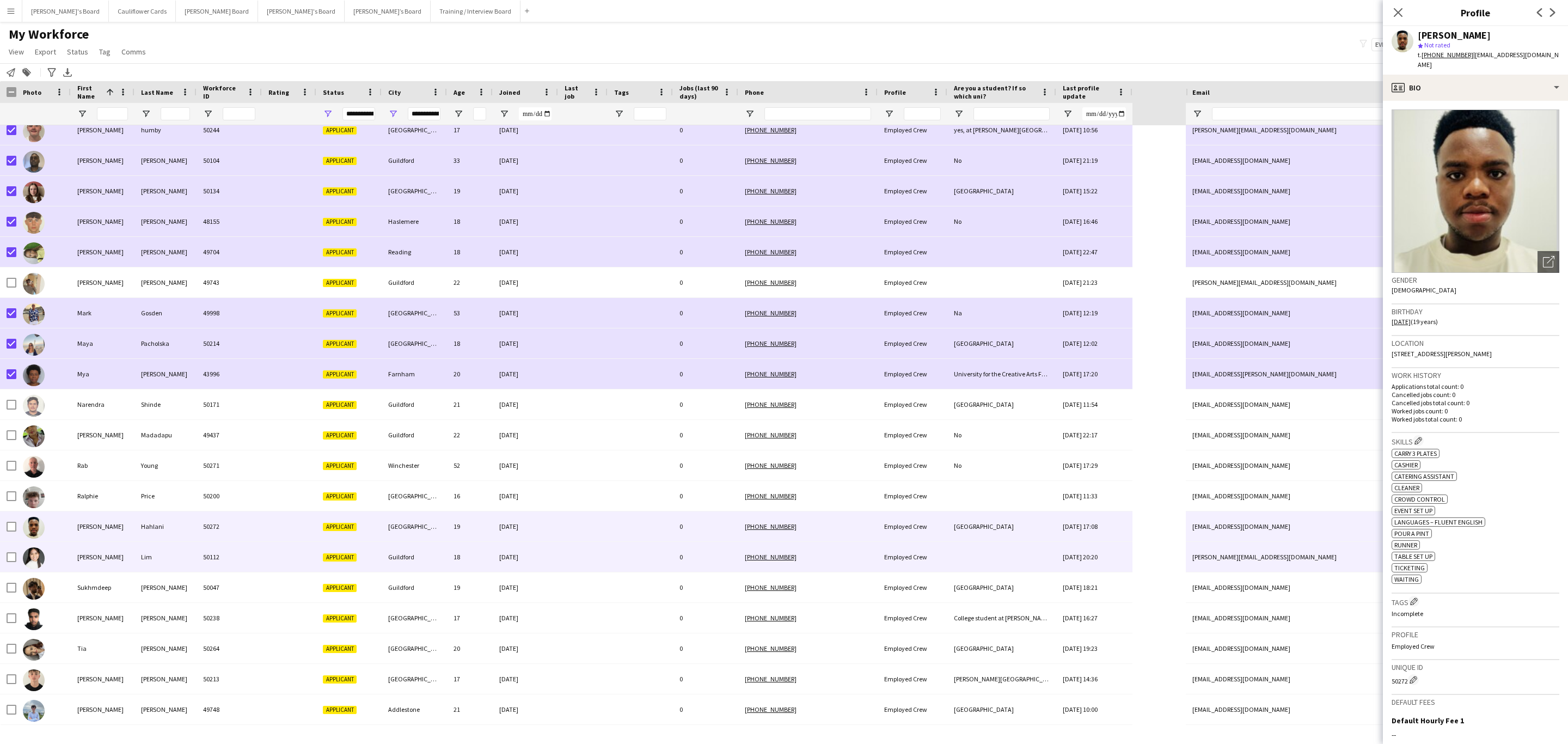
click at [453, 450] on div "18" at bounding box center [469, 556] width 46 height 30
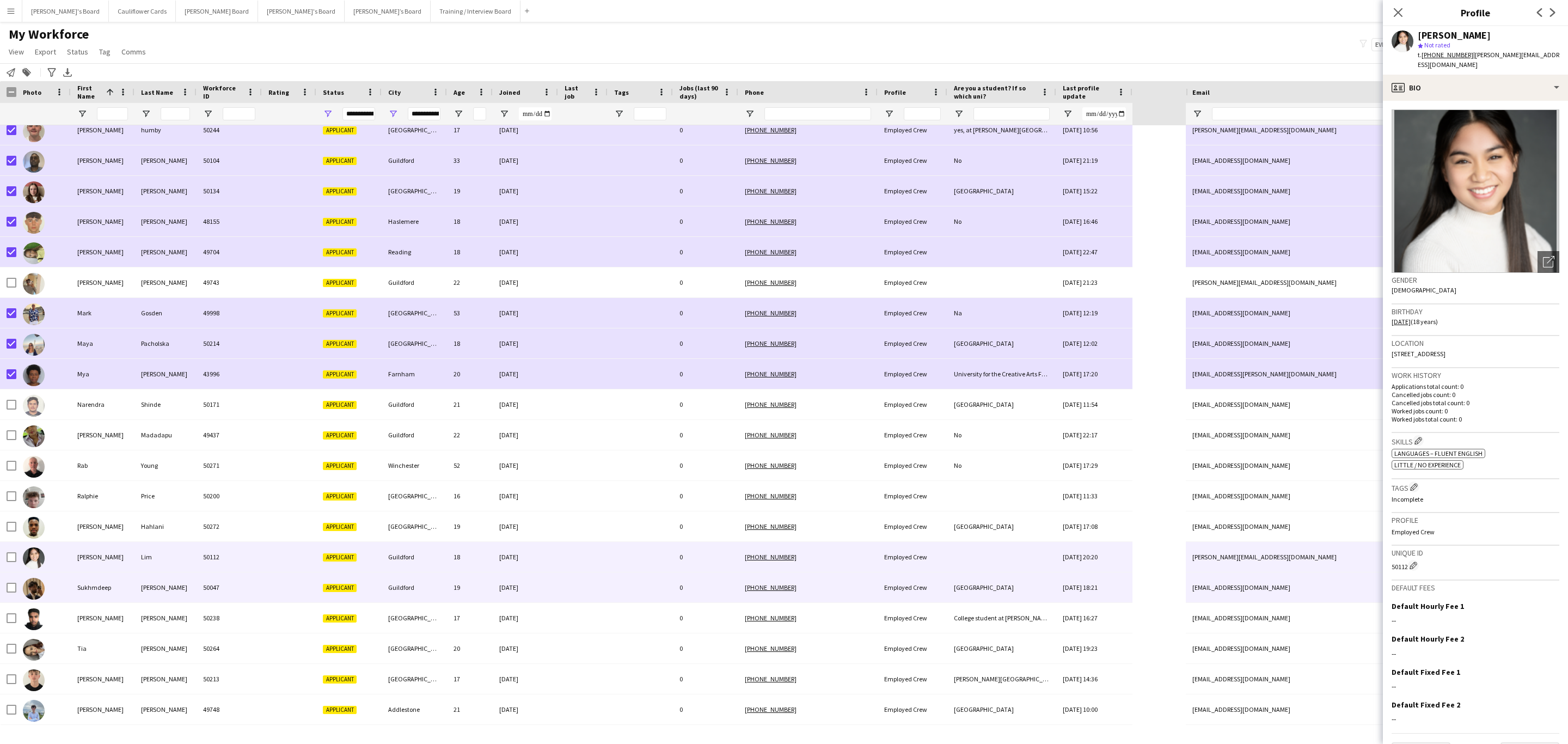
click at [413, 450] on div "Guildford" at bounding box center [414, 587] width 65 height 30
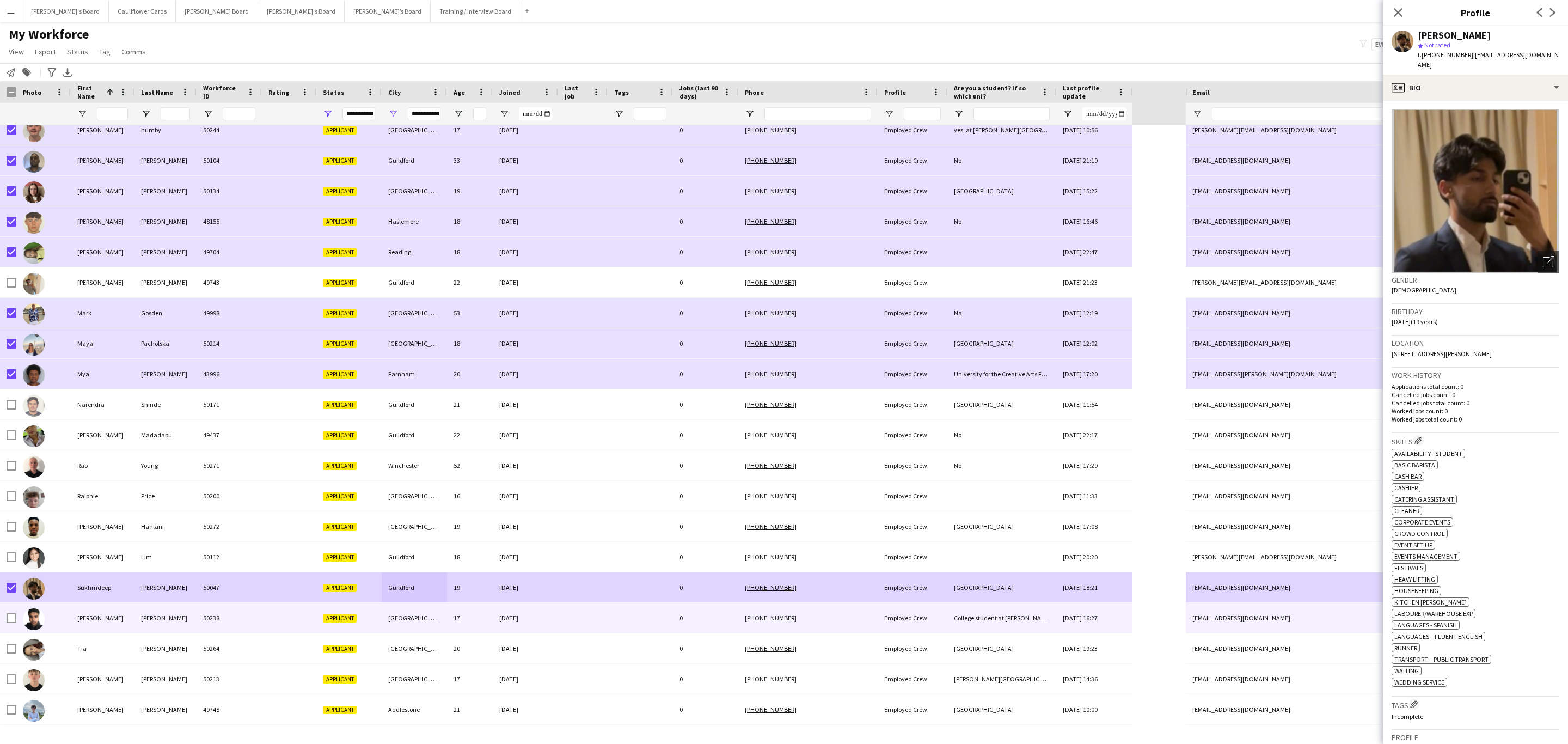
click at [168, 450] on div "Miah" at bounding box center [166, 617] width 62 height 30
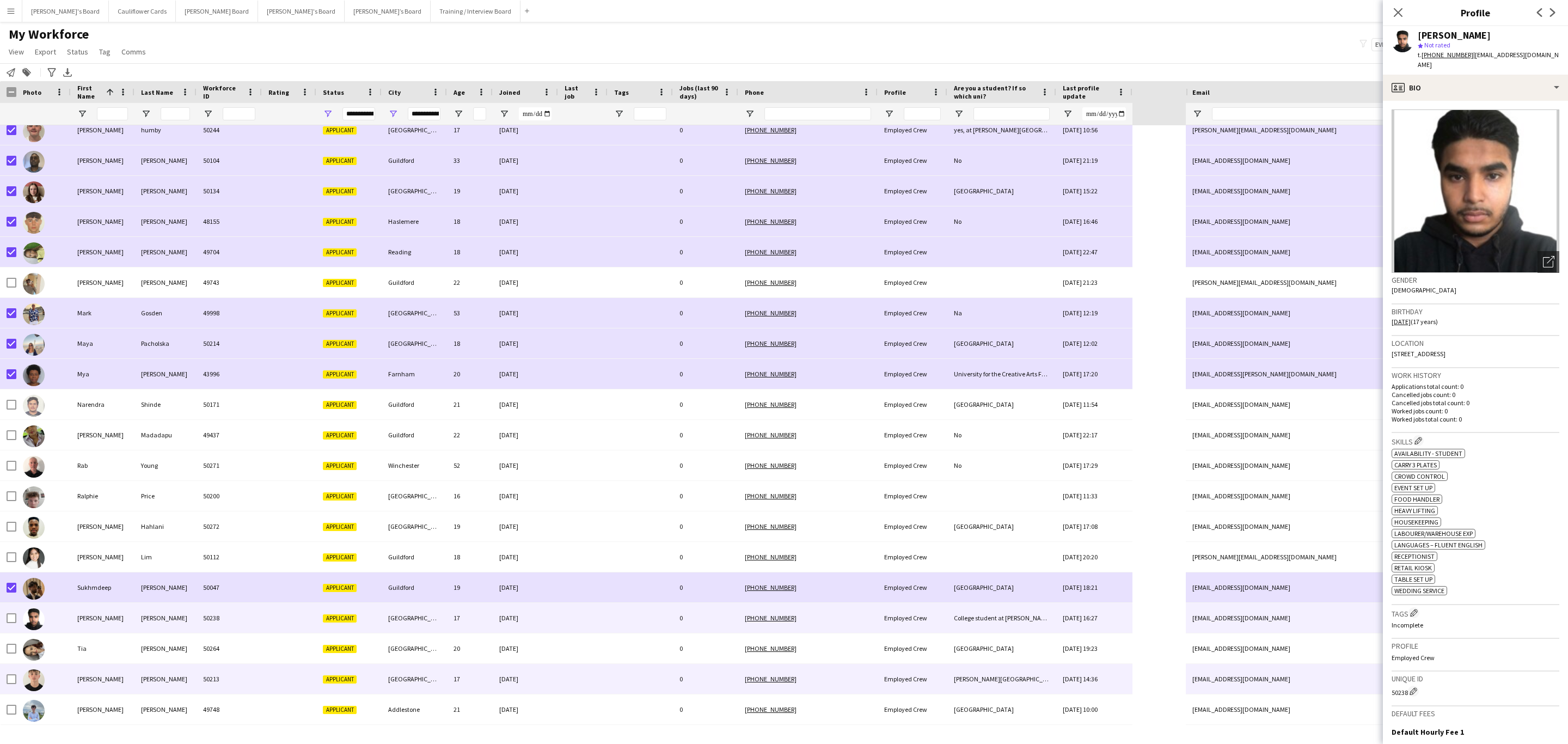
click at [194, 450] on div "Sandy" at bounding box center [166, 678] width 62 height 30
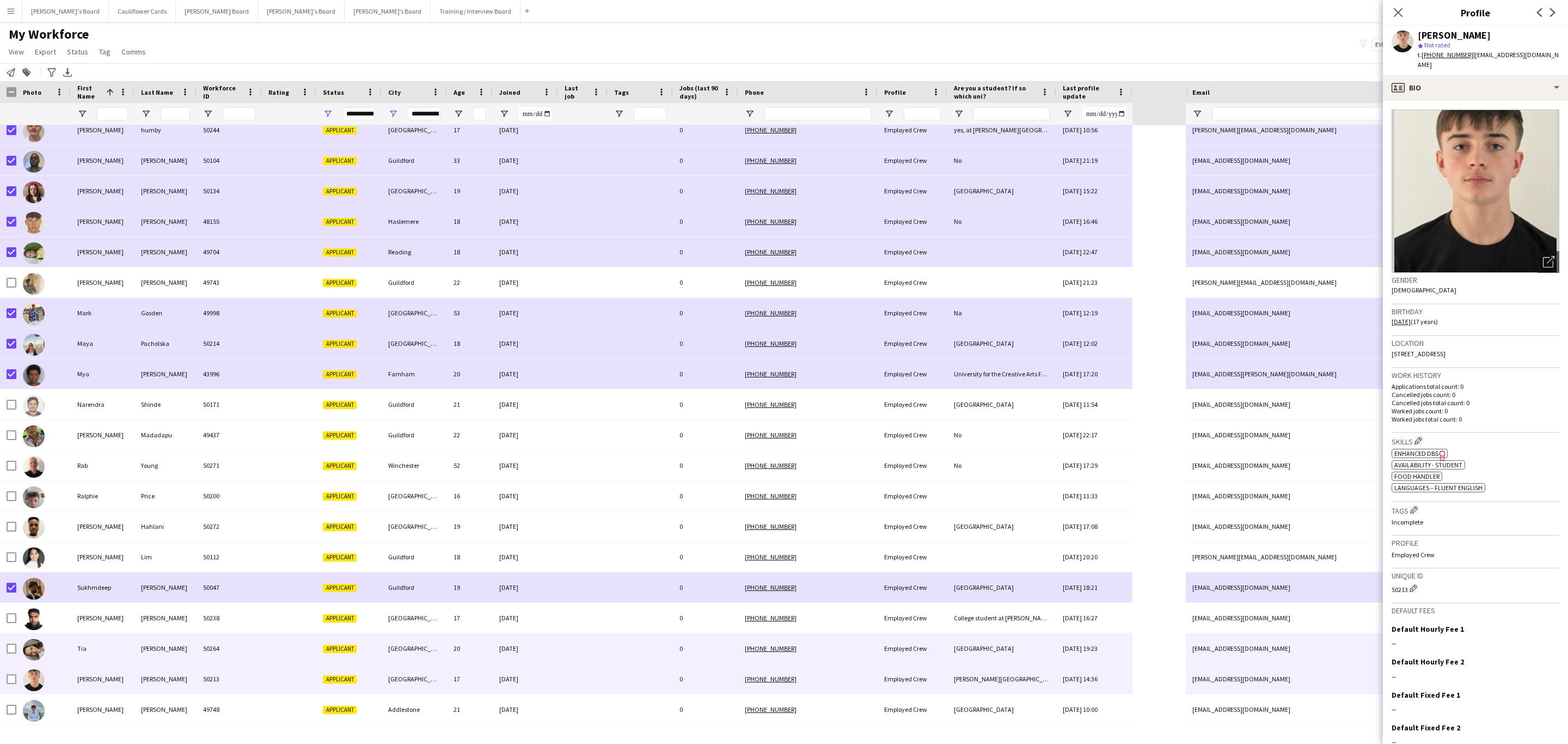
click at [184, 450] on div "Francis" at bounding box center [166, 648] width 62 height 30
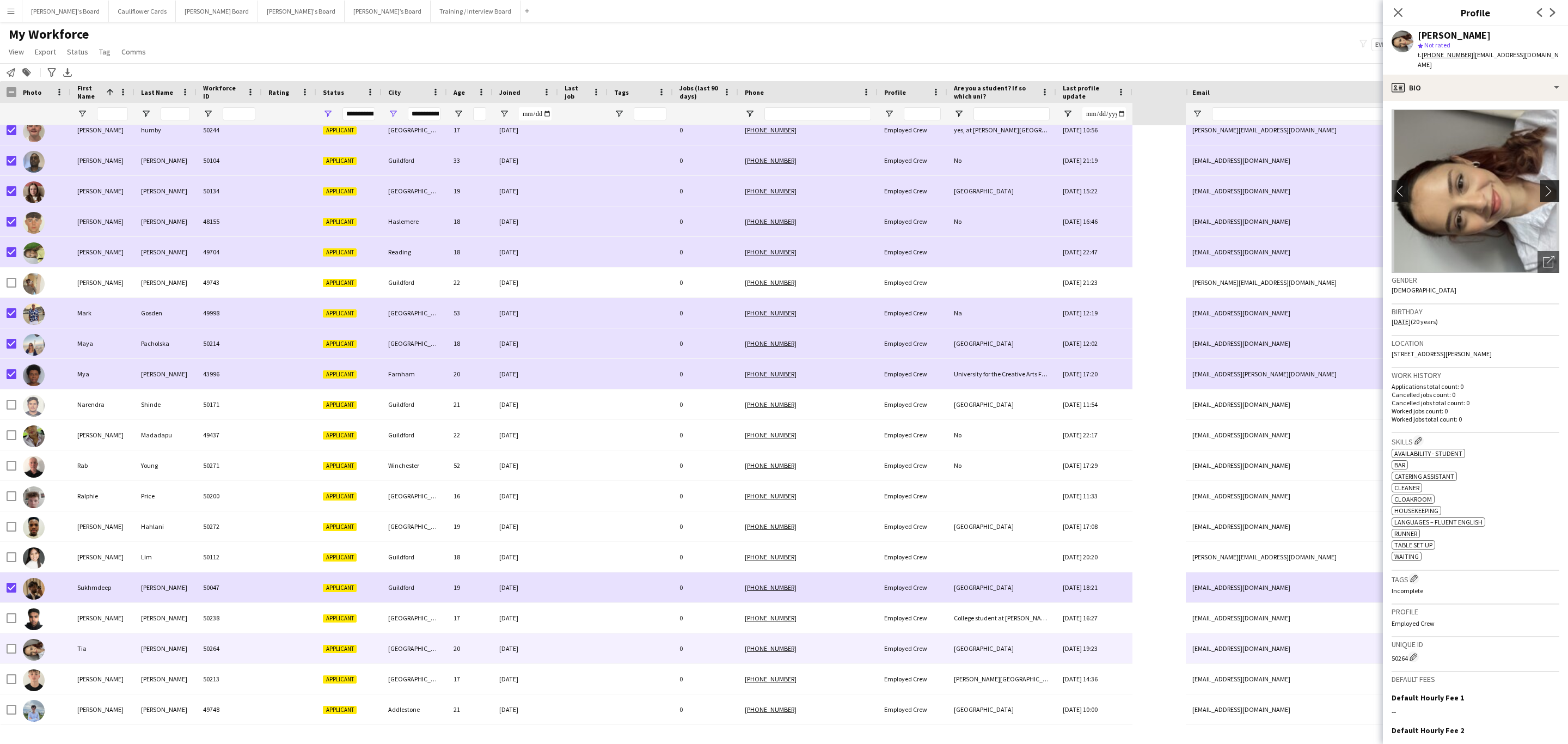
click at [1045, 185] on app-icon "chevron-right" at bounding box center [1552, 191] width 17 height 12
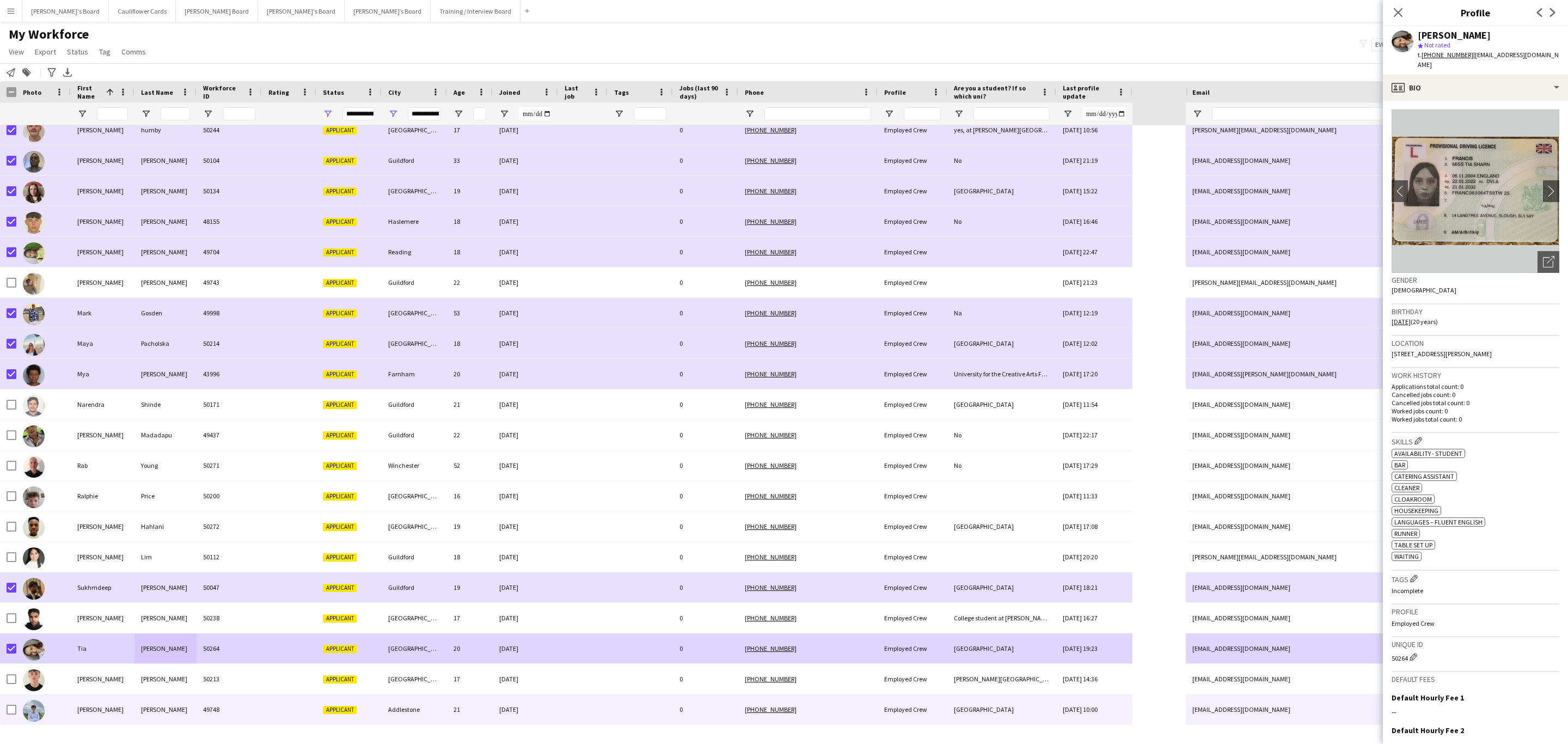
click at [555, 450] on div "23-08-2025" at bounding box center [525, 709] width 65 height 30
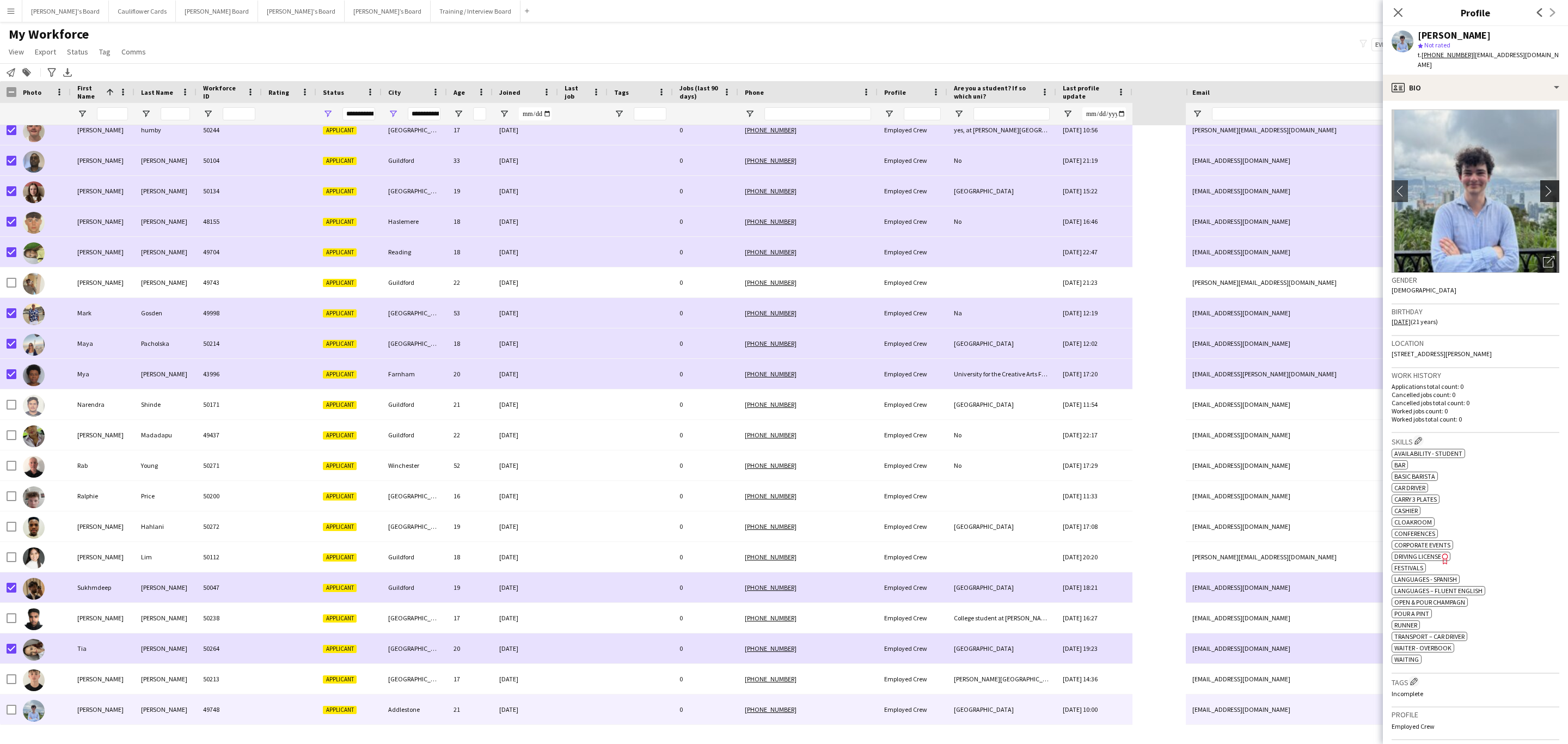
click at [1045, 185] on app-icon "chevron-right" at bounding box center [1552, 191] width 17 height 12
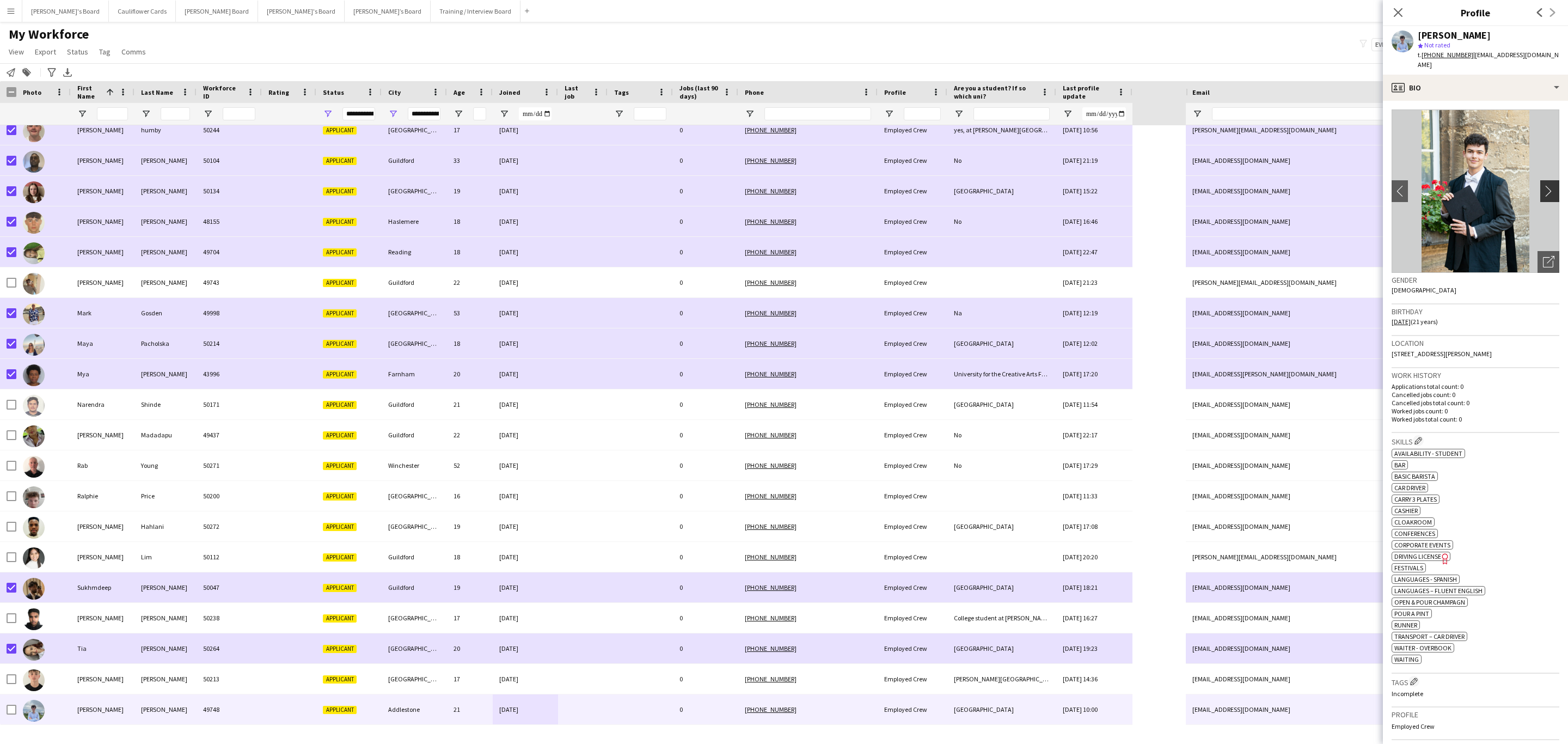
click at [1045, 185] on app-icon "chevron-right" at bounding box center [1552, 191] width 17 height 12
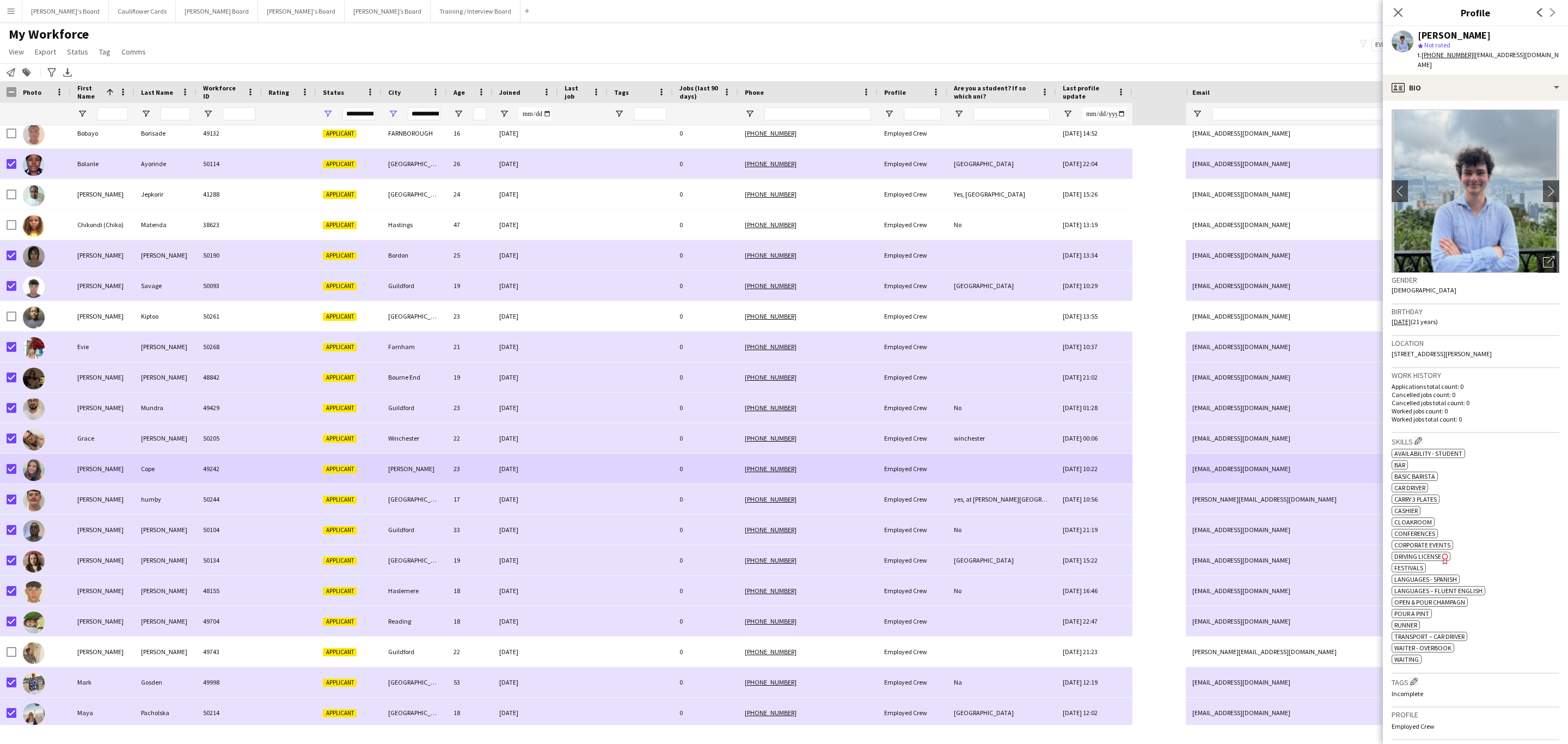
scroll to position [0, 0]
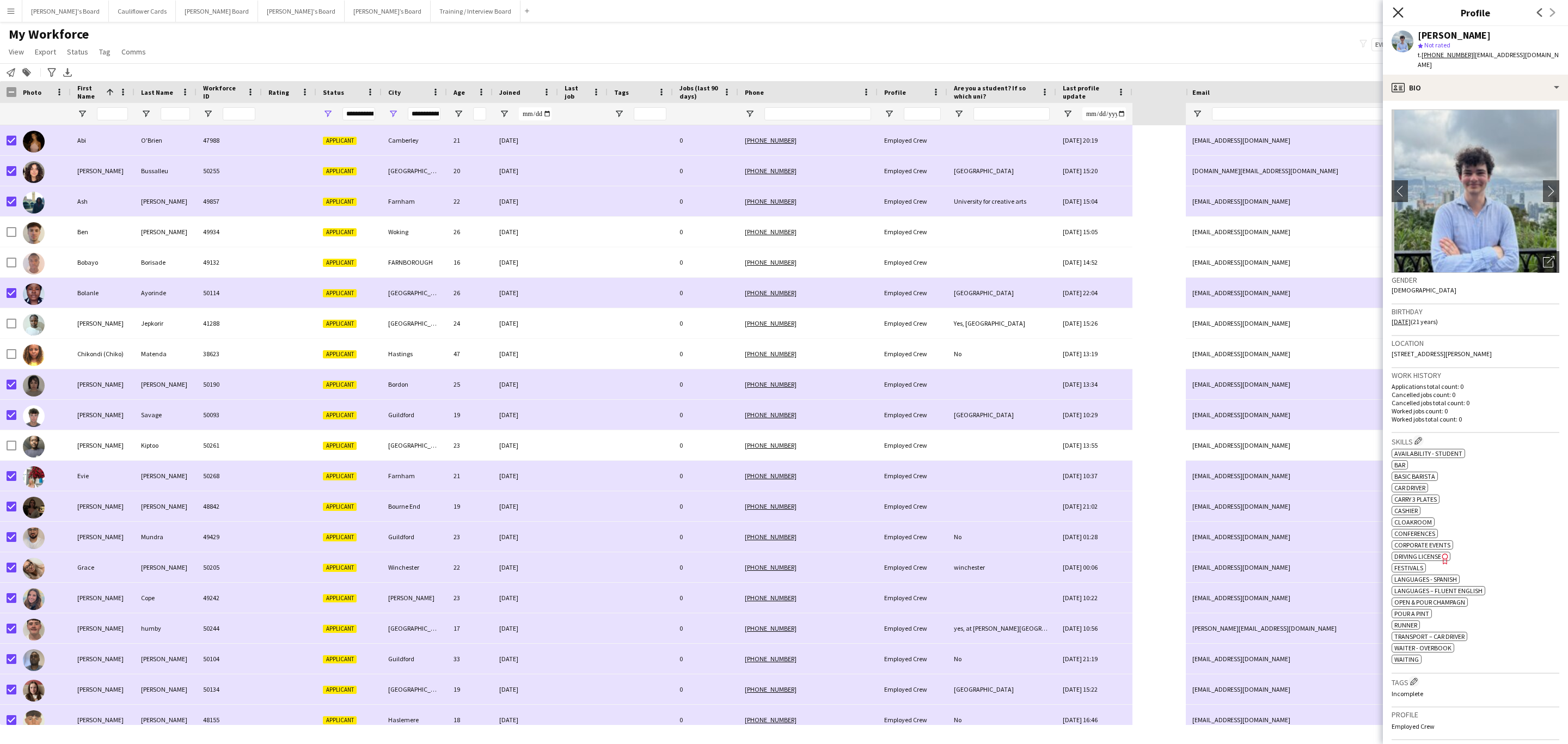
click at [1045, 12] on icon at bounding box center [1398, 12] width 10 height 10
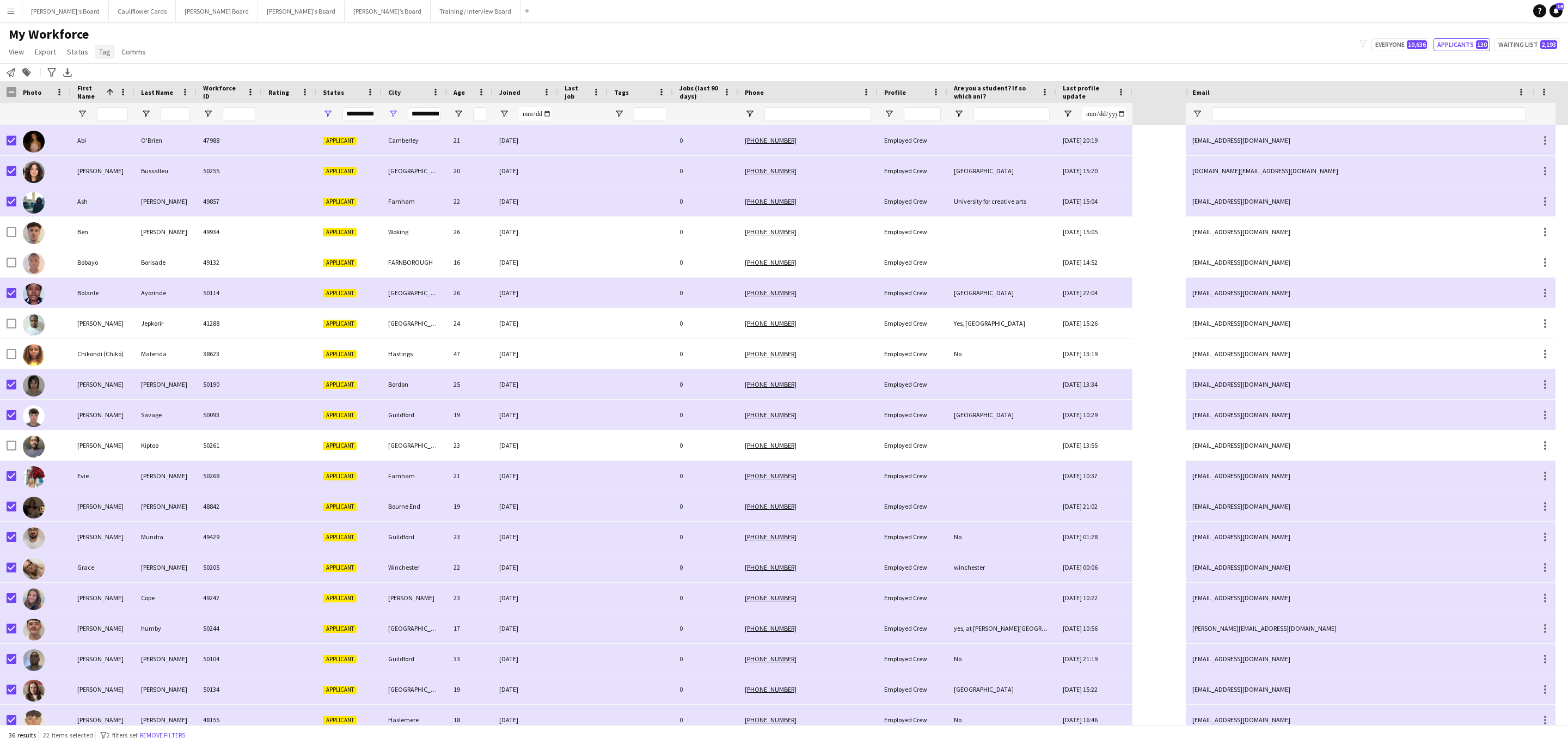
click at [105, 53] on span "Tag" at bounding box center [105, 52] width 12 height 10
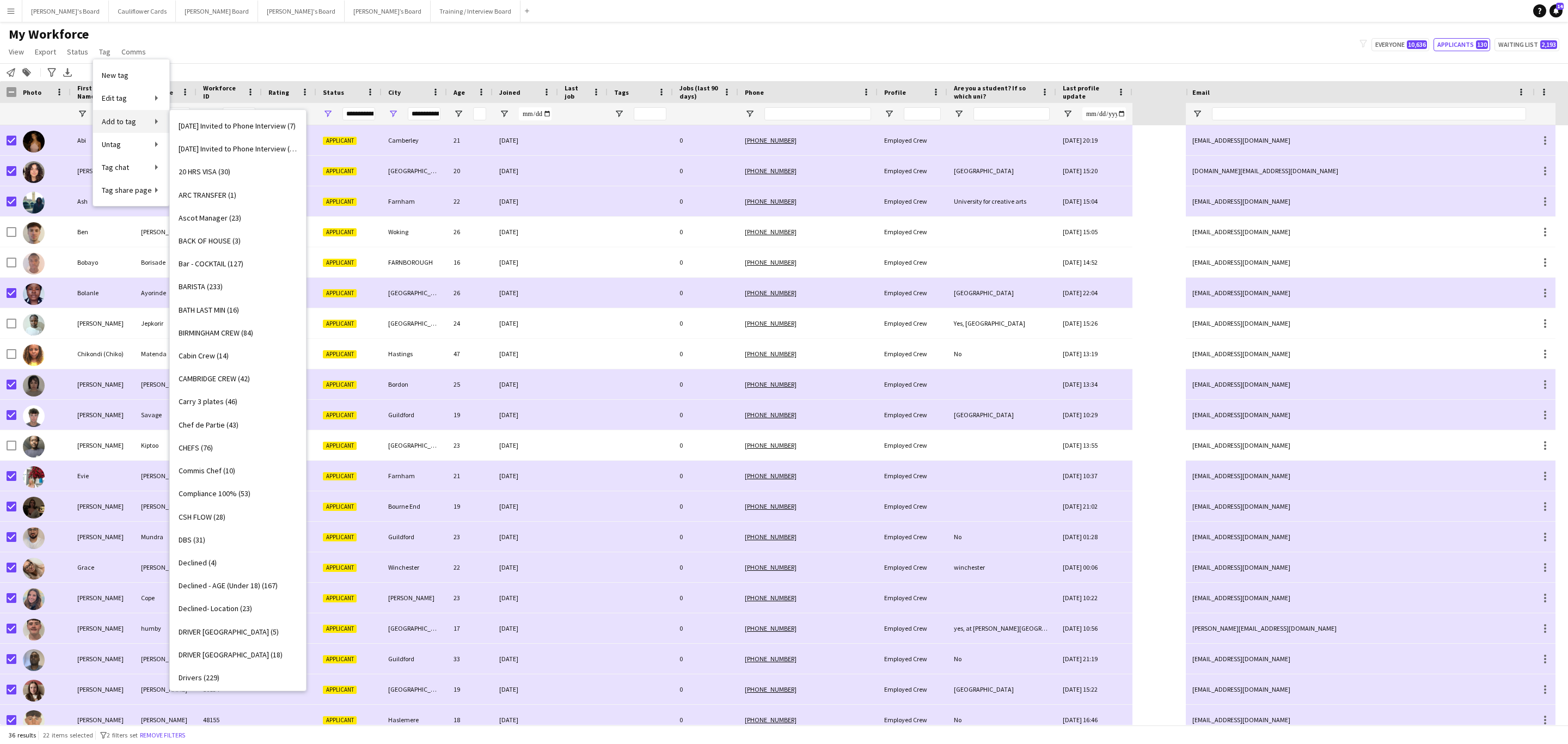
click at [129, 121] on span "Add to tag" at bounding box center [119, 121] width 34 height 10
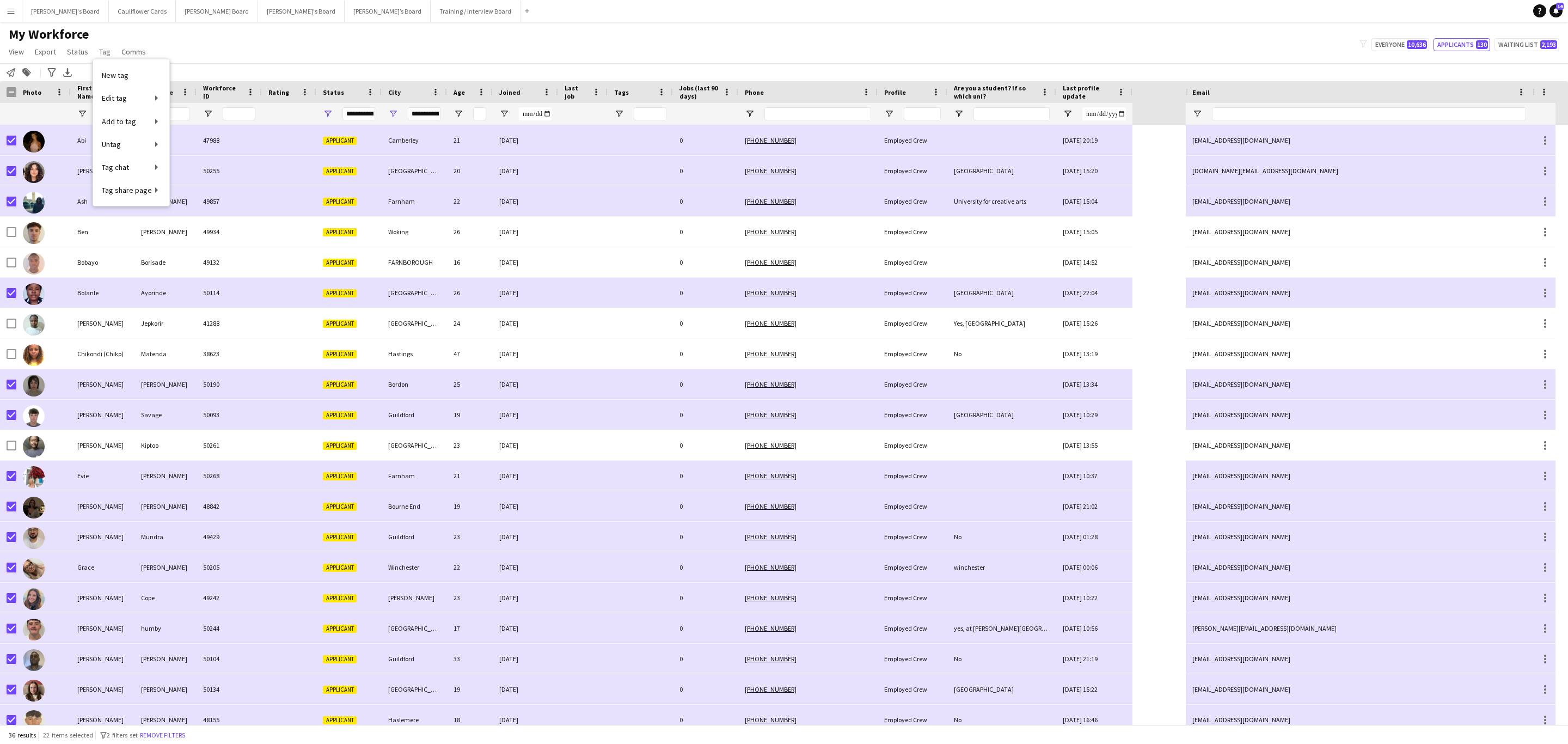
click at [136, 80] on link "New tag" at bounding box center [131, 75] width 76 height 23
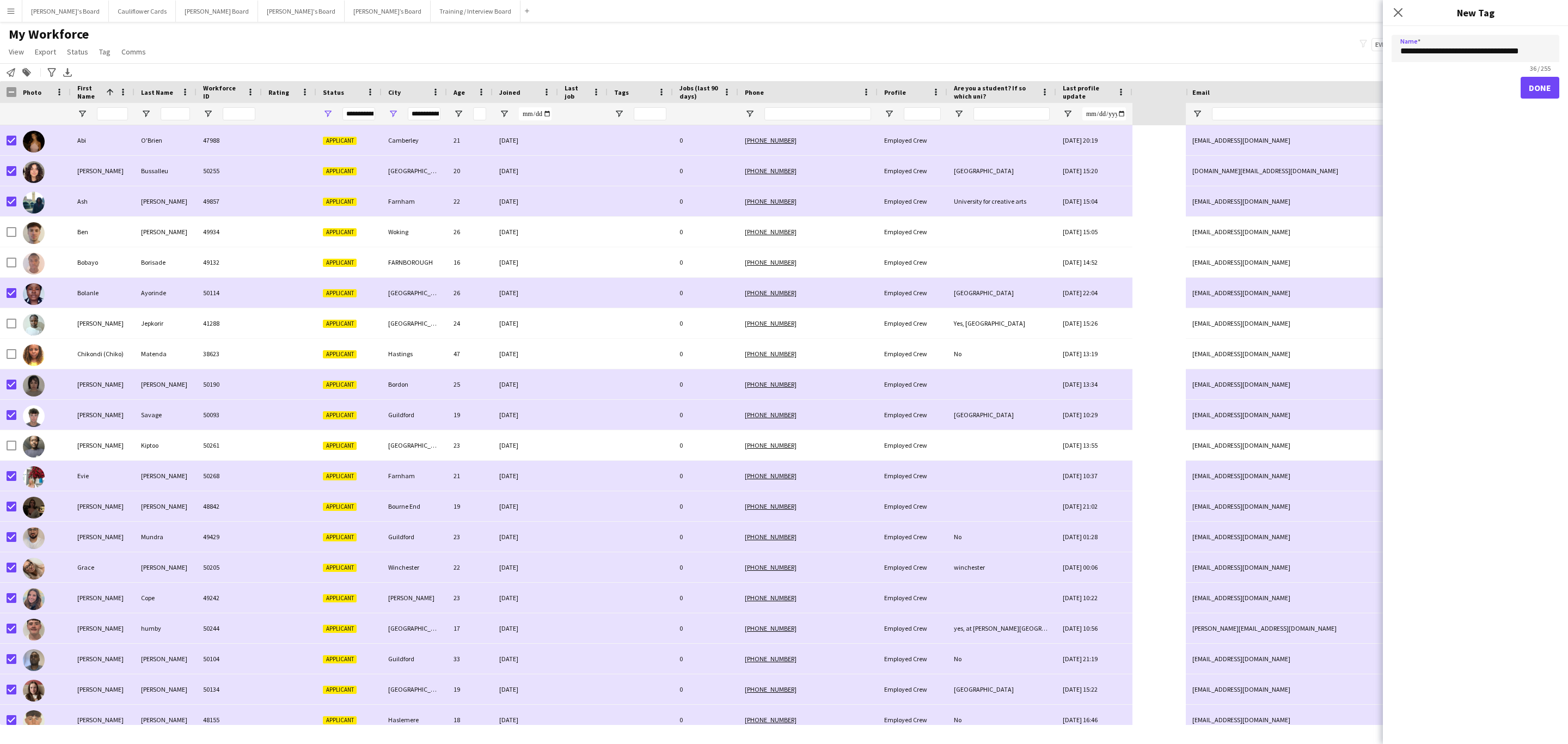
type input "**********"
click at [1045, 85] on button "Done" at bounding box center [1540, 88] width 39 height 22
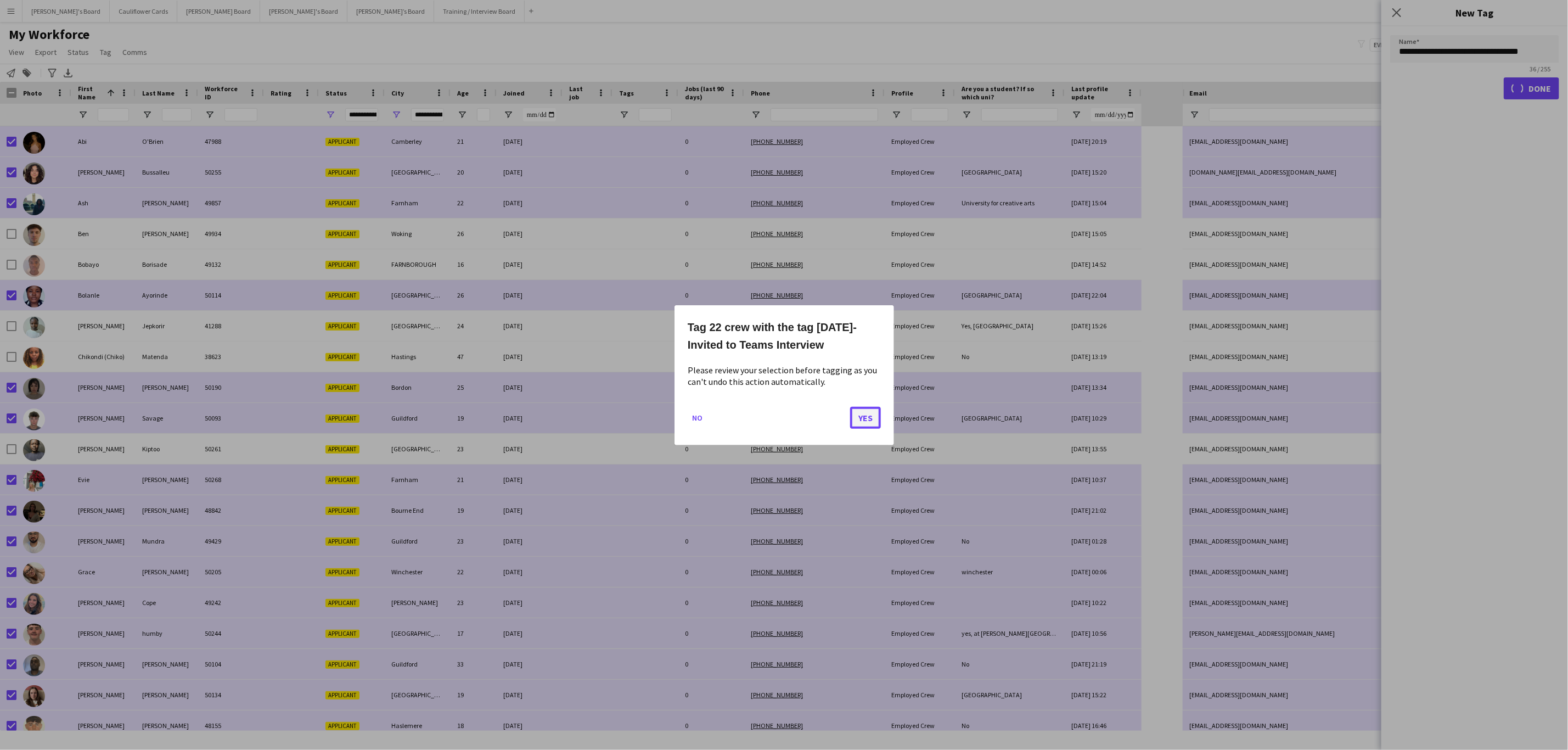
click at [862, 417] on button "Yes" at bounding box center [865, 417] width 31 height 22
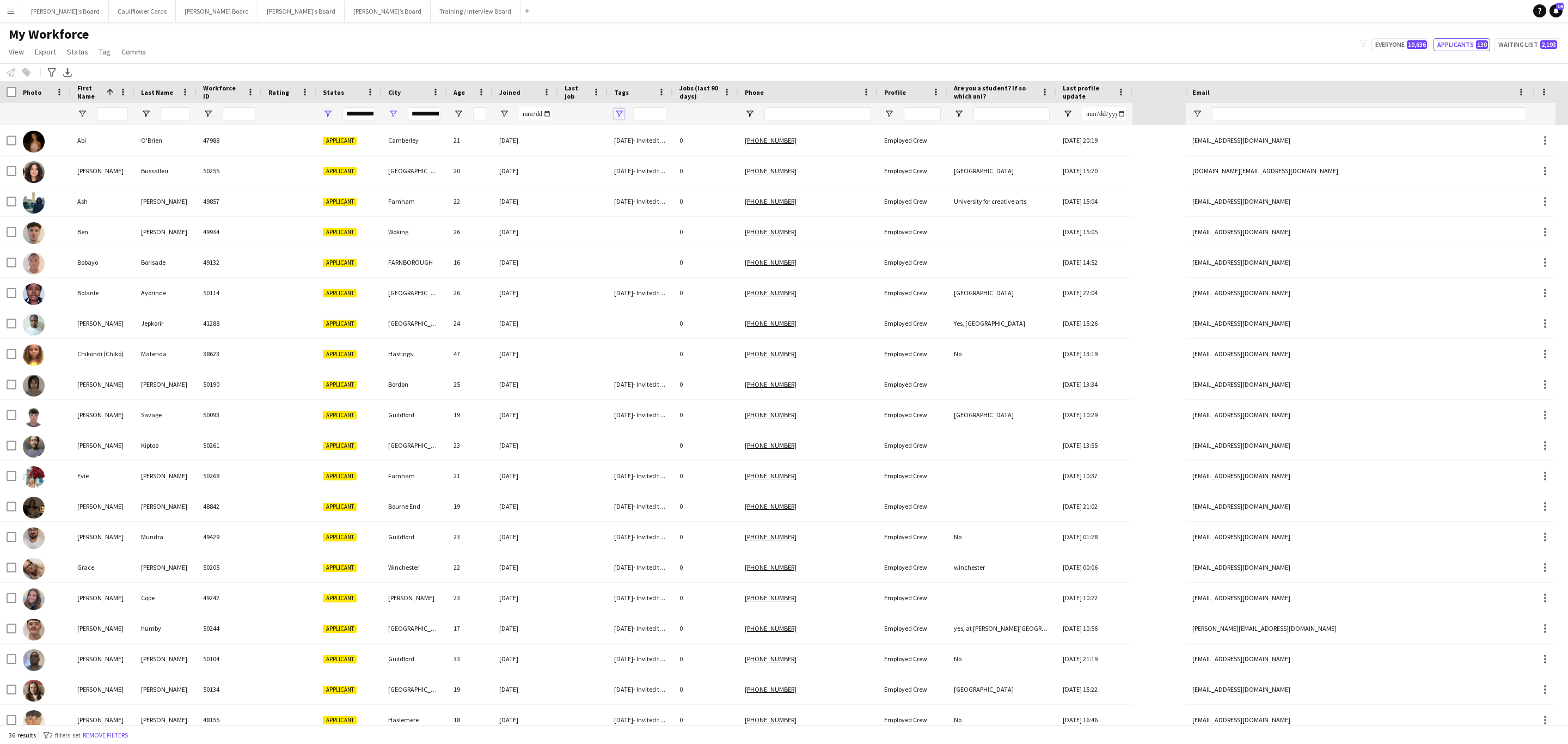
click at [619, 115] on span "Open Filter Menu" at bounding box center [619, 114] width 10 height 10
drag, startPoint x: 629, startPoint y: 177, endPoint x: 629, endPoint y: 186, distance: 9.0
click at [629, 180] on div "(Select All)" at bounding box center [670, 180] width 102 height 13
type input "***"
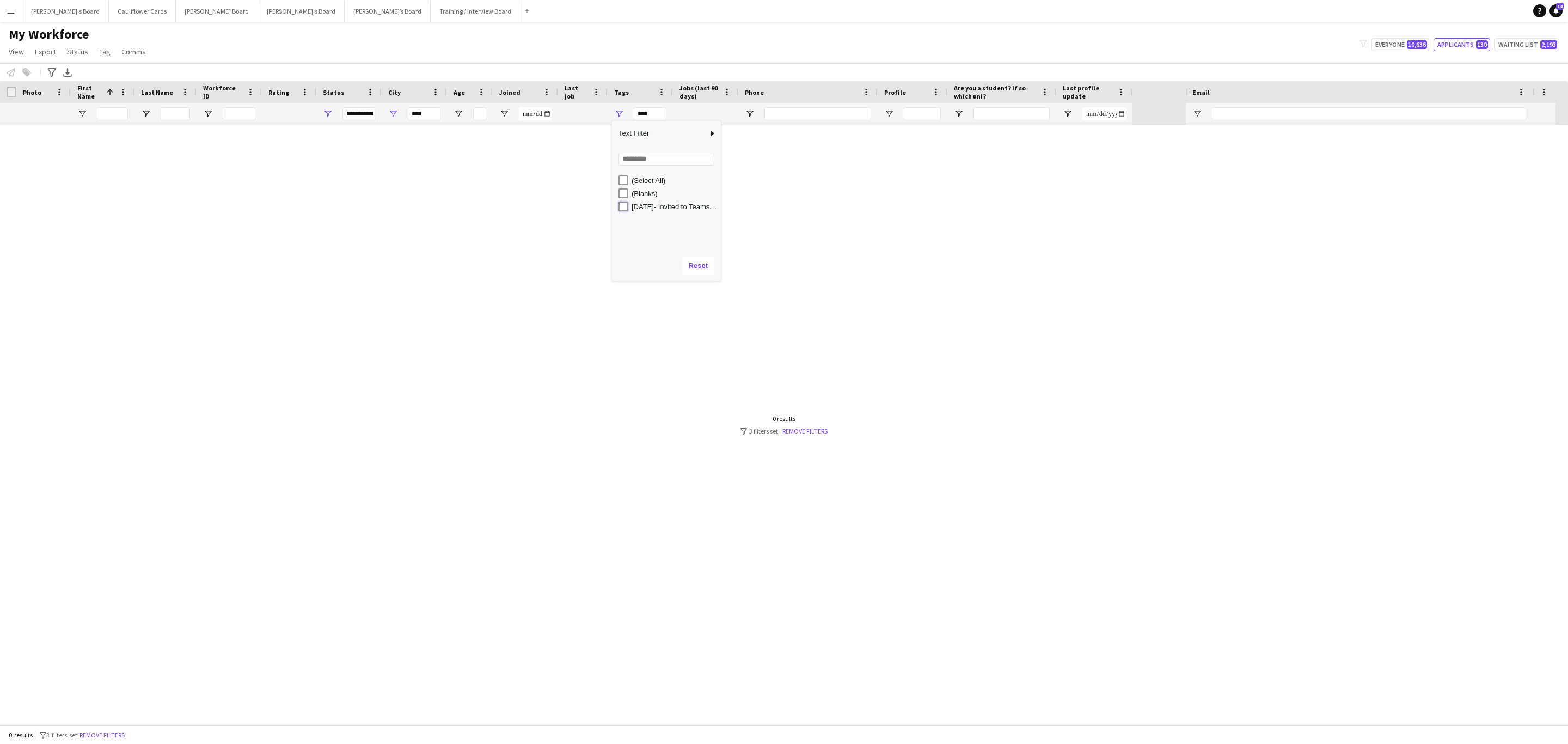
type input "**********"
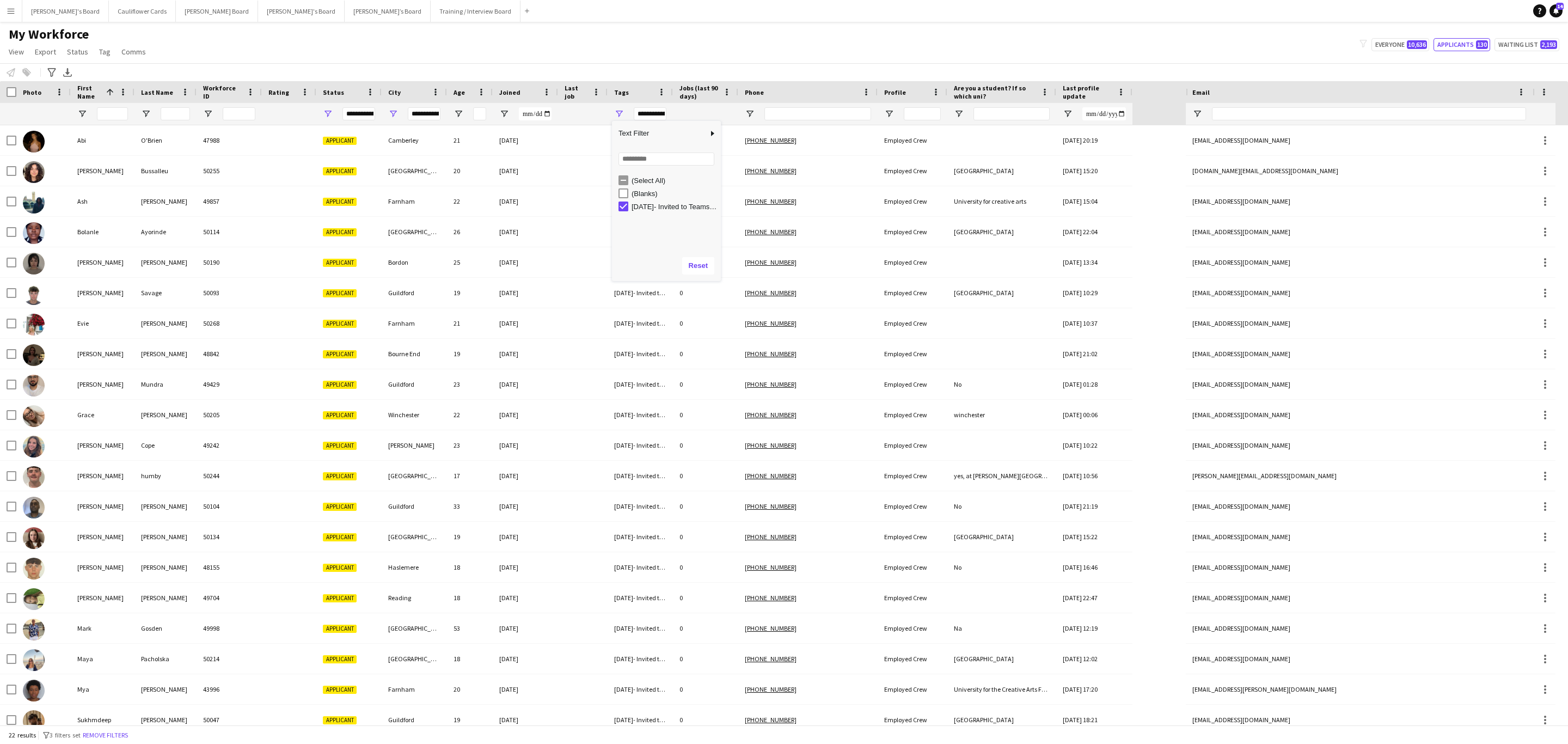
click at [639, 49] on div "My Workforce View Views Default view Compliance RTW Checks MANCHESTER Search UN…" at bounding box center [784, 44] width 1568 height 37
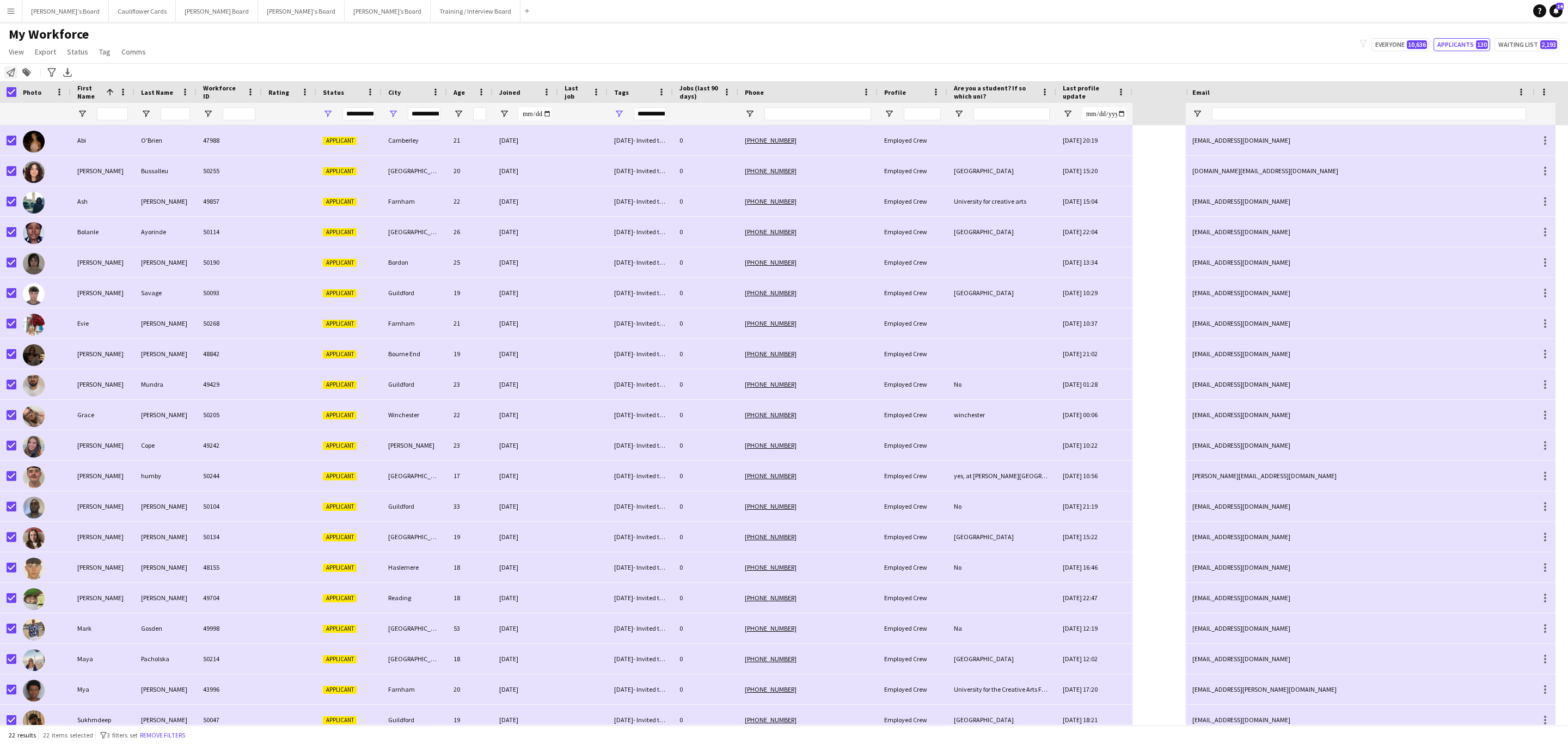
click at [13, 79] on div "Notify workforce Add to tag Search tags magnifier Add tag Advanced filters Adva…" at bounding box center [784, 72] width 1568 height 18
click at [12, 77] on div "Notify workforce" at bounding box center [10, 72] width 13 height 13
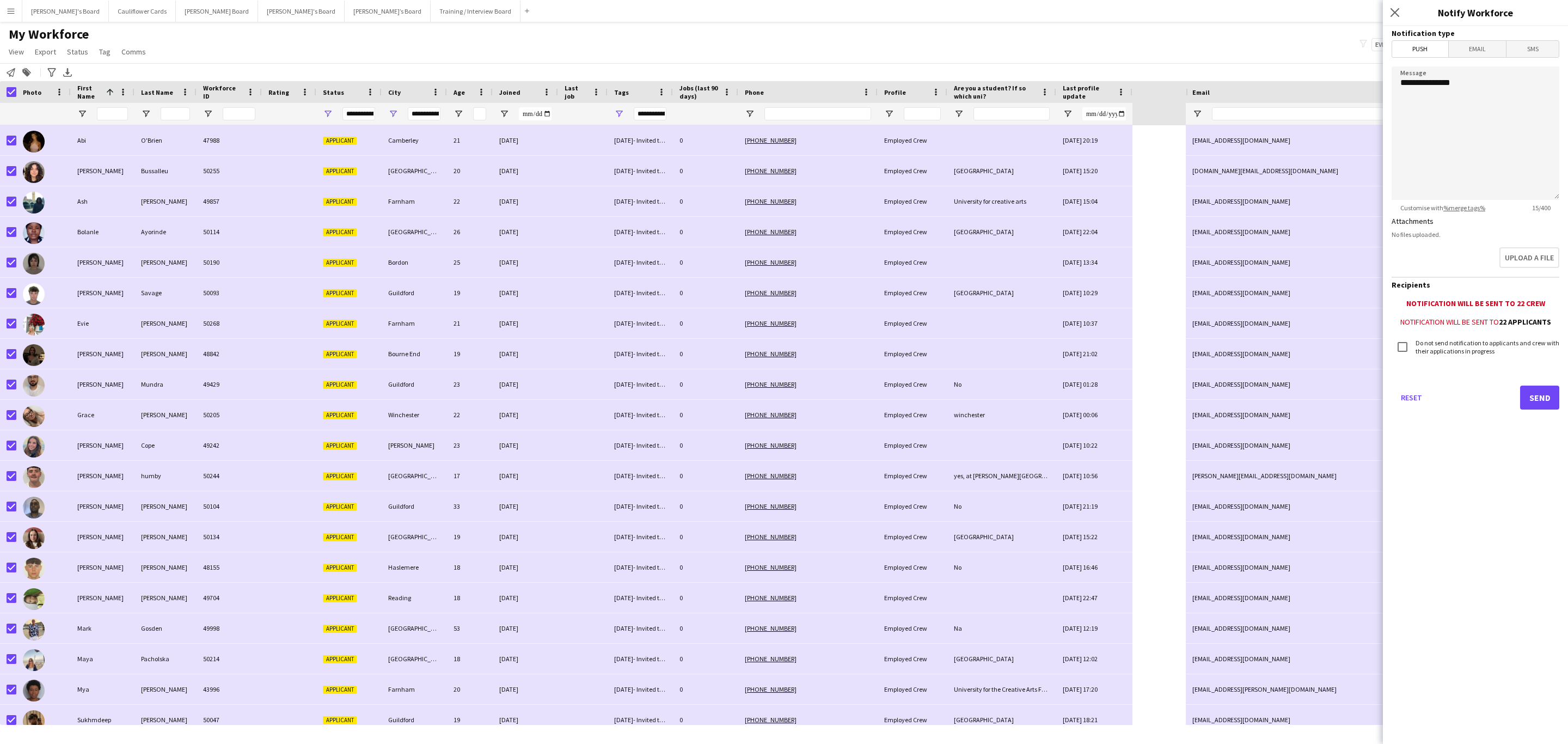
drag, startPoint x: 1477, startPoint y: 47, endPoint x: 1508, endPoint y: 63, distance: 34.9
click at [1045, 49] on span "Email" at bounding box center [1477, 49] width 58 height 16
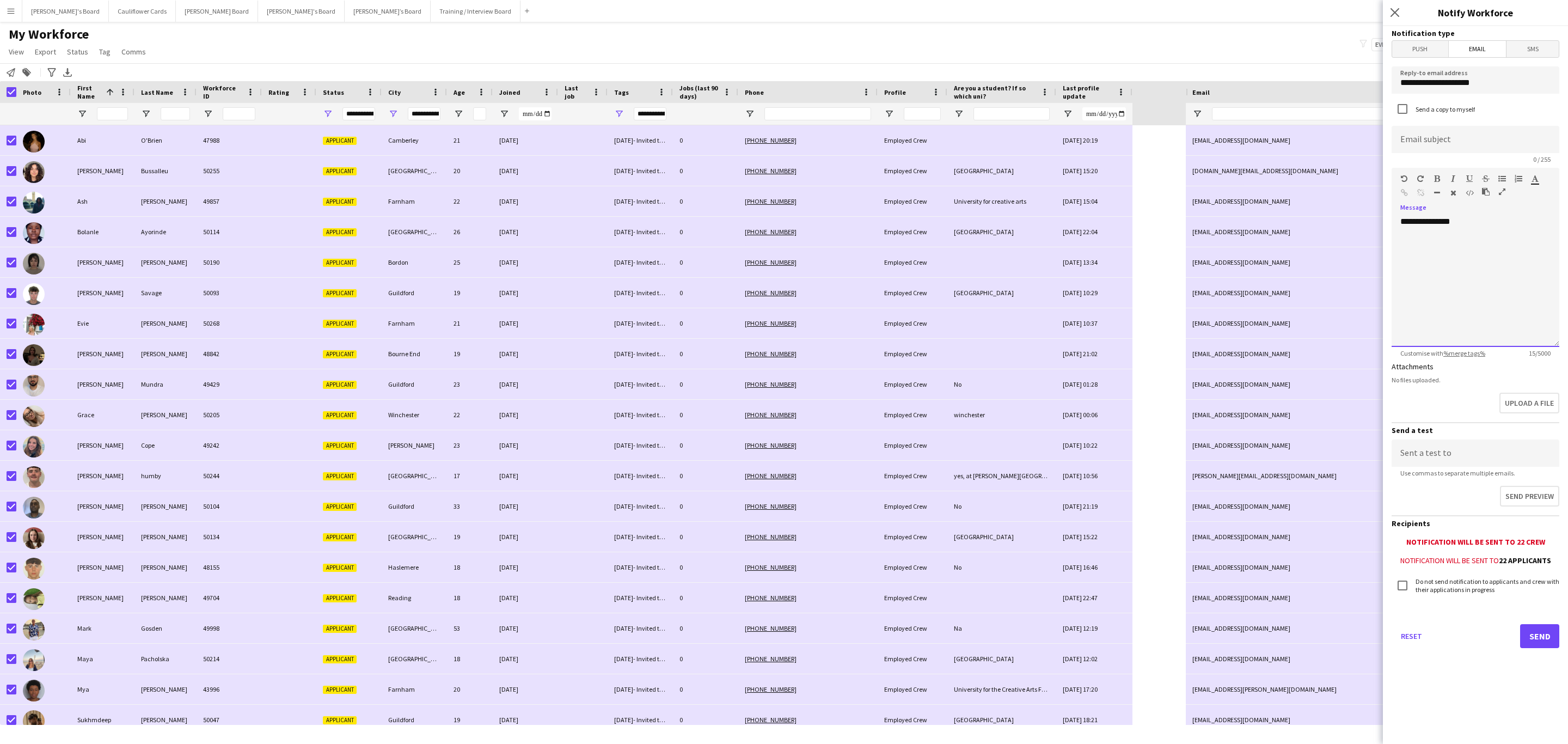
click at [1045, 254] on div "**********" at bounding box center [1475, 281] width 167 height 131
click at [1045, 127] on input at bounding box center [1475, 139] width 167 height 27
click at [1045, 266] on div "**********" at bounding box center [1475, 281] width 167 height 131
click at [1045, 237] on div at bounding box center [1475, 233] width 150 height 11
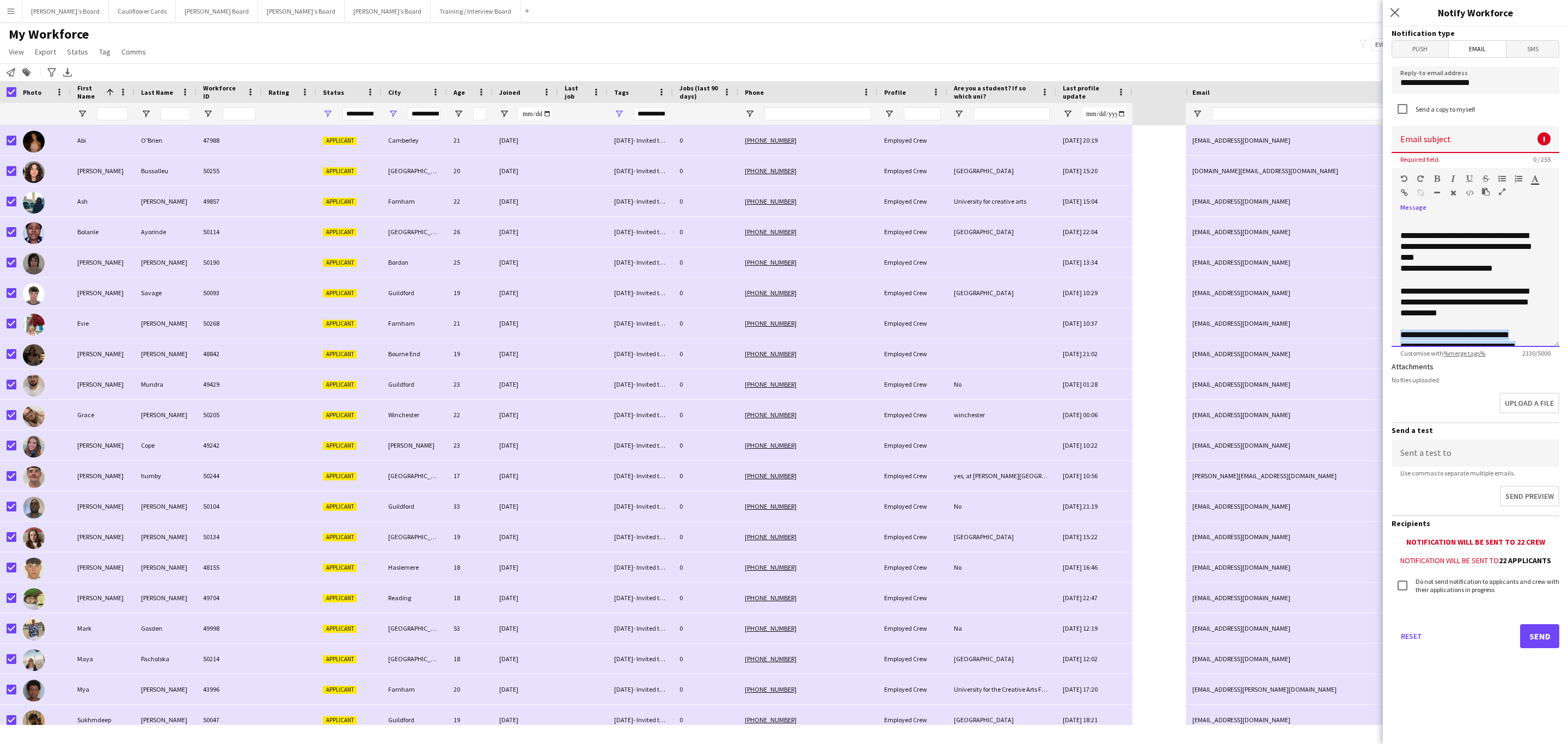
scroll to position [355, 0]
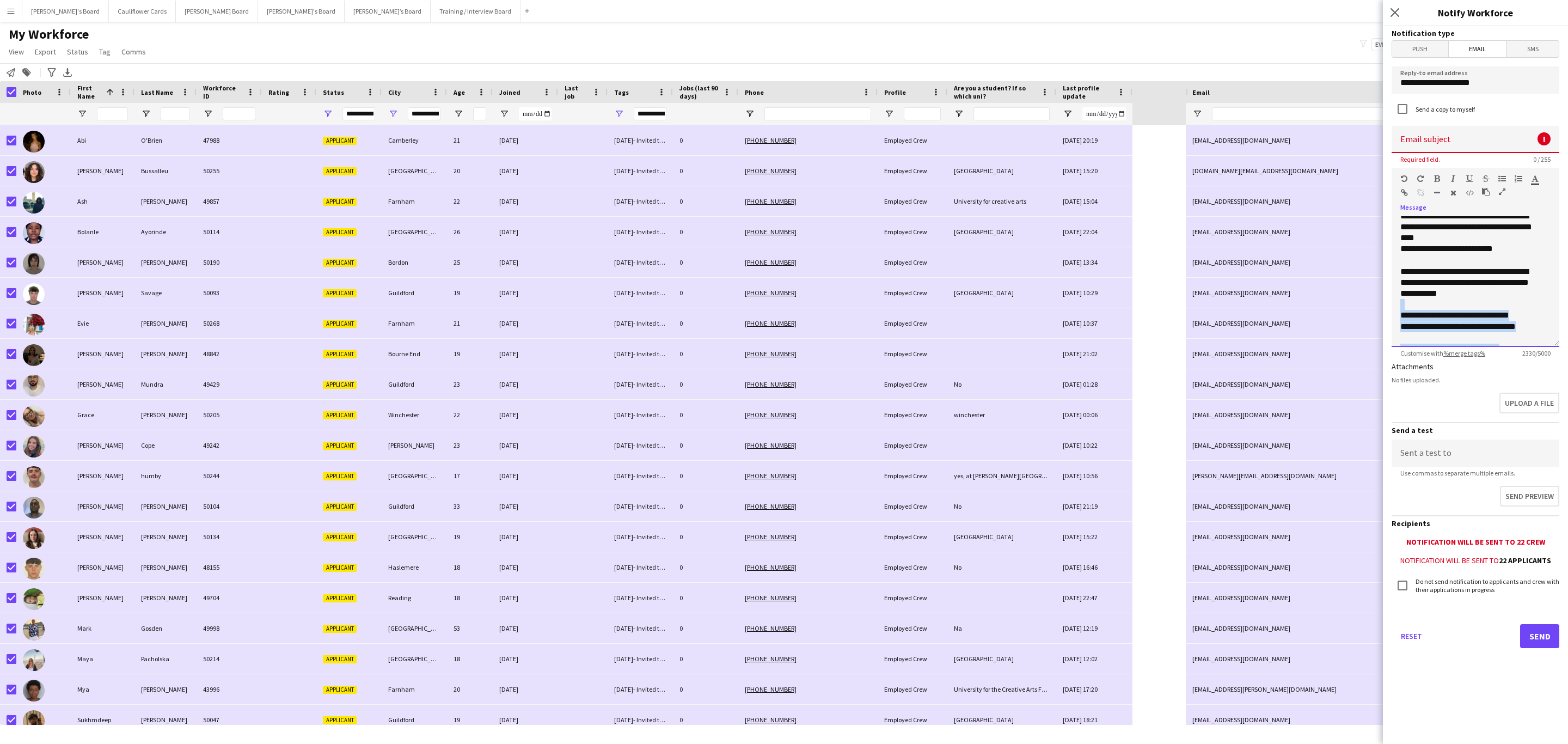
drag, startPoint x: 1483, startPoint y: 270, endPoint x: 1395, endPoint y: 304, distance: 94.3
click at [1045, 304] on div "**********" at bounding box center [1475, 281] width 167 height 131
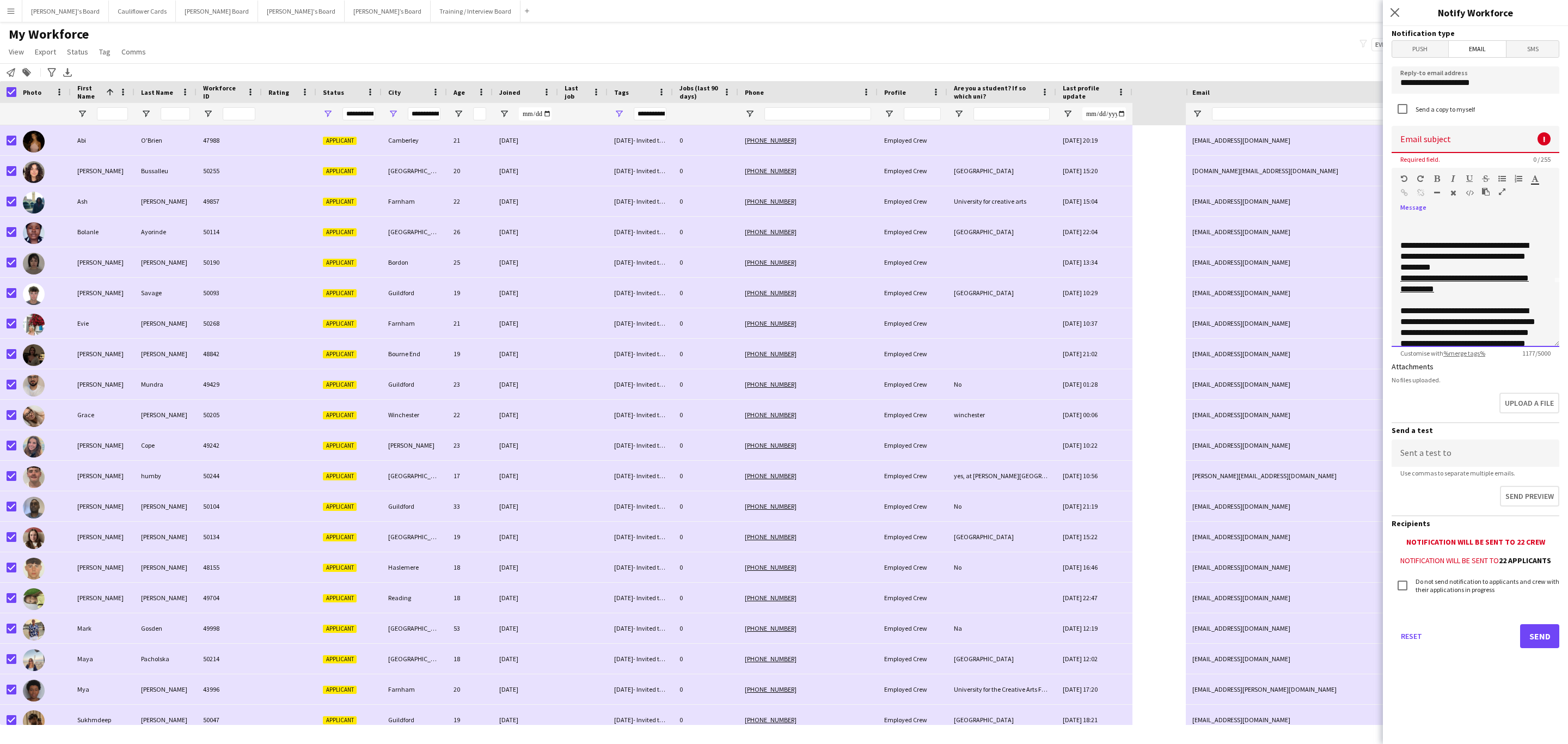
scroll to position [0, 0]
click at [1045, 128] on input at bounding box center [1475, 139] width 167 height 27
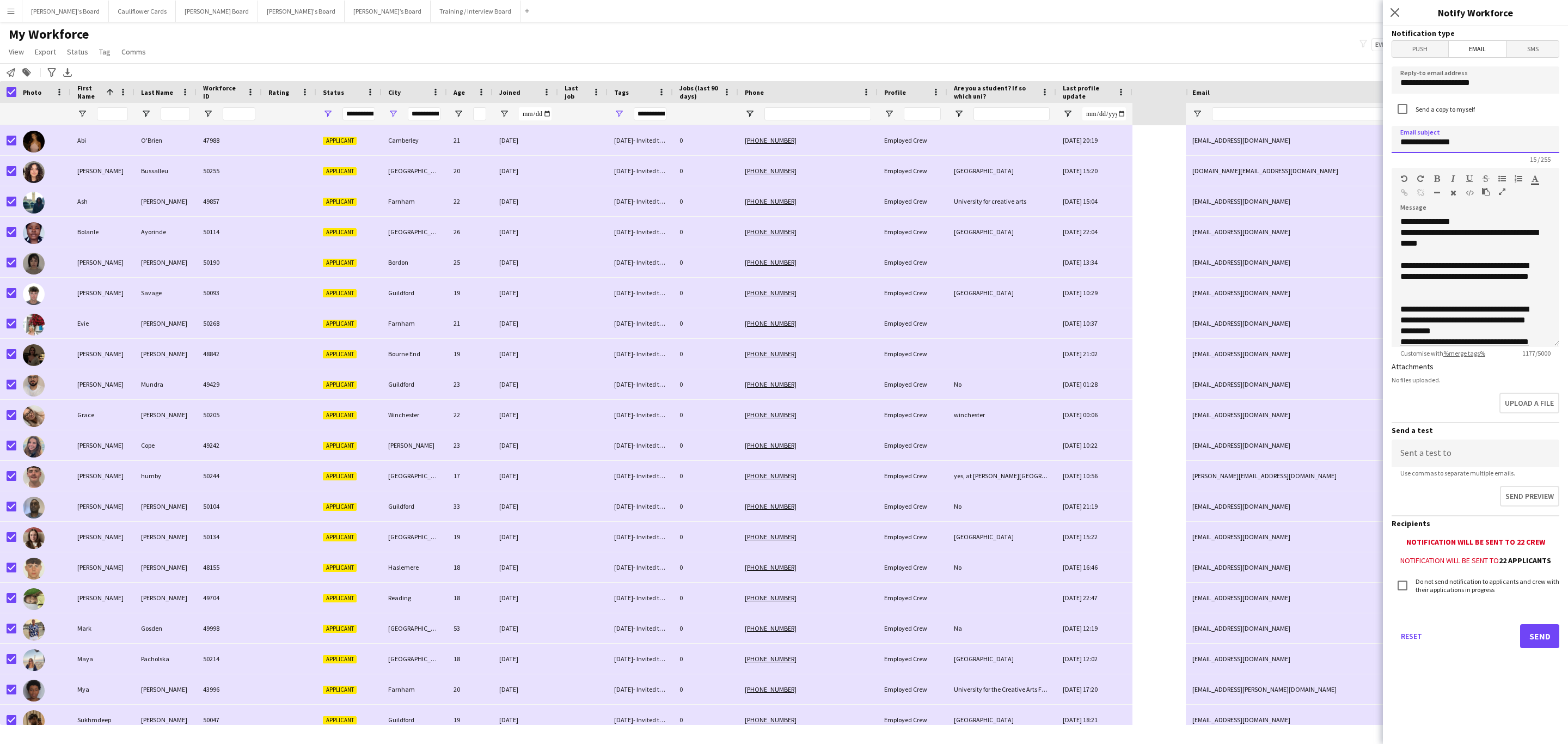
type input "**********"
click at [1045, 450] on input at bounding box center [1475, 453] width 167 height 27
type input "**********"
click at [1045, 450] on button "Send preview" at bounding box center [1528, 497] width 61 height 23
click at [1045, 142] on input "**********" at bounding box center [1475, 139] width 167 height 27
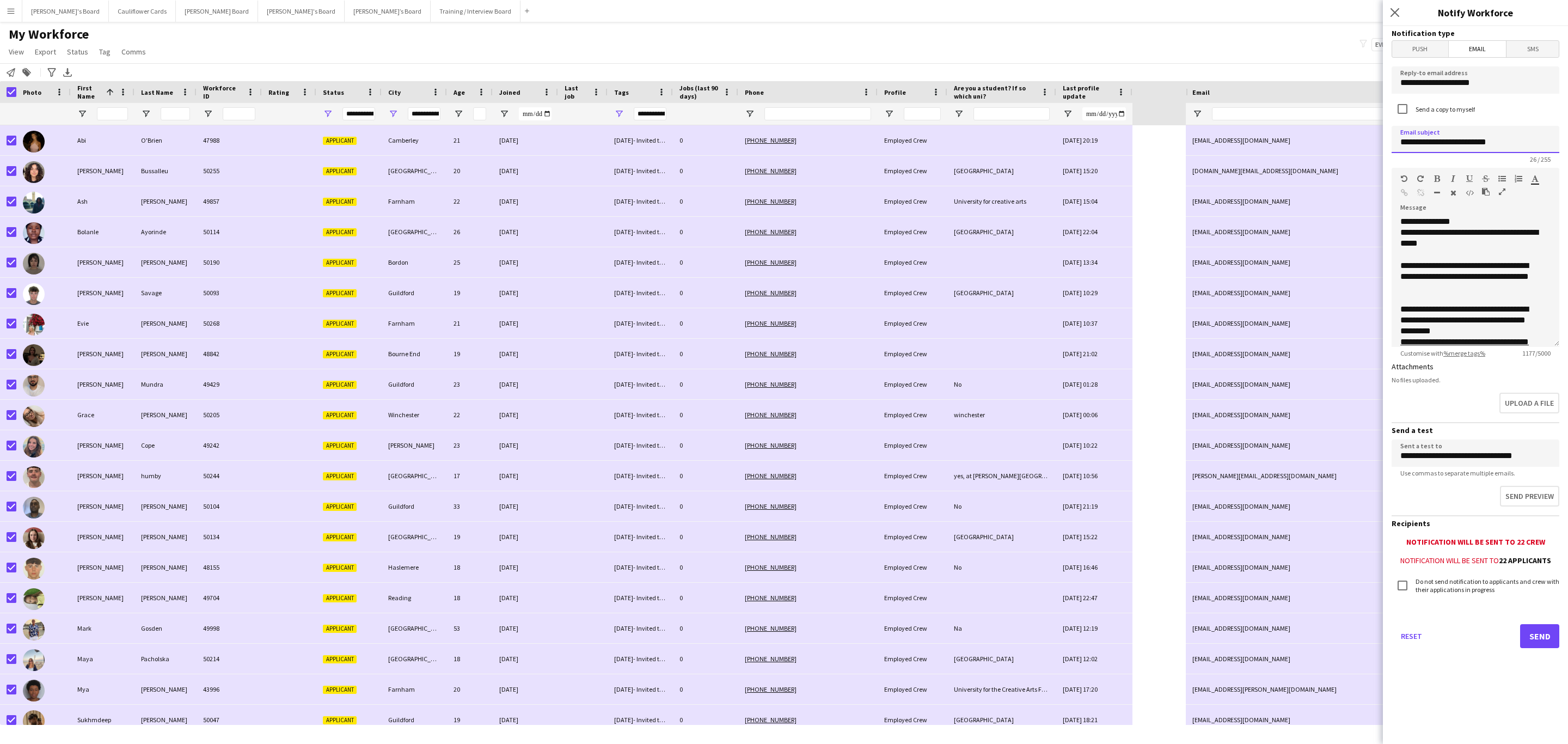
type input "**********"
click at [1045, 450] on button "Send" at bounding box center [1539, 636] width 39 height 24
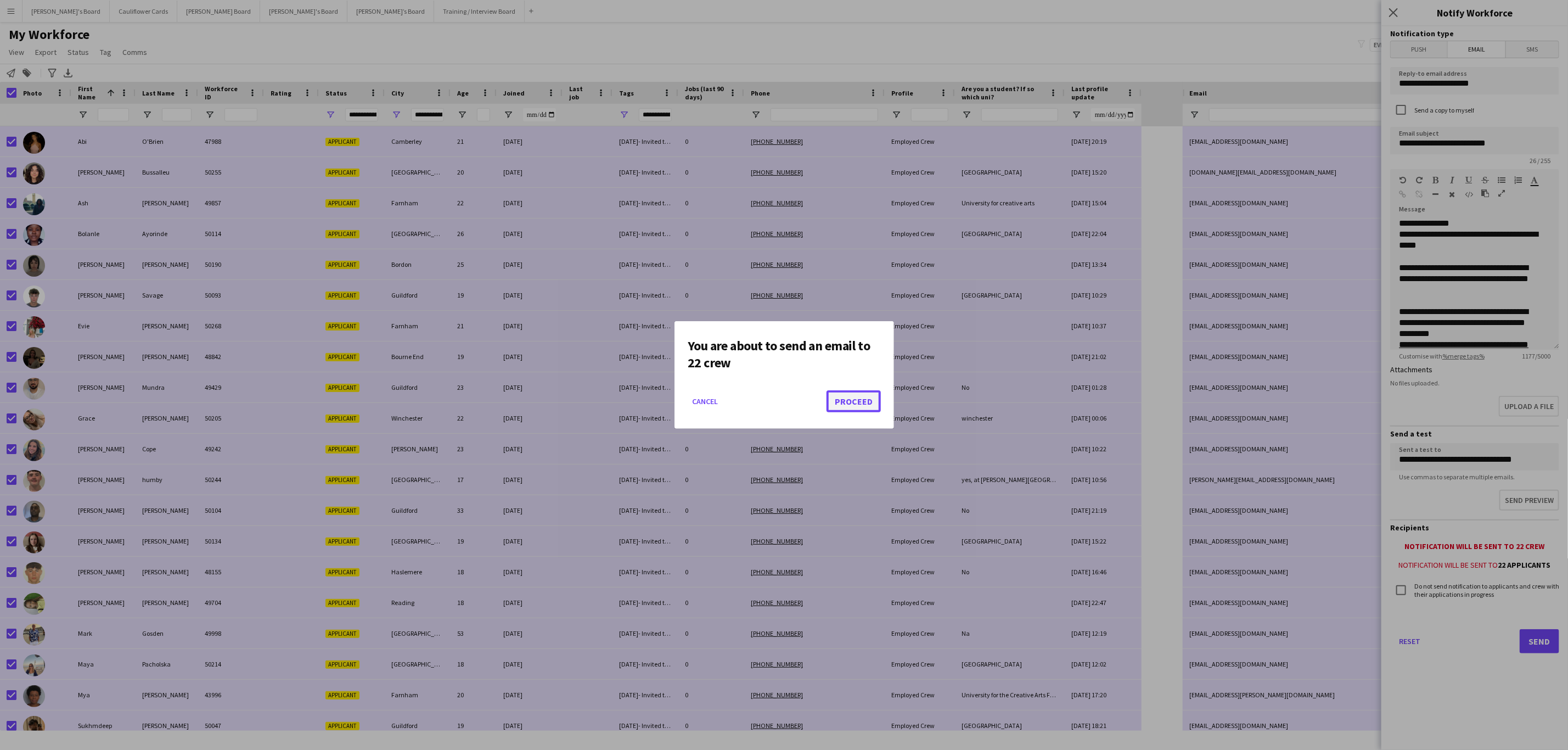
click at [843, 398] on button "Proceed" at bounding box center [854, 401] width 55 height 22
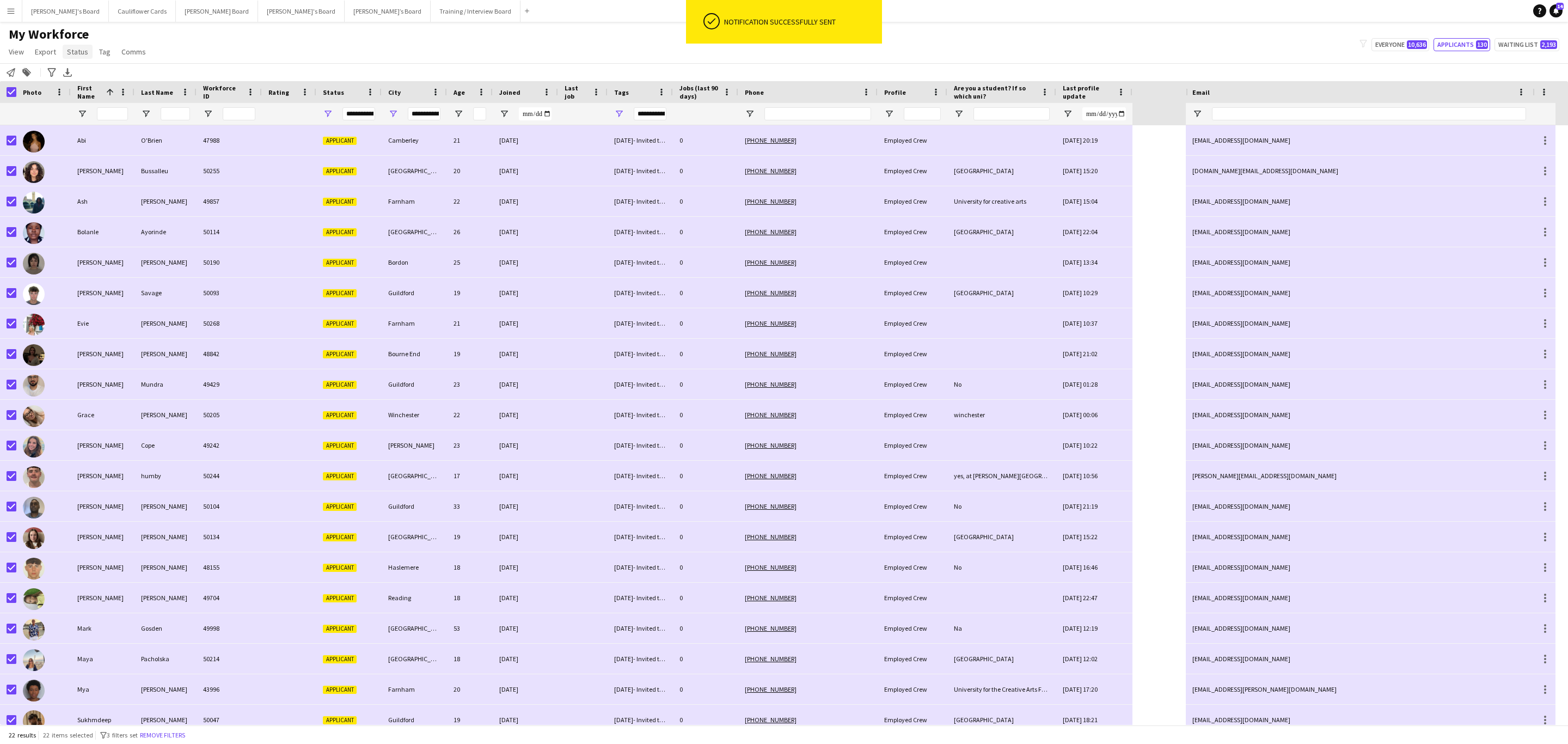
click at [83, 53] on span "Status" at bounding box center [77, 52] width 21 height 10
click at [100, 80] on link "Edit" at bounding box center [100, 75] width 76 height 23
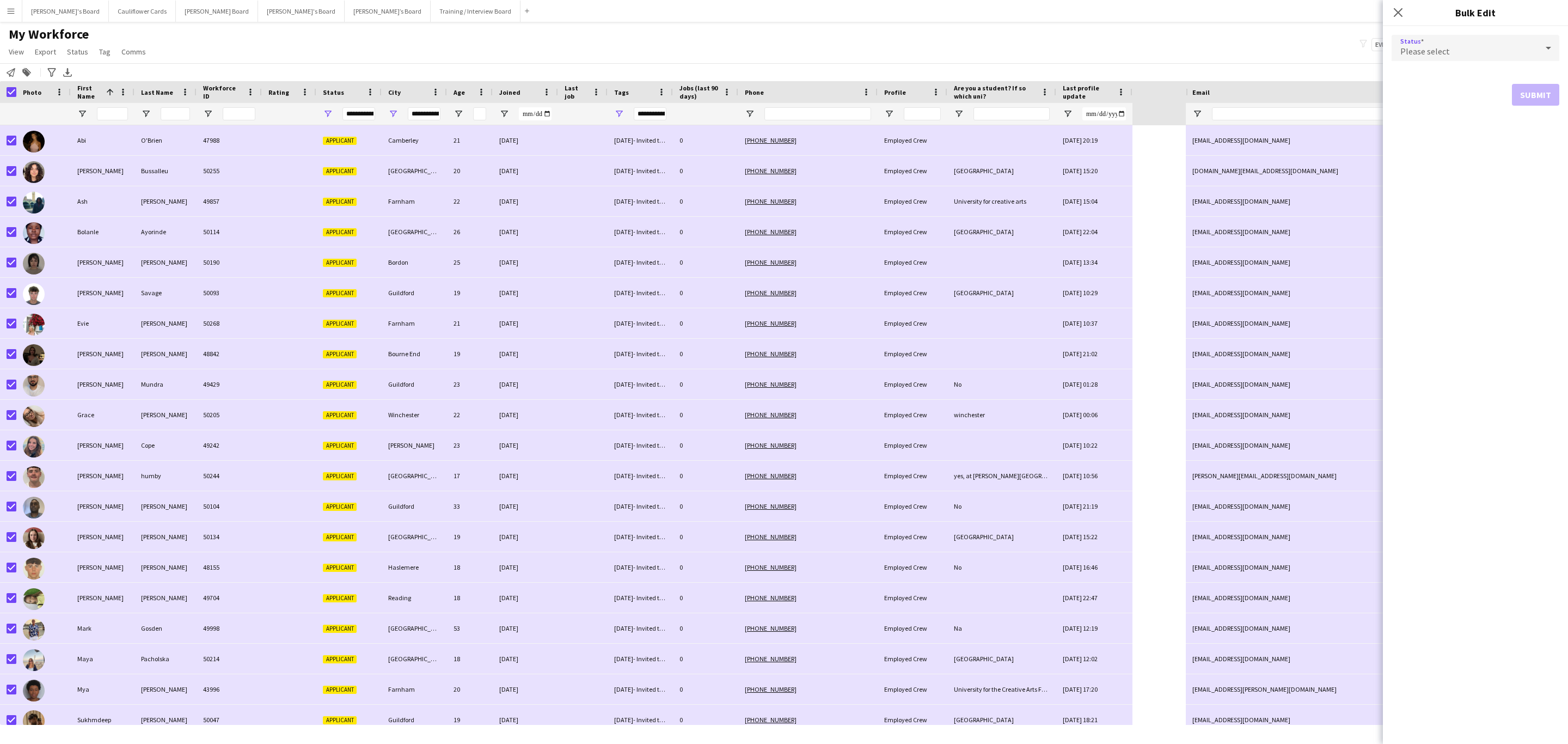
click at [1045, 53] on div "Please select" at bounding box center [1465, 47] width 146 height 26
click at [1045, 180] on span "Waiting list" at bounding box center [1475, 184] width 150 height 10
click at [1045, 134] on button "Submit" at bounding box center [1536, 132] width 47 height 22
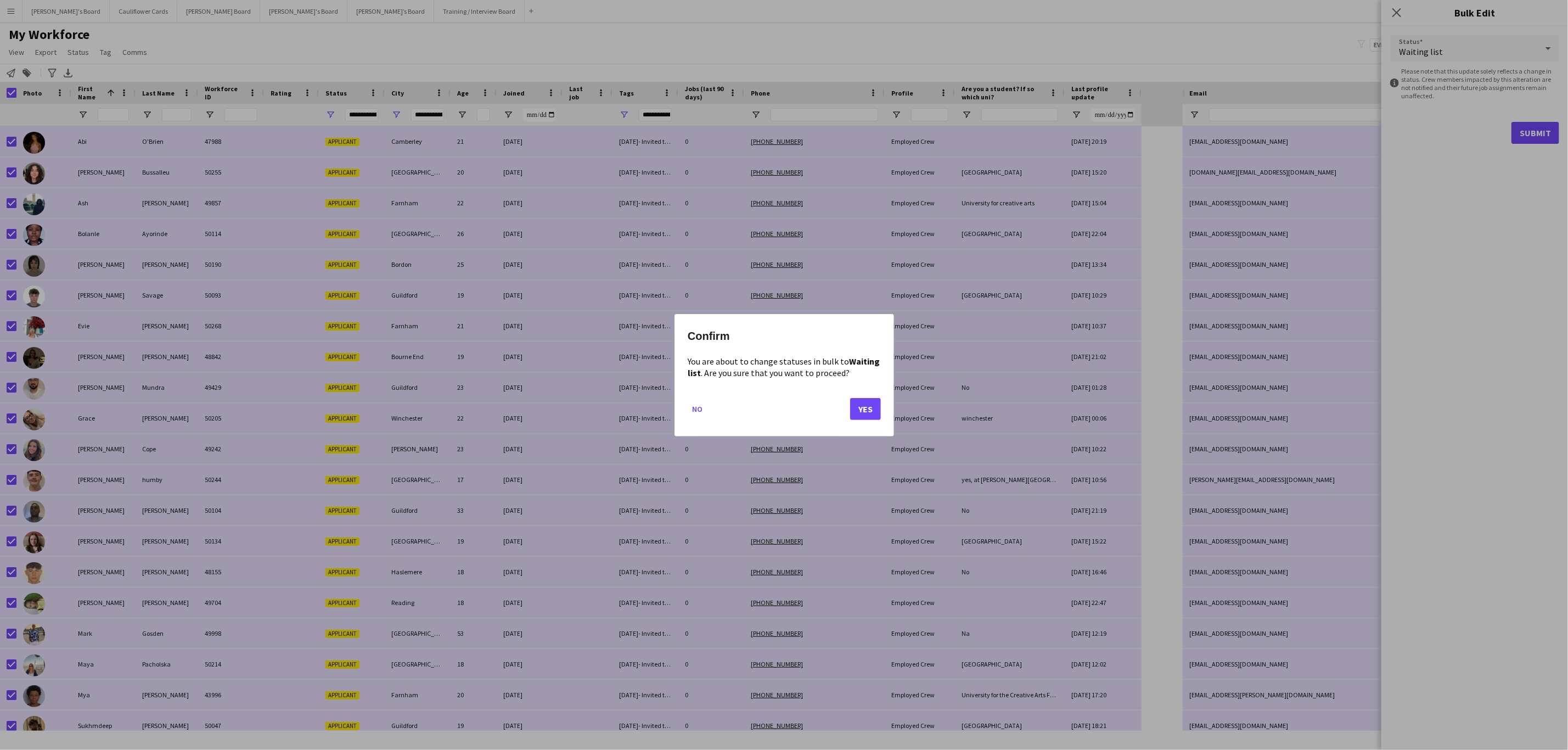
drag, startPoint x: 873, startPoint y: 420, endPoint x: 868, endPoint y: 414, distance: 7.8
click at [873, 420] on mat-dialog-actions "No Yes" at bounding box center [784, 412] width 193 height 47
click at [868, 414] on button "Yes" at bounding box center [865, 409] width 31 height 22
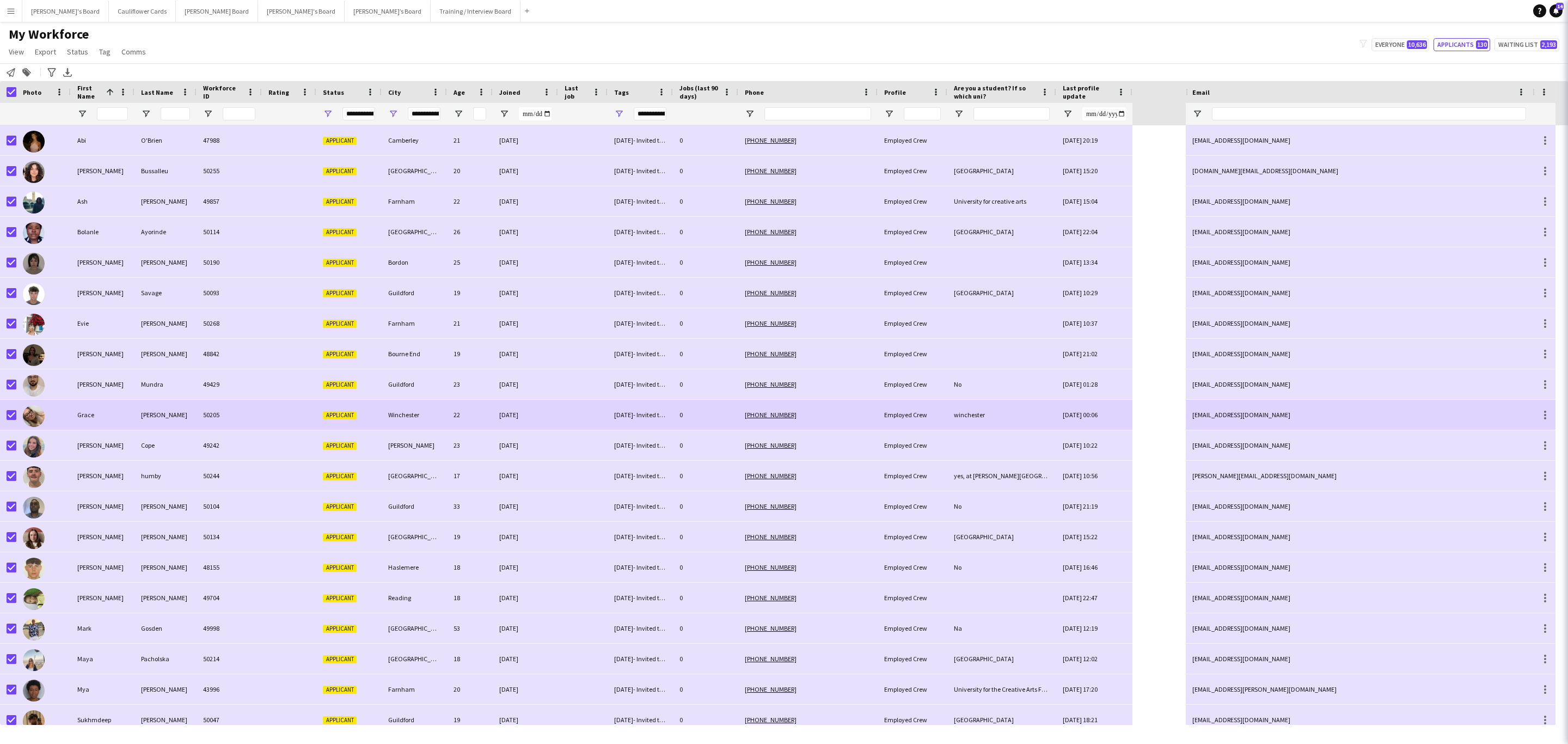
type input "***"
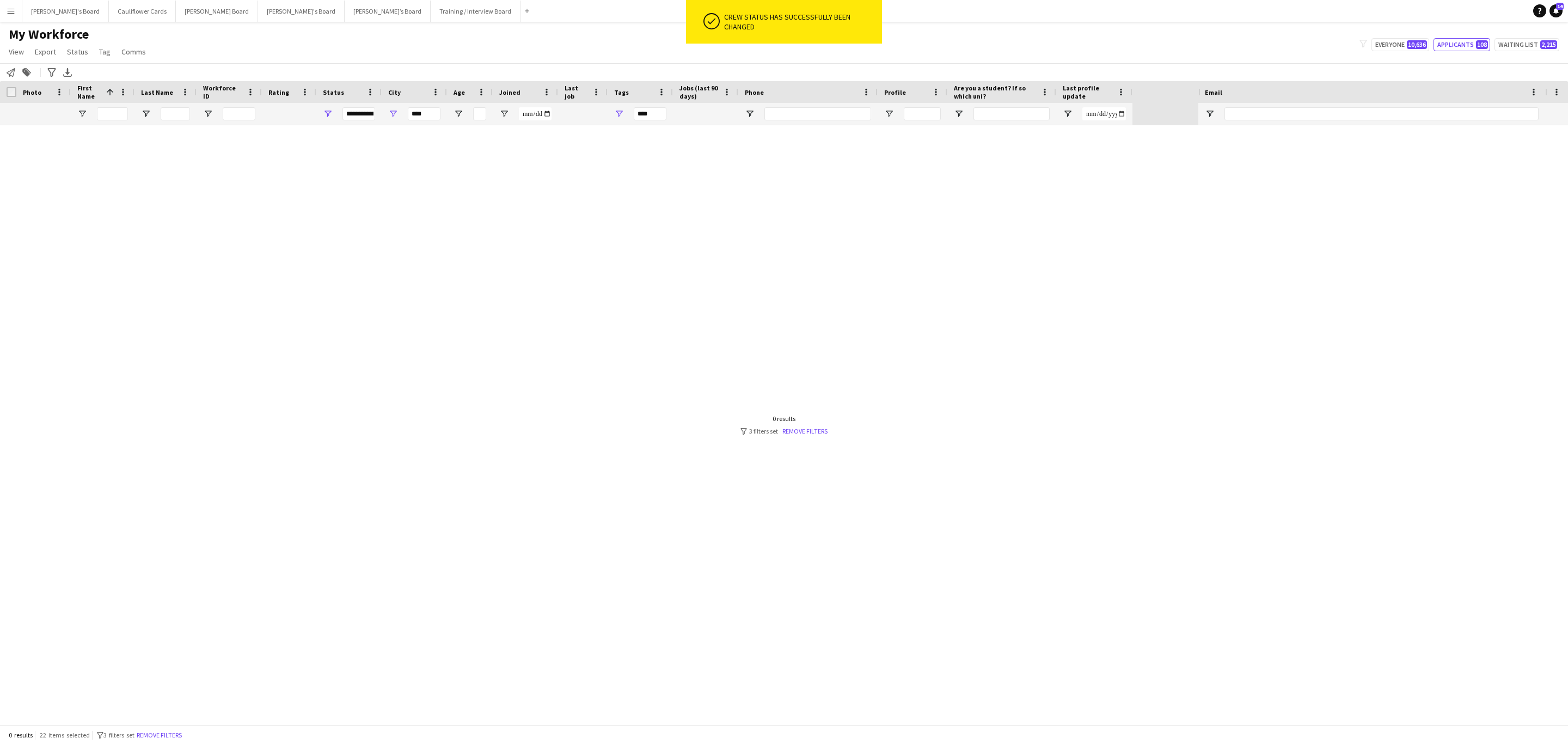
click at [159, 450] on button "Remove filters" at bounding box center [159, 735] width 49 height 12
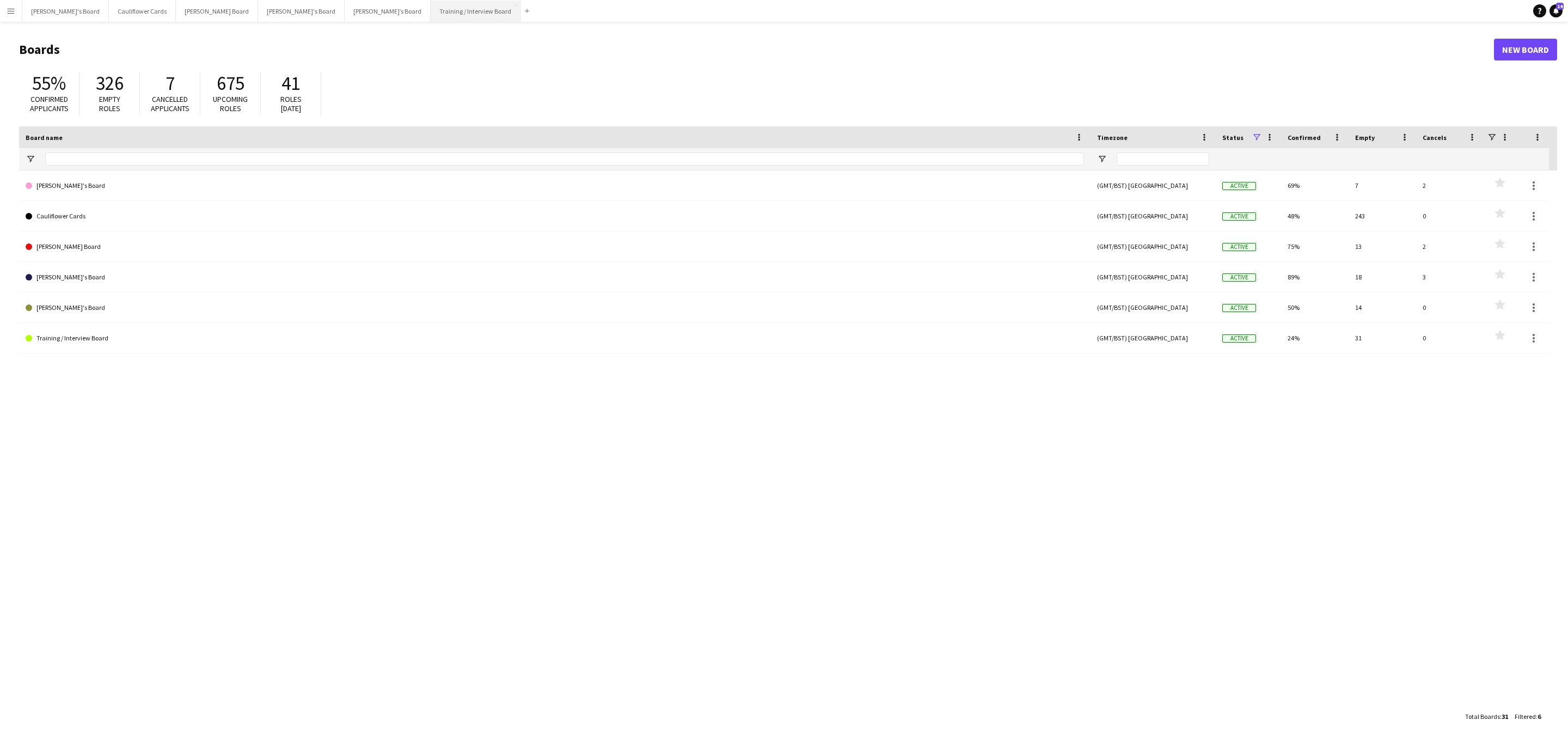
click at [431, 10] on button "Training / Interview Board Close" at bounding box center [476, 11] width 90 height 21
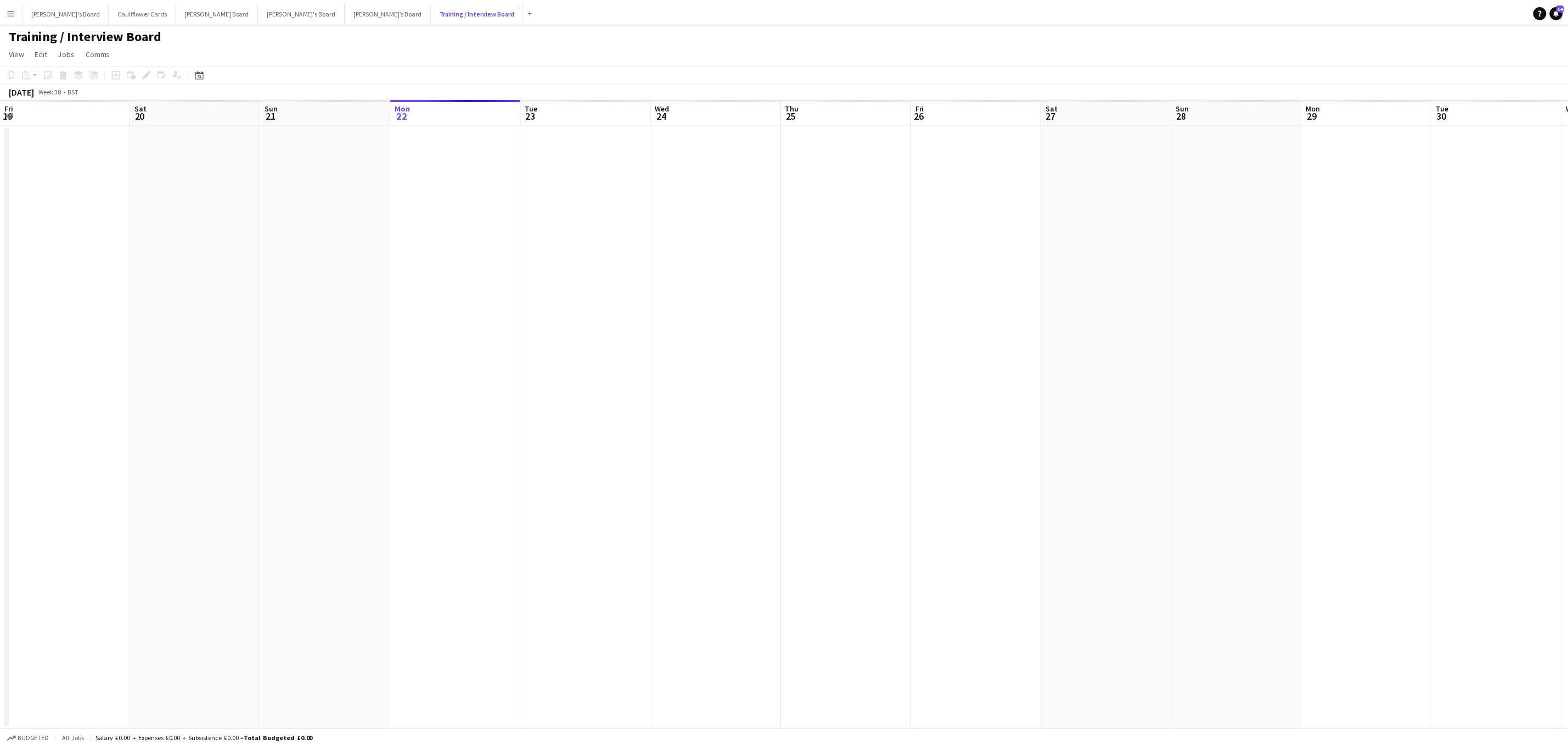
scroll to position [0, 263]
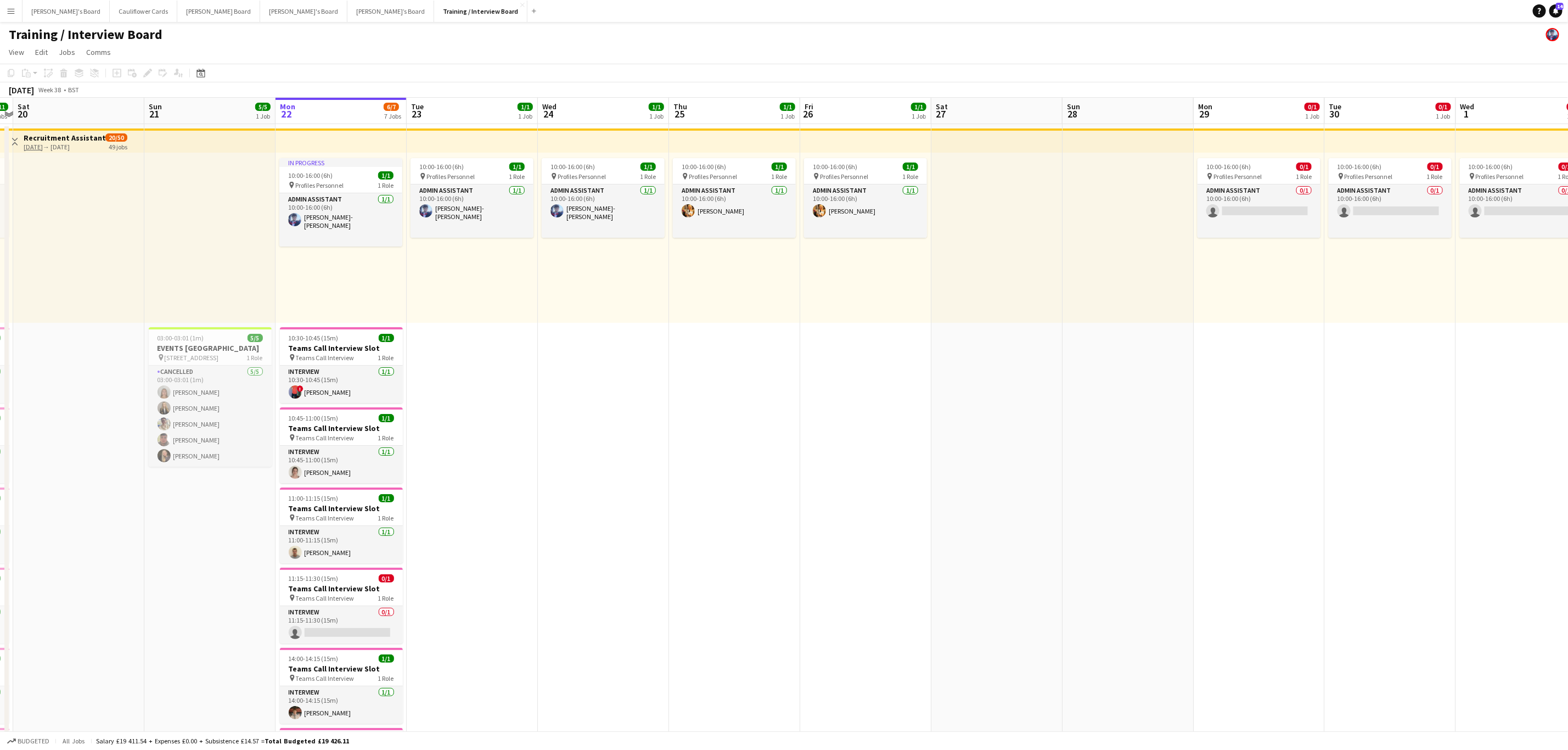
drag, startPoint x: 637, startPoint y: 424, endPoint x: 784, endPoint y: 405, distance: 148.2
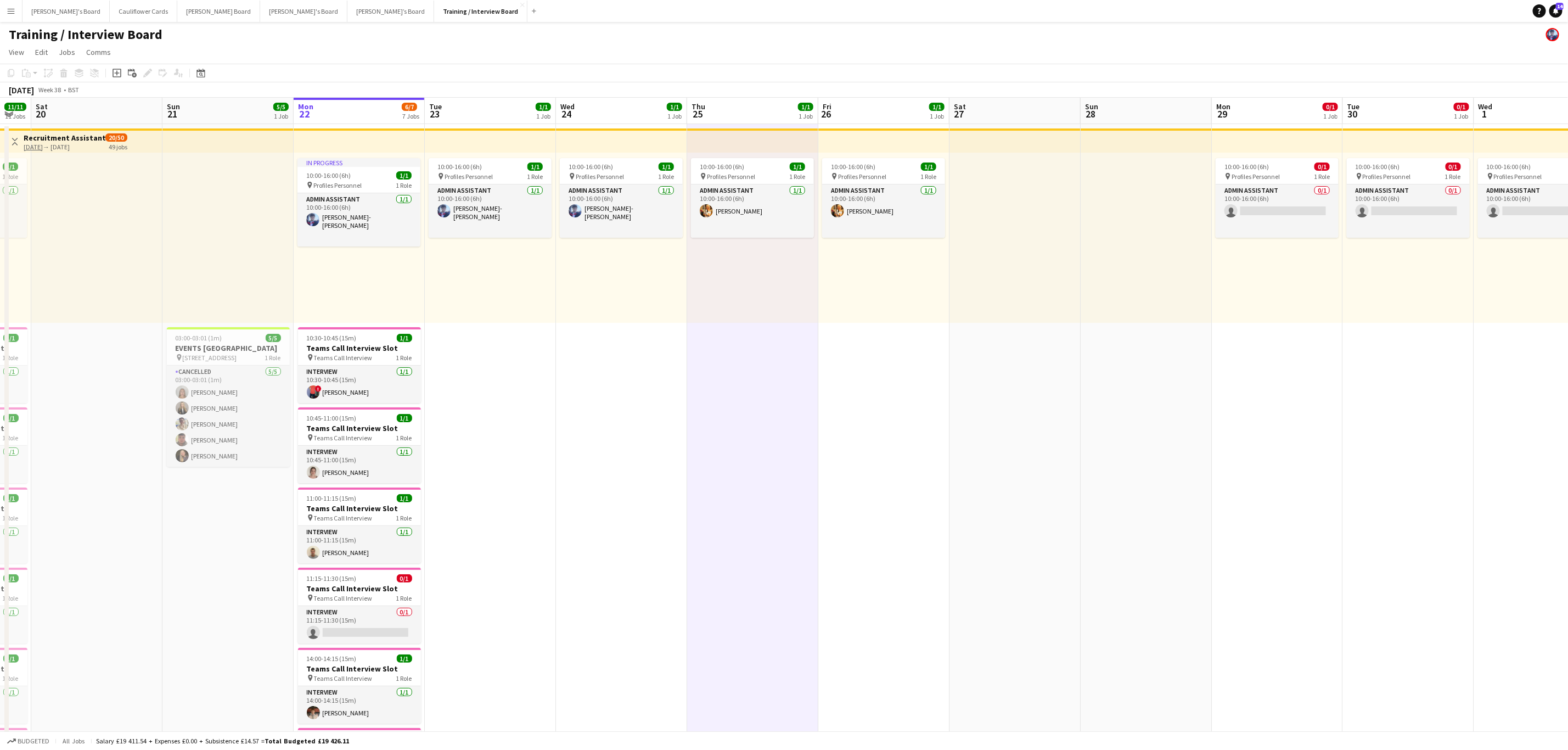
drag, startPoint x: 628, startPoint y: 424, endPoint x: 475, endPoint y: 401, distance: 154.7
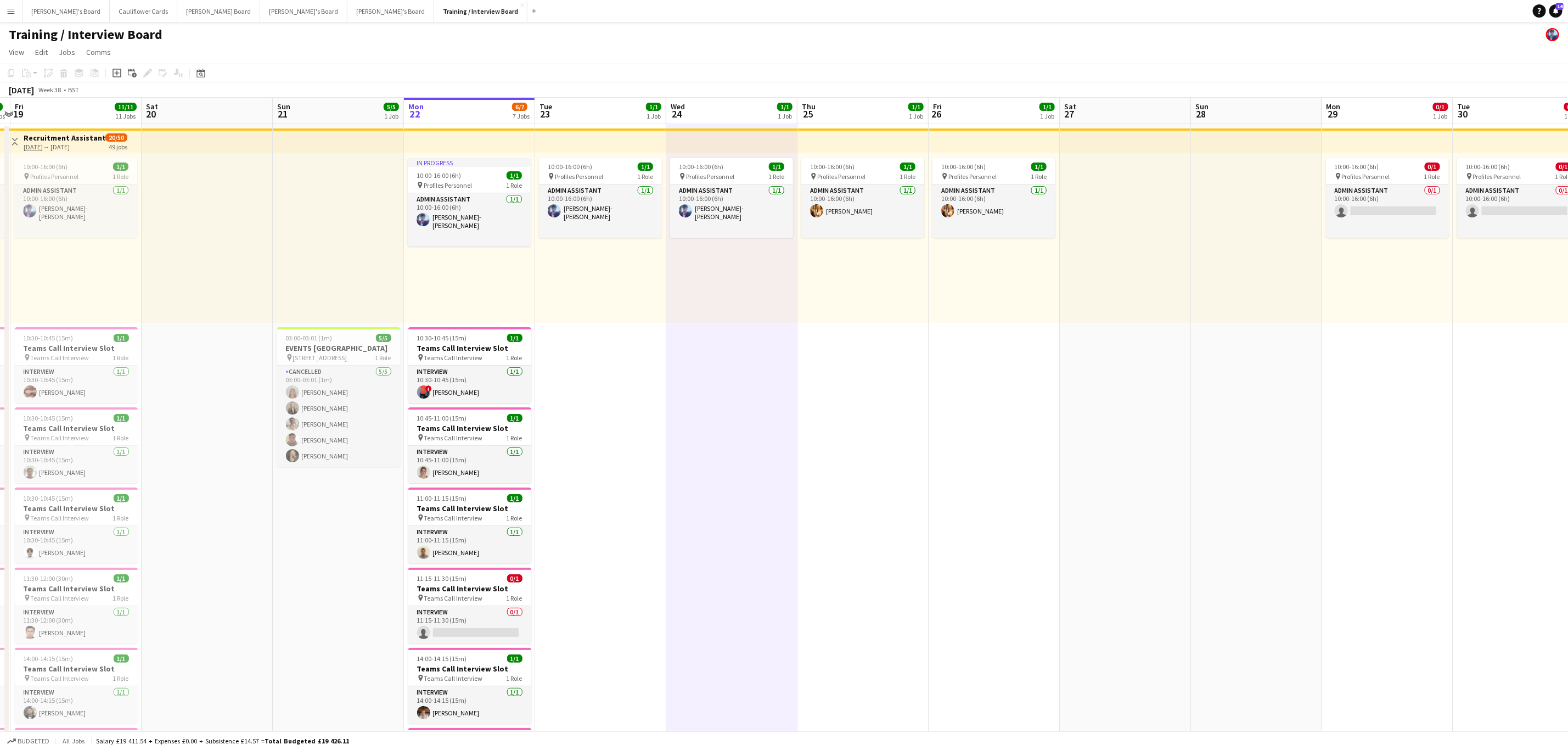
drag, startPoint x: 749, startPoint y: 427, endPoint x: 857, endPoint y: 417, distance: 108.5
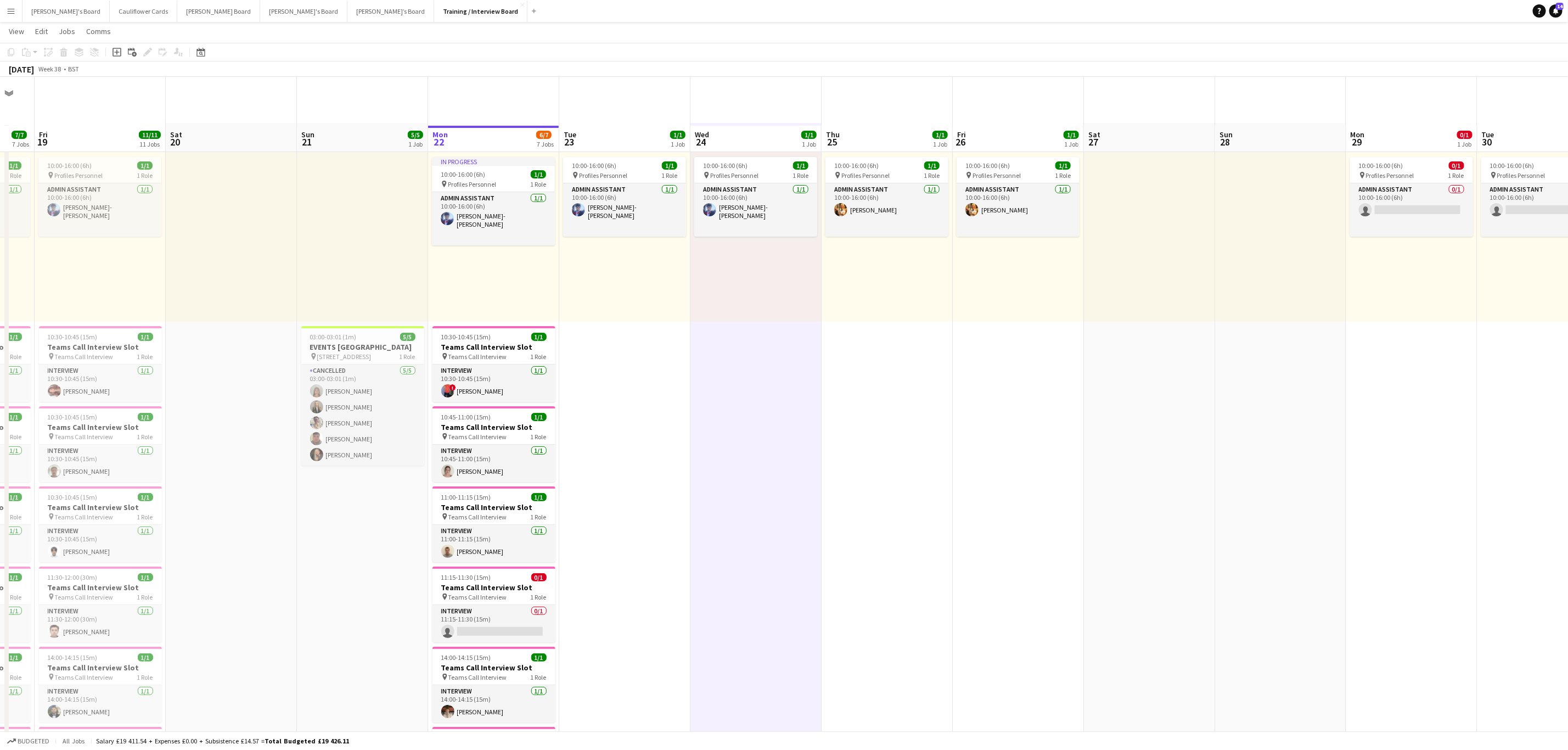
scroll to position [164, 0]
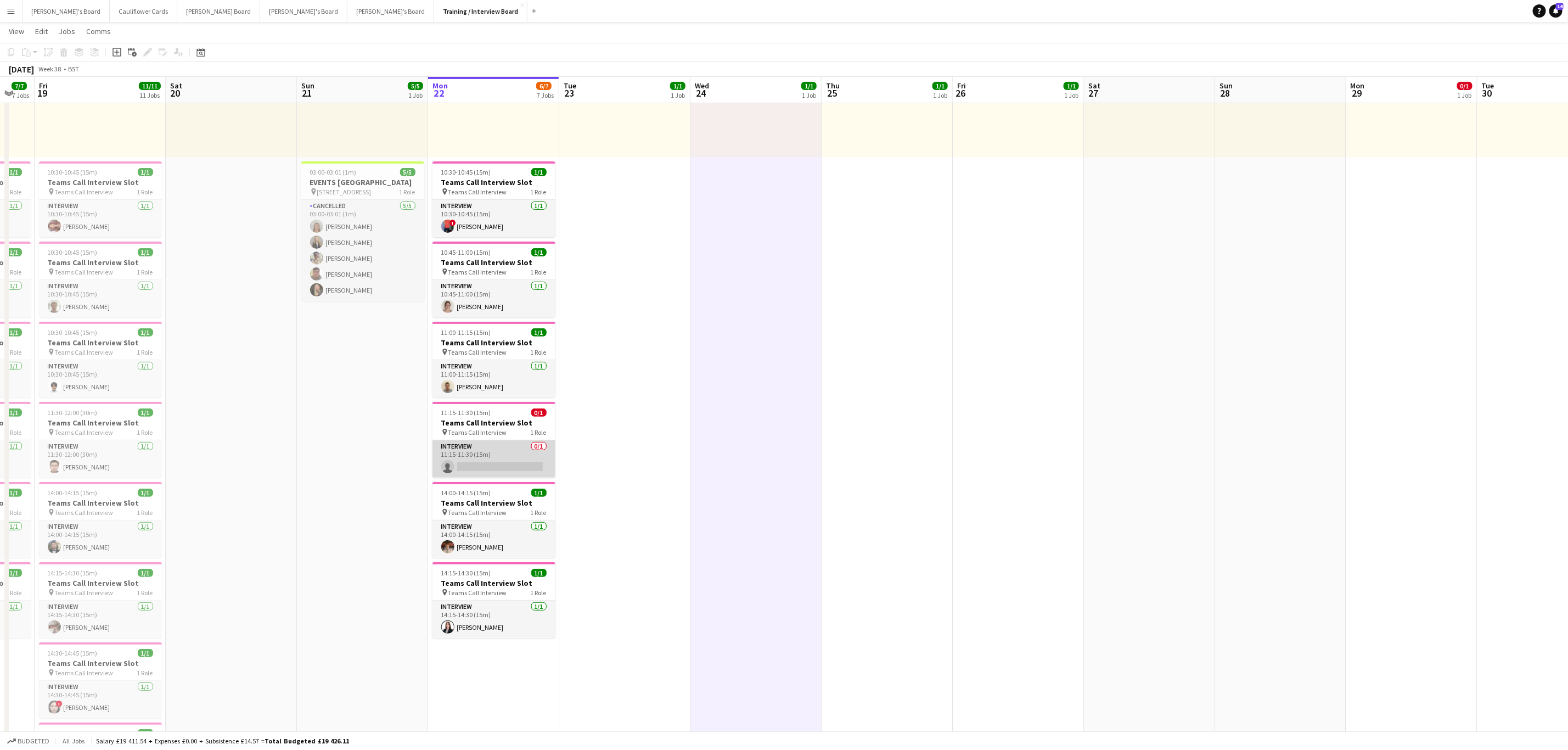
click at [470, 454] on app-card-role "Interview 0/1 11:15-11:30 (15m) single-neutral-actions" at bounding box center [494, 458] width 123 height 37
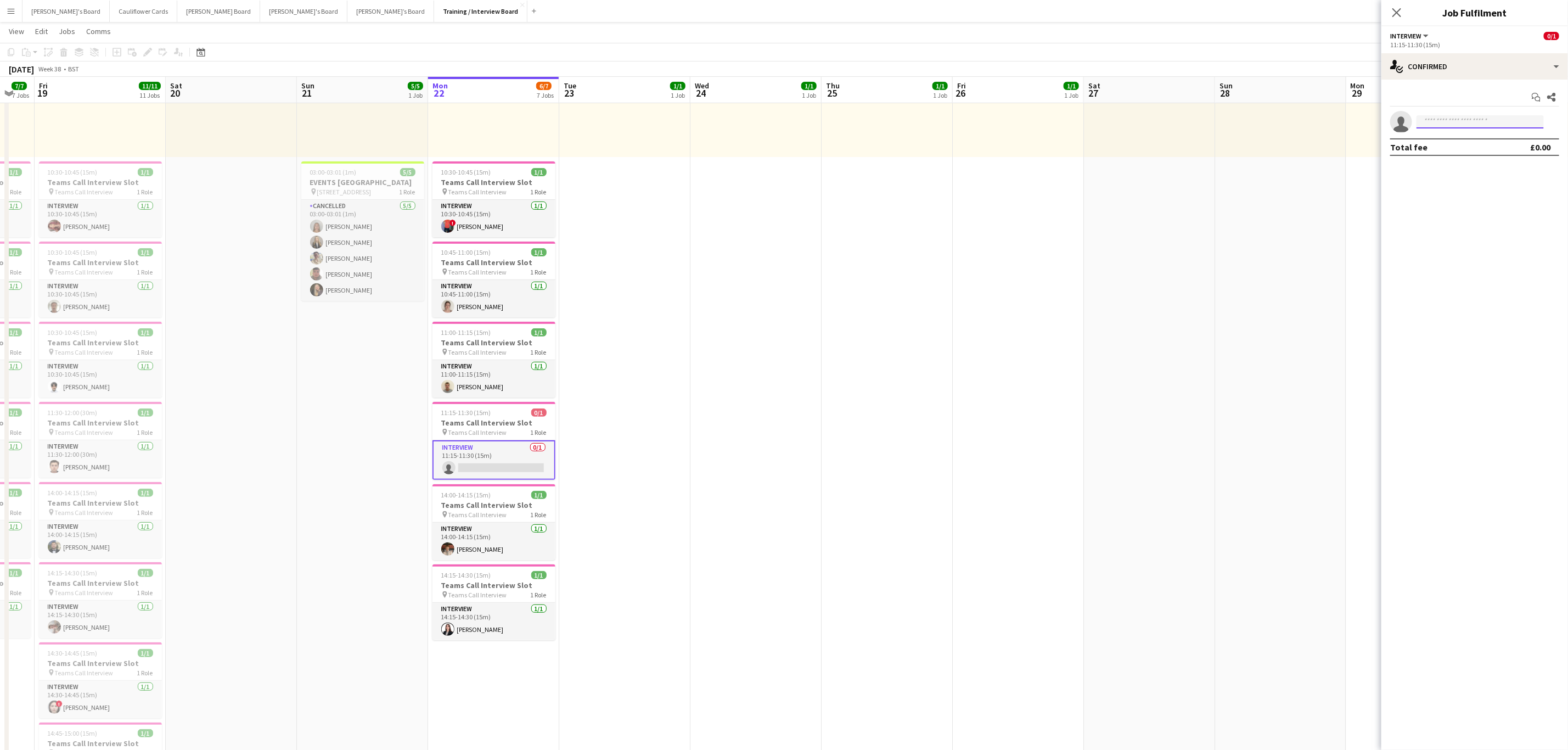
click at [1053, 124] on input at bounding box center [1481, 122] width 128 height 13
paste input "**********"
type input "**********"
click at [1053, 138] on span "arthur haskew Waiting list" at bounding box center [1480, 137] width 110 height 9
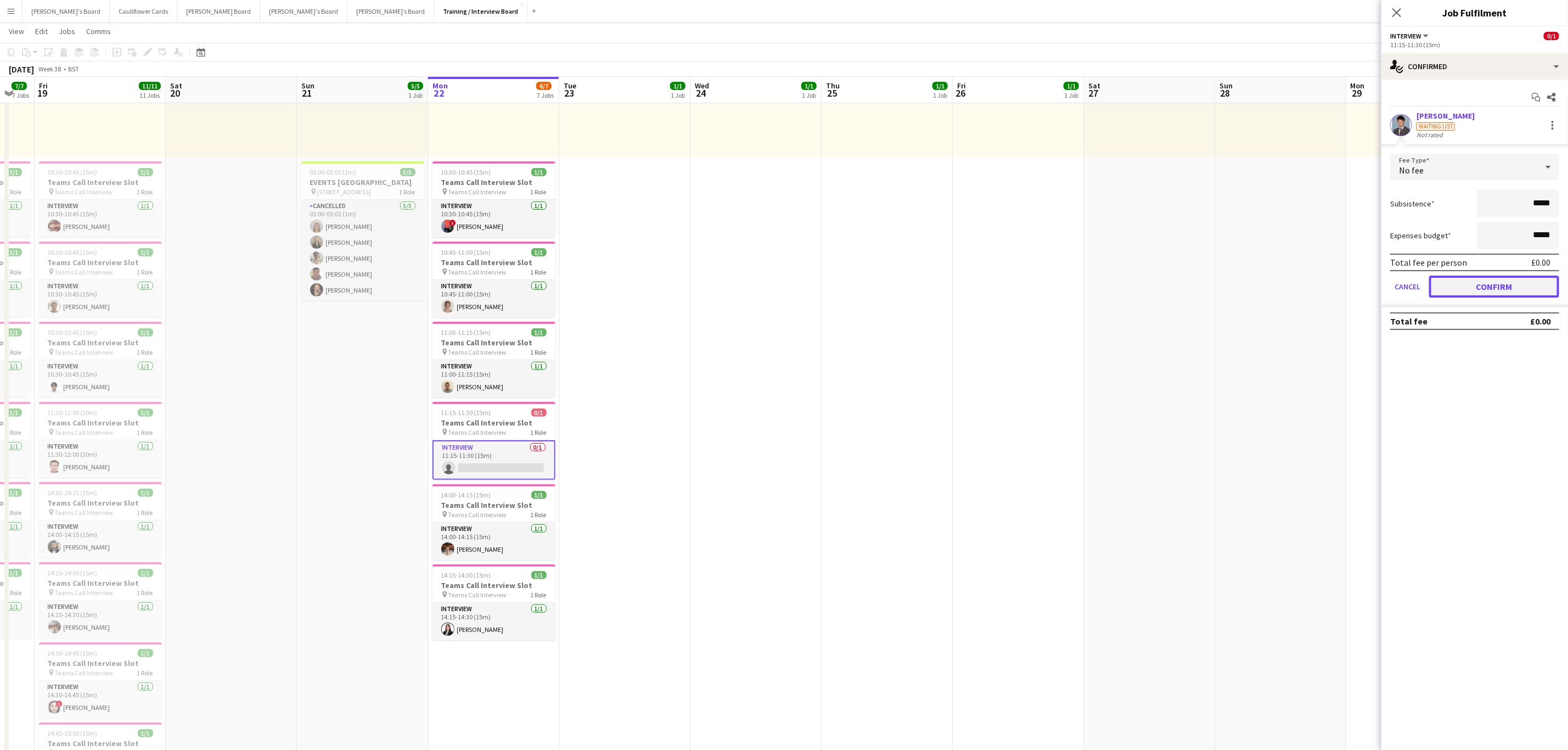
click at [1053, 277] on button "Confirm" at bounding box center [1494, 287] width 130 height 22
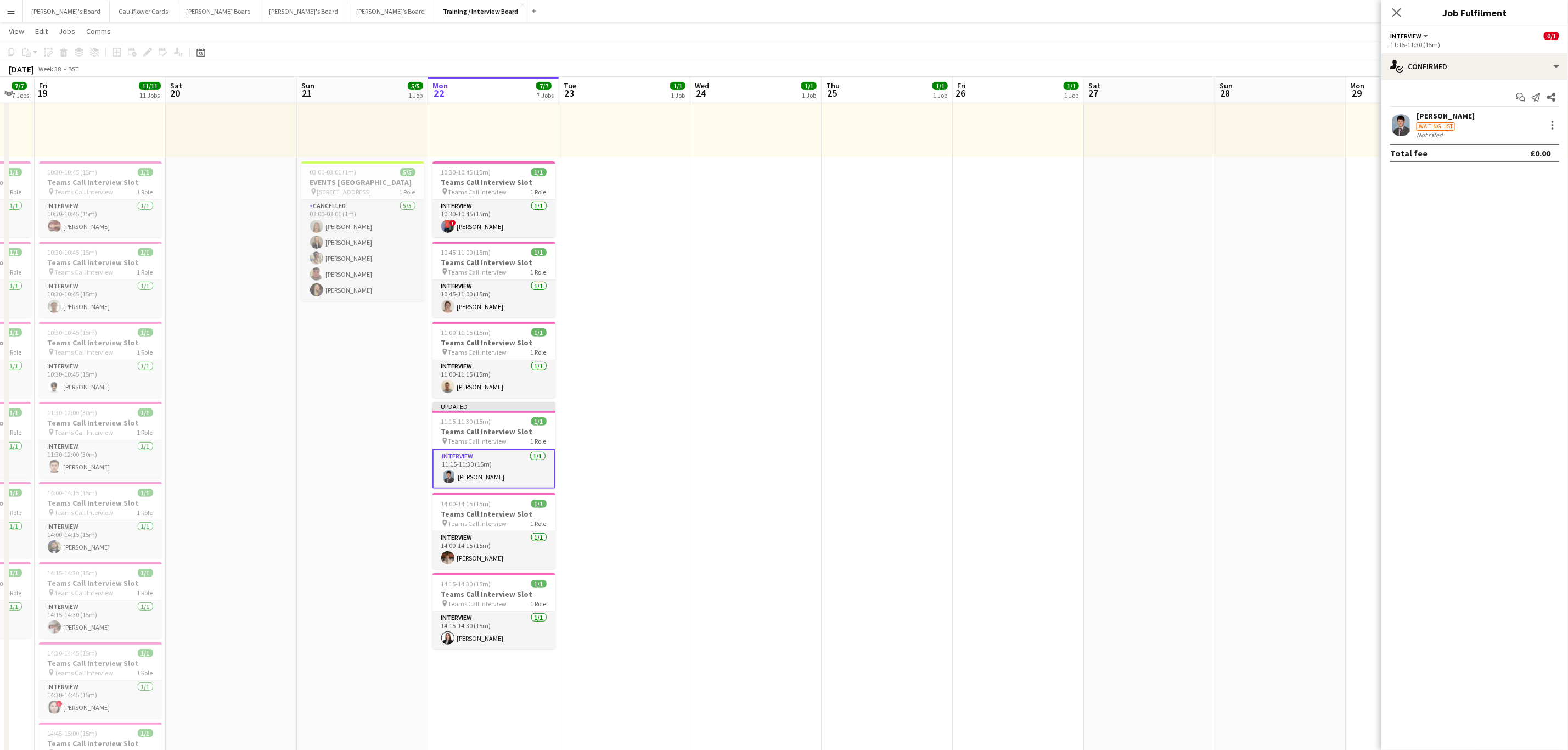
drag, startPoint x: 1402, startPoint y: 12, endPoint x: 1229, endPoint y: 179, distance: 240.5
click at [1053, 12] on icon "Close pop-in" at bounding box center [1397, 12] width 9 height 9
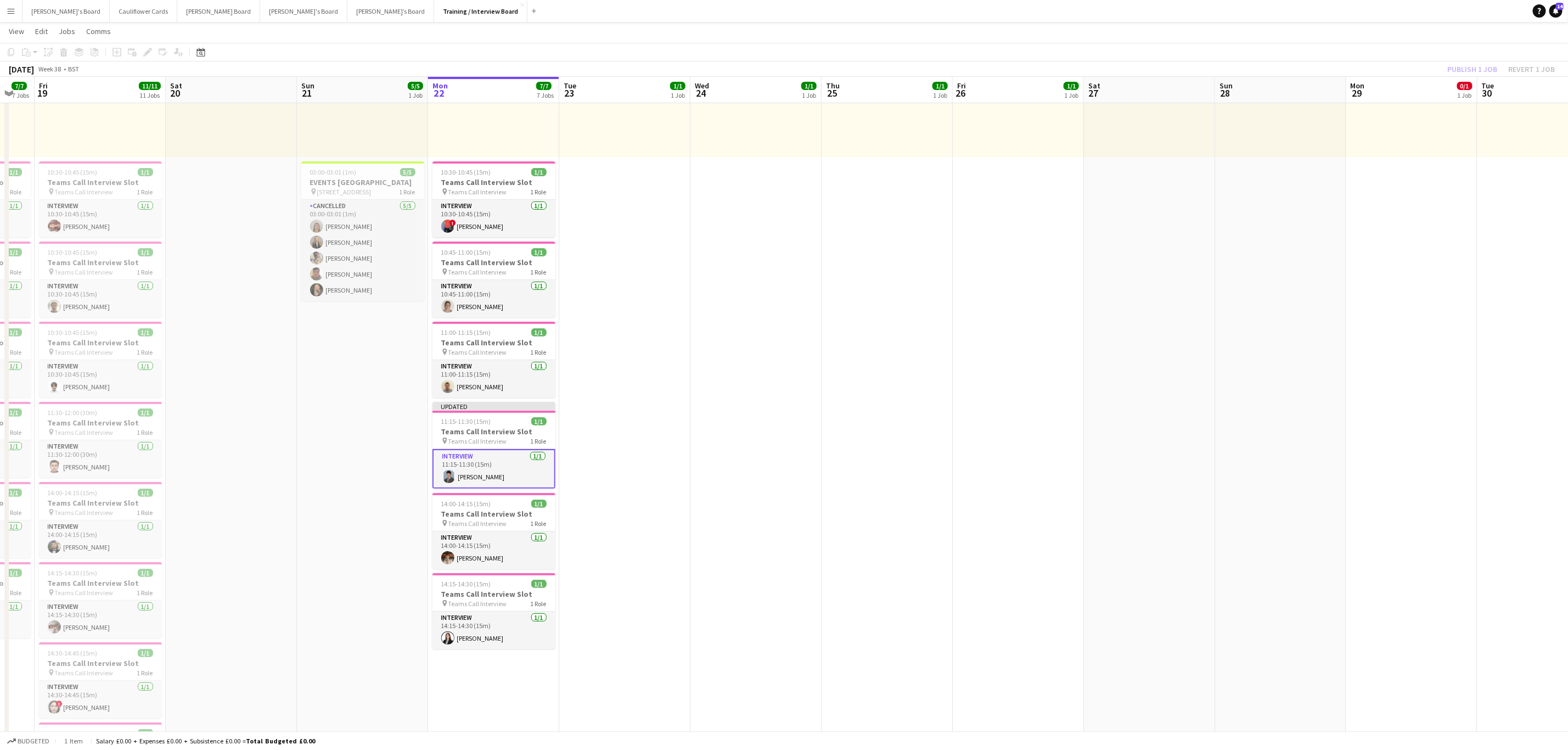
click at [492, 454] on app-date-cell "In progress 10:00-16:00 (6h) 1/1 pin Profiles Personnel 1 Role Admin Assistant …" at bounding box center [494, 750] width 131 height 1583
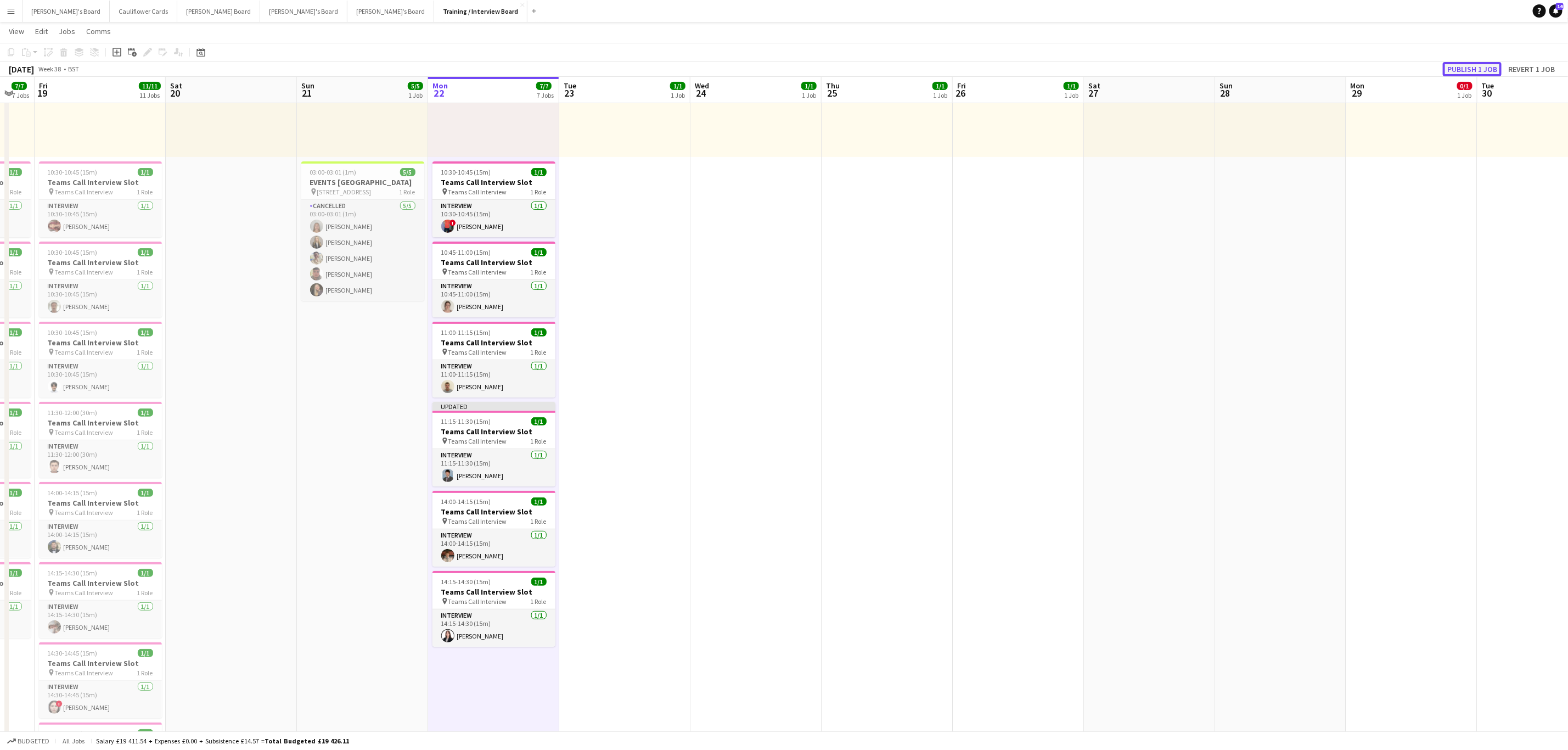
click at [1053, 65] on button "Publish 1 job" at bounding box center [1472, 69] width 59 height 14
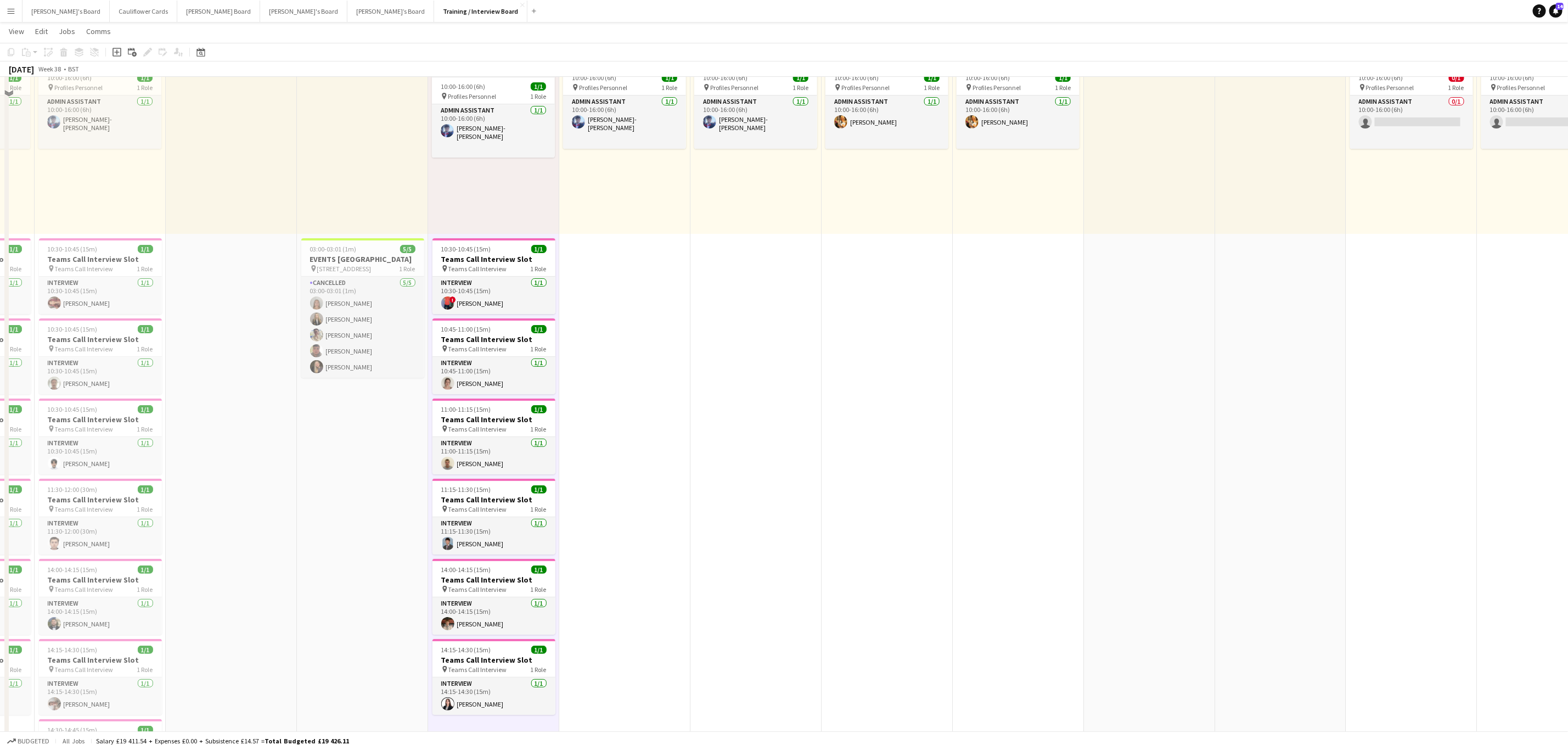
scroll to position [0, 0]
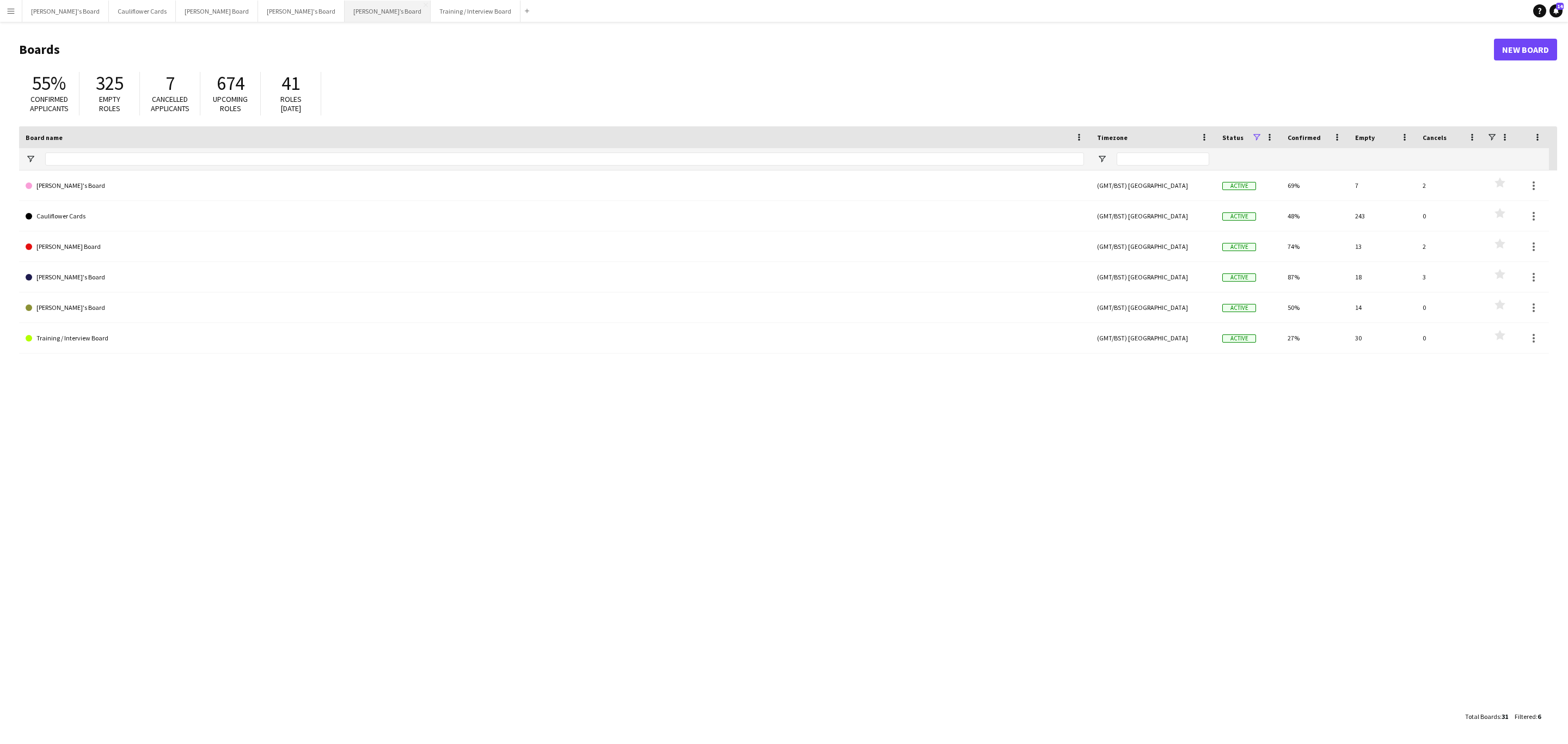
click at [345, 19] on button "Thomasina’s Board Close" at bounding box center [387, 11] width 86 height 21
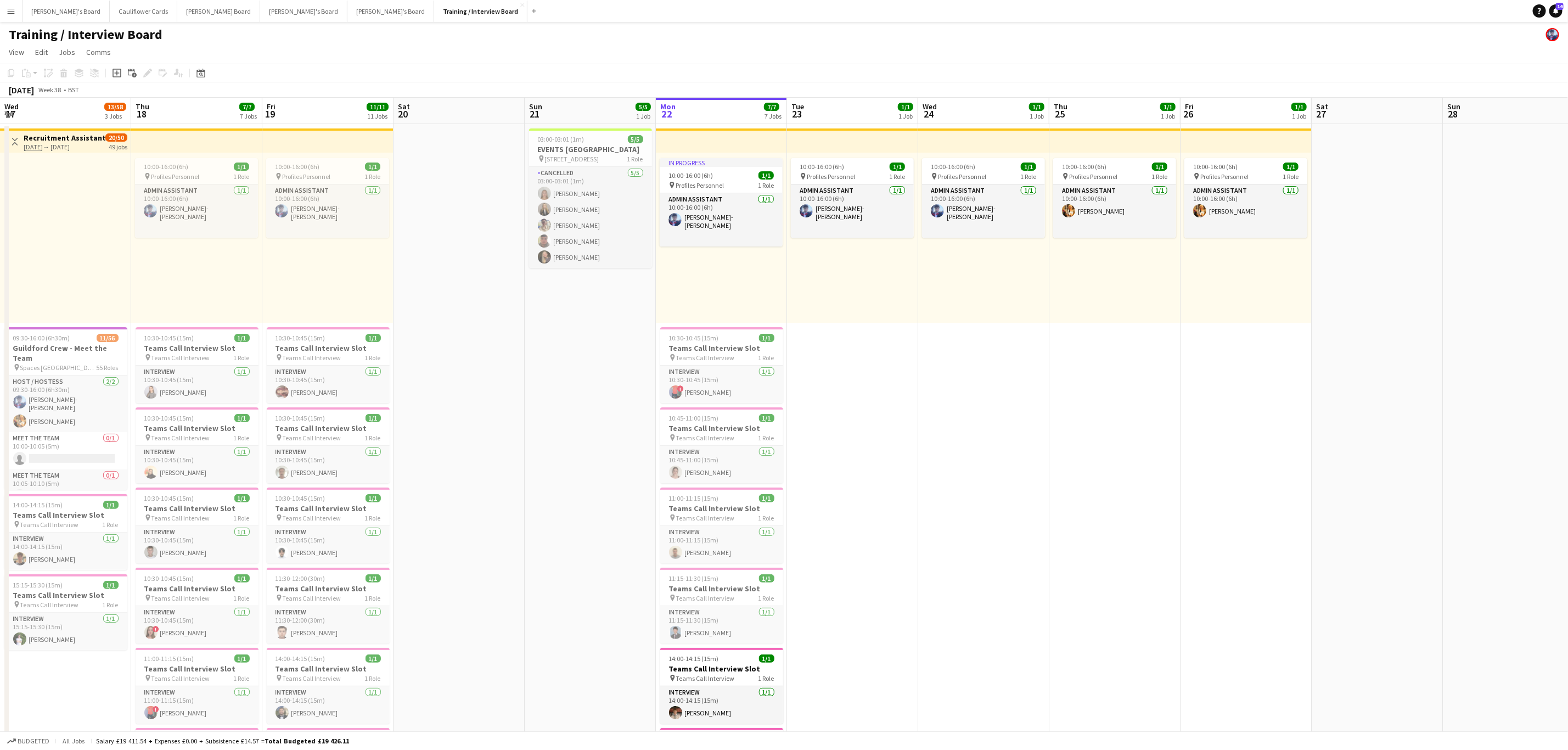
scroll to position [0, 228]
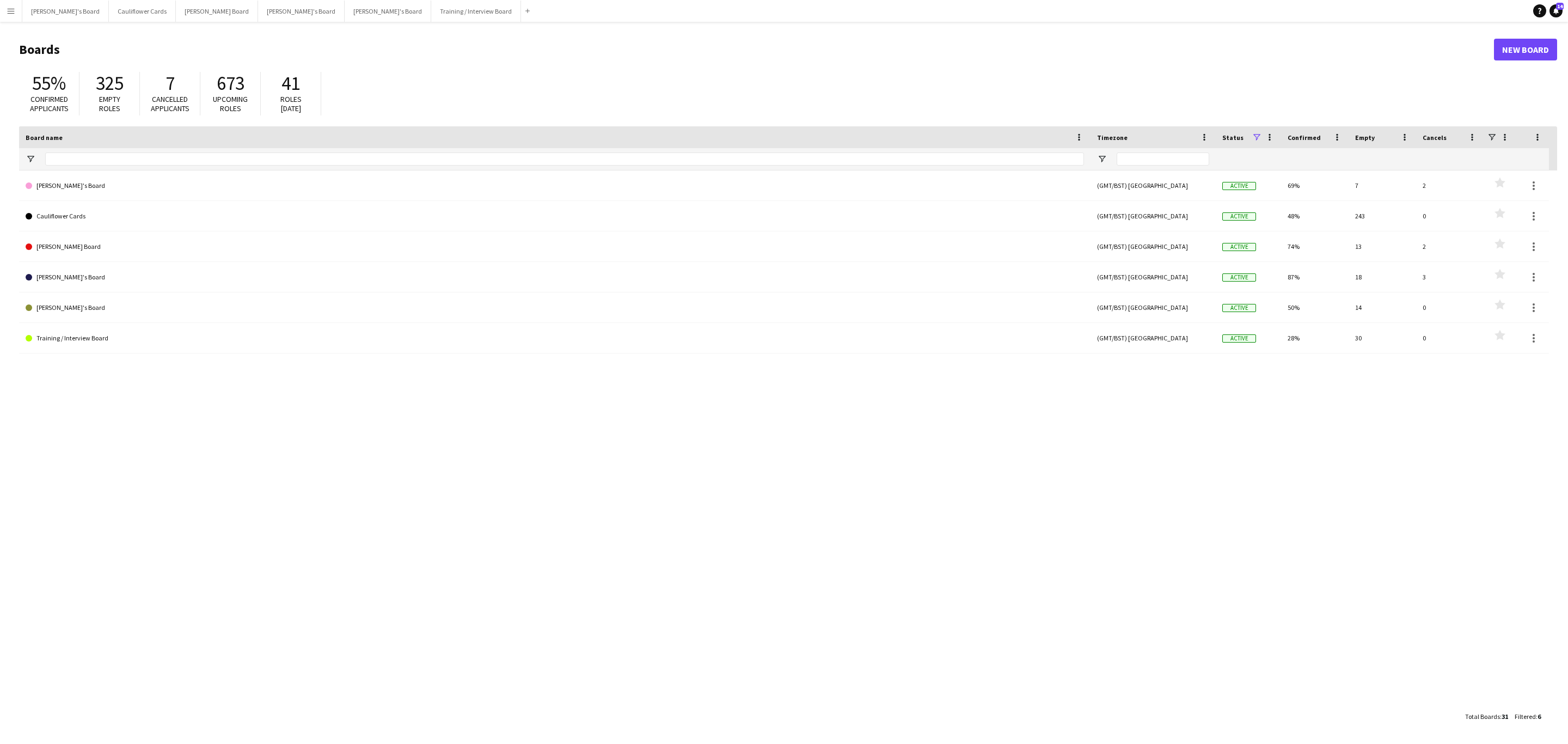
click at [9, 15] on button "Menu" at bounding box center [11, 11] width 22 height 22
click at [154, 56] on link "My Workforce" at bounding box center [164, 59] width 109 height 22
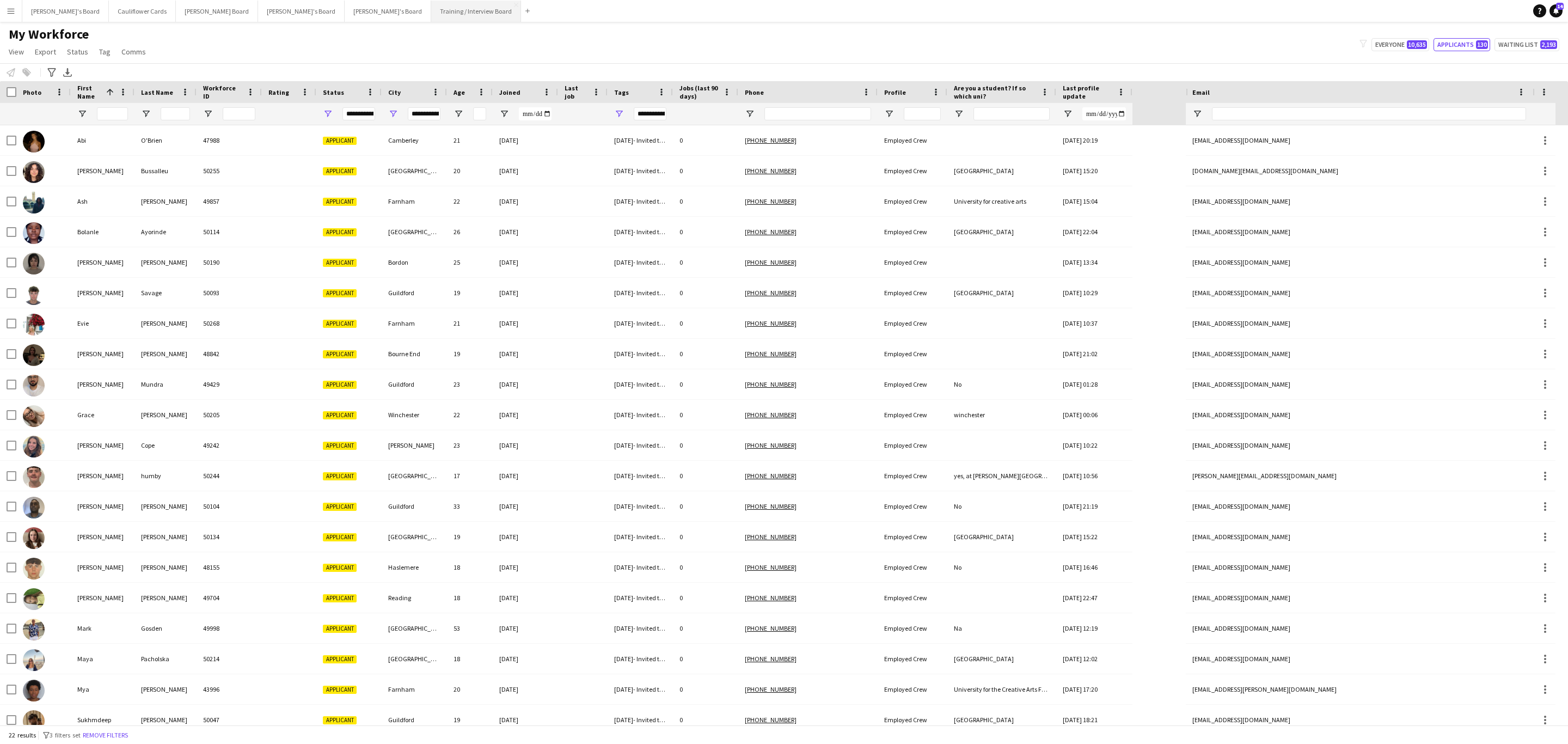
type input "**********"
drag, startPoint x: 1403, startPoint y: 43, endPoint x: 1371, endPoint y: 46, distance: 32.1
click at [1401, 40] on button "Everyone 10,635" at bounding box center [1400, 44] width 58 height 13
type input "**********"
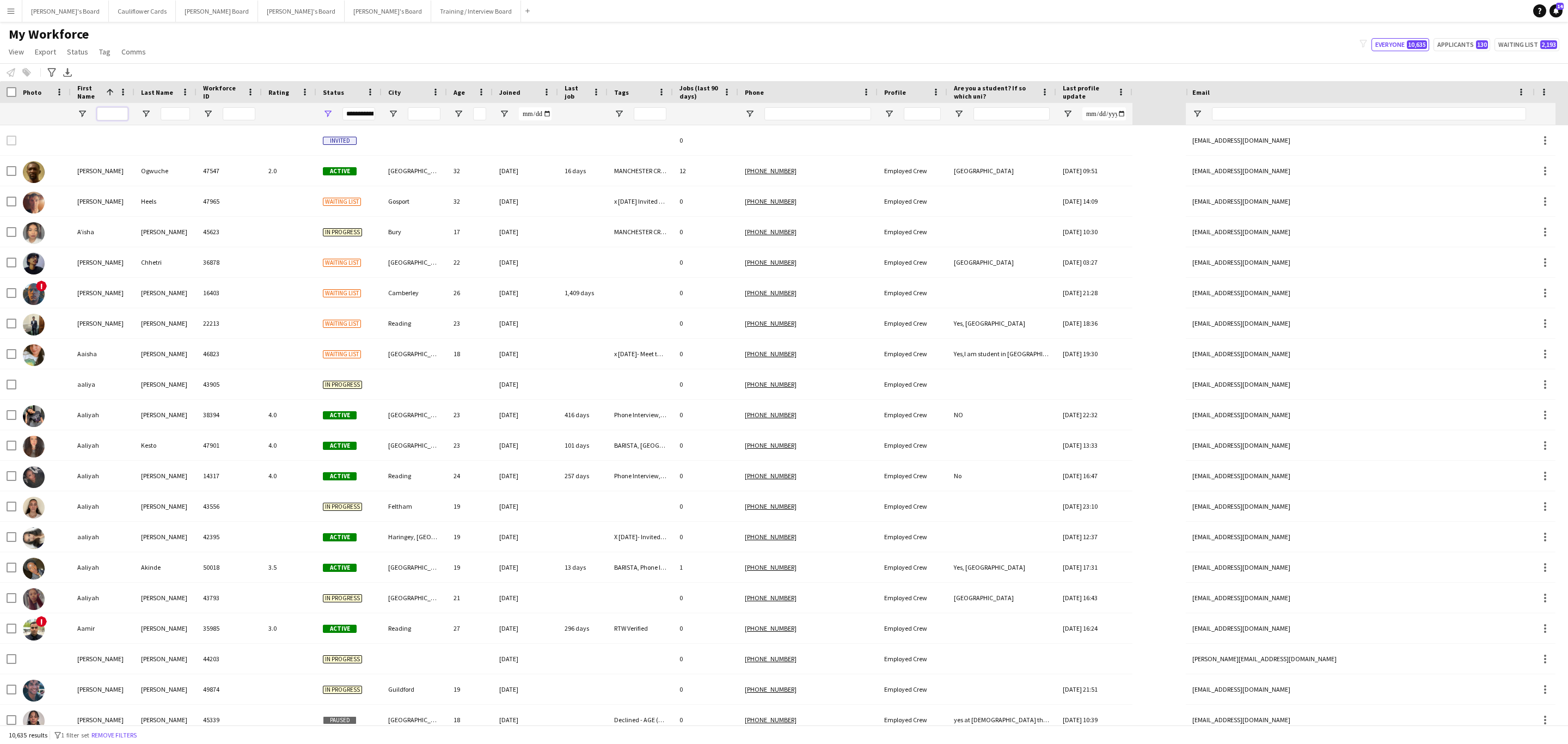
click at [122, 113] on input "First Name Filter Input" at bounding box center [112, 113] width 31 height 13
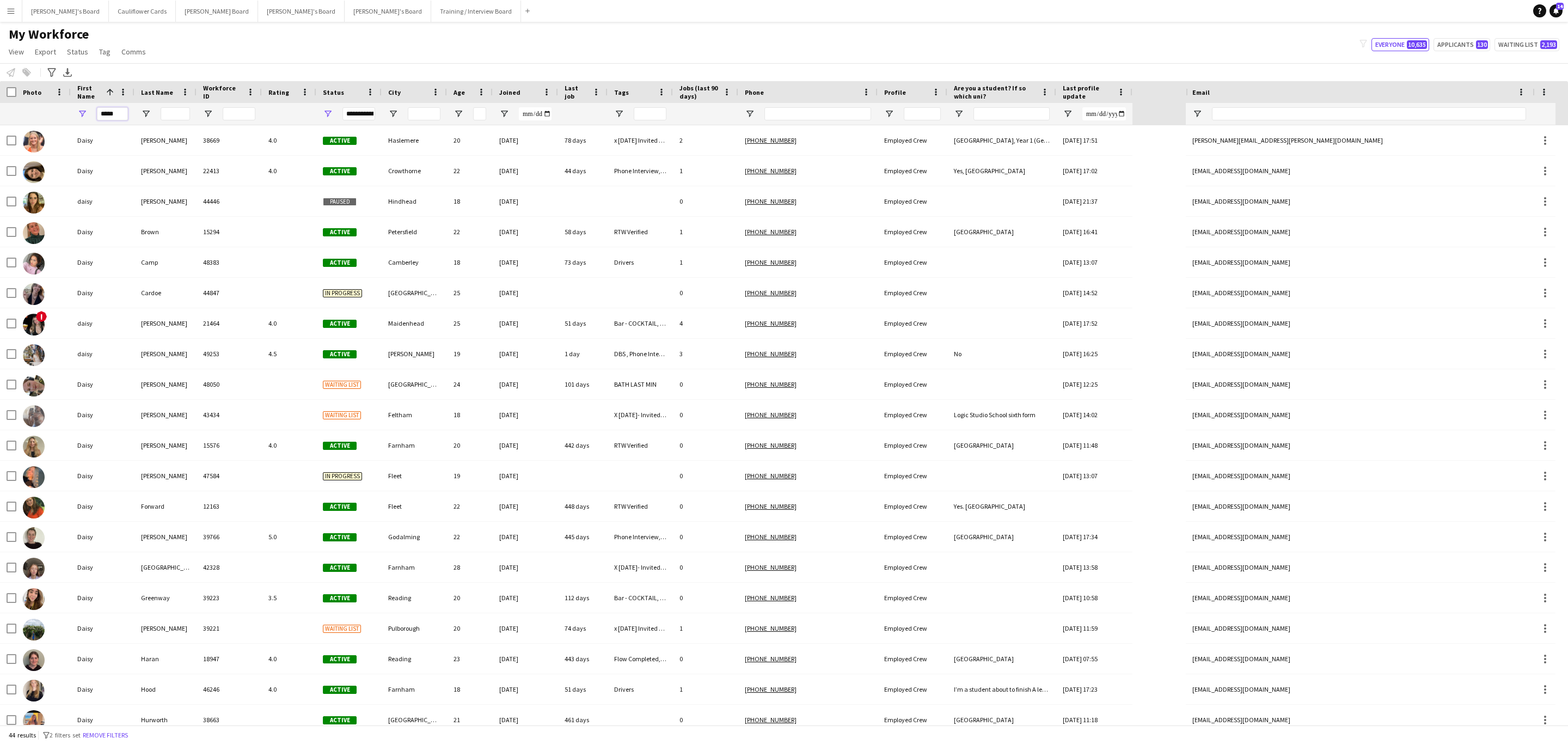
type input "*****"
click at [180, 113] on input "Last Name Filter Input" at bounding box center [175, 113] width 29 height 13
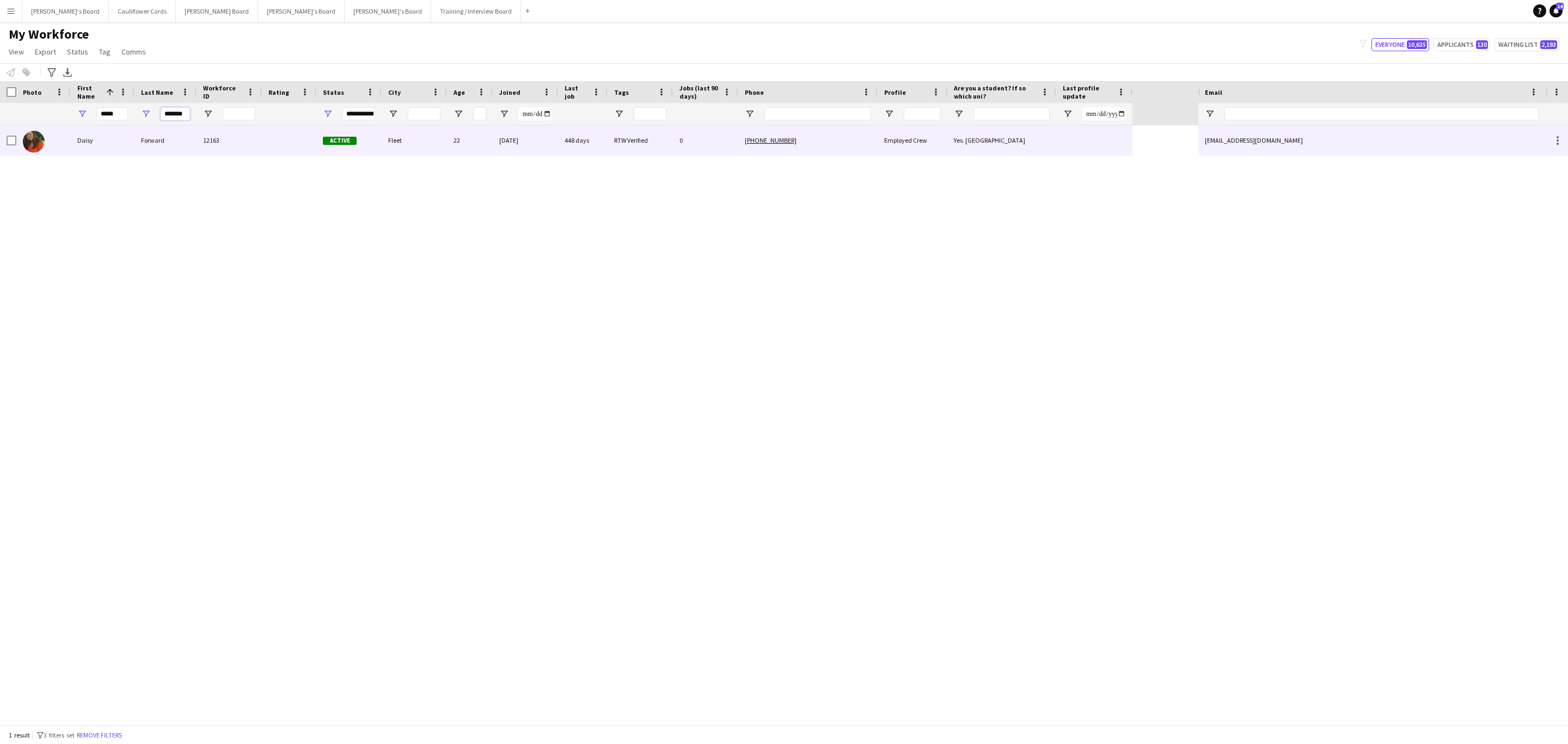
type input "*******"
click at [191, 127] on div "Forward" at bounding box center [166, 140] width 62 height 30
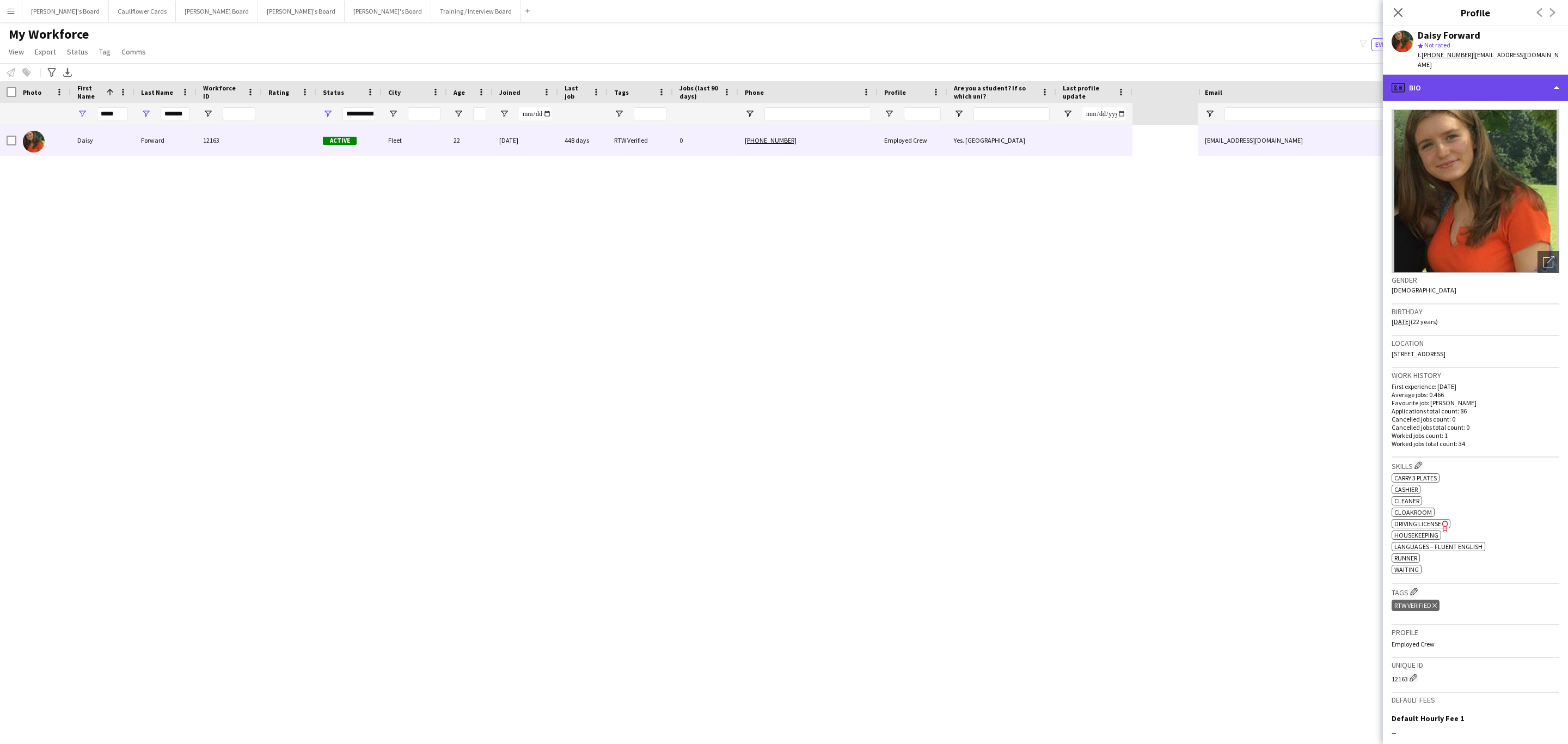
click at [1483, 75] on div "profile Bio" at bounding box center [1475, 88] width 185 height 26
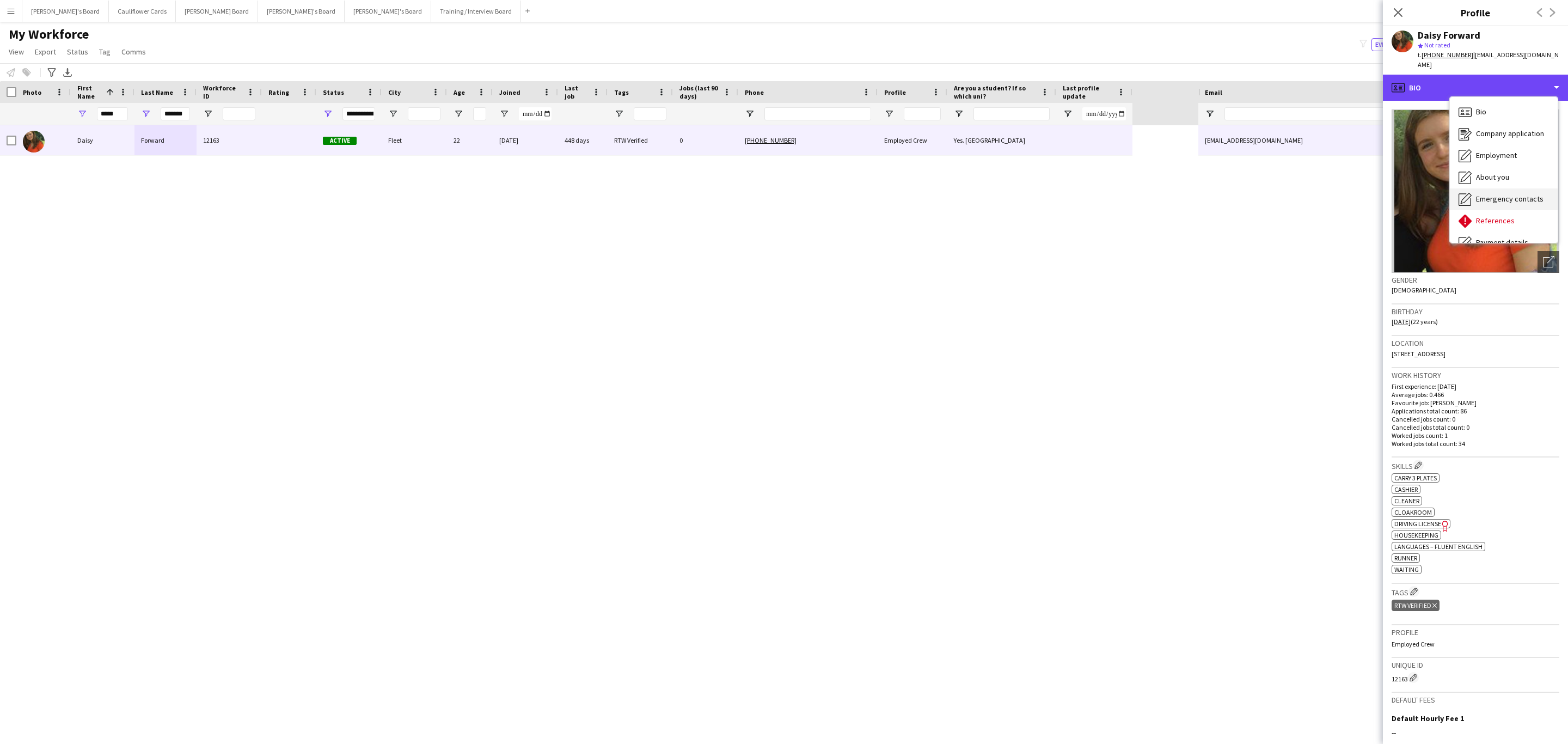
scroll to position [146, 0]
click at [1502, 217] on div "Calendar Calendar" at bounding box center [1503, 228] width 108 height 22
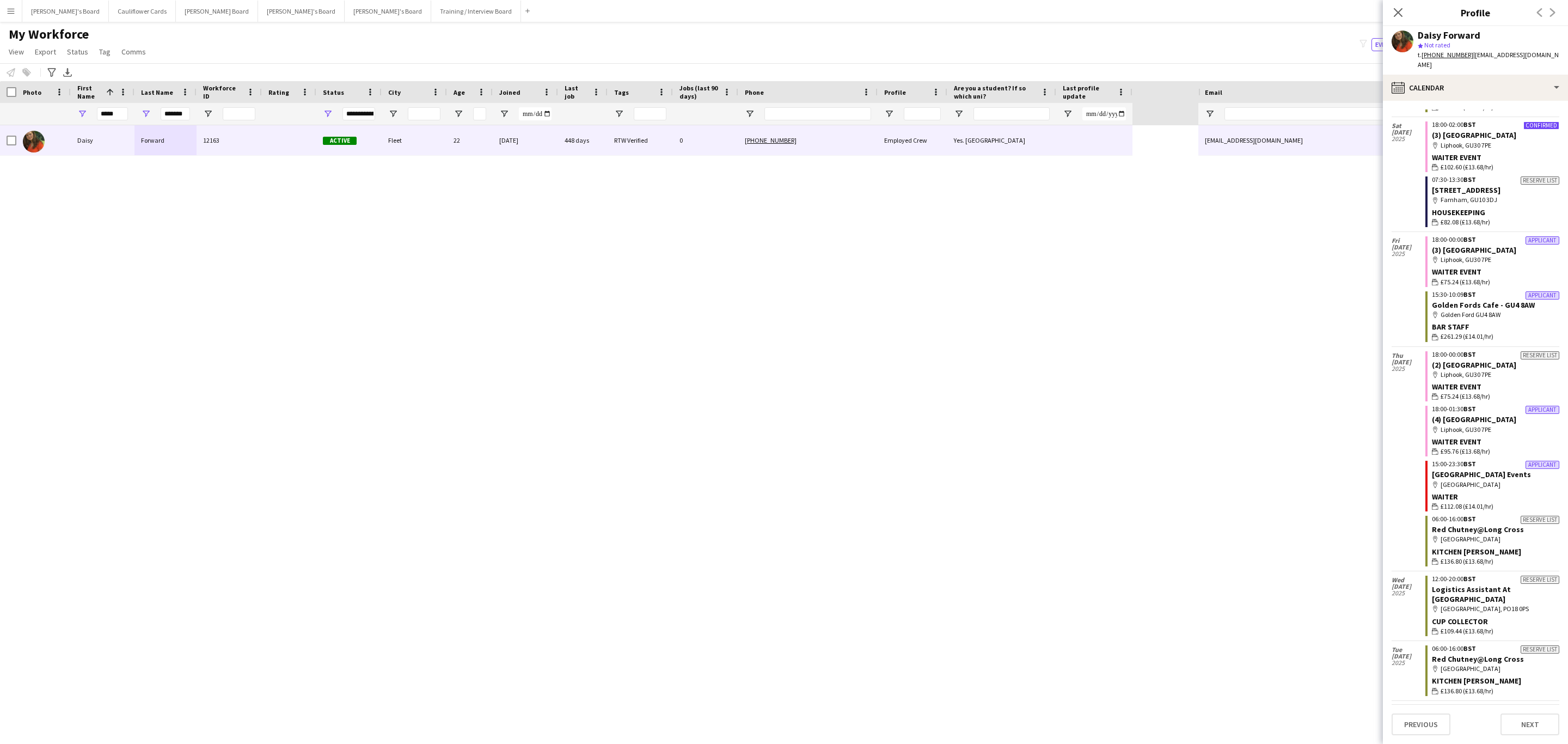
scroll to position [0, 0]
